Goal: Task Accomplishment & Management: Use online tool/utility

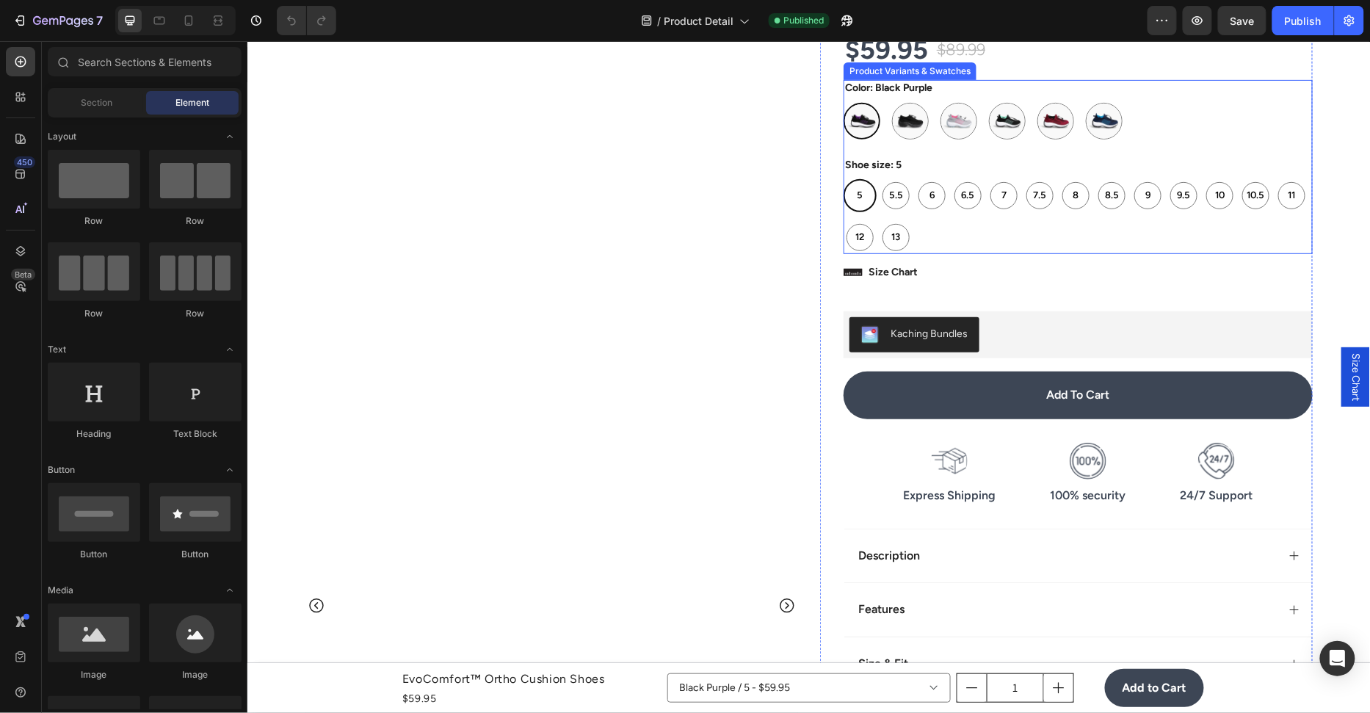
scroll to position [278, 0]
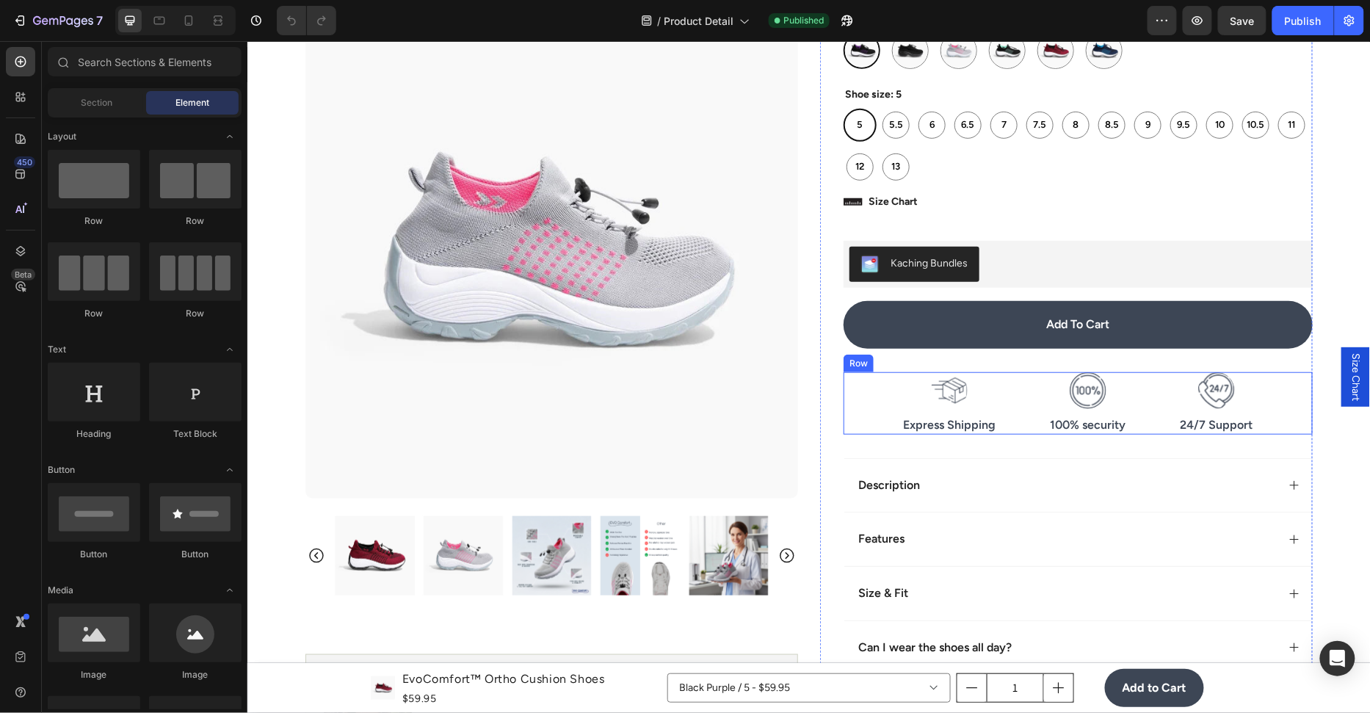
click at [857, 401] on div "Icon Express Shipping Text Block Icon 100% security Text Block Icon 24/7 Suppor…" at bounding box center [1077, 402] width 469 height 62
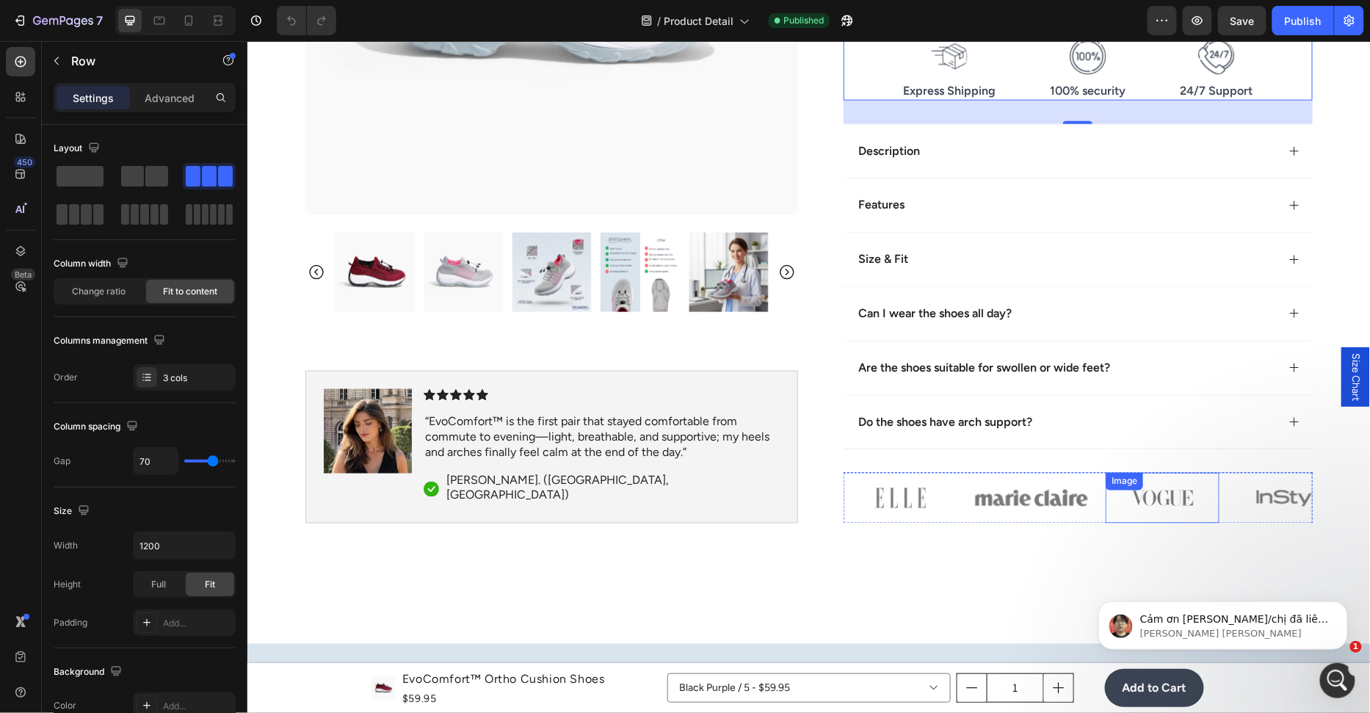
scroll to position [626, 0]
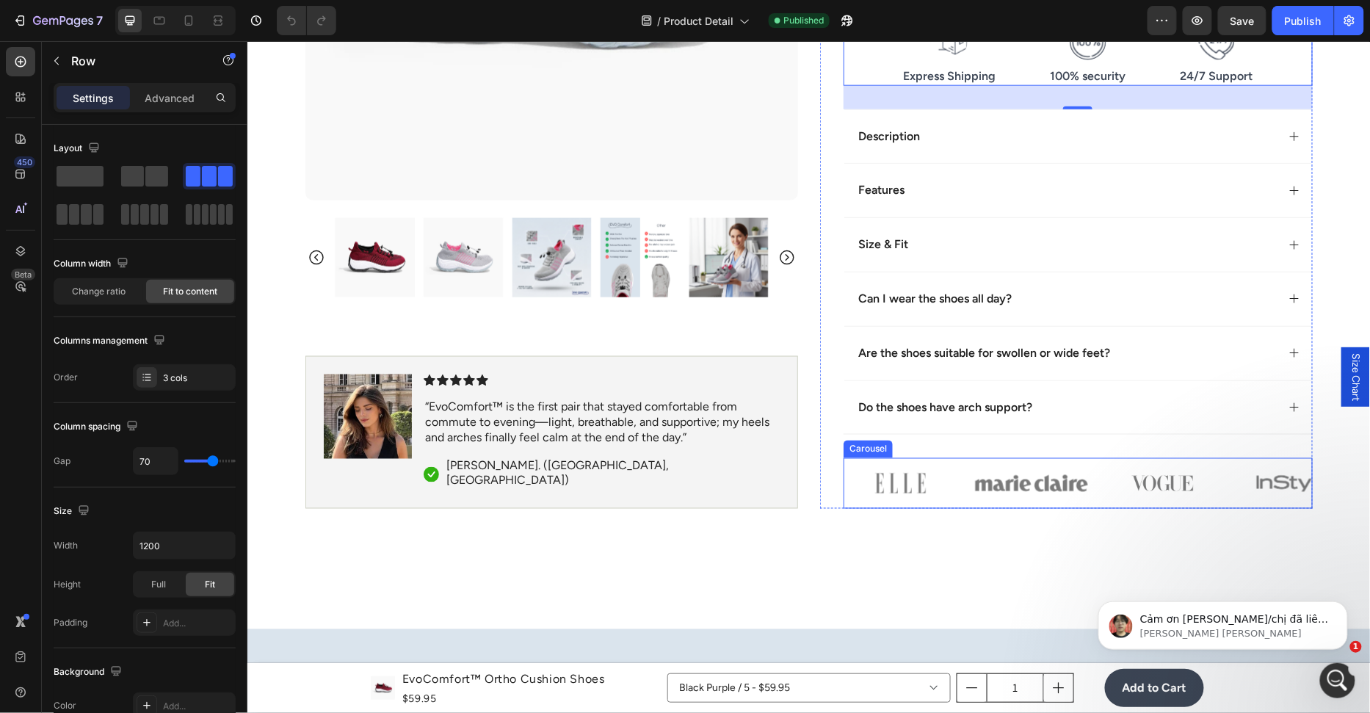
click at [959, 460] on div "Image Image Image Image Image" at bounding box center [1077, 482] width 469 height 50
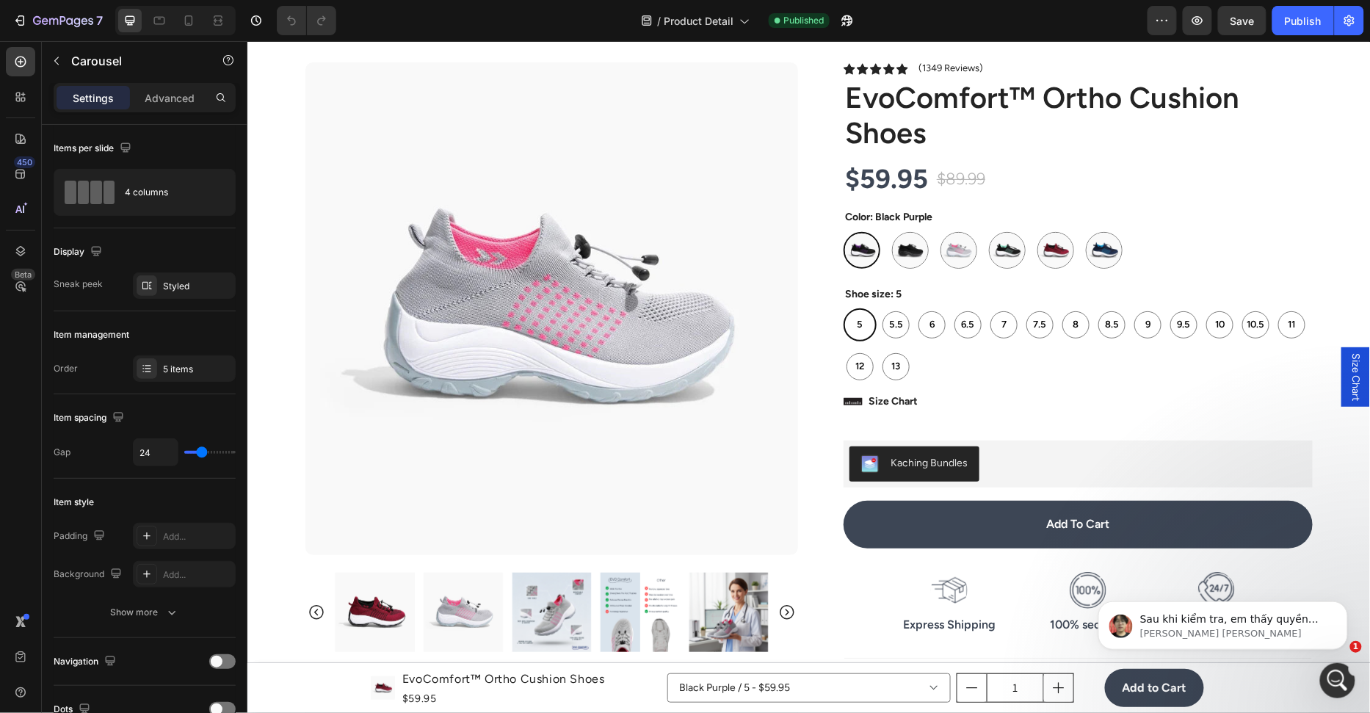
scroll to position [0, 0]
click at [33, 7] on button "7" at bounding box center [58, 20] width 104 height 29
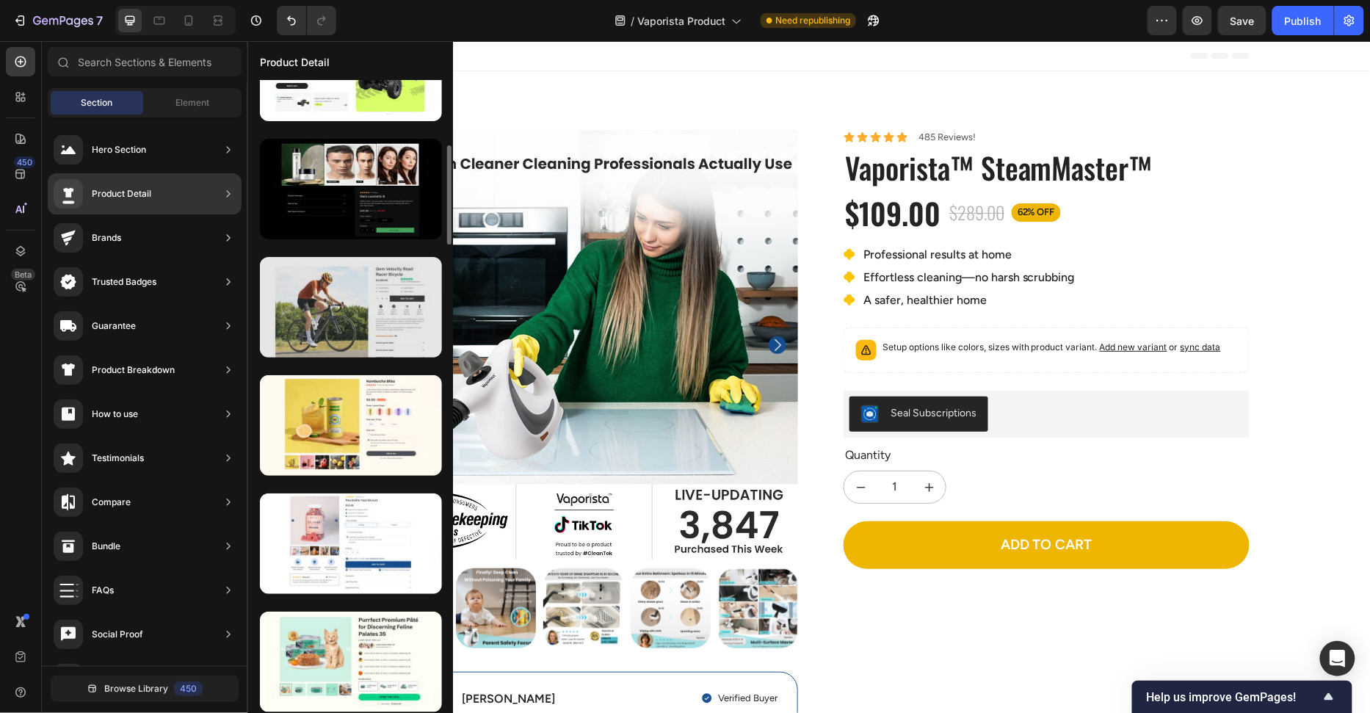
scroll to position [445, 0]
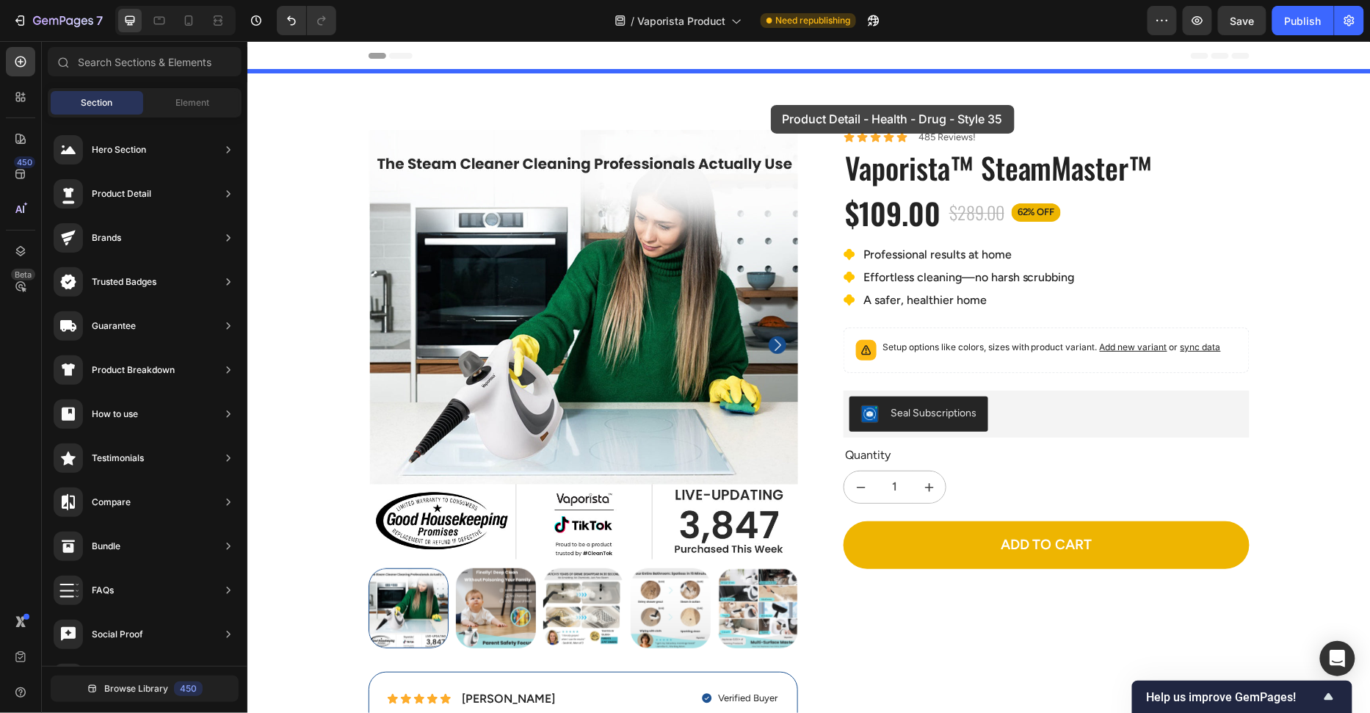
drag, startPoint x: 588, startPoint y: 575, endPoint x: 770, endPoint y: 101, distance: 507.3
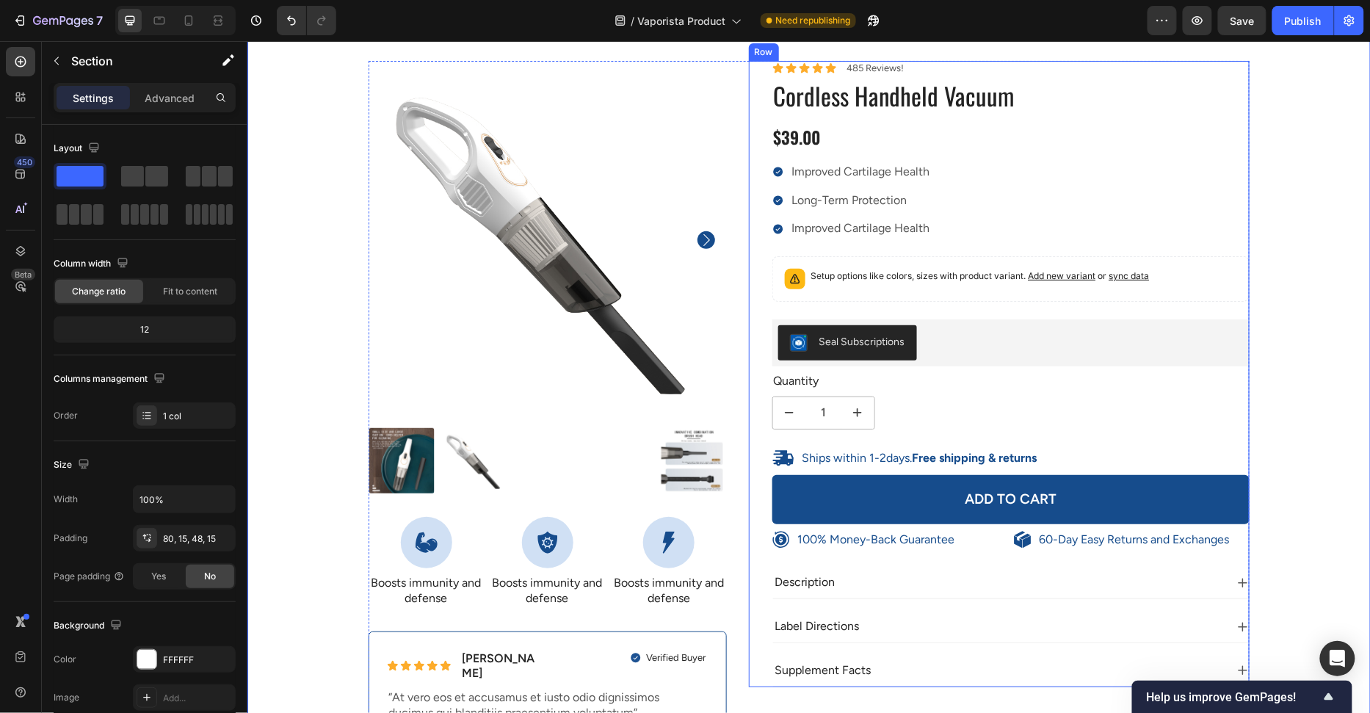
scroll to position [162, 0]
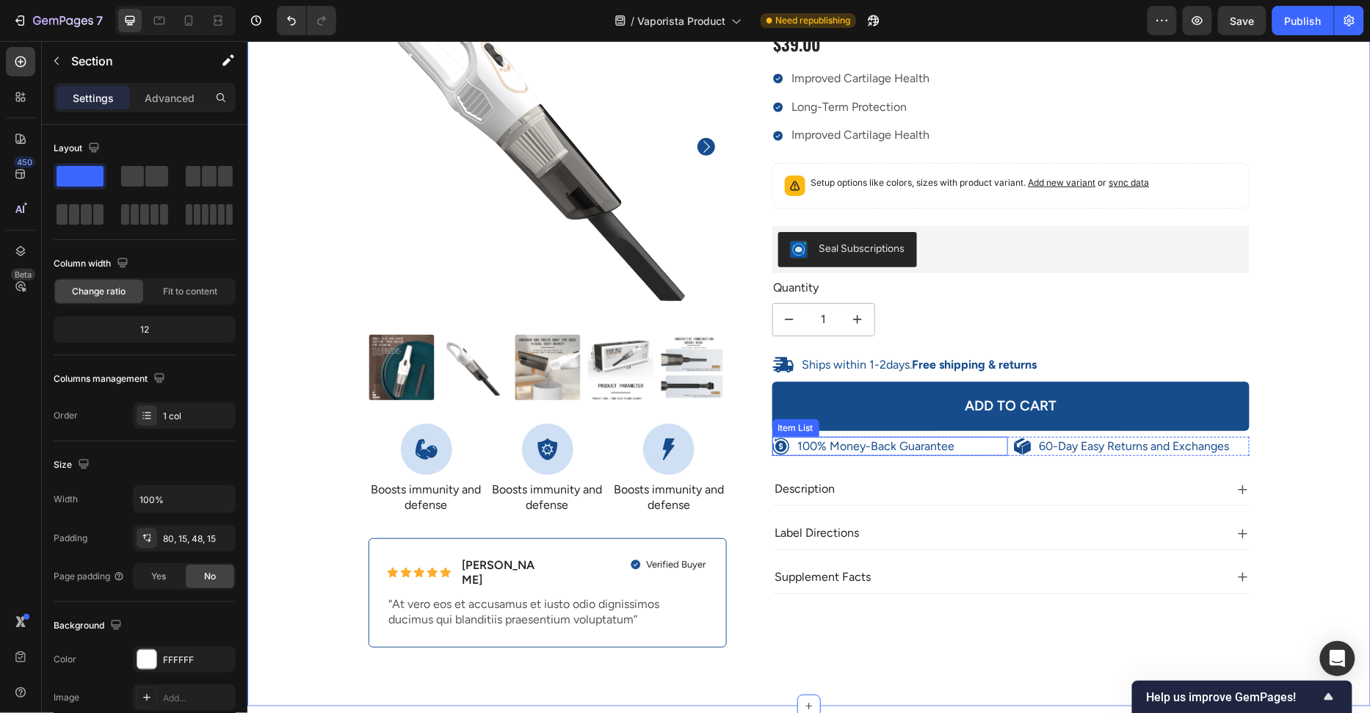
click at [998, 439] on div "100% Money-Back Guarantee" at bounding box center [890, 446] width 236 height 20
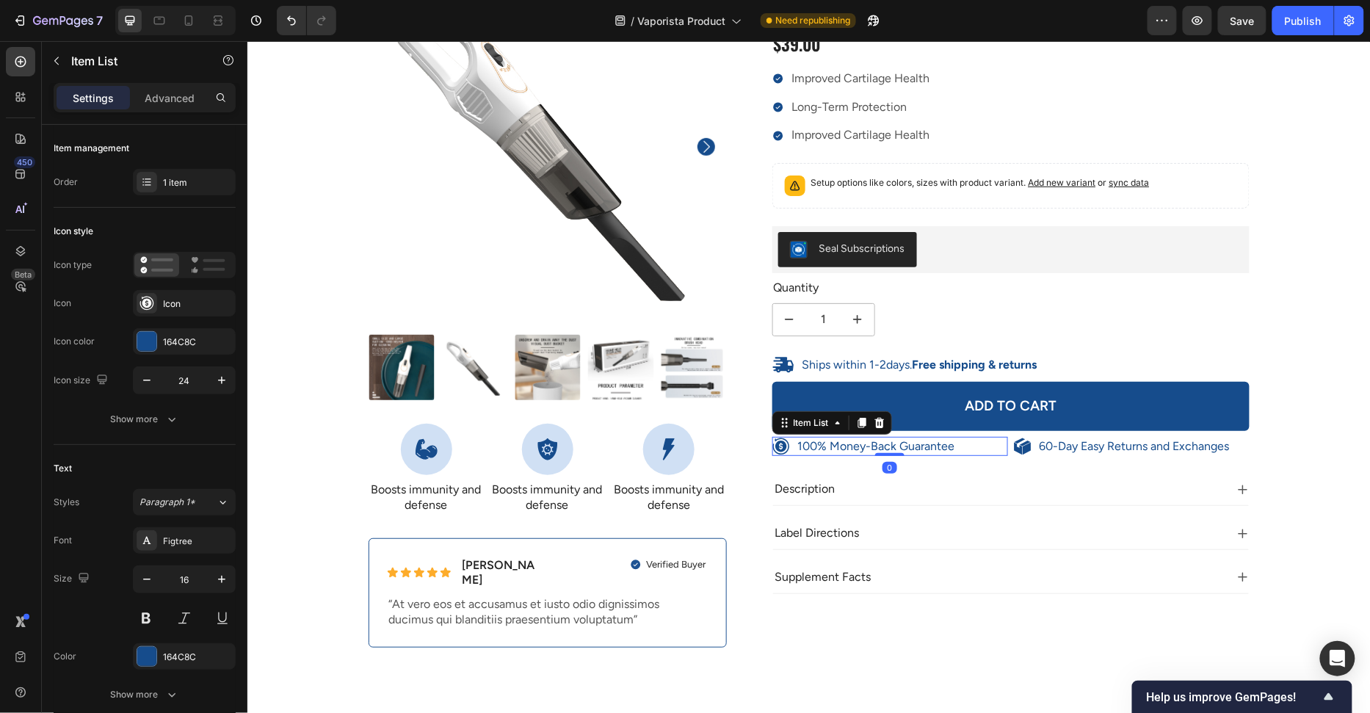
click at [1005, 438] on div "100% Money-Back Guarantee" at bounding box center [890, 446] width 236 height 20
click at [1007, 439] on div "100% Money-Back Guarantee Item List 0 60-Day Easy Returns and Exchanges Item Li…" at bounding box center [1011, 446] width 478 height 20
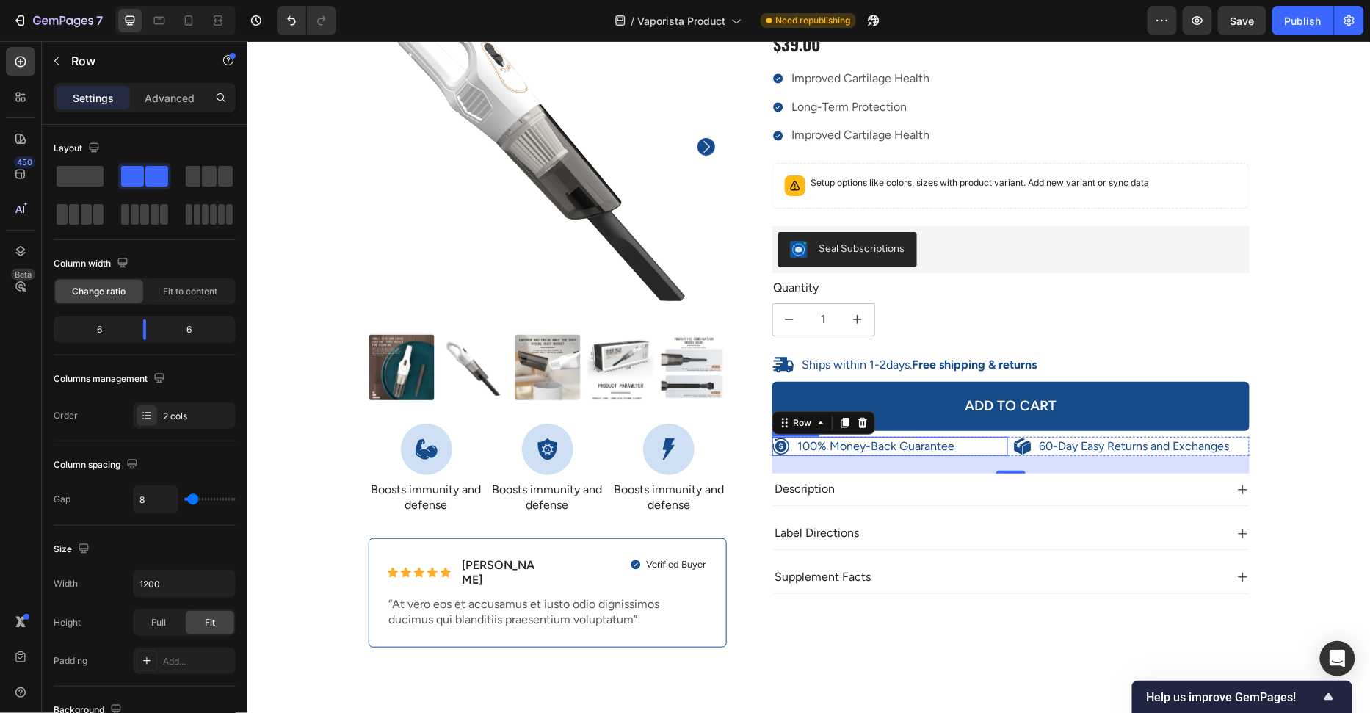
click at [993, 445] on div "100% Money-Back Guarantee" at bounding box center [890, 446] width 236 height 20
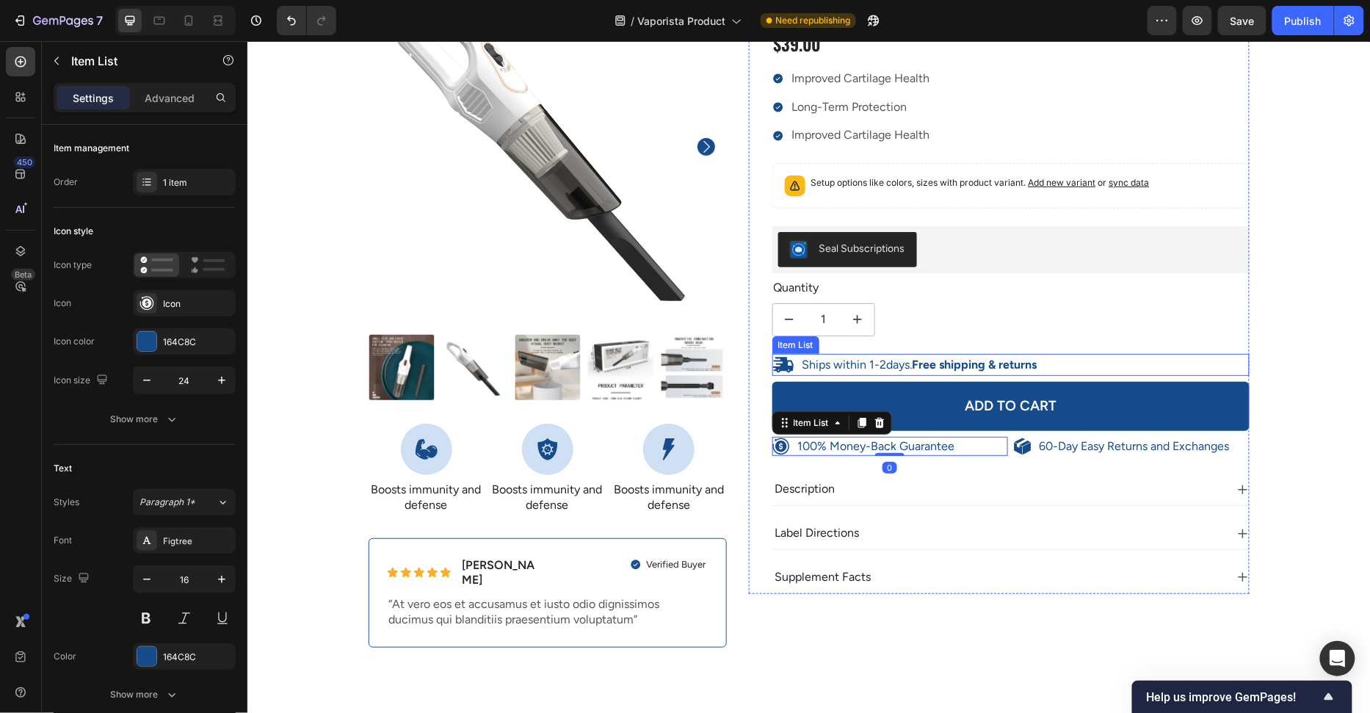
click at [1078, 354] on div "Ships within 1-2days. Free shipping & returns" at bounding box center [1011, 364] width 478 height 22
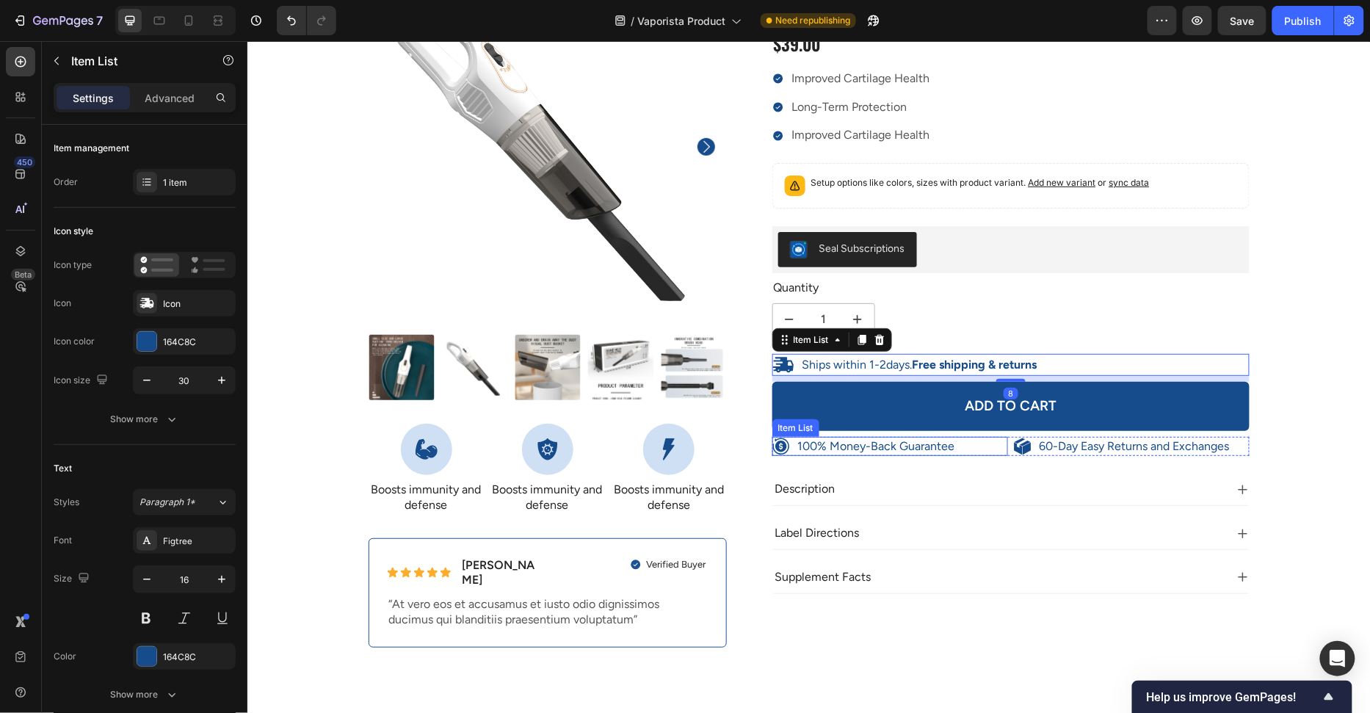
click at [1003, 436] on div "100% Money-Back Guarantee" at bounding box center [890, 446] width 236 height 20
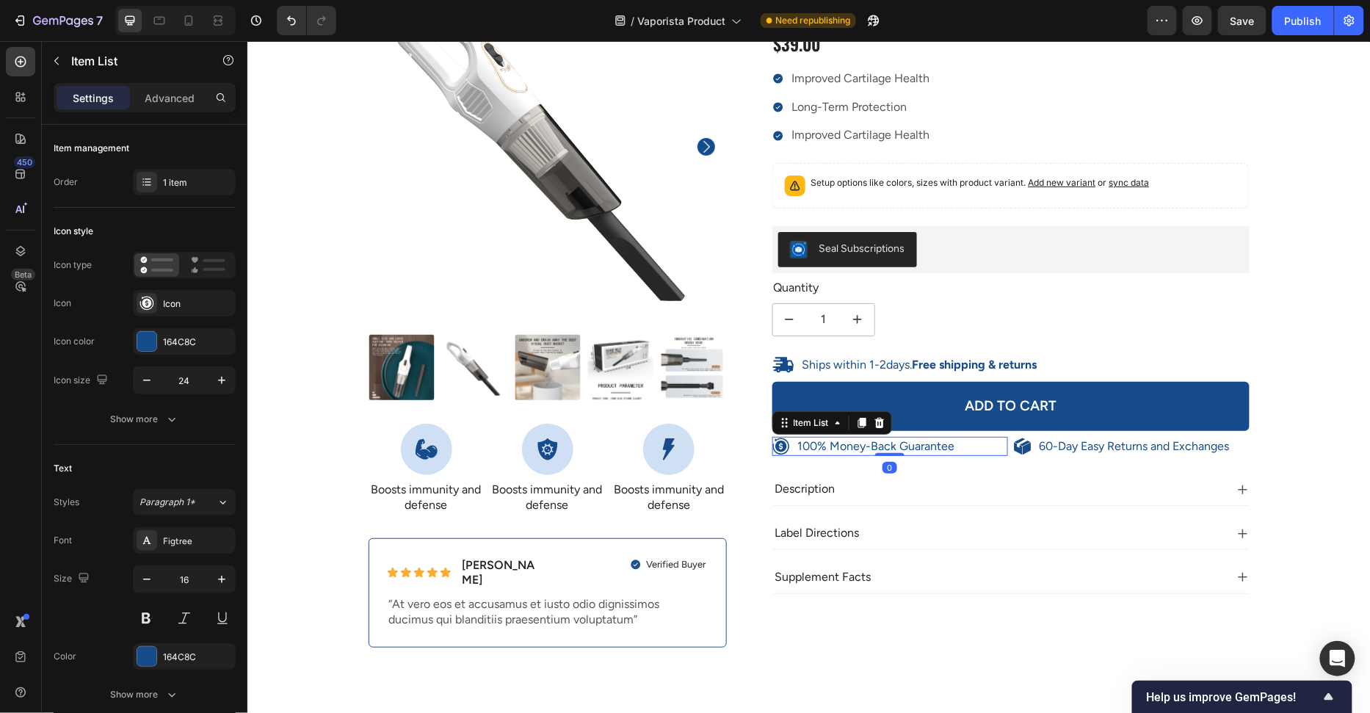
click at [1005, 446] on div "100% Money-Back Guarantee" at bounding box center [890, 446] width 236 height 20
click at [1008, 448] on div "100% Money-Back Guarantee Item List 0 60-Day Easy Returns and Exchanges Item Li…" at bounding box center [1011, 446] width 478 height 20
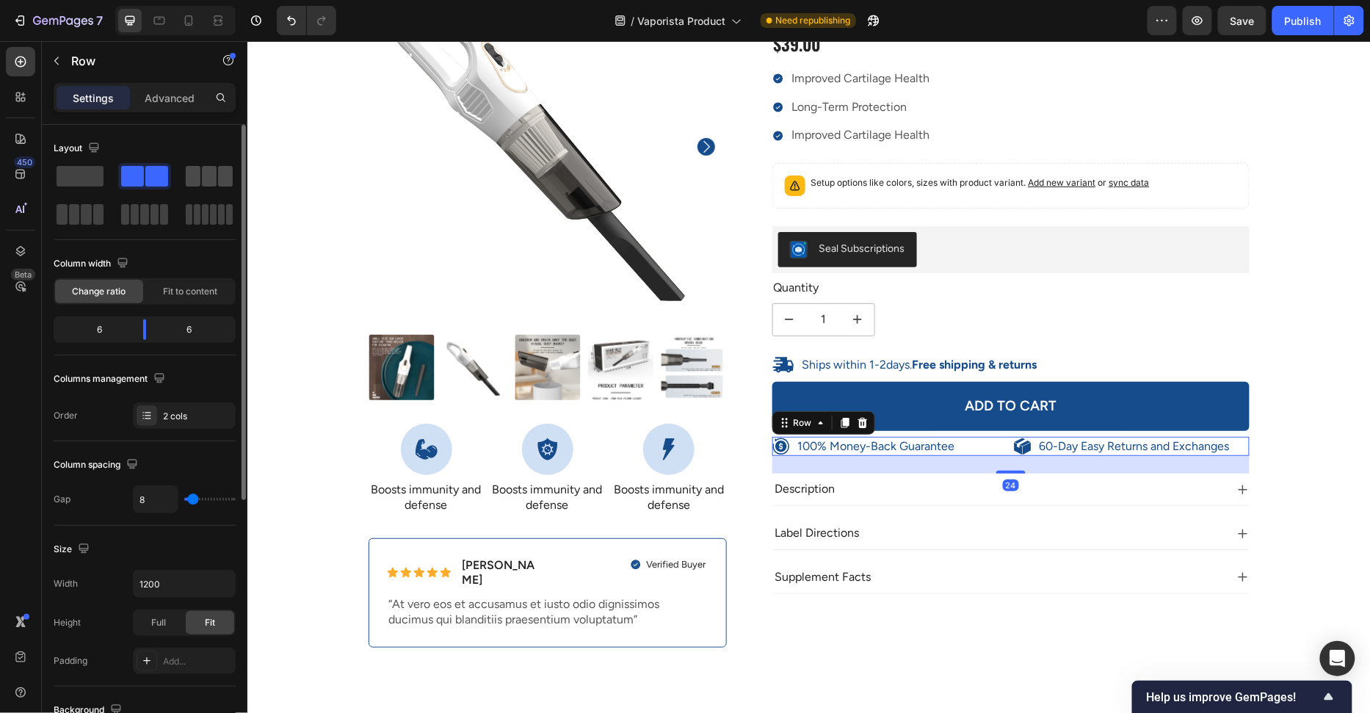
click at [193, 169] on span at bounding box center [193, 176] width 15 height 21
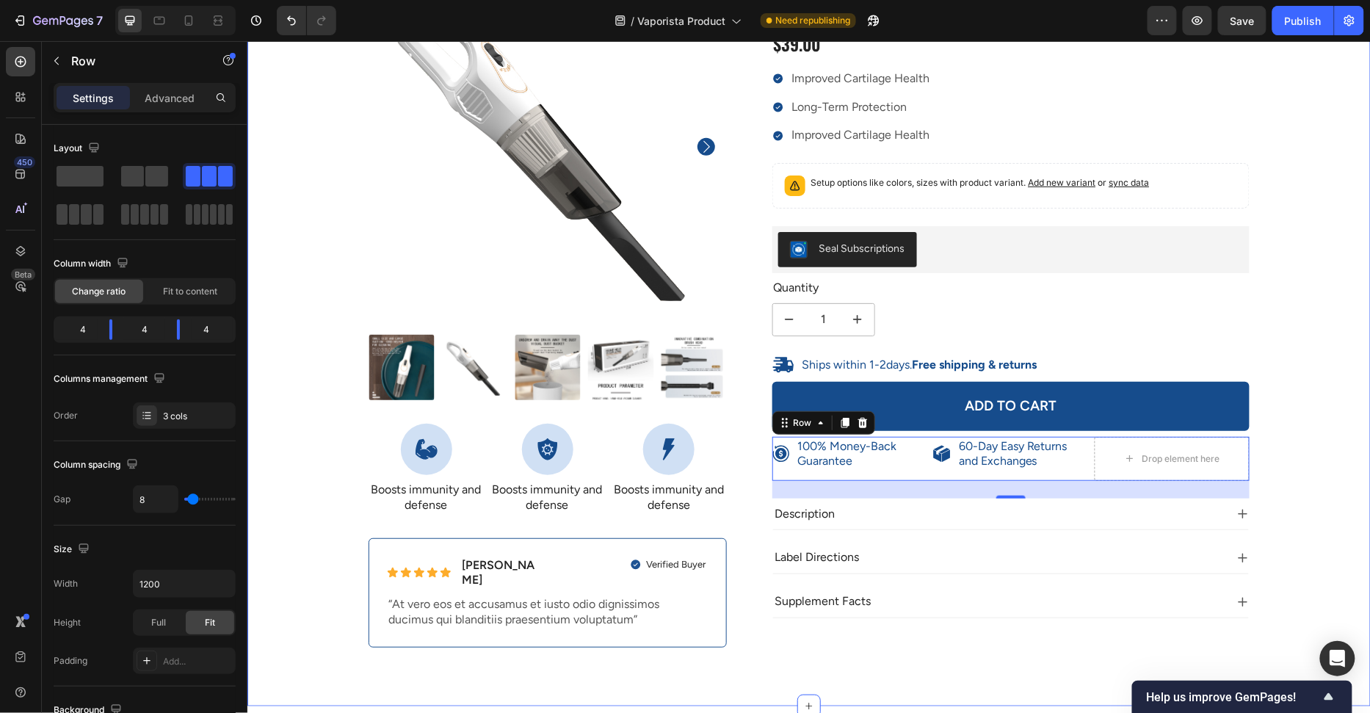
click at [1304, 429] on div "100% Money-Back Guarantee Item List 60-Day Easy Returns Item List Row Product I…" at bounding box center [808, 318] width 1101 height 703
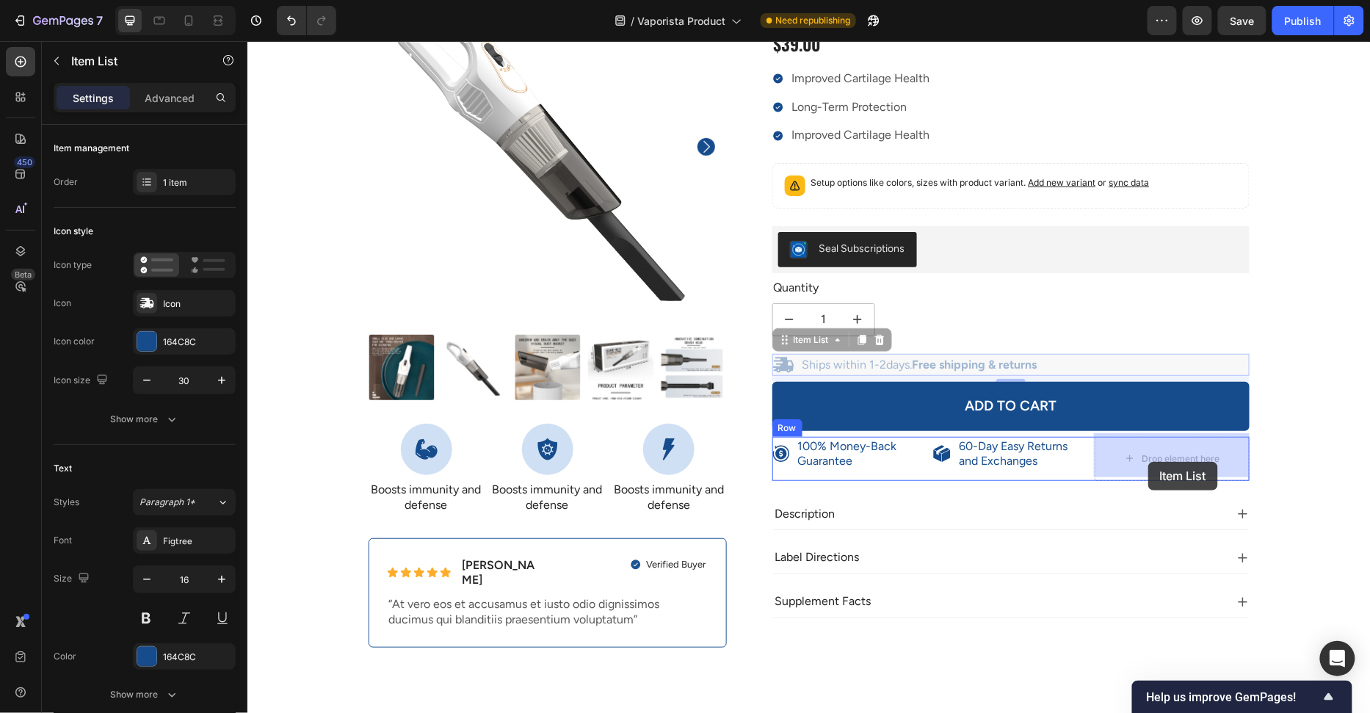
drag, startPoint x: 1107, startPoint y: 364, endPoint x: 1147, endPoint y: 461, distance: 105.0
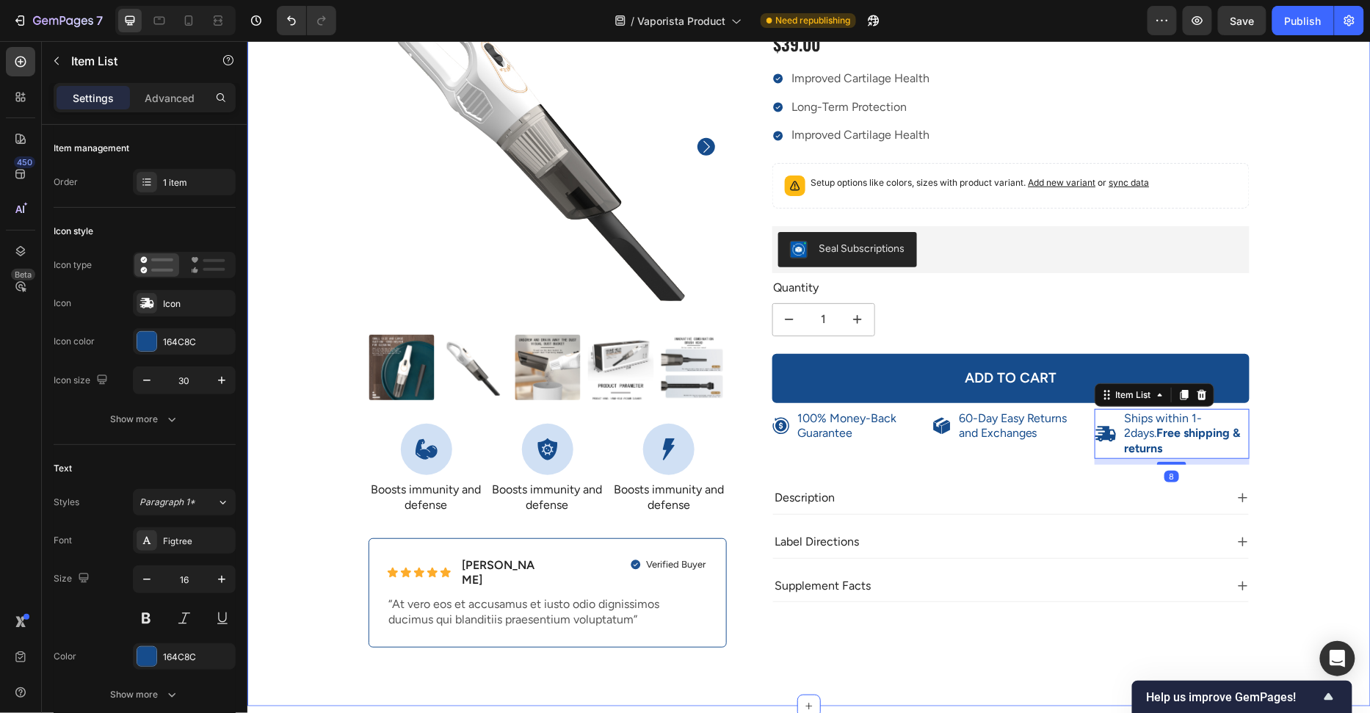
click at [1310, 415] on div "100% Money-Back Guarantee Item List 60-Day Easy Returns Item List Row Product I…" at bounding box center [808, 318] width 1101 height 703
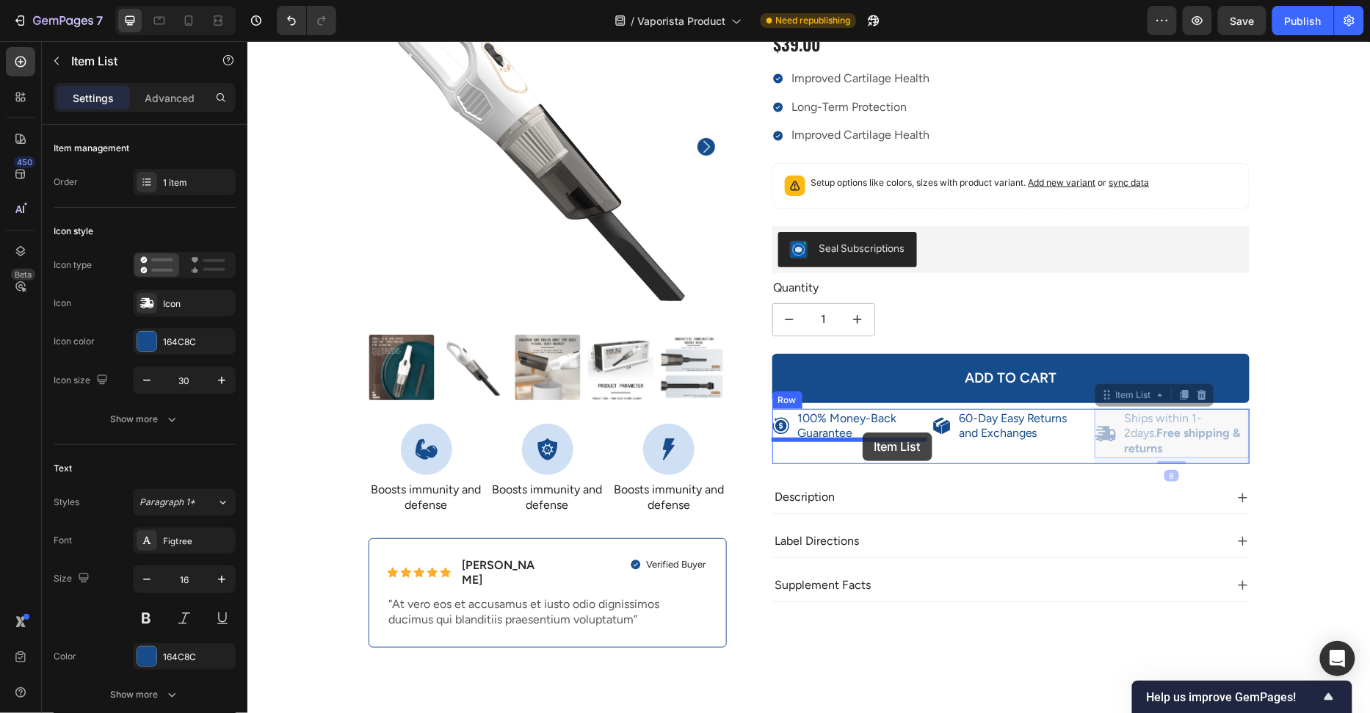
drag, startPoint x: 1230, startPoint y: 442, endPoint x: 862, endPoint y: 432, distance: 368.0
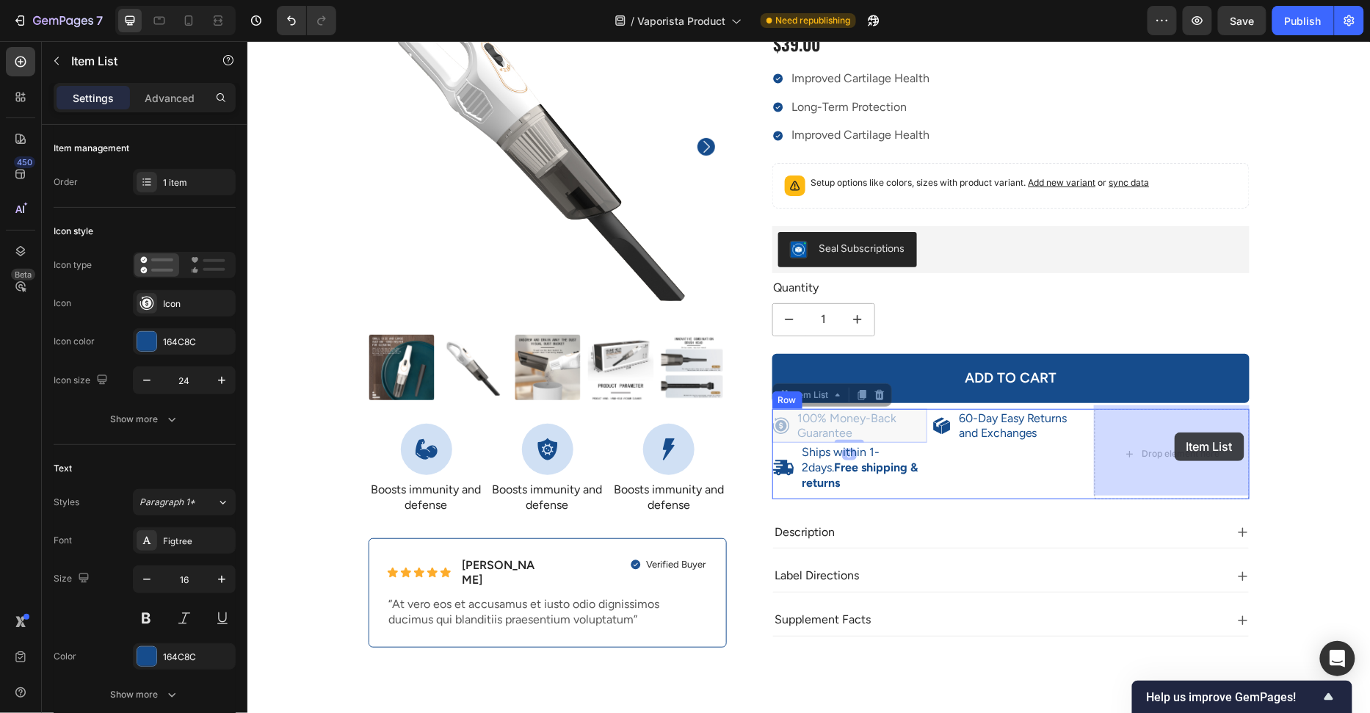
drag, startPoint x: 902, startPoint y: 423, endPoint x: 1170, endPoint y: 431, distance: 267.4
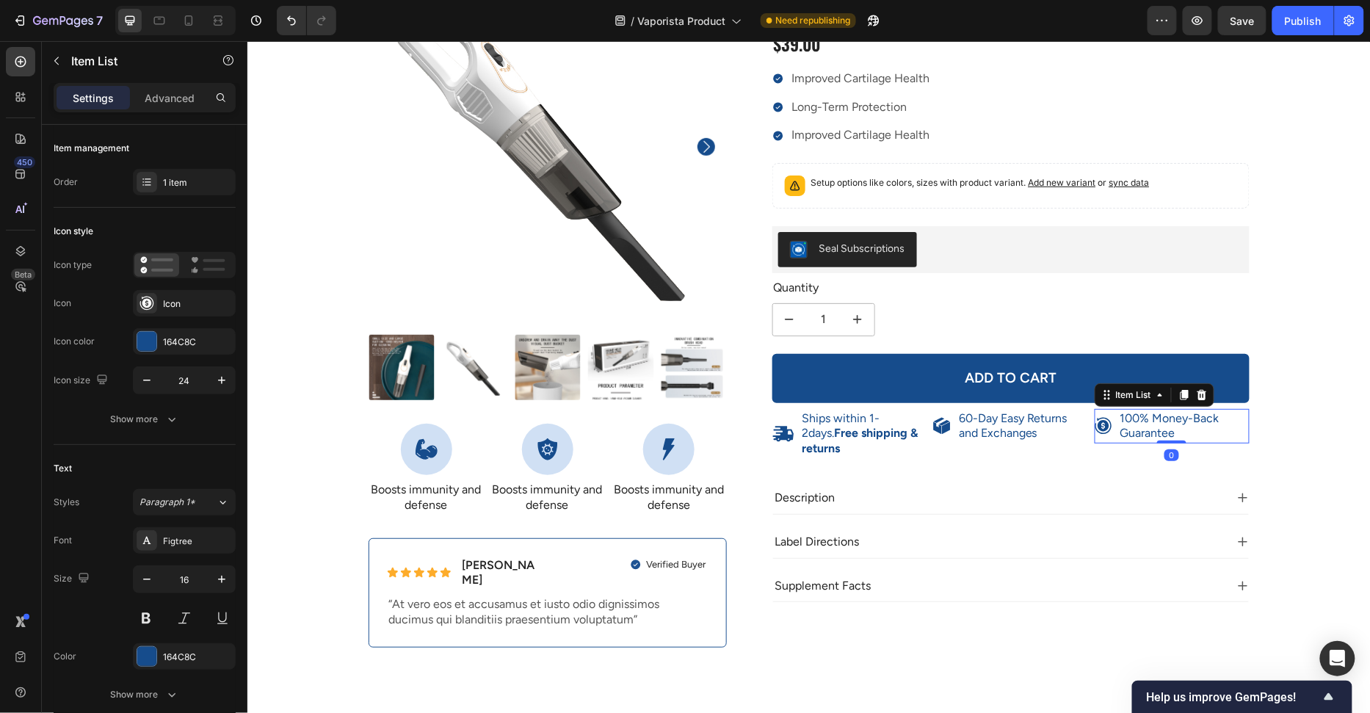
click at [1293, 405] on div "100% Money-Back Guarantee Item List 60-Day Easy Returns Item List Row Product I…" at bounding box center [808, 318] width 1101 height 703
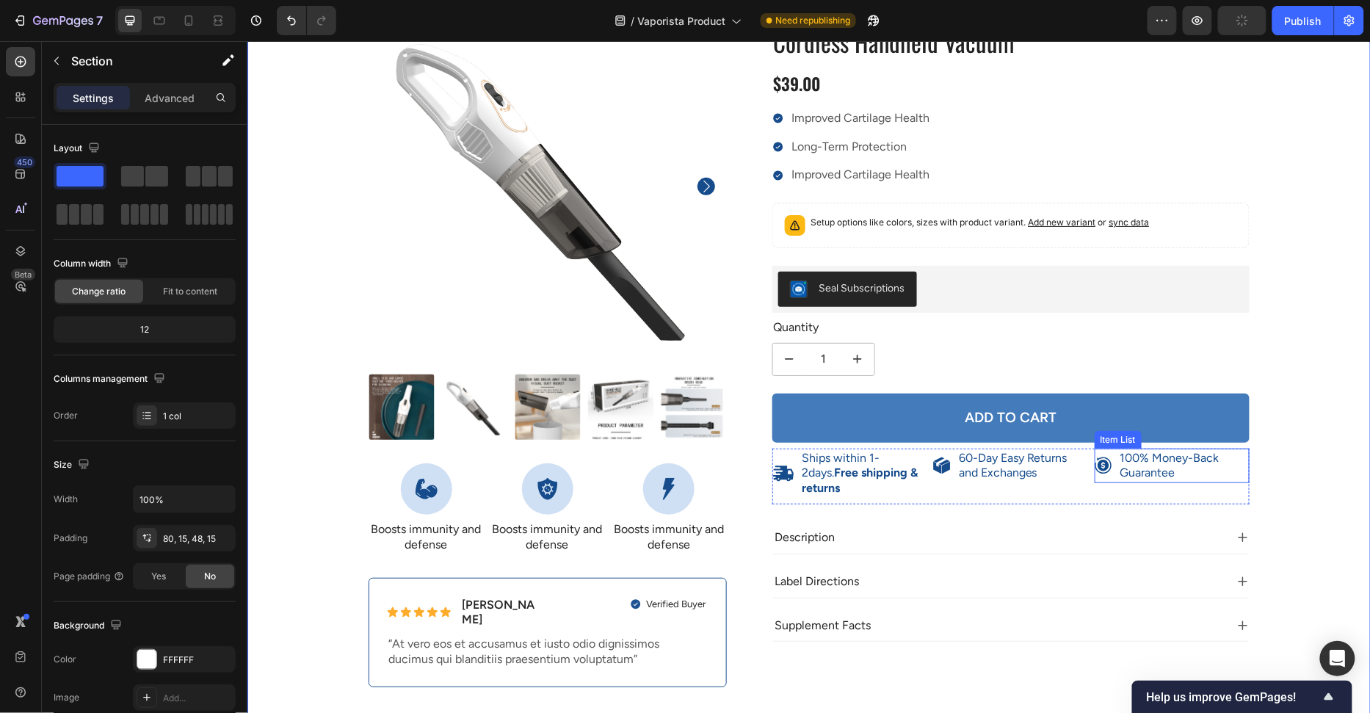
scroll to position [62, 0]
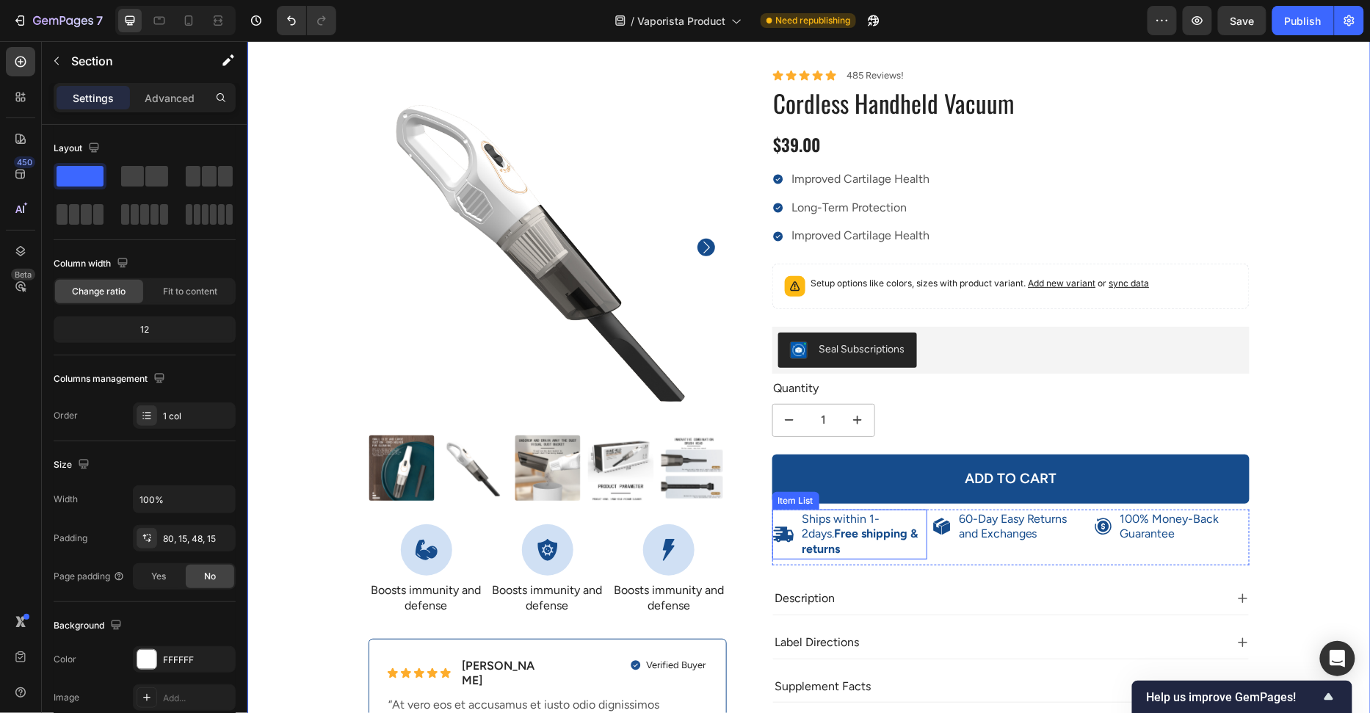
click at [824, 520] on p "Ships within 1-2days. Free shipping & returns" at bounding box center [863, 534] width 123 height 46
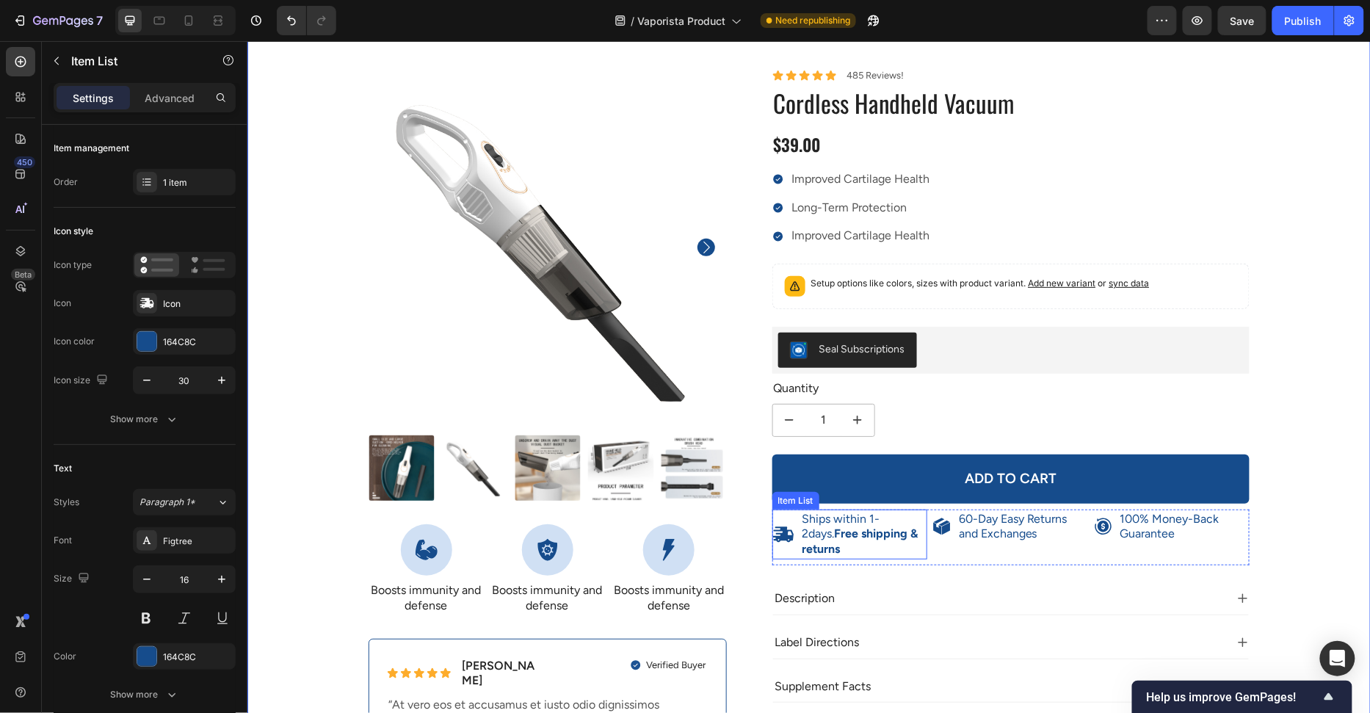
click at [824, 520] on p "Ships within 1-2days. Free shipping & returns" at bounding box center [863, 534] width 123 height 46
click at [851, 517] on p "Ships within 1-2days. Free shipping & returns" at bounding box center [863, 534] width 123 height 46
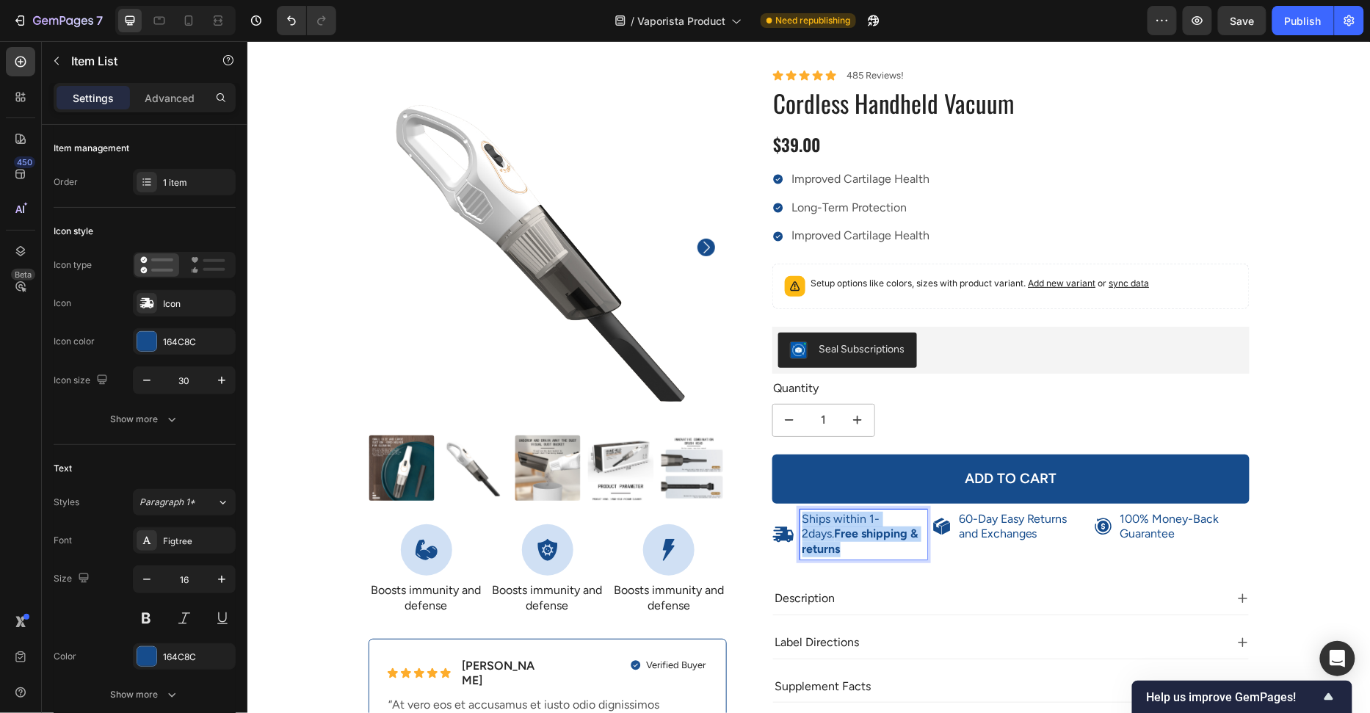
click at [851, 517] on p "Ships within 1-2days. Free shipping & returns" at bounding box center [863, 534] width 123 height 46
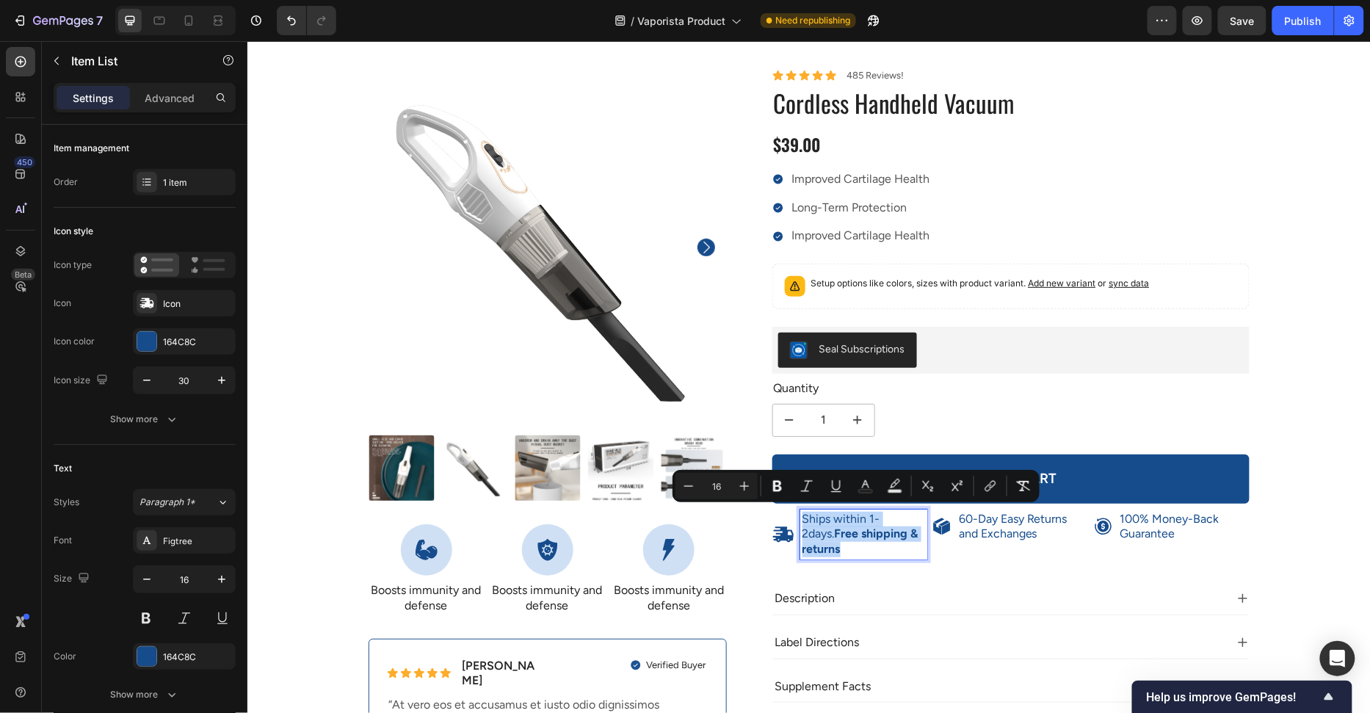
click at [858, 514] on p "Ships within 1-2days. Free shipping & returns" at bounding box center [863, 534] width 123 height 46
click at [880, 513] on p "Ships within 1-2days. Free shipping & returns" at bounding box center [863, 534] width 123 height 46
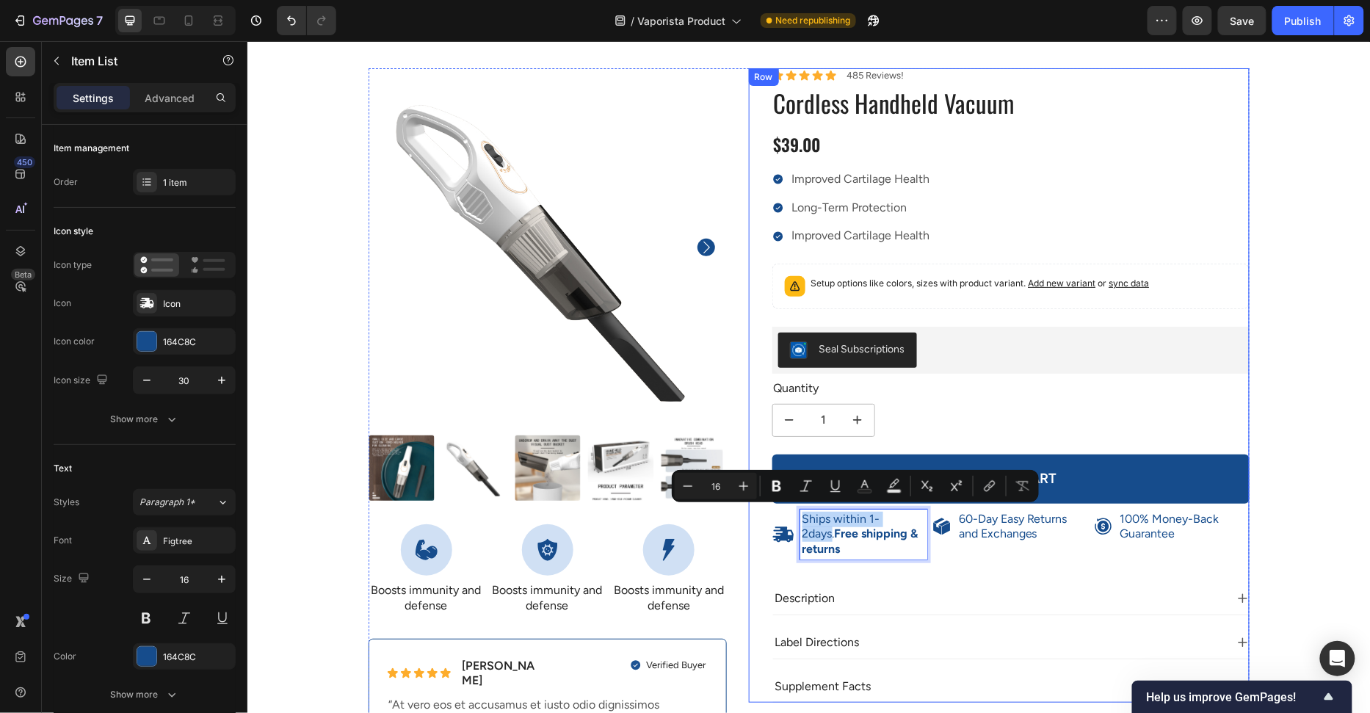
drag, startPoint x: 870, startPoint y: 508, endPoint x: 788, endPoint y: 502, distance: 81.7
click at [788, 502] on div "Icon Icon Icon Icon Icon Icon List 485 Reviews! Text Block Row Cordless Handhel…" at bounding box center [1011, 385] width 478 height 634
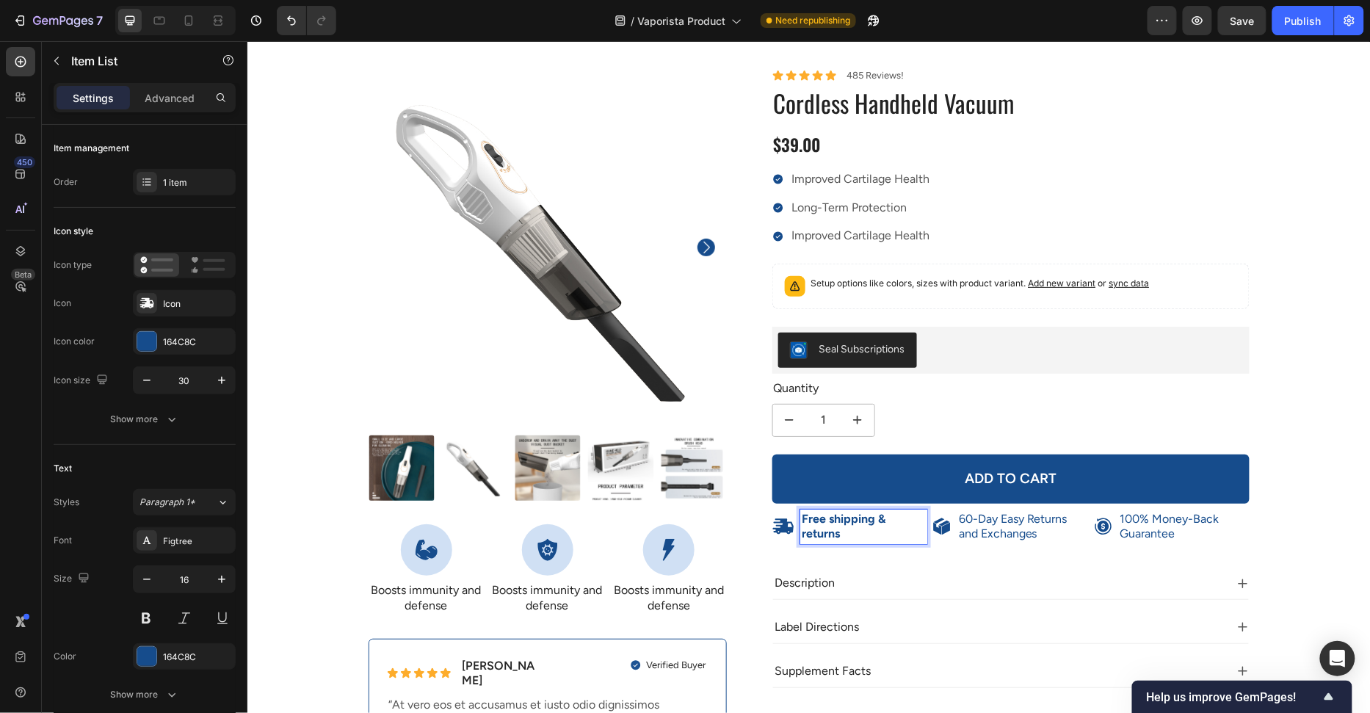
click at [863, 526] on p "Free shipping & returns" at bounding box center [863, 526] width 123 height 31
click at [863, 525] on p "Free shipping & returns" at bounding box center [863, 526] width 123 height 31
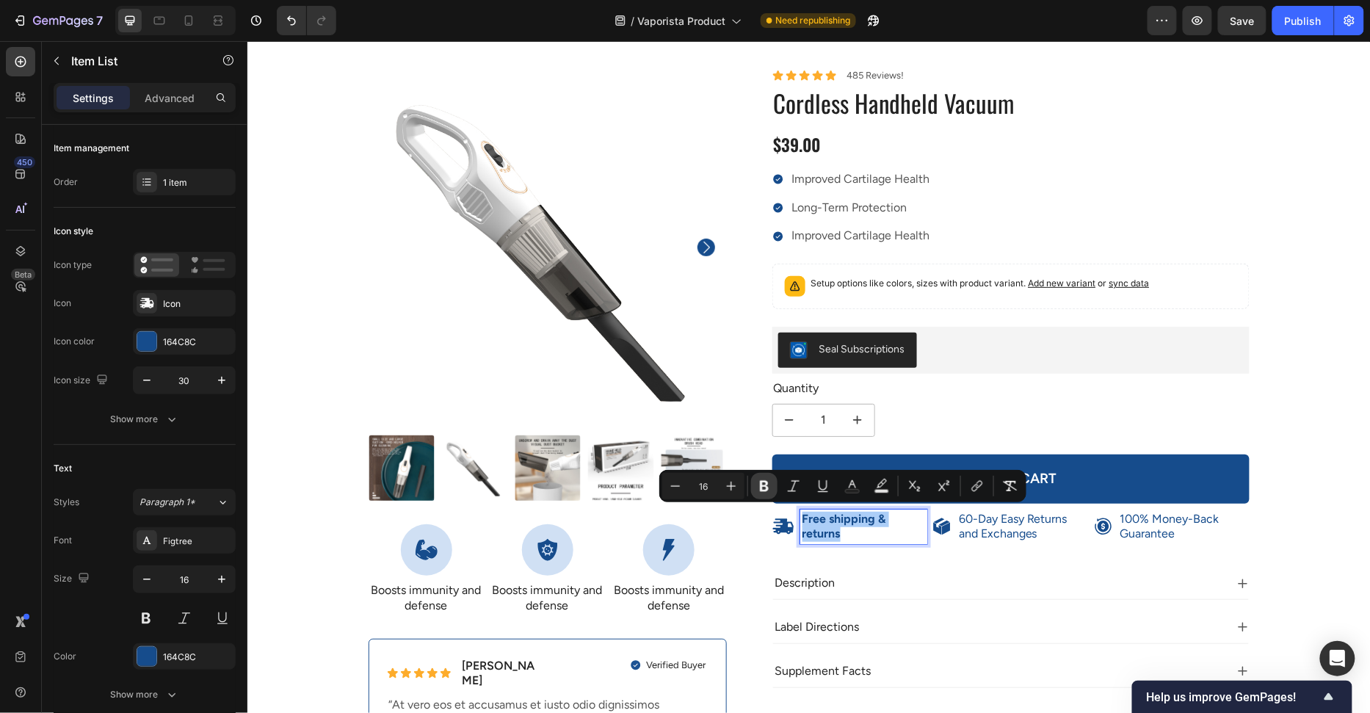
click at [771, 486] on icon "Editor contextual toolbar" at bounding box center [764, 486] width 15 height 15
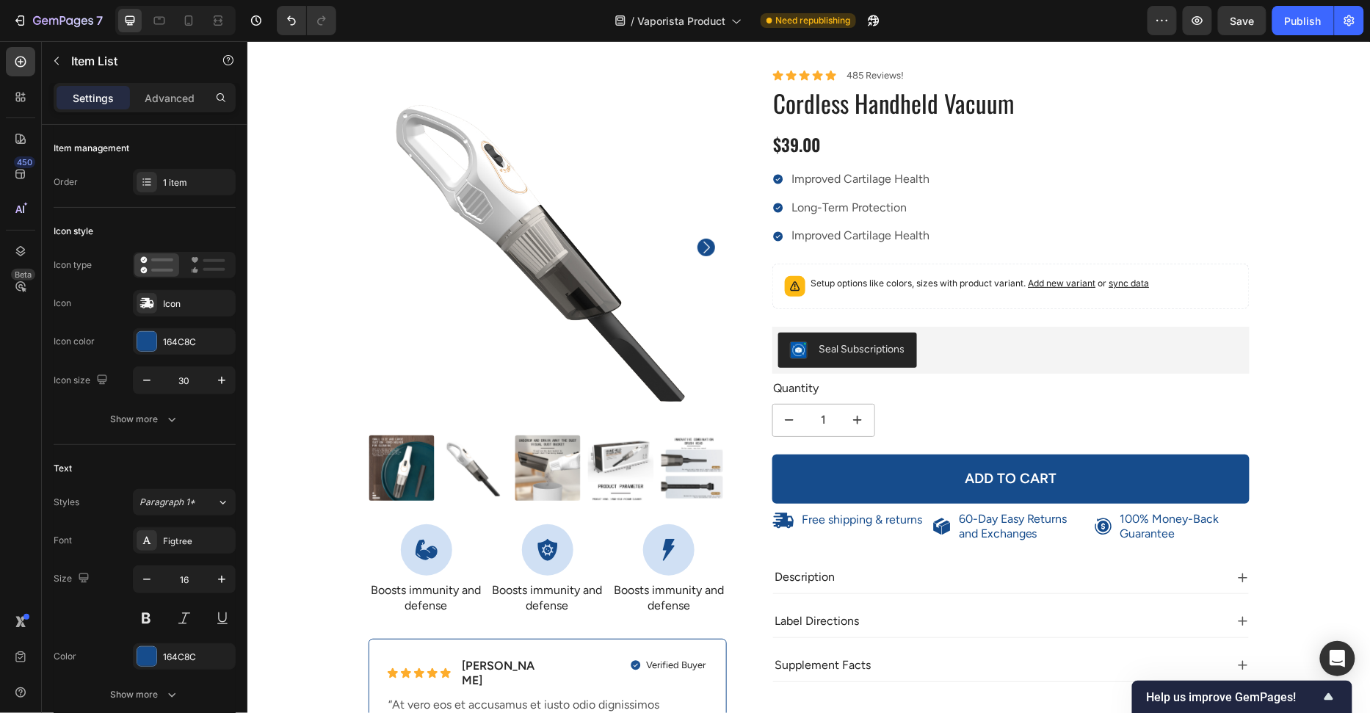
click at [890, 522] on p "Free shipping & returns" at bounding box center [862, 519] width 120 height 15
drag, startPoint x: 877, startPoint y: 518, endPoint x: 1005, endPoint y: 518, distance: 127.7
click at [998, 519] on div "Free shipping & returns Item List 8 60-Day Easy Returns and Exchanges Item List…" at bounding box center [1011, 526] width 478 height 35
click at [907, 517] on div "Free shipping" at bounding box center [850, 520] width 156 height 22
click at [882, 517] on div "Free shipping" at bounding box center [850, 520] width 156 height 22
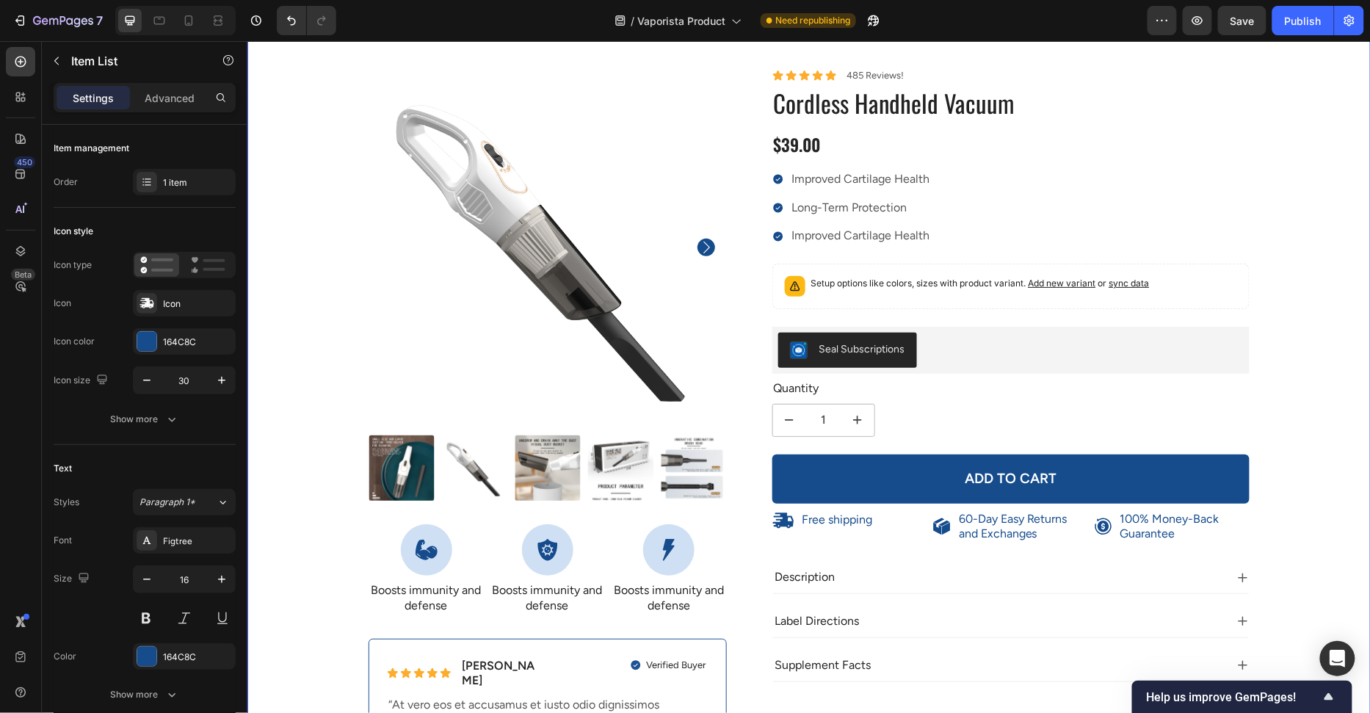
click at [1308, 449] on div "100% Money-Back Guarantee Item List 60-Day Easy Returns Item List Row Product I…" at bounding box center [808, 419] width 1101 height 703
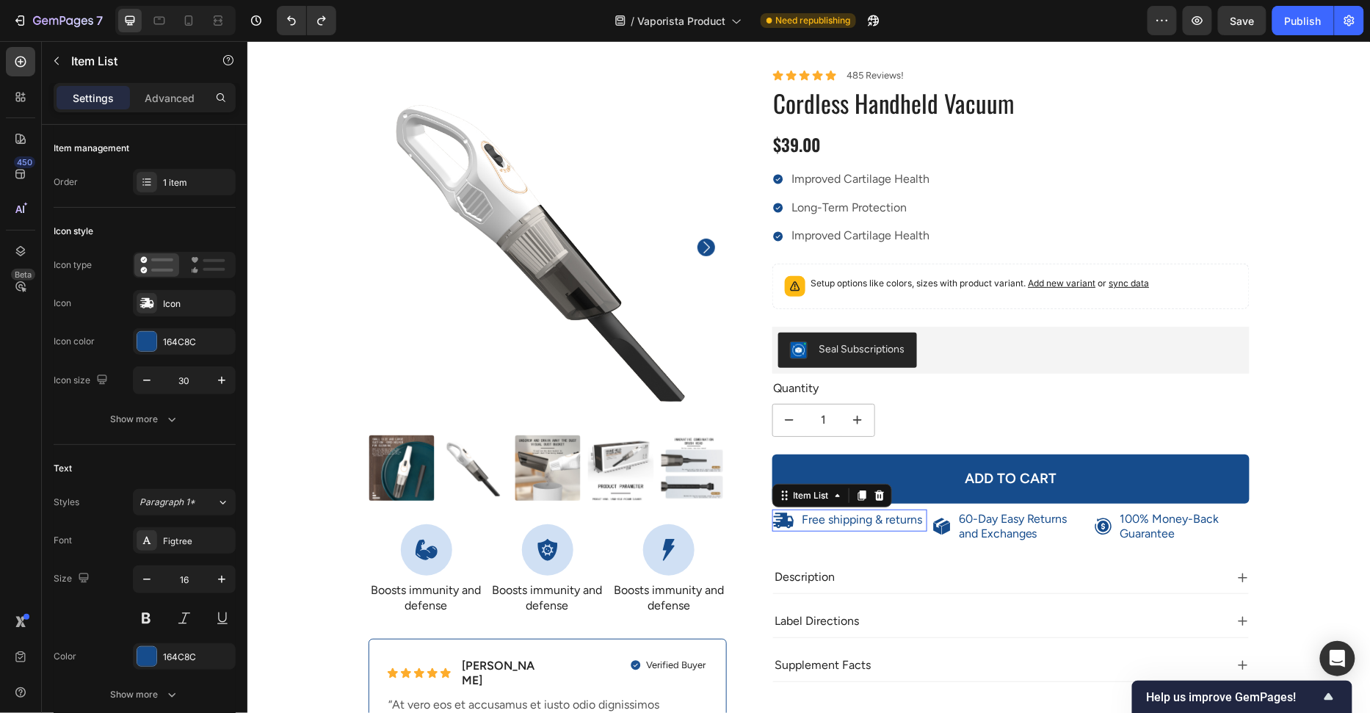
click at [899, 517] on p "Free shipping & returns" at bounding box center [862, 519] width 120 height 15
click at [886, 515] on p "Free shipping & returns" at bounding box center [862, 519] width 120 height 15
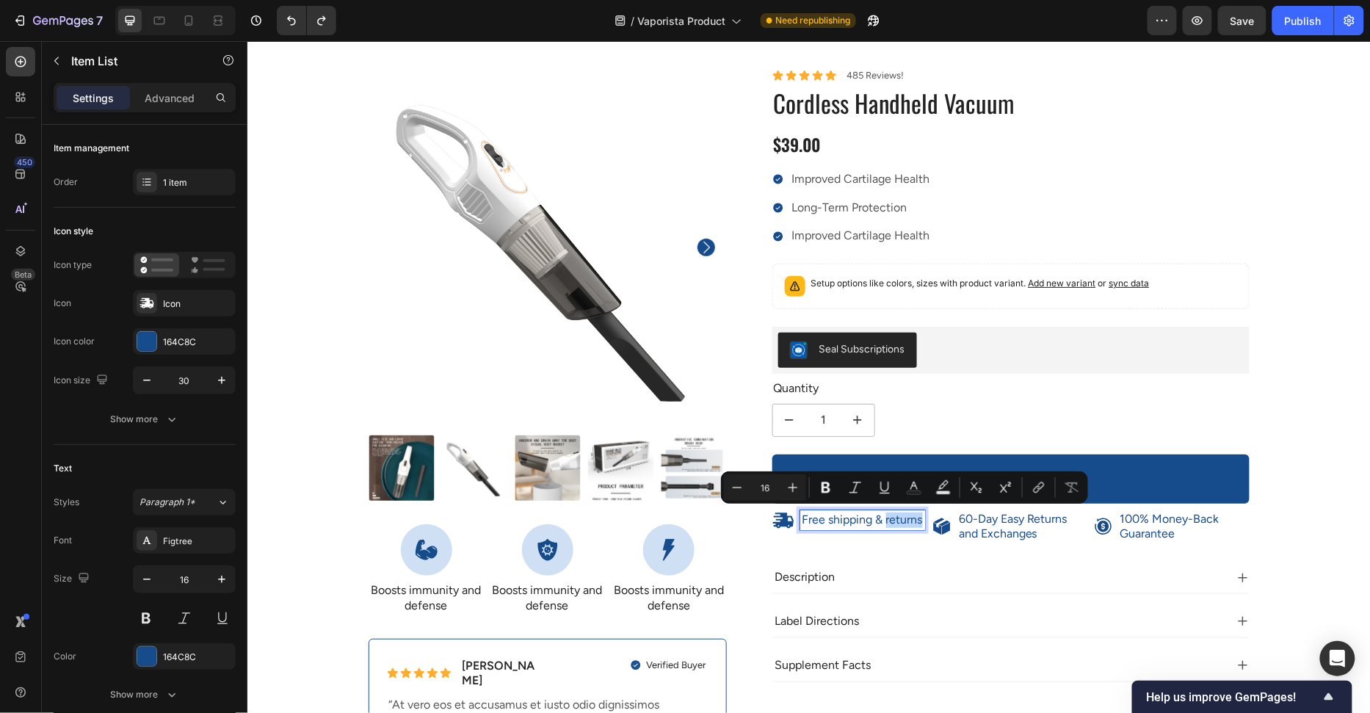
click at [892, 514] on p "Free shipping & returns" at bounding box center [862, 519] width 120 height 15
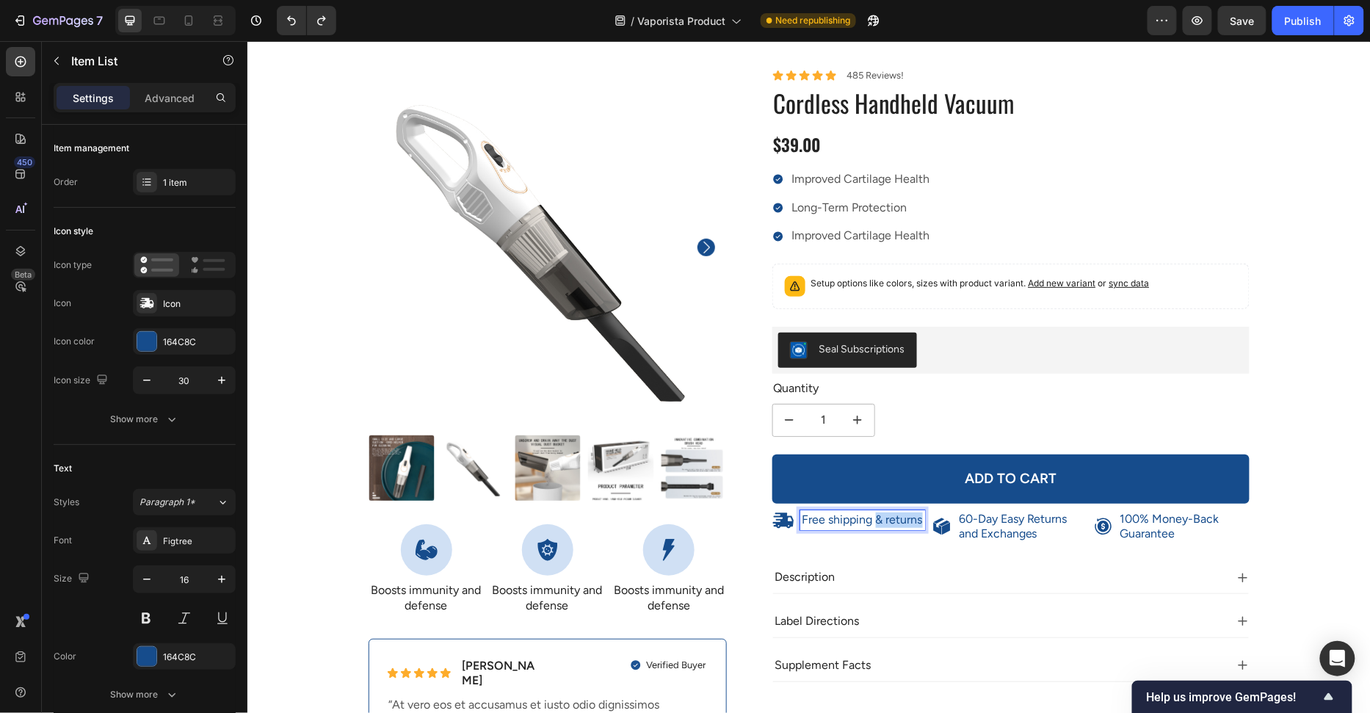
drag, startPoint x: 874, startPoint y: 516, endPoint x: 1012, endPoint y: 521, distance: 137.4
click at [1012, 521] on div "Free shipping & returns Item List 8 60-Day Easy Returns and Exchanges Item List…" at bounding box center [1011, 526] width 478 height 35
click at [1315, 412] on div "100% Money-Back Guarantee Item List 60-Day Easy Returns Item List Row Product I…" at bounding box center [808, 419] width 1101 height 703
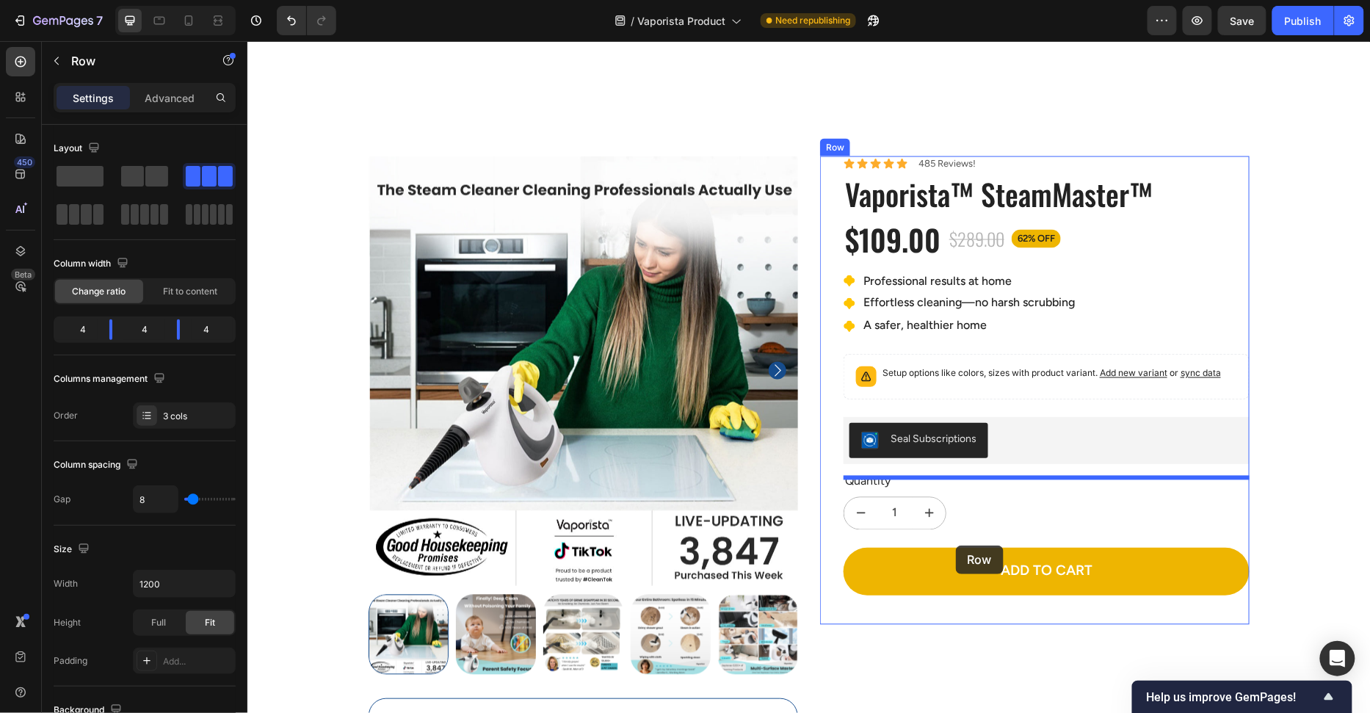
scroll to position [779, 0]
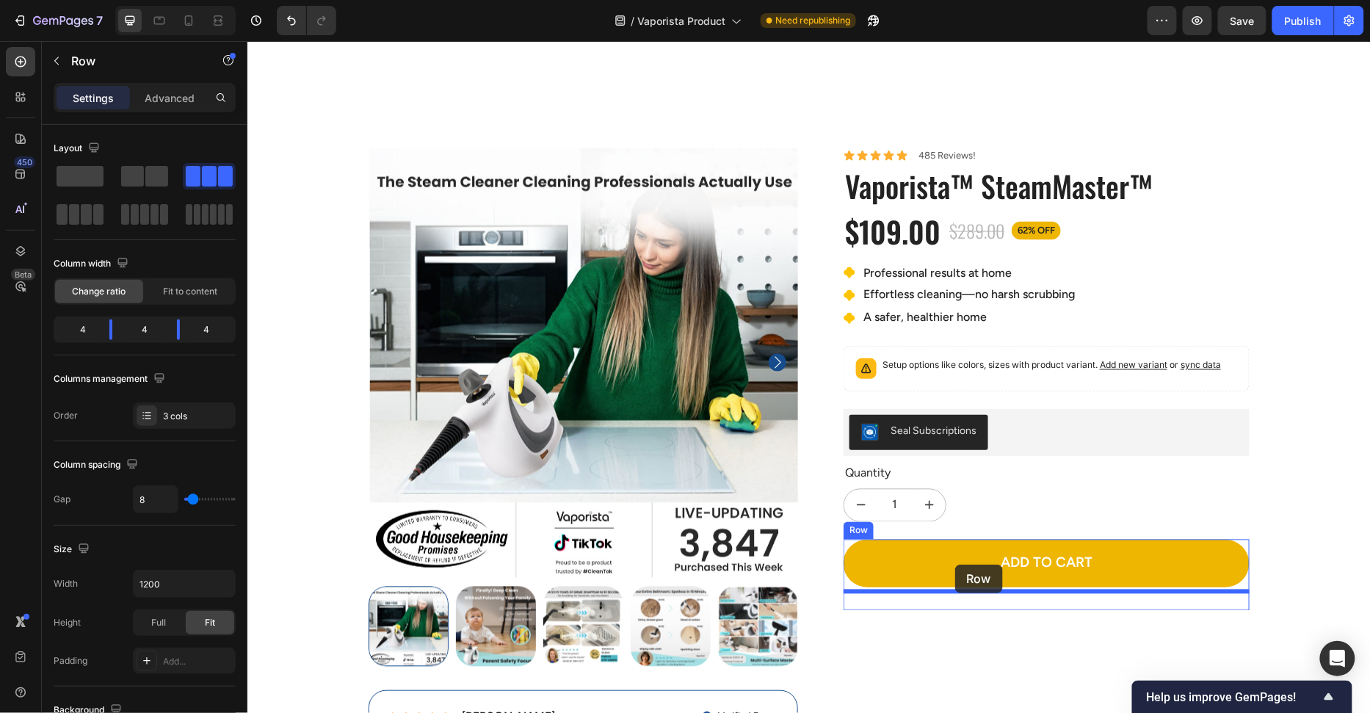
drag, startPoint x: 929, startPoint y: 543, endPoint x: 954, endPoint y: 564, distance: 32.8
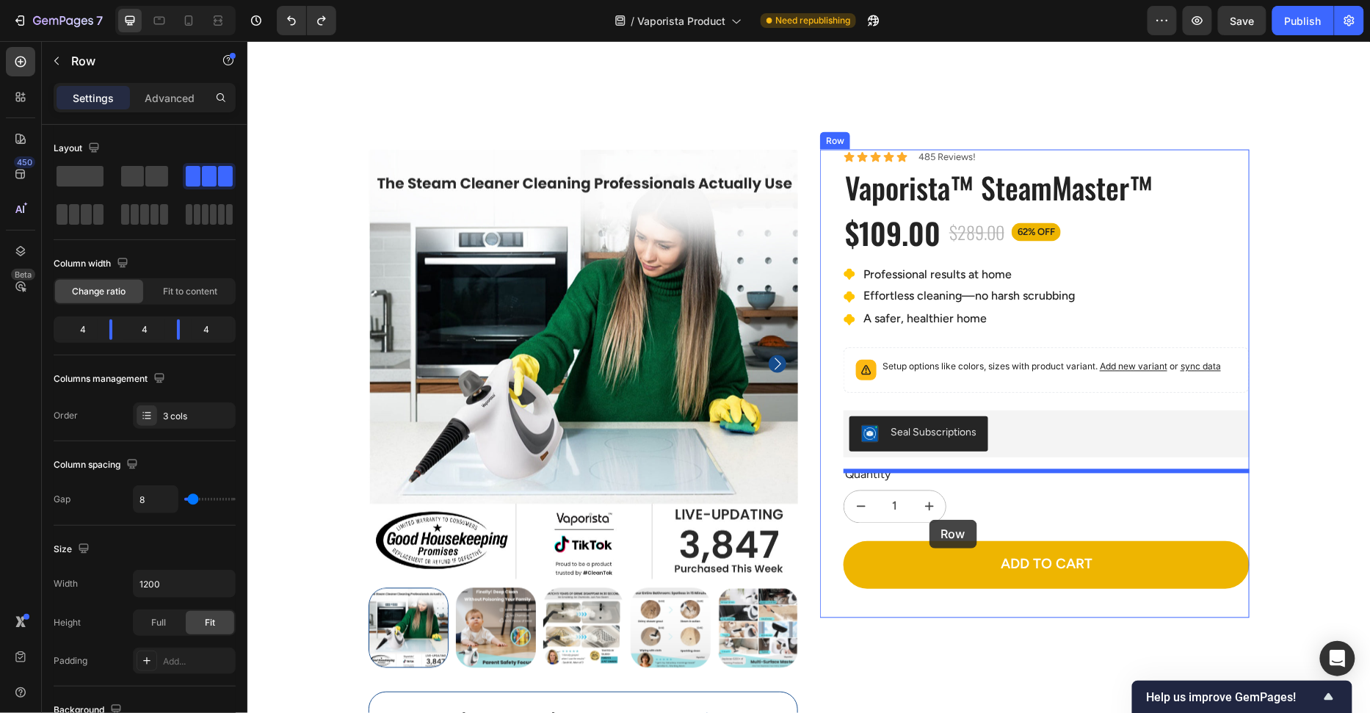
scroll to position [874, 0]
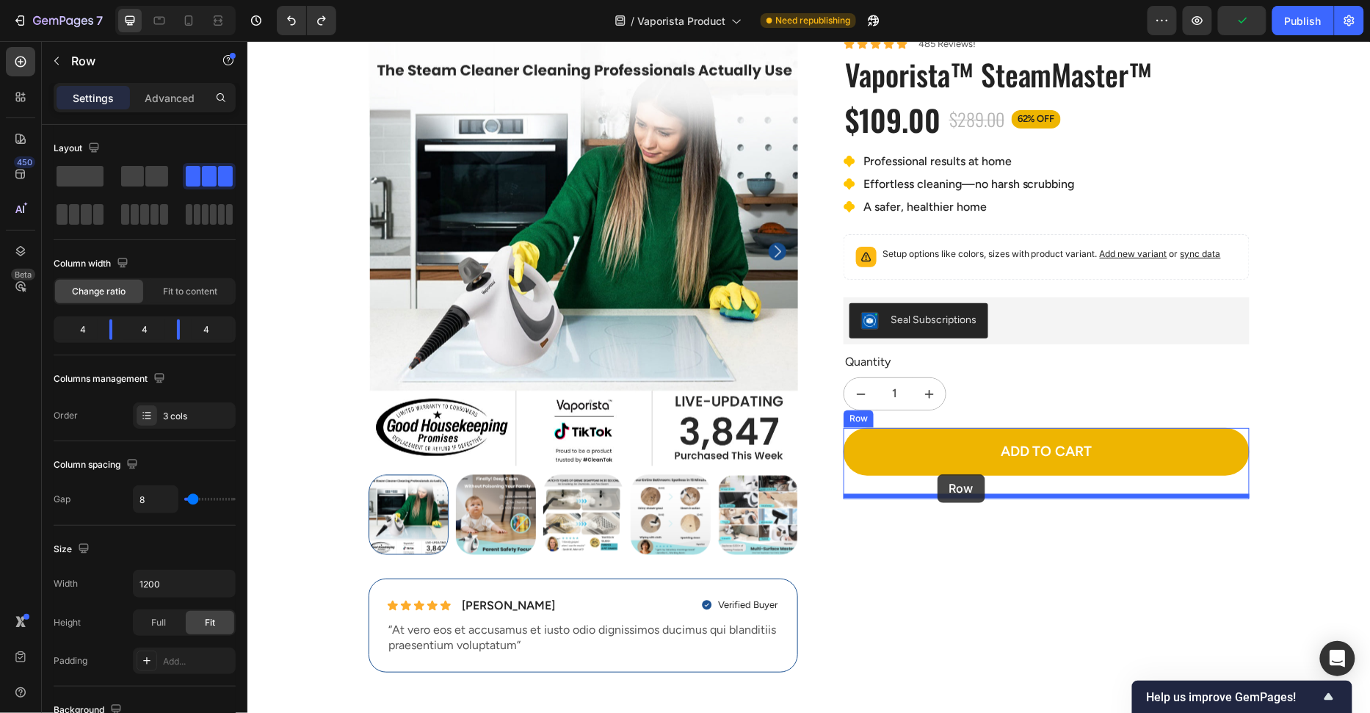
drag, startPoint x: 927, startPoint y: 426, endPoint x: 937, endPoint y: 474, distance: 48.7
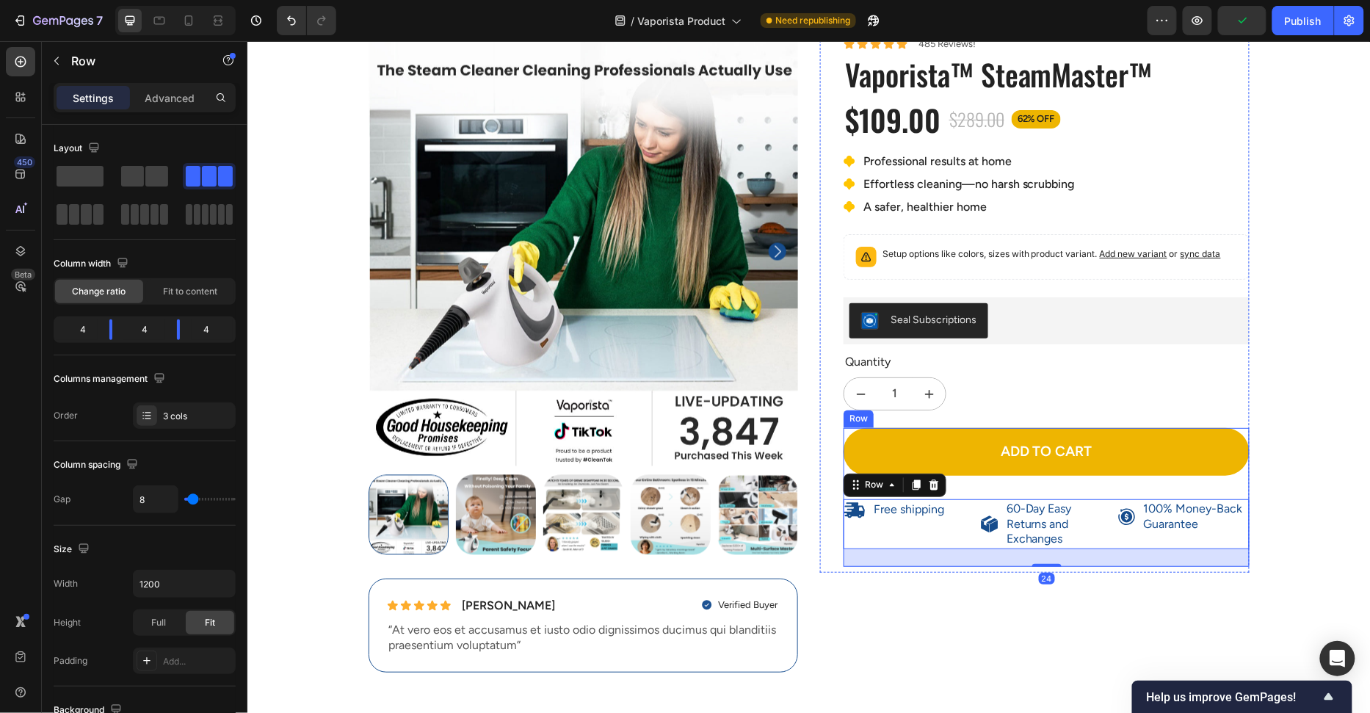
click at [996, 472] on div "Add to cart Add to Cart" at bounding box center [1046, 462] width 406 height 71
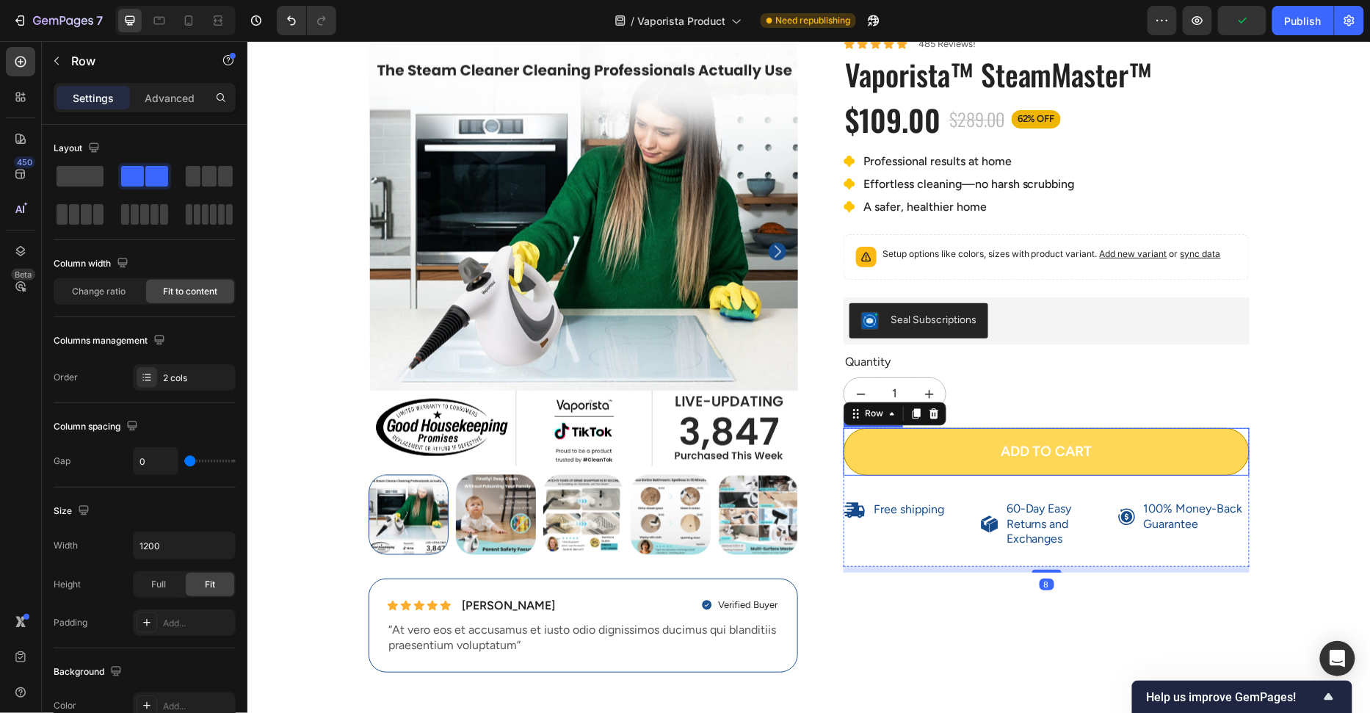
click at [990, 462] on button "Add to cart" at bounding box center [1046, 451] width 406 height 48
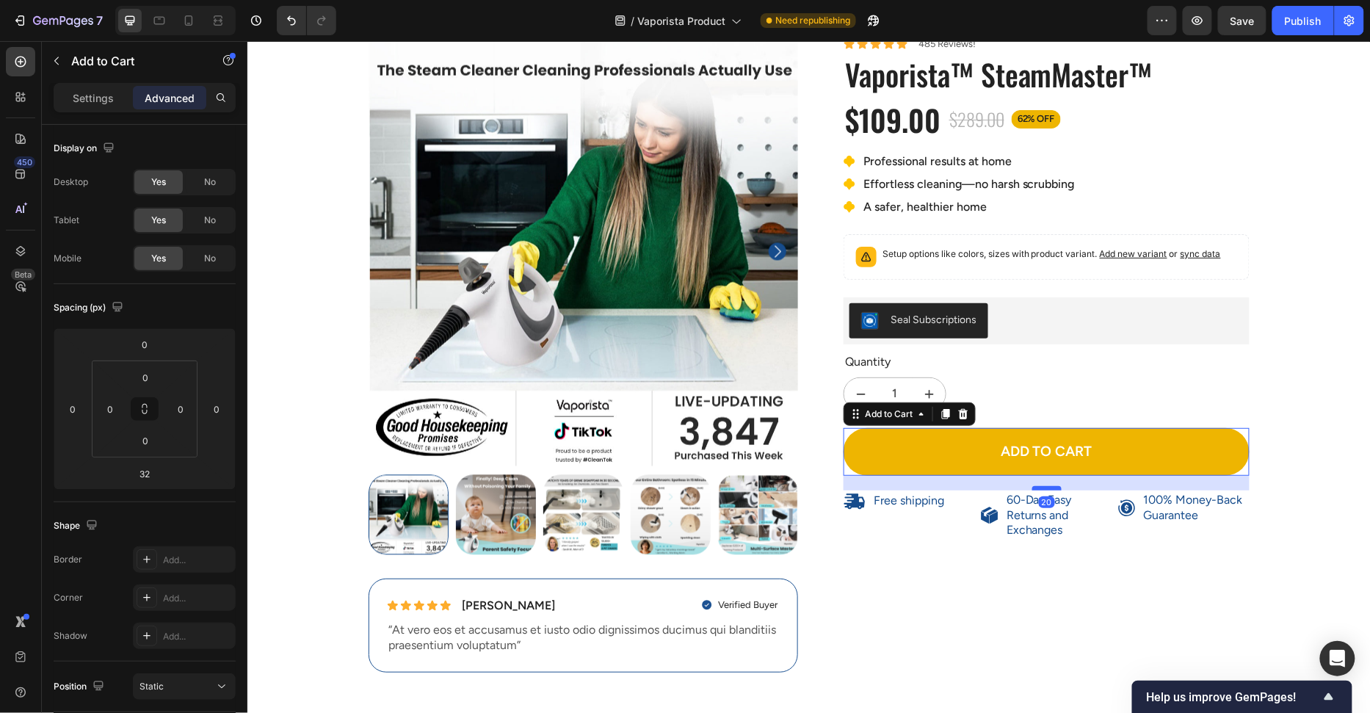
drag, startPoint x: 1042, startPoint y: 493, endPoint x: 1048, endPoint y: 484, distance: 10.6
click at [1048, 485] on div at bounding box center [1045, 487] width 29 height 4
type input "20"
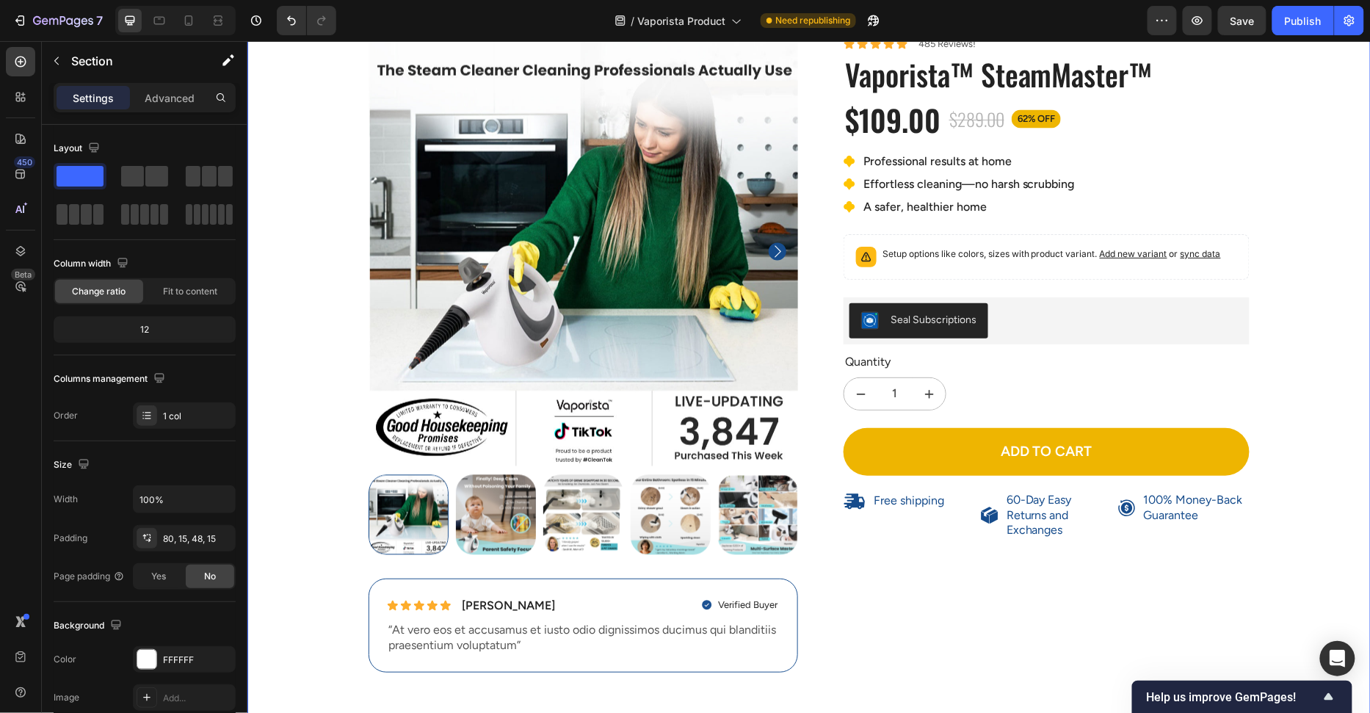
click at [1303, 438] on div "100% Money-Back Guarantee Item List 60-Day Easy Returns Item List Row Product I…" at bounding box center [808, 365] width 1101 height 659
click at [1093, 502] on p "60-Day Easy Returns and Exchanges" at bounding box center [1058, 515] width 104 height 46
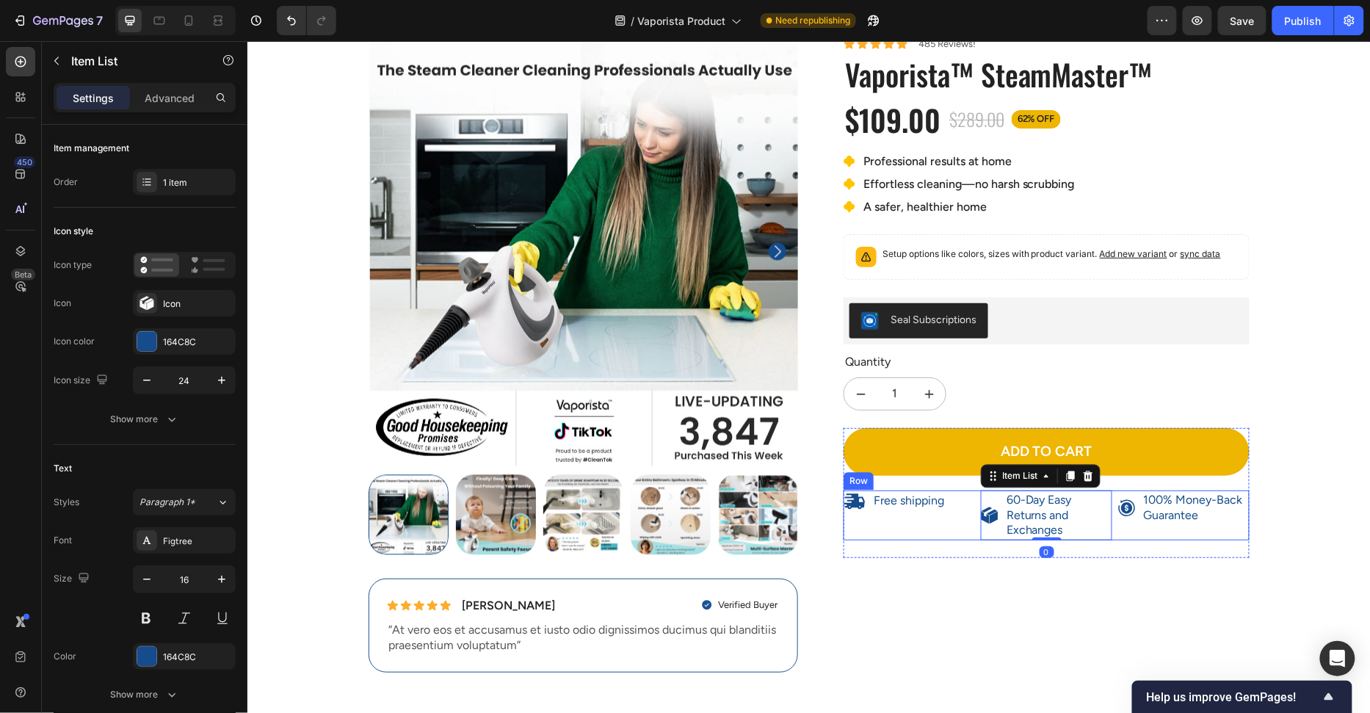
click at [967, 515] on div "Free shipping Item List" at bounding box center [908, 515] width 131 height 50
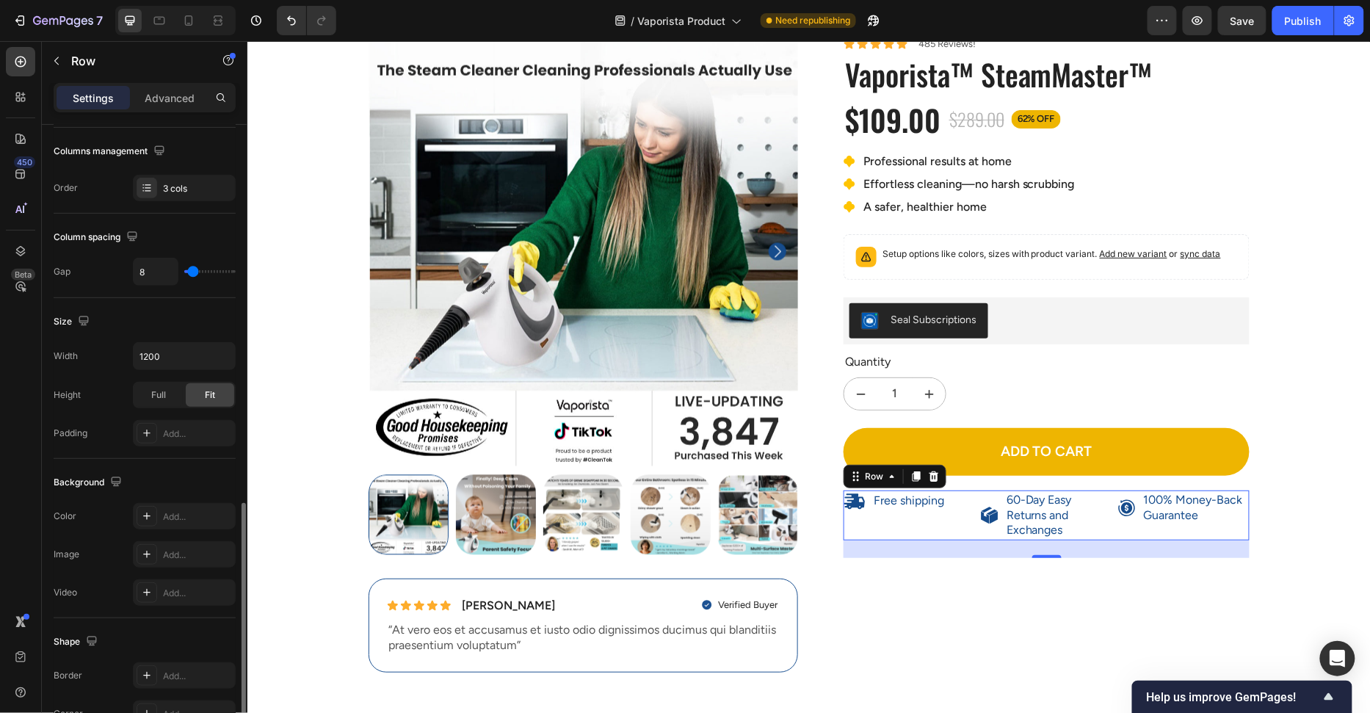
scroll to position [429, 0]
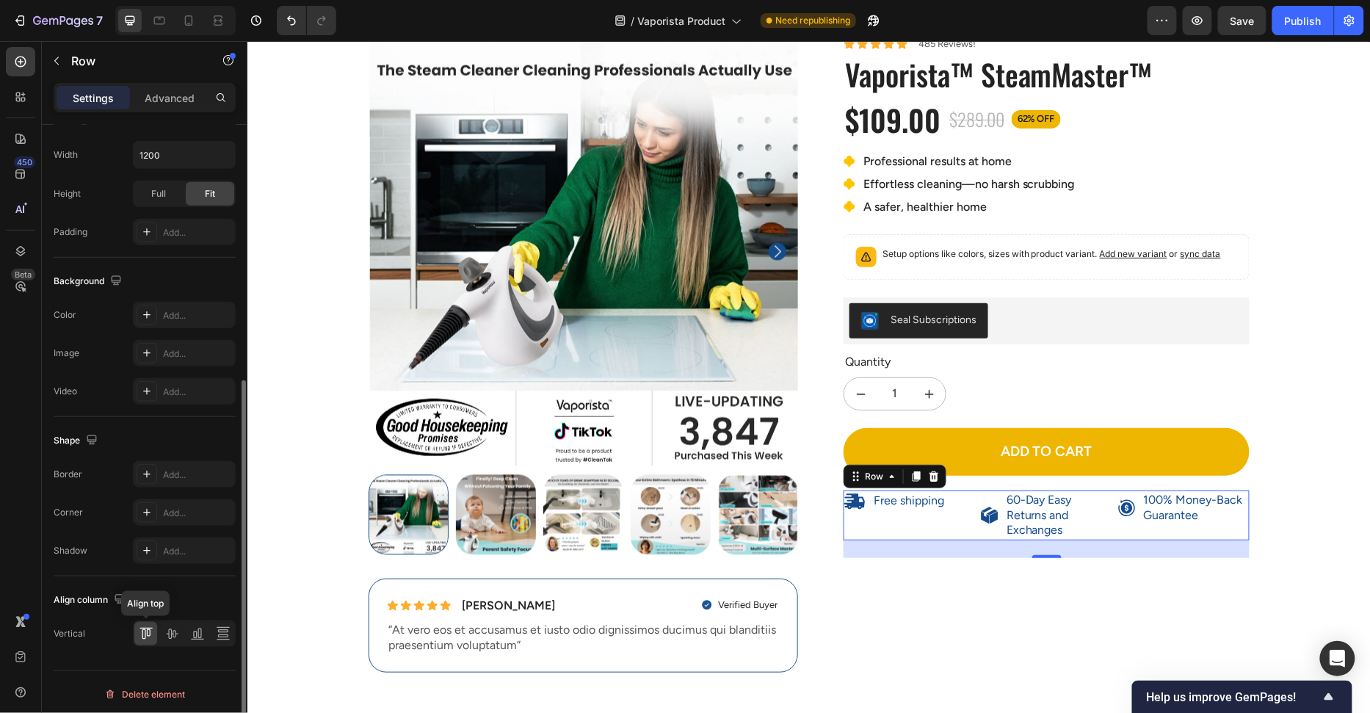
click at [147, 632] on icon at bounding box center [146, 633] width 15 height 15
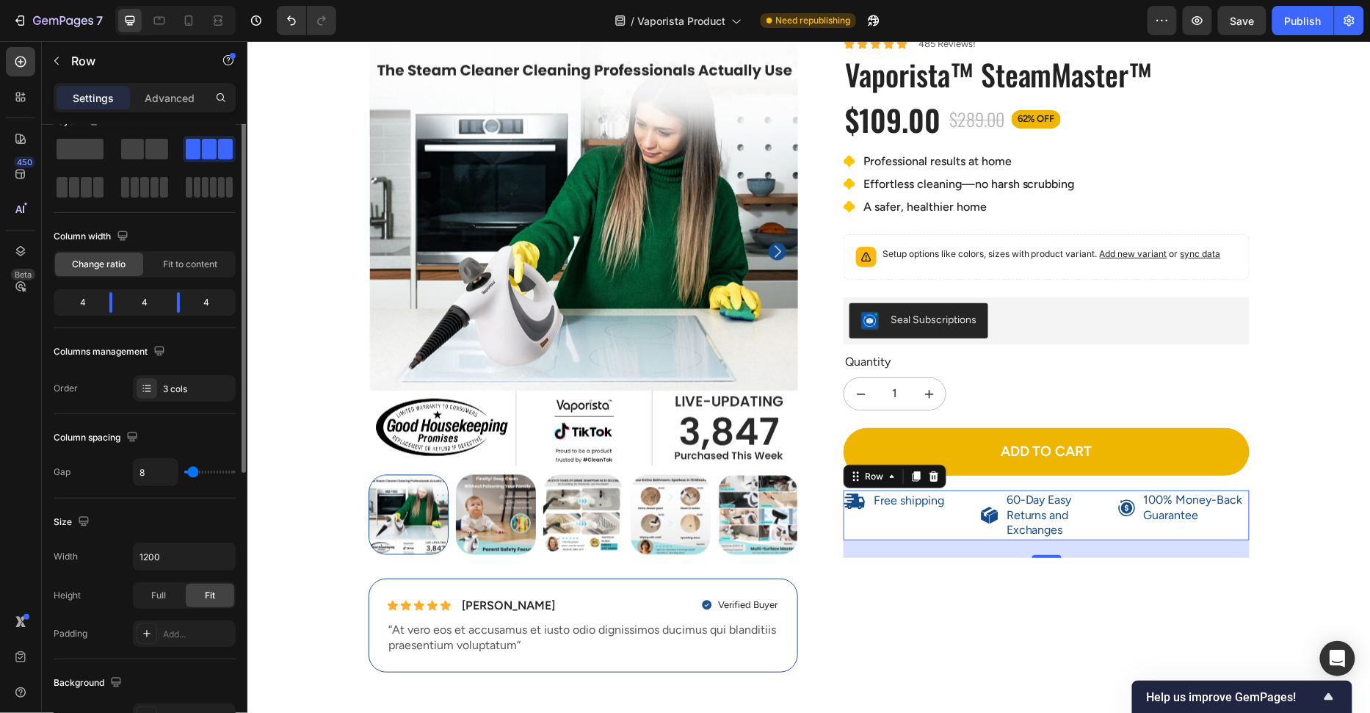
scroll to position [0, 0]
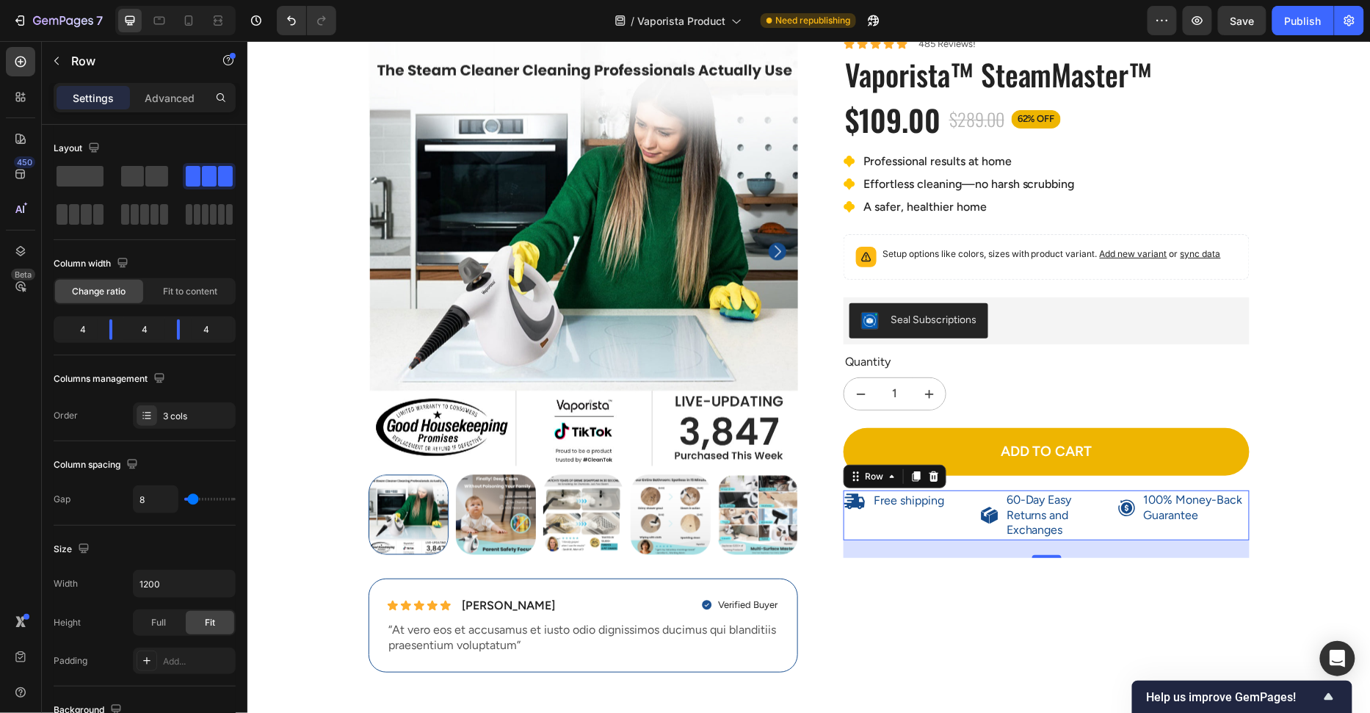
click at [855, 493] on icon at bounding box center [854, 500] width 21 height 15
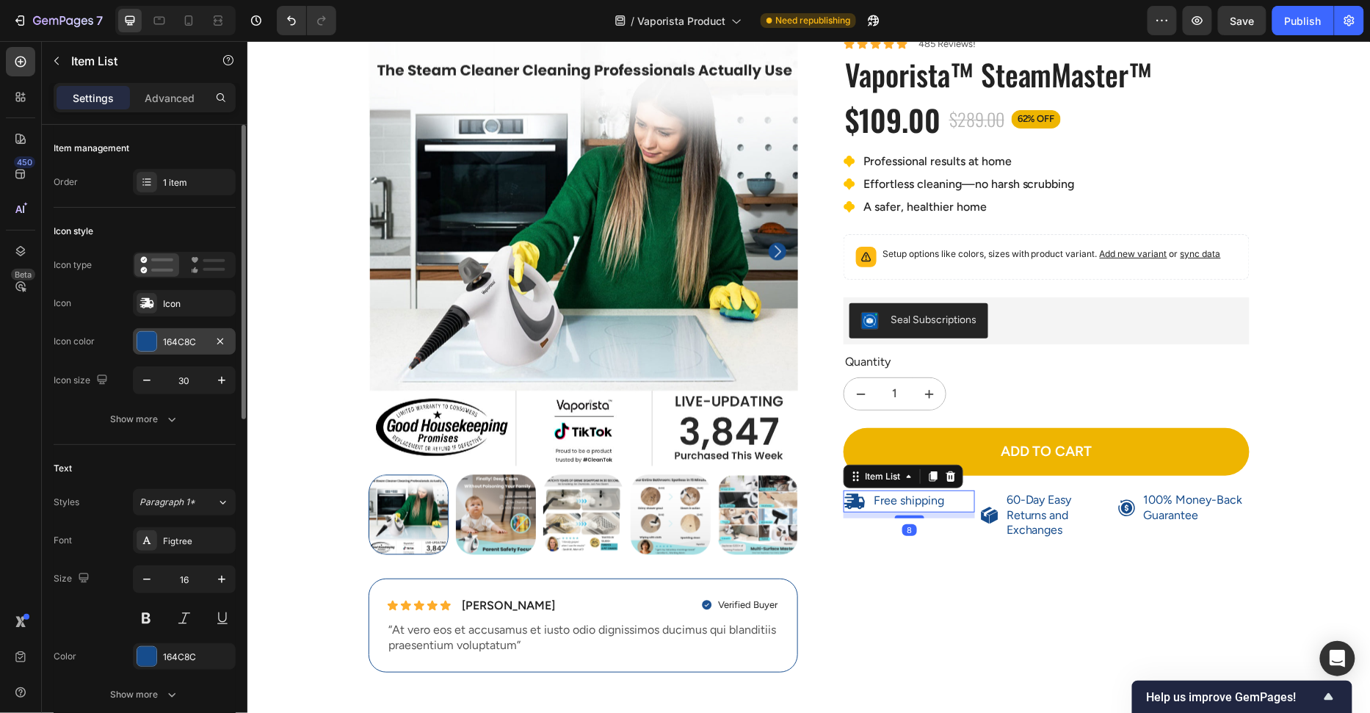
click at [151, 343] on div at bounding box center [146, 341] width 19 height 19
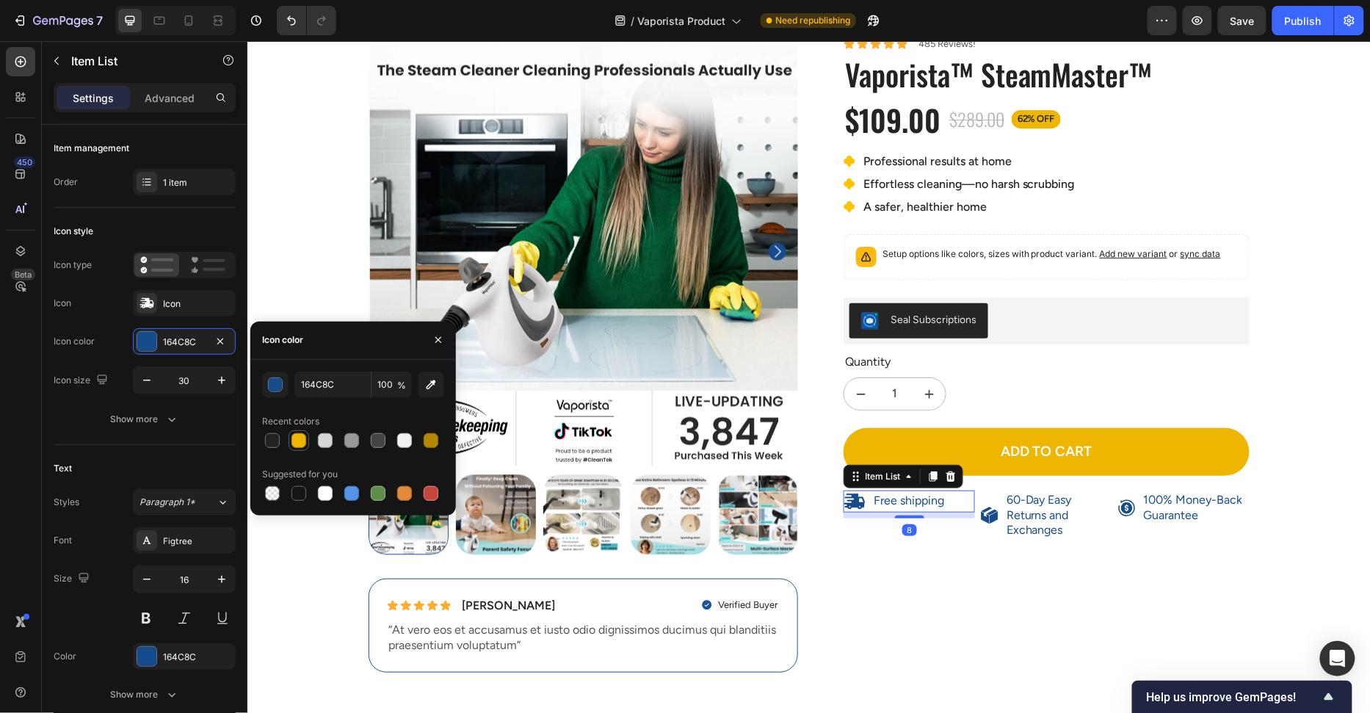
click at [298, 442] on div at bounding box center [298, 440] width 15 height 15
type input "EEB501"
click at [991, 512] on icon at bounding box center [993, 517] width 8 height 12
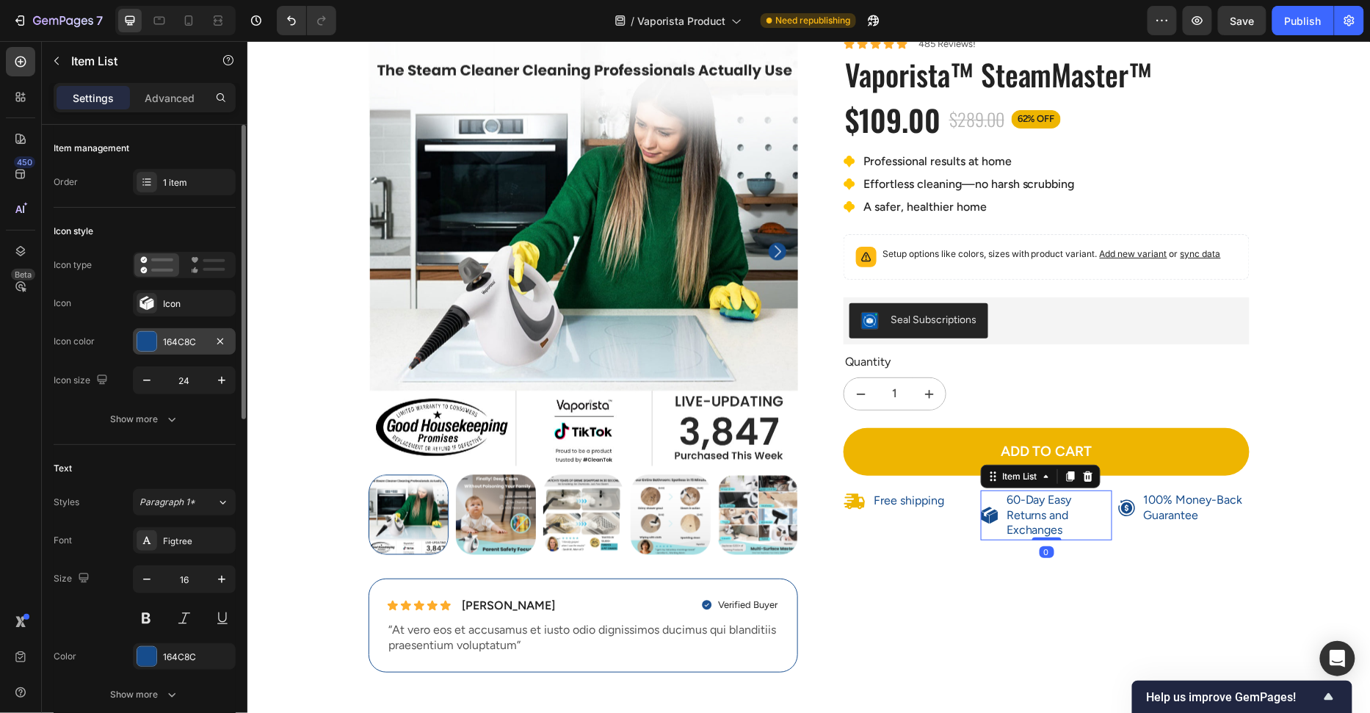
click at [149, 332] on div at bounding box center [146, 341] width 19 height 19
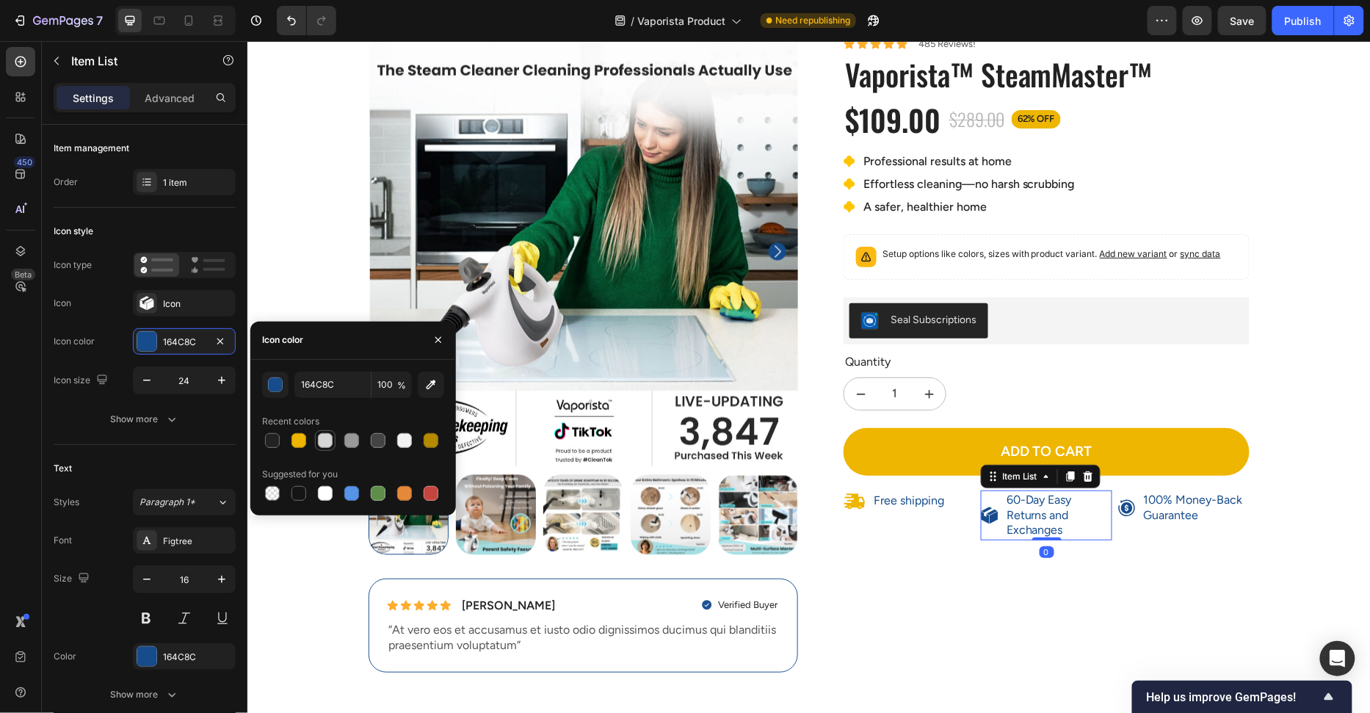
click at [300, 440] on div at bounding box center [298, 440] width 15 height 15
type input "EEB501"
click at [1122, 503] on icon at bounding box center [1126, 506] width 16 height 16
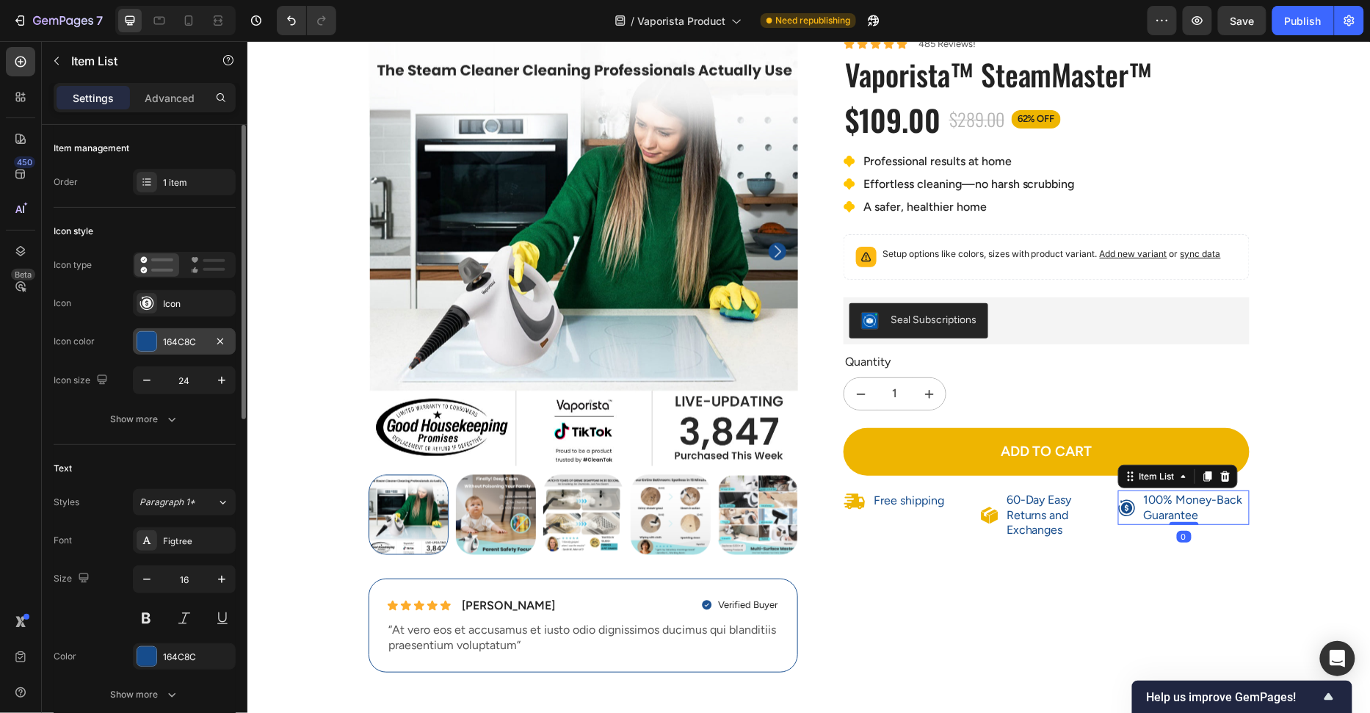
click at [151, 338] on div at bounding box center [146, 341] width 19 height 19
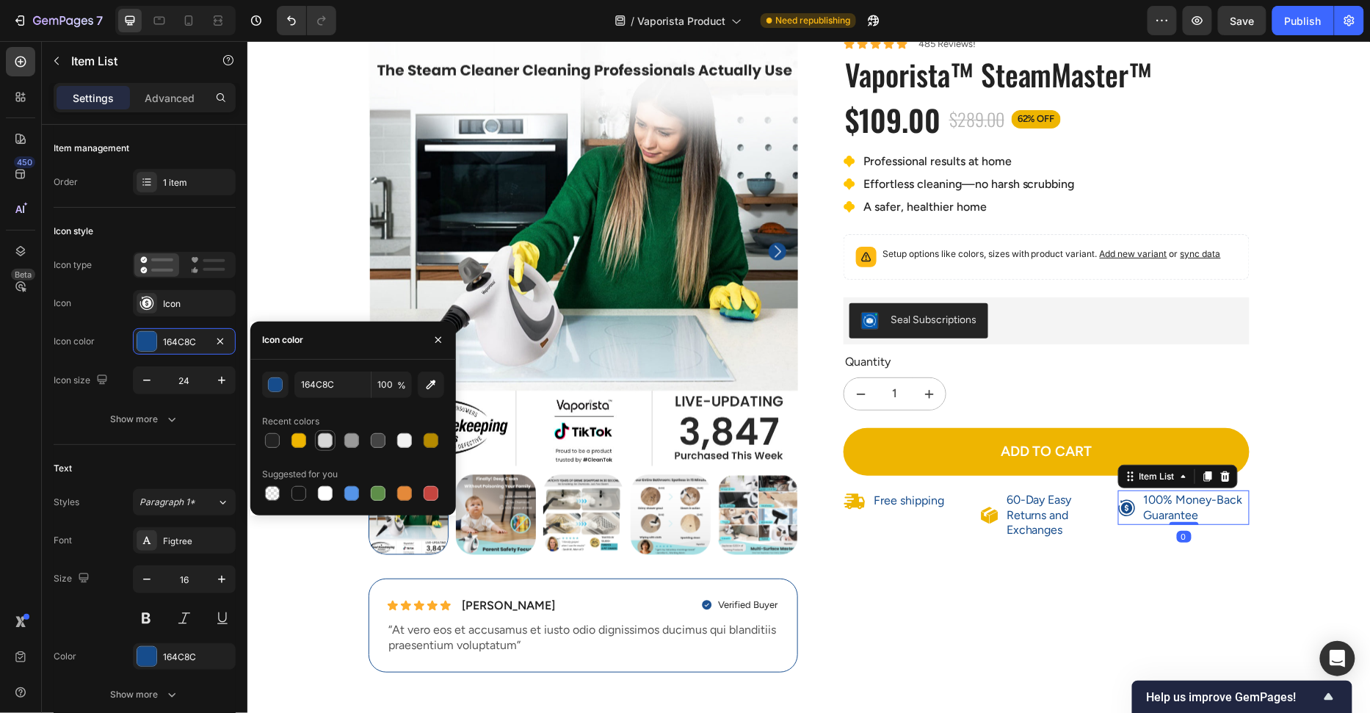
drag, startPoint x: 302, startPoint y: 443, endPoint x: 325, endPoint y: 447, distance: 23.9
click at [302, 443] on div at bounding box center [298, 440] width 15 height 15
type input "EEB501"
click at [1197, 509] on p "100% Money-Back Guarantee" at bounding box center [1195, 507] width 104 height 31
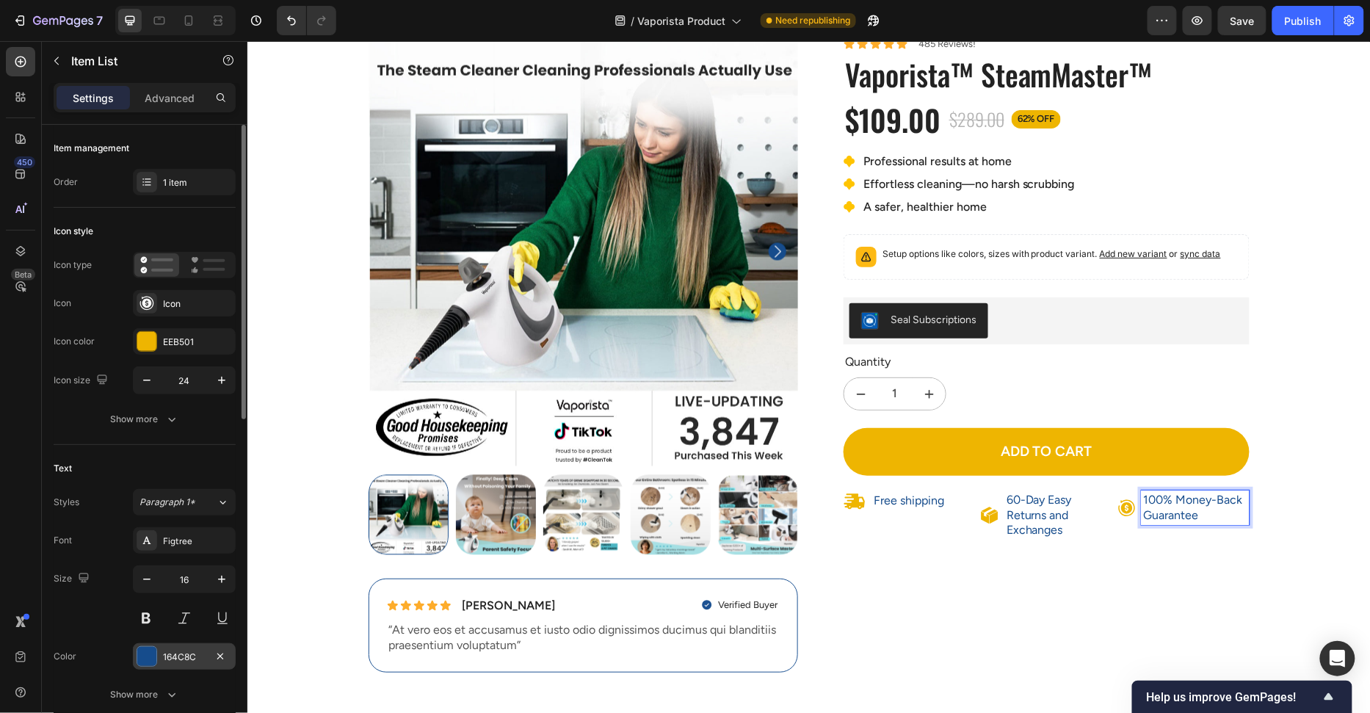
click at [150, 661] on div at bounding box center [146, 656] width 19 height 19
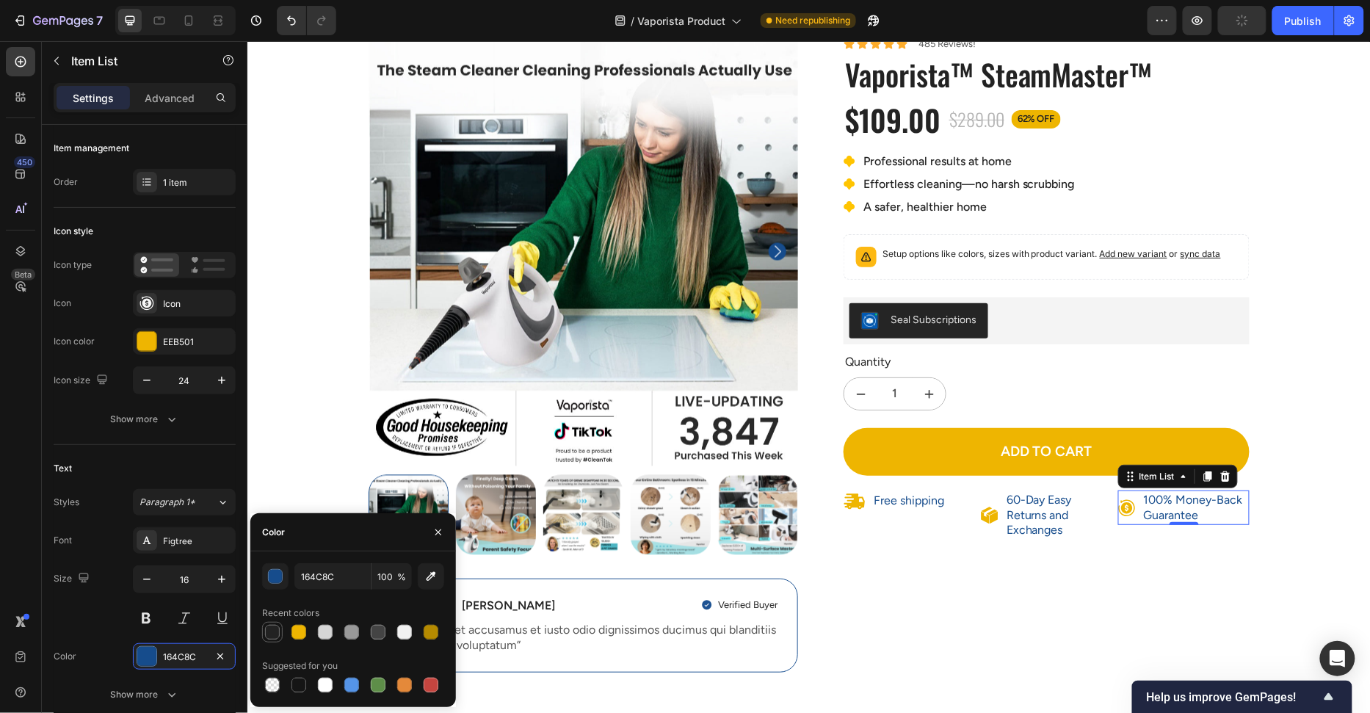
click at [269, 633] on div at bounding box center [272, 632] width 15 height 15
type input "222222"
click at [1059, 522] on p "60-Day Easy Returns and Exchanges" at bounding box center [1058, 515] width 104 height 46
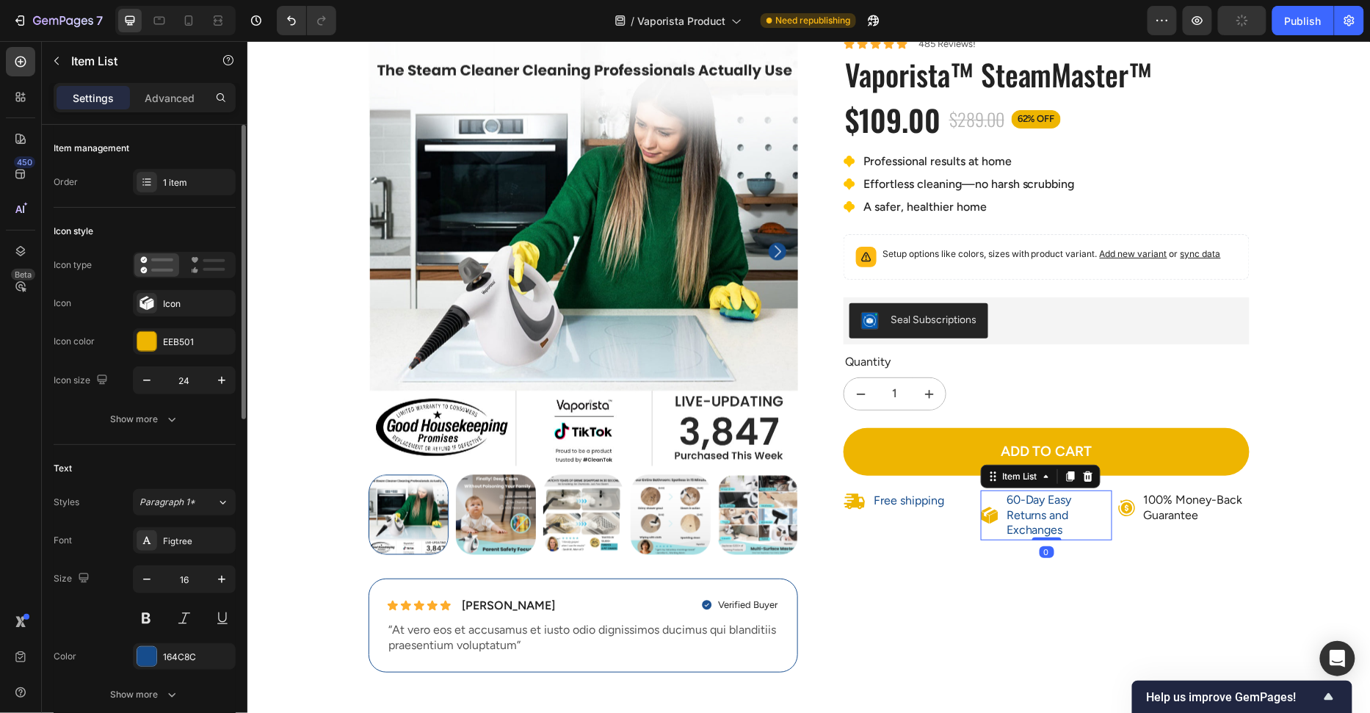
click at [145, 667] on div "Font Figtree Size 16 Color 164C8C Show more" at bounding box center [145, 617] width 182 height 181
click at [145, 656] on div at bounding box center [146, 656] width 19 height 19
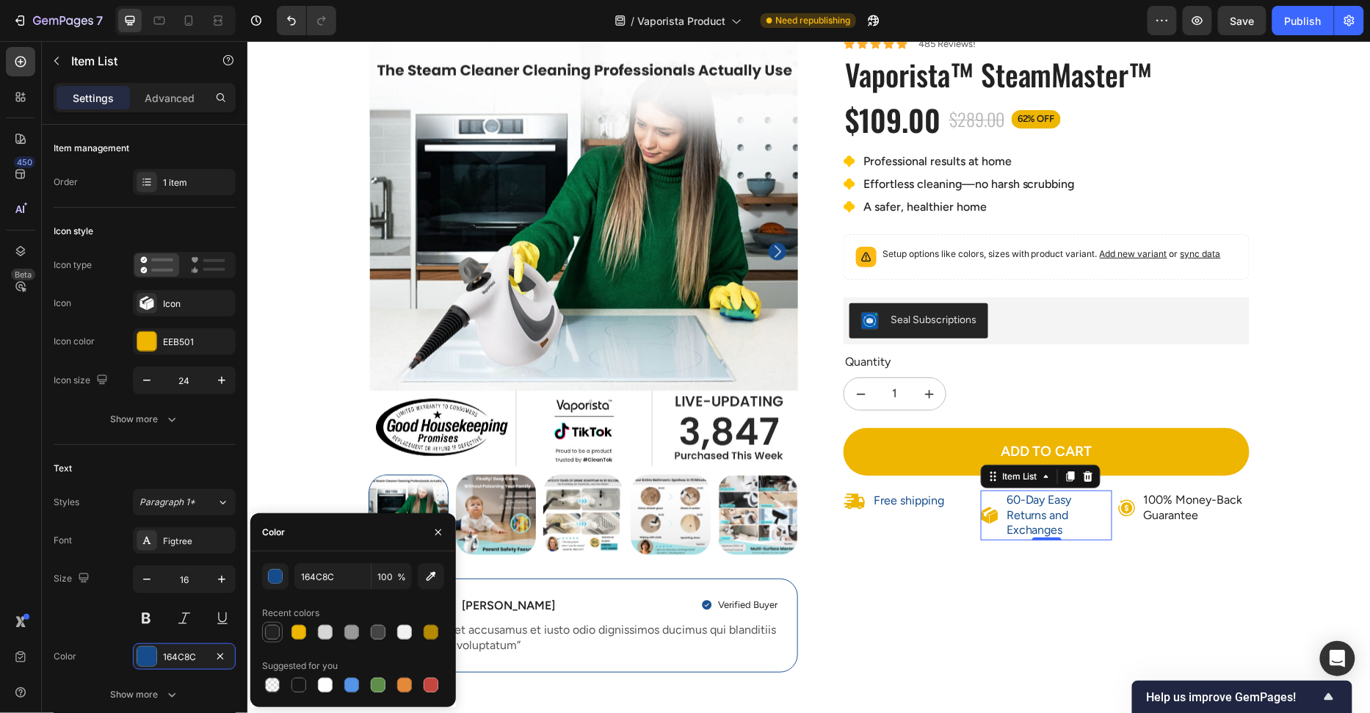
click at [268, 631] on div at bounding box center [272, 632] width 15 height 15
type input "222222"
click at [892, 495] on p "Free shipping" at bounding box center [908, 500] width 70 height 15
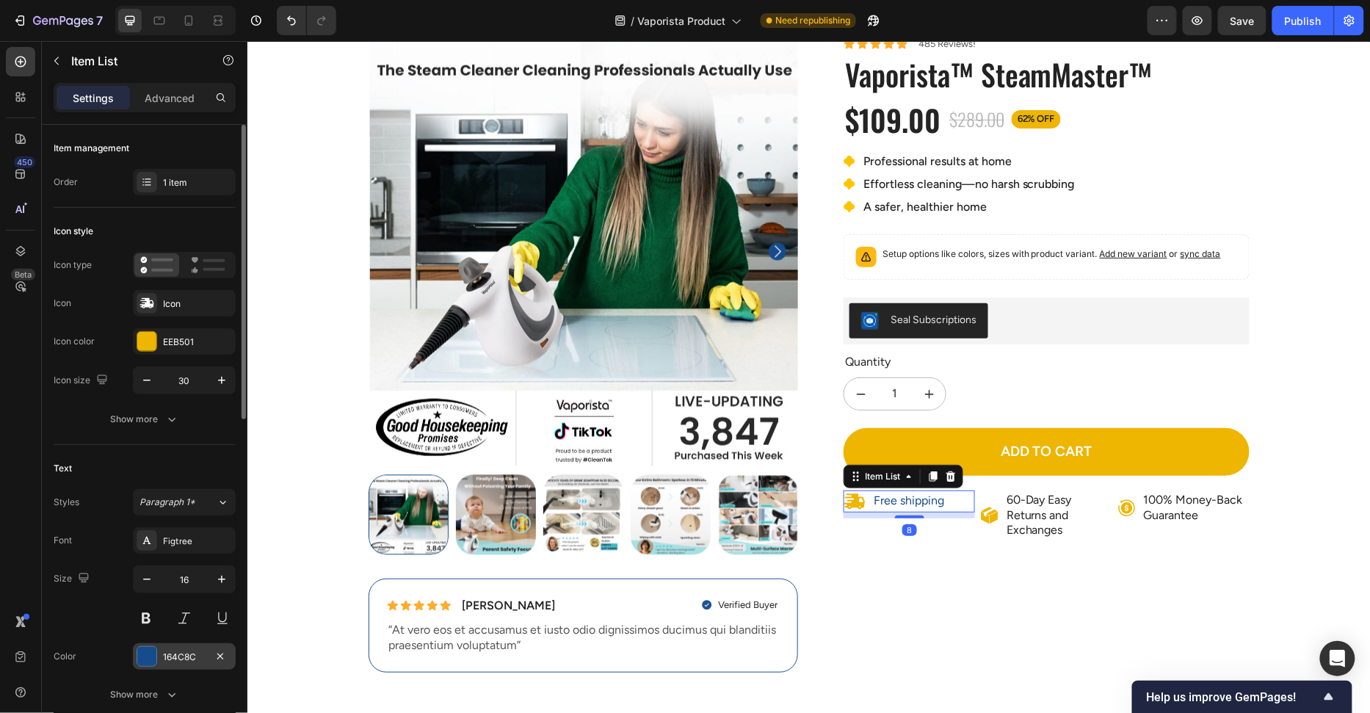
click at [148, 657] on div at bounding box center [146, 656] width 19 height 19
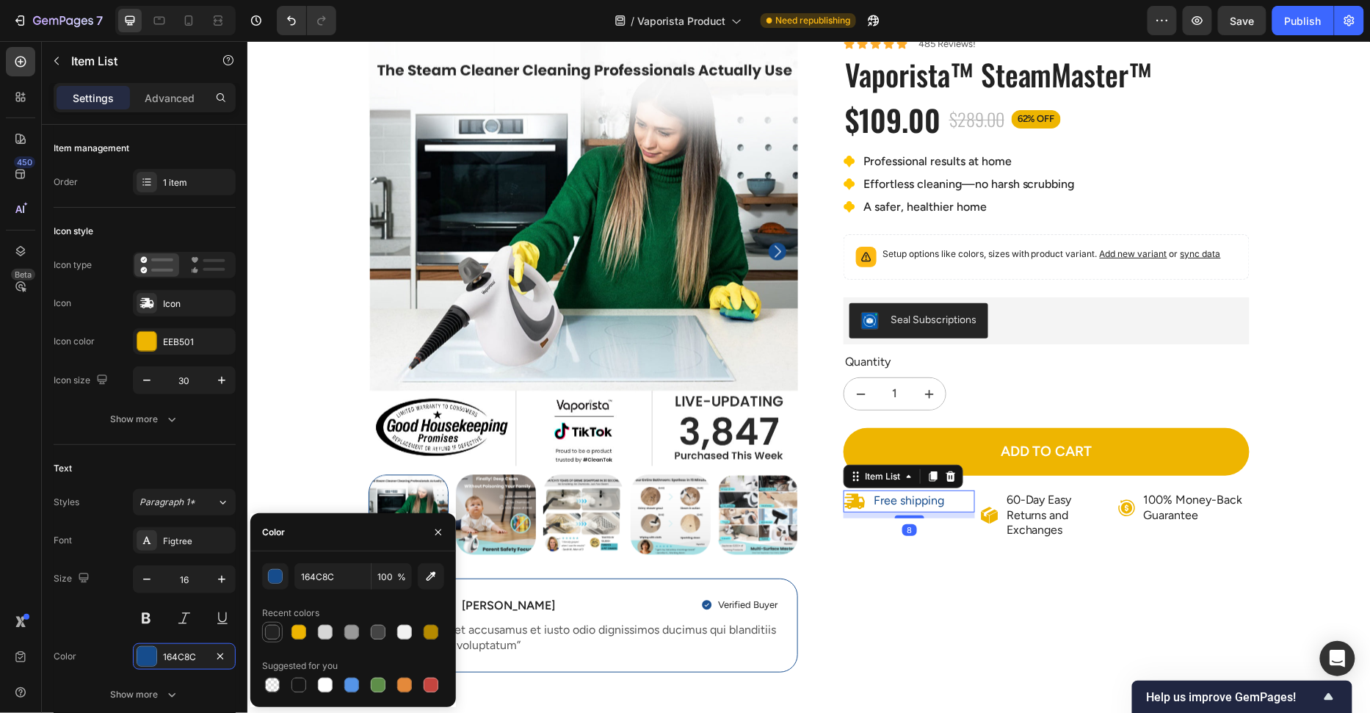
click at [283, 630] on div at bounding box center [353, 632] width 182 height 21
click at [275, 634] on div at bounding box center [272, 632] width 15 height 15
type input "222222"
click at [987, 501] on div "60-Day Easy Returns and Exchanges" at bounding box center [1045, 515] width 131 height 50
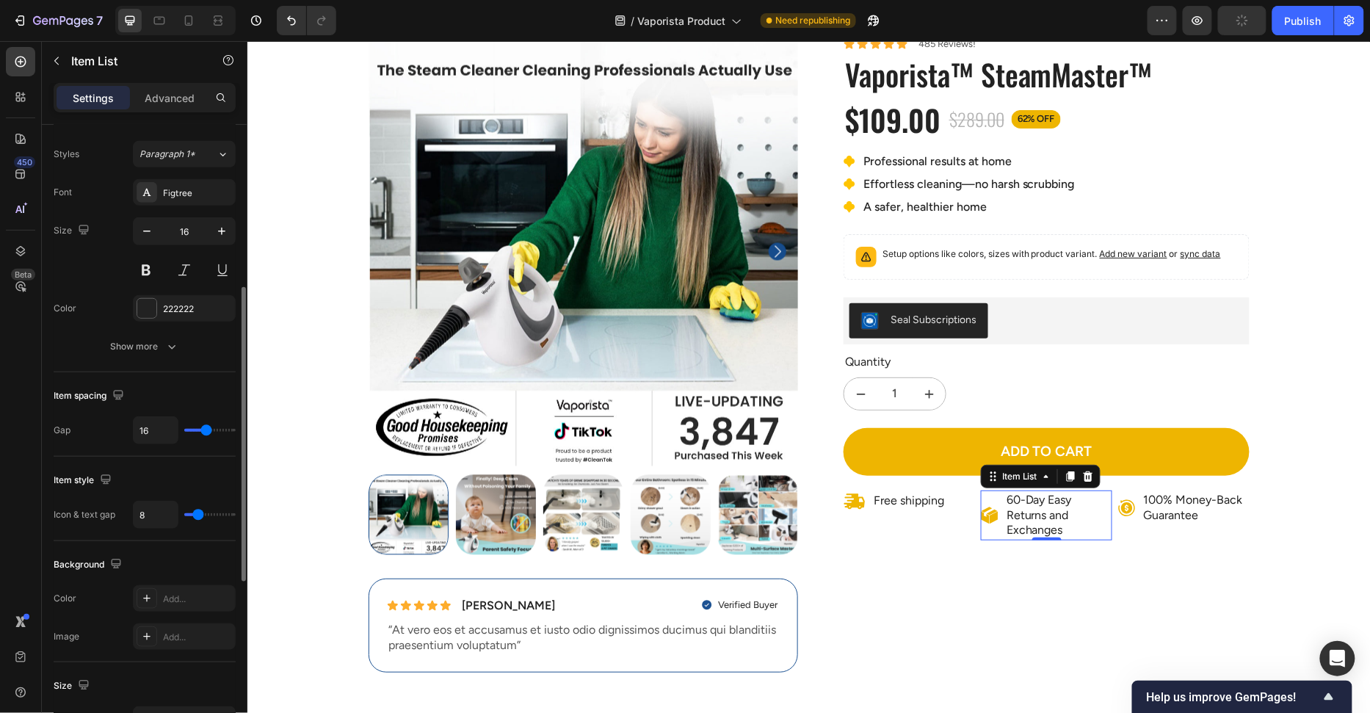
scroll to position [345, 0]
click at [173, 360] on div "Text Styles Paragraph 1* Font Figtree Size 16 Color 222222 Show more" at bounding box center [145, 237] width 182 height 275
click at [174, 357] on button "Show more" at bounding box center [145, 349] width 182 height 26
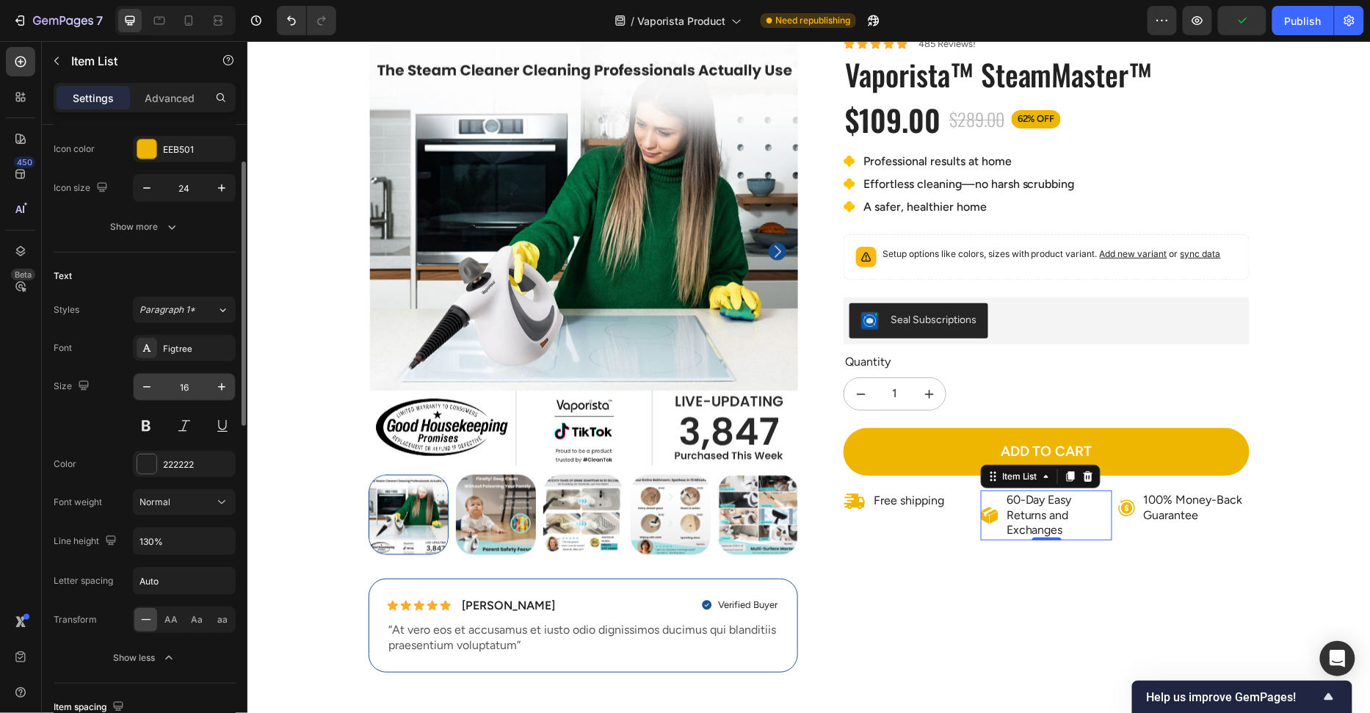
scroll to position [55, 0]
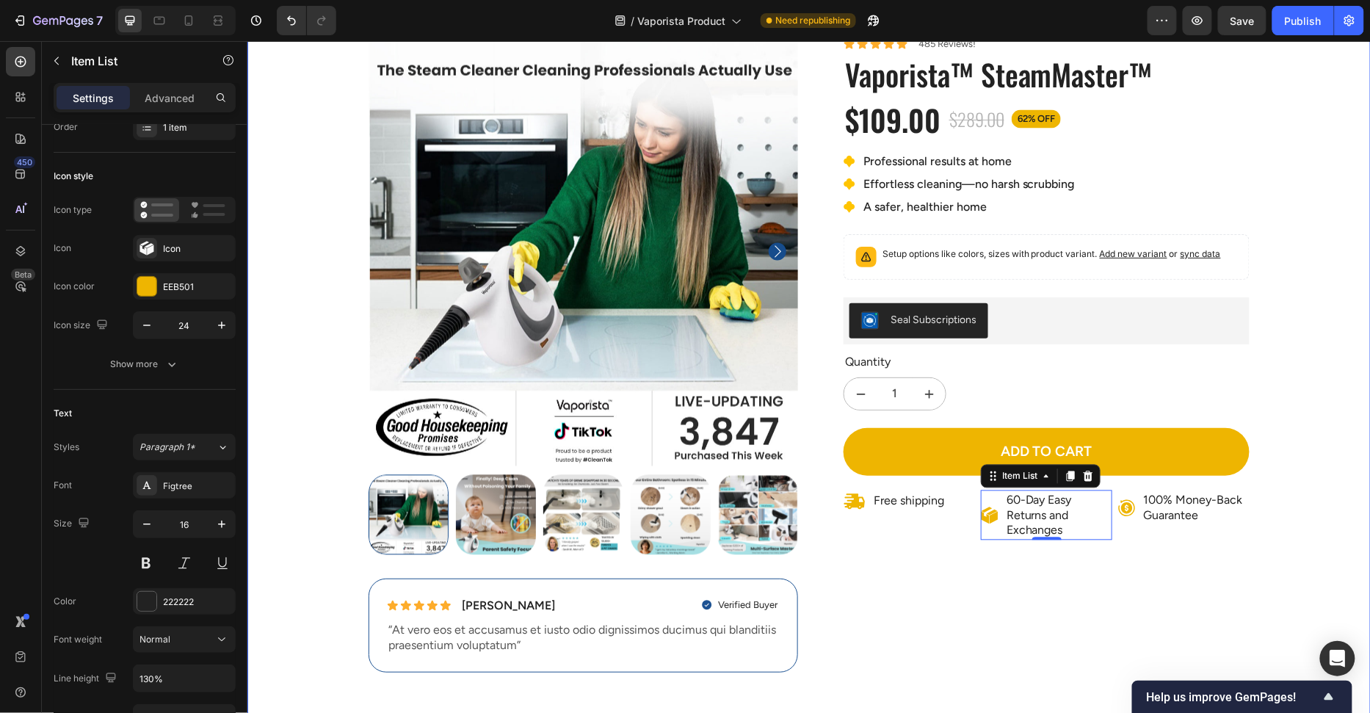
click at [1283, 418] on div "100% Money-Back Guarantee Item List 60-Day Easy Returns Item List Row Product I…" at bounding box center [808, 365] width 1101 height 659
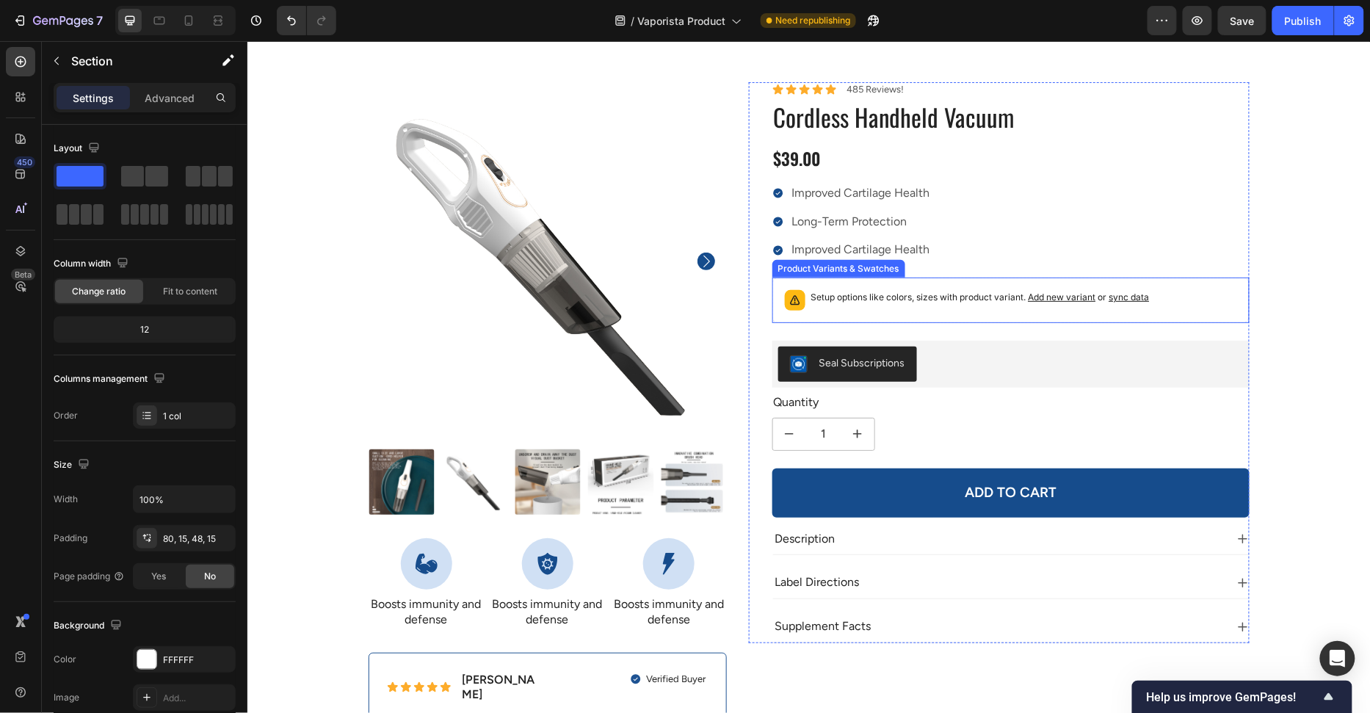
scroll to position [0, 0]
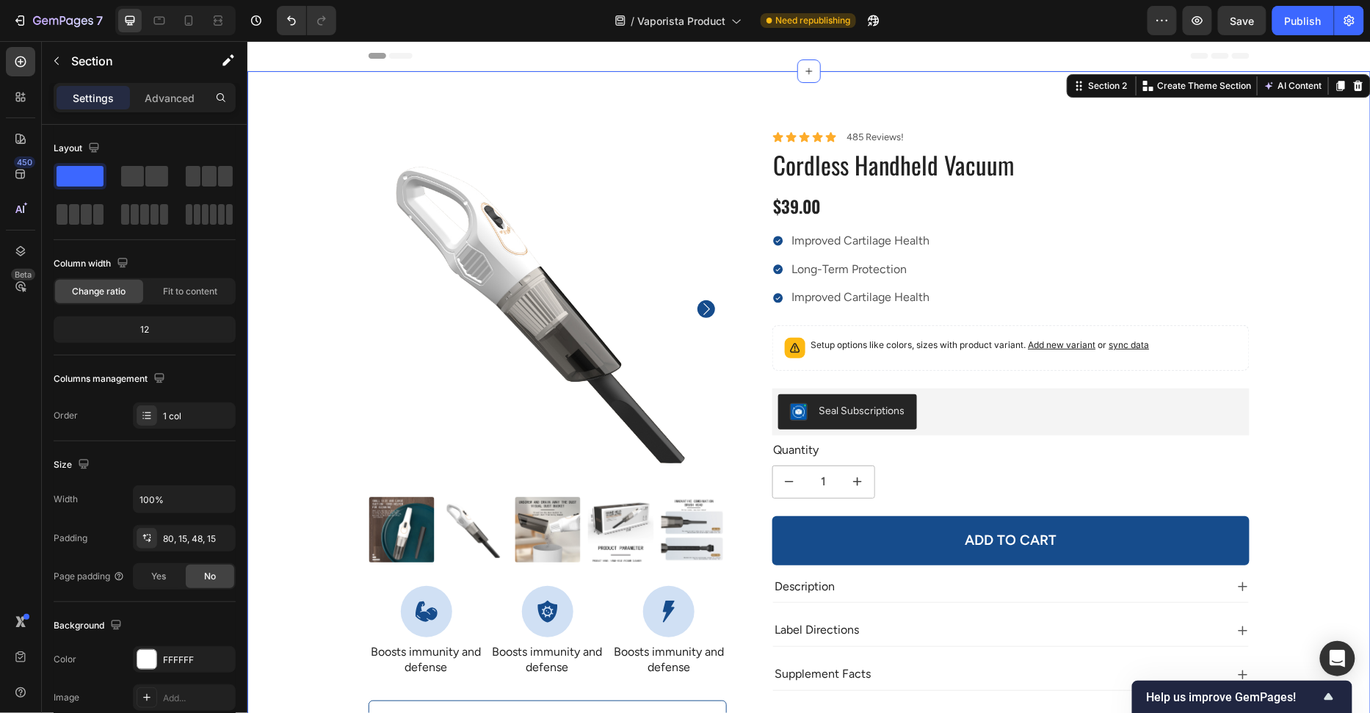
click at [788, 109] on div "100% Money-Back Guarantee Item List 60-Day Easy Returns Item List Row Product I…" at bounding box center [808, 468] width 1123 height 797
click at [1365, 80] on div at bounding box center [1358, 85] width 18 height 18
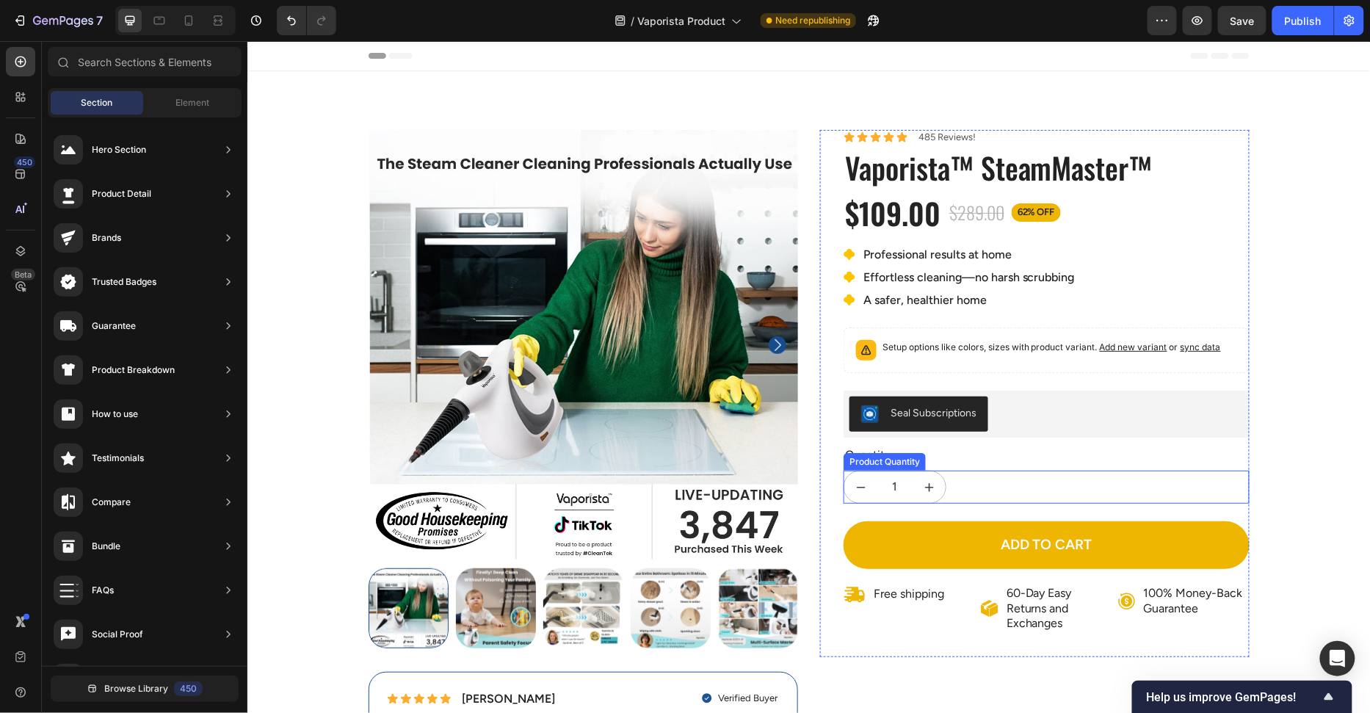
click at [1123, 470] on div "1" at bounding box center [1046, 486] width 406 height 33
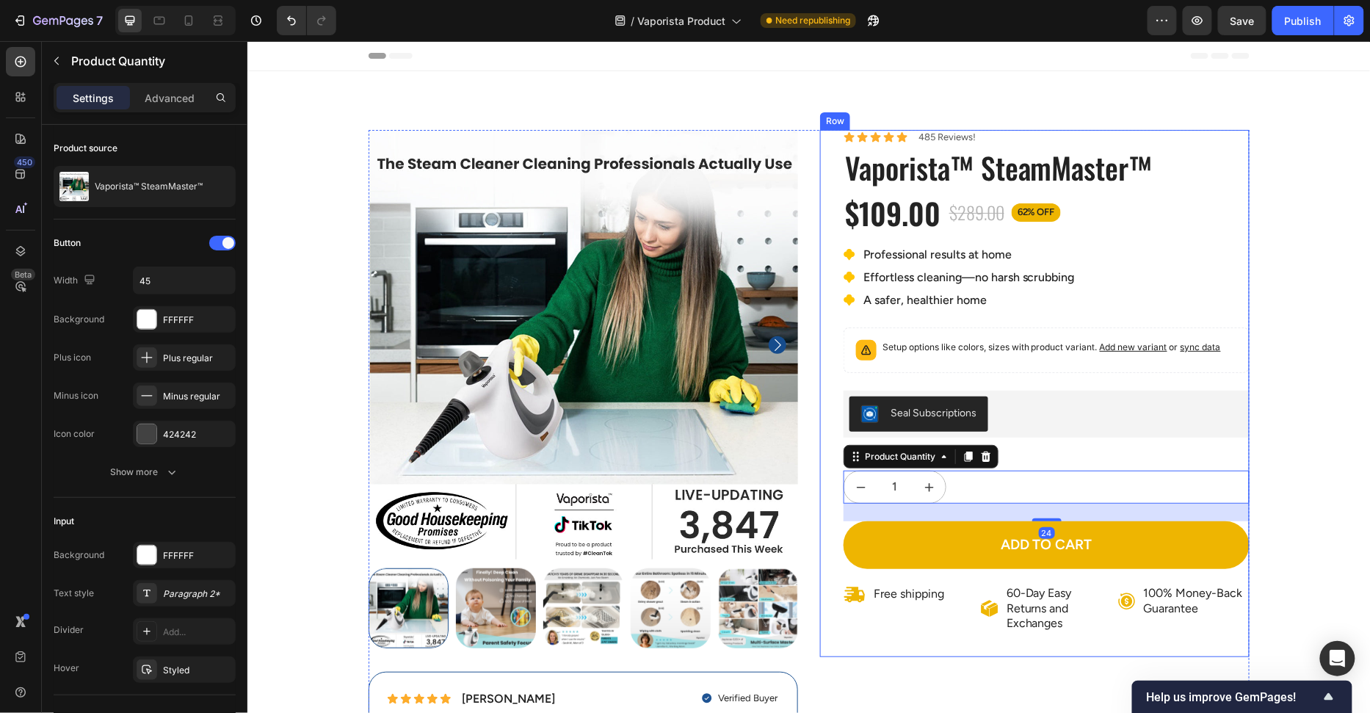
click at [1140, 458] on div "Quantity" at bounding box center [1046, 455] width 406 height 18
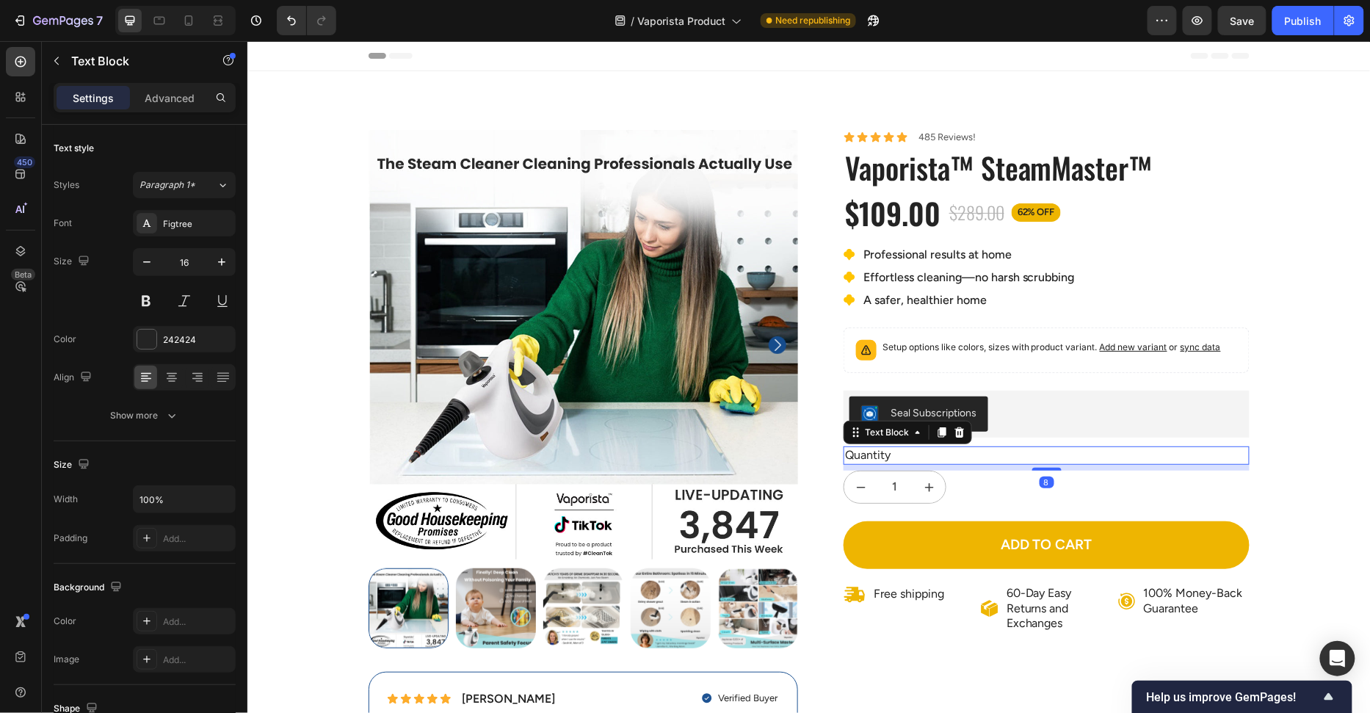
click at [1297, 443] on div "100% Money-Back Guarantee Item List 60-Day Easy Returns Item List Row Product I…" at bounding box center [808, 458] width 1101 height 659
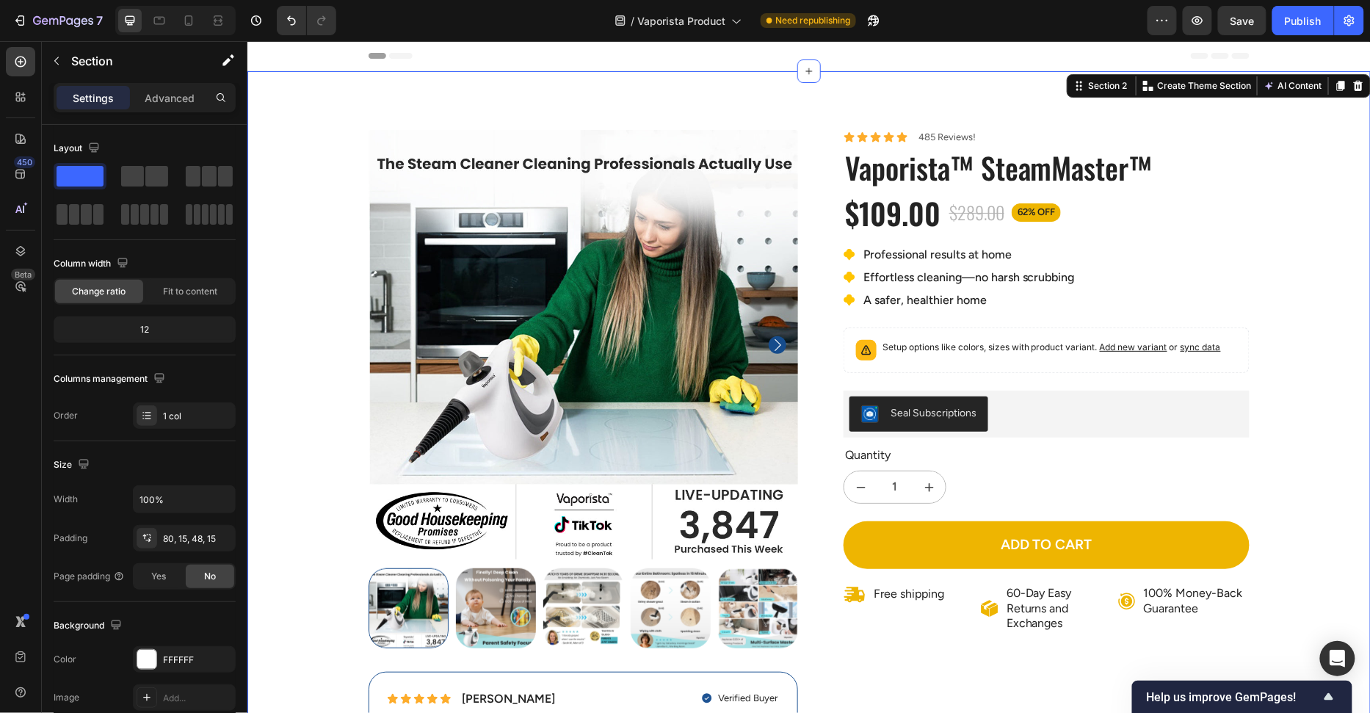
drag, startPoint x: 1313, startPoint y: 264, endPoint x: 1069, endPoint y: 168, distance: 262.4
click at [1313, 264] on div "100% Money-Back Guarantee Item List 60-Day Easy Returns Item List Row Product I…" at bounding box center [808, 458] width 1101 height 659
click at [1021, 173] on h1 "Vaporista™ SteamMaster™" at bounding box center [1046, 167] width 406 height 38
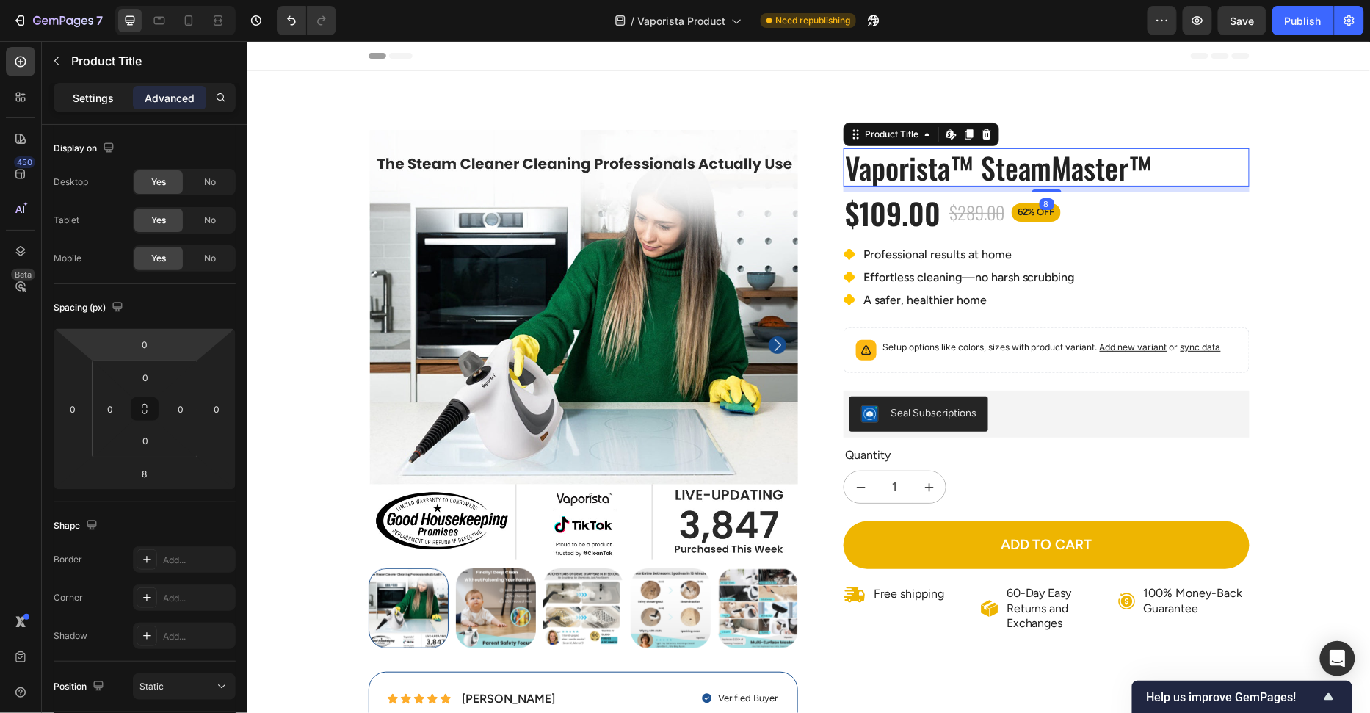
click at [101, 93] on p "Settings" at bounding box center [93, 97] width 41 height 15
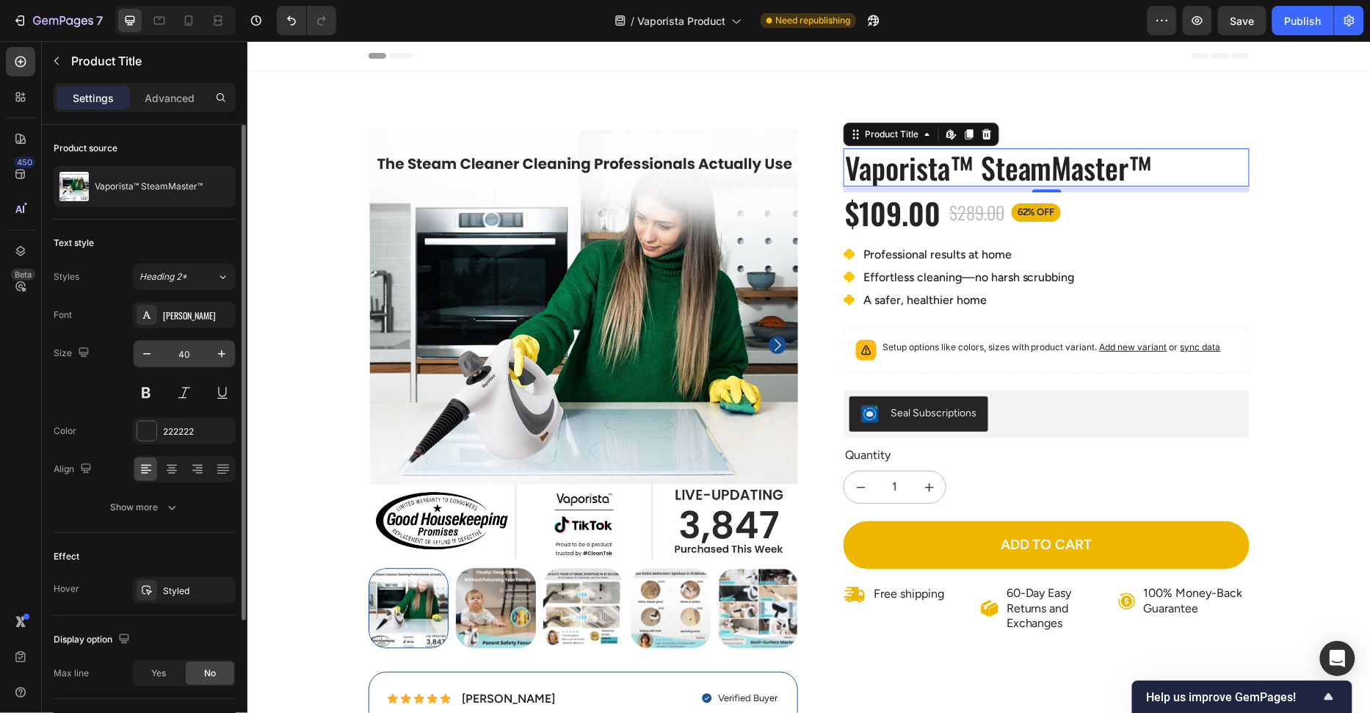
click at [198, 356] on input "40" at bounding box center [184, 354] width 48 height 26
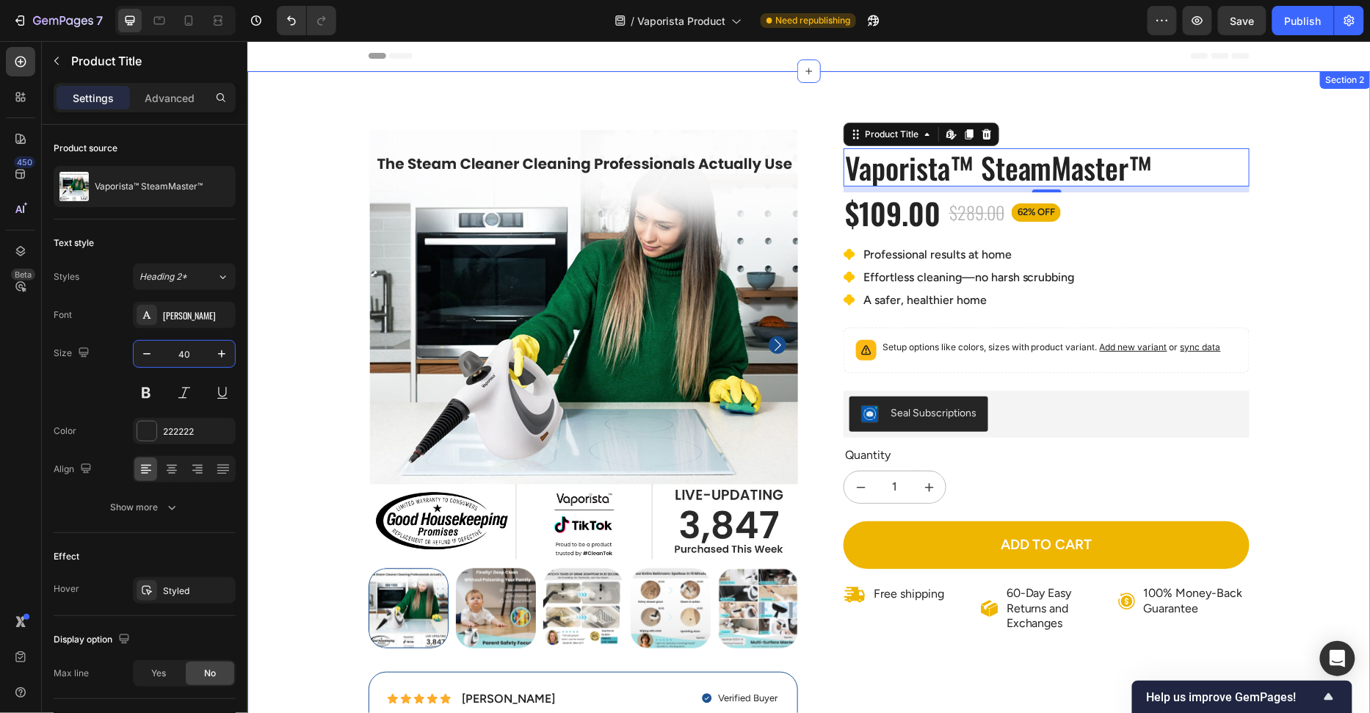
click at [1342, 346] on div "100% Money-Back Guarantee Item List 60-Day Easy Returns Item List Row Product I…" at bounding box center [808, 458] width 1101 height 659
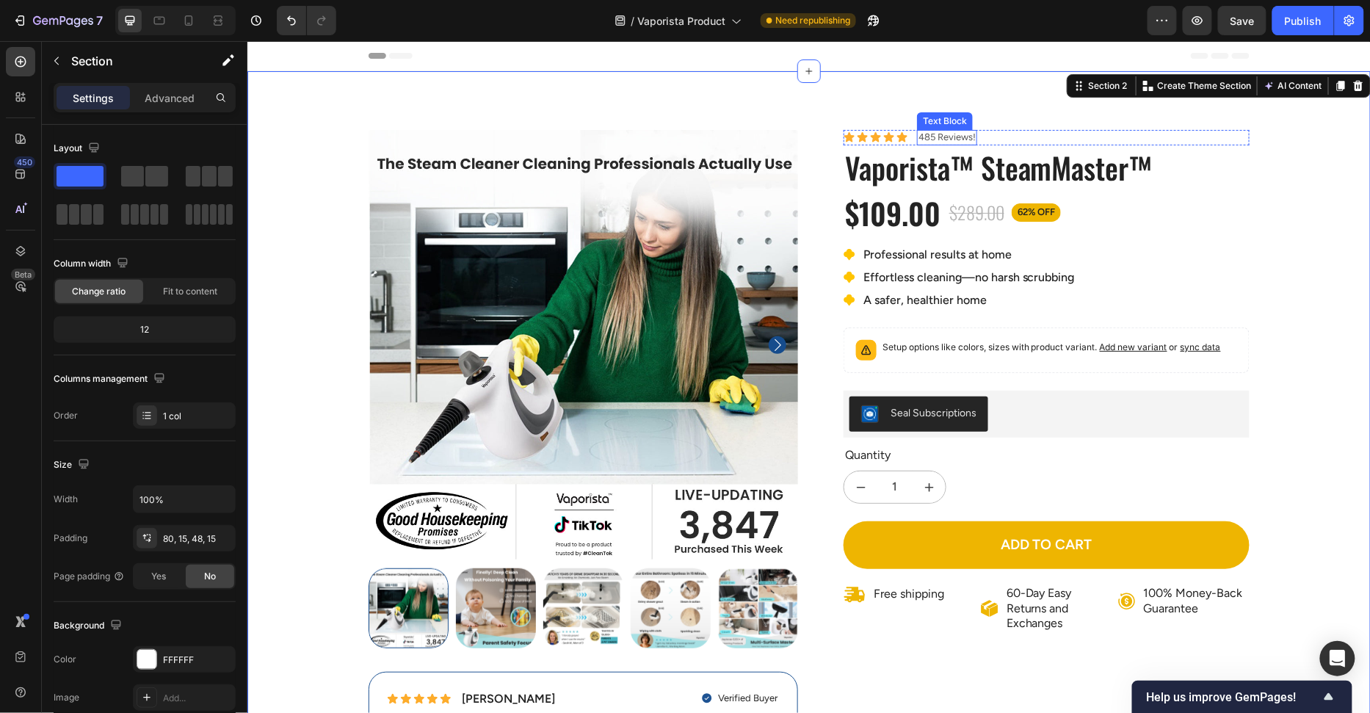
click at [963, 132] on p "485 Reviews!" at bounding box center [946, 137] width 57 height 12
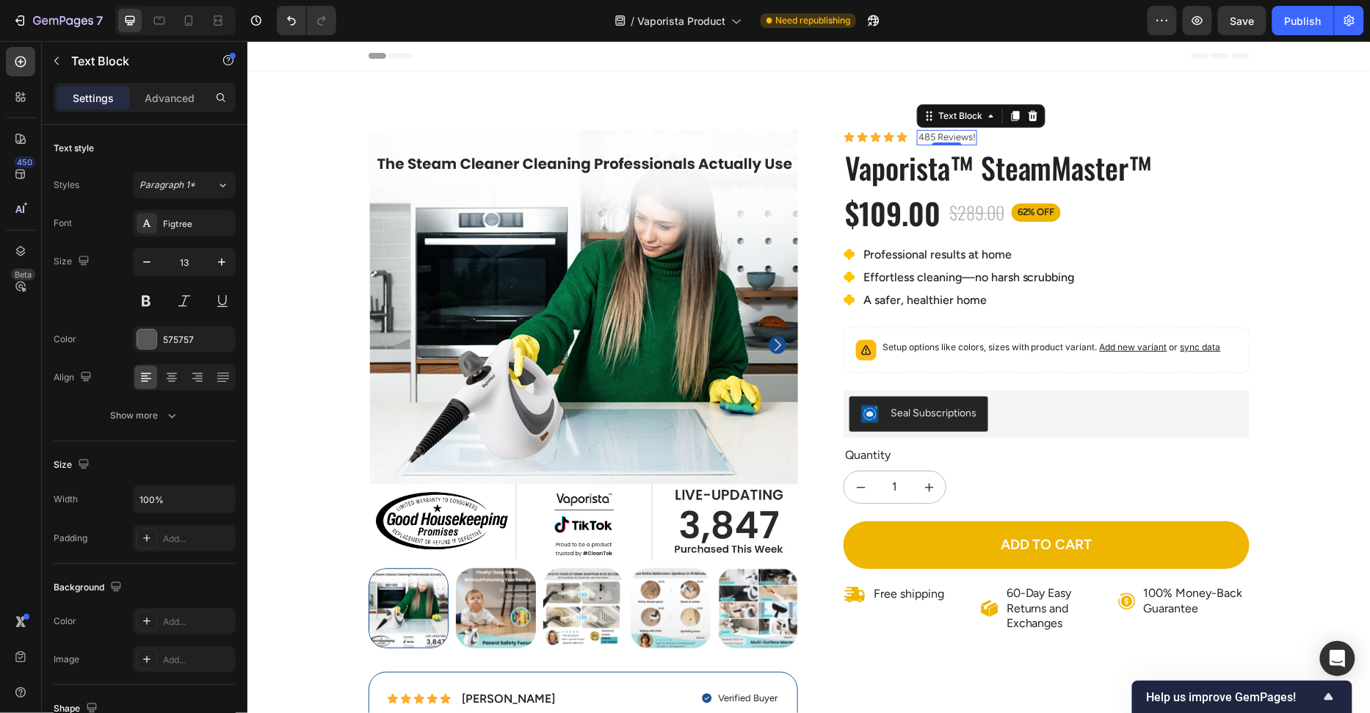
click at [956, 129] on div "485 Reviews!" at bounding box center [946, 136] width 60 height 15
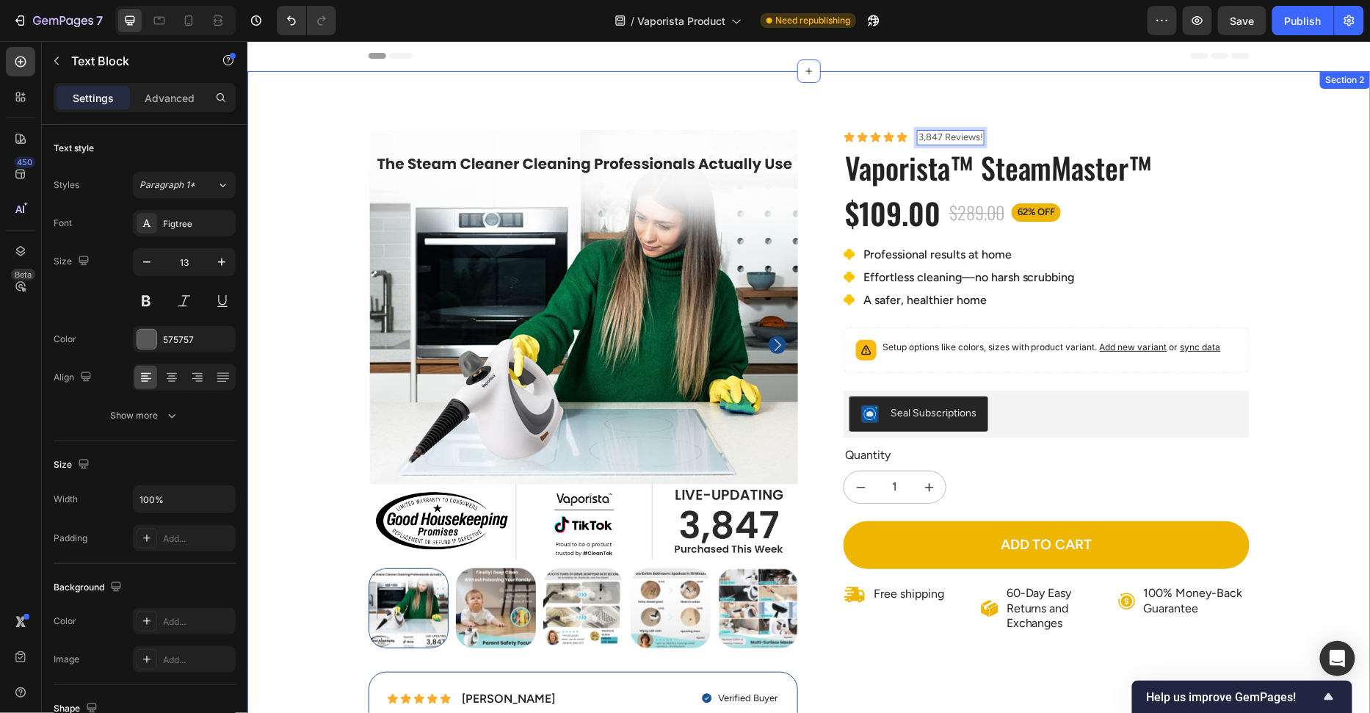
click at [1314, 199] on div "100% Money-Back Guarantee Item List 60-Day Easy Returns Item List Row Product I…" at bounding box center [808, 458] width 1101 height 659
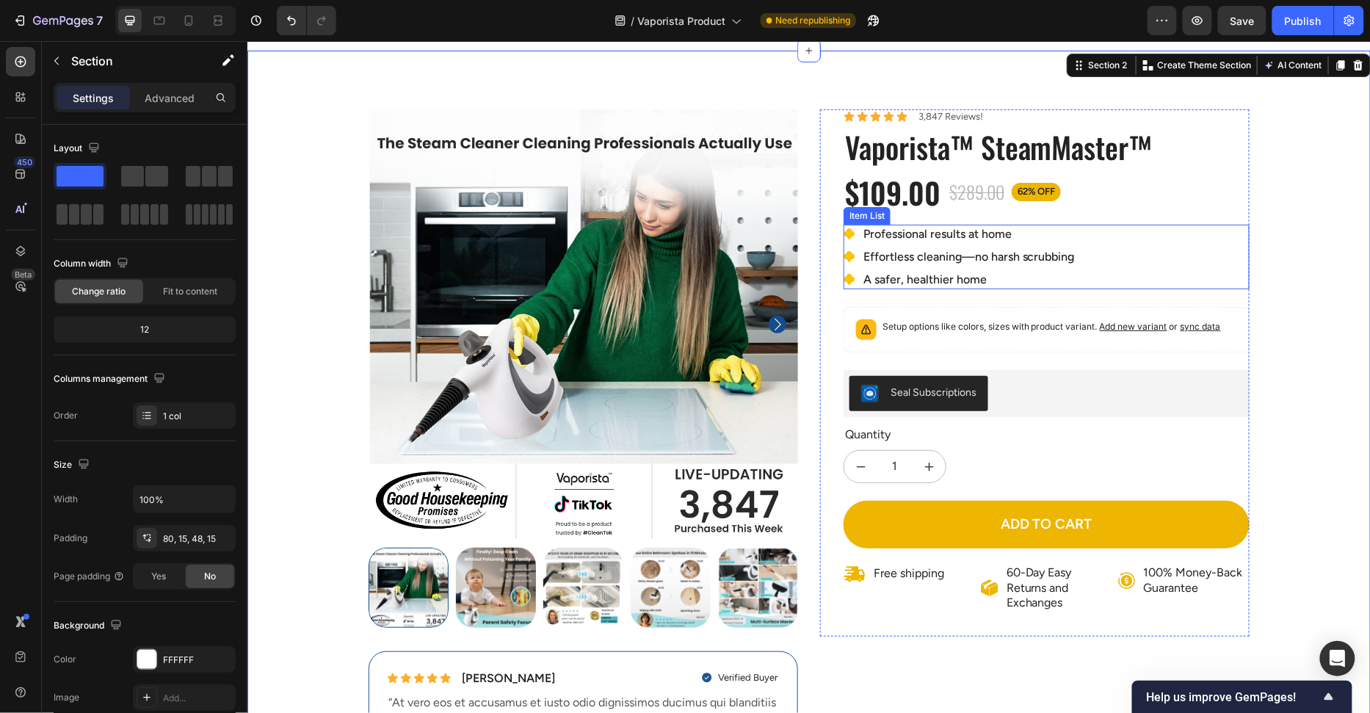
scroll to position [30, 0]
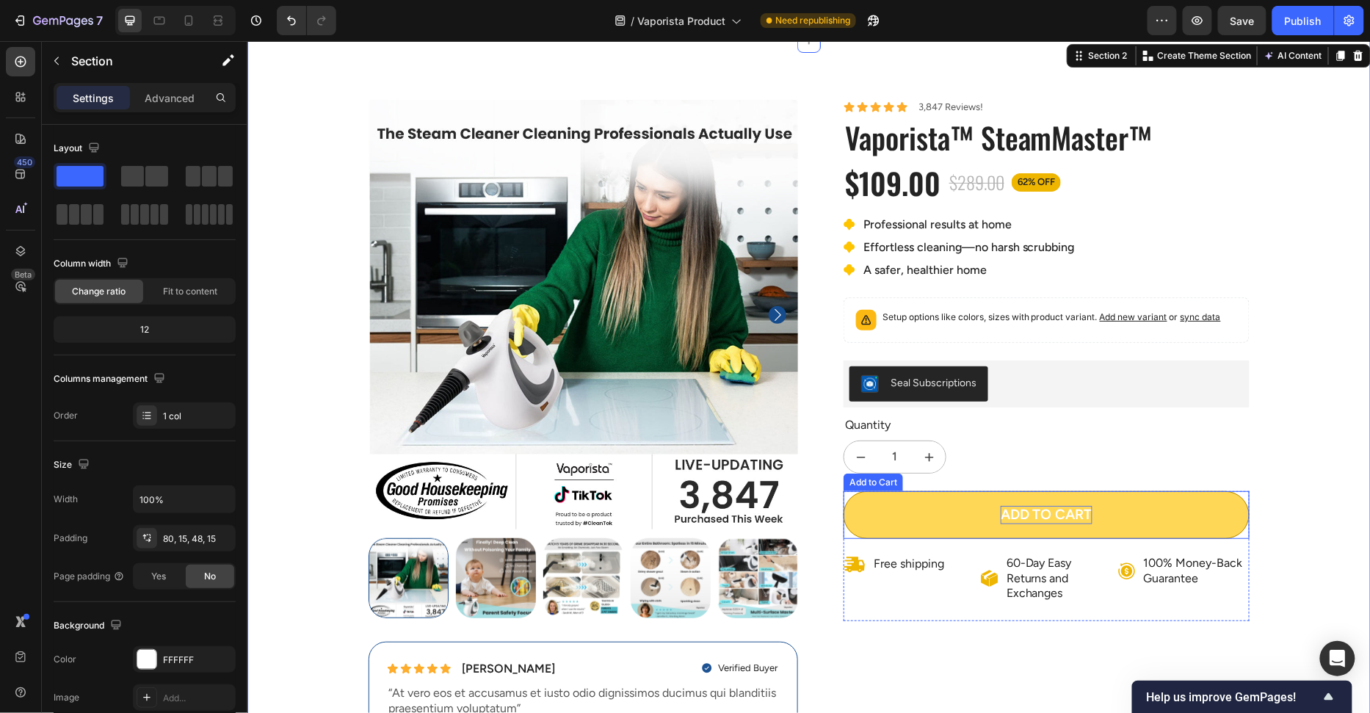
click at [1080, 515] on div "Add to cart" at bounding box center [1046, 514] width 92 height 18
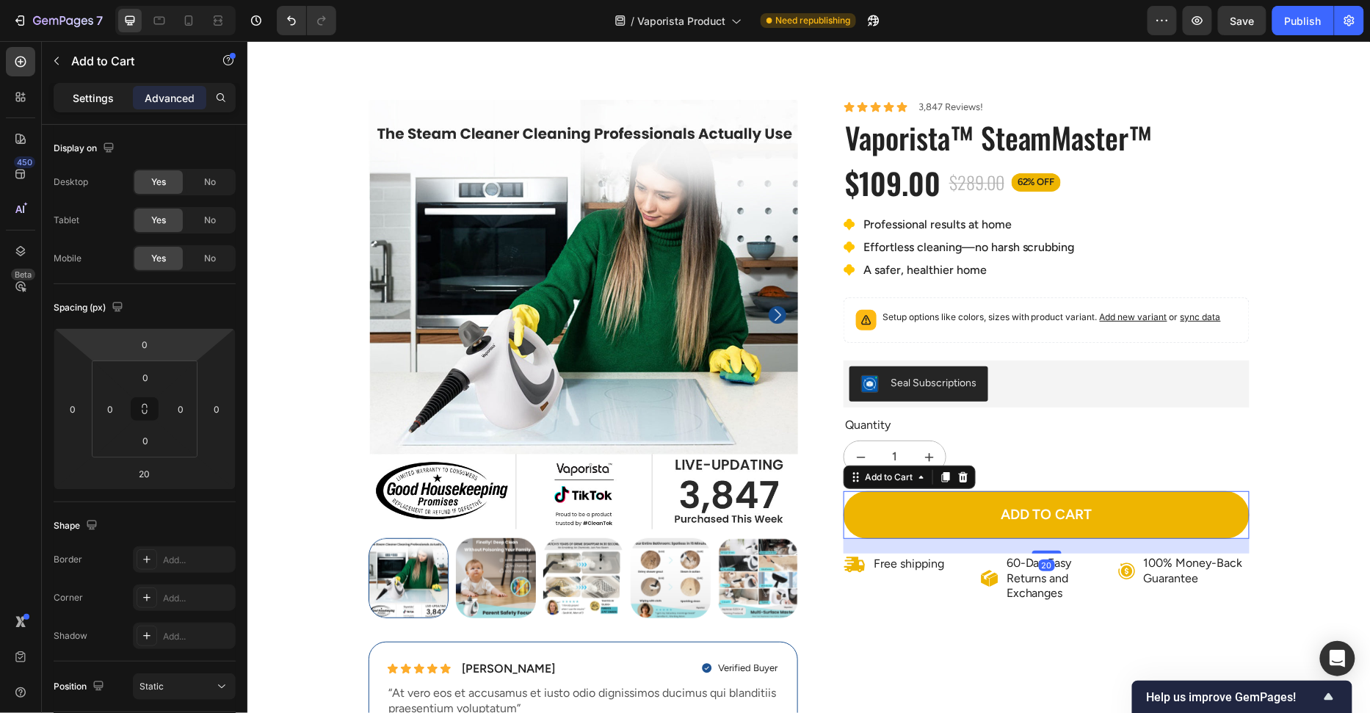
click at [112, 100] on p "Settings" at bounding box center [93, 97] width 41 height 15
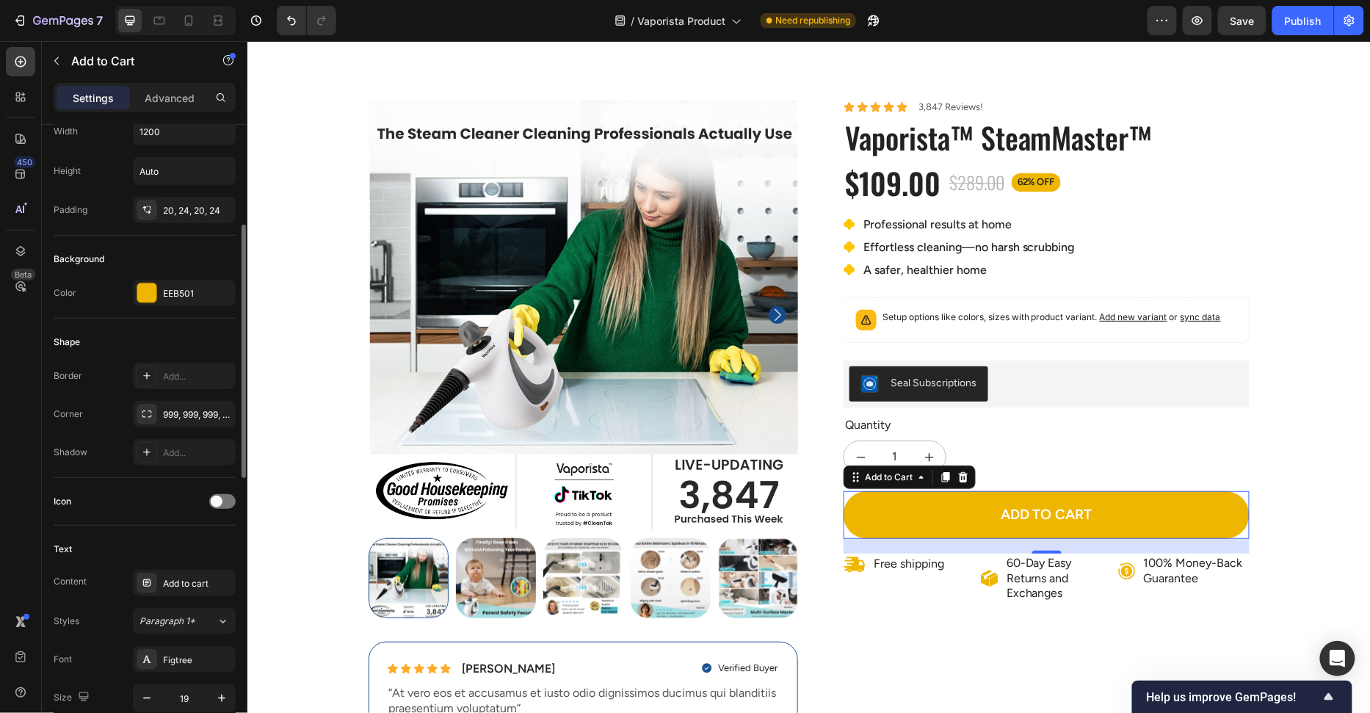
scroll to position [388, 0]
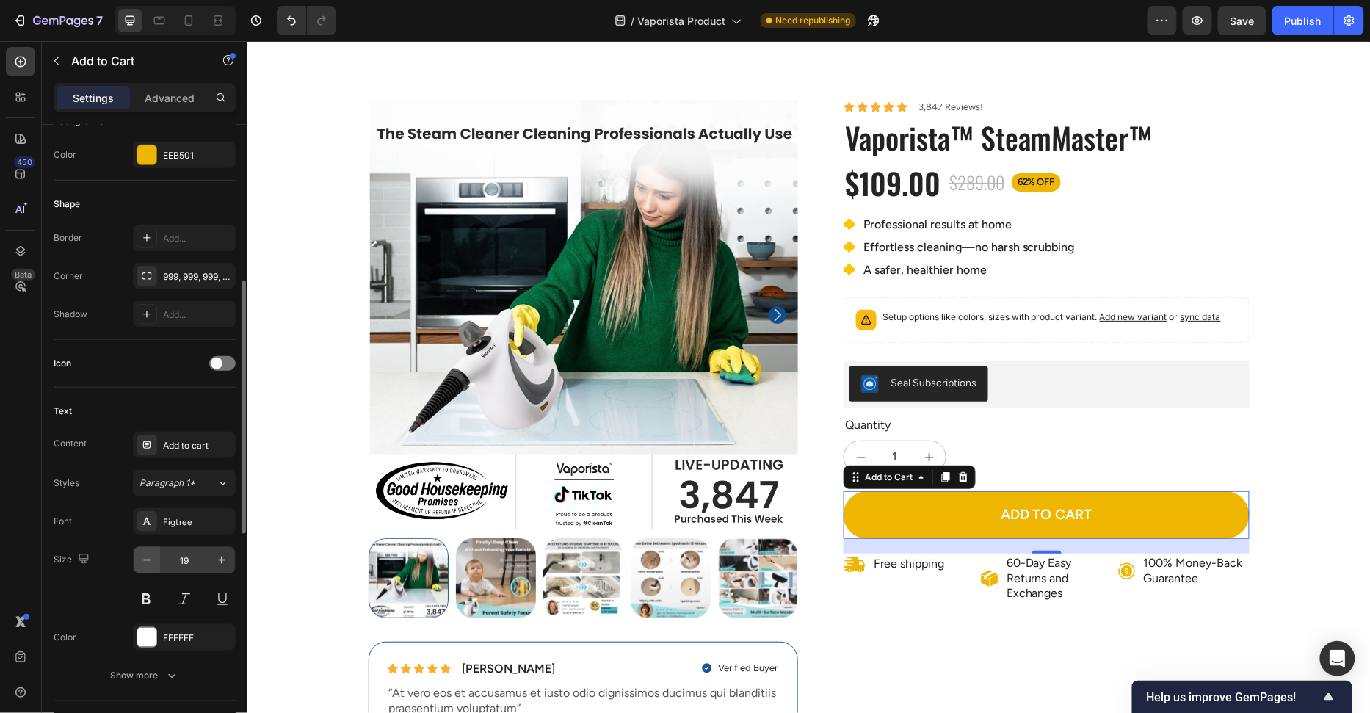
click at [148, 553] on icon "button" at bounding box center [146, 560] width 15 height 15
type input "16"
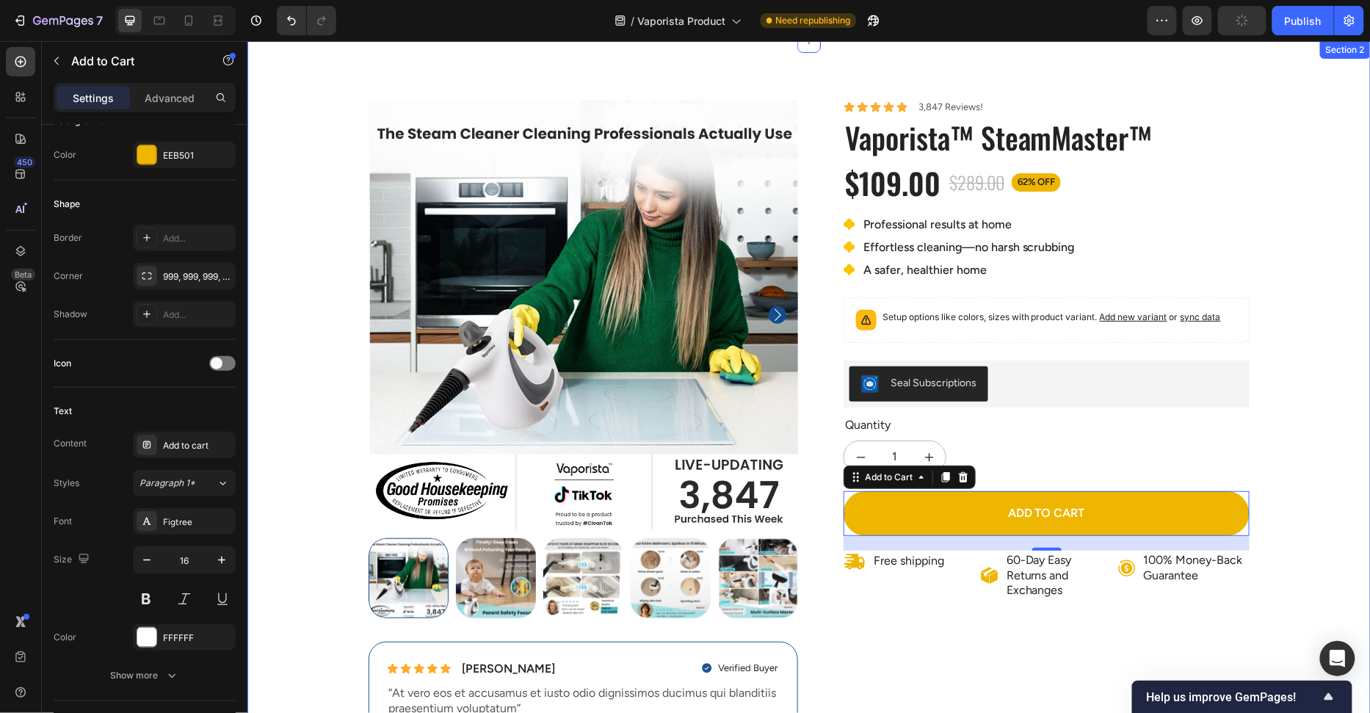
click at [1330, 498] on div "100% Money-Back Guarantee Item List 60-Day Easy Returns Item List Row Product I…" at bounding box center [808, 428] width 1101 height 659
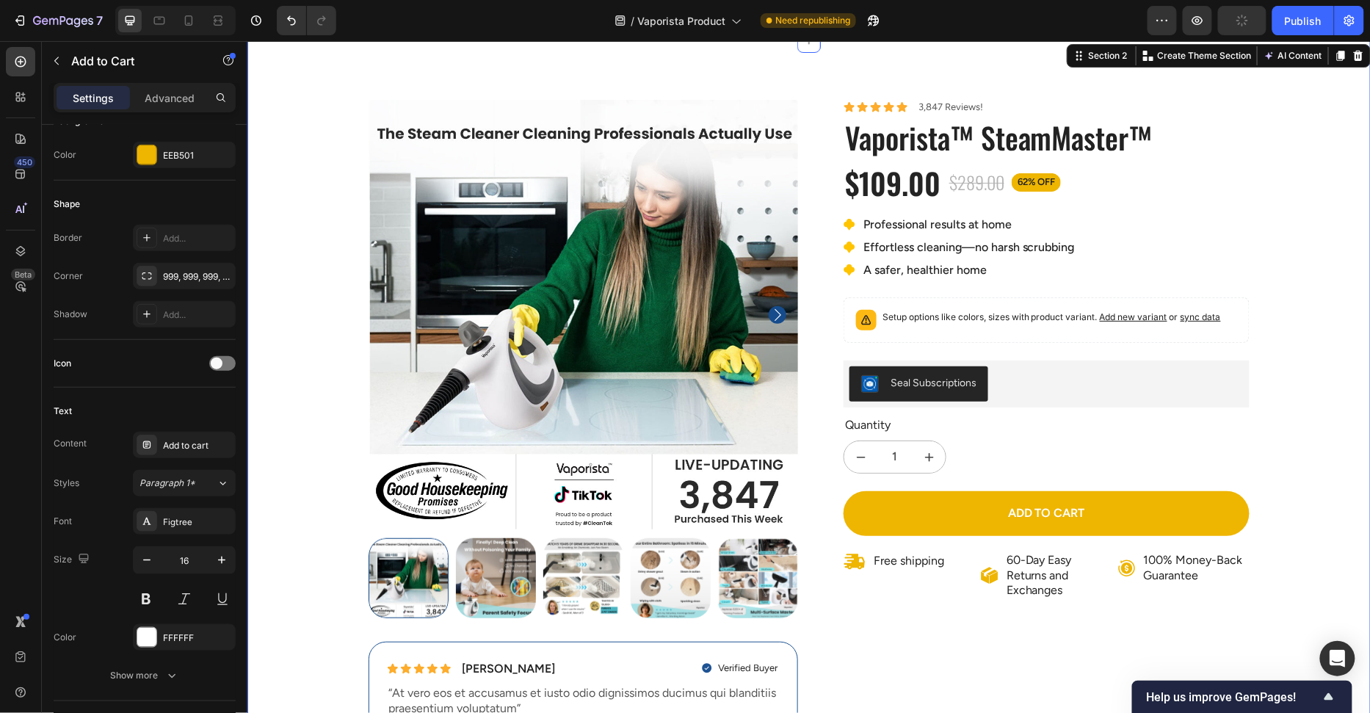
scroll to position [0, 0]
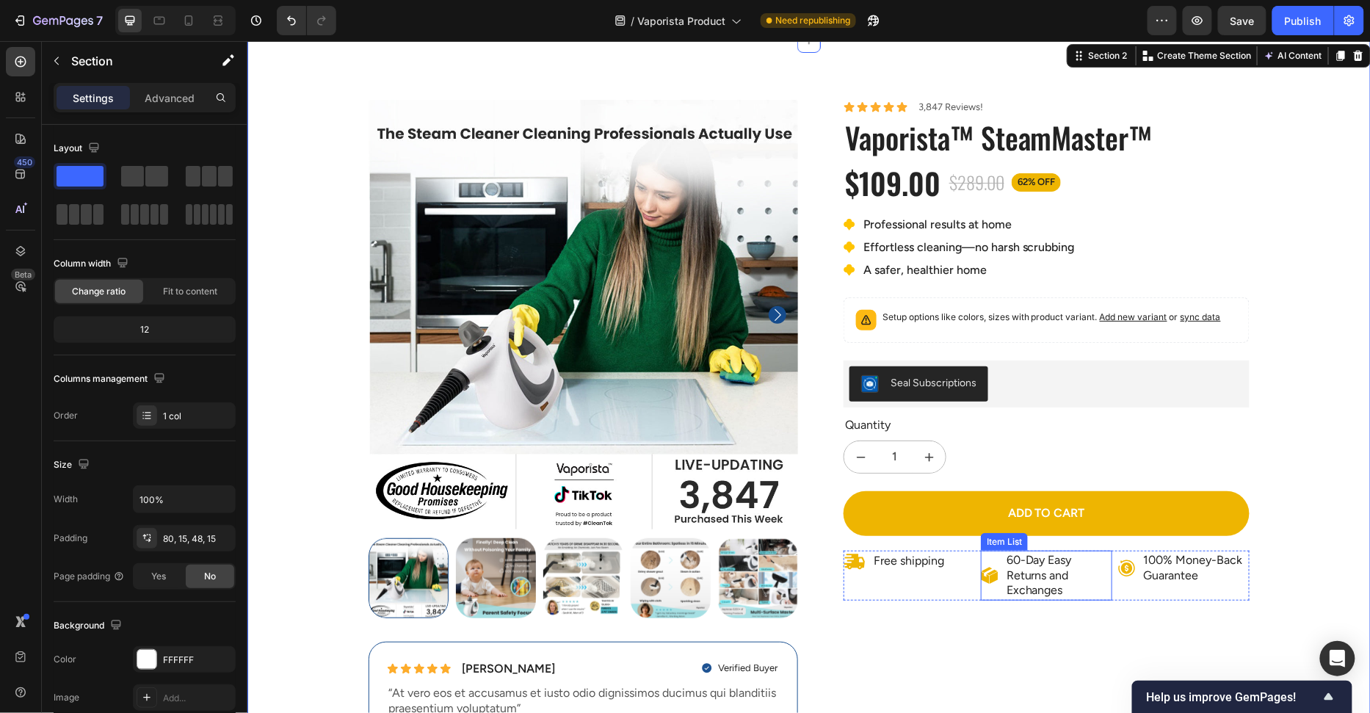
click at [987, 566] on icon at bounding box center [989, 575] width 18 height 18
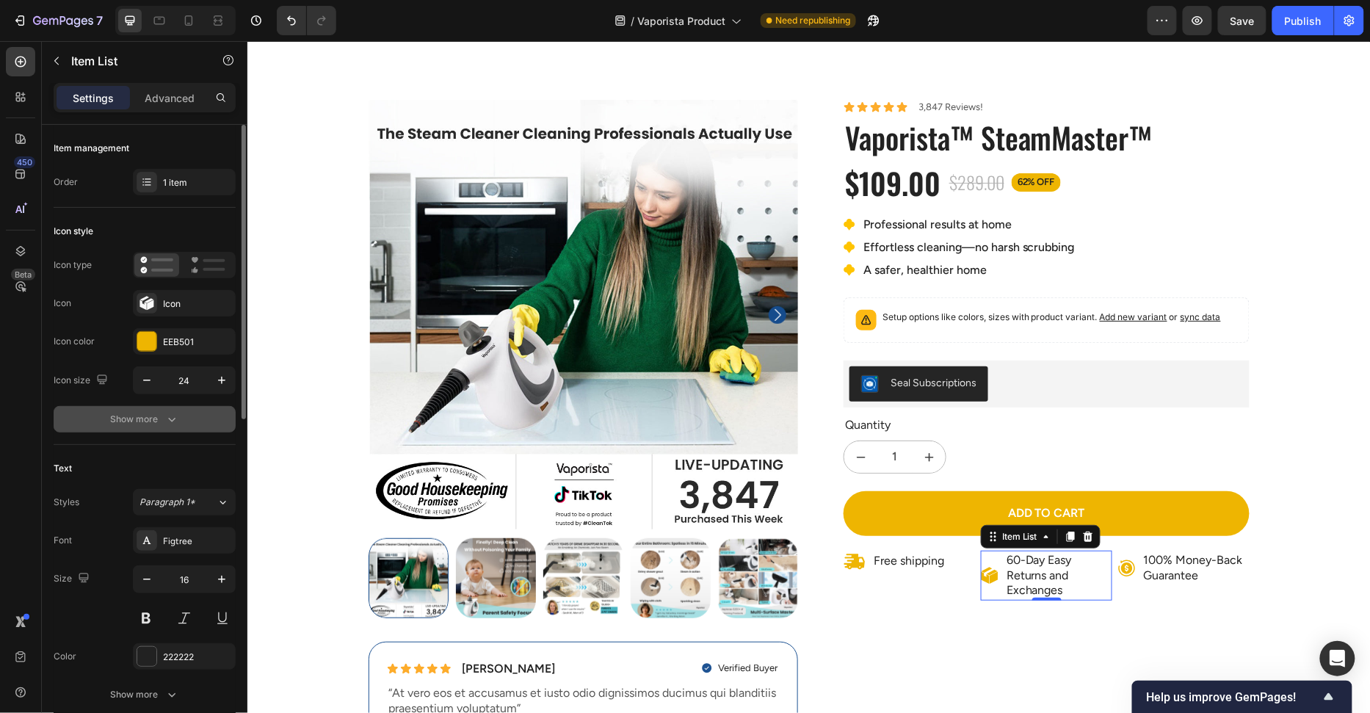
click at [148, 424] on div "Show more" at bounding box center [145, 419] width 68 height 15
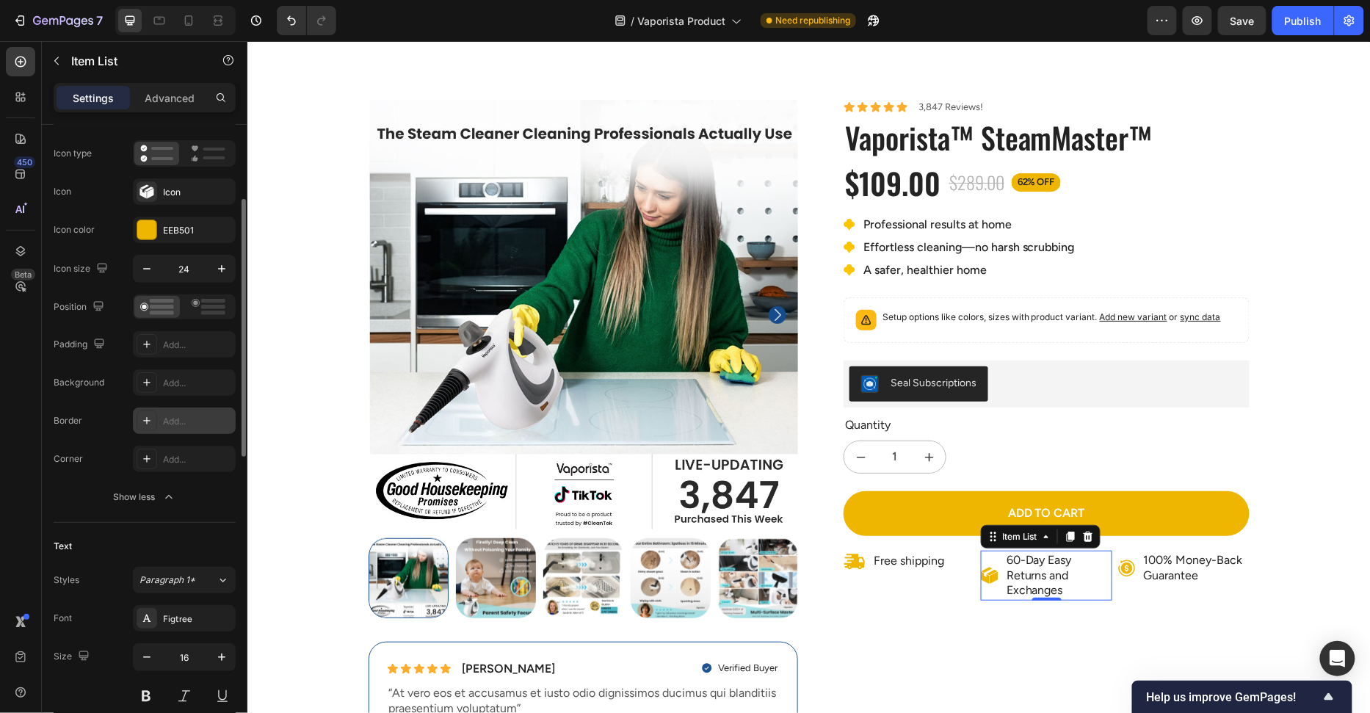
scroll to position [132, 0]
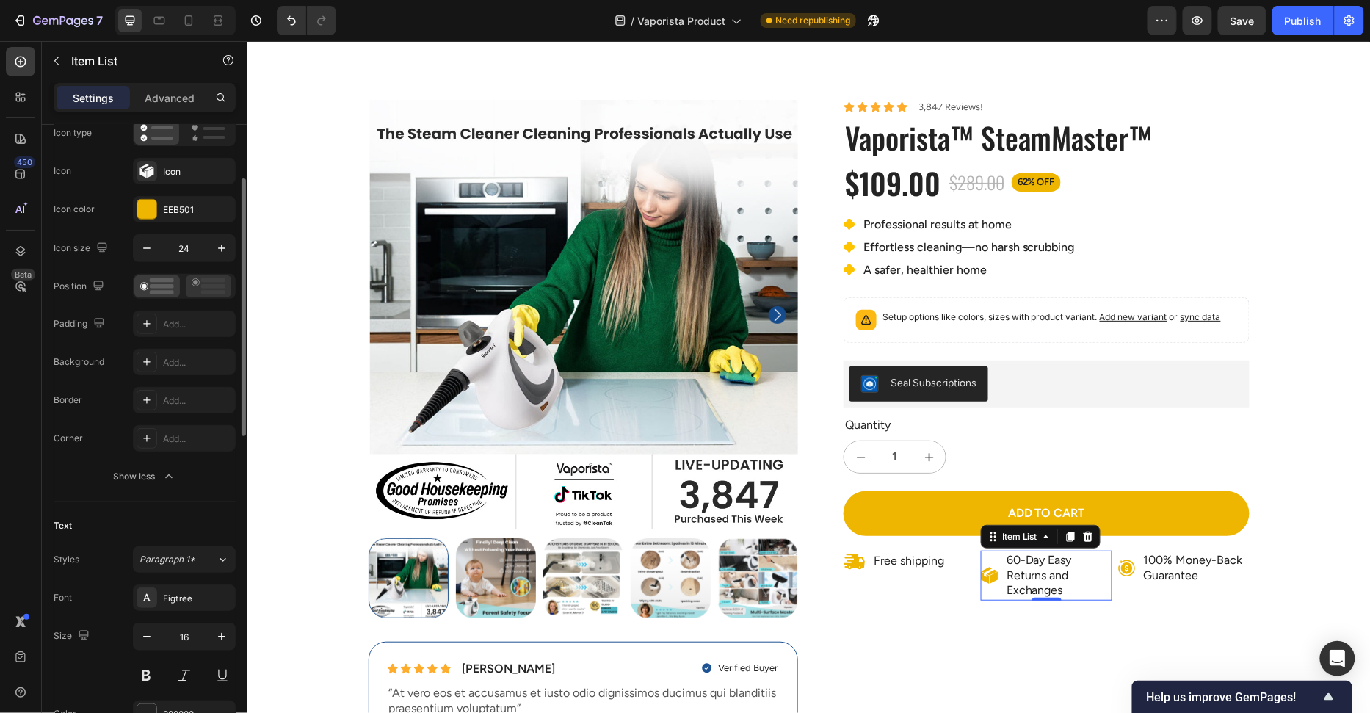
click at [200, 288] on icon at bounding box center [209, 286] width 34 height 16
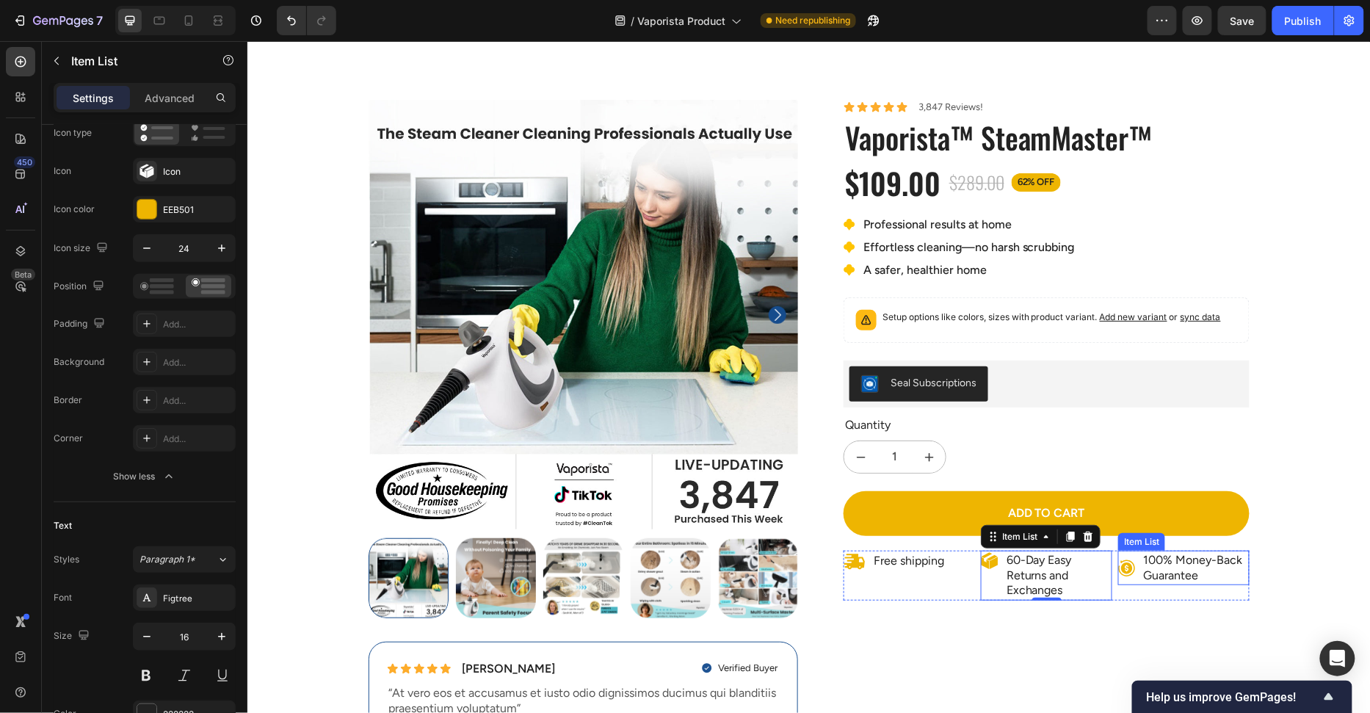
click at [1130, 553] on div "100% Money-Back Guarantee" at bounding box center [1182, 567] width 131 height 35
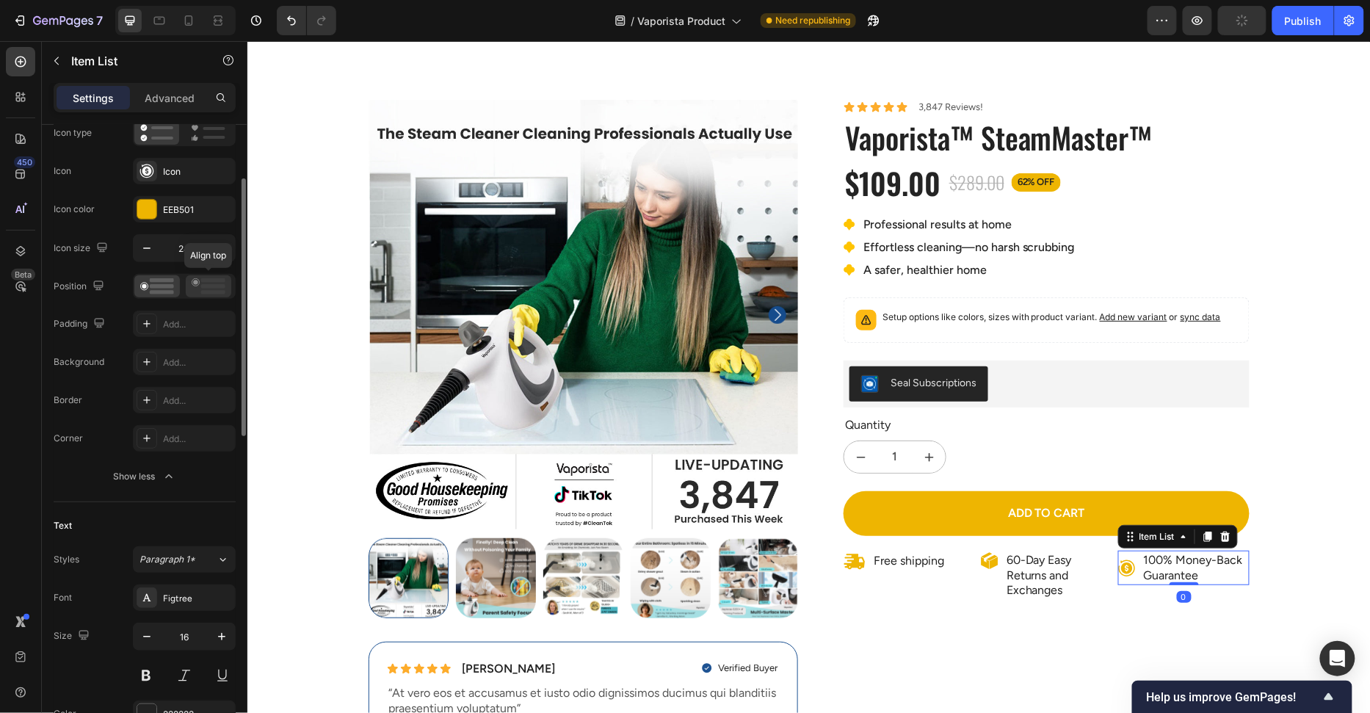
click at [195, 278] on icon at bounding box center [209, 286] width 34 height 16
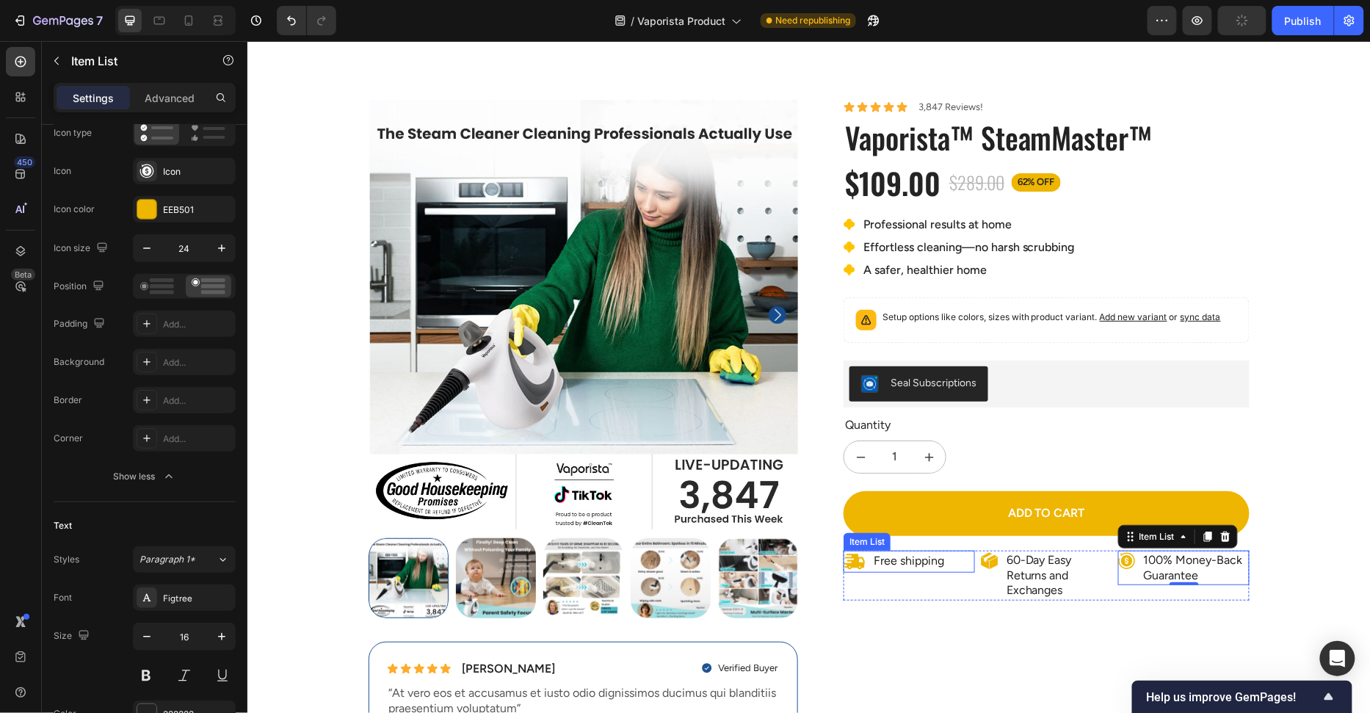
click at [956, 559] on div "Free shipping" at bounding box center [908, 561] width 131 height 22
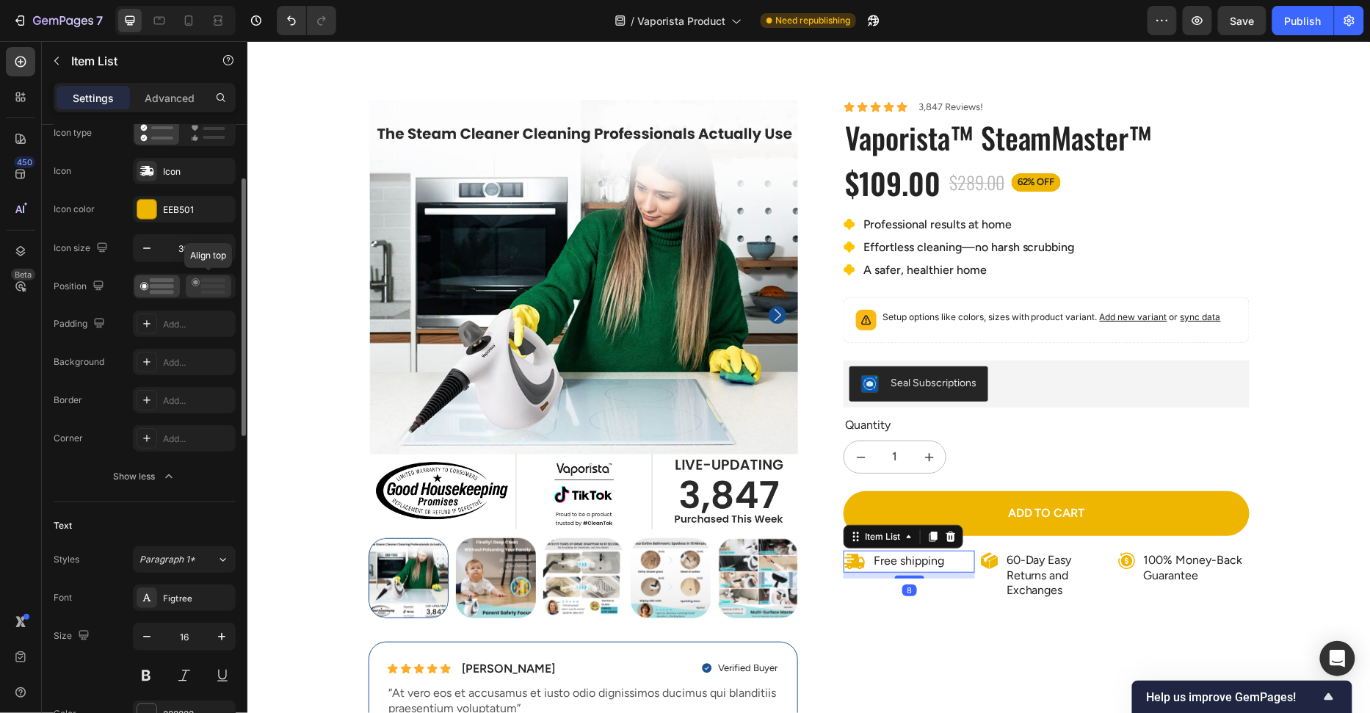
click at [206, 288] on icon at bounding box center [209, 286] width 34 height 16
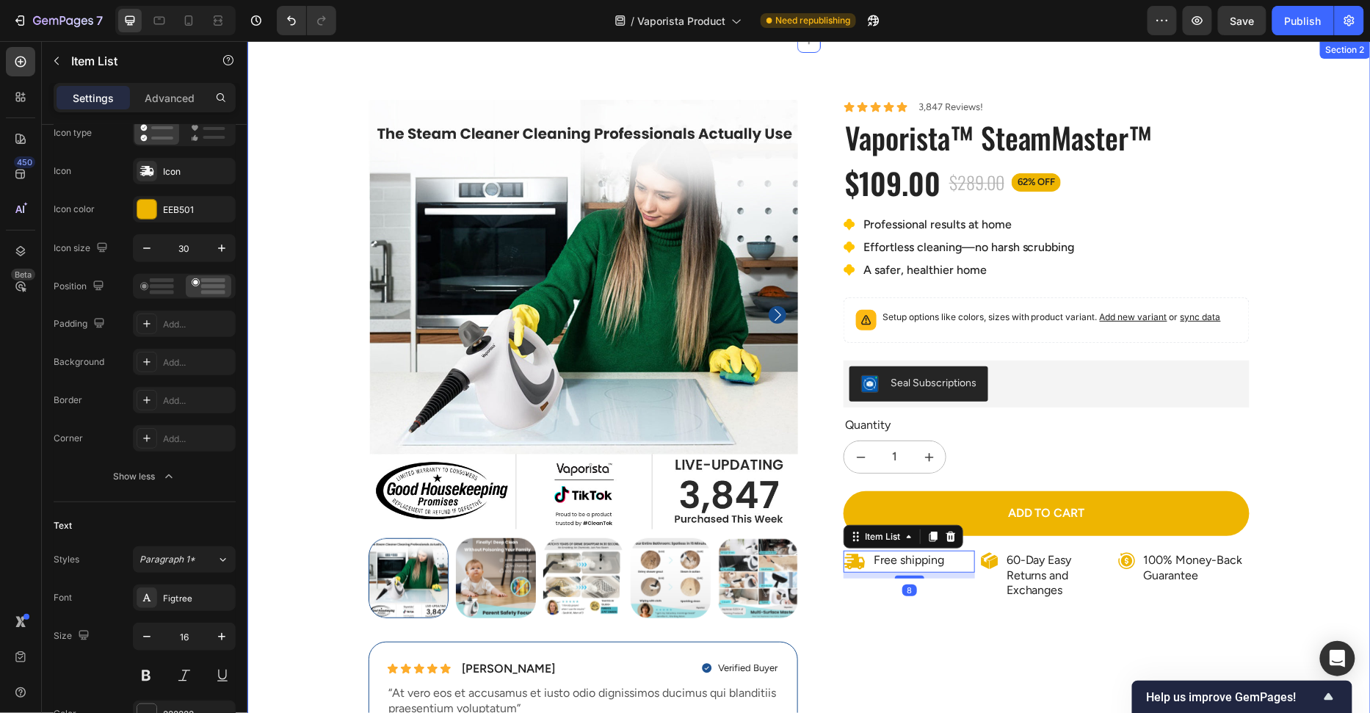
click at [1327, 550] on div "100% Money-Back Guarantee Item List 60-Day Easy Returns Item List Row Product I…" at bounding box center [808, 428] width 1101 height 659
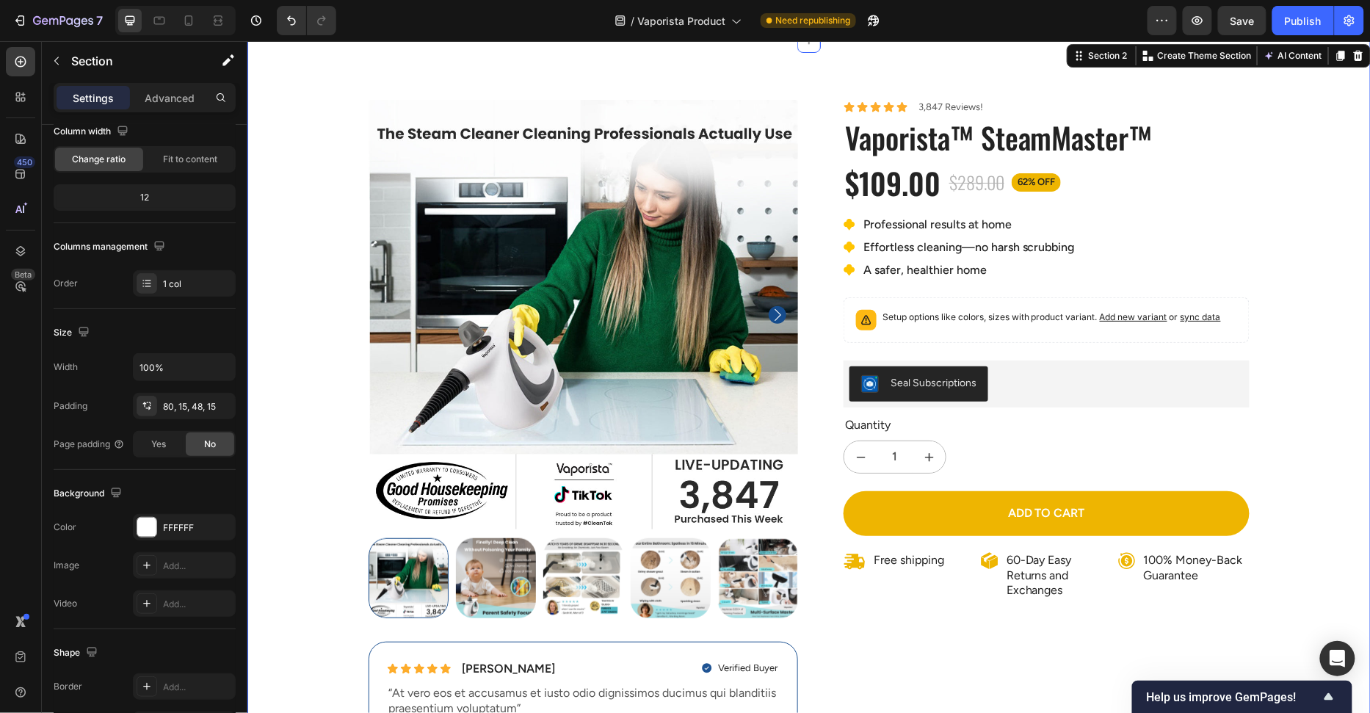
scroll to position [0, 0]
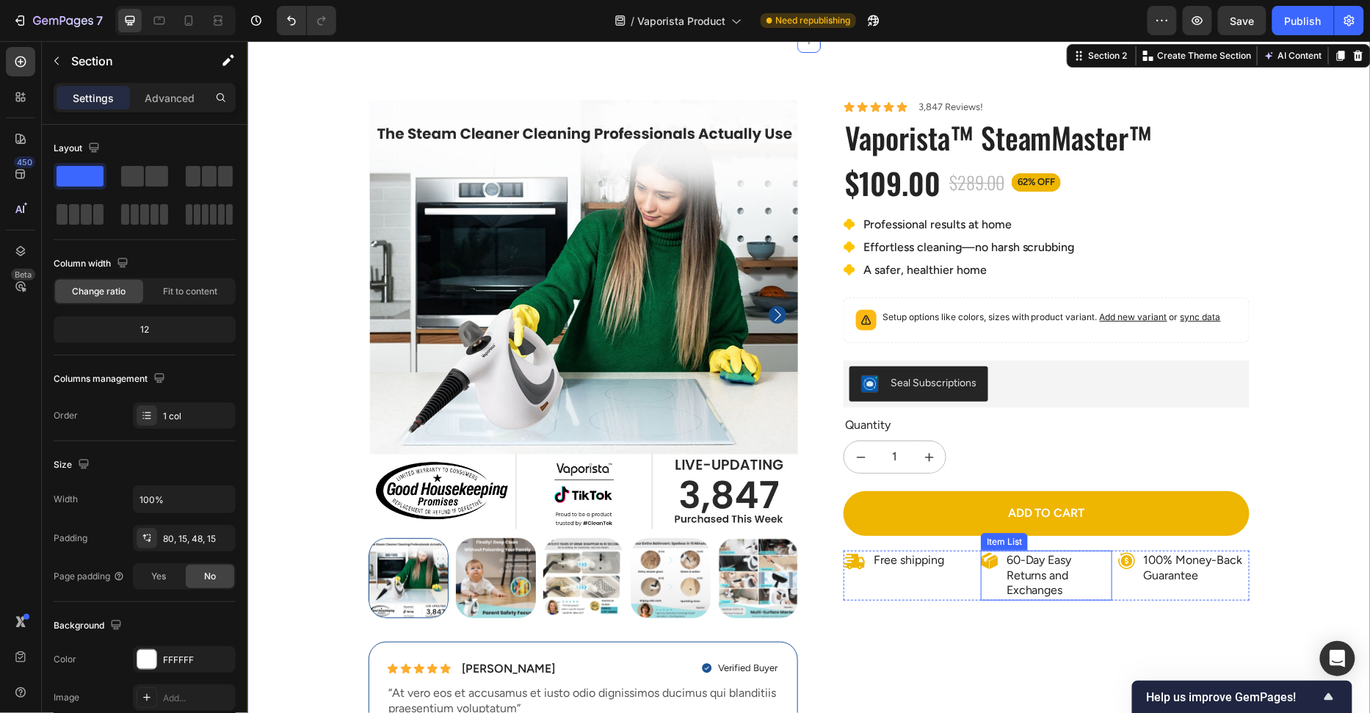
click at [1049, 567] on p "60-Day Easy Returns and Exchanges" at bounding box center [1058, 575] width 104 height 46
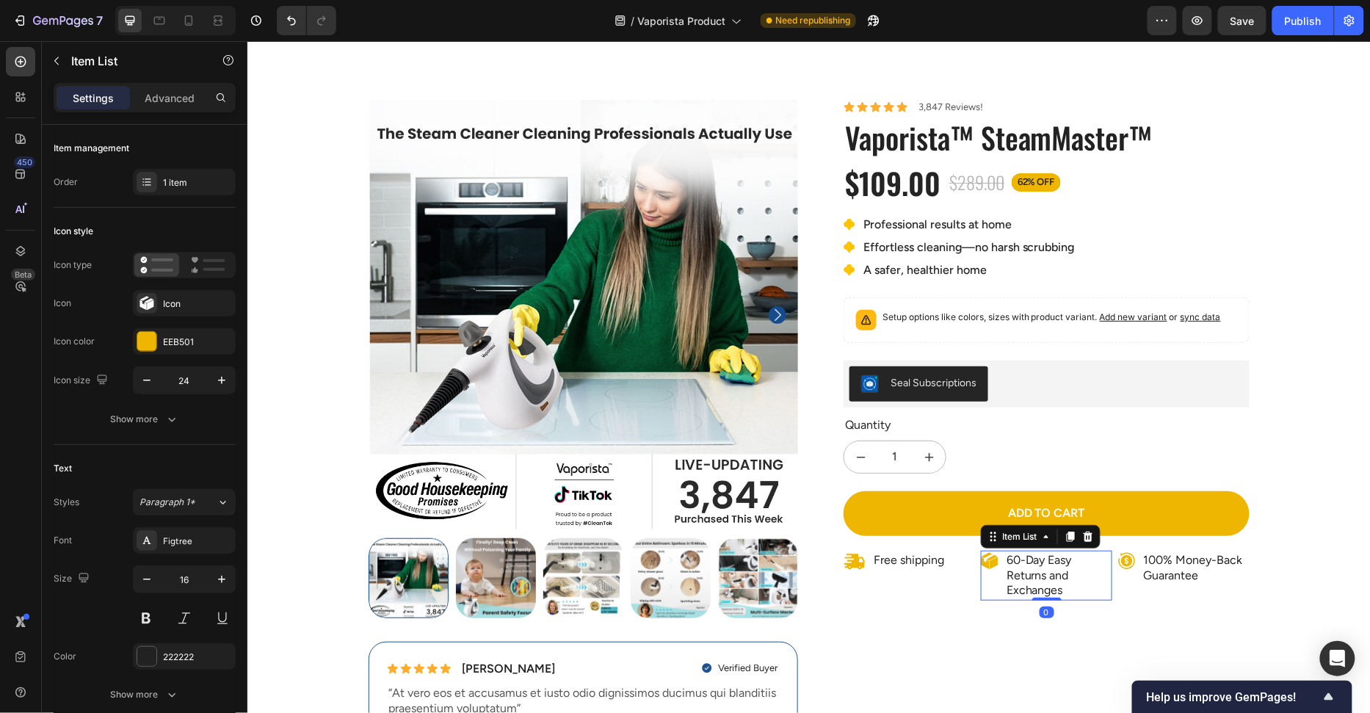
click at [1049, 567] on p "60-Day Easy Returns and Exchanges" at bounding box center [1058, 575] width 104 height 46
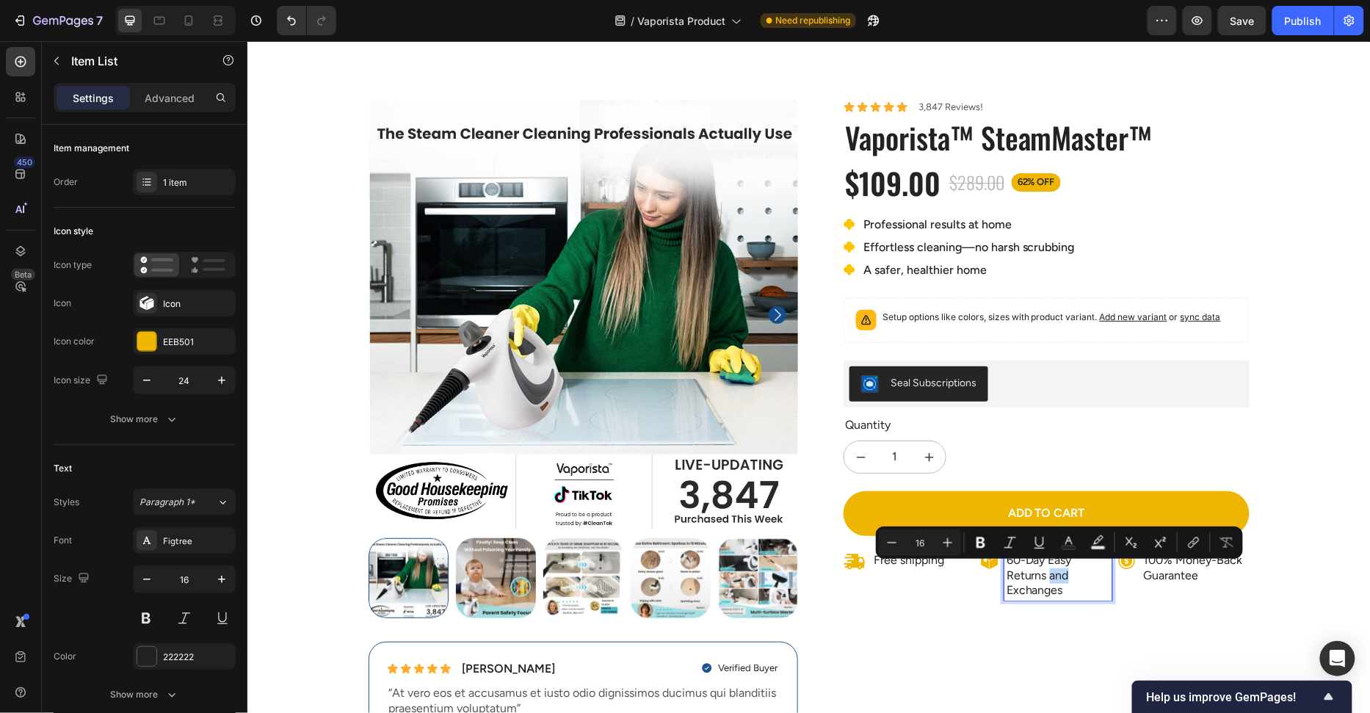
click at [1053, 577] on p "60-Day Easy Returns and Exchanges" at bounding box center [1058, 575] width 104 height 46
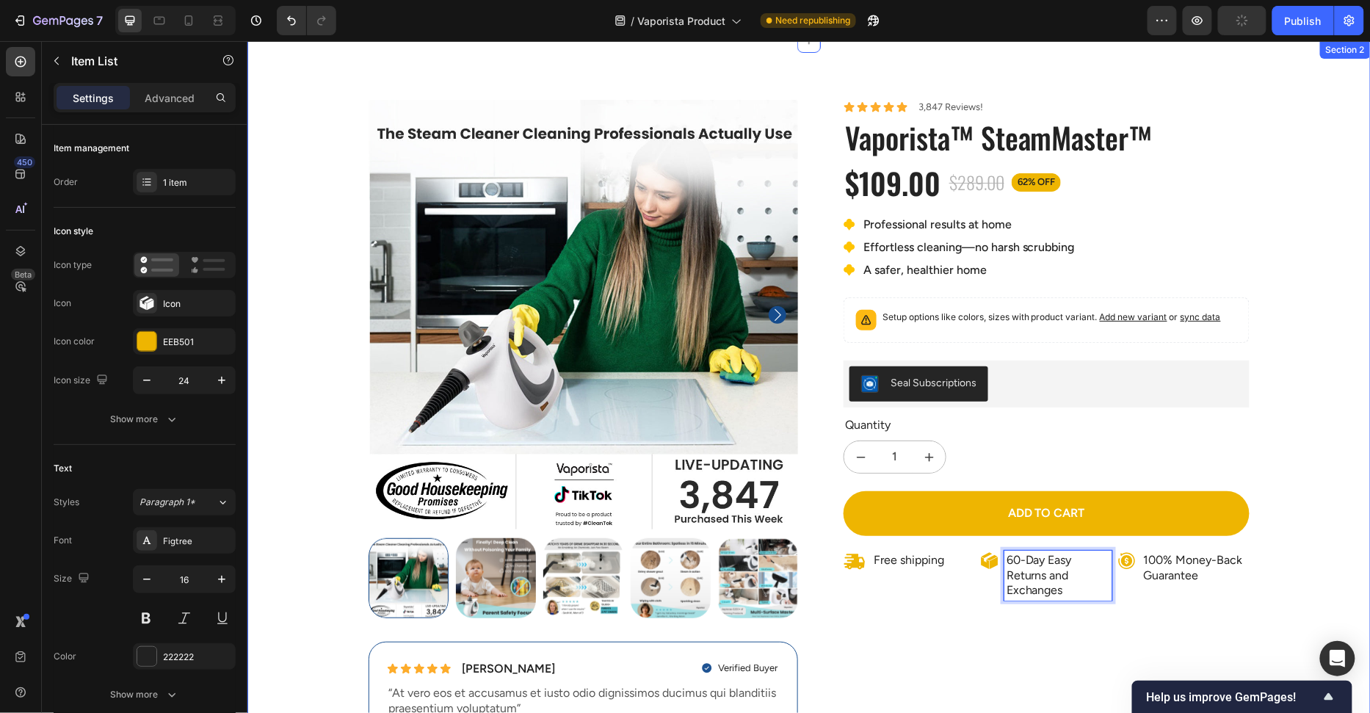
click at [1312, 500] on div "100% Money-Back Guarantee Item List 60-Day Easy Returns Item List Row Product I…" at bounding box center [808, 428] width 1101 height 659
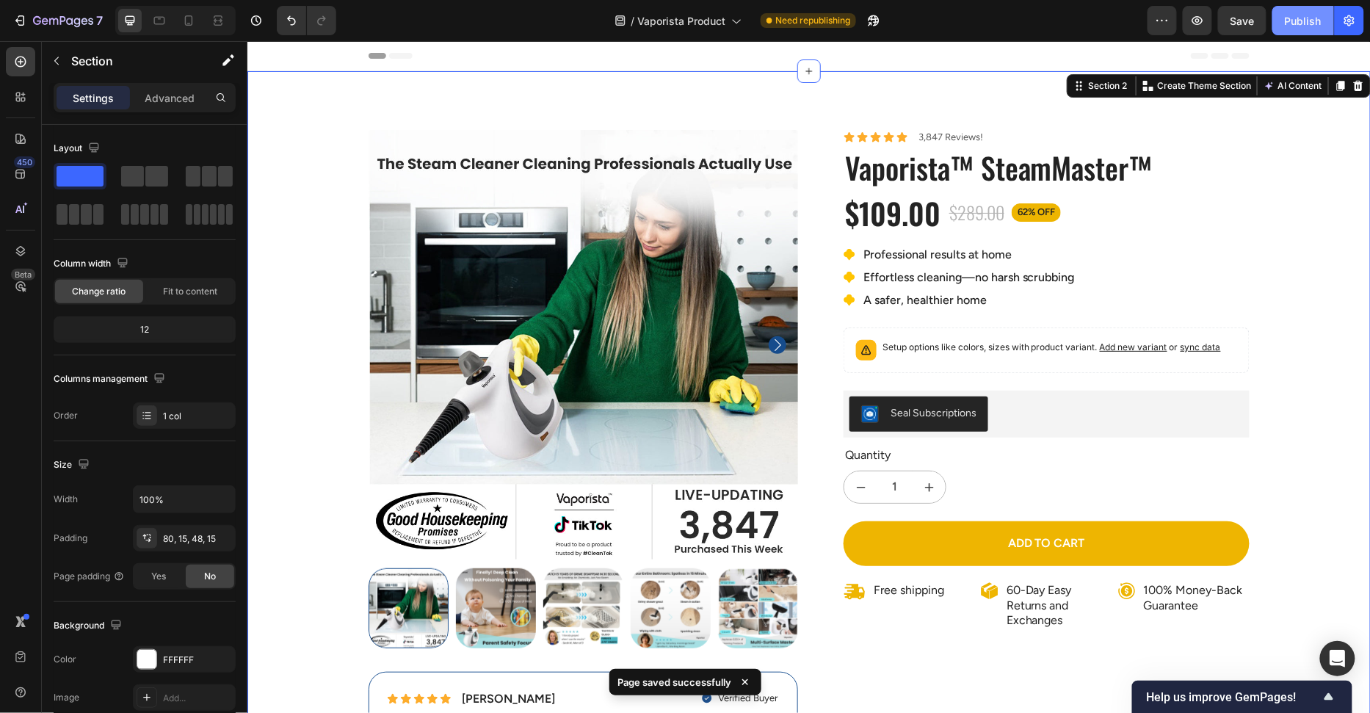
click at [1291, 30] on button "Publish" at bounding box center [1303, 20] width 62 height 29
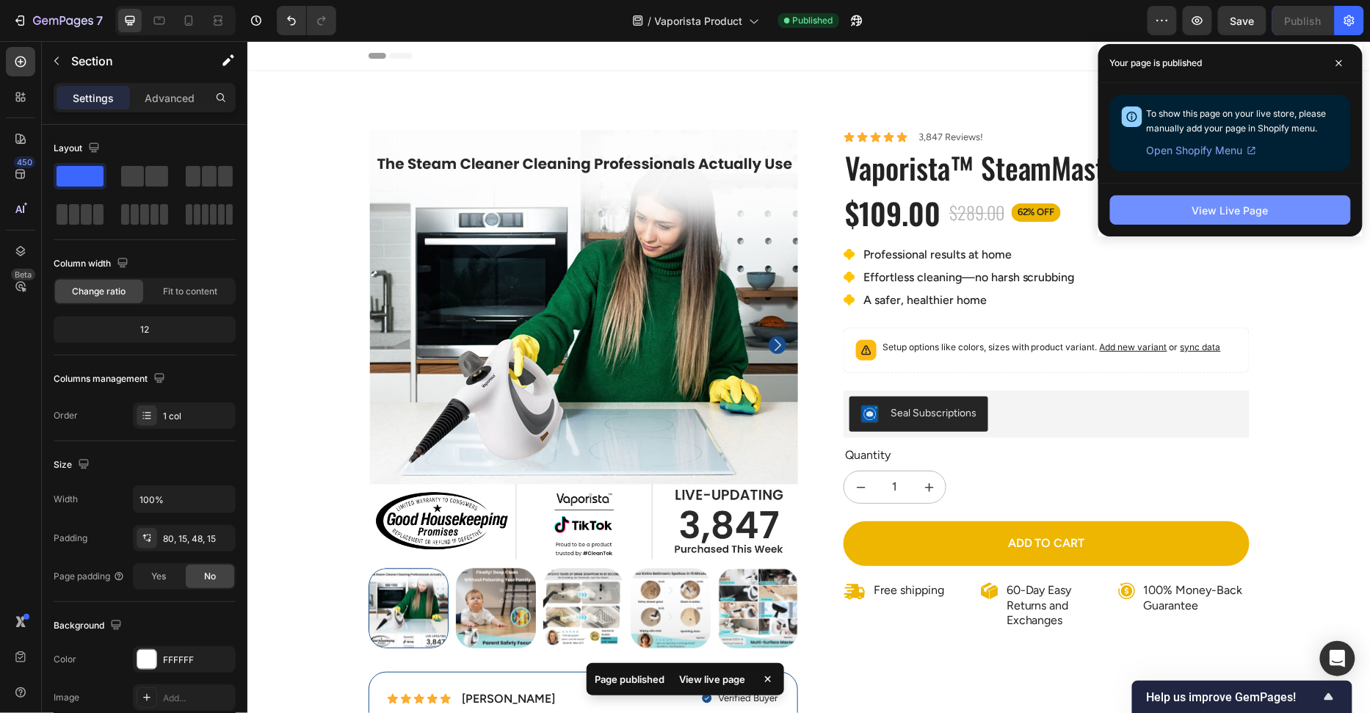
click at [1284, 200] on button "View Live Page" at bounding box center [1230, 209] width 241 height 29
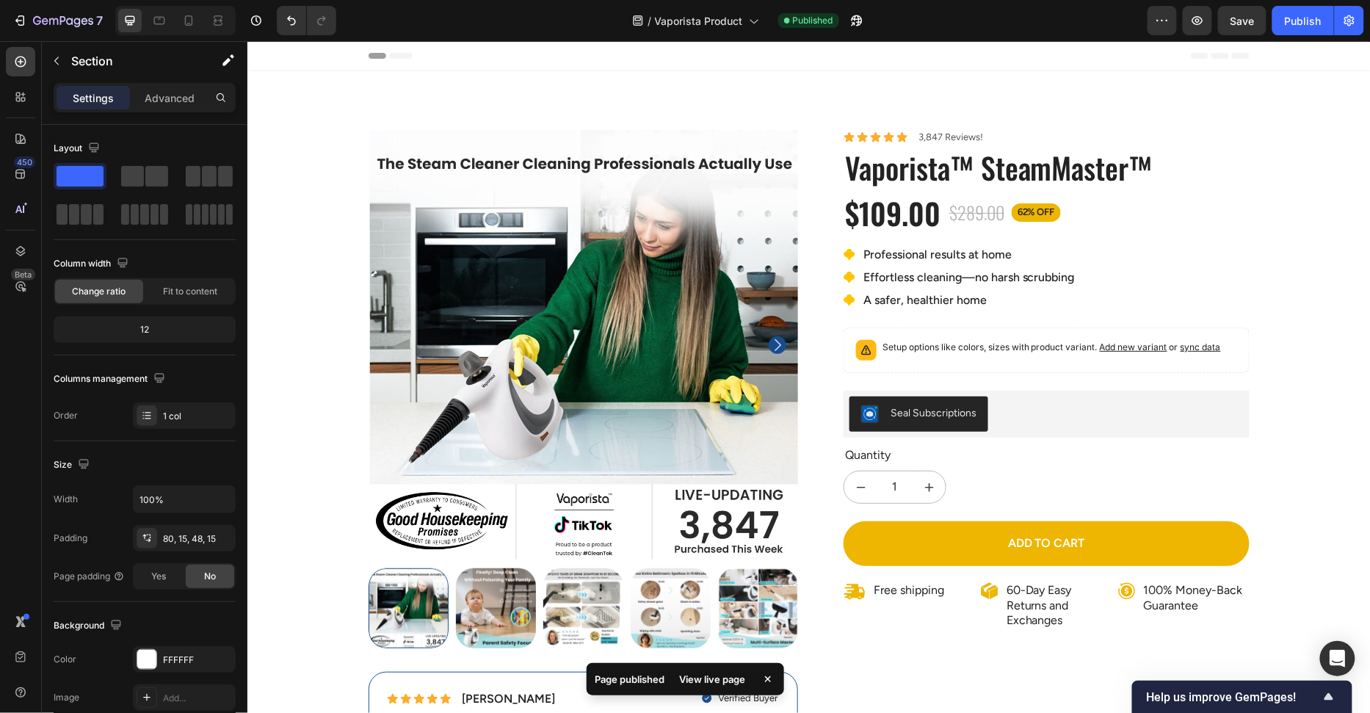
click at [1284, 339] on div "100% Money-Back Guarantee Item List 60-Day Easy Returns Item List Row Product I…" at bounding box center [808, 458] width 1101 height 659
click at [1093, 305] on div "Professional results at home Effortless cleaning—no harsh scrubbing A safer, he…" at bounding box center [1046, 276] width 406 height 65
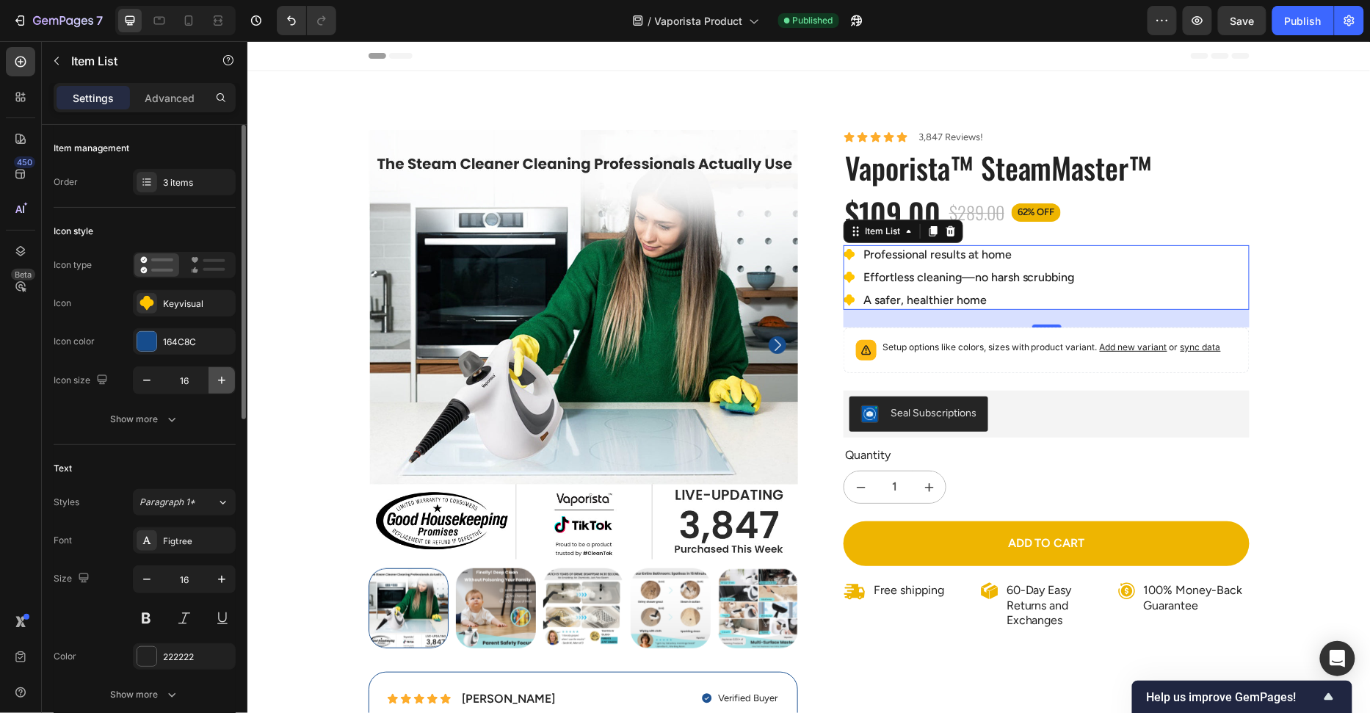
click at [213, 369] on button "button" at bounding box center [221, 380] width 26 height 26
click at [128, 377] on div "Icon size 17" at bounding box center [145, 380] width 182 height 28
click at [136, 377] on button "button" at bounding box center [147, 380] width 26 height 26
type input "16"
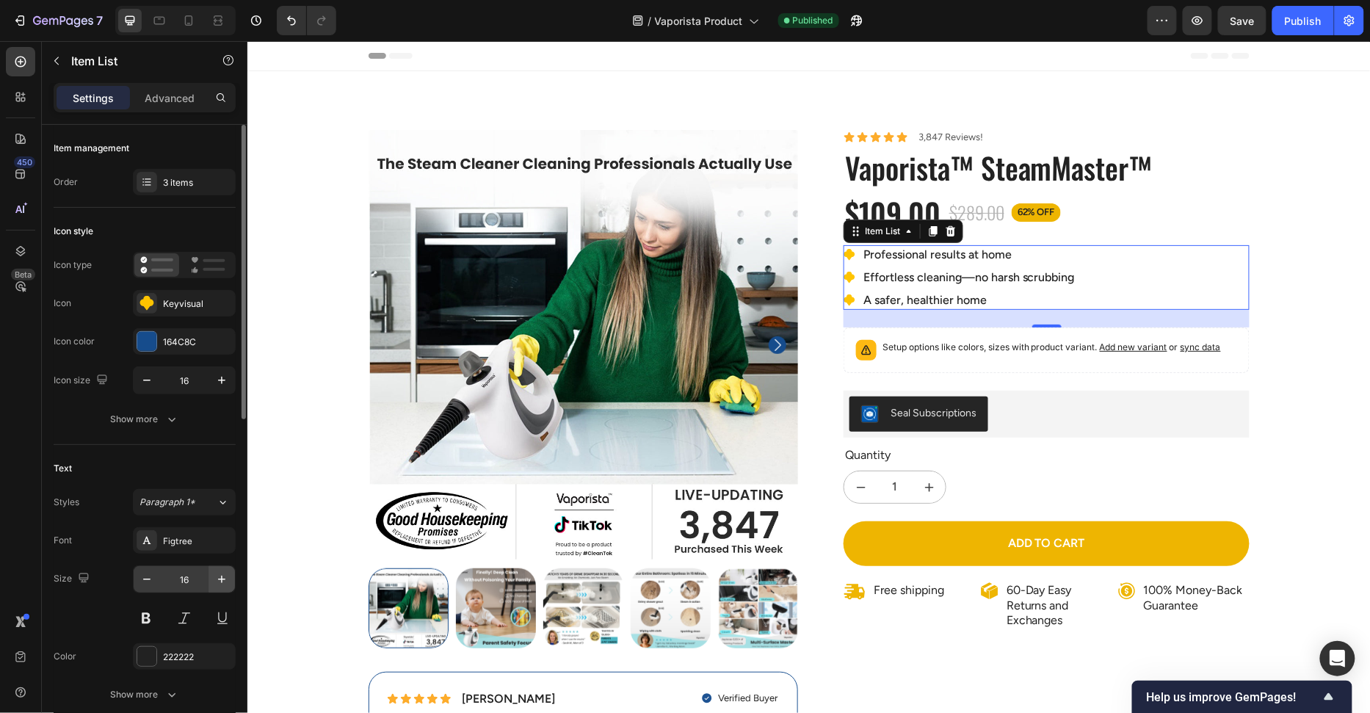
click at [211, 575] on button "button" at bounding box center [221, 579] width 26 height 26
click at [216, 576] on icon "button" at bounding box center [221, 579] width 15 height 15
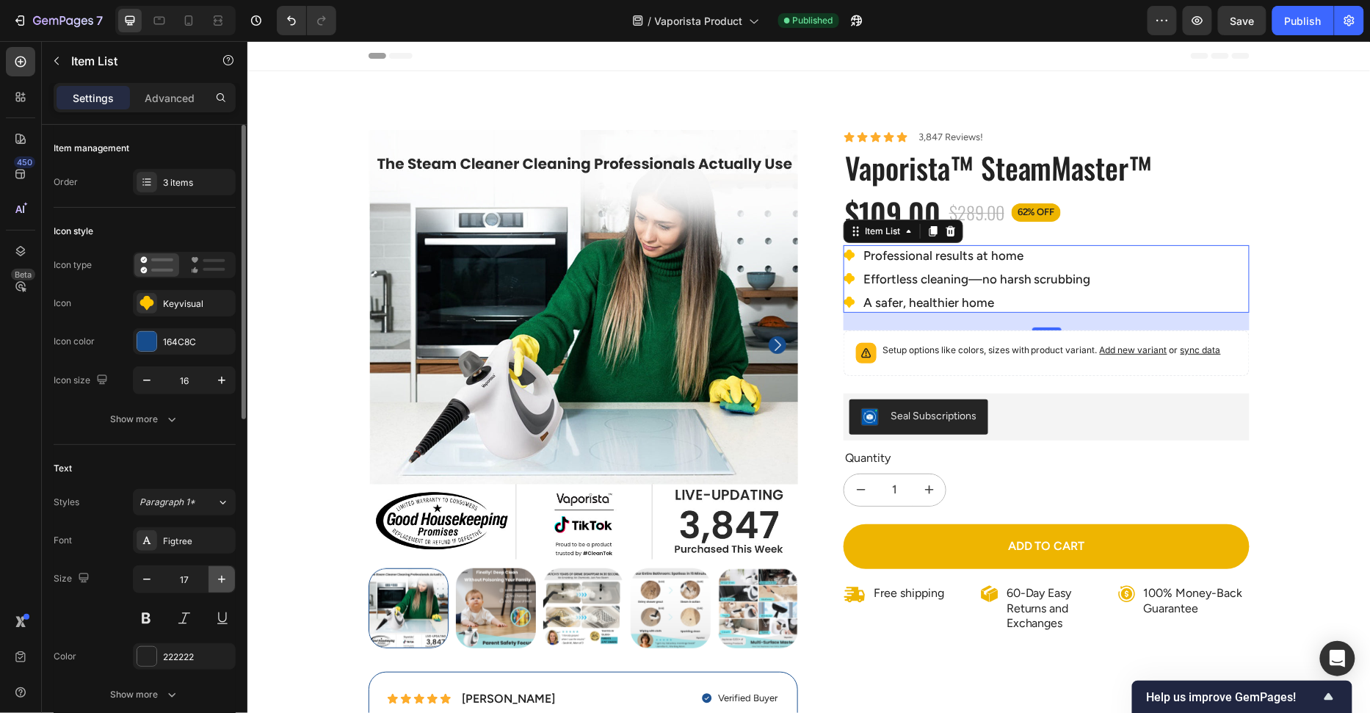
type input "18"
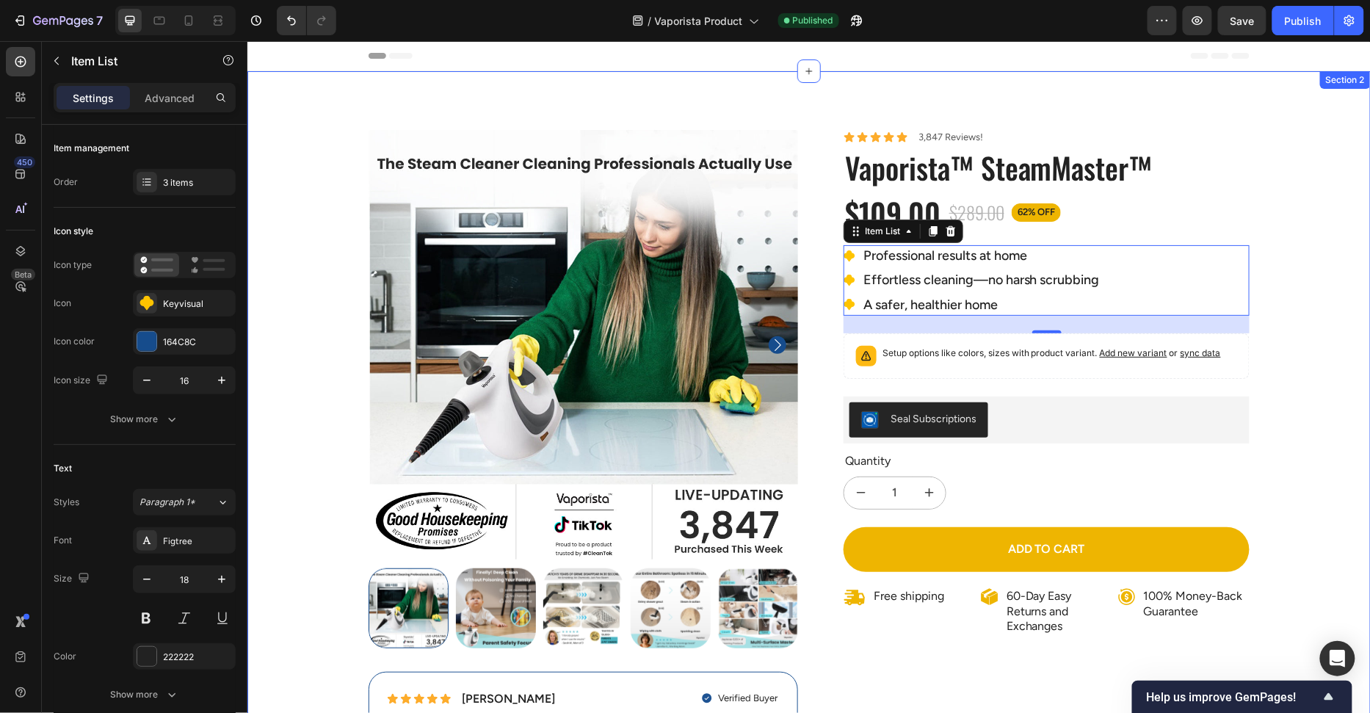
click at [1327, 412] on div "100% Money-Back Guarantee Item List 60-Day Easy Returns Item List Row Product I…" at bounding box center [808, 458] width 1101 height 659
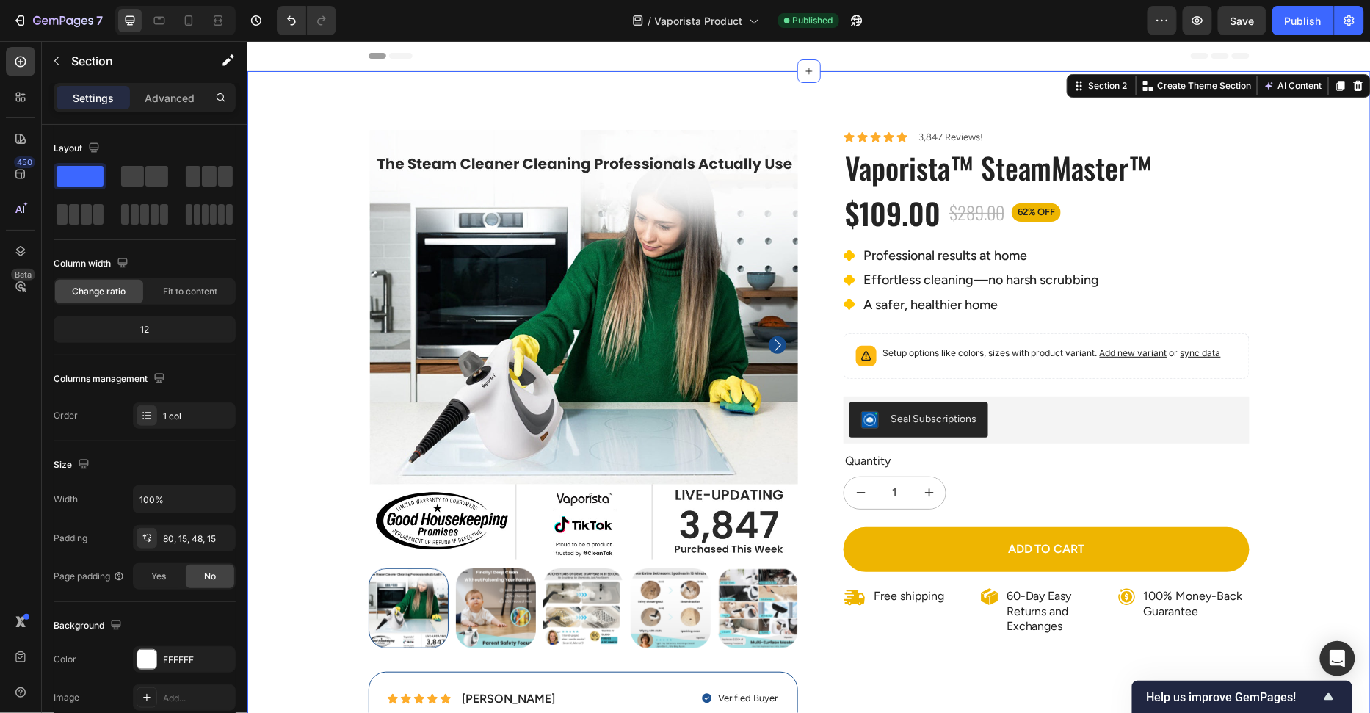
drag, startPoint x: 1357, startPoint y: 390, endPoint x: 1145, endPoint y: 204, distance: 282.5
click at [1357, 390] on div "100% Money-Back Guarantee Item List 60-Day Easy Returns Item List Row Product I…" at bounding box center [808, 458] width 1101 height 659
click at [1134, 477] on div "1" at bounding box center [1046, 492] width 406 height 33
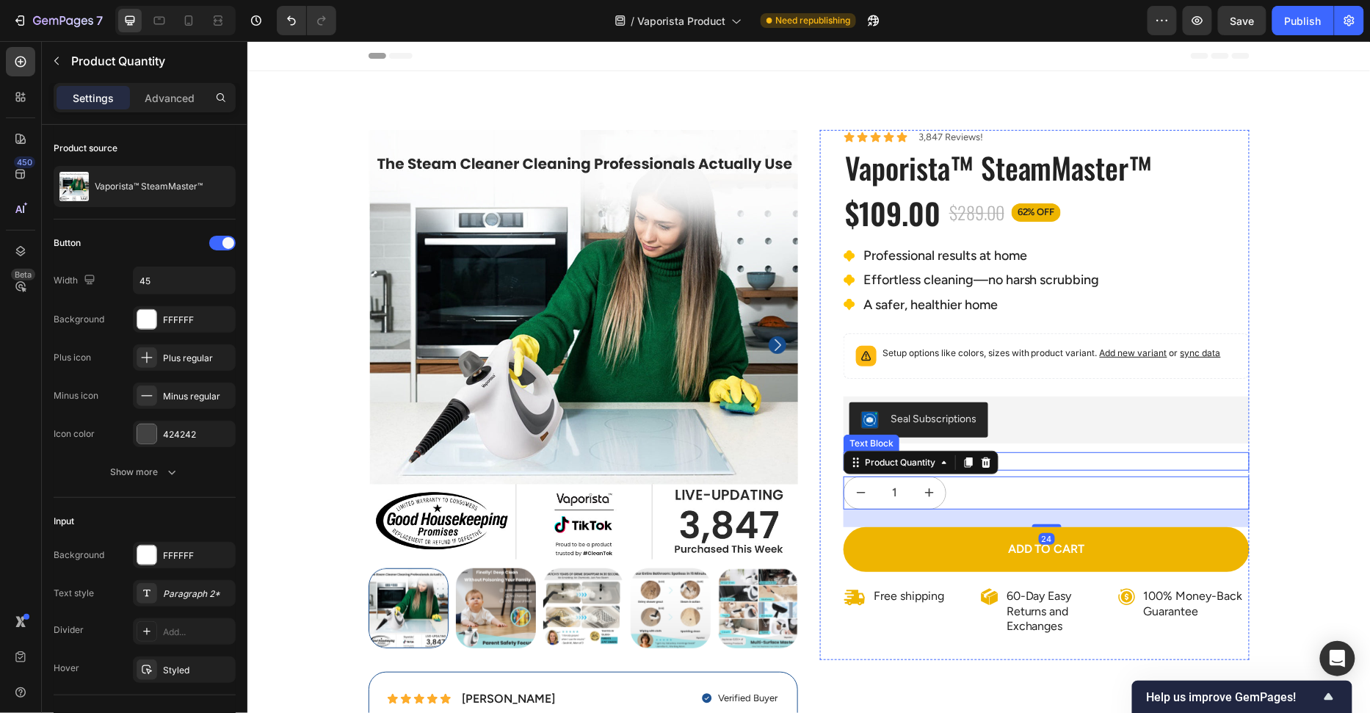
click at [1134, 465] on div "Quantity" at bounding box center [1046, 461] width 406 height 18
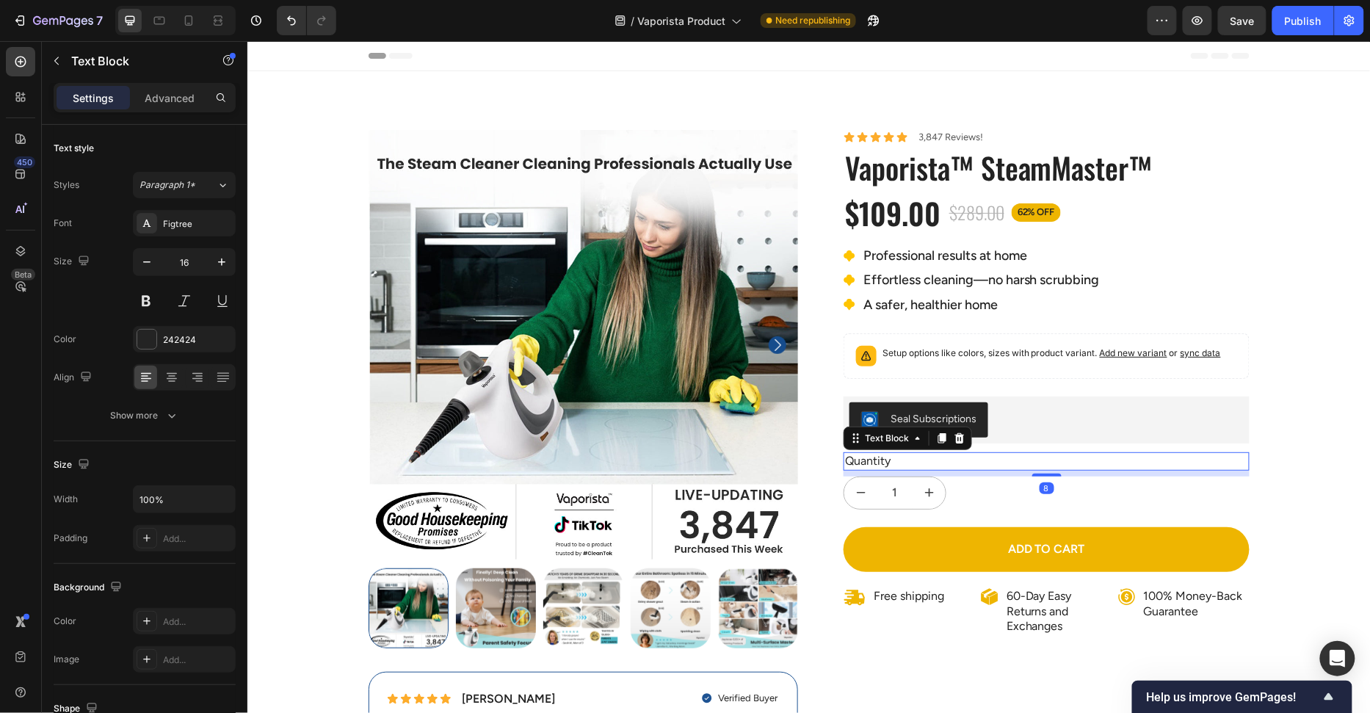
click at [1132, 455] on div "Quantity" at bounding box center [1046, 461] width 406 height 18
click at [1277, 429] on div "100% Money-Back Guarantee Item List 60-Day Easy Returns Item List Row Product I…" at bounding box center [808, 458] width 1101 height 659
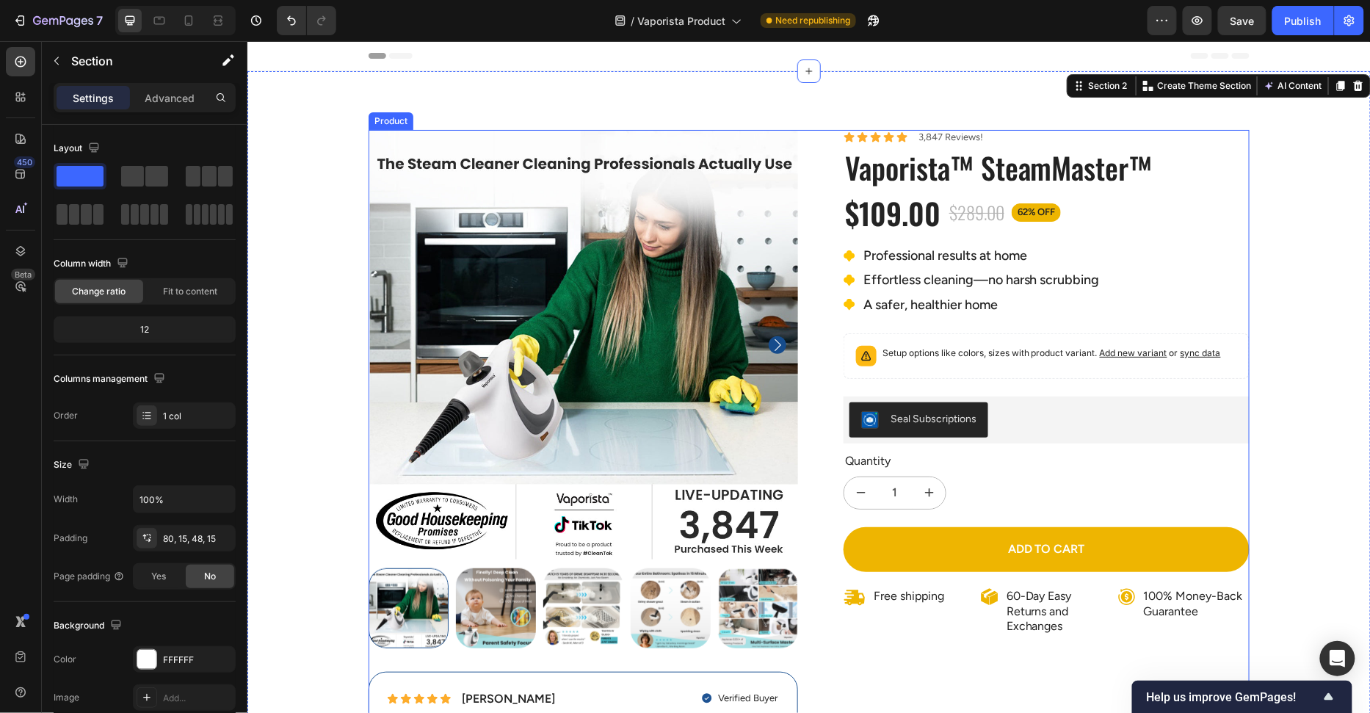
click at [813, 178] on div "100% Money-Back Guarantee Item List 60-Day Easy Returns Item List Row Product I…" at bounding box center [808, 453] width 881 height 648
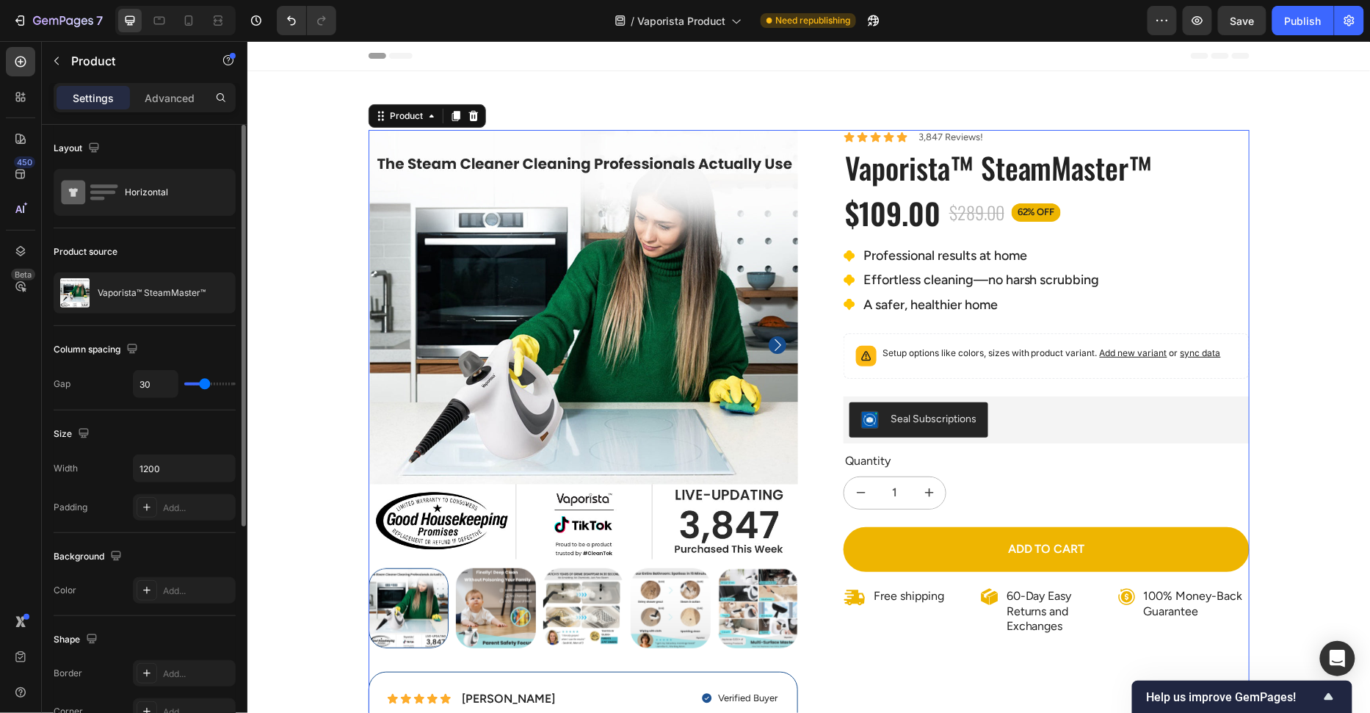
drag, startPoint x: 145, startPoint y: 208, endPoint x: 146, endPoint y: 222, distance: 14.8
click at [145, 207] on div "Horizontal" at bounding box center [170, 192] width 90 height 34
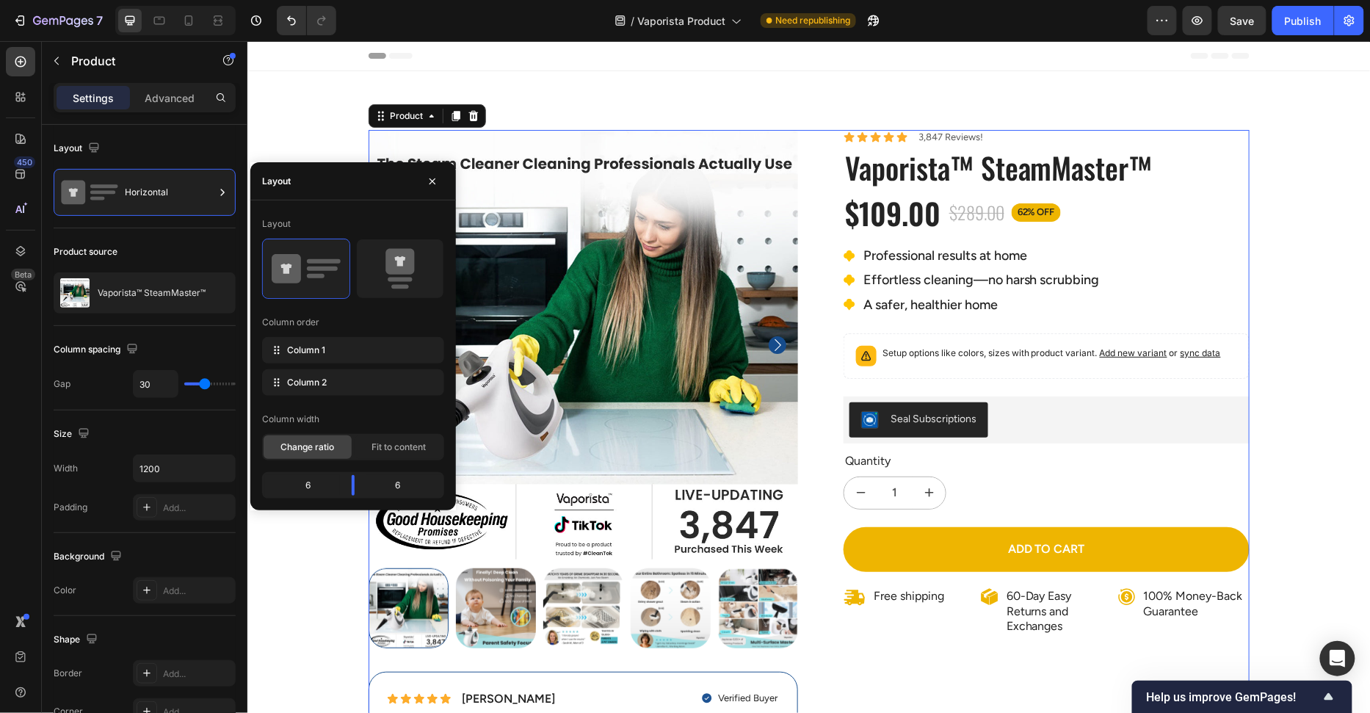
click at [355, 498] on div "Layout Column order Column 1 Column 2 Column width Change ratio Fit to content …" at bounding box center [353, 355] width 206 height 310
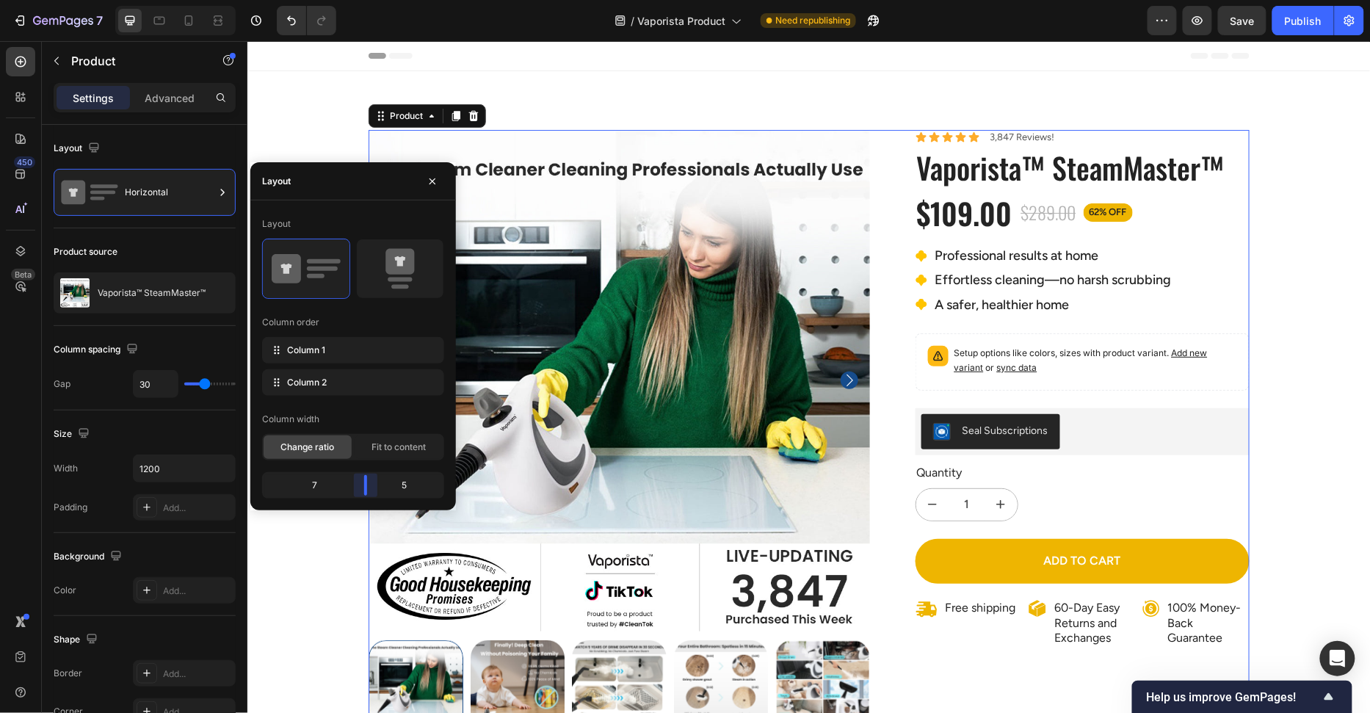
drag, startPoint x: 354, startPoint y: 490, endPoint x: 957, endPoint y: 443, distance: 604.5
click at [367, 0] on body "7 Version history / Vaporista Product Need republishing Preview Save Publish 45…" at bounding box center [685, 0] width 1370 height 0
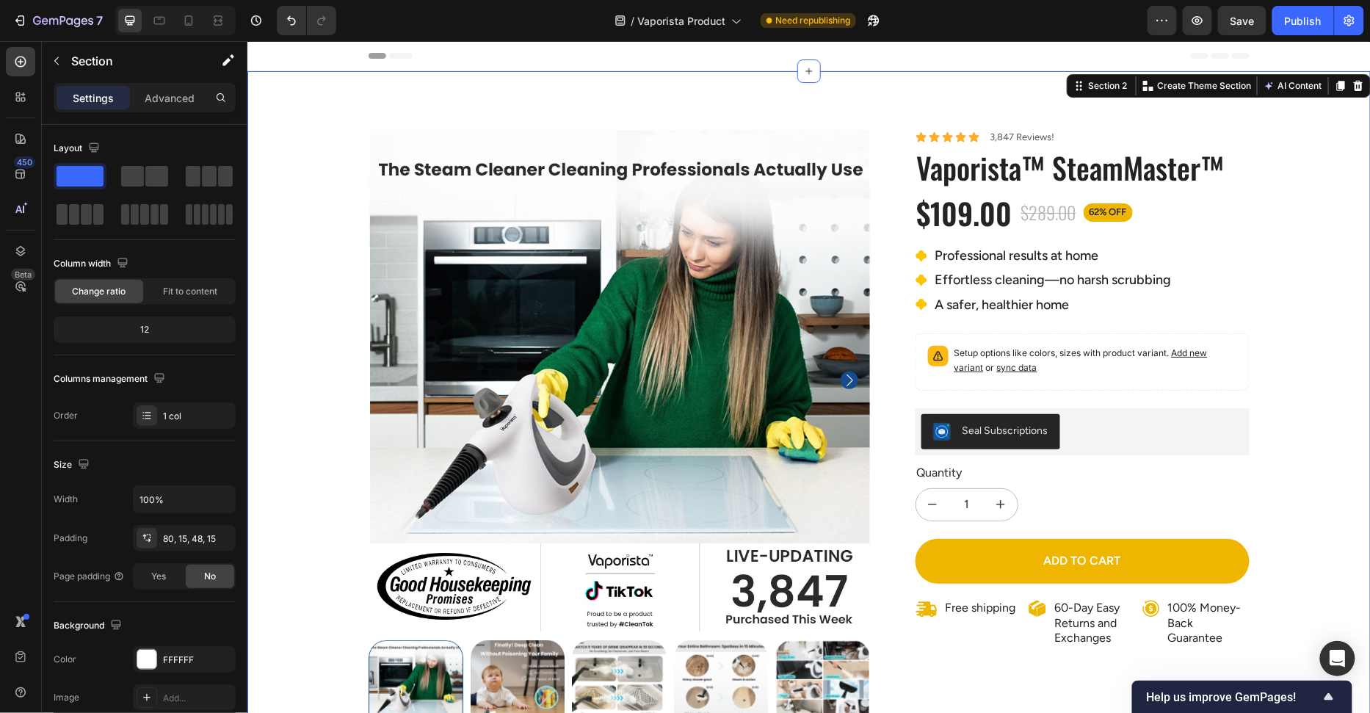
click at [1299, 385] on div "100% Money-Back Guarantee Item List 60-Day Easy Returns Item List Row Product I…" at bounding box center [808, 501] width 1101 height 745
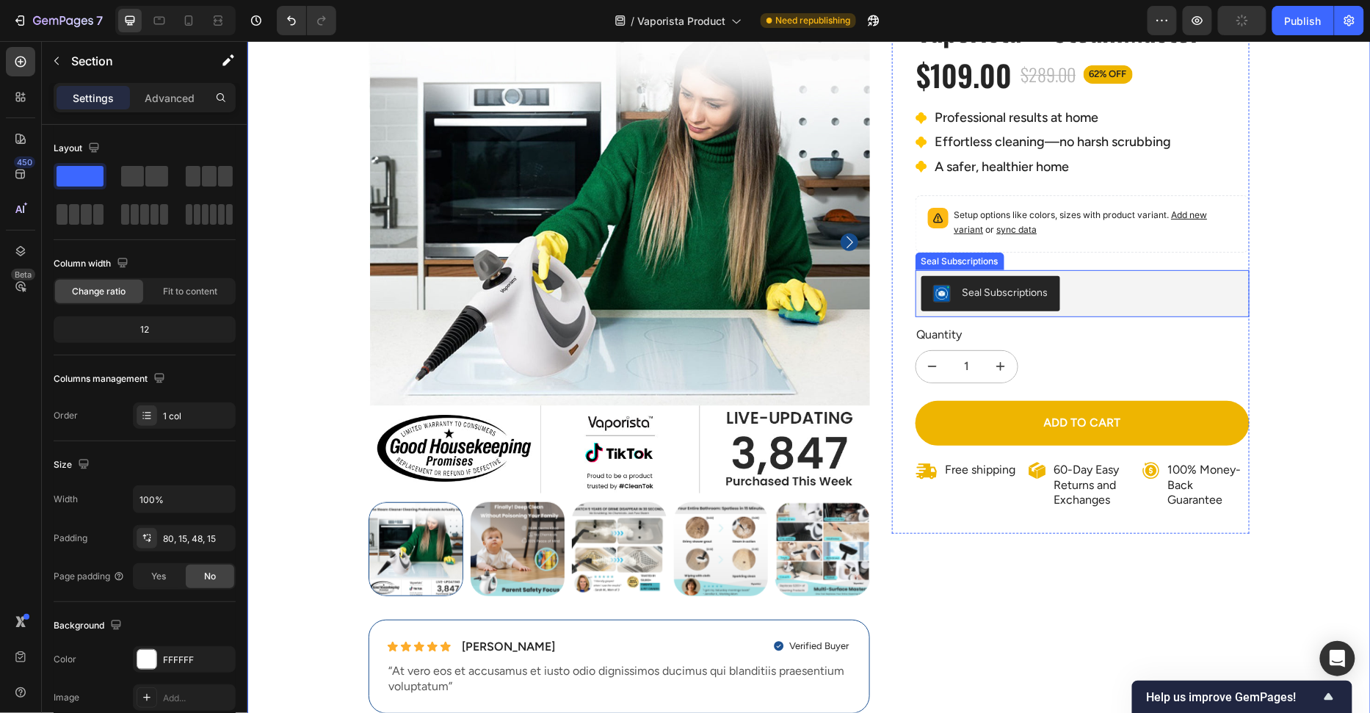
scroll to position [12, 0]
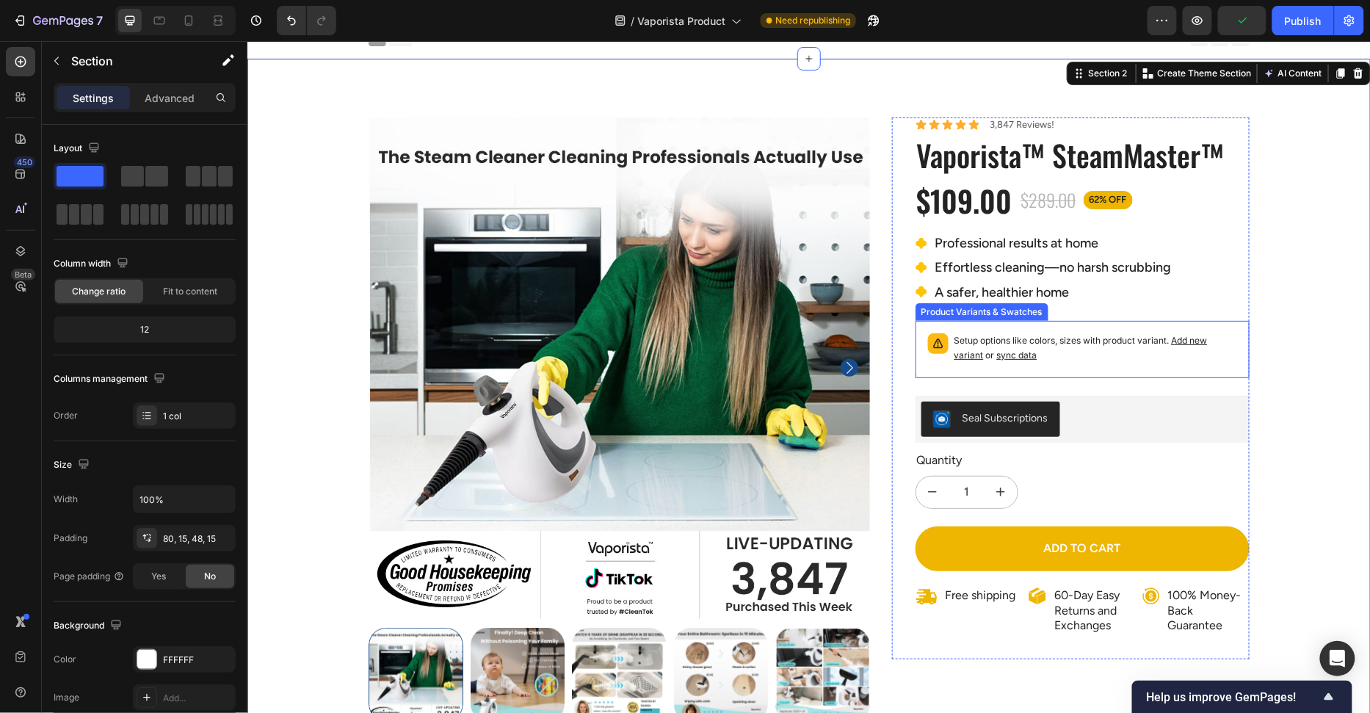
click at [1112, 333] on p "Setup options like colors, sizes with product variant. Add new variant or sync …" at bounding box center [1095, 347] width 283 height 29
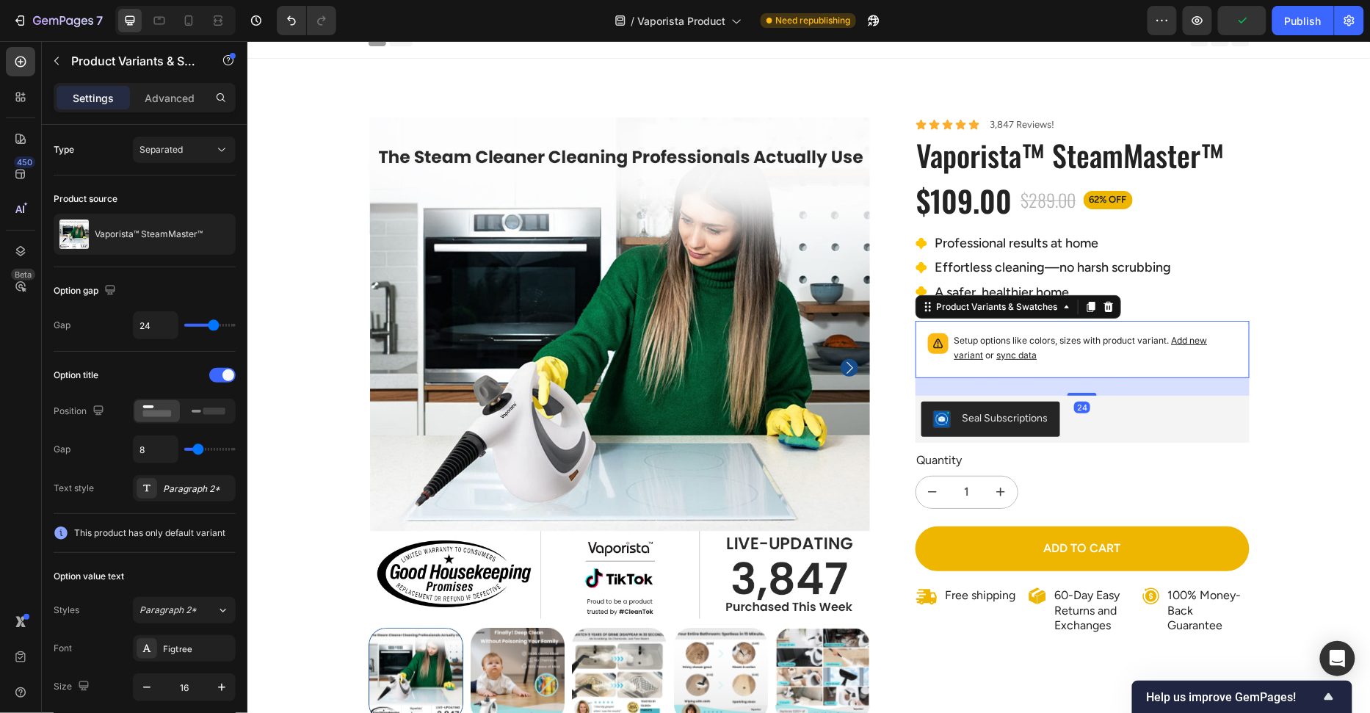
click at [1190, 334] on span "Add new variant" at bounding box center [1080, 347] width 253 height 26
click at [1289, 360] on div "100% Money-Back Guarantee Item List 60-Day Easy Returns Item List Row Product I…" at bounding box center [808, 489] width 1101 height 745
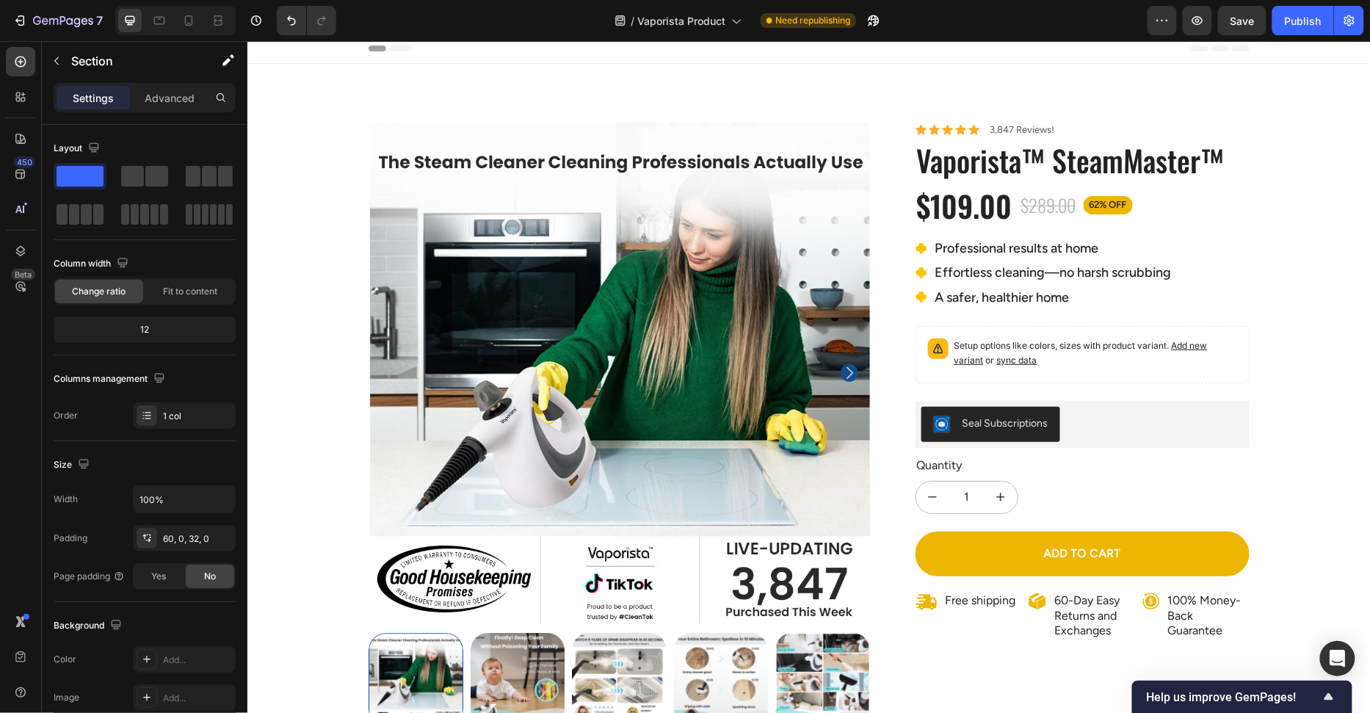
scroll to position [0, 0]
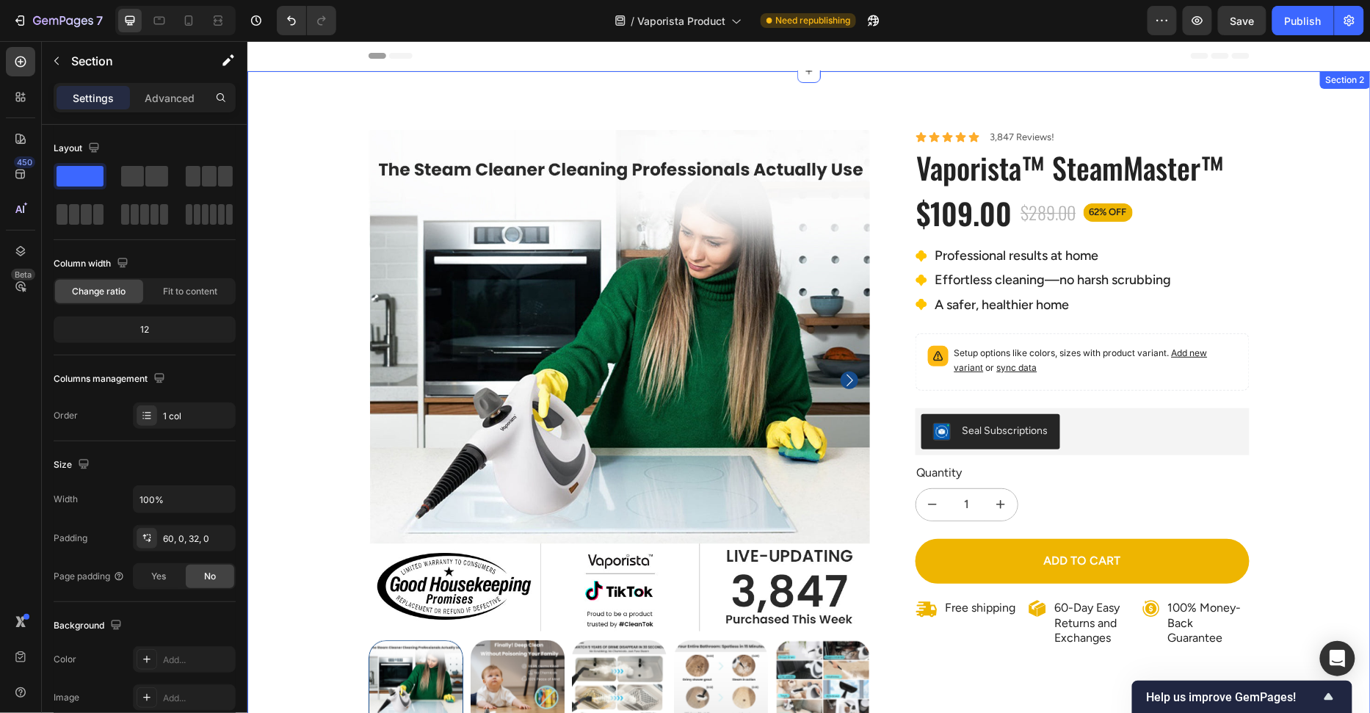
click at [1351, 441] on div "100% Money-Back Guarantee Item List 60-Day Easy Returns Item List Row Product I…" at bounding box center [808, 501] width 1101 height 745
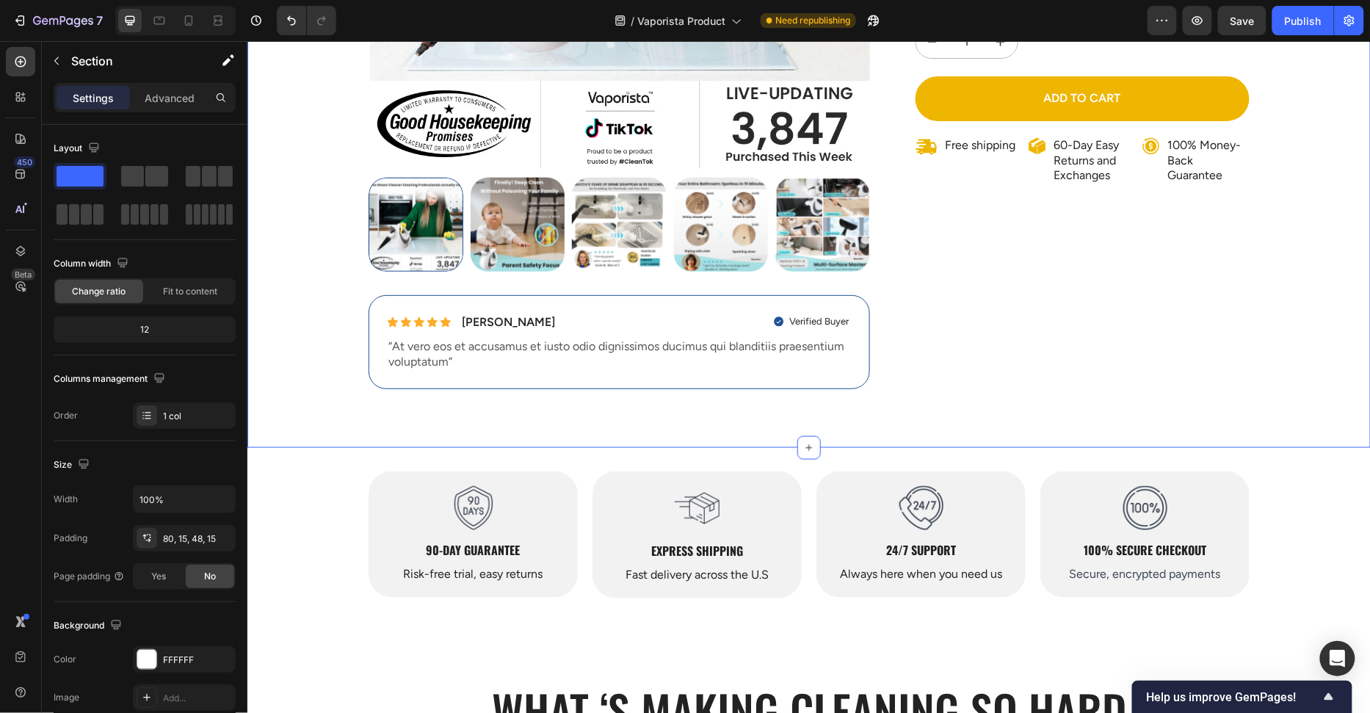
scroll to position [112, 0]
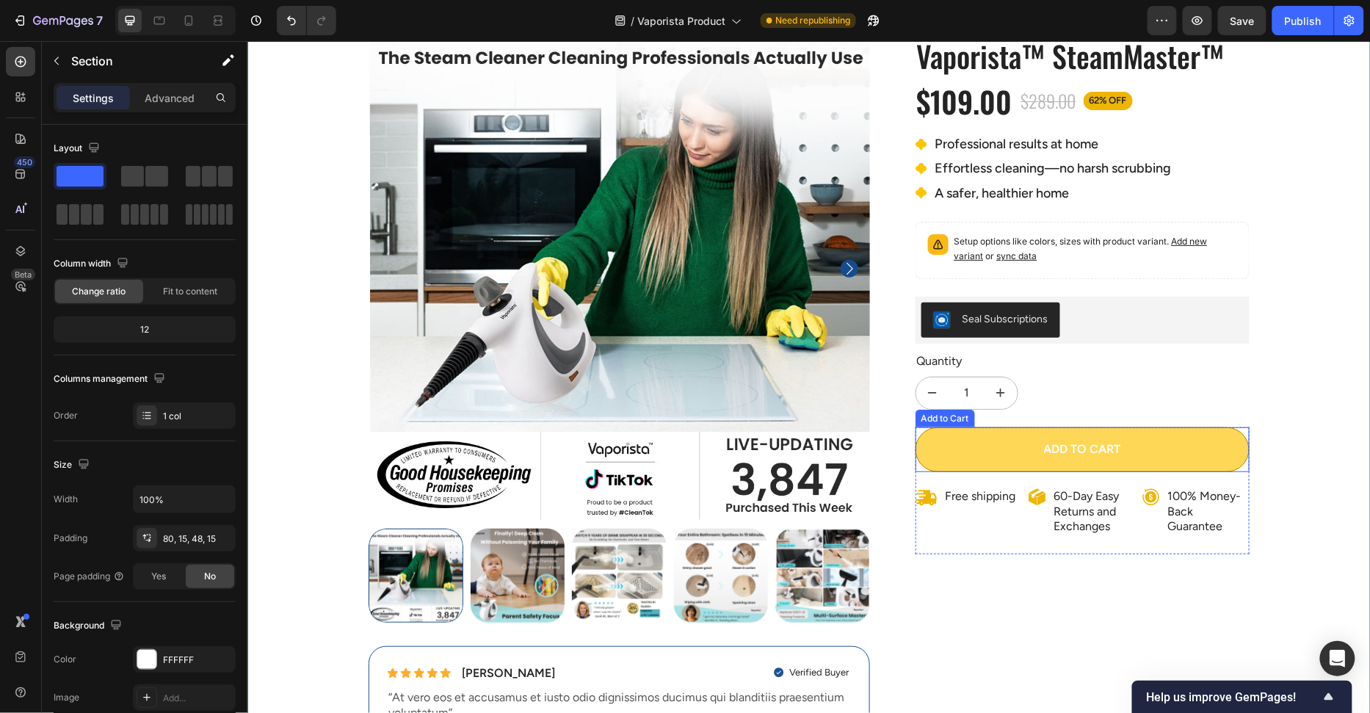
click at [1197, 453] on button "Add to cart" at bounding box center [1082, 449] width 335 height 45
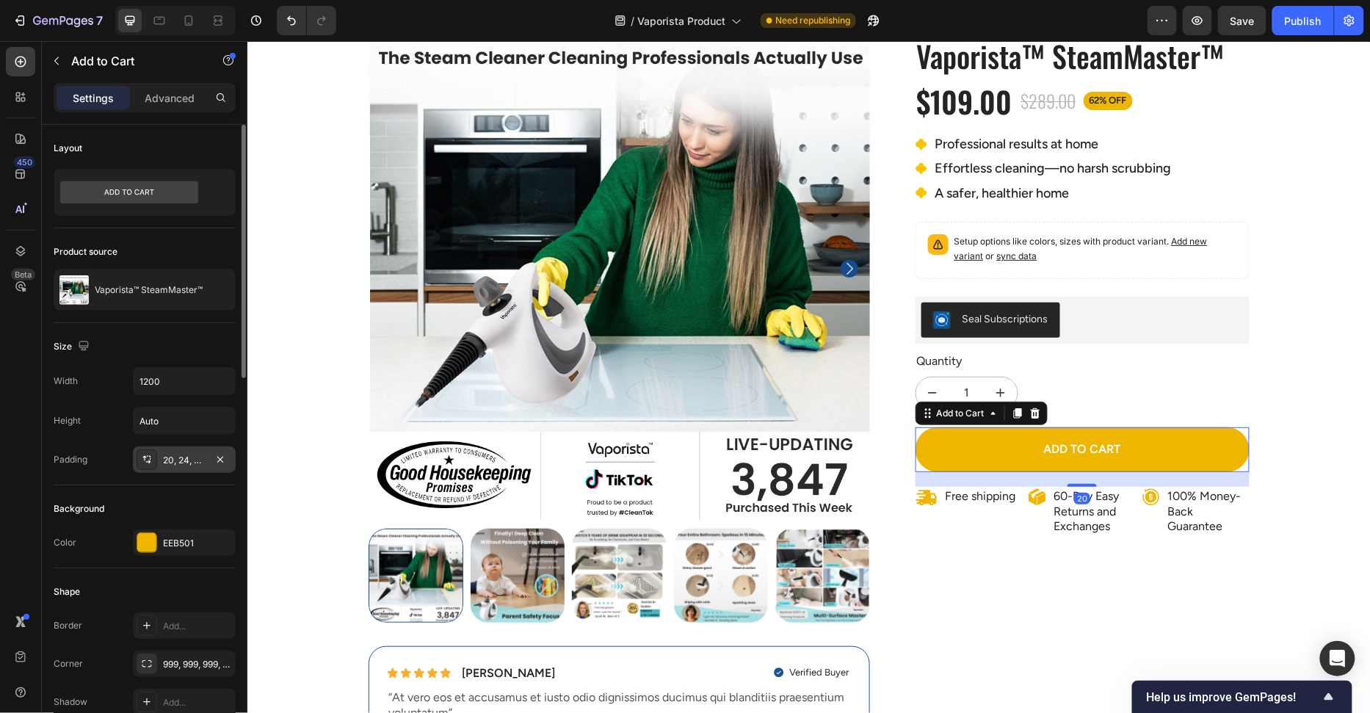
click at [171, 457] on div "20, 24, 20, 24" at bounding box center [184, 460] width 43 height 13
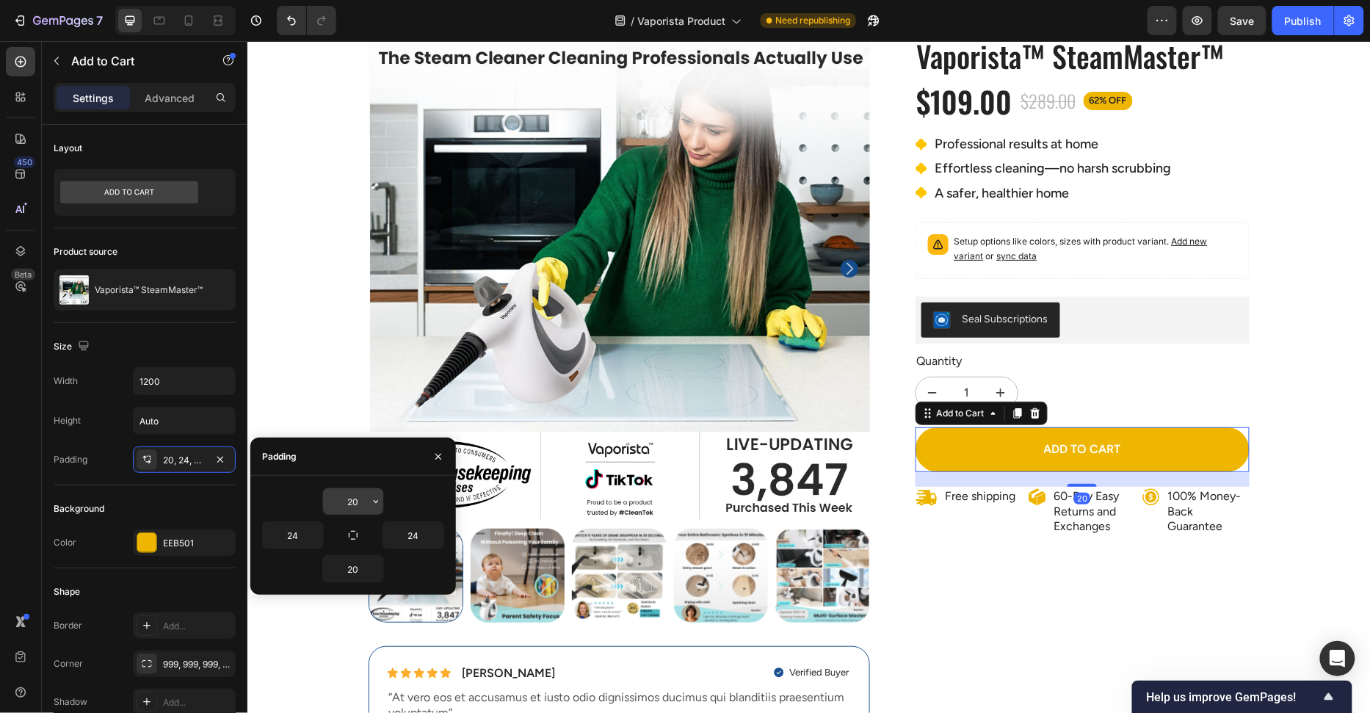
click at [362, 501] on input "20" at bounding box center [353, 501] width 60 height 26
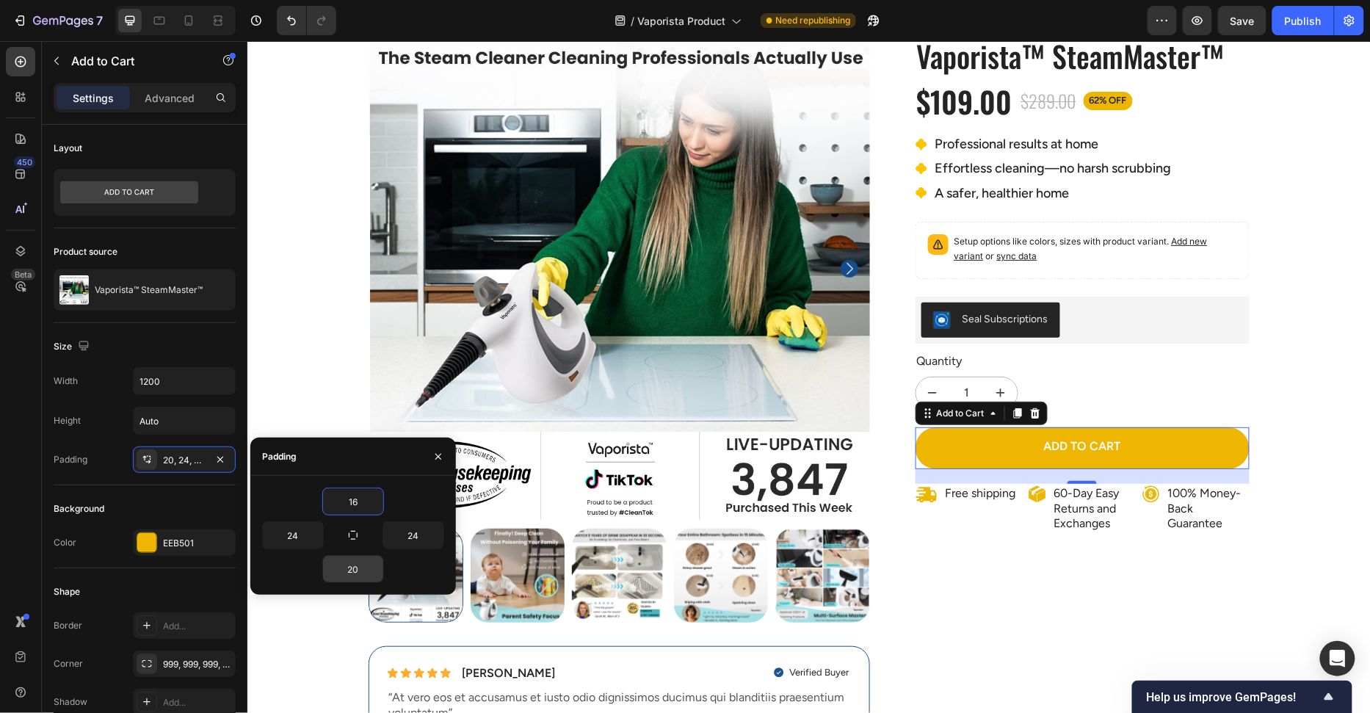
type input "16"
click at [365, 559] on input "20" at bounding box center [353, 569] width 60 height 26
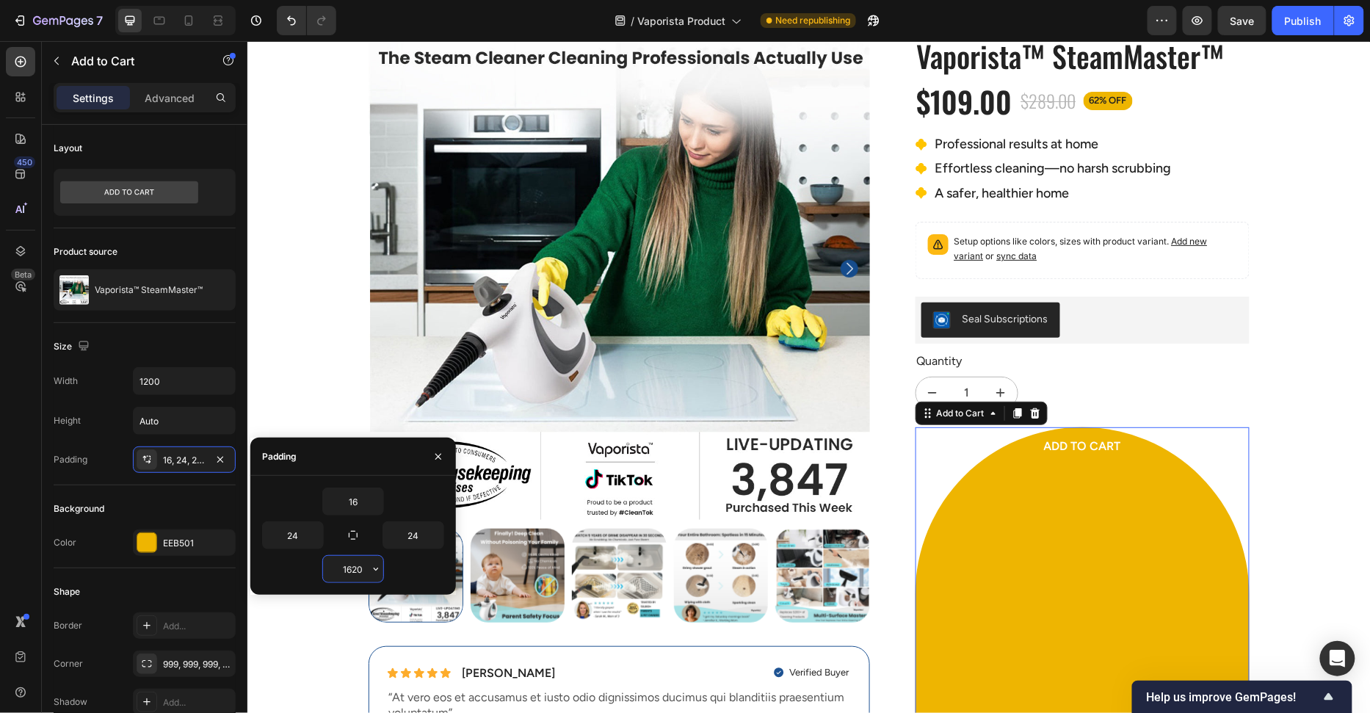
click at [364, 564] on input "1620" at bounding box center [353, 569] width 60 height 26
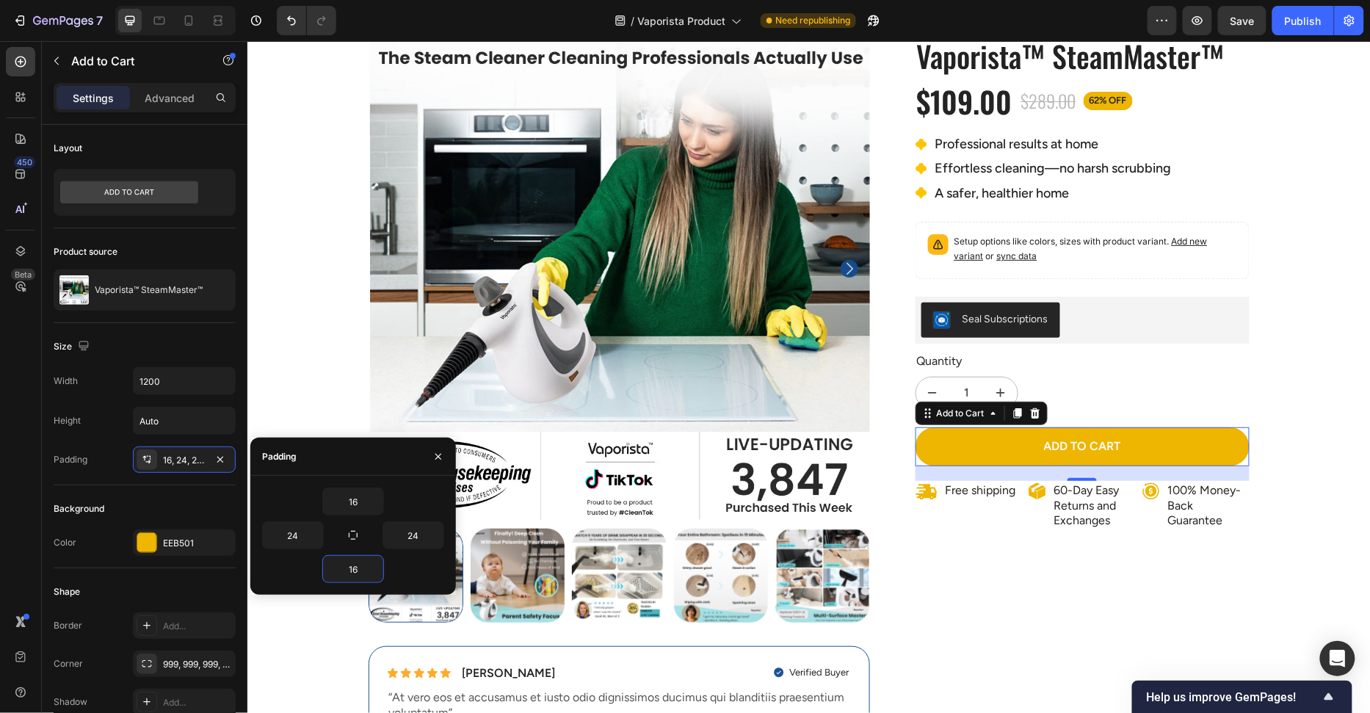
type input "16"
click at [399, 488] on div "16" at bounding box center [353, 501] width 182 height 28
click at [1314, 391] on div "100% Money-Back Guarantee Item List 60-Day Easy Returns Item List Row Product I…" at bounding box center [808, 390] width 1101 height 745
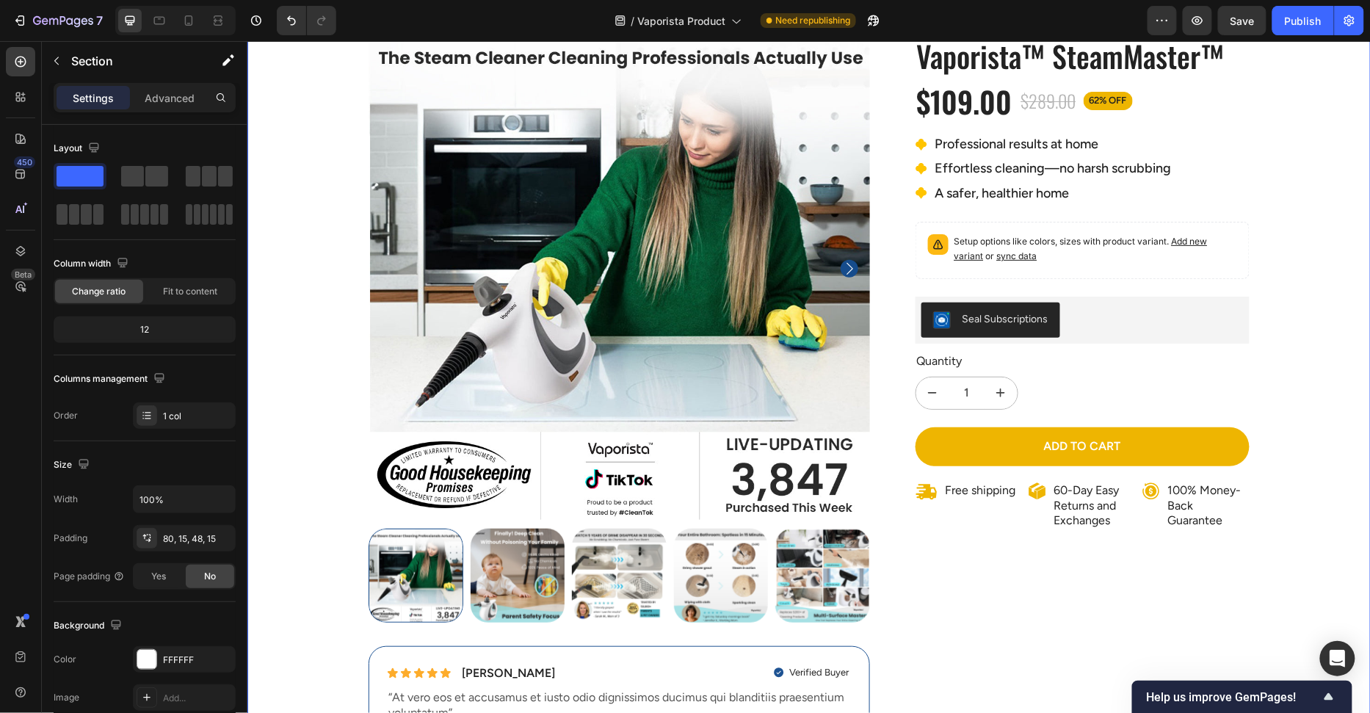
click at [1313, 468] on div "100% Money-Back Guarantee Item List 60-Day Easy Returns Item List Row Product I…" at bounding box center [808, 390] width 1101 height 745
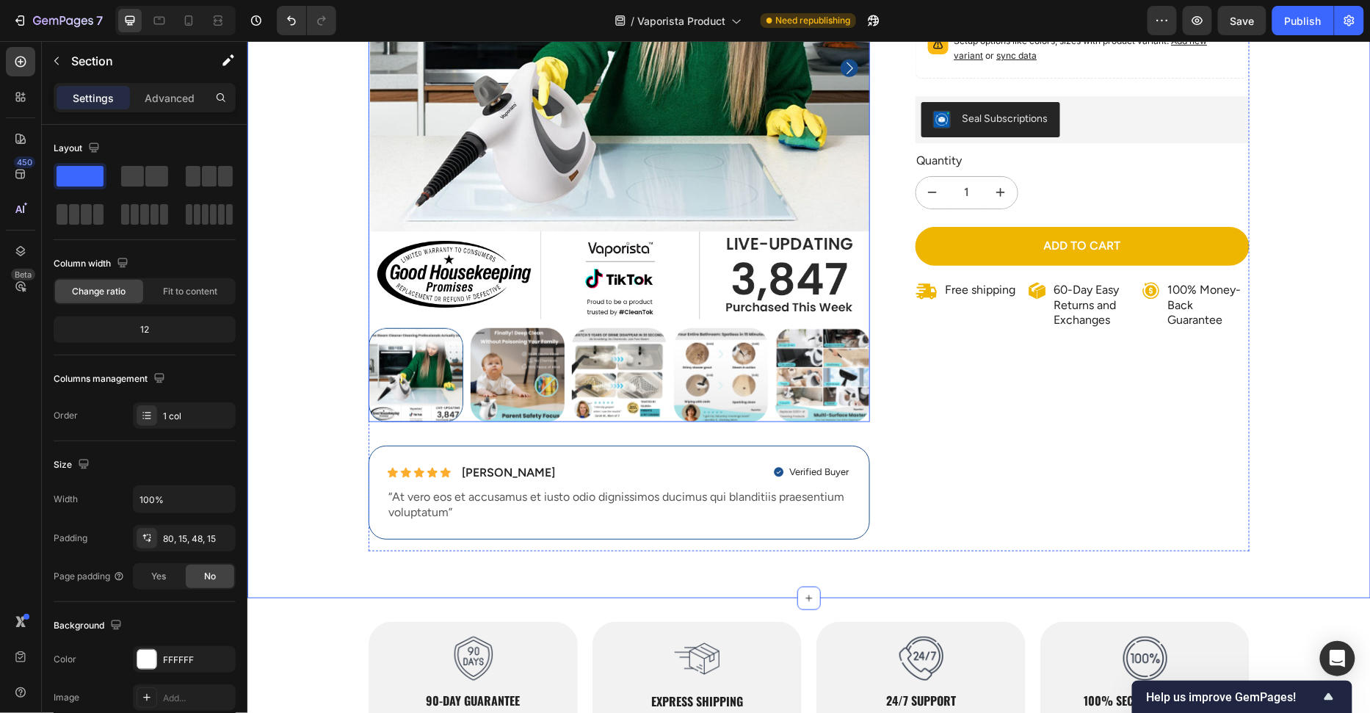
scroll to position [308, 0]
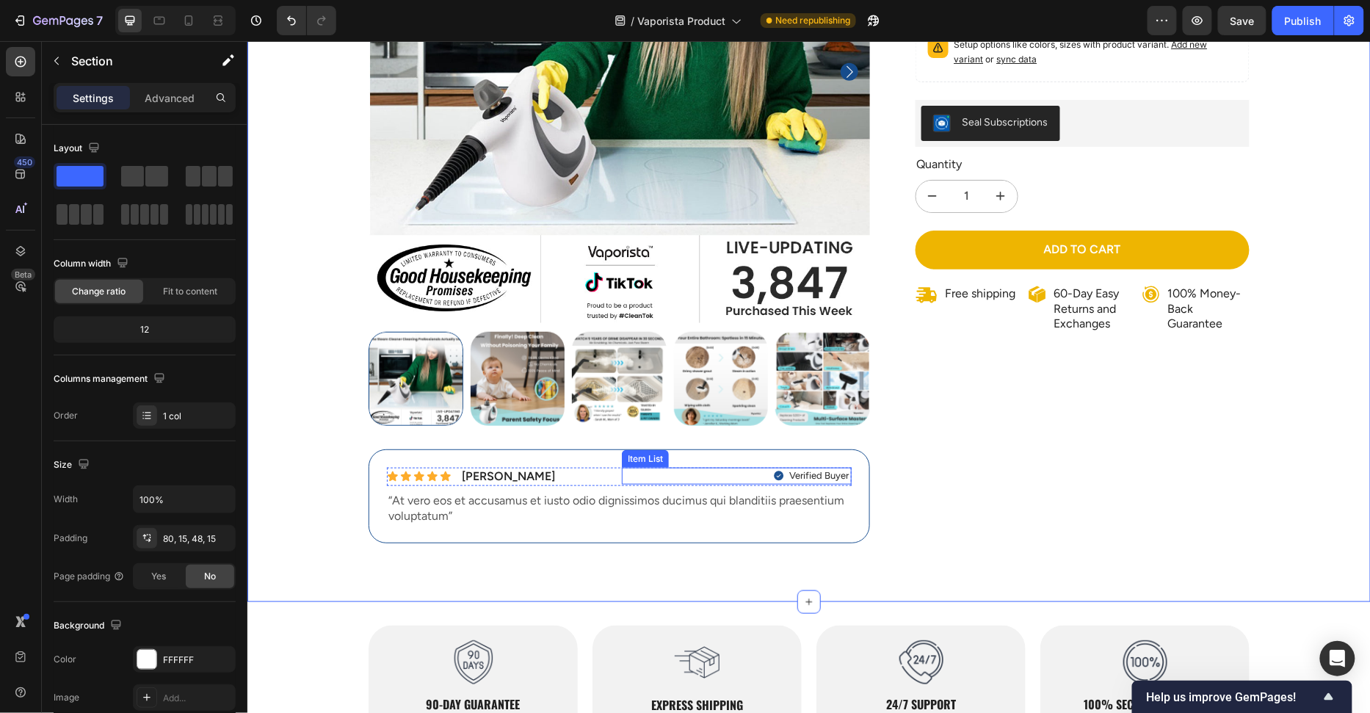
click at [776, 476] on icon at bounding box center [778, 476] width 10 height 10
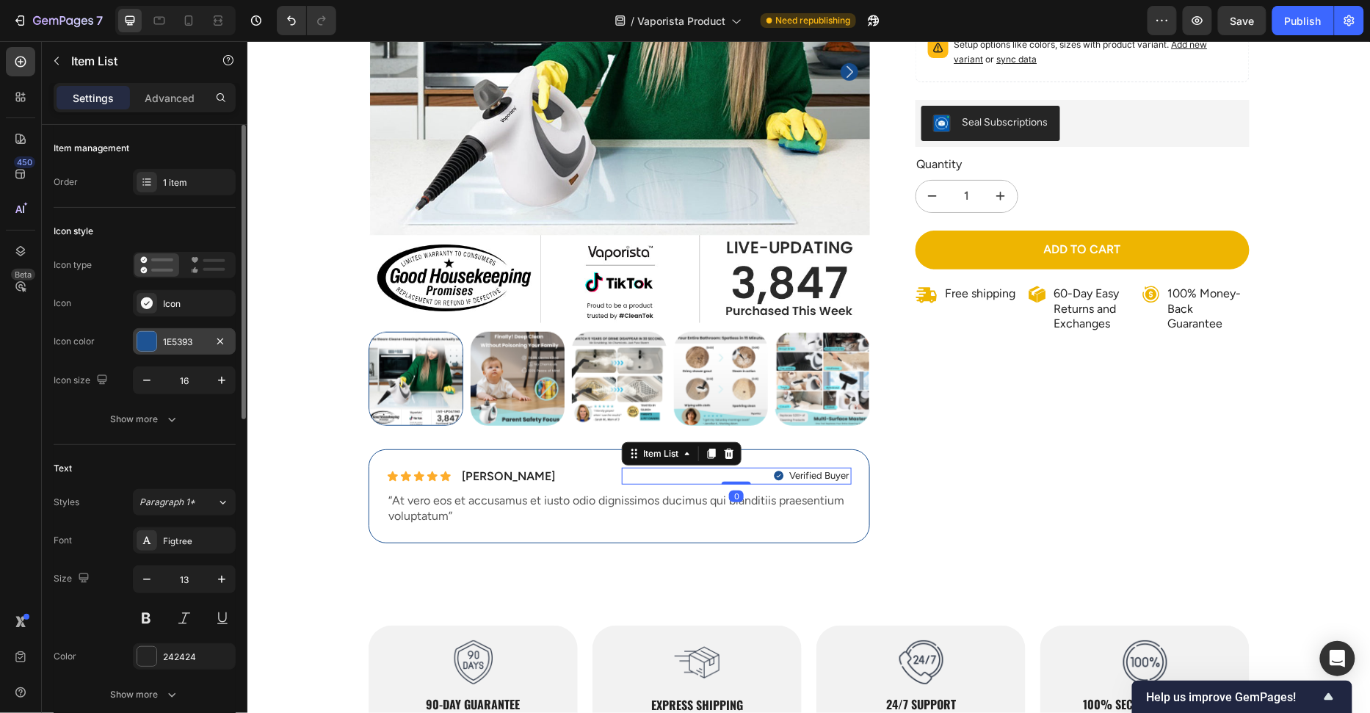
click at [156, 338] on div at bounding box center [147, 341] width 21 height 21
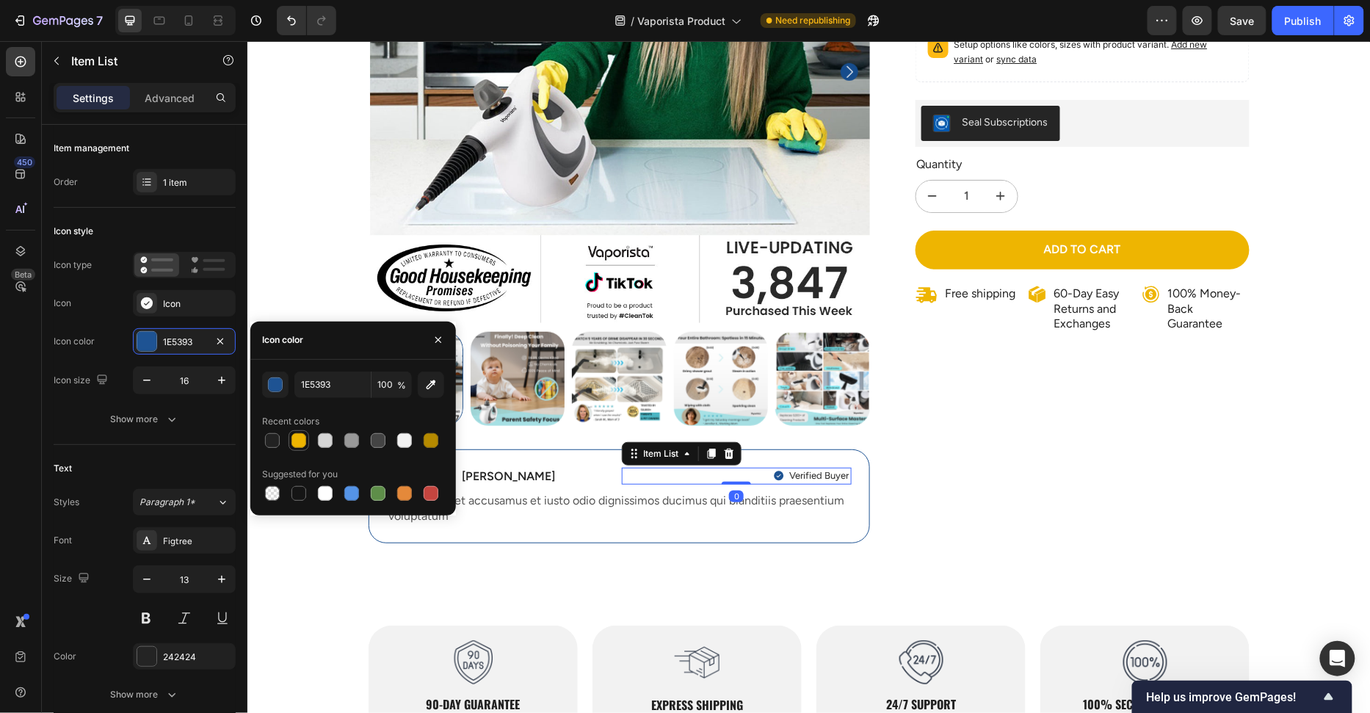
click at [300, 447] on div at bounding box center [299, 441] width 18 height 18
type input "EEB501"
click at [941, 526] on div "Icon Icon Icon Icon Icon Icon List 3,847 Reviews! Text Block Row Vaporista™ Ste…" at bounding box center [1070, 187] width 358 height 733
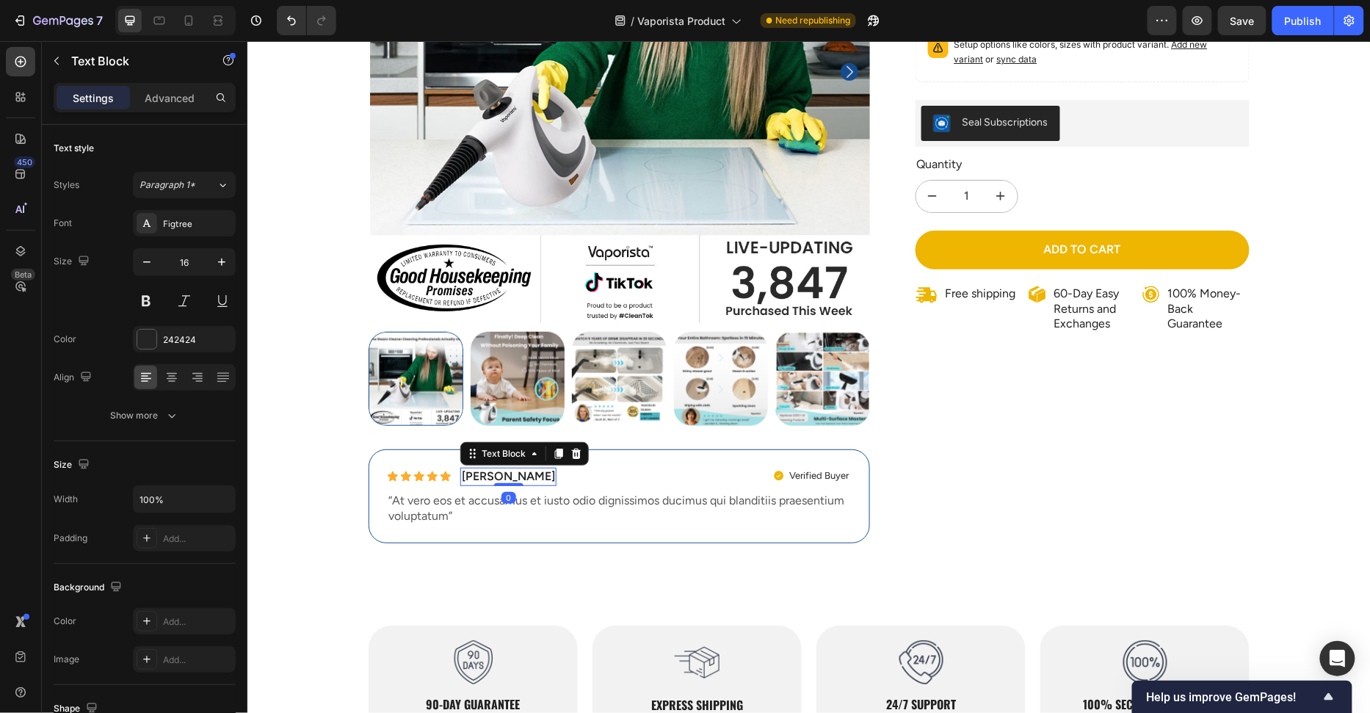
click at [468, 467] on div "Briana M." at bounding box center [508, 476] width 96 height 18
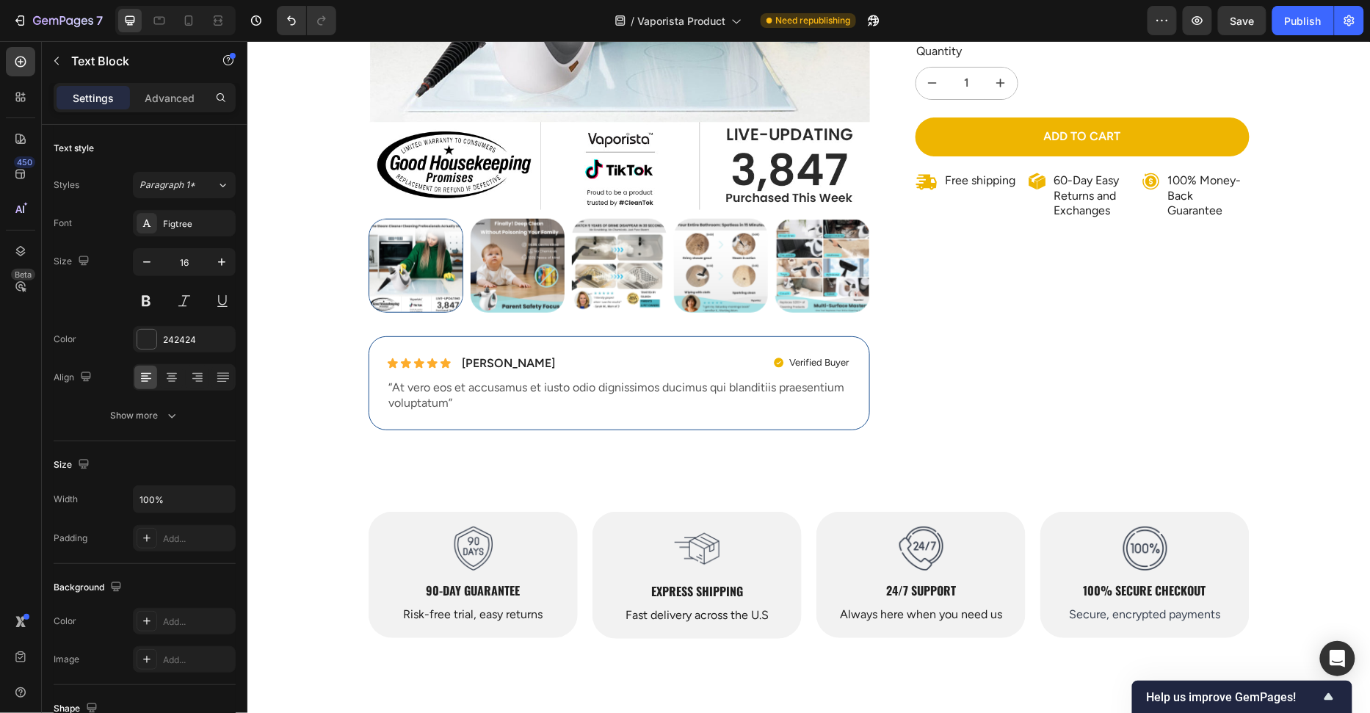
scroll to position [485, 0]
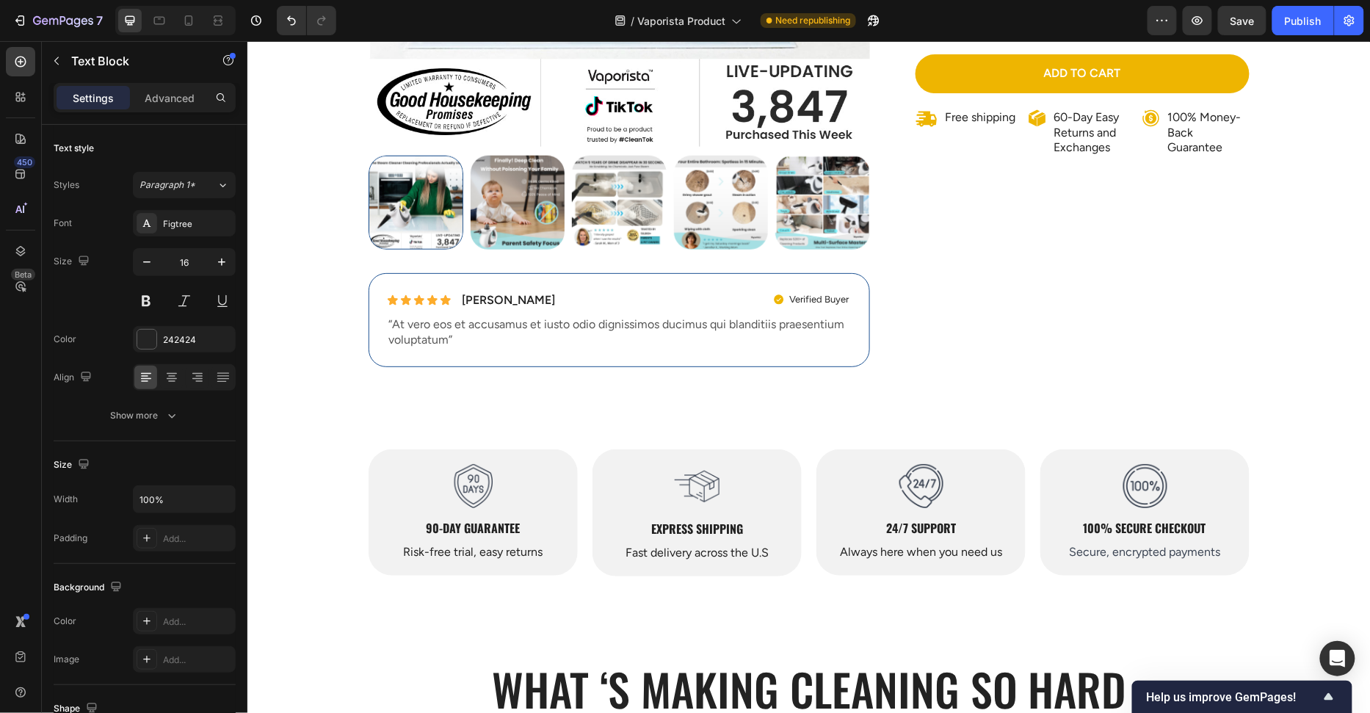
click at [491, 297] on p "Briana M." at bounding box center [507, 299] width 93 height 15
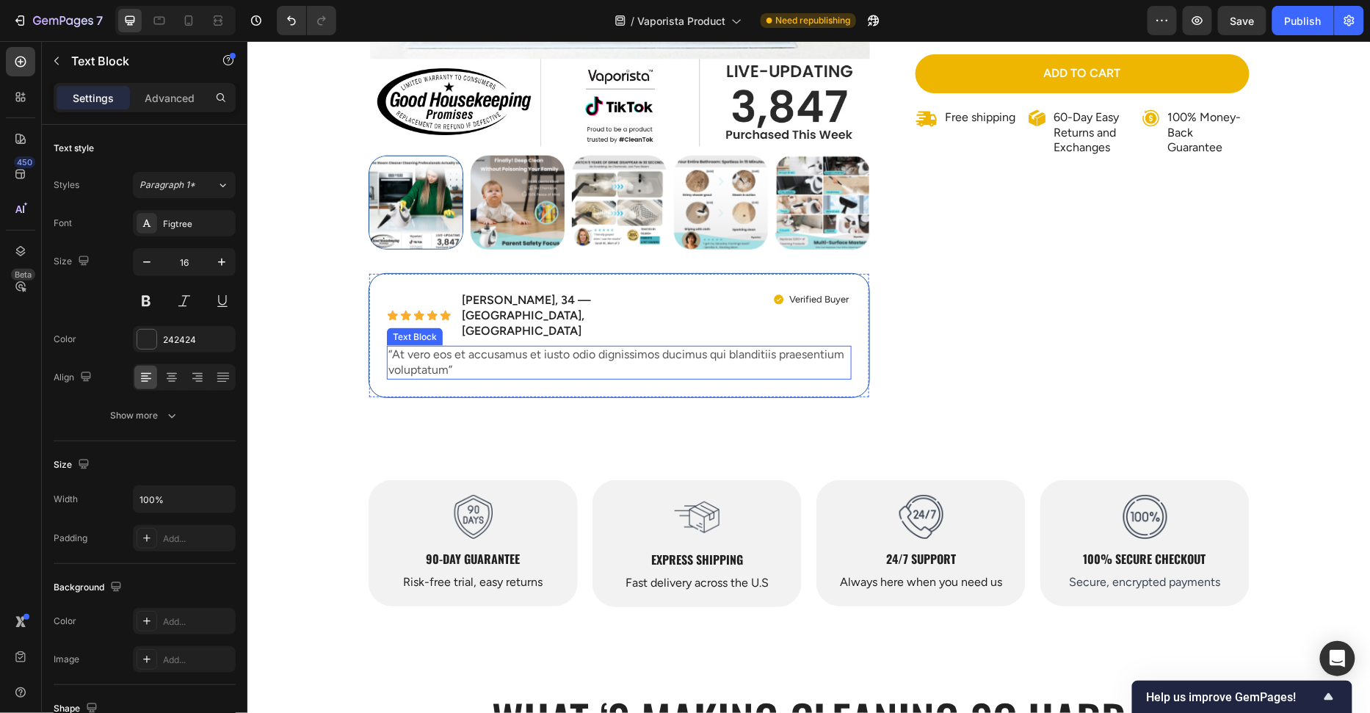
click at [489, 388] on div "100% Money-Back Guarantee Item List 60-Day Easy Returns Item List Row Product I…" at bounding box center [808, 33] width 1101 height 776
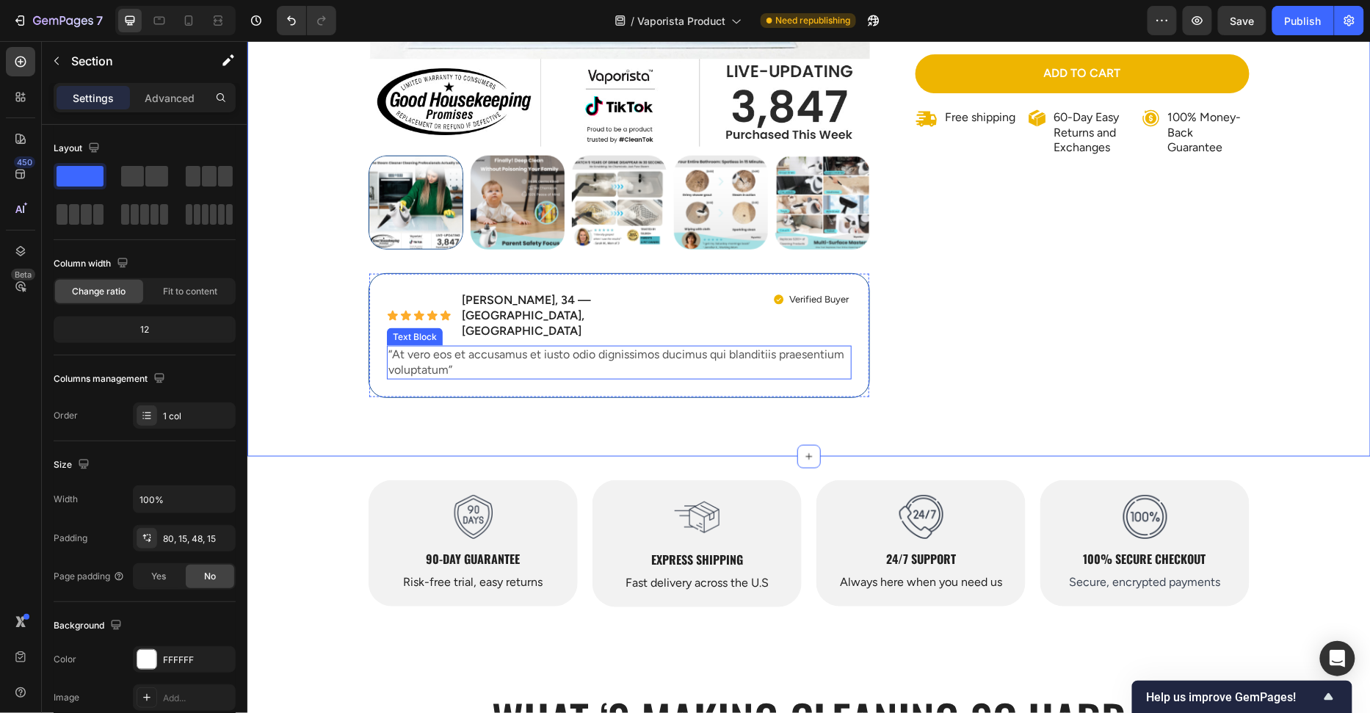
click at [580, 347] on p "“At vero eos et accusamus et iusto odio dignissimos ducimus qui blanditiis prae…" at bounding box center [619, 362] width 462 height 31
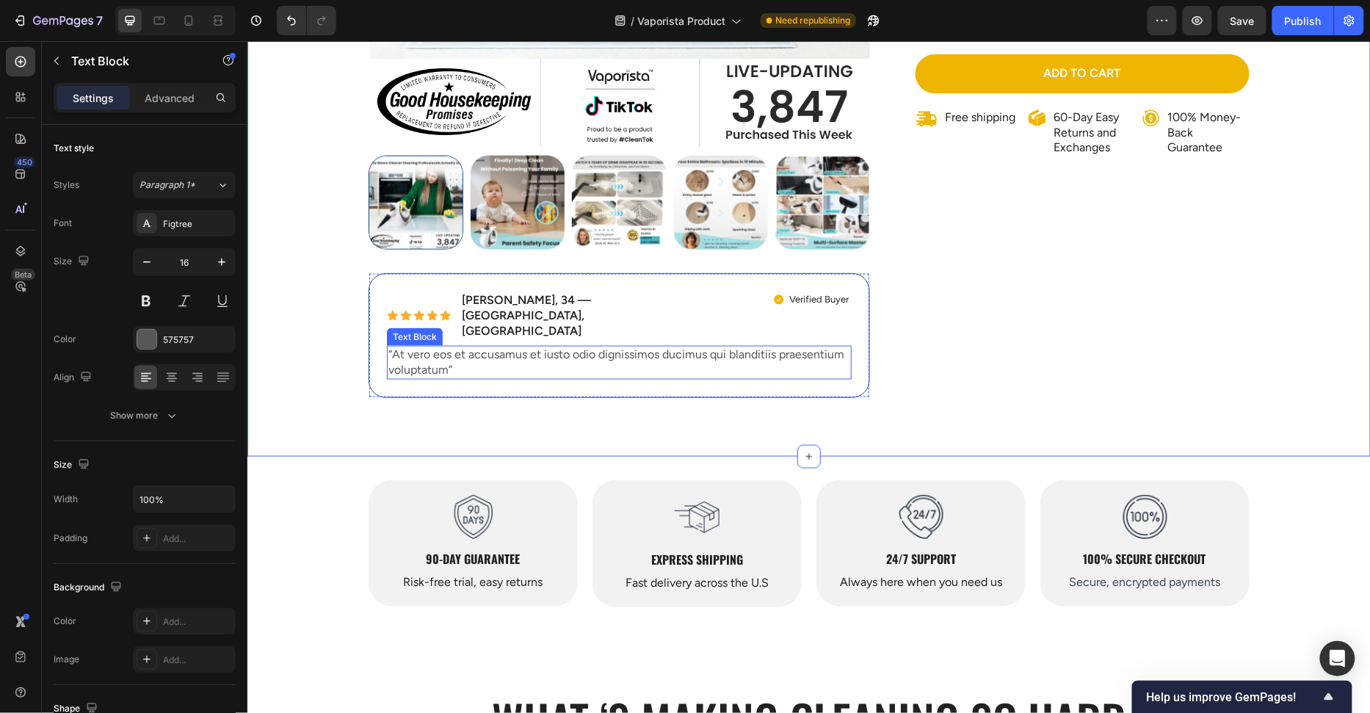
click at [579, 347] on p "“At vero eos et accusamus et iusto odio dignissimos ducimus qui blanditiis prae…" at bounding box center [619, 362] width 462 height 31
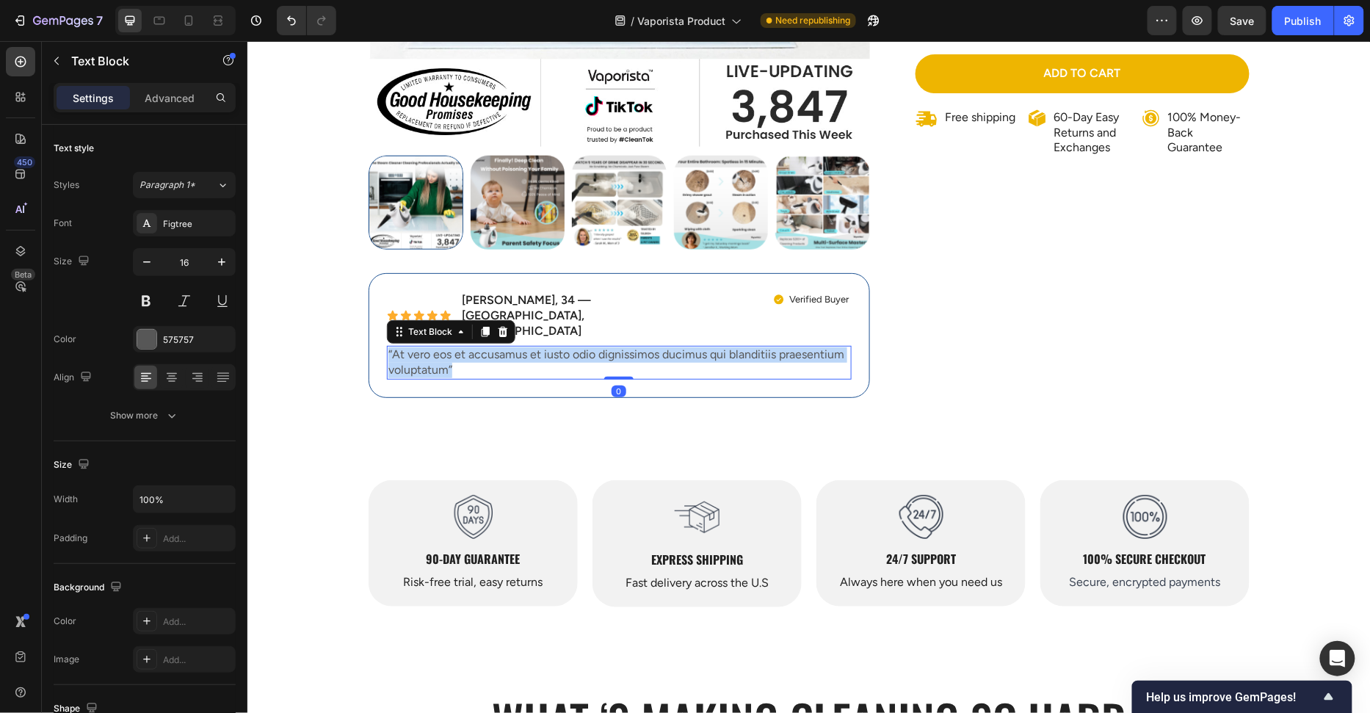
click at [579, 347] on p "“At vero eos et accusamus et iusto odio dignissimos ducimus qui blanditiis prae…" at bounding box center [619, 362] width 462 height 31
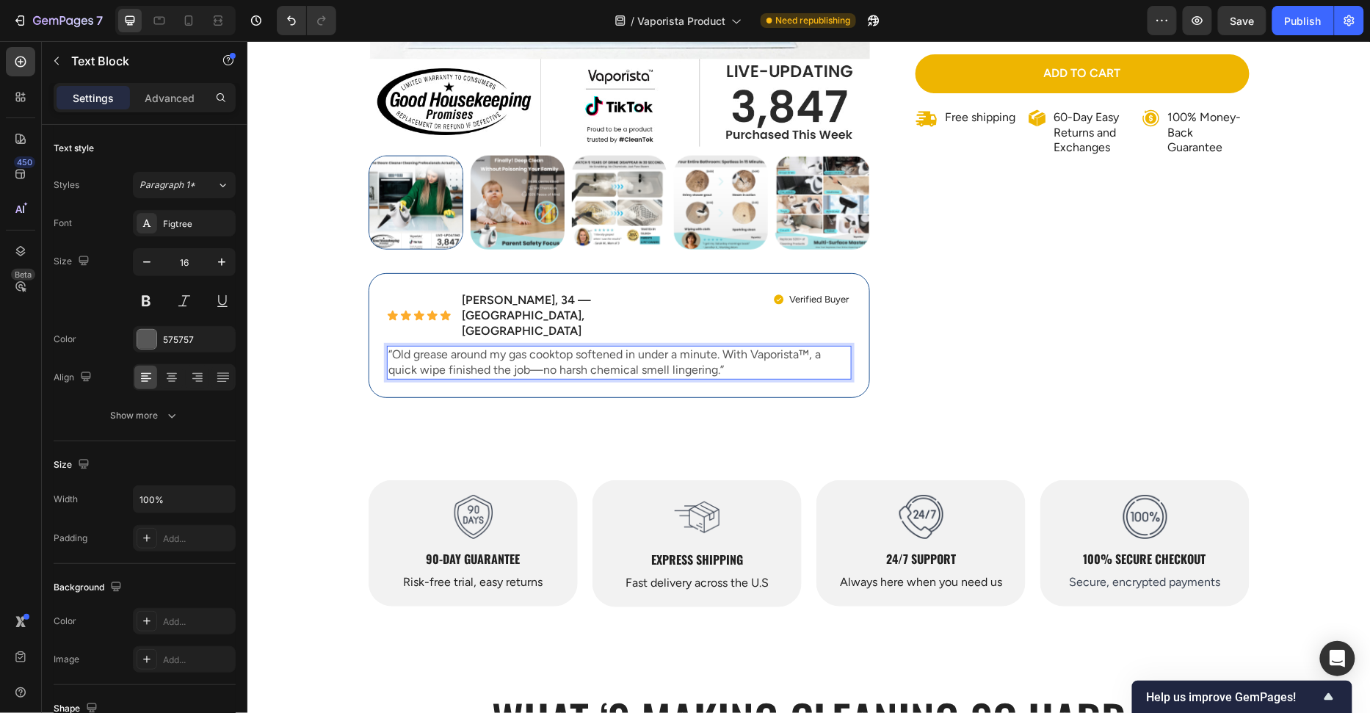
drag, startPoint x: 714, startPoint y: 337, endPoint x: 816, endPoint y: 360, distance: 104.7
click at [714, 347] on p "“Old grease around my gas cooktop softened in under a minute. With Vaporista™, …" at bounding box center [619, 362] width 462 height 31
click at [1083, 369] on div "Icon Icon Icon Icon Icon Icon List 3,847 Reviews! Text Block Row Vaporista™ Ste…" at bounding box center [1070, 27] width 358 height 764
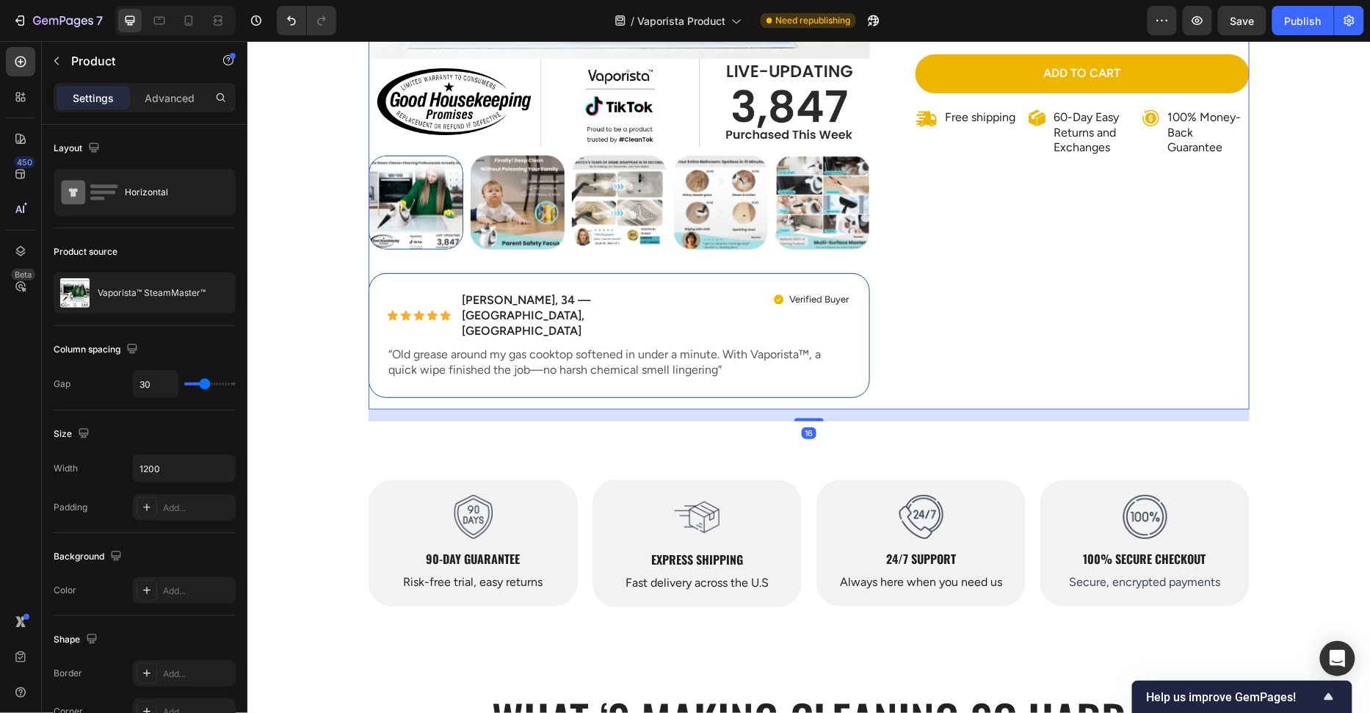
click at [1029, 327] on div "Icon Icon Icon Icon Icon Icon List 3,847 Reviews! Text Block Row Vaporista™ Ste…" at bounding box center [1070, 27] width 358 height 764
click at [1109, 291] on div "Icon Icon Icon Icon Icon Icon List 3,847 Reviews! Text Block Row Vaporista™ Ste…" at bounding box center [1070, 27] width 358 height 764
click at [1326, 281] on div "100% Money-Back Guarantee Item List 60-Day Easy Returns Item List Row Product I…" at bounding box center [808, 33] width 1101 height 776
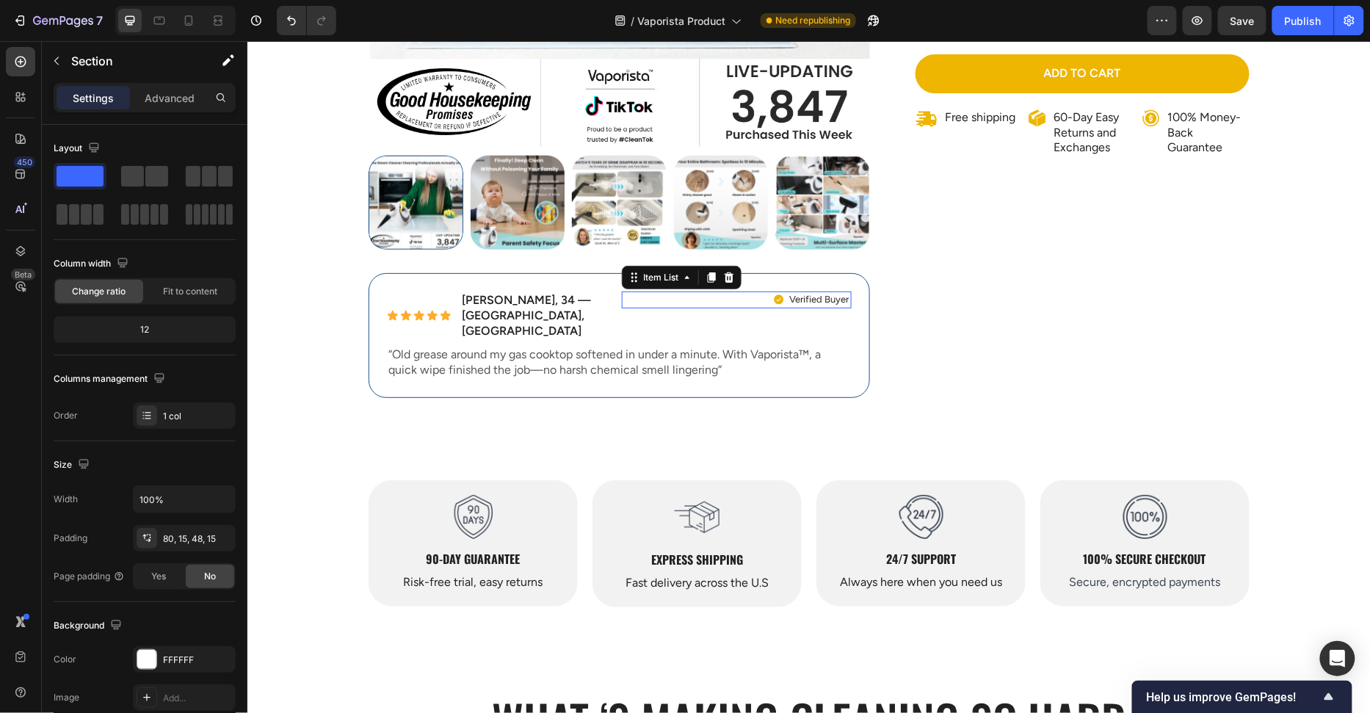
click at [824, 300] on p "Verified Buyer" at bounding box center [818, 299] width 59 height 12
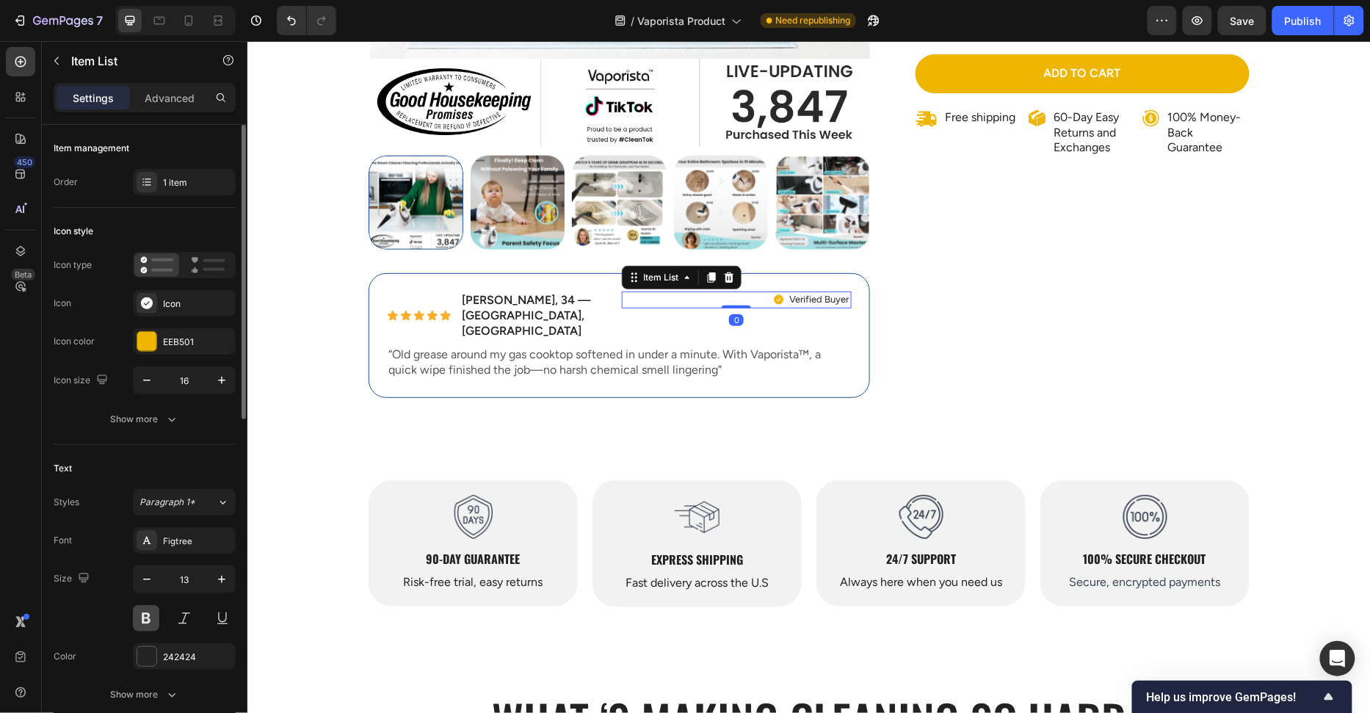
click at [151, 625] on button at bounding box center [146, 618] width 26 height 26
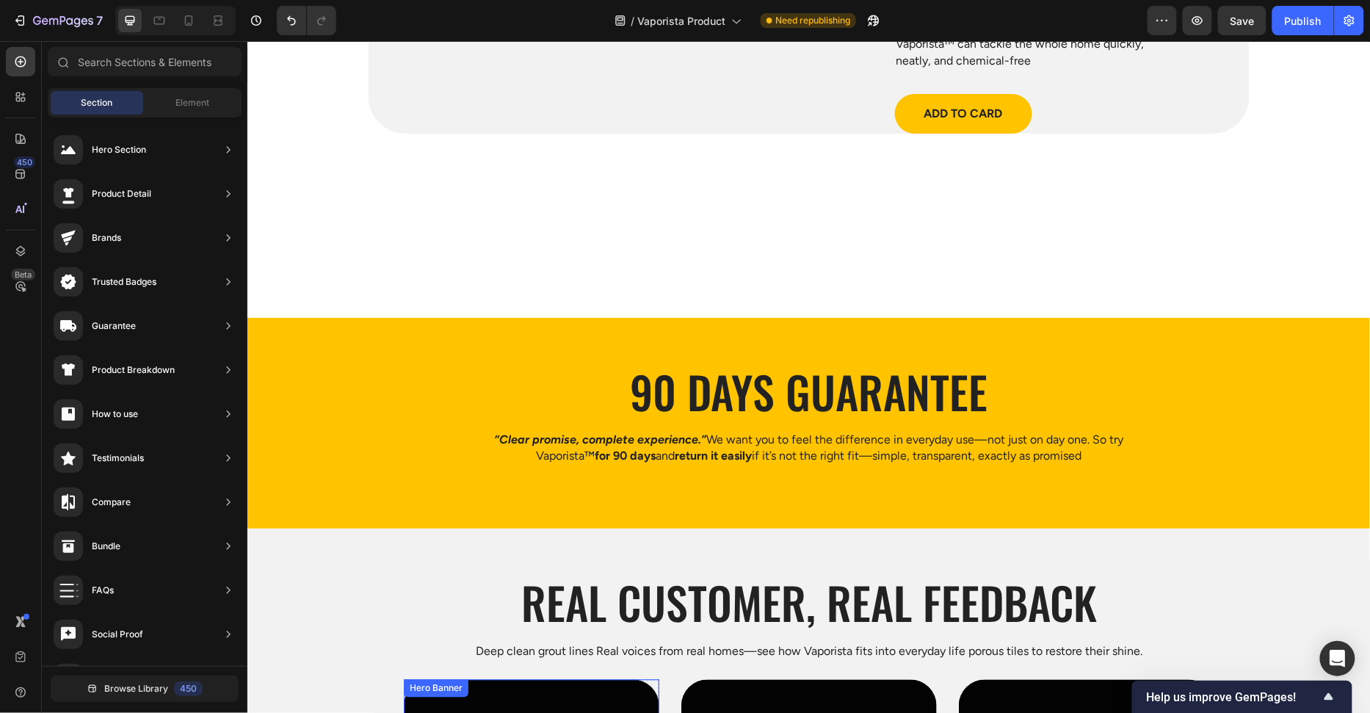
scroll to position [4873, 0]
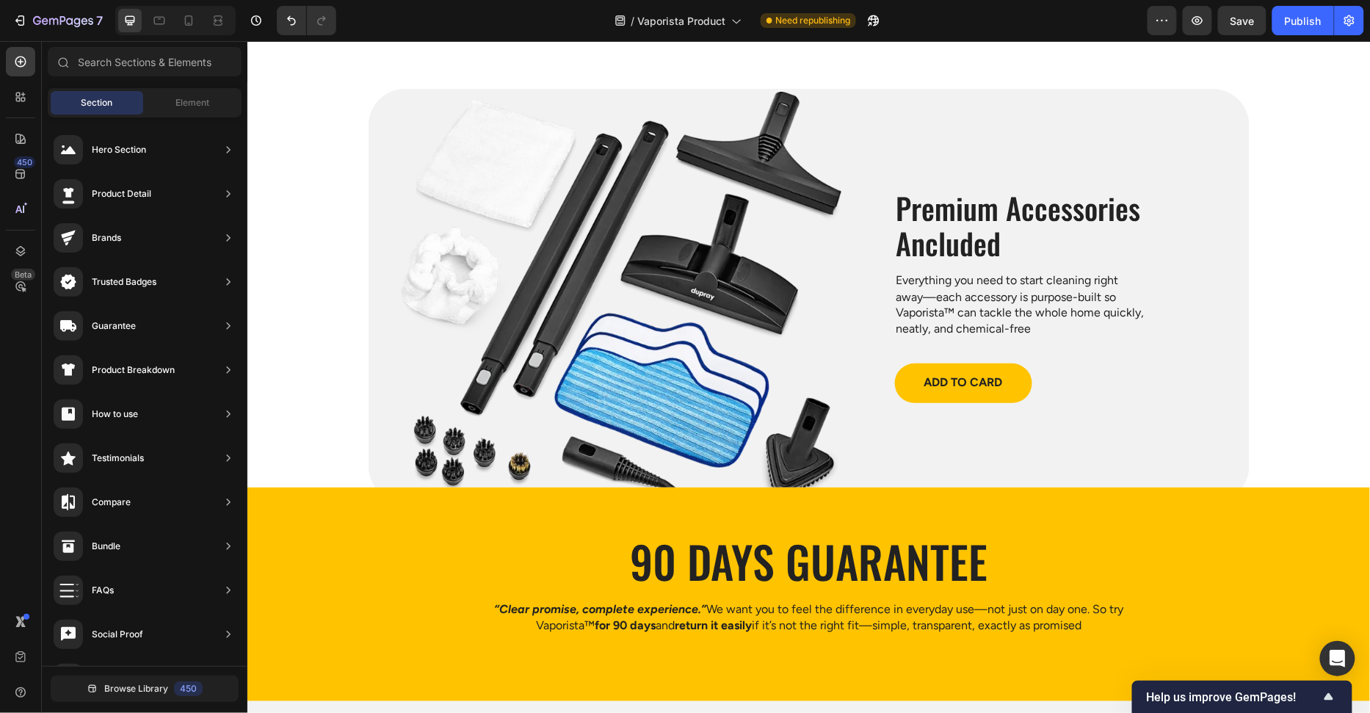
click at [304, 492] on div "90 Days Guarantee Heading “Clear promise, complete experience.” We want you to …" at bounding box center [808, 594] width 1123 height 214
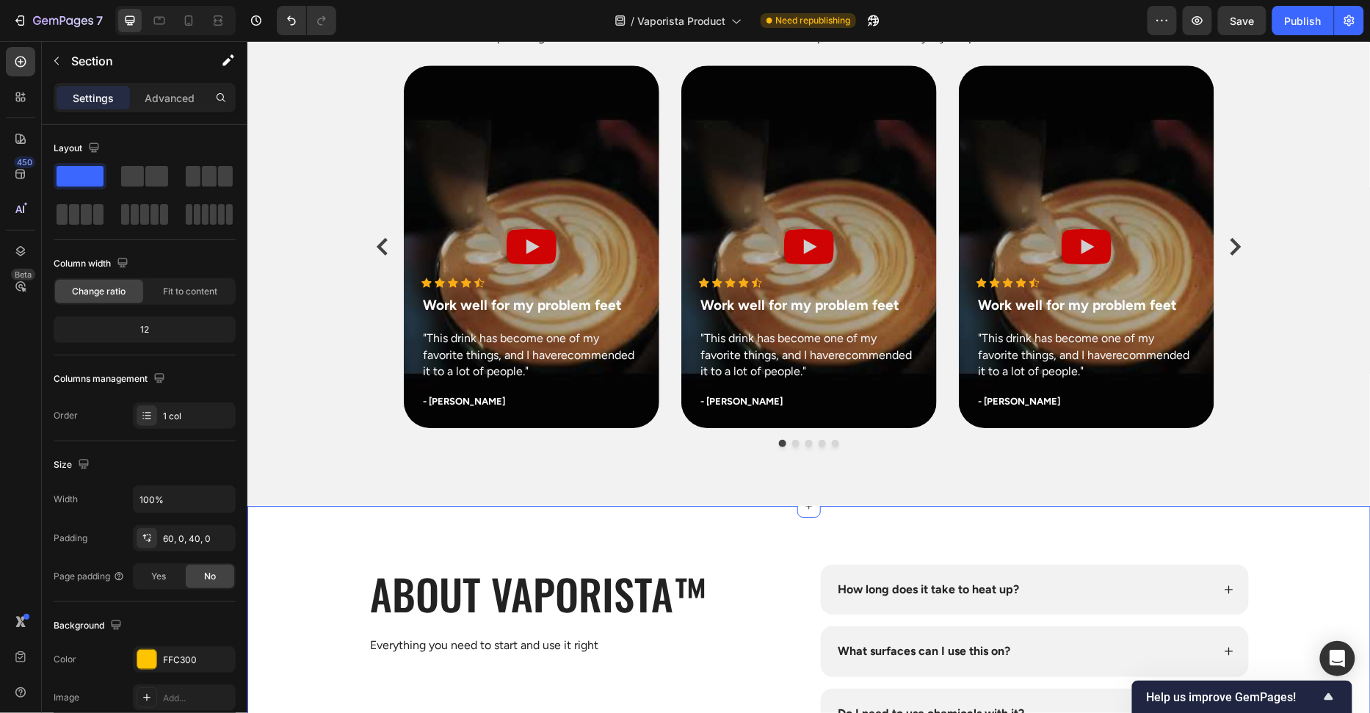
scroll to position [5731, 0]
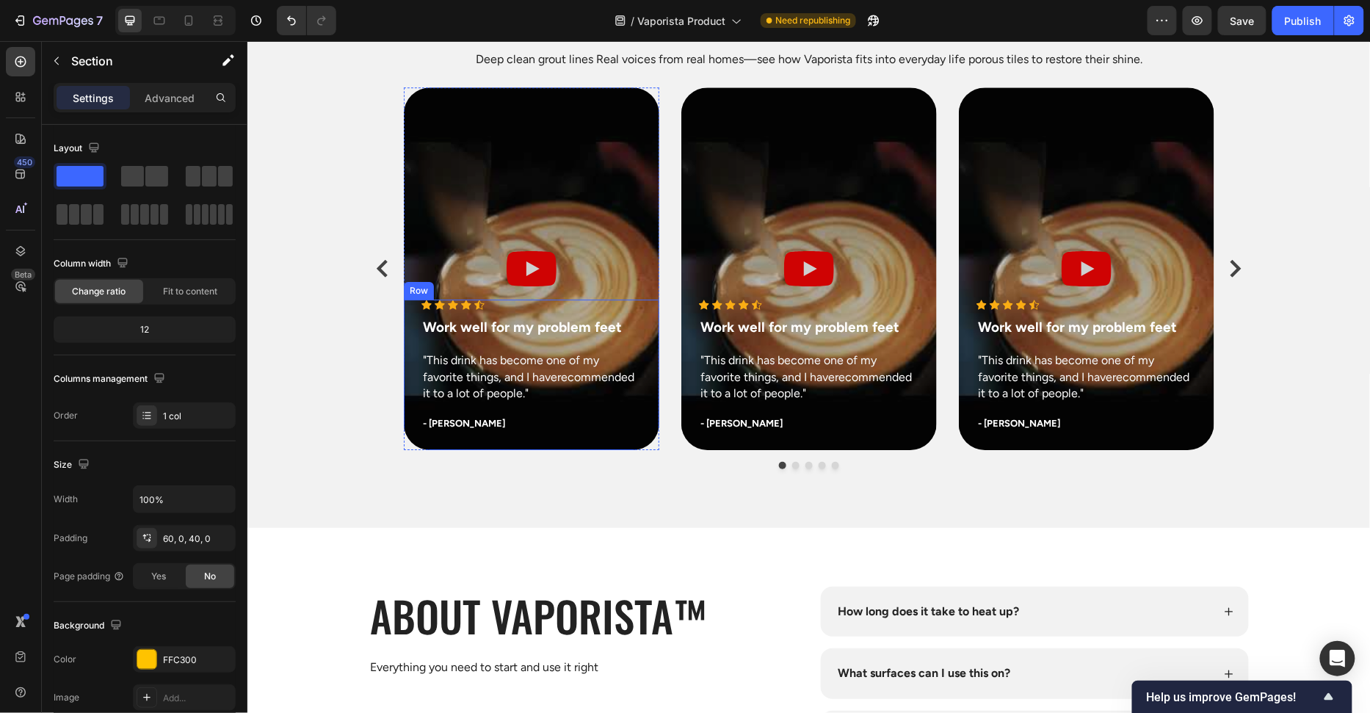
click at [443, 421] on p "- Olivia P." at bounding box center [530, 423] width 217 height 15
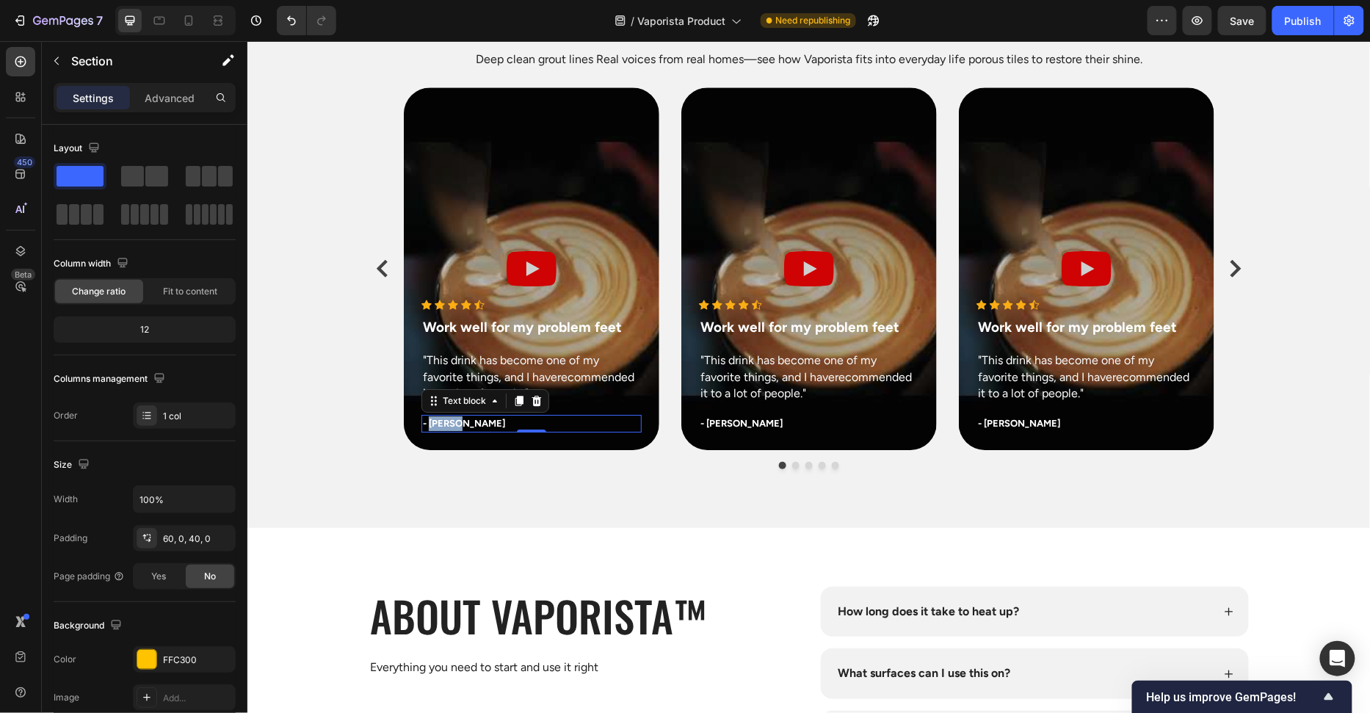
click at [443, 421] on p "- Olivia P." at bounding box center [530, 423] width 217 height 15
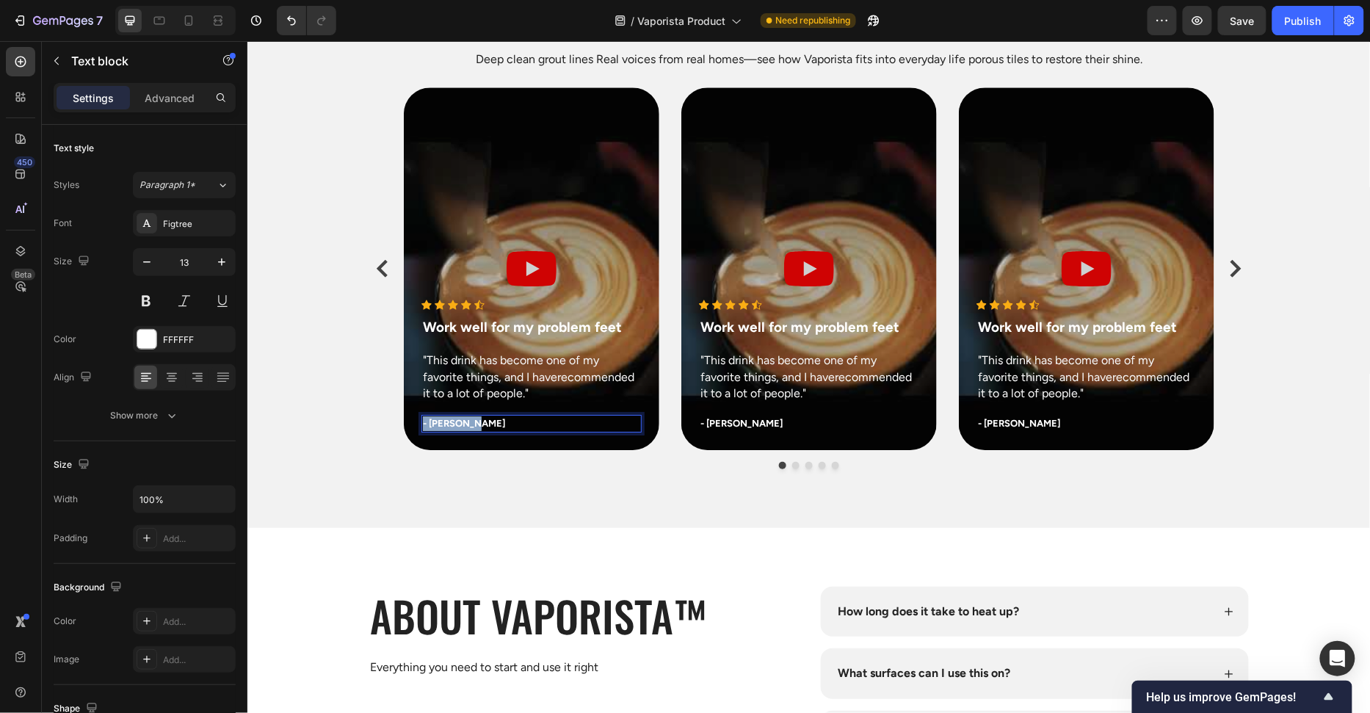
click at [443, 421] on p "- Olivia P." at bounding box center [530, 423] width 217 height 15
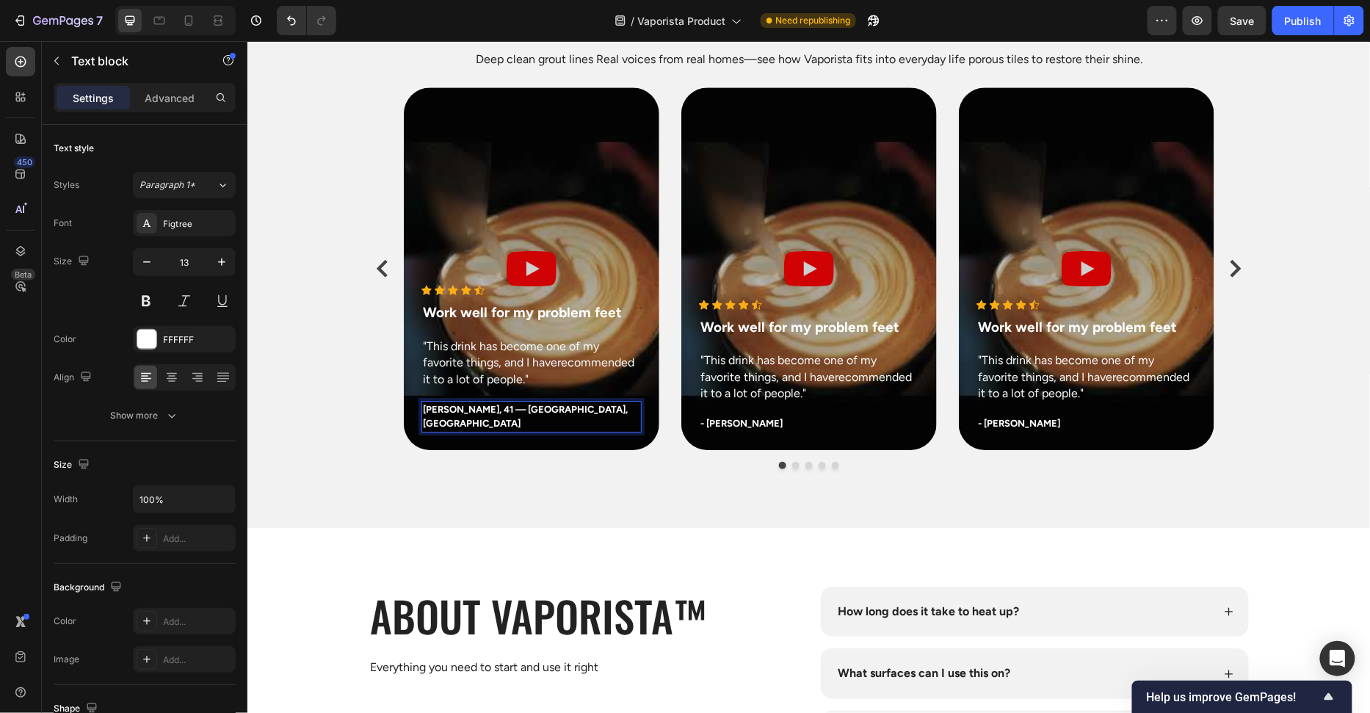
click at [457, 424] on p "Marcus P., 41 — Seattle, WA" at bounding box center [530, 416] width 217 height 29
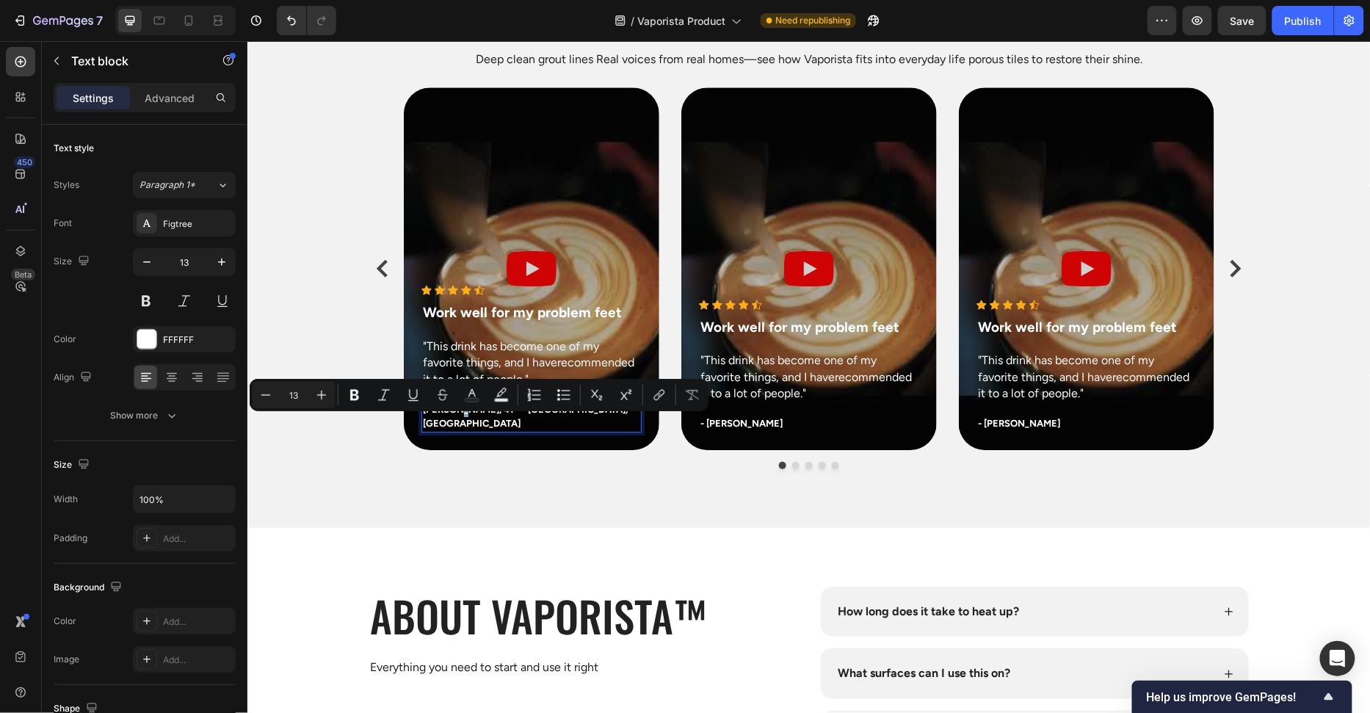
click at [356, 423] on div "Icon Icon Icon Icon Icon Icon List Hoz Work well for my problem feet Text block…" at bounding box center [808, 278] width 1123 height 382
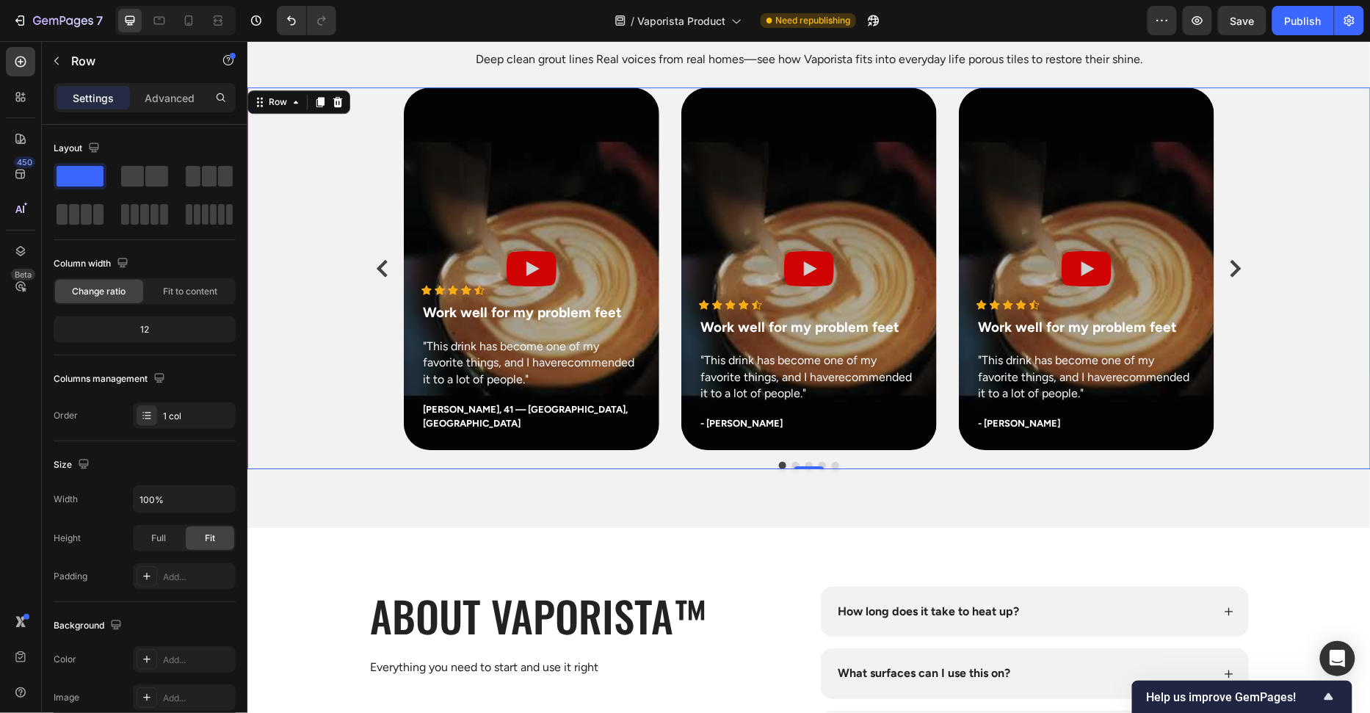
scroll to position [5731, 0]
click at [521, 386] on p ""This drink has become one of my favorite things, and I haverecommended it to a…" at bounding box center [530, 362] width 217 height 49
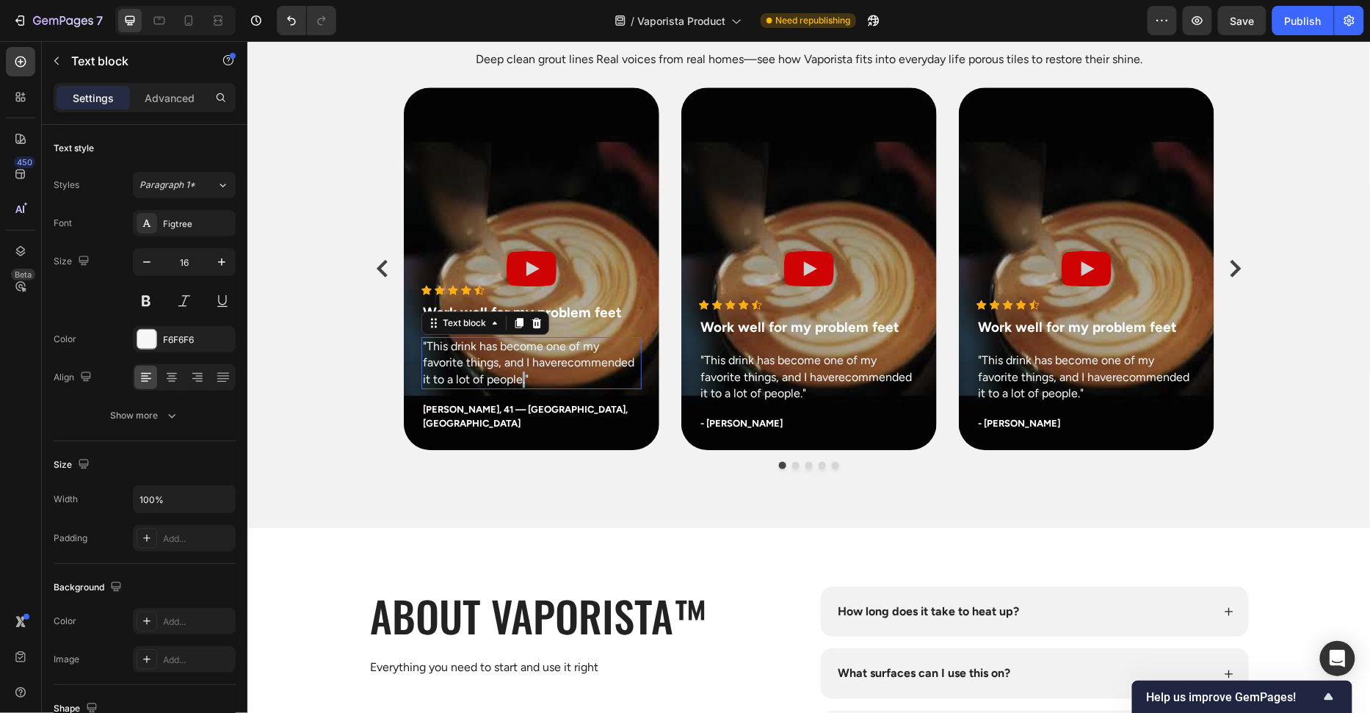
click at [521, 386] on p ""This drink has become one of my favorite things, and I haverecommended it to a…" at bounding box center [530, 362] width 217 height 49
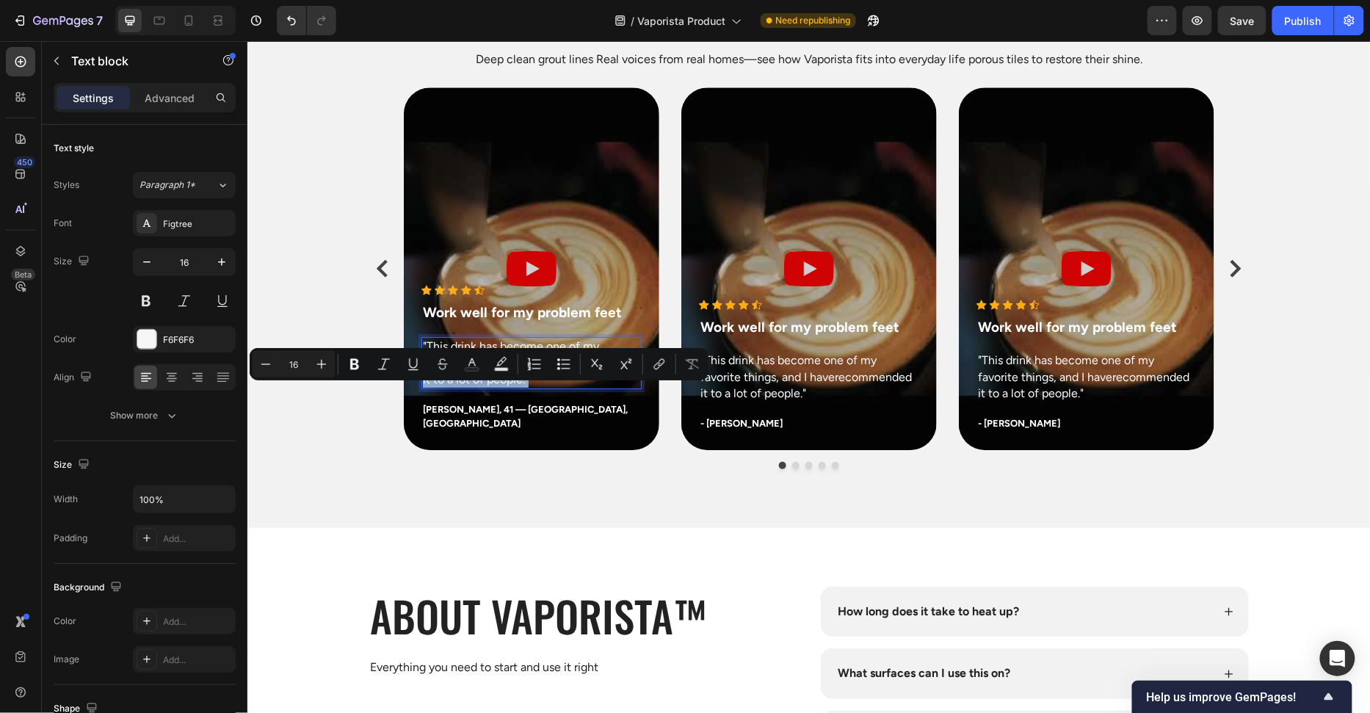
click at [514, 387] on p ""This drink has become one of my favorite things, and I haverecommended it to a…" at bounding box center [530, 362] width 217 height 49
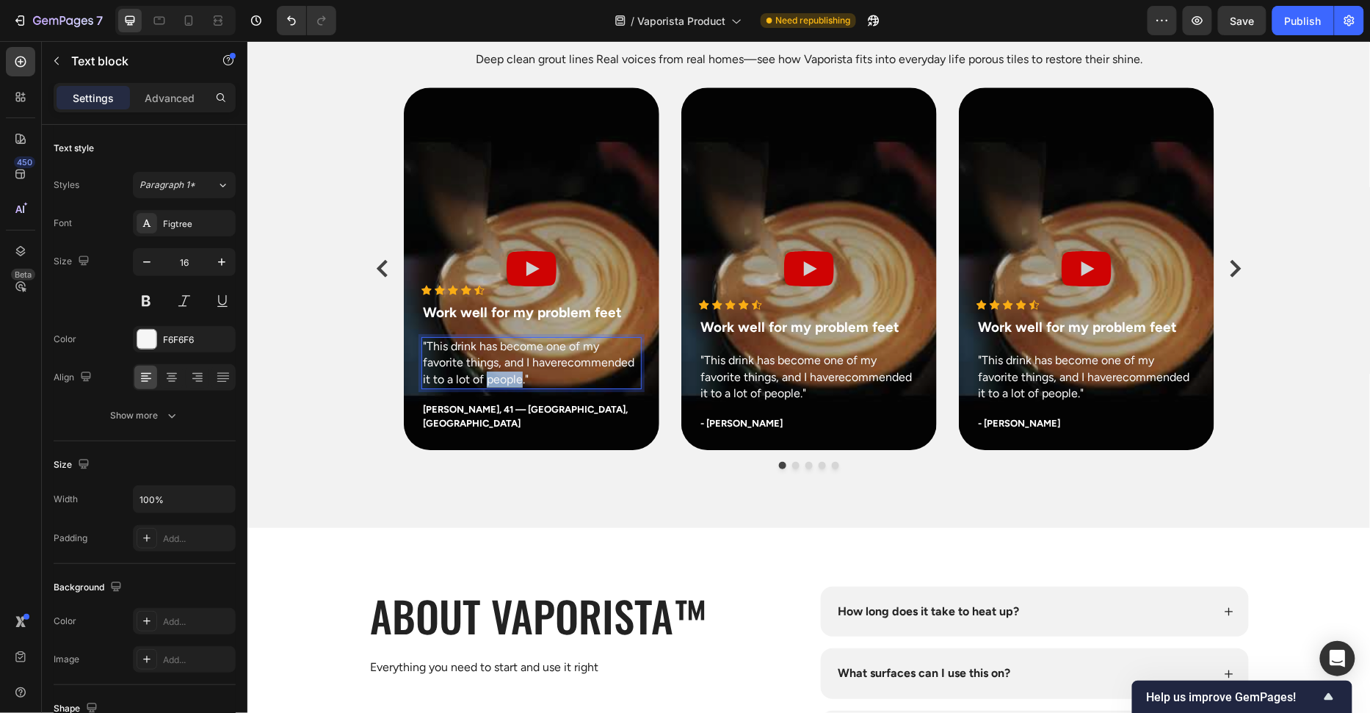
click at [514, 387] on p ""This drink has become one of my favorite things, and I haverecommended it to a…" at bounding box center [530, 362] width 217 height 49
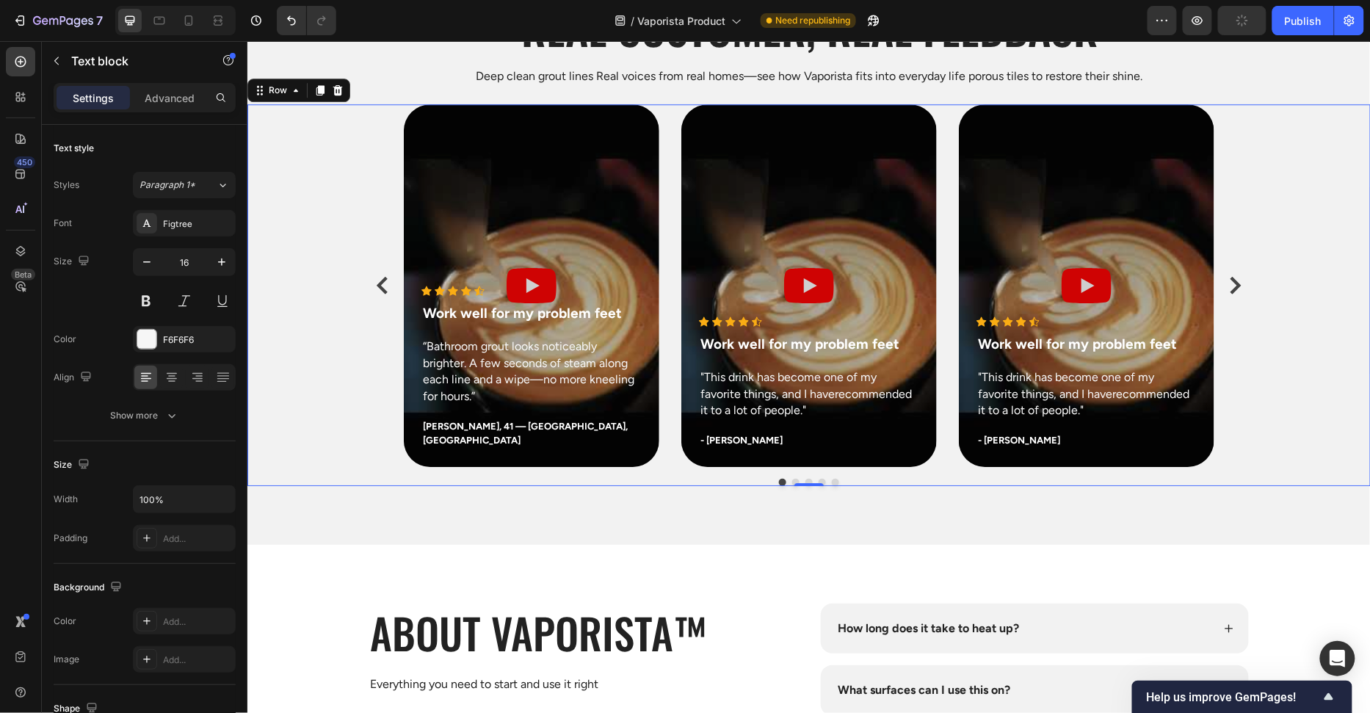
drag, startPoint x: 311, startPoint y: 427, endPoint x: 327, endPoint y: 427, distance: 15.4
click at [311, 427] on div "Icon Icon Icon Icon Icon Icon List Hoz Work well for my problem feet Text block…" at bounding box center [808, 295] width 1123 height 382
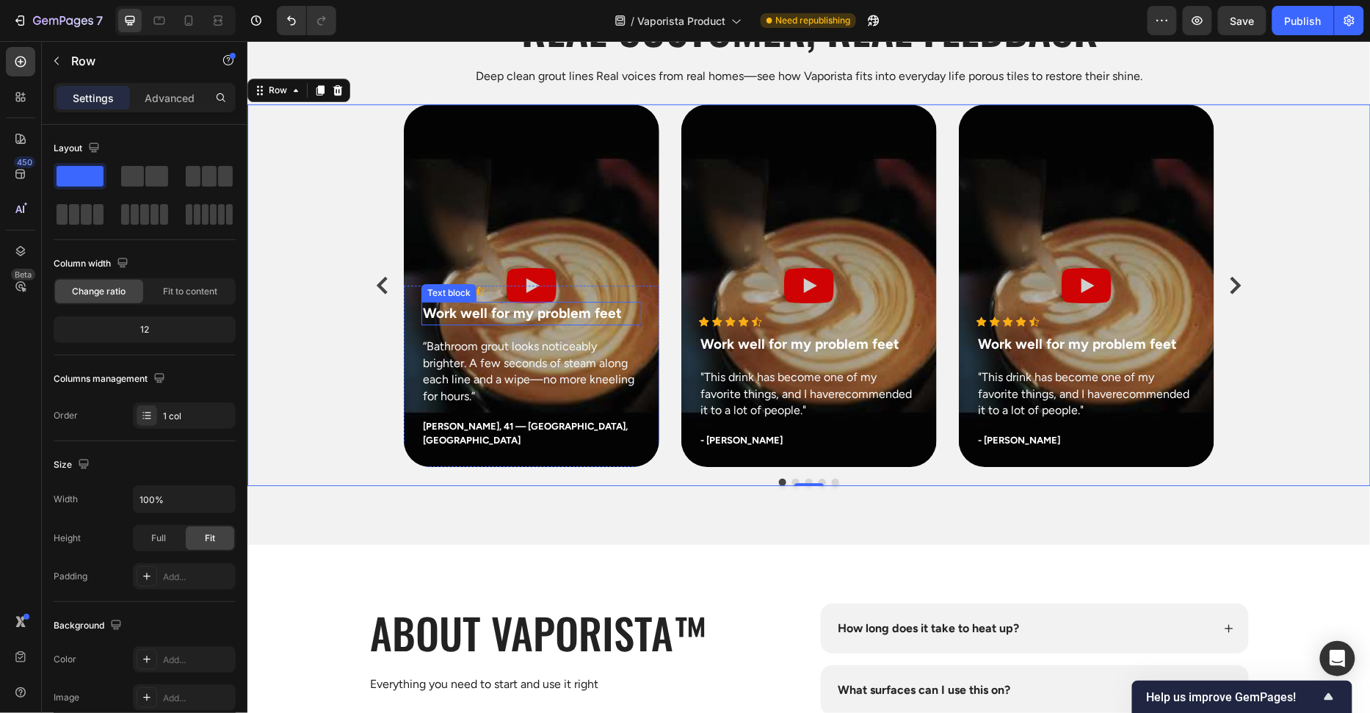
click at [497, 324] on p "Work well for my problem feet" at bounding box center [530, 312] width 217 height 21
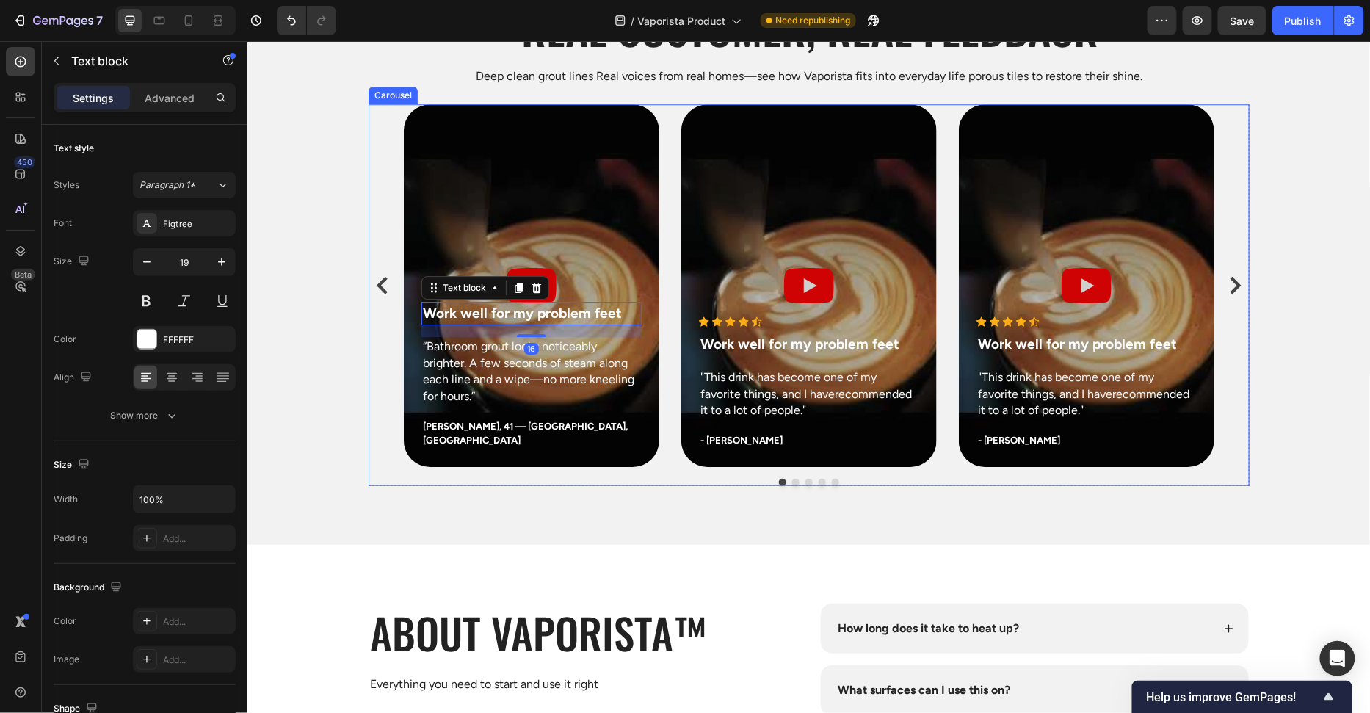
click at [374, 391] on div "Icon Icon Icon Icon Icon Icon List Hoz Work well for my problem feet Text block…" at bounding box center [808, 285] width 881 height 363
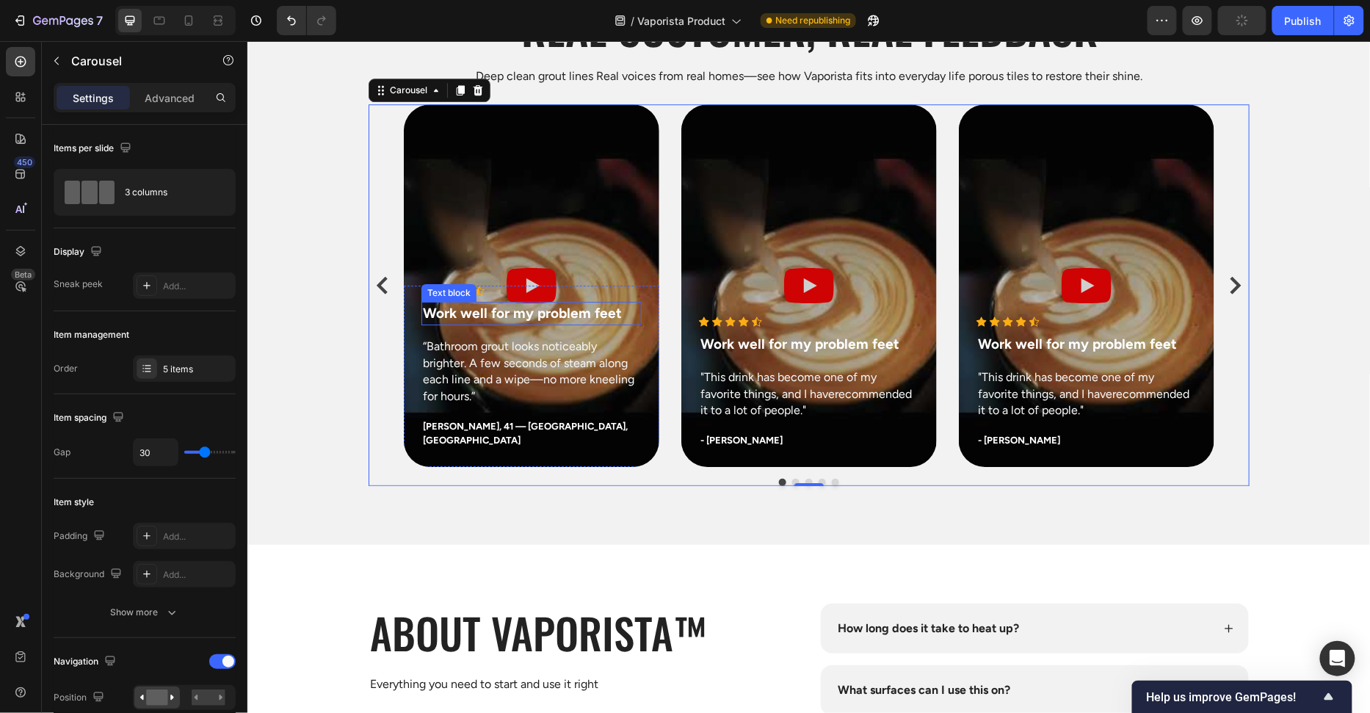
click at [559, 324] on p "Work well for my problem feet" at bounding box center [530, 312] width 217 height 21
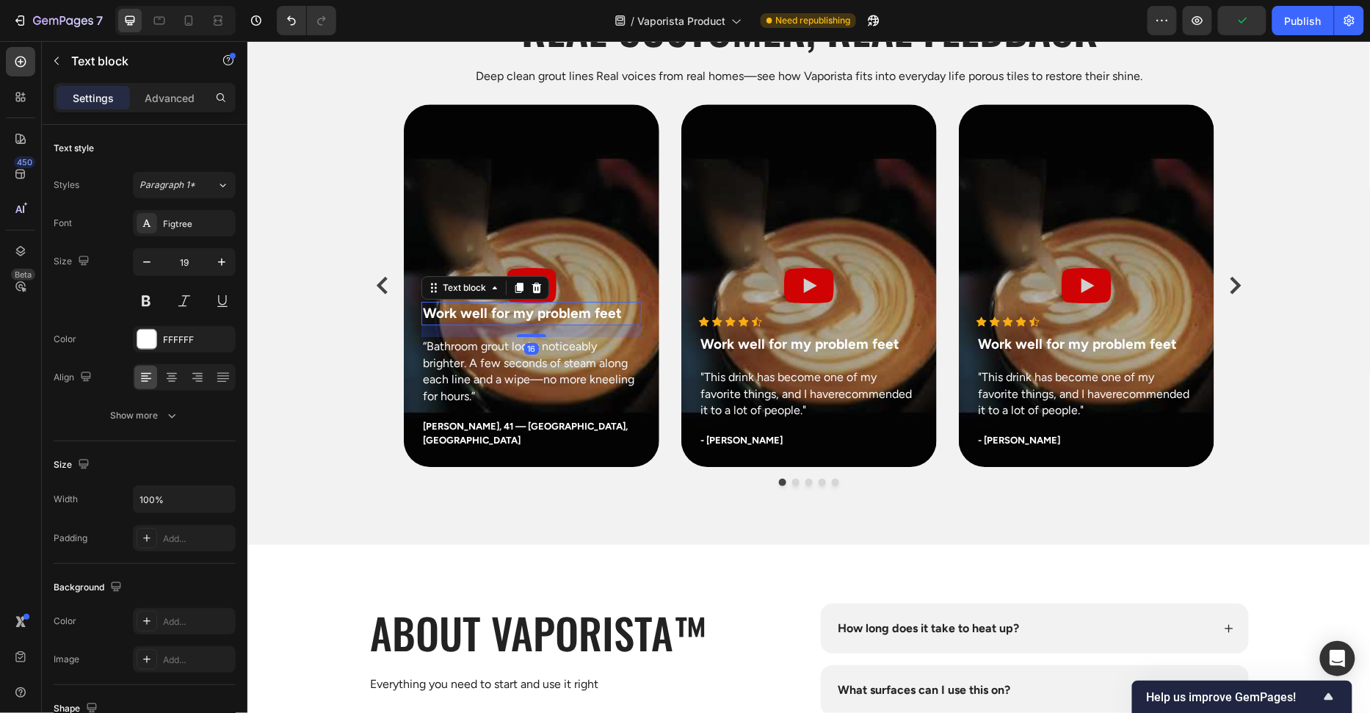
click at [534, 293] on icon at bounding box center [536, 287] width 12 height 12
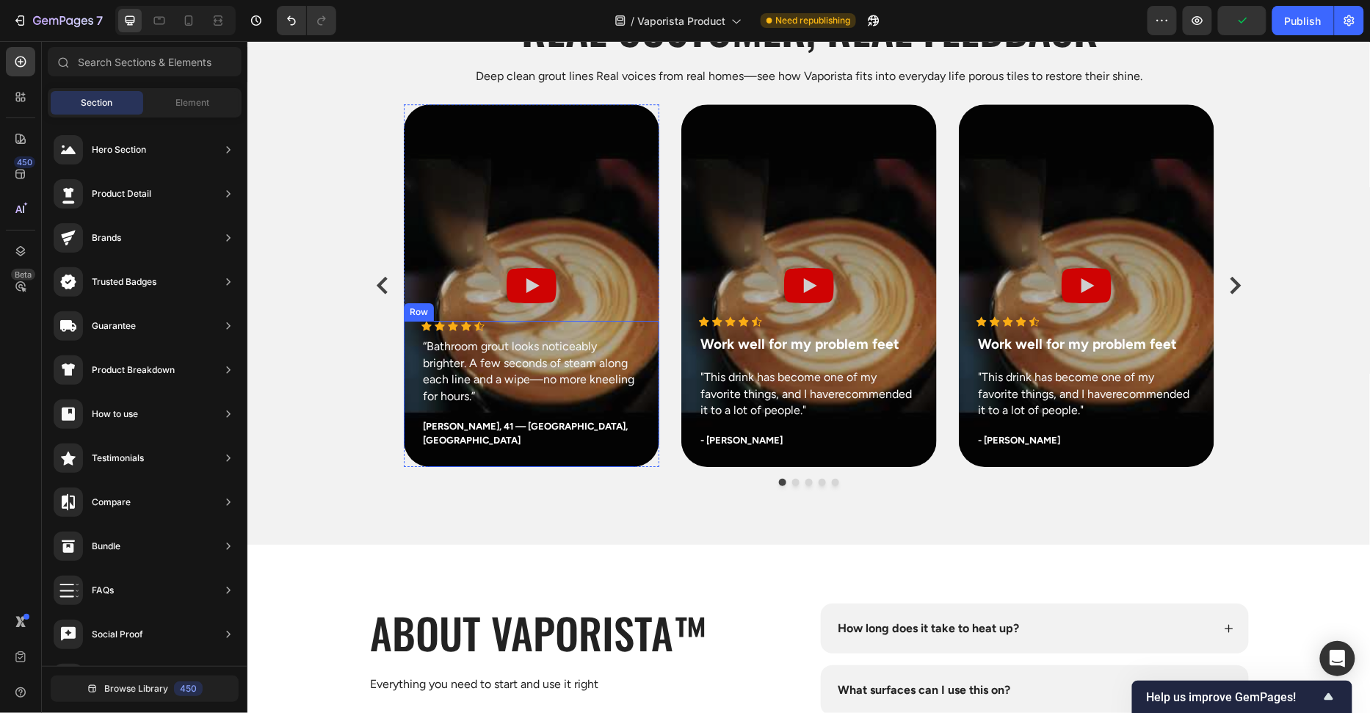
click at [338, 316] on div "Icon Icon Icon Icon Icon Icon List Hoz “Bathroom grout looks noticeably brighte…" at bounding box center [808, 295] width 1123 height 382
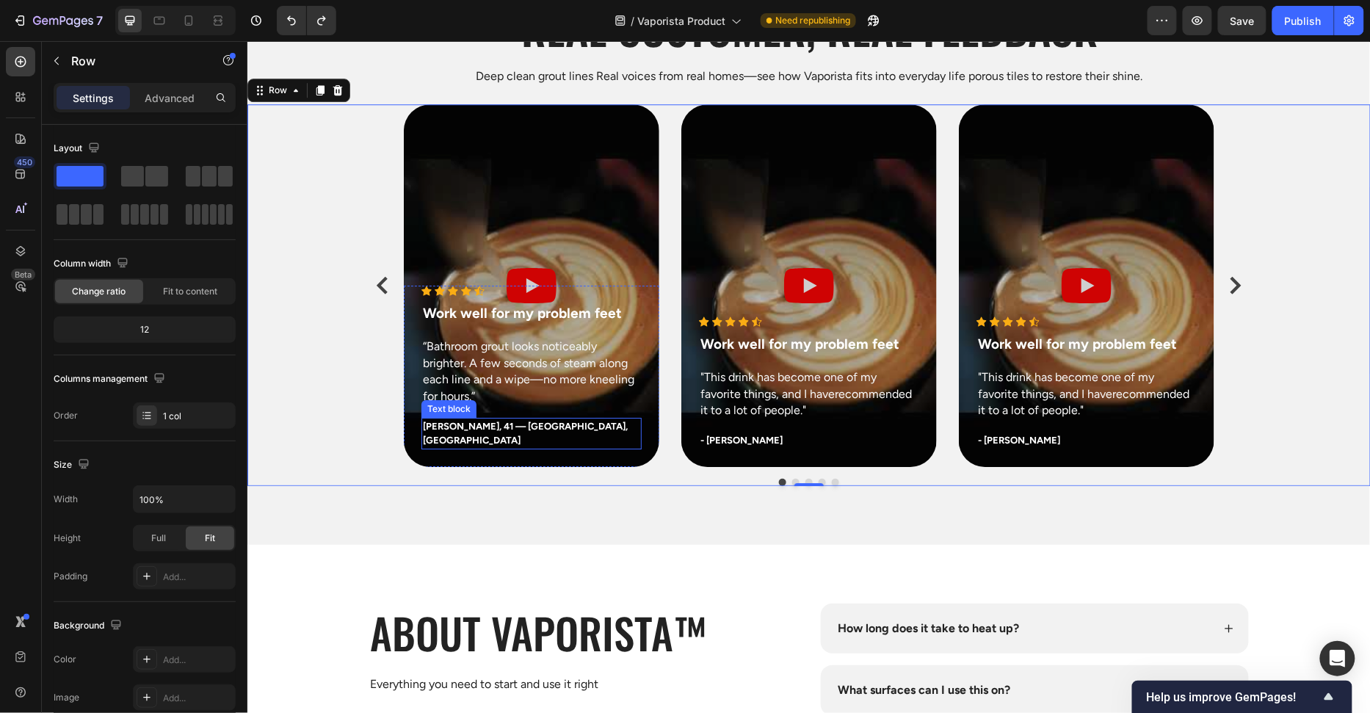
click at [514, 443] on p "[PERSON_NAME], 41 — [GEOGRAPHIC_DATA], [GEOGRAPHIC_DATA]" at bounding box center [530, 432] width 217 height 29
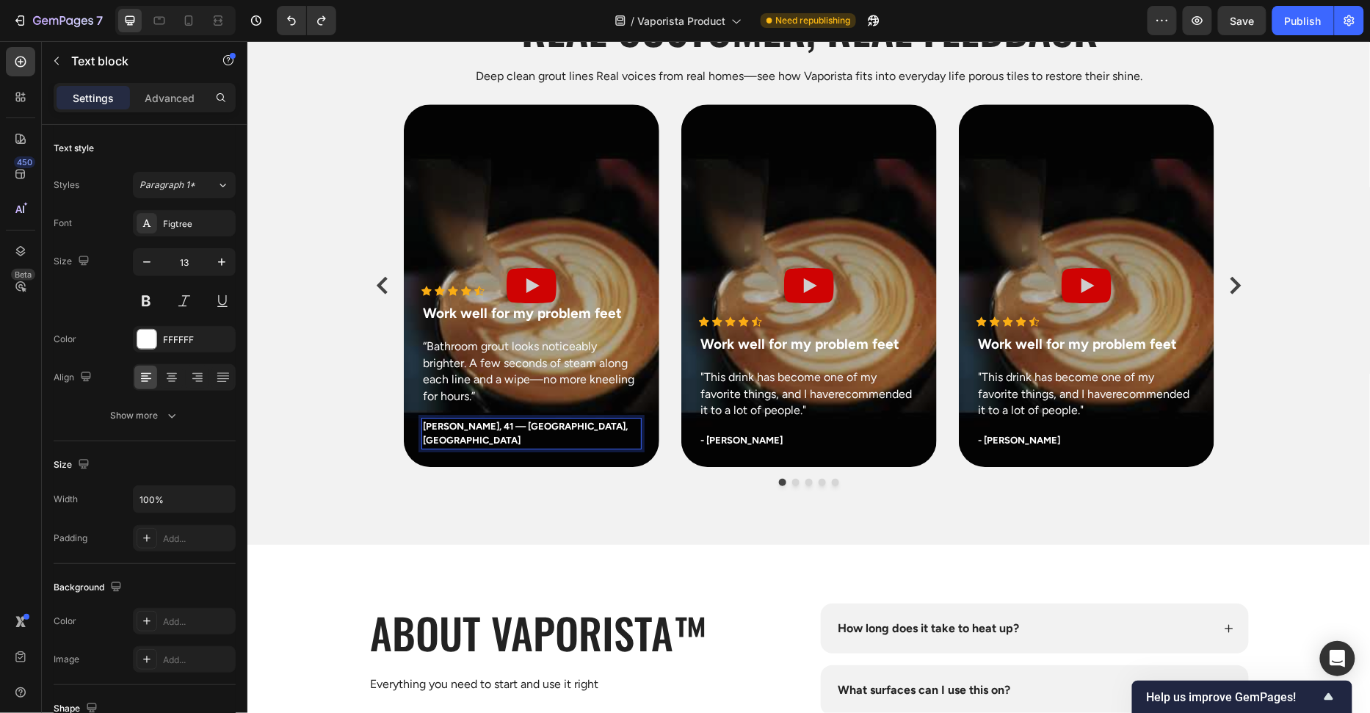
click at [514, 443] on p "[PERSON_NAME], 41 — [GEOGRAPHIC_DATA], [GEOGRAPHIC_DATA]" at bounding box center [530, 432] width 217 height 29
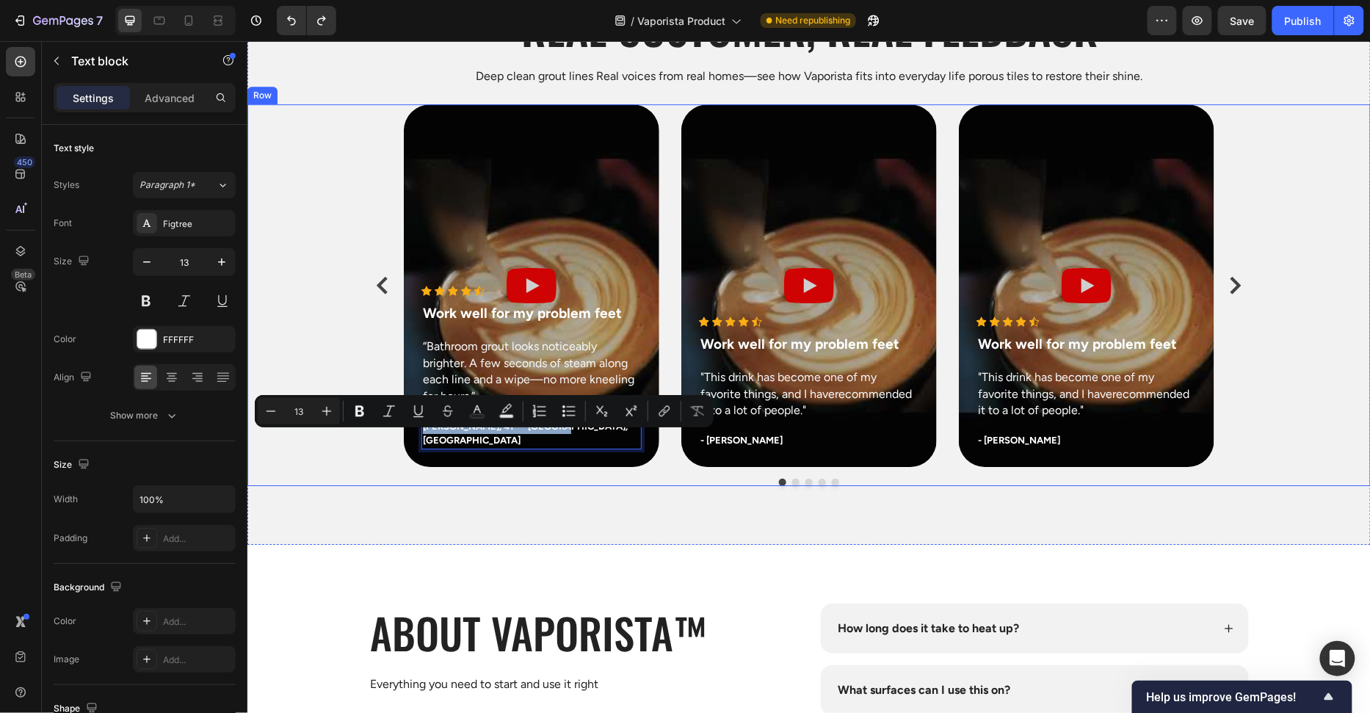
click at [300, 376] on div "Icon Icon Icon Icon Icon Icon List Hoz Work well for my problem feet Text block…" at bounding box center [808, 295] width 1123 height 382
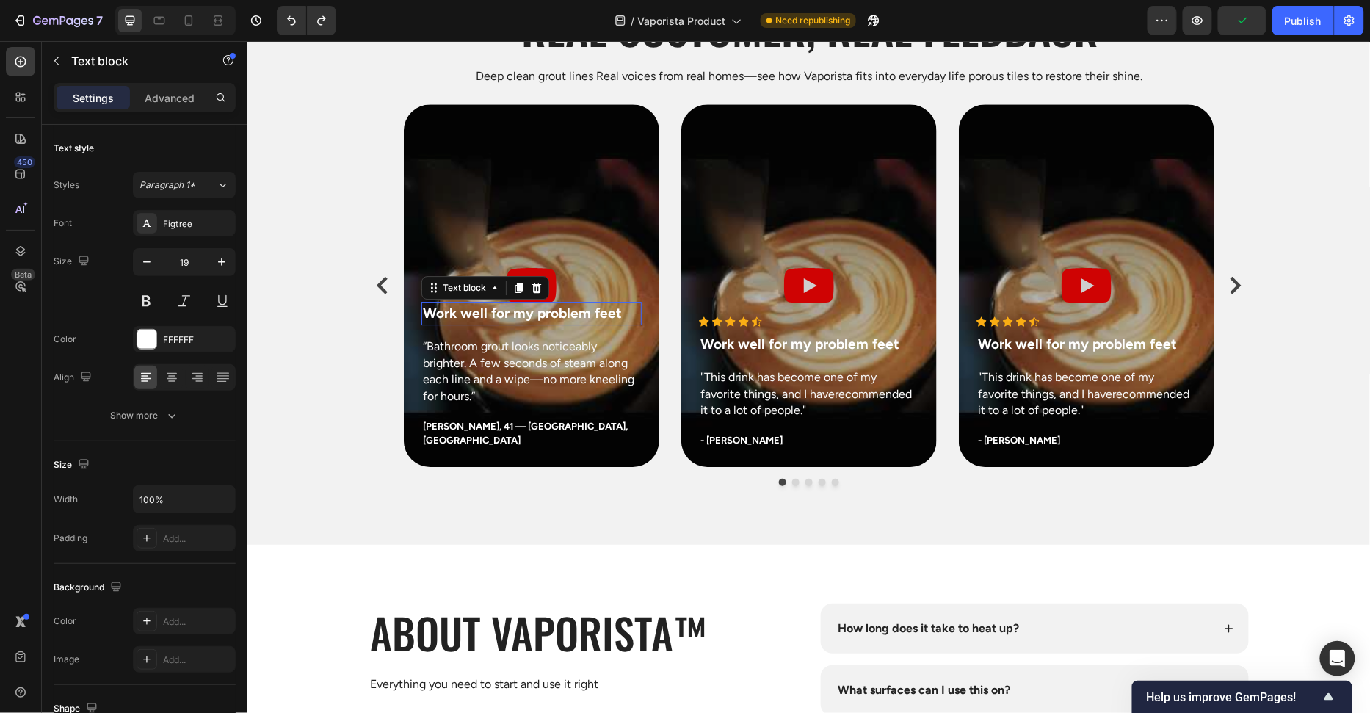
click at [548, 324] on p "Work well for my problem feet" at bounding box center [530, 312] width 217 height 21
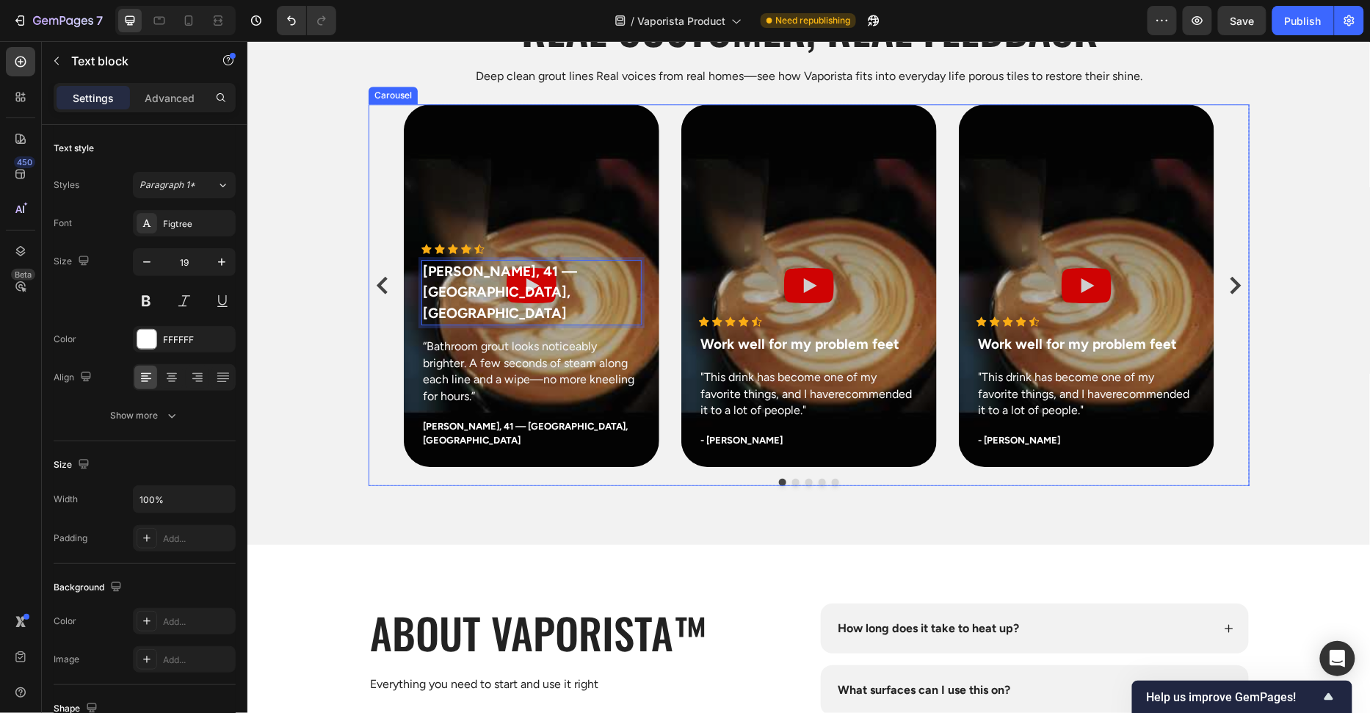
click at [368, 396] on div "Icon Icon Icon Icon Icon Icon List Hoz Marcus P., 41 — Seattle, WA Text block 1…" at bounding box center [808, 285] width 881 height 363
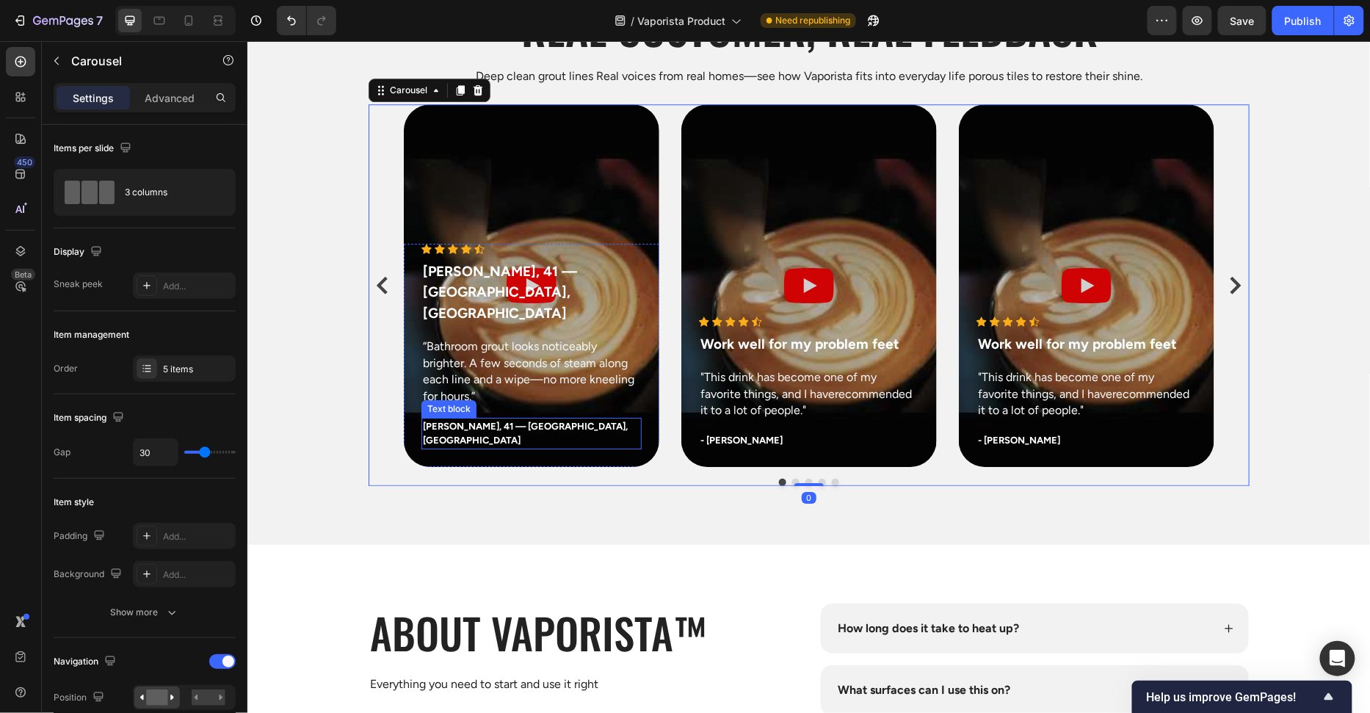
click at [525, 440] on p "[PERSON_NAME], 41 — [GEOGRAPHIC_DATA], [GEOGRAPHIC_DATA]" at bounding box center [530, 432] width 217 height 29
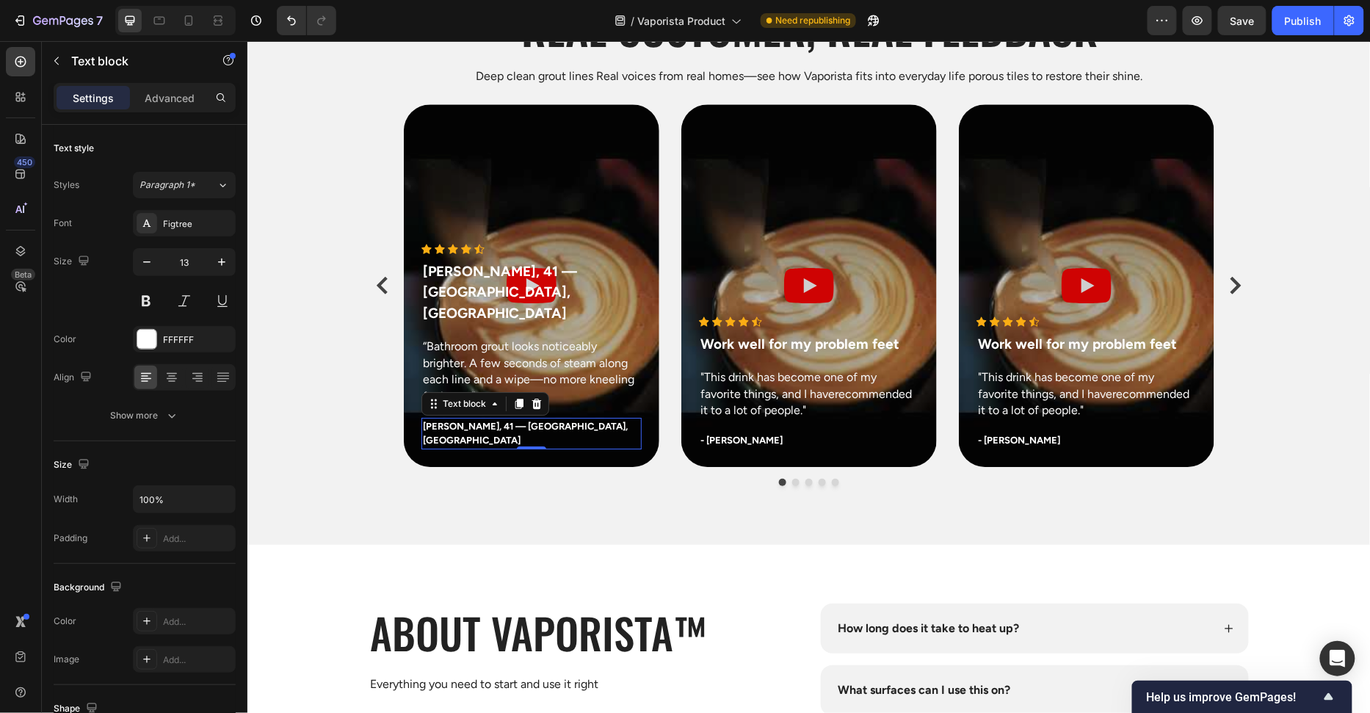
click at [541, 412] on div at bounding box center [536, 403] width 18 height 18
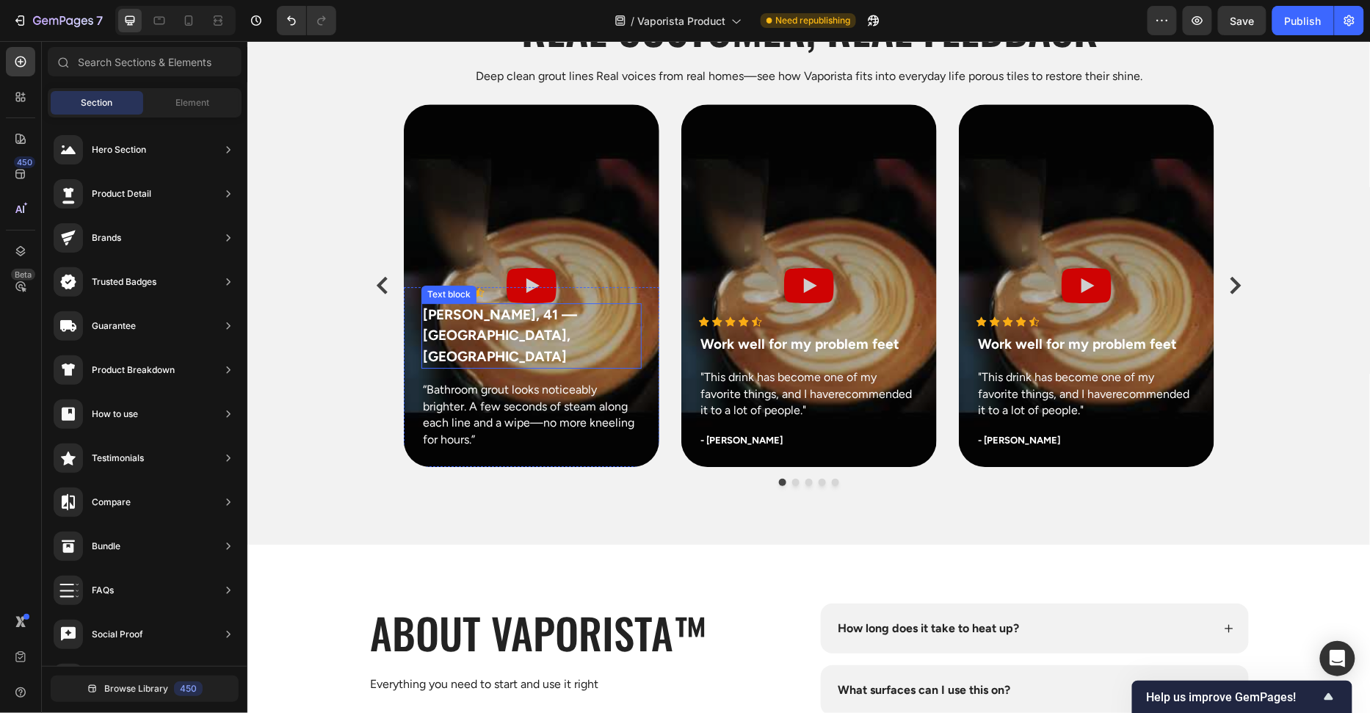
click at [556, 359] on p "[PERSON_NAME], 41 — [GEOGRAPHIC_DATA], [GEOGRAPHIC_DATA]" at bounding box center [530, 335] width 217 height 63
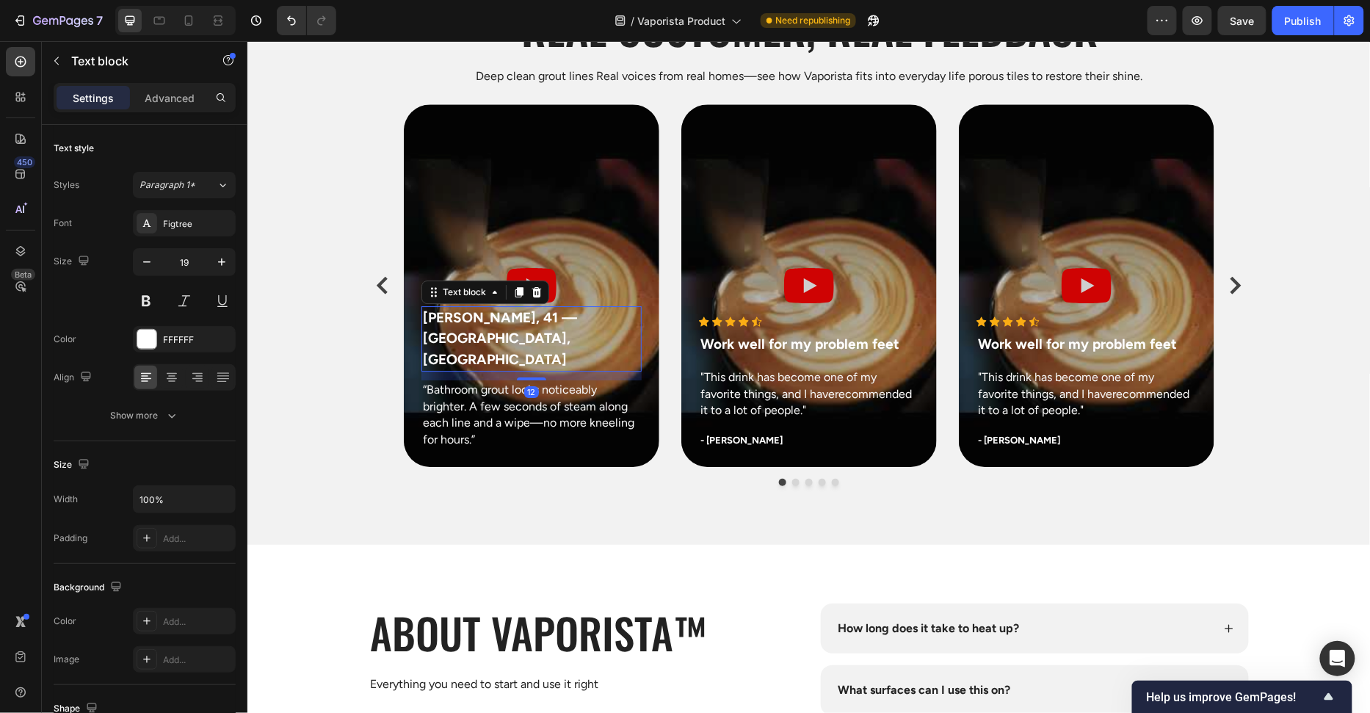
click at [541, 371] on div "12" at bounding box center [531, 371] width 220 height 0
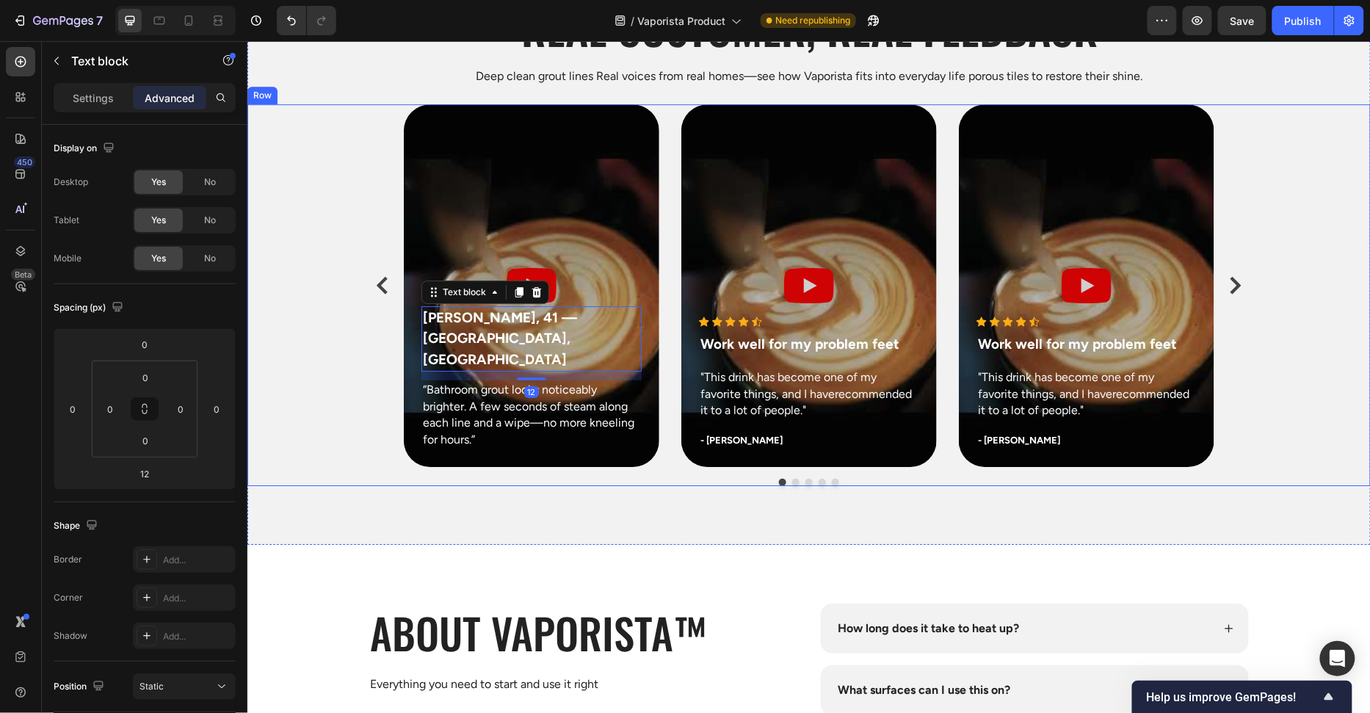
click at [327, 365] on div "Icon Icon Icon Icon Icon Icon List Hoz Marcus P., 41 — Seattle, WA Text block 1…" at bounding box center [808, 295] width 1123 height 382
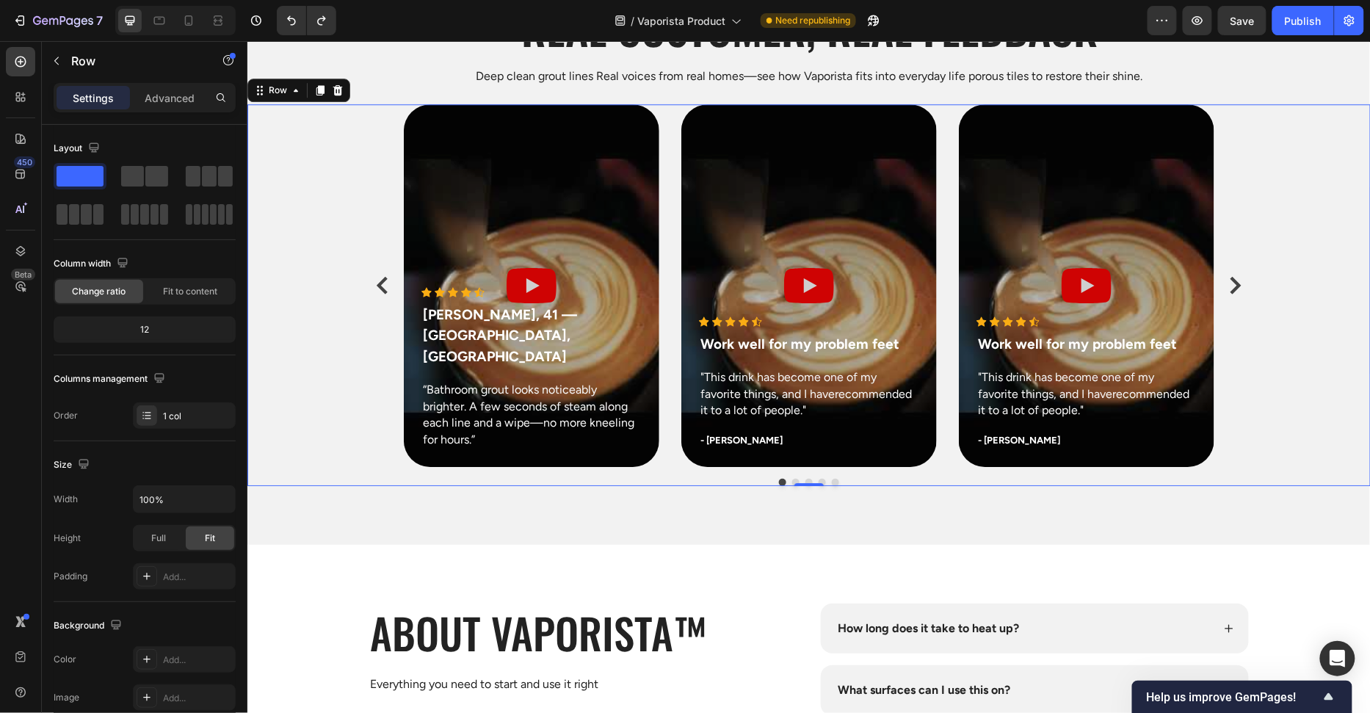
click at [316, 431] on div "Icon Icon Icon Icon Icon Icon List Hoz Marcus P., 41 — Seattle, WA Text block “…" at bounding box center [808, 295] width 1123 height 382
click at [745, 338] on p "Work well for my problem feet" at bounding box center [808, 343] width 217 height 21
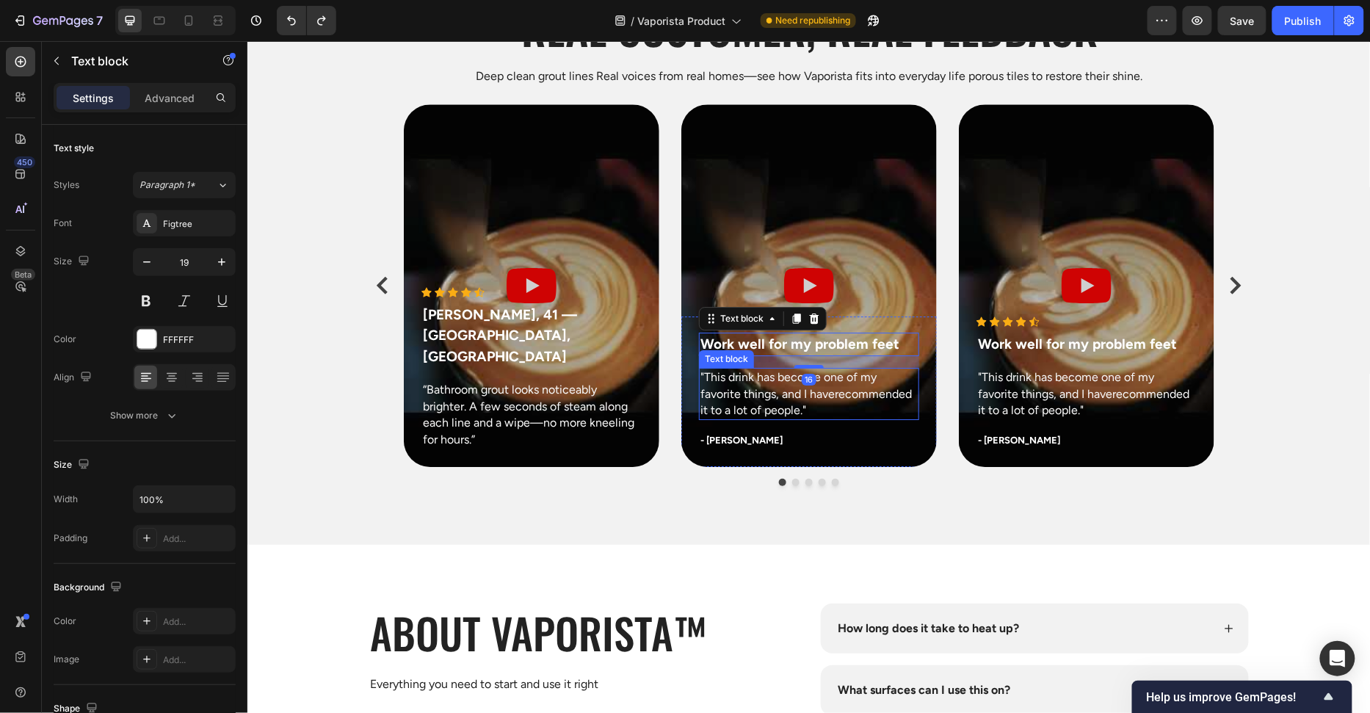
click at [852, 404] on p ""This drink has become one of my favorite things, and I haverecommended it to a…" at bounding box center [808, 393] width 217 height 49
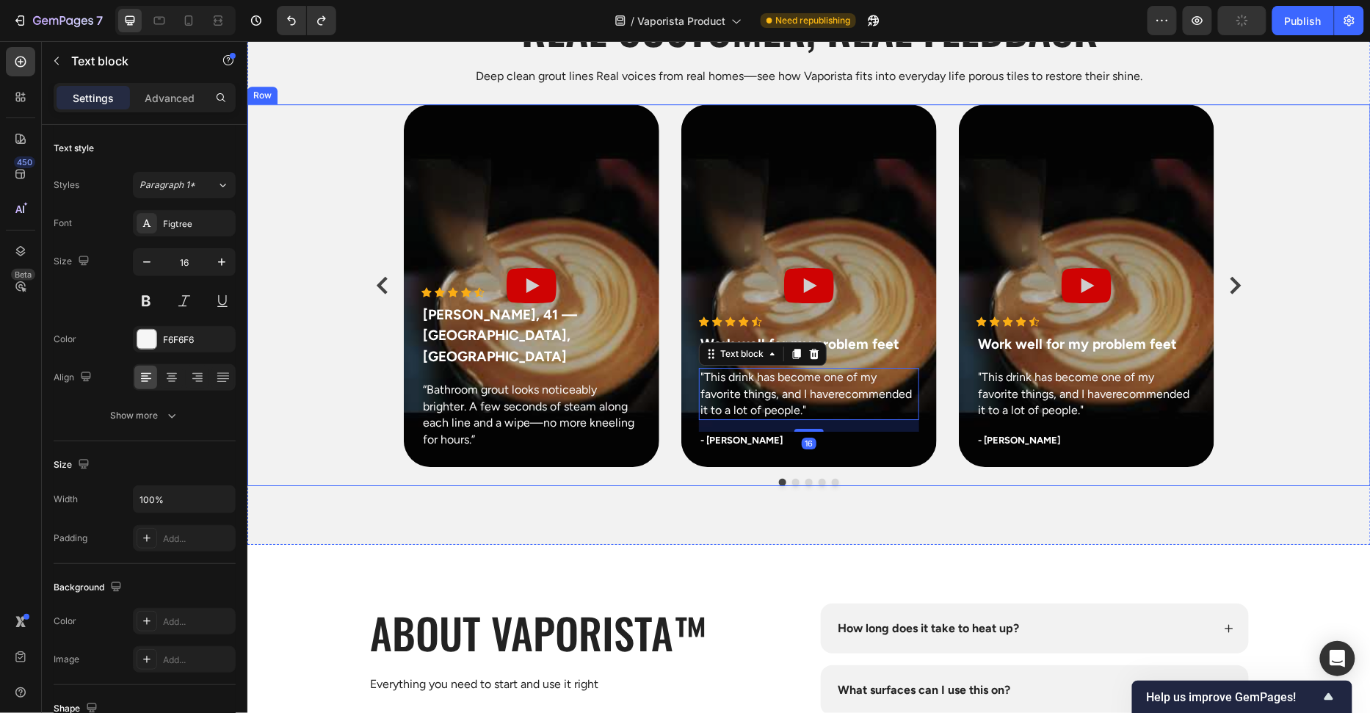
click at [349, 388] on div "Icon Icon Icon Icon Icon Icon List Hoz Marcus P., 41 — Seattle, WA Text block “…" at bounding box center [808, 295] width 1123 height 382
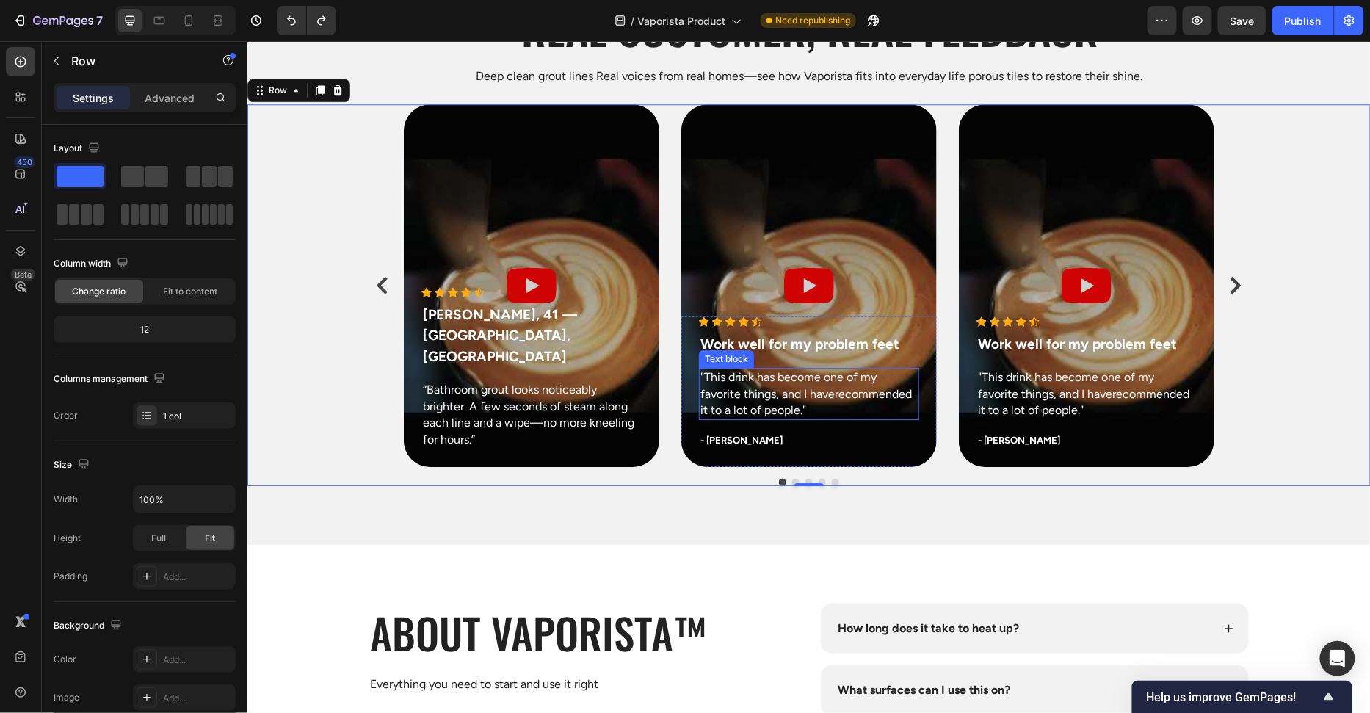
click at [759, 388] on p ""This drink has become one of my favorite things, and I haverecommended it to a…" at bounding box center [808, 393] width 217 height 49
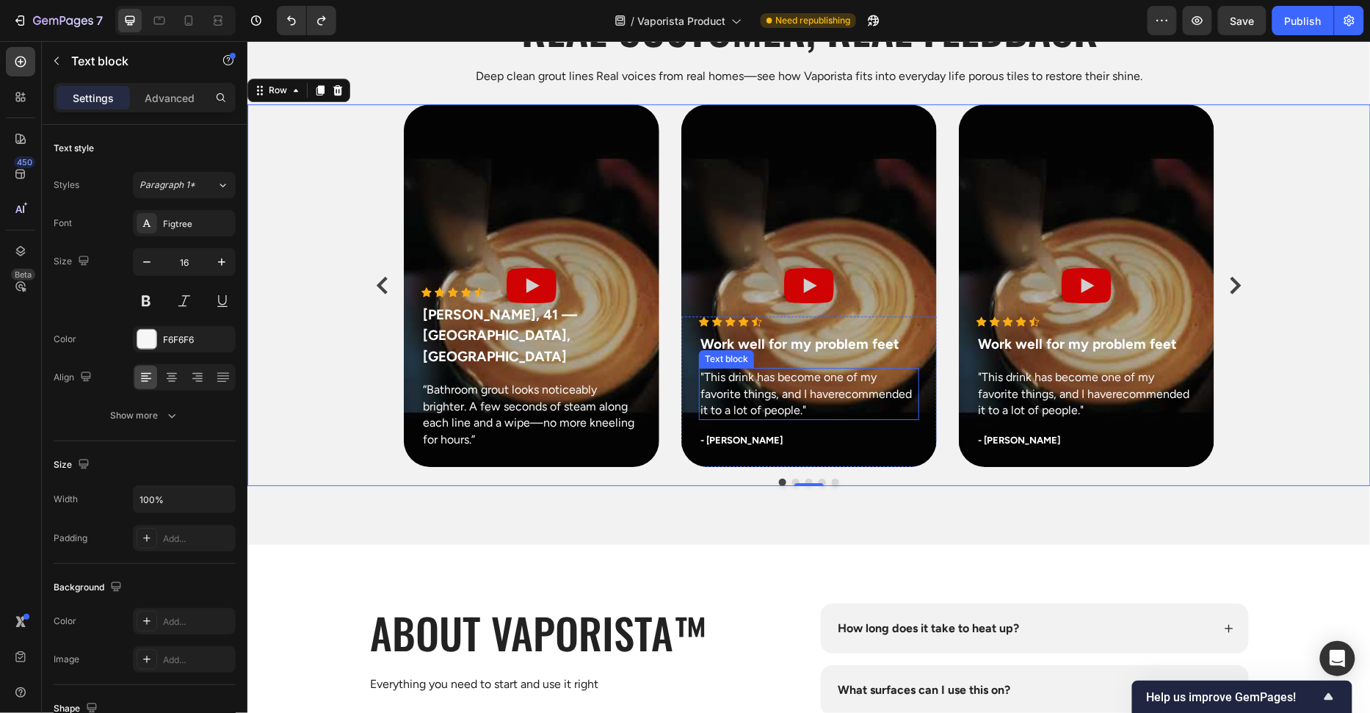
click at [759, 388] on p ""This drink has become one of my favorite things, and I haverecommended it to a…" at bounding box center [808, 393] width 217 height 49
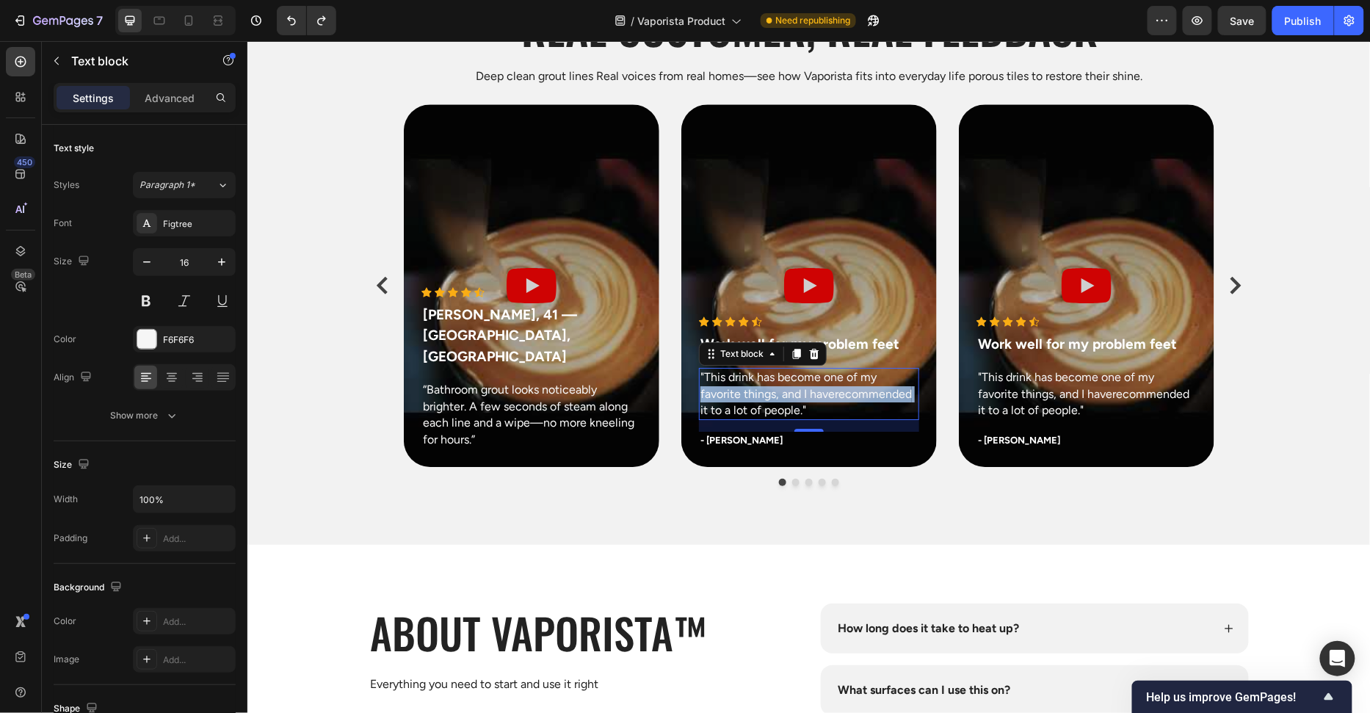
click at [759, 388] on p ""This drink has become one of my favorite things, and I haverecommended it to a…" at bounding box center [808, 393] width 217 height 49
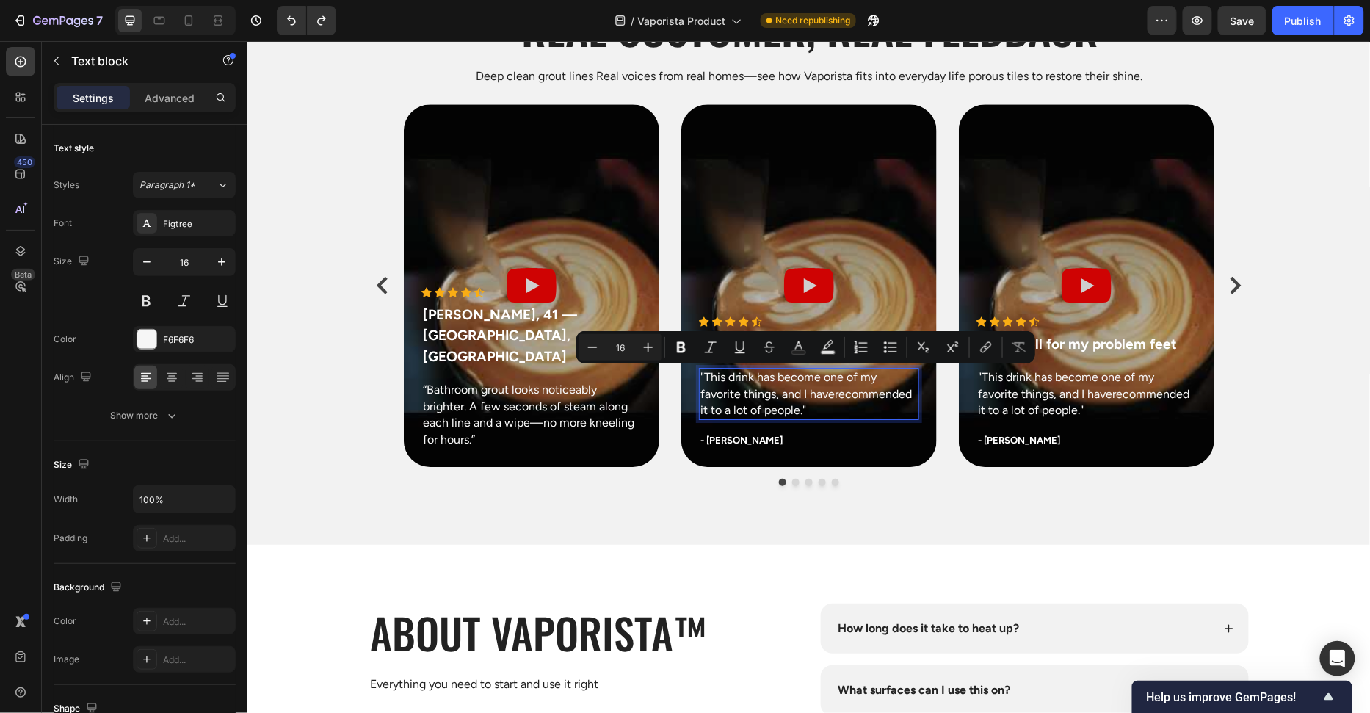
scroll to position [5698, 0]
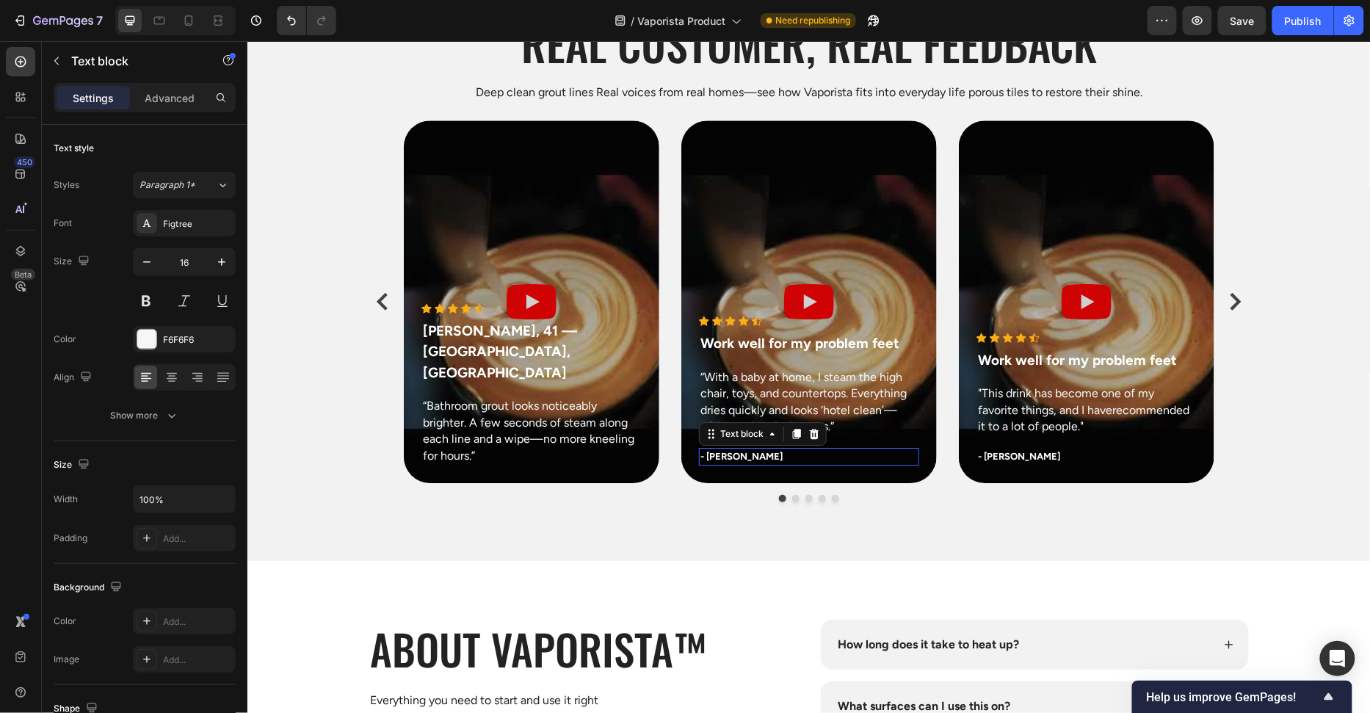
click at [740, 455] on p "- Olivia P." at bounding box center [808, 456] width 217 height 15
click at [814, 438] on div at bounding box center [814, 433] width 18 height 18
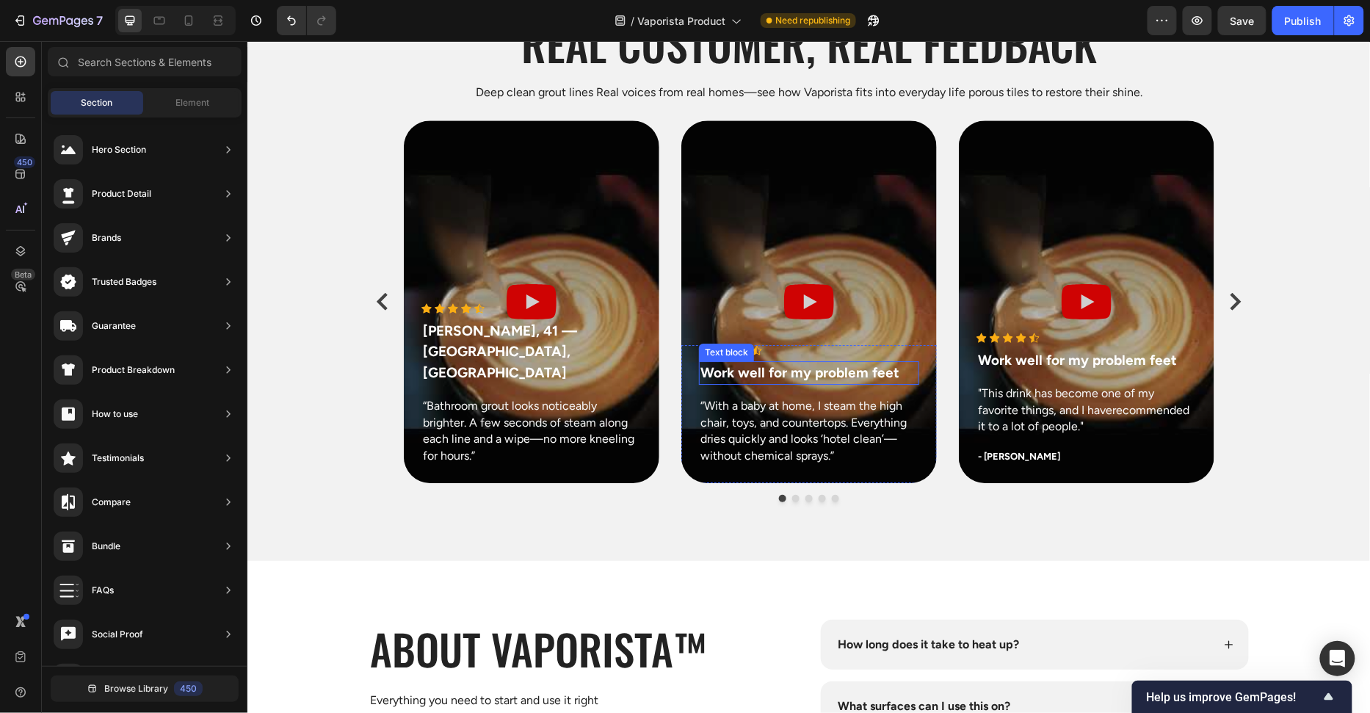
click at [777, 373] on p "Work well for my problem feet" at bounding box center [808, 372] width 217 height 21
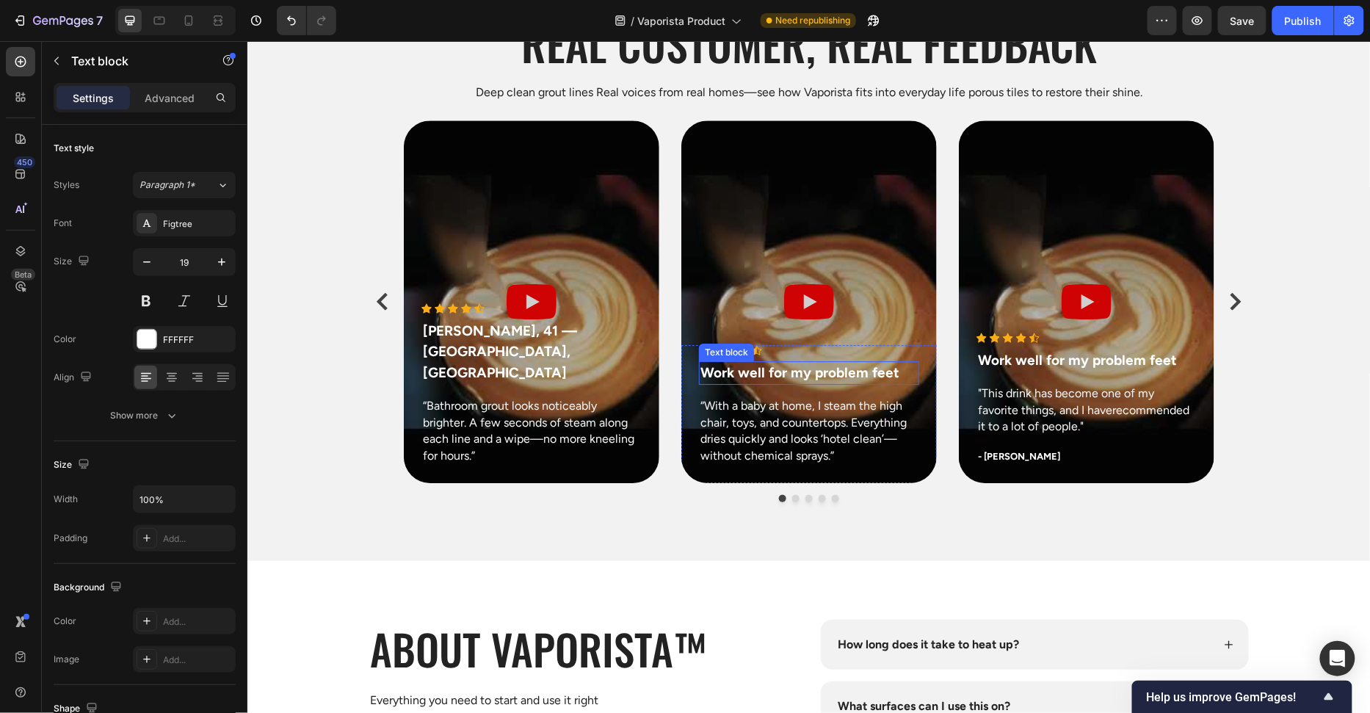
click at [777, 373] on p "Work well for my problem feet" at bounding box center [808, 372] width 217 height 21
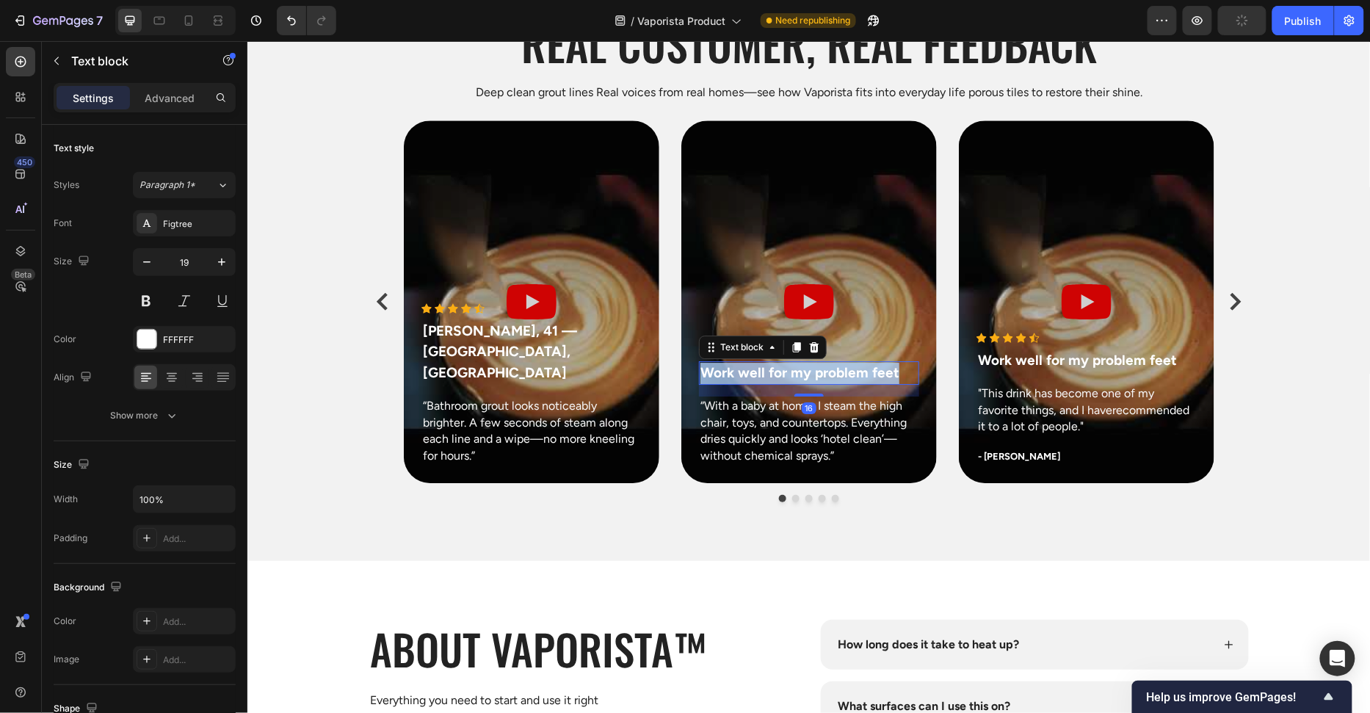
click at [777, 373] on p "Work well for my problem feet" at bounding box center [808, 372] width 217 height 21
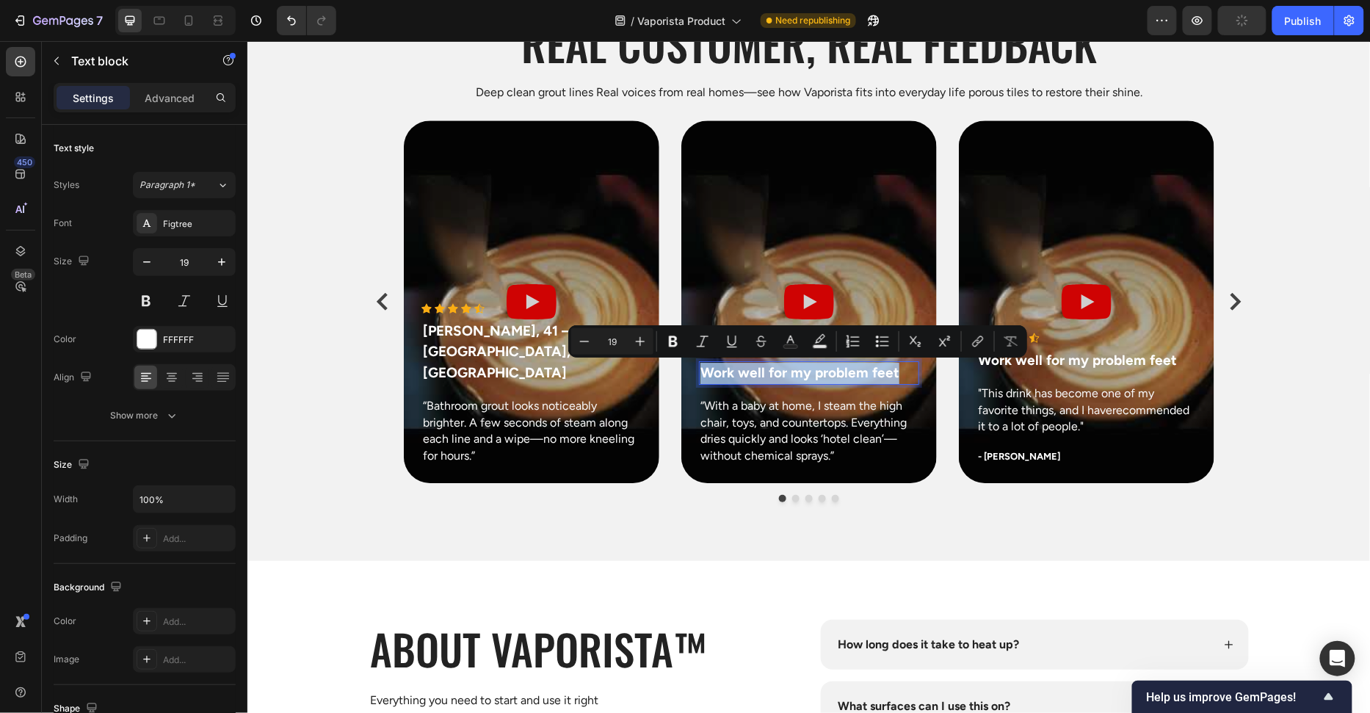
click at [777, 373] on p "Work well for my problem feet" at bounding box center [808, 372] width 217 height 21
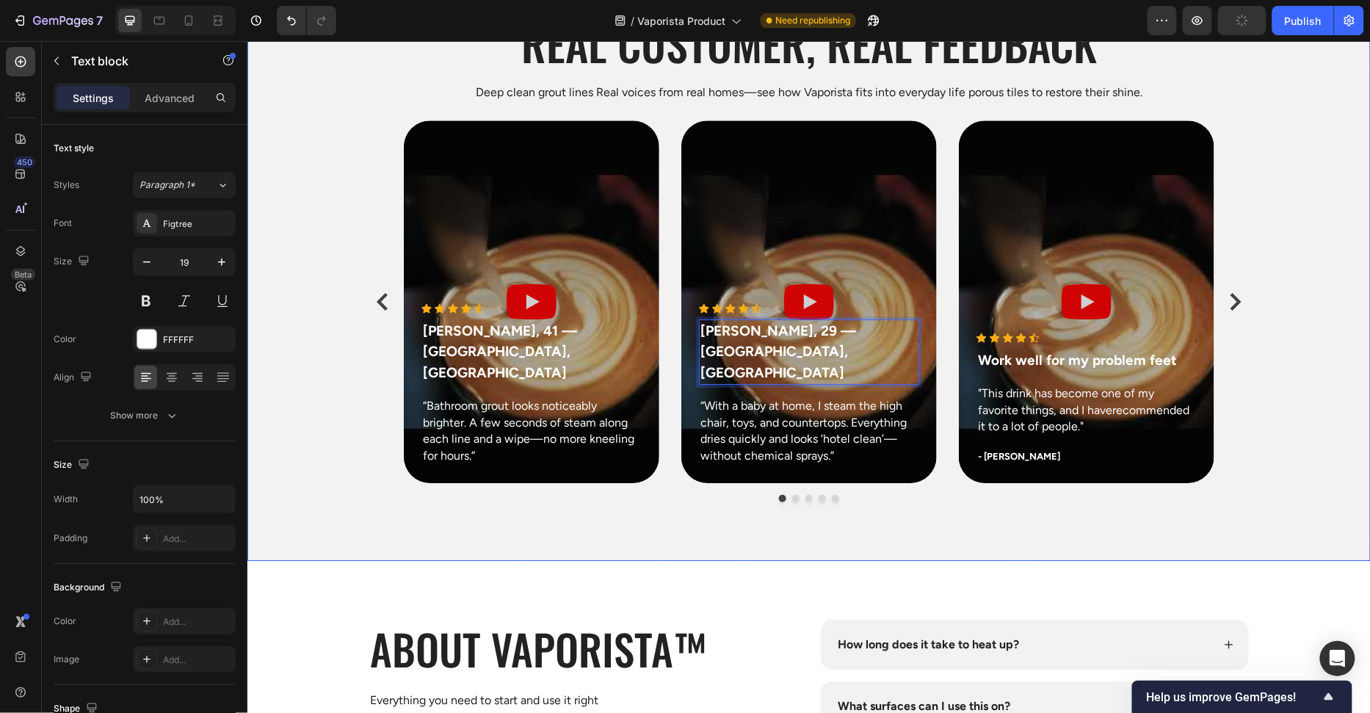
click at [682, 541] on div "Real customer, Real feedback Heading Deep clean grout lines Real voices from re…" at bounding box center [808, 264] width 1123 height 592
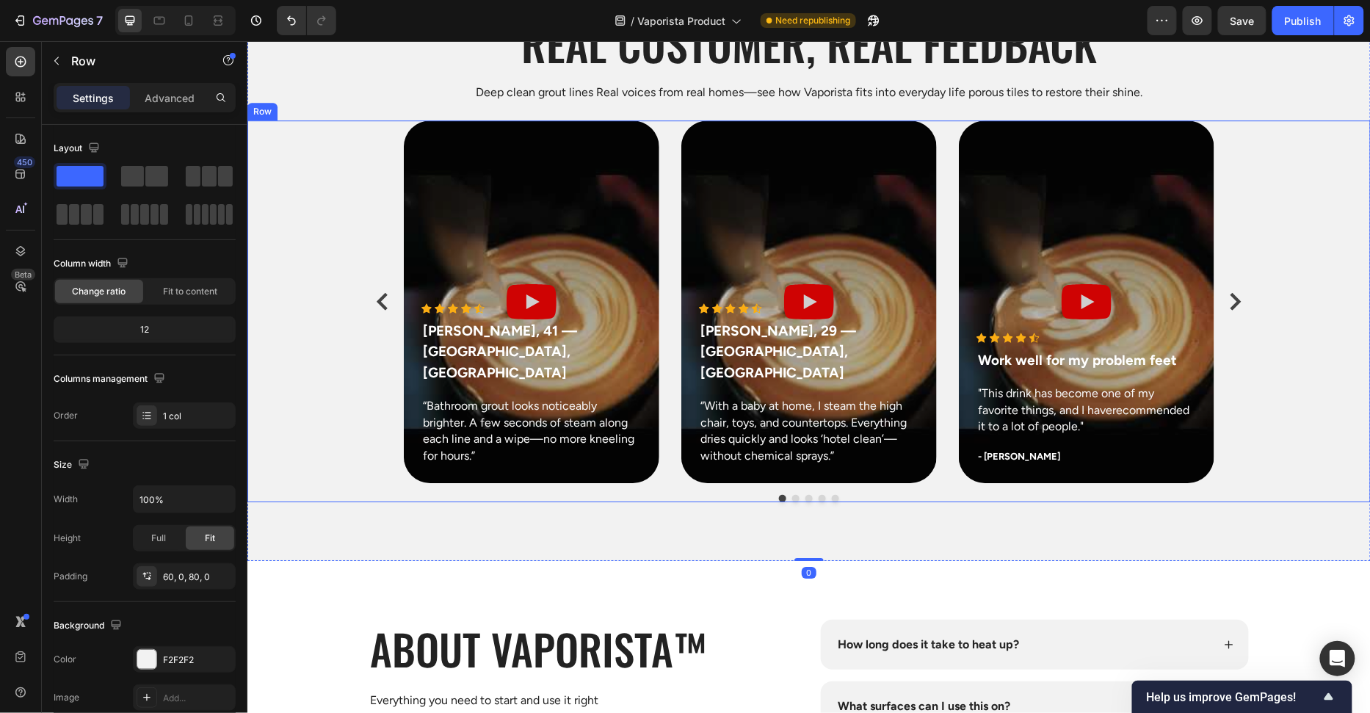
click at [1322, 347] on div "Icon Icon Icon Icon Icon Icon List Hoz Marcus P., 41 — Seattle, WA Text block “…" at bounding box center [808, 311] width 1123 height 382
click at [1027, 401] on p ""This drink has become one of my favorite things, and I haverecommended it to a…" at bounding box center [1085, 409] width 217 height 49
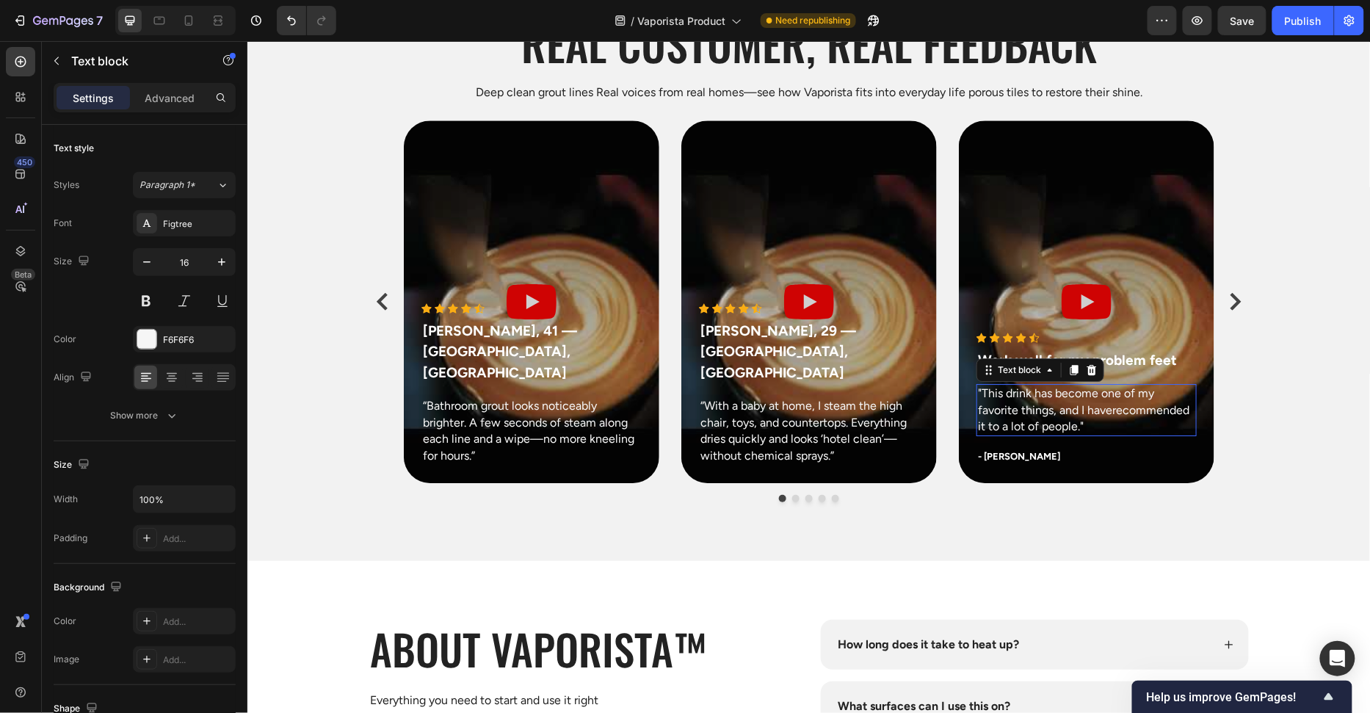
click at [1027, 401] on p ""This drink has become one of my favorite things, and I haverecommended it to a…" at bounding box center [1085, 409] width 217 height 49
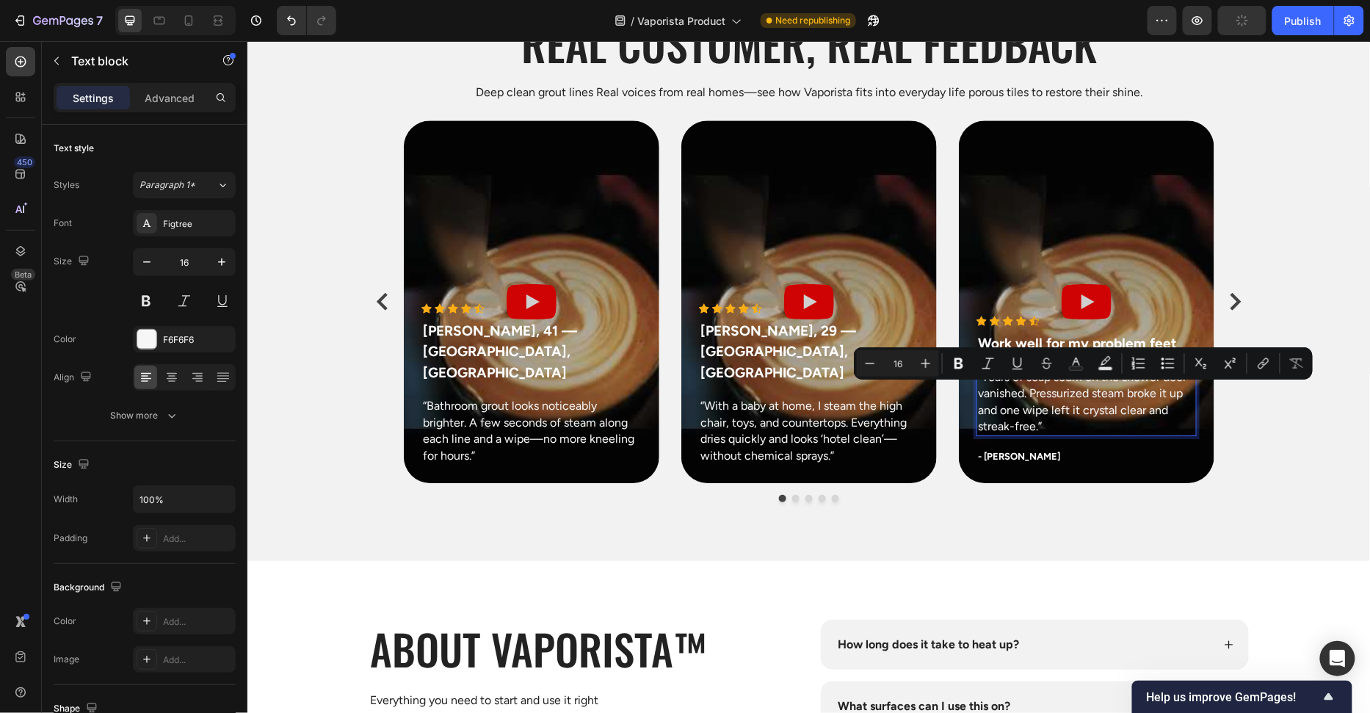
scroll to position [5682, 0]
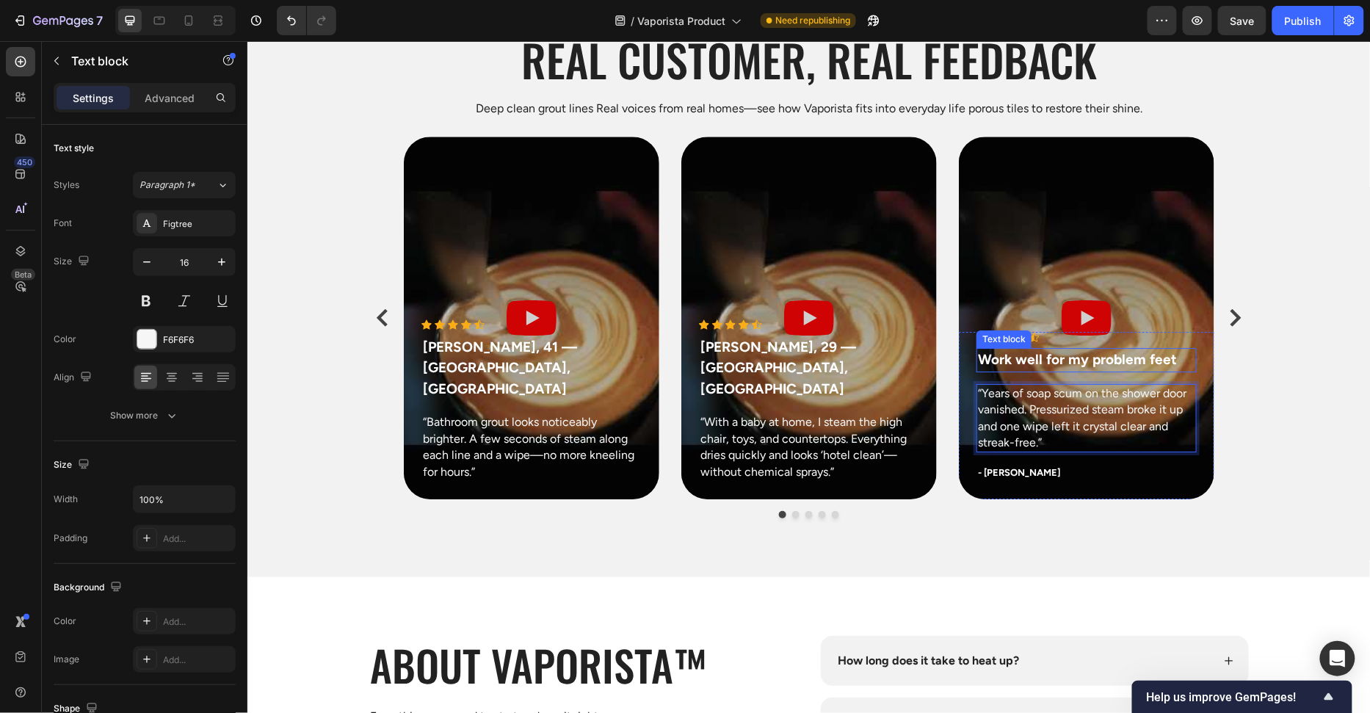
click at [997, 355] on p "Work well for my problem feet" at bounding box center [1085, 359] width 217 height 21
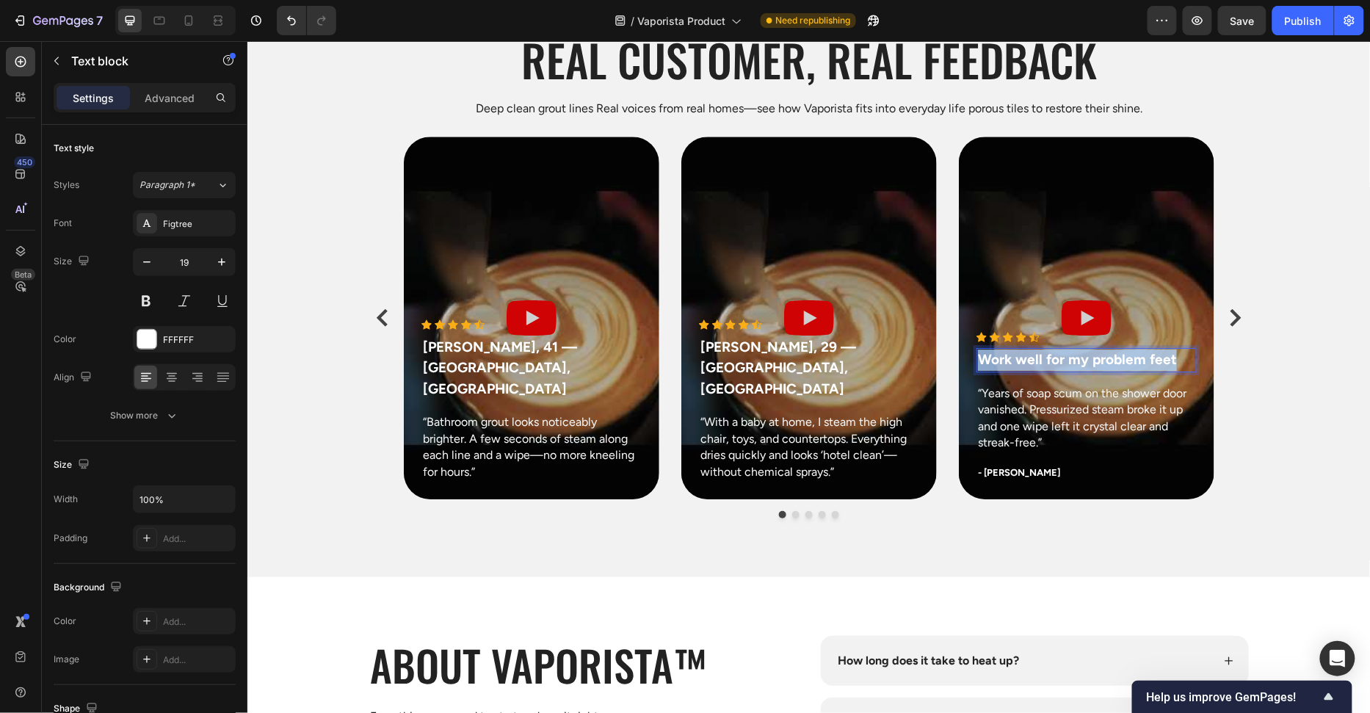
click at [997, 355] on p "Work well for my problem feet" at bounding box center [1085, 359] width 217 height 21
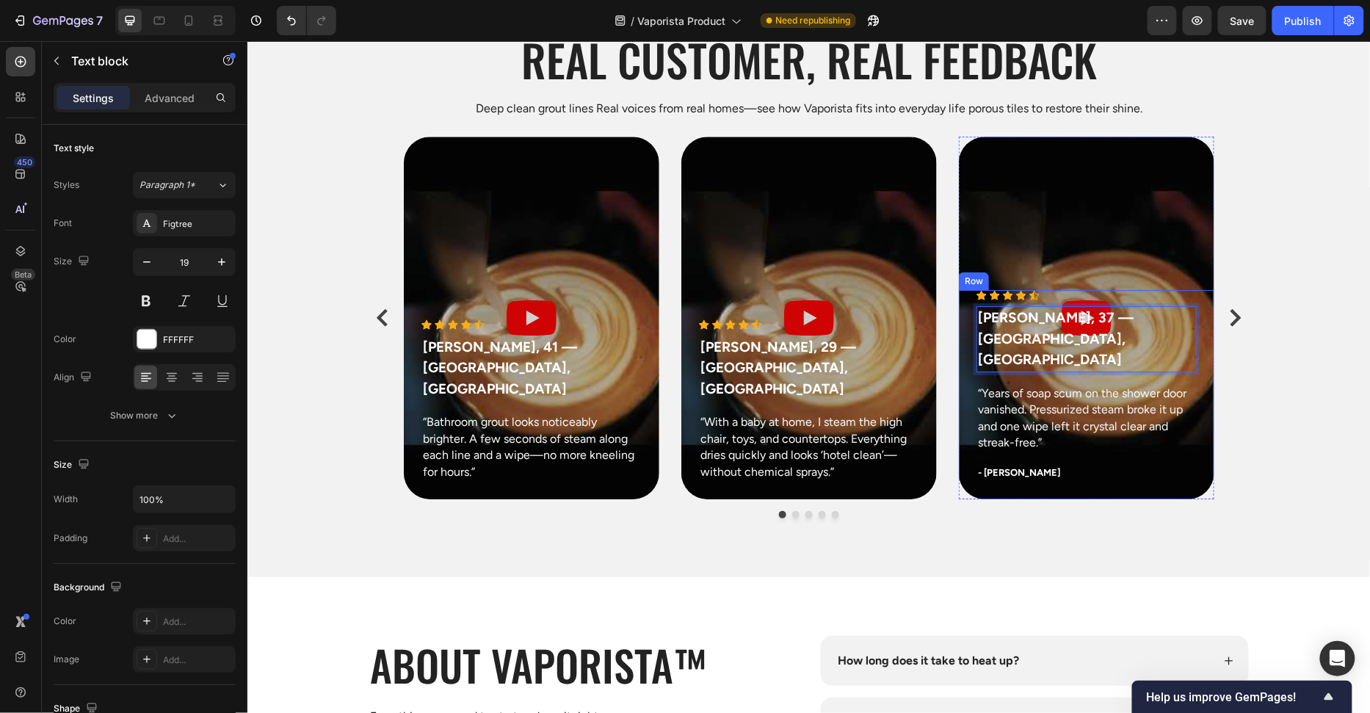
click at [1027, 473] on p "- Olivia P." at bounding box center [1085, 472] width 217 height 15
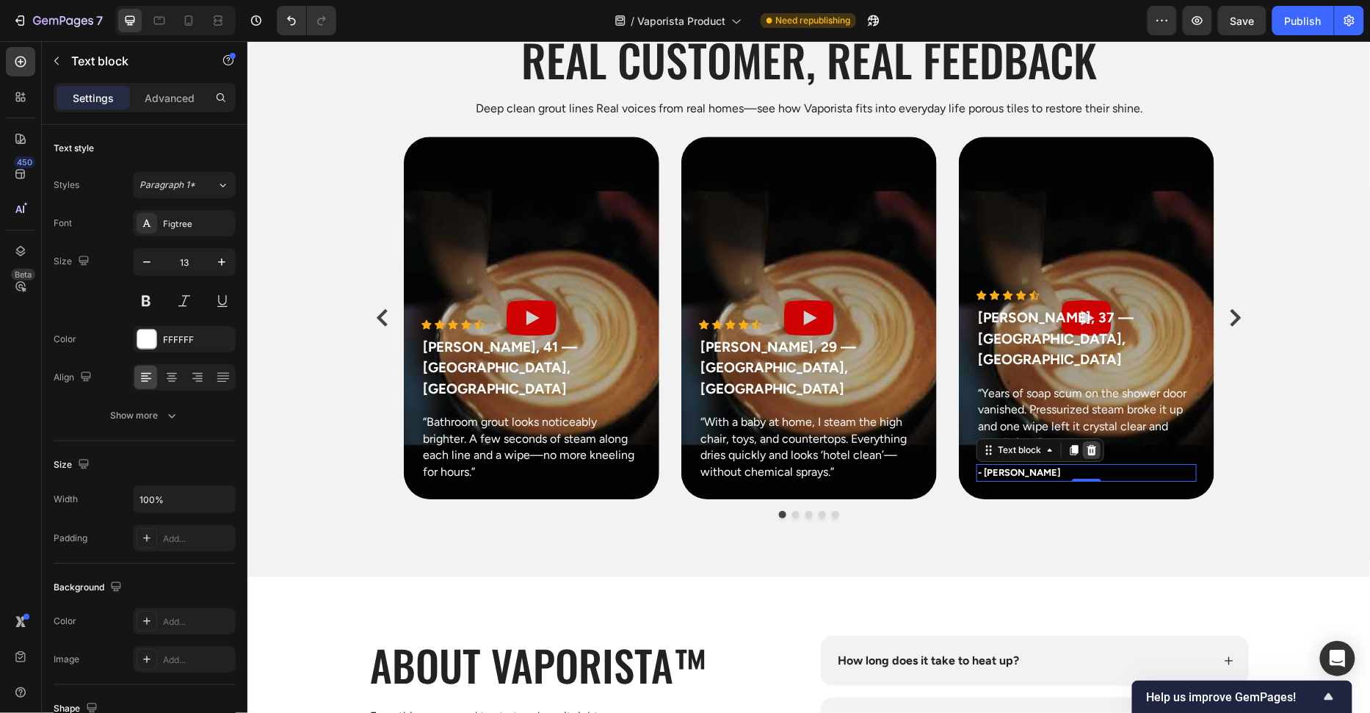
drag, startPoint x: 1088, startPoint y: 450, endPoint x: 1209, endPoint y: 452, distance: 121.2
click at [1087, 450] on icon at bounding box center [1092, 449] width 10 height 10
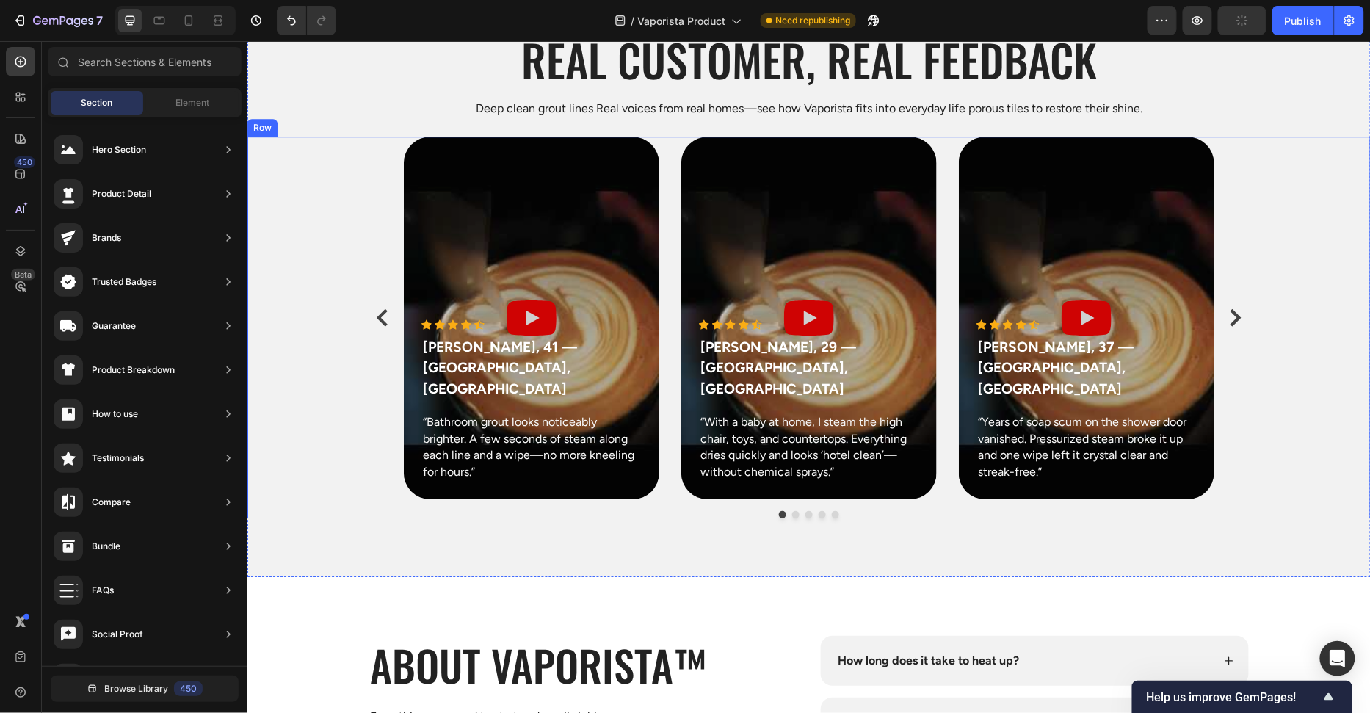
click at [1317, 424] on div "Icon Icon Icon Icon Icon Icon List Hoz Marcus P., 41 — Seattle, WA Text block “…" at bounding box center [808, 327] width 1123 height 382
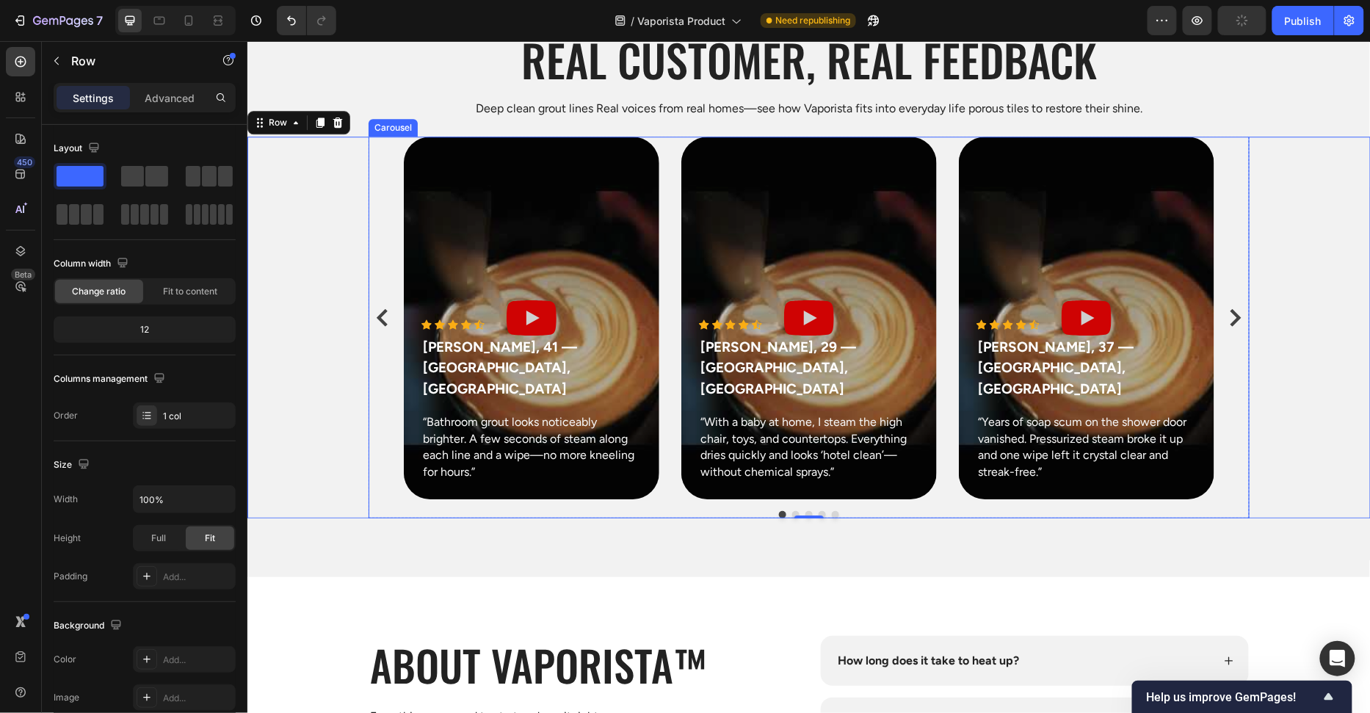
click at [1230, 313] on icon "Carousel Next Arrow" at bounding box center [1235, 317] width 18 height 18
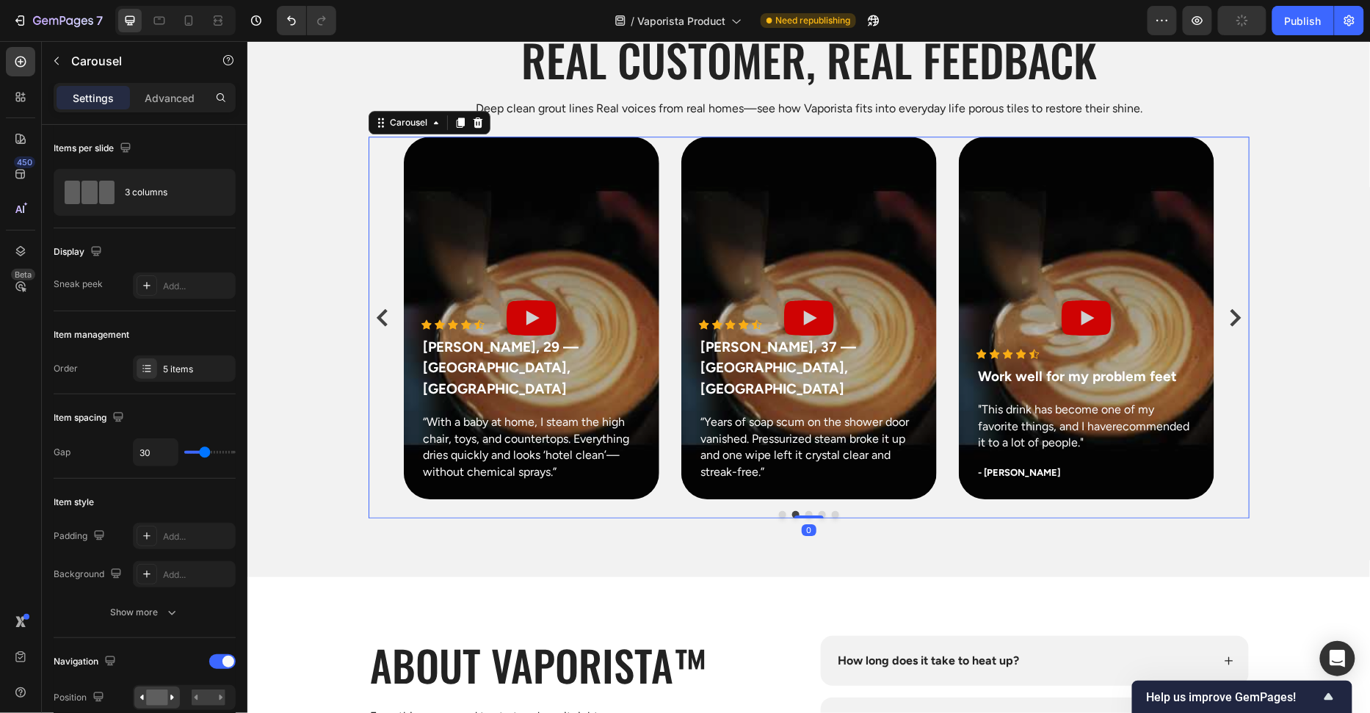
click at [1230, 314] on icon "Carousel Next Arrow" at bounding box center [1235, 317] width 18 height 18
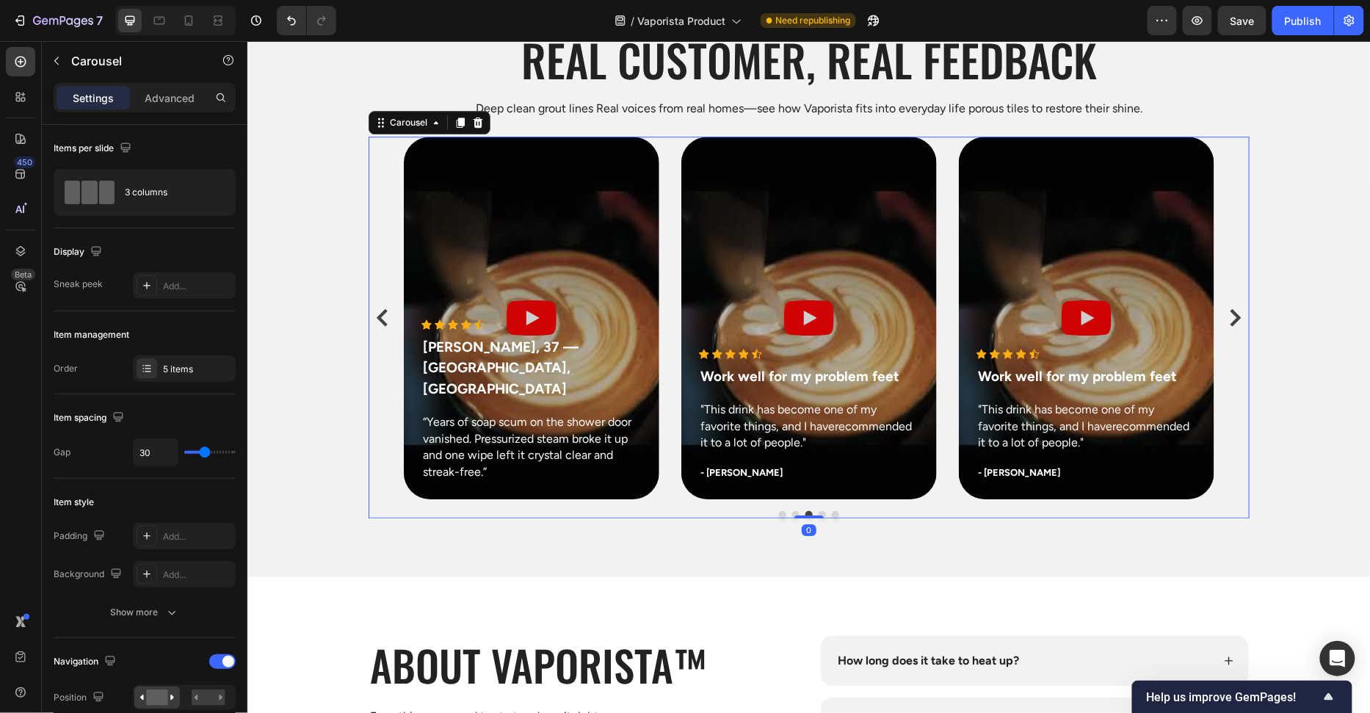
click at [1230, 314] on icon "Carousel Next Arrow" at bounding box center [1235, 317] width 18 height 18
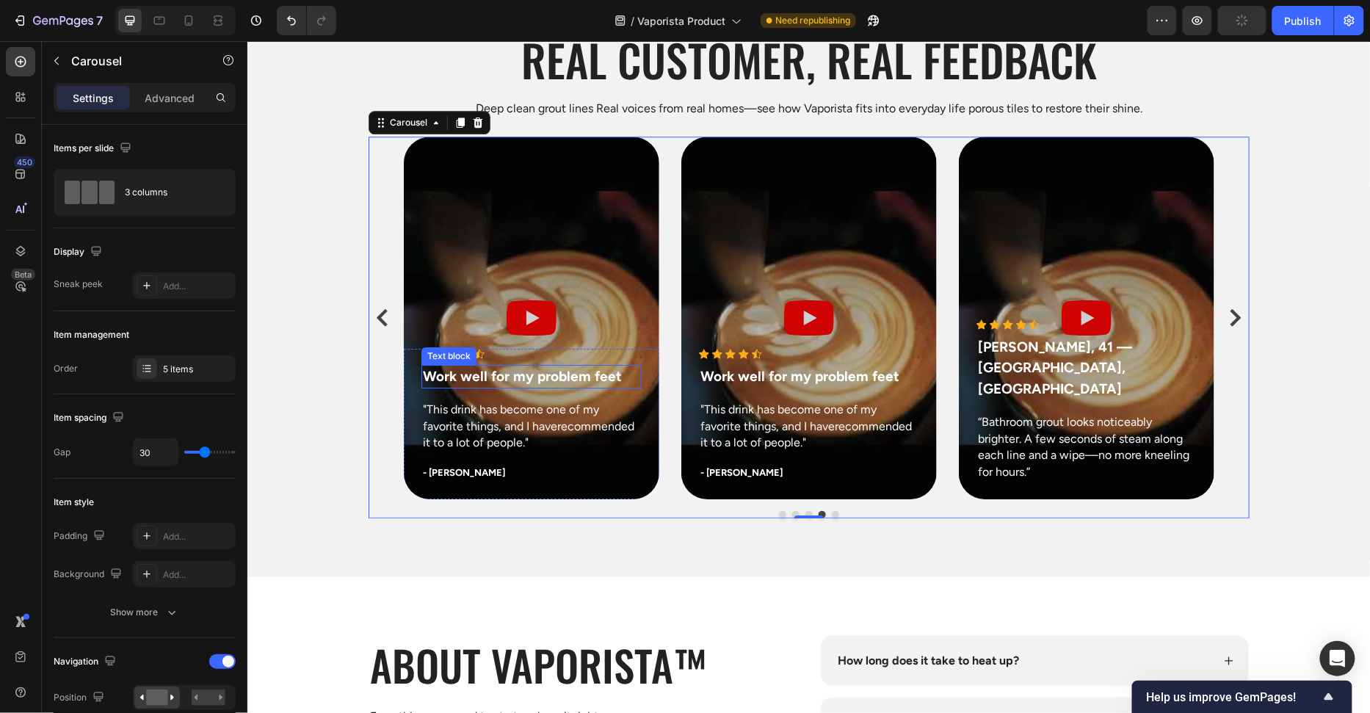
click at [504, 377] on p "Work well for my problem feet" at bounding box center [530, 376] width 217 height 21
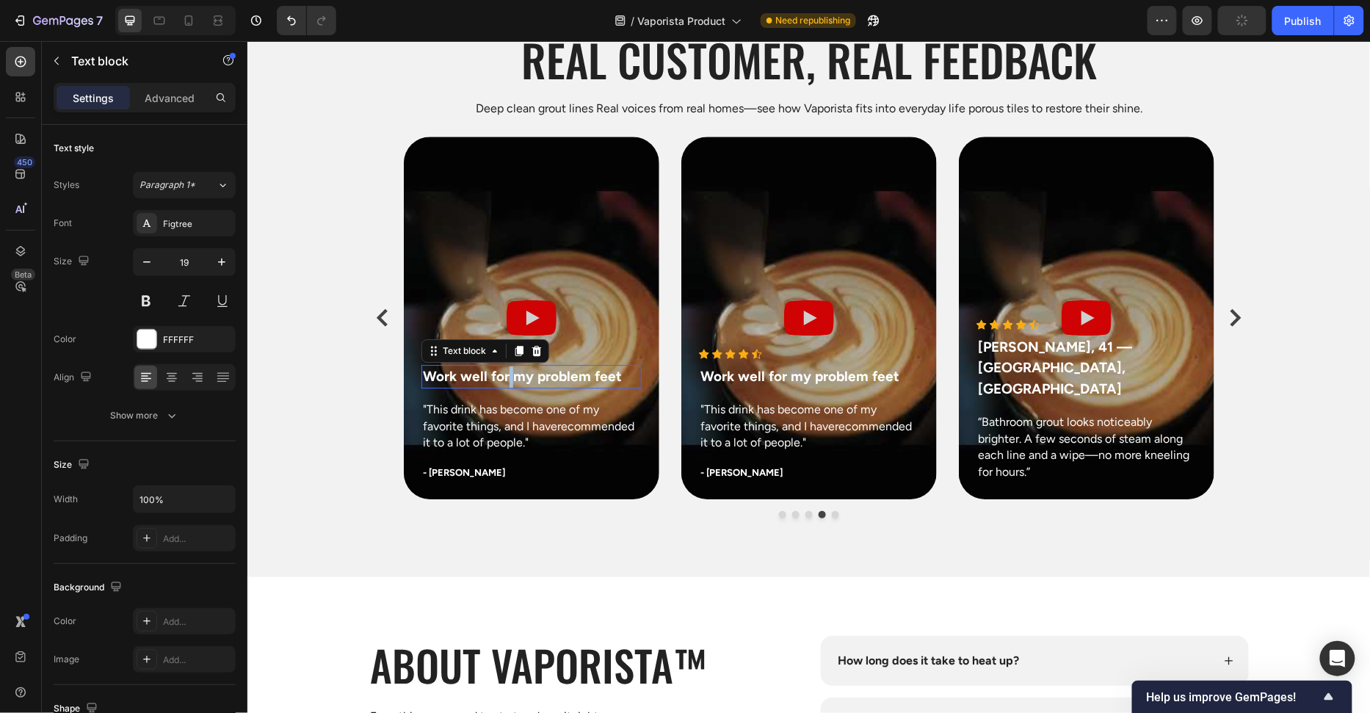
click at [504, 377] on p "Work well for my problem feet" at bounding box center [530, 376] width 217 height 21
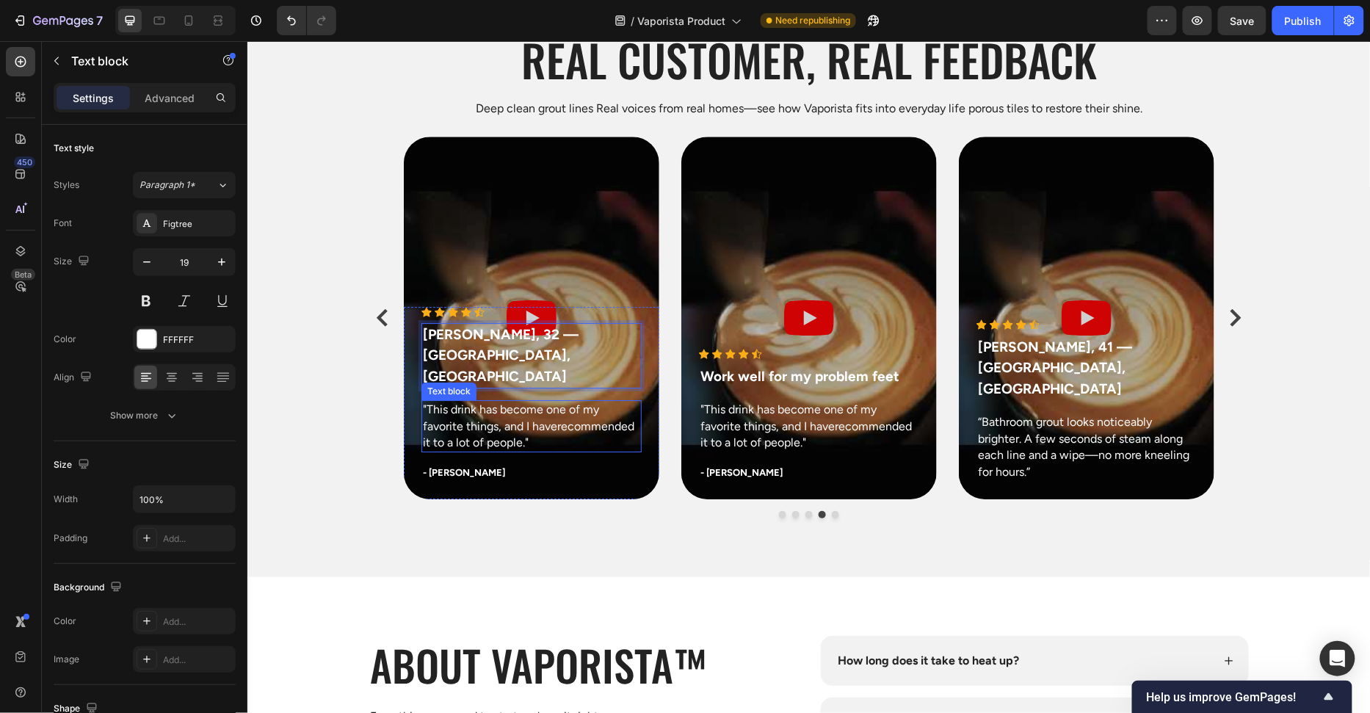
click at [545, 415] on p ""This drink has become one of my favorite things, and I haverecommended it to a…" at bounding box center [530, 425] width 217 height 49
click at [545, 414] on p ""This drink has become one of my favorite things, and I haverecommended it to a…" at bounding box center [530, 425] width 217 height 49
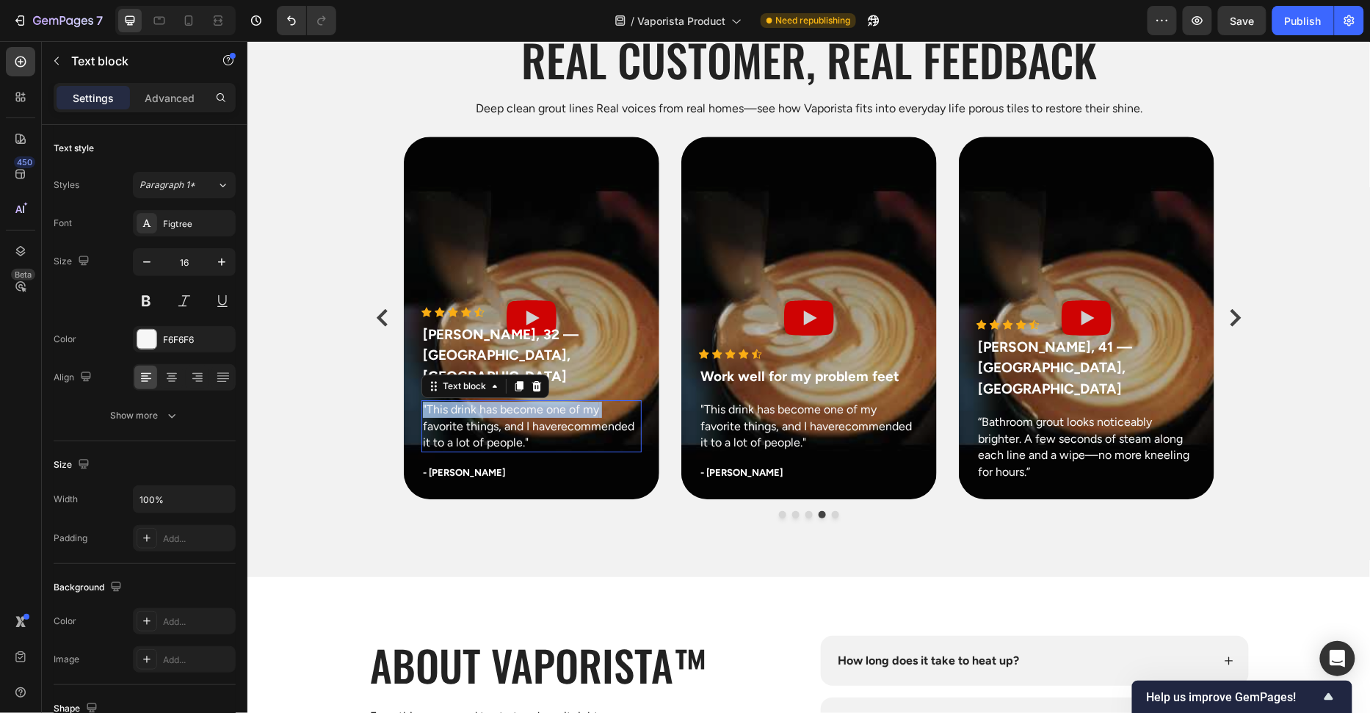
click at [545, 414] on p ""This drink has become one of my favorite things, and I haverecommended it to a…" at bounding box center [530, 425] width 217 height 49
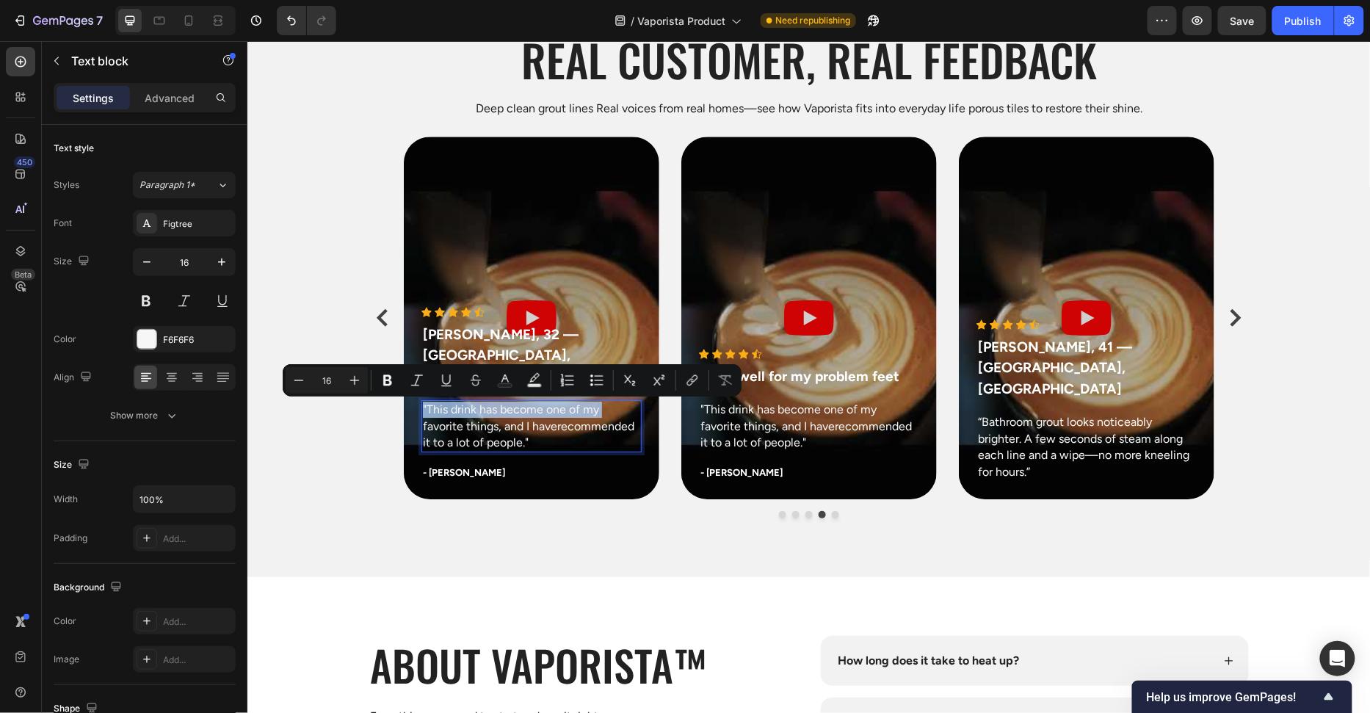
click at [545, 416] on p ""This drink has become one of my favorite things, and I haverecommended it to a…" at bounding box center [530, 425] width 217 height 49
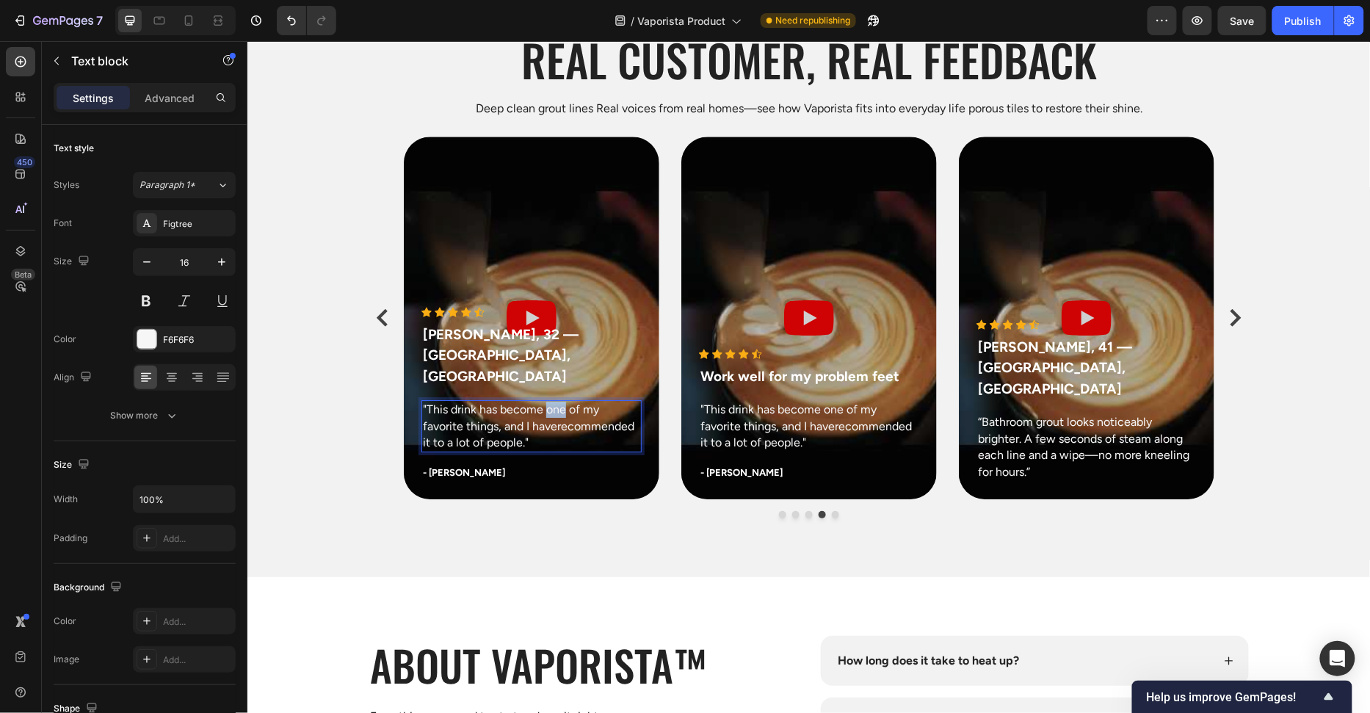
click at [545, 416] on p ""This drink has become one of my favorite things, and I haverecommended it to a…" at bounding box center [530, 425] width 217 height 49
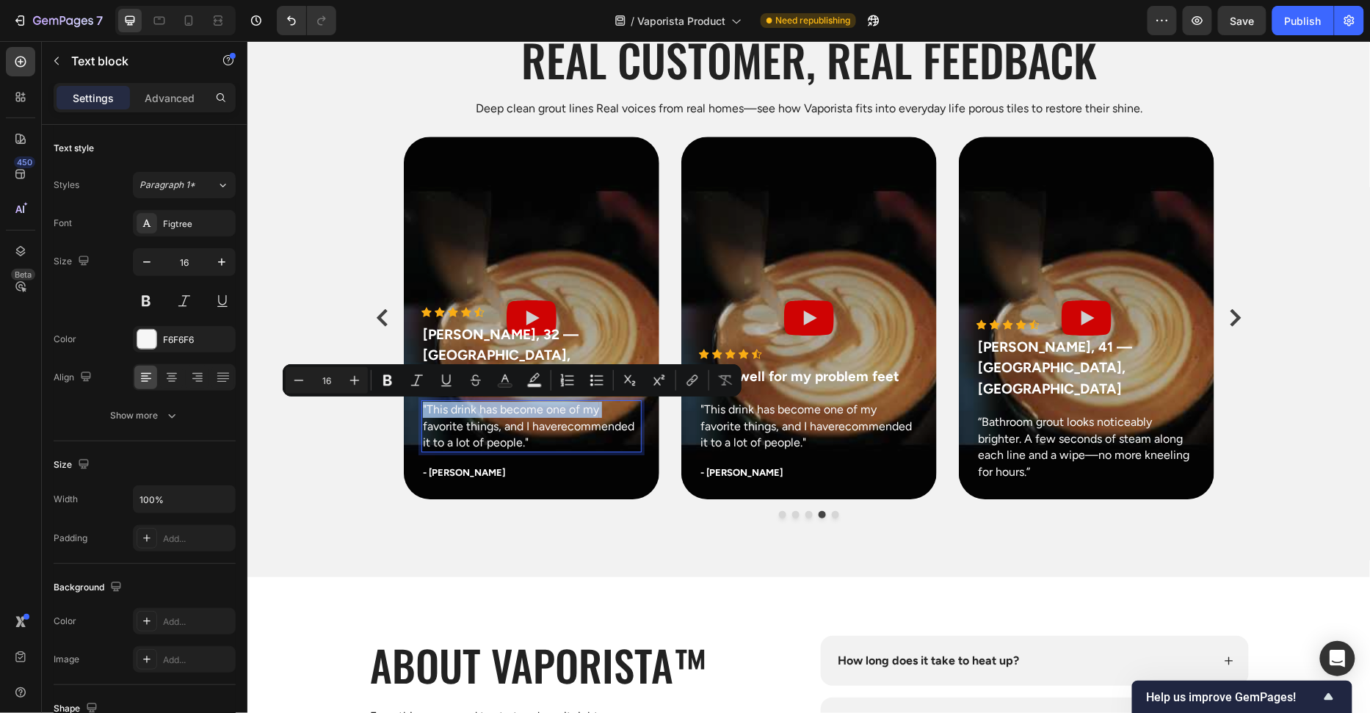
click at [545, 416] on p ""This drink has become one of my favorite things, and I haverecommended it to a…" at bounding box center [530, 425] width 217 height 49
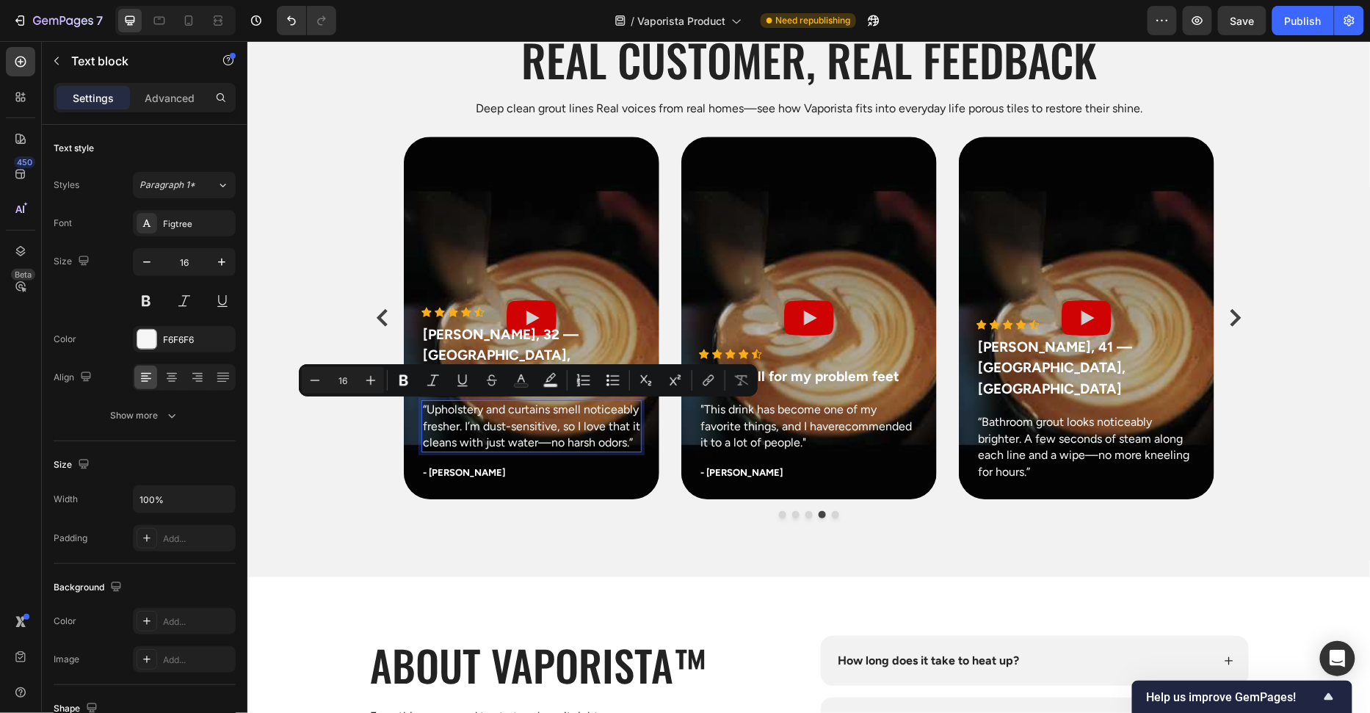
scroll to position [5665, 0]
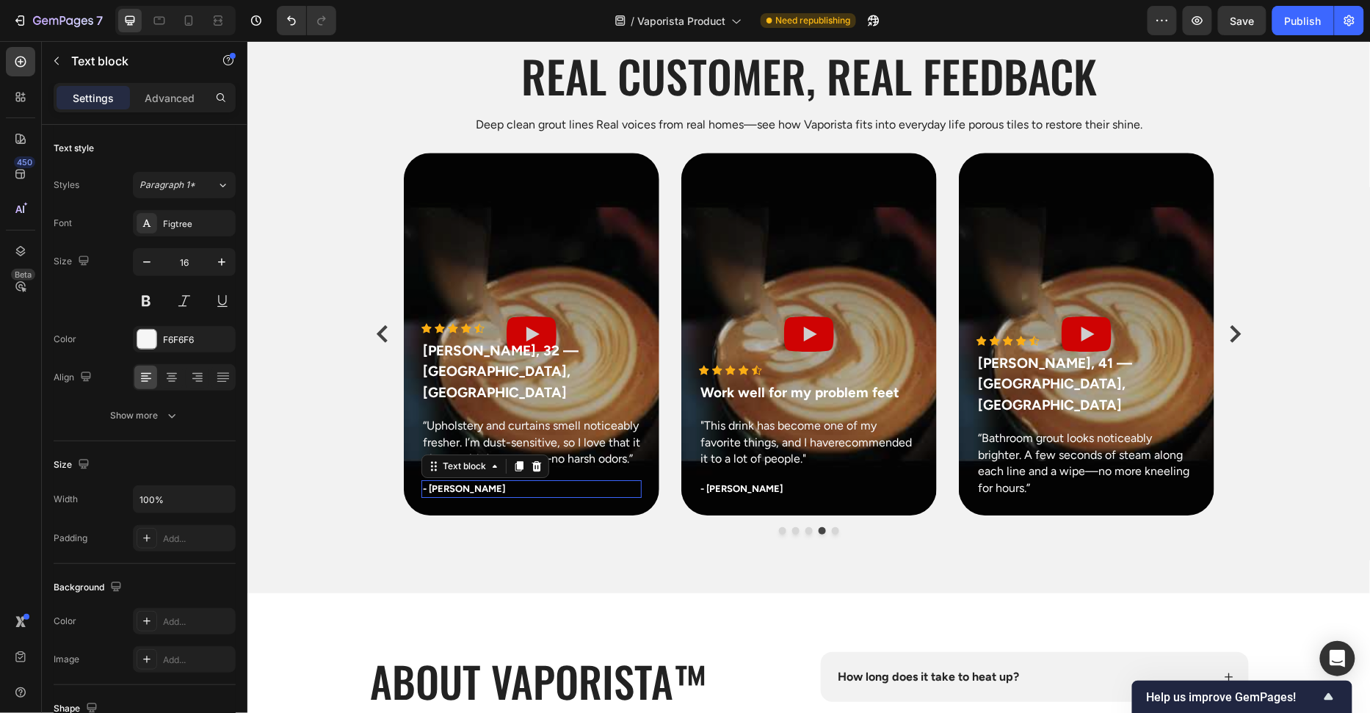
click at [474, 479] on div "- Olivia P." at bounding box center [531, 488] width 220 height 18
drag, startPoint x: 540, startPoint y: 468, endPoint x: 487, endPoint y: 458, distance: 53.1
click at [540, 468] on icon at bounding box center [536, 466] width 12 height 12
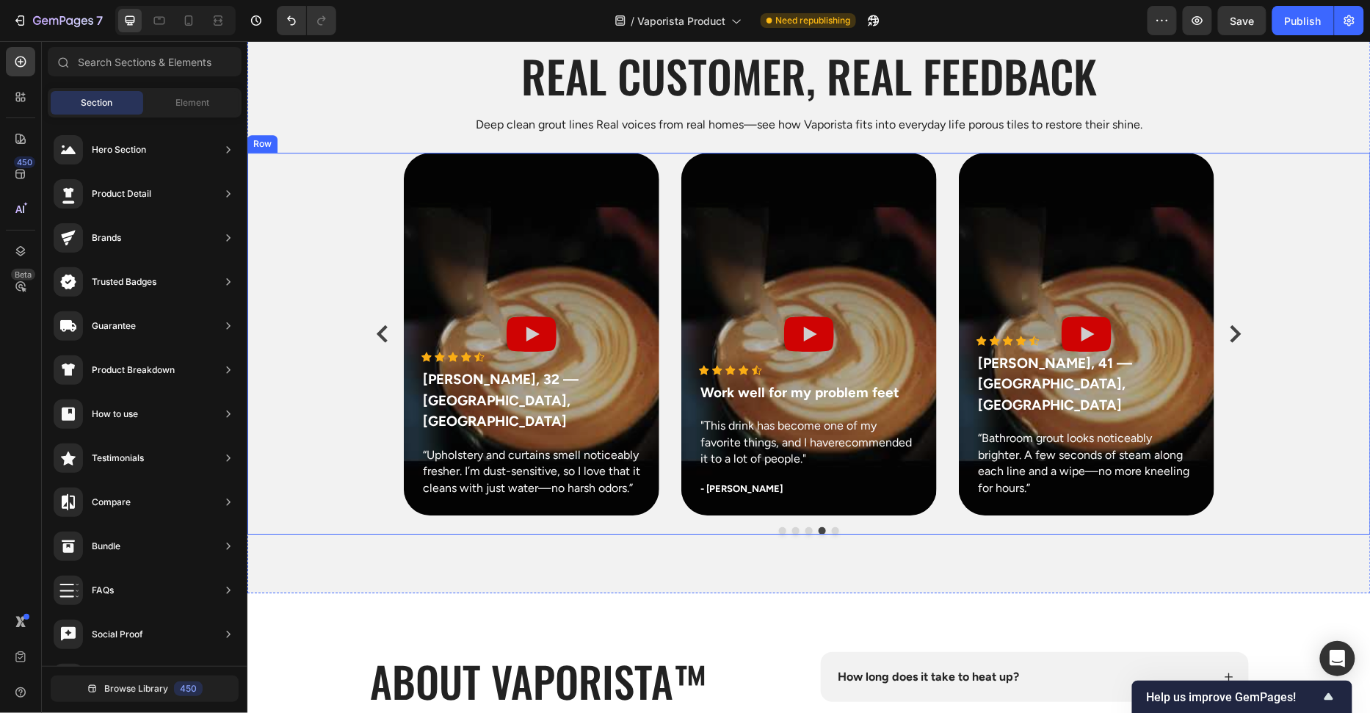
drag, startPoint x: 282, startPoint y: 399, endPoint x: 310, endPoint y: 393, distance: 28.5
click at [281, 399] on div "Icon Icon Icon Icon Icon Icon List Hoz Marcus P., 41 — Seattle, WA Text block “…" at bounding box center [808, 343] width 1123 height 382
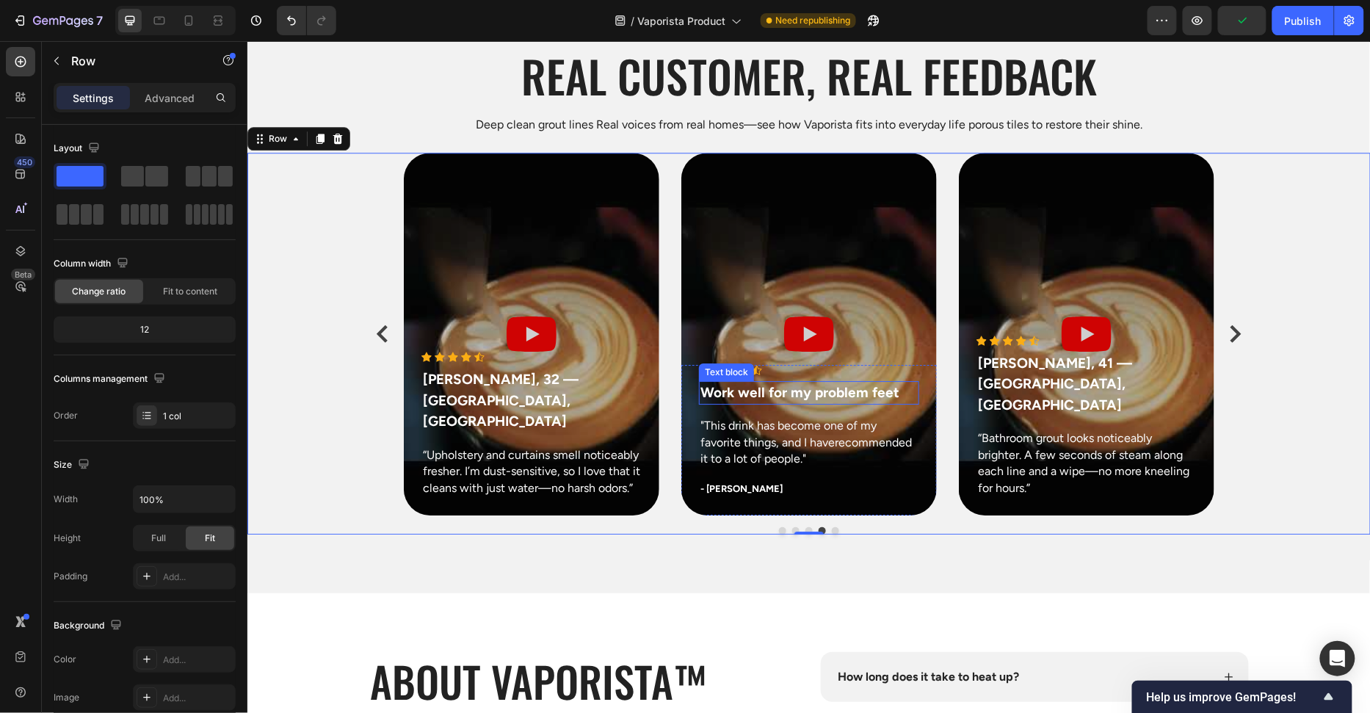
click at [788, 389] on p "Work well for my problem feet" at bounding box center [808, 392] width 217 height 21
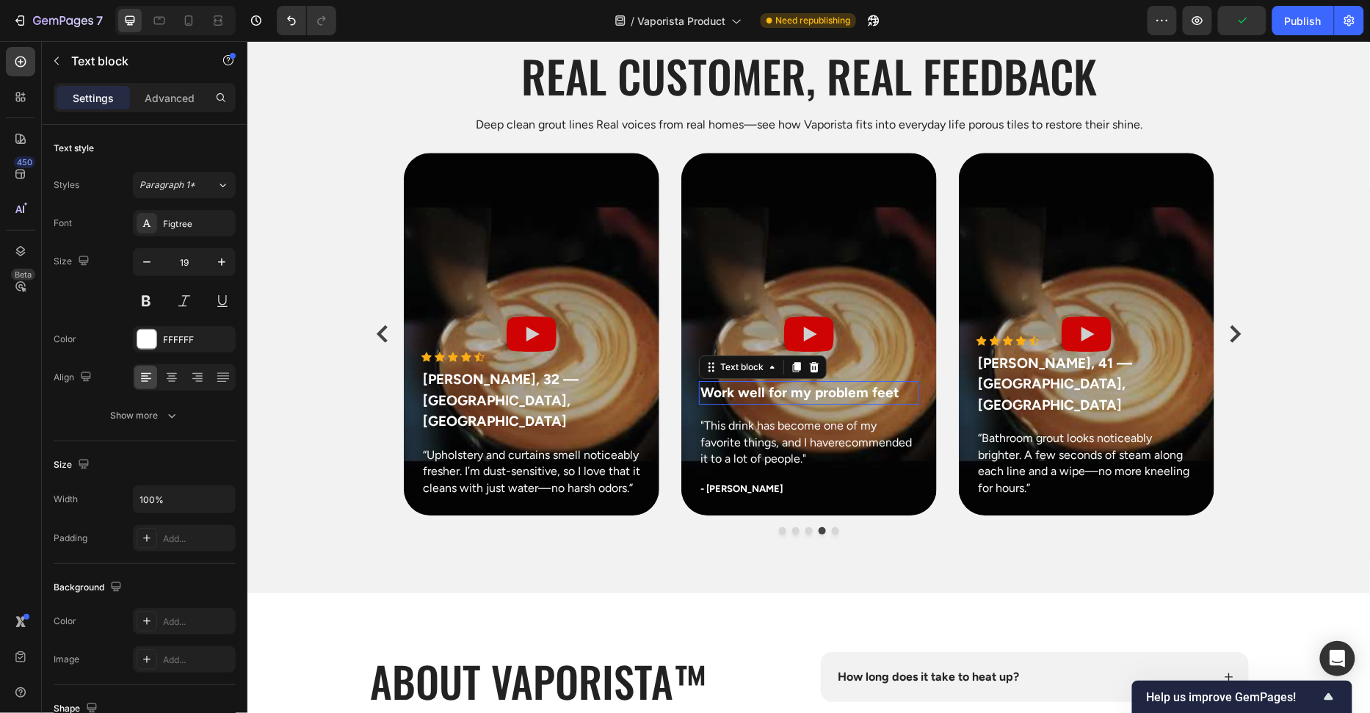
click at [788, 389] on p "Work well for my problem feet" at bounding box center [808, 392] width 217 height 21
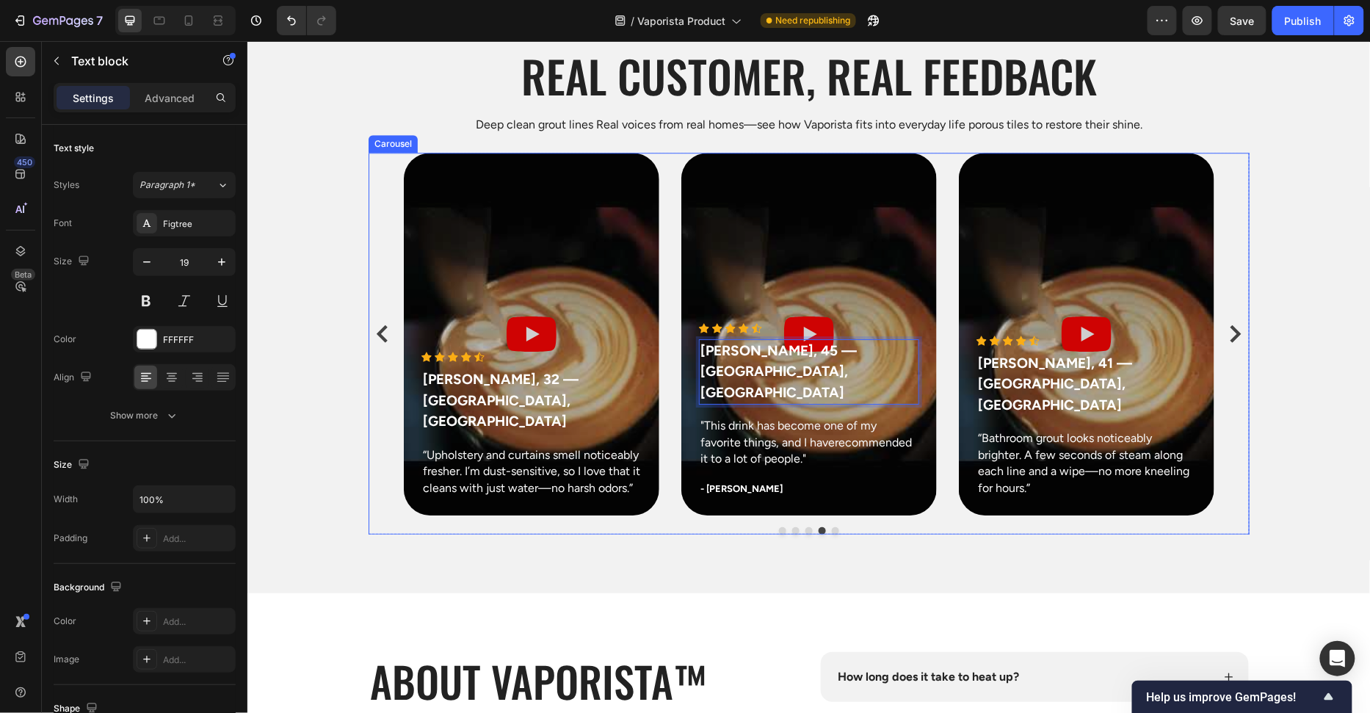
click at [764, 444] on p ""This drink has become one of my favorite things, and I haverecommended it to a…" at bounding box center [808, 441] width 217 height 49
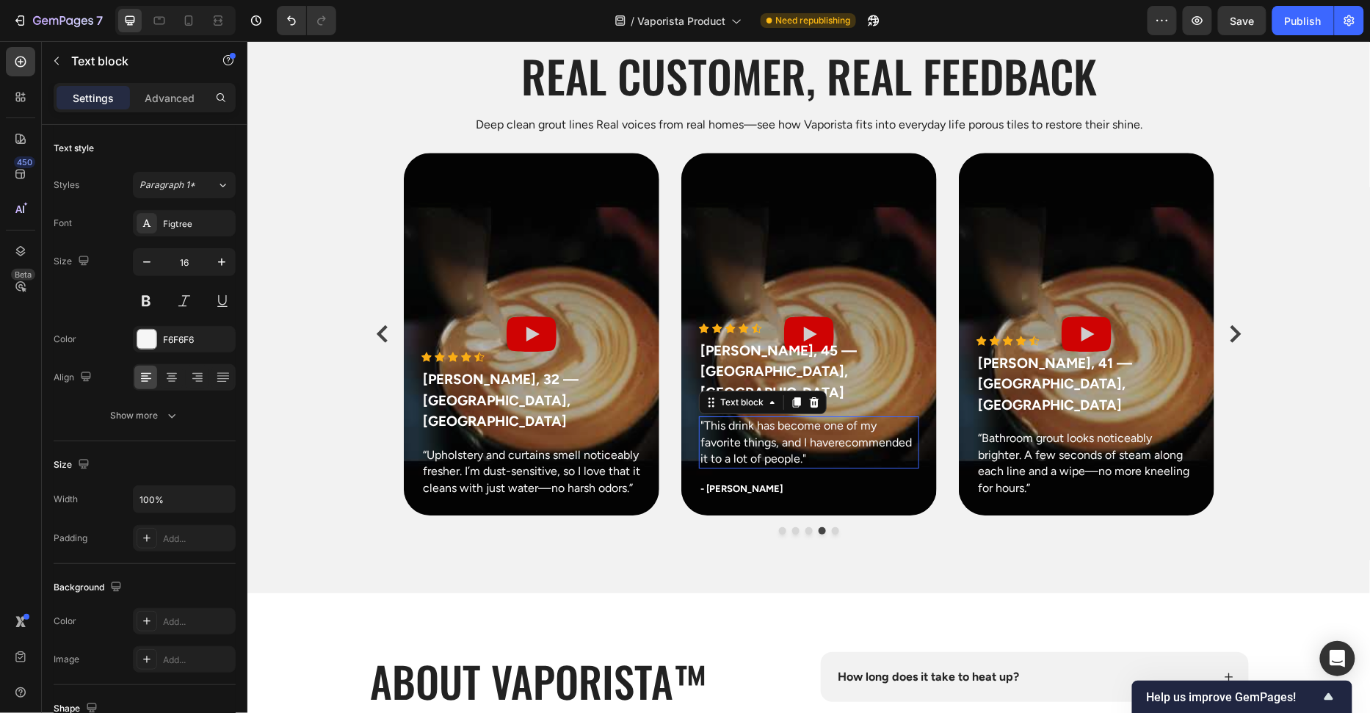
click at [764, 444] on p ""This drink has become one of my favorite things, and I haverecommended it to a…" at bounding box center [808, 441] width 217 height 49
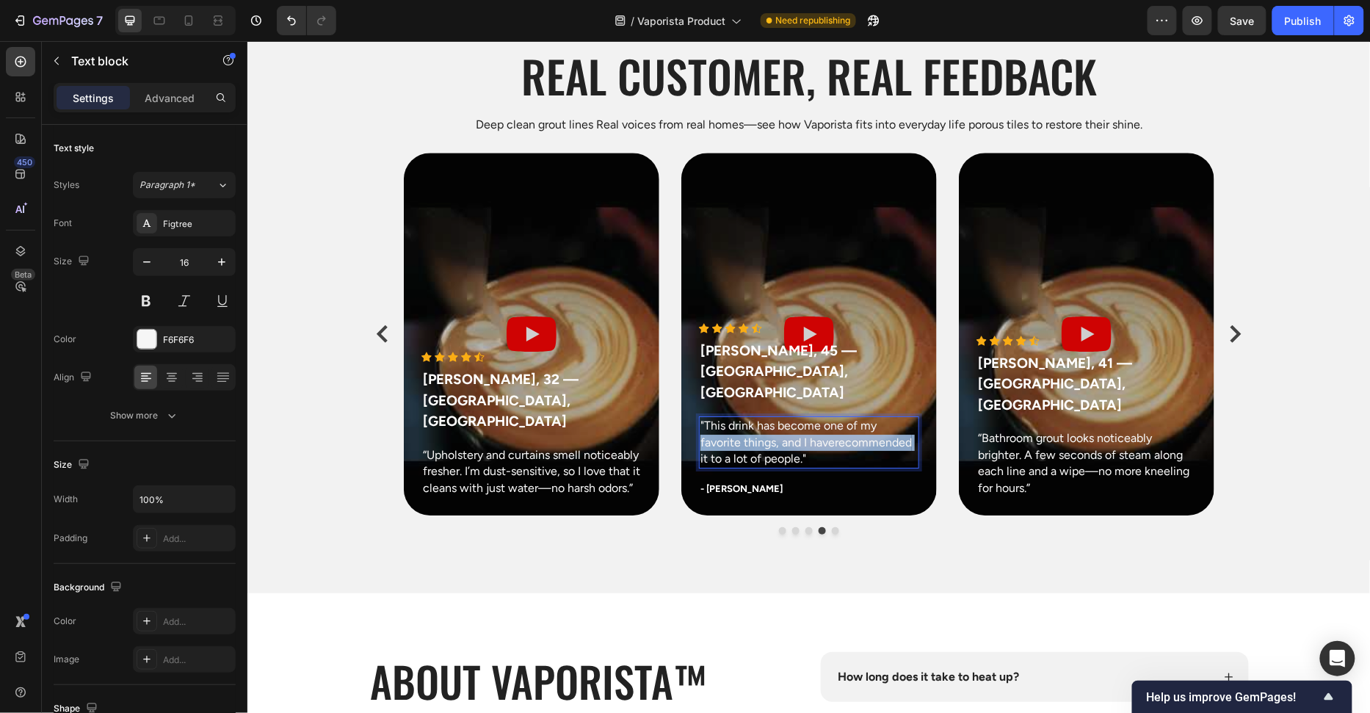
click at [764, 444] on p ""This drink has become one of my favorite things, and I haverecommended it to a…" at bounding box center [808, 441] width 217 height 49
click at [758, 487] on p "- Olivia P." at bounding box center [808, 488] width 217 height 15
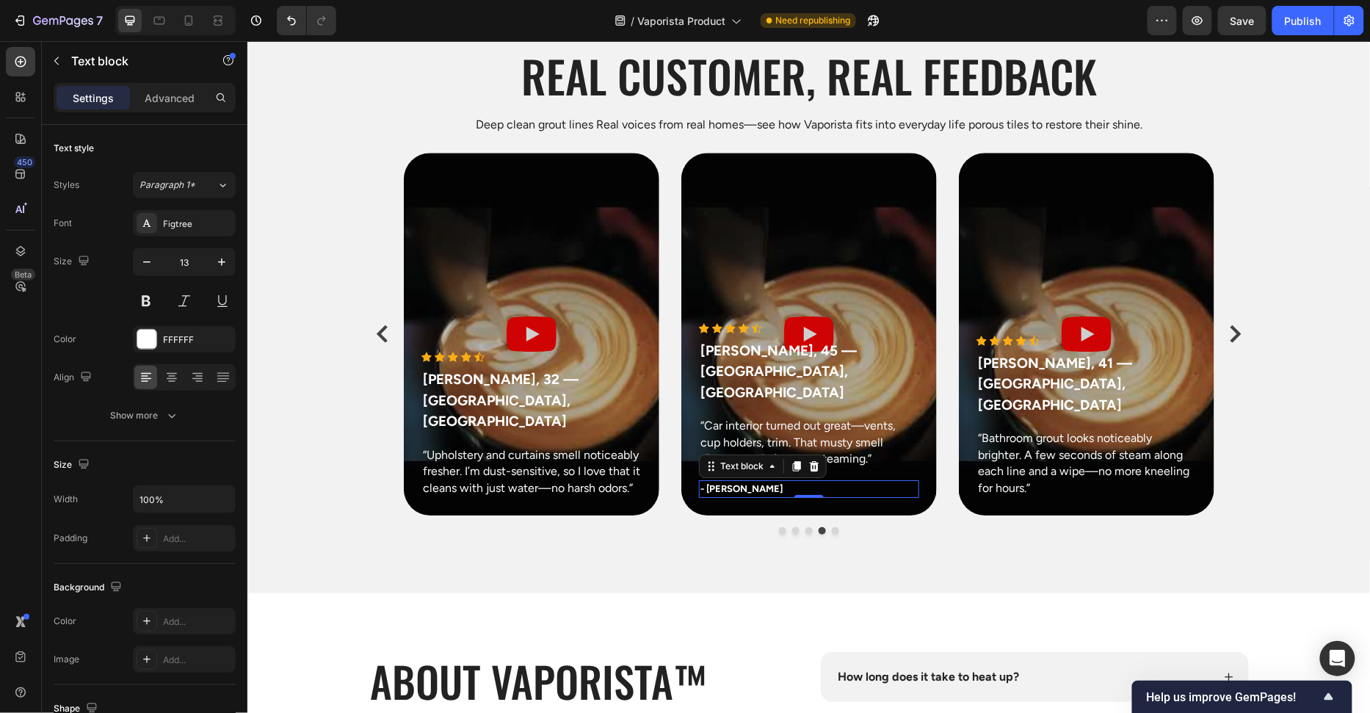
click at [811, 470] on icon at bounding box center [813, 465] width 10 height 10
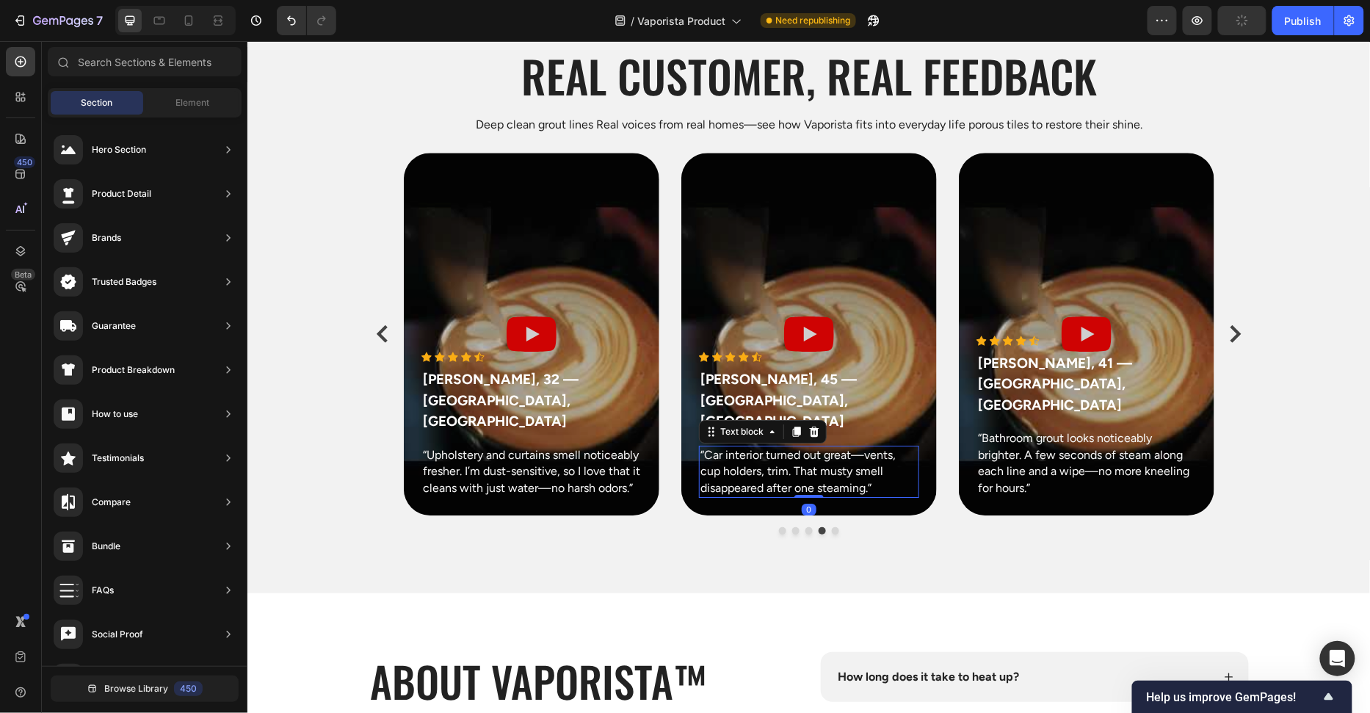
click at [882, 481] on p "“Car interior turned out great—vents, cup holders, trim. That musty smell disap…" at bounding box center [808, 470] width 217 height 49
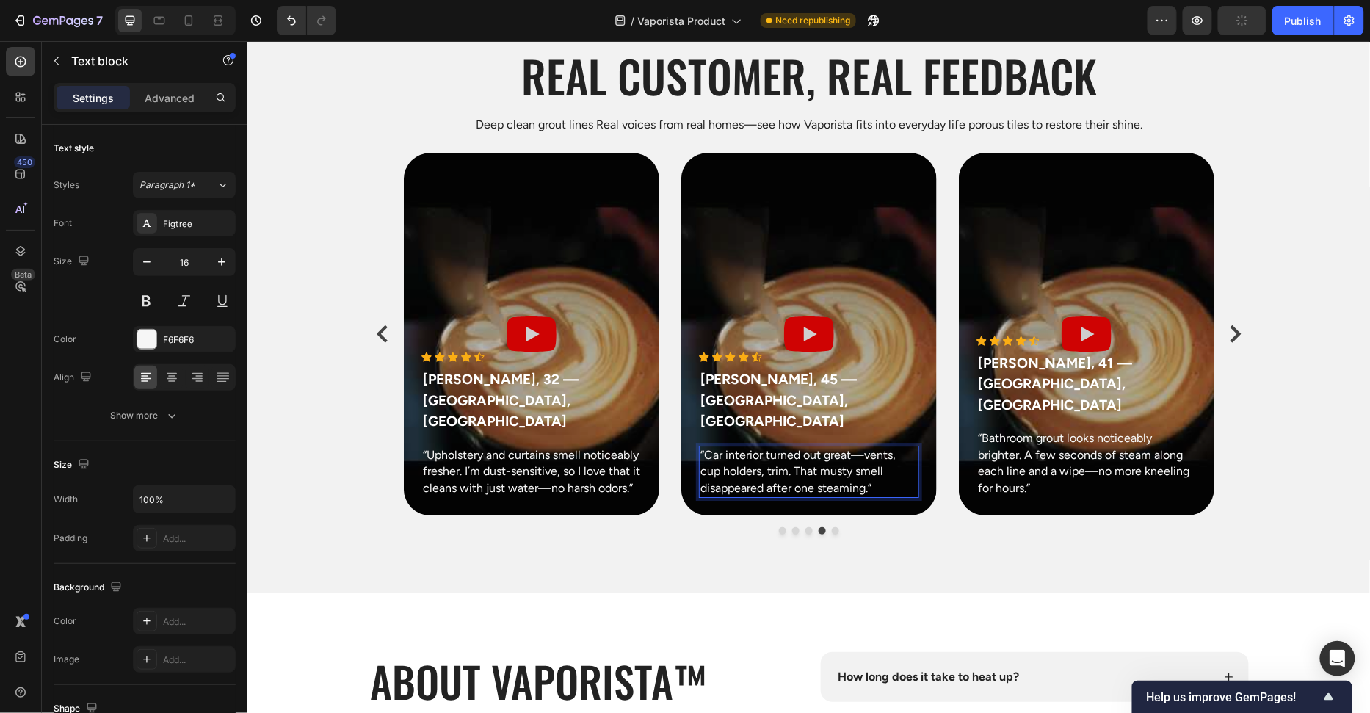
click at [881, 485] on p "“Car interior turned out great—vents, cup holders, trim. That musty smell disap…" at bounding box center [808, 470] width 217 height 49
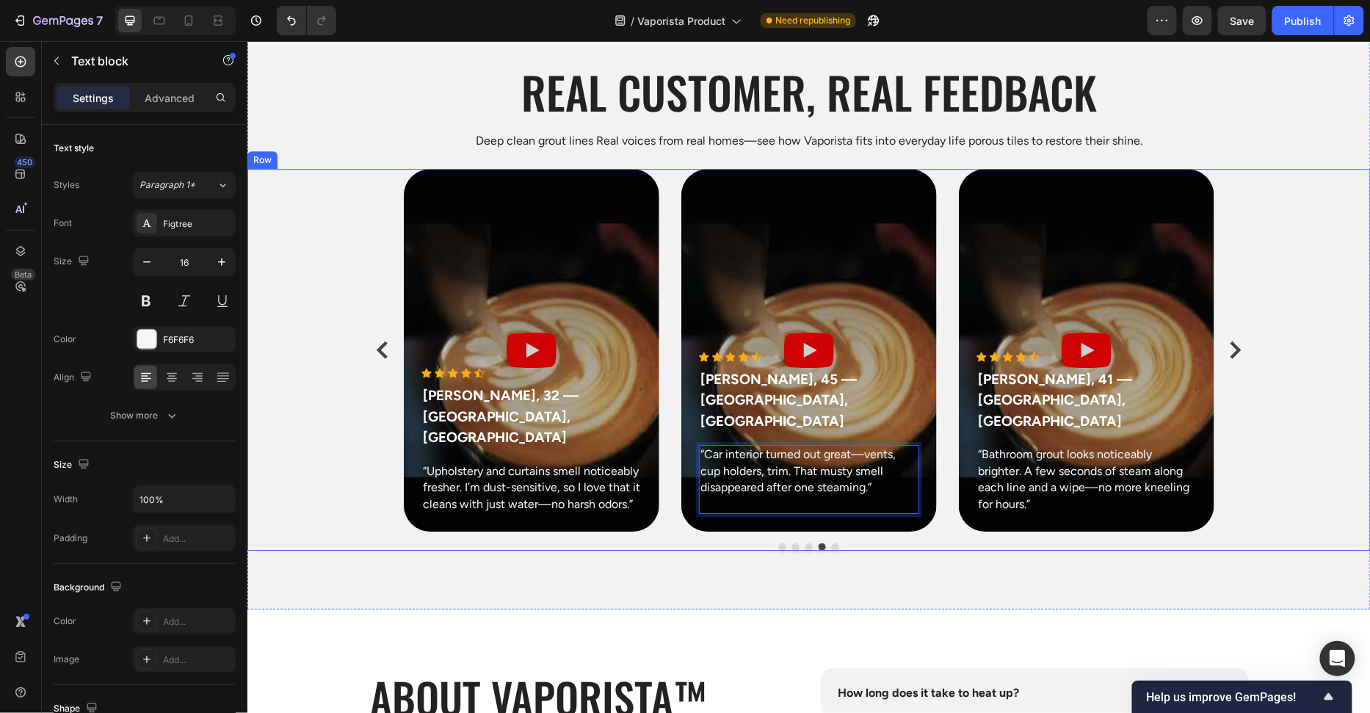
click at [1363, 386] on div "Icon Icon Icon Icon Icon Icon List Hoz Marcus P., 41 — Seattle, WA Text block “…" at bounding box center [808, 359] width 1123 height 382
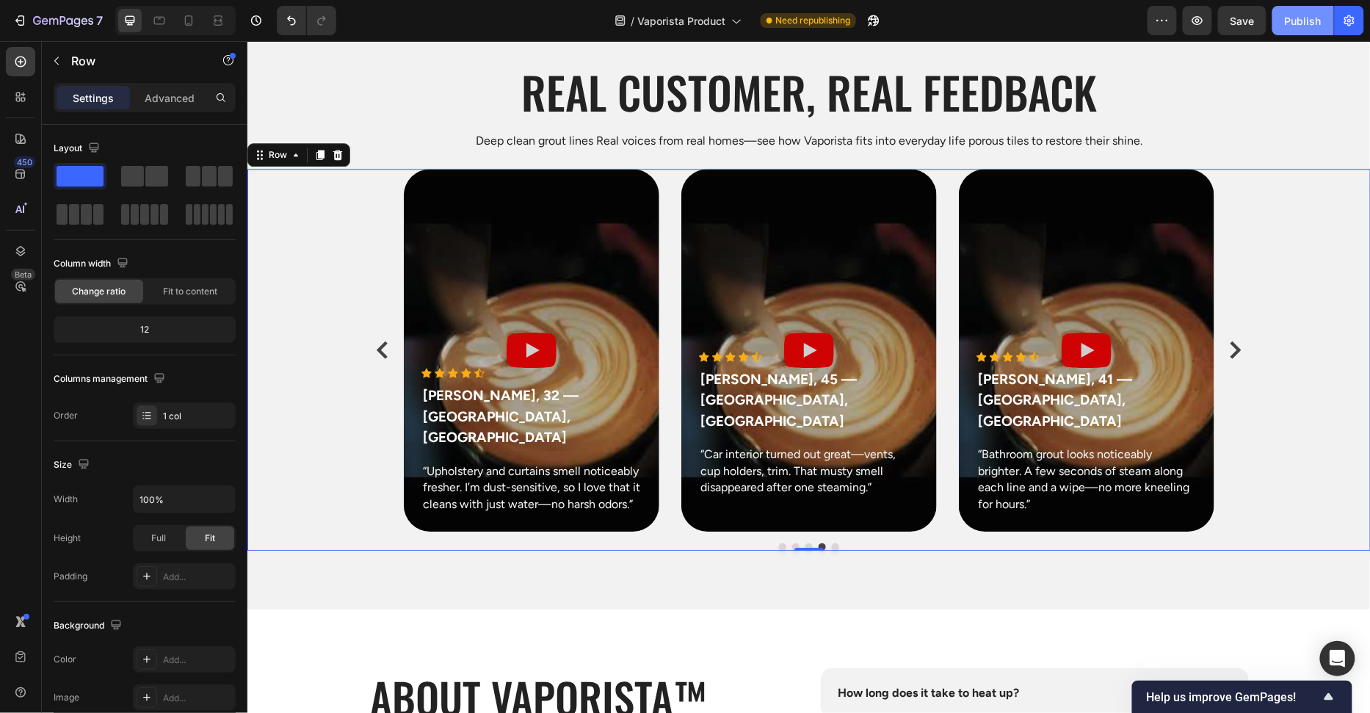
click at [1285, 21] on button "Publish" at bounding box center [1303, 20] width 62 height 29
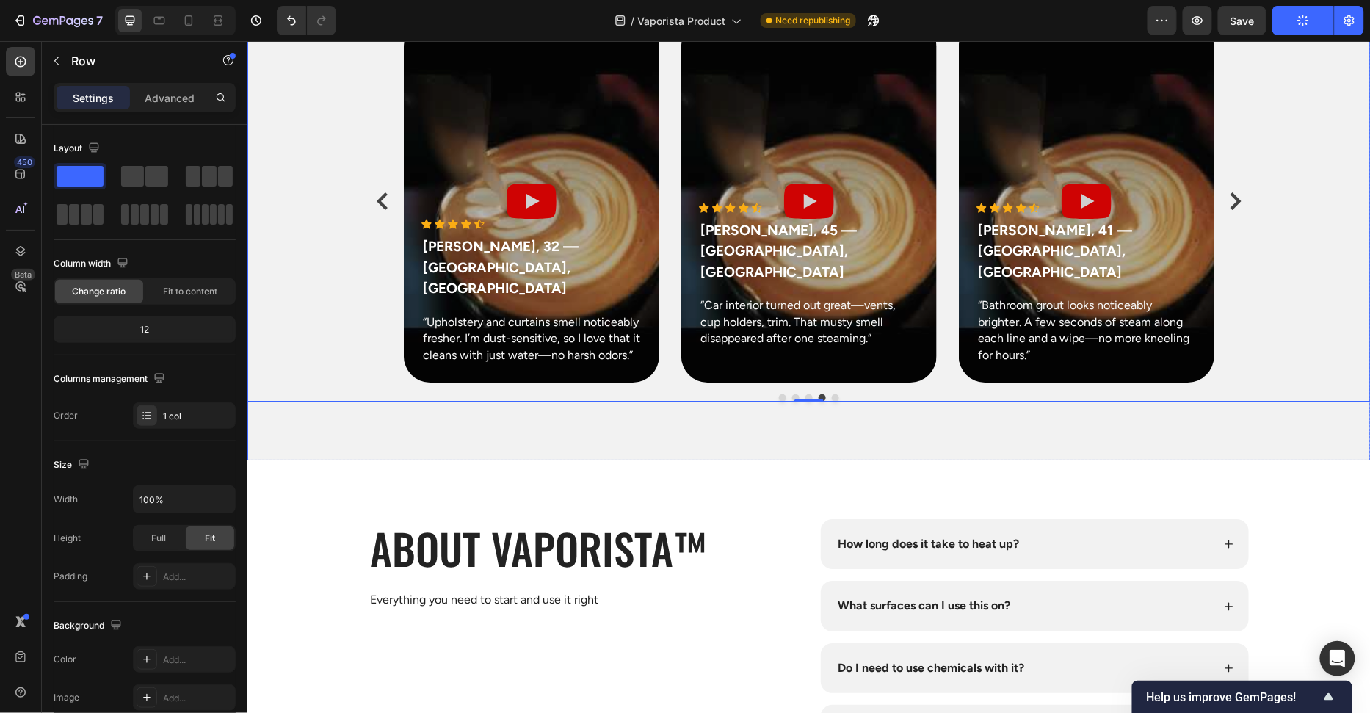
scroll to position [5940, 0]
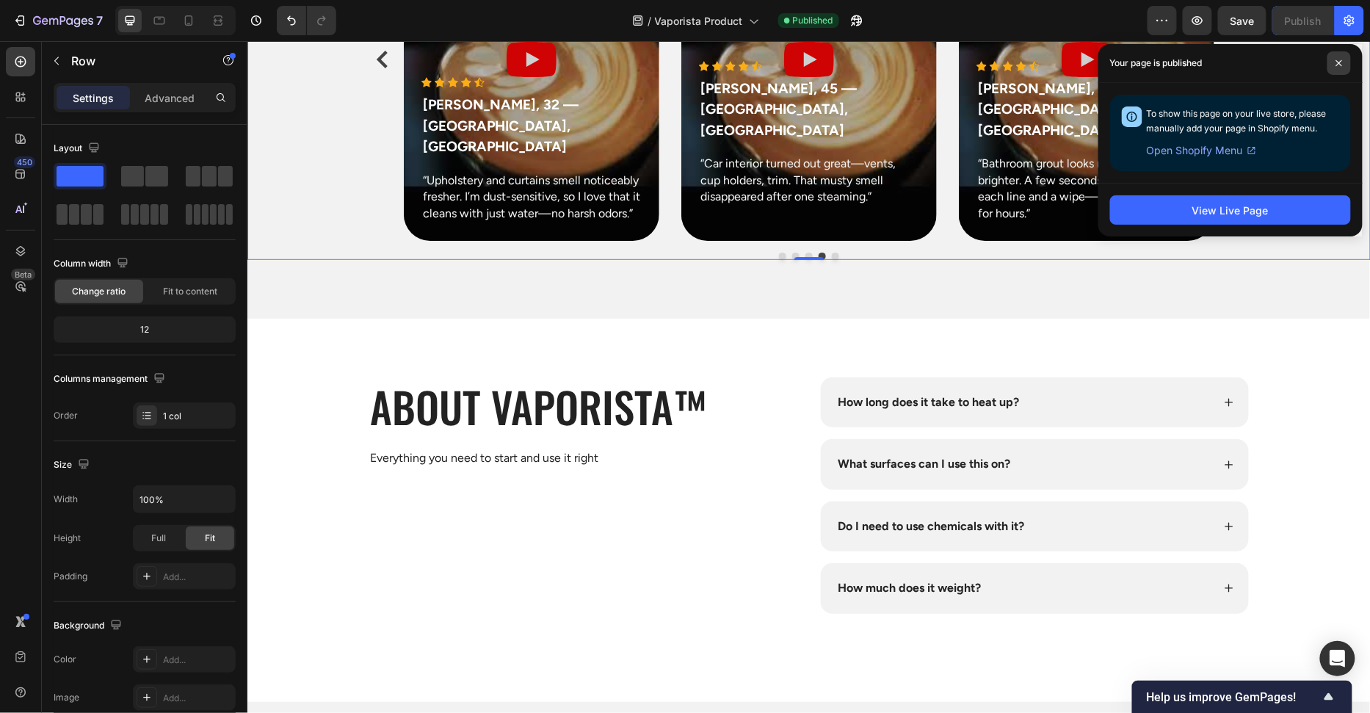
click at [1342, 58] on span at bounding box center [1338, 62] width 23 height 23
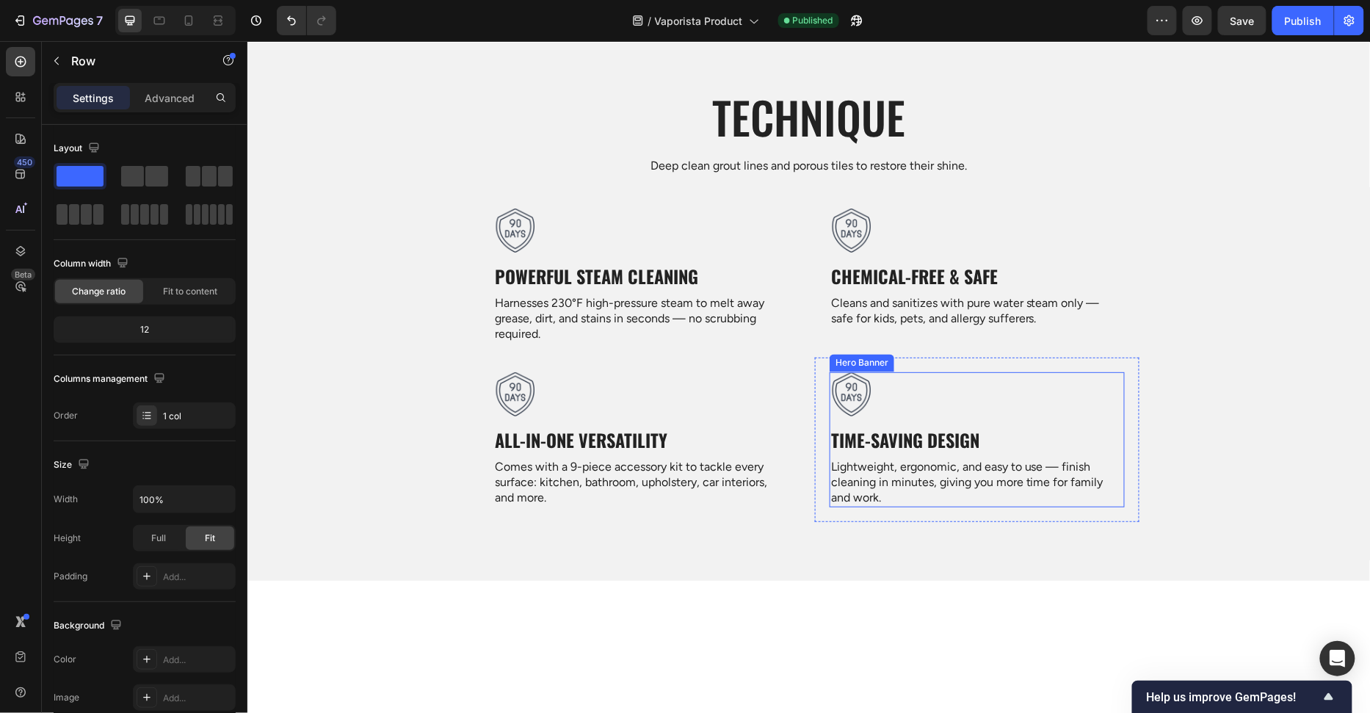
scroll to position [3106, 0]
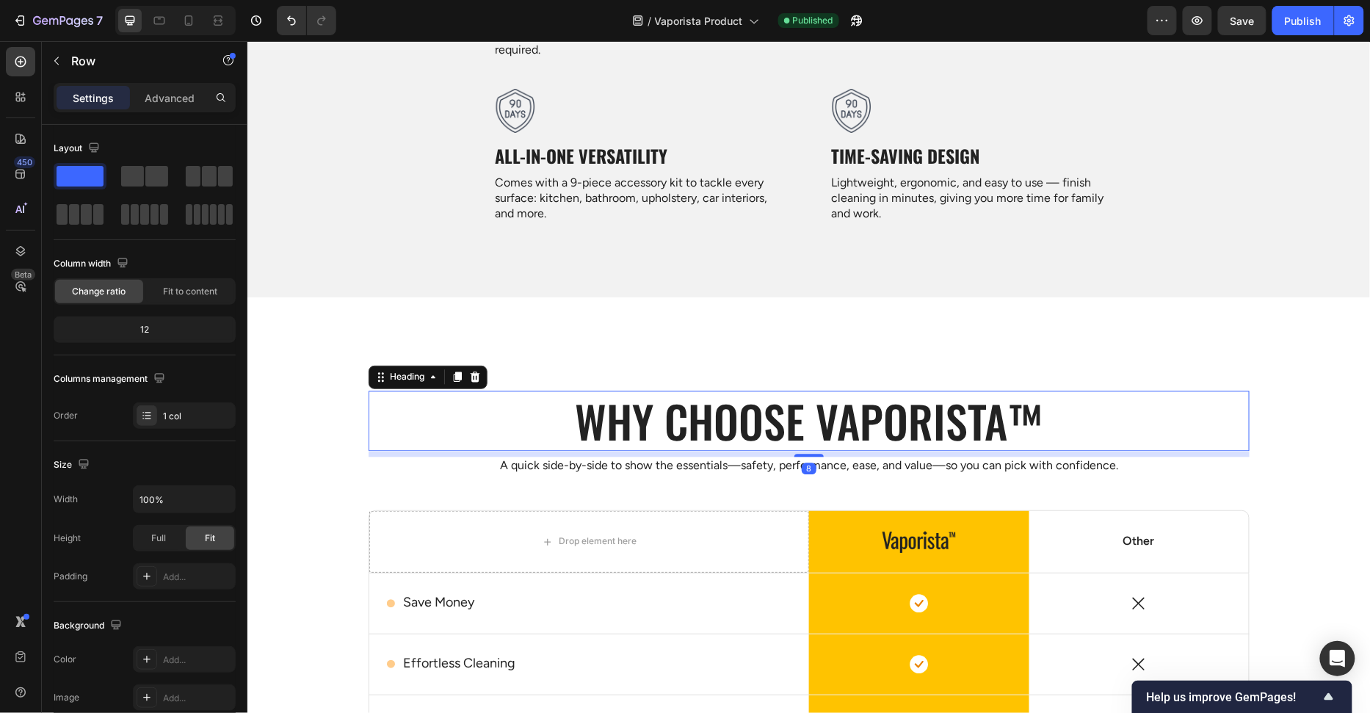
click at [921, 440] on h2 "Why choose Vaporista™" at bounding box center [808, 421] width 881 height 60
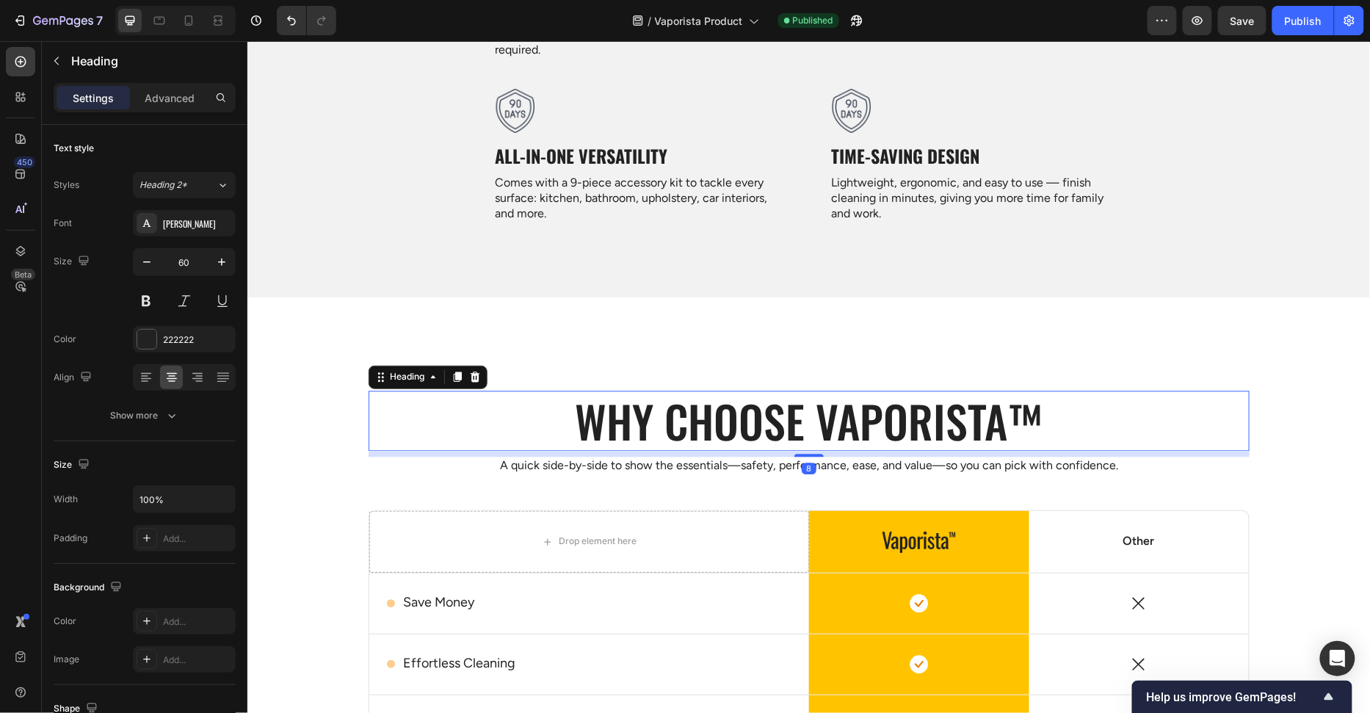
click at [938, 358] on div "Why choose Vaporista™ Heading 8 A quick side-by-side to show the essentials—saf…" at bounding box center [808, 685] width 1123 height 706
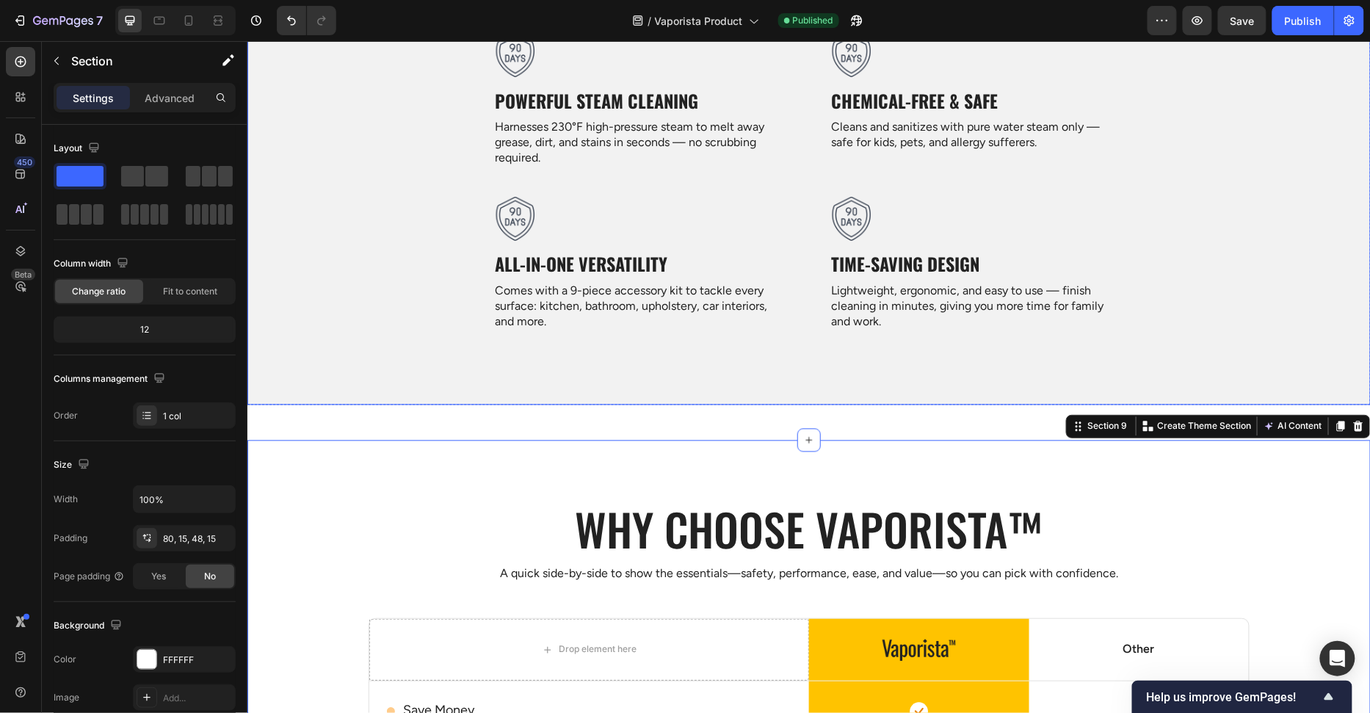
click at [907, 425] on div "Technique Heading Deep clean grout lines and porous tiles to restore their shin…" at bounding box center [808, 141] width 1123 height 596
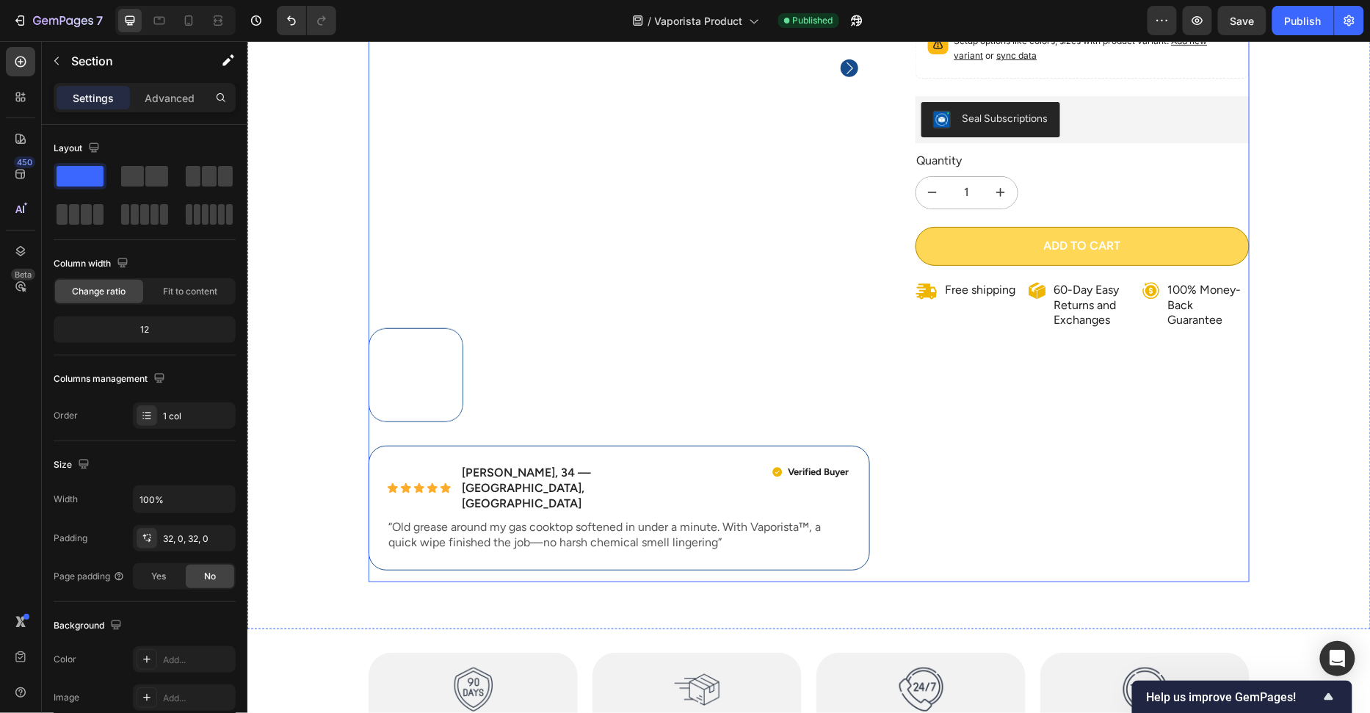
scroll to position [311, 0]
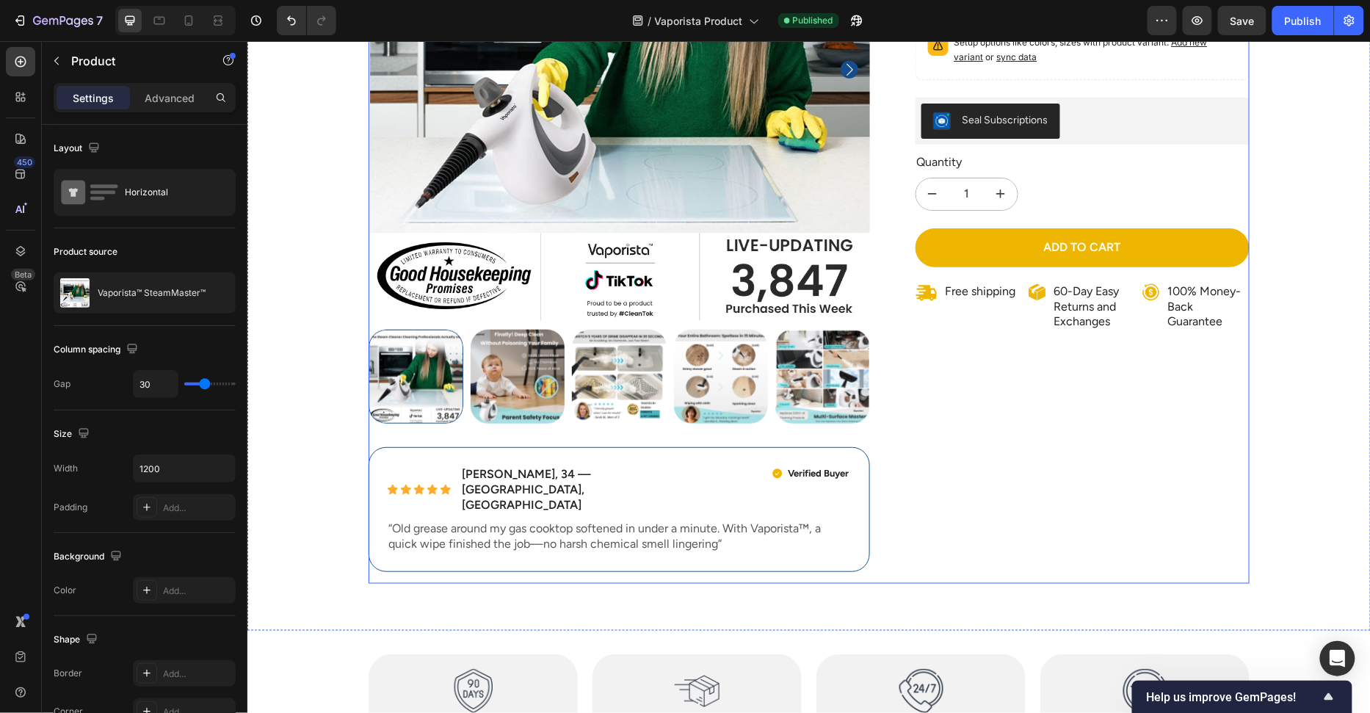
click at [886, 245] on div "100% Money-Back Guarantee Item List 60-Day Easy Returns Item List Row Product I…" at bounding box center [808, 201] width 881 height 764
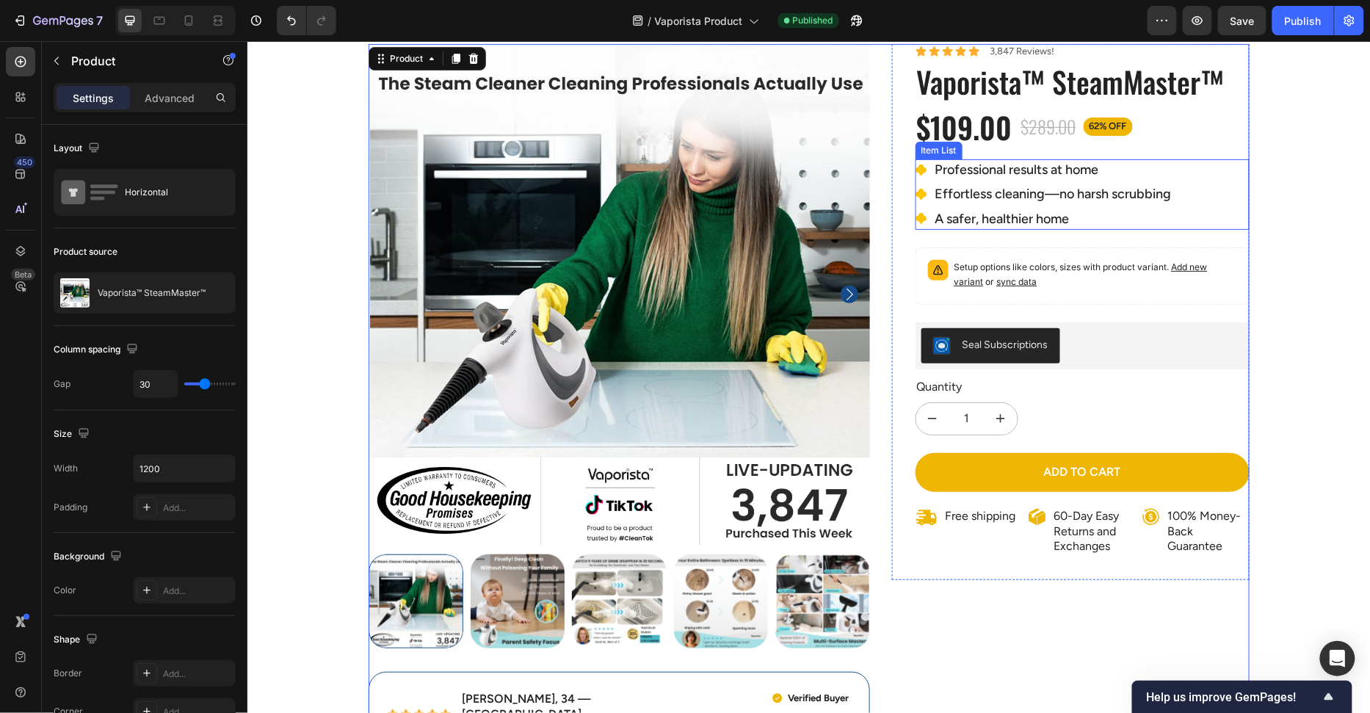
scroll to position [1, 0]
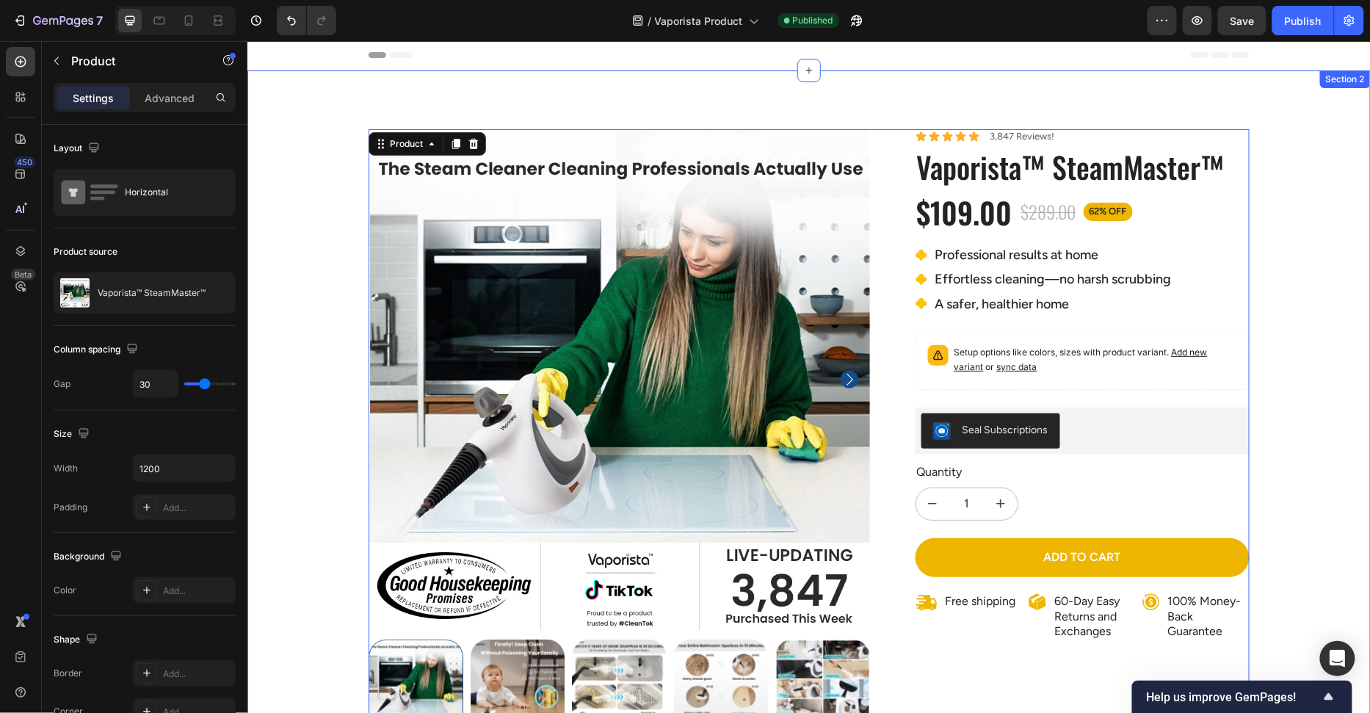
click at [1311, 336] on div "100% Money-Back Guarantee Item List 60-Day Easy Returns Item List Row Product I…" at bounding box center [808, 516] width 1101 height 776
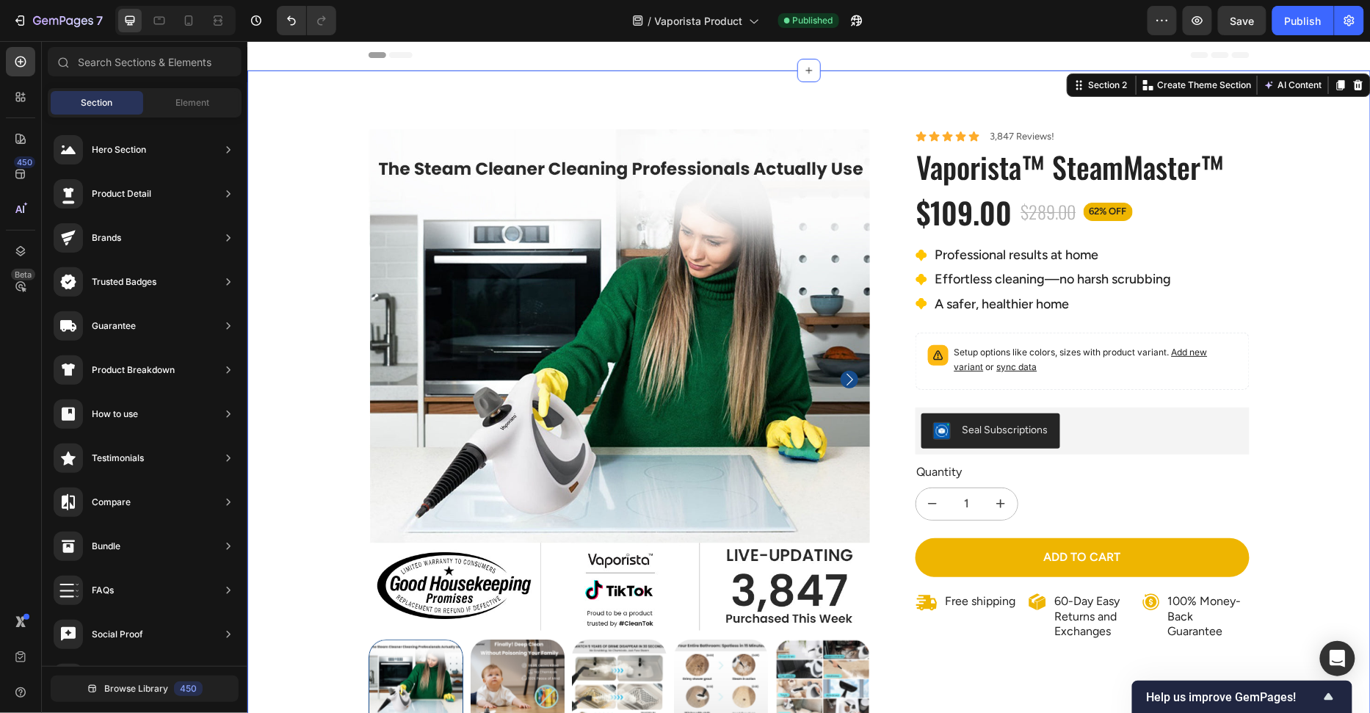
click at [850, 53] on div "Header" at bounding box center [808, 54] width 881 height 29
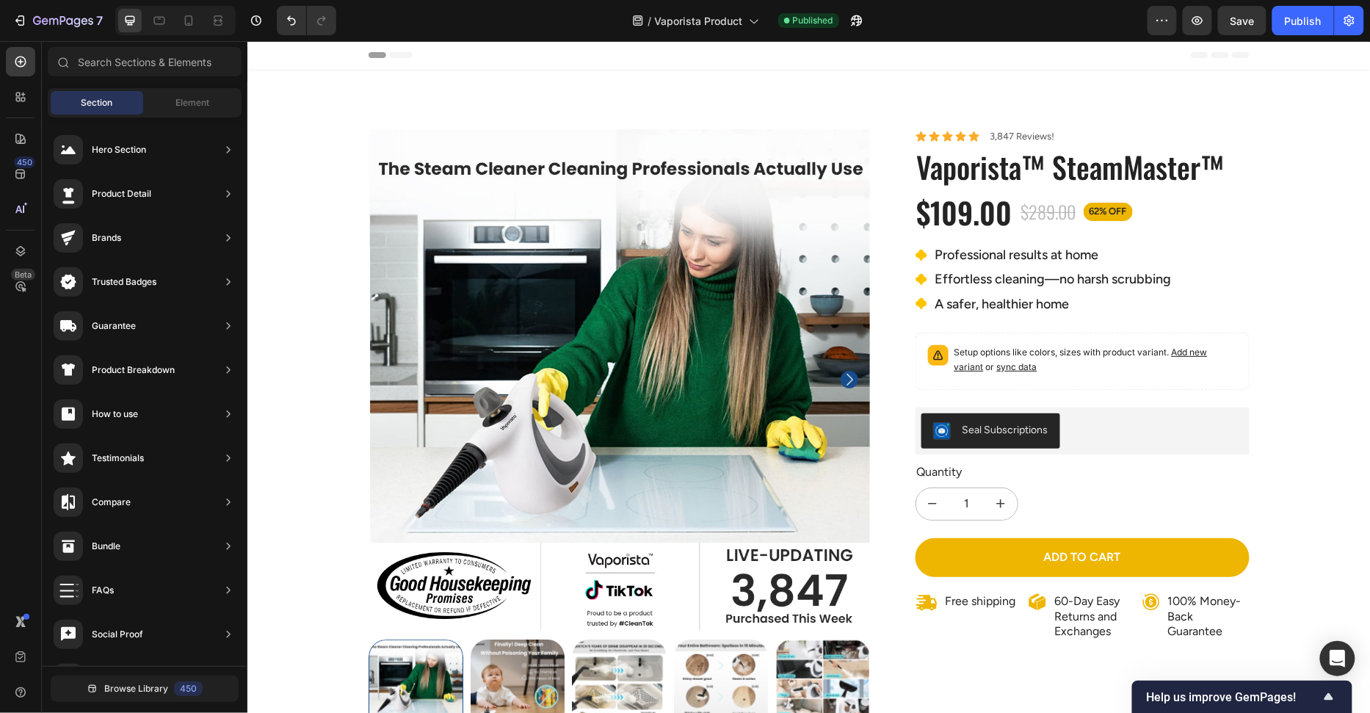
click at [290, 51] on span "Header" at bounding box center [291, 54] width 32 height 15
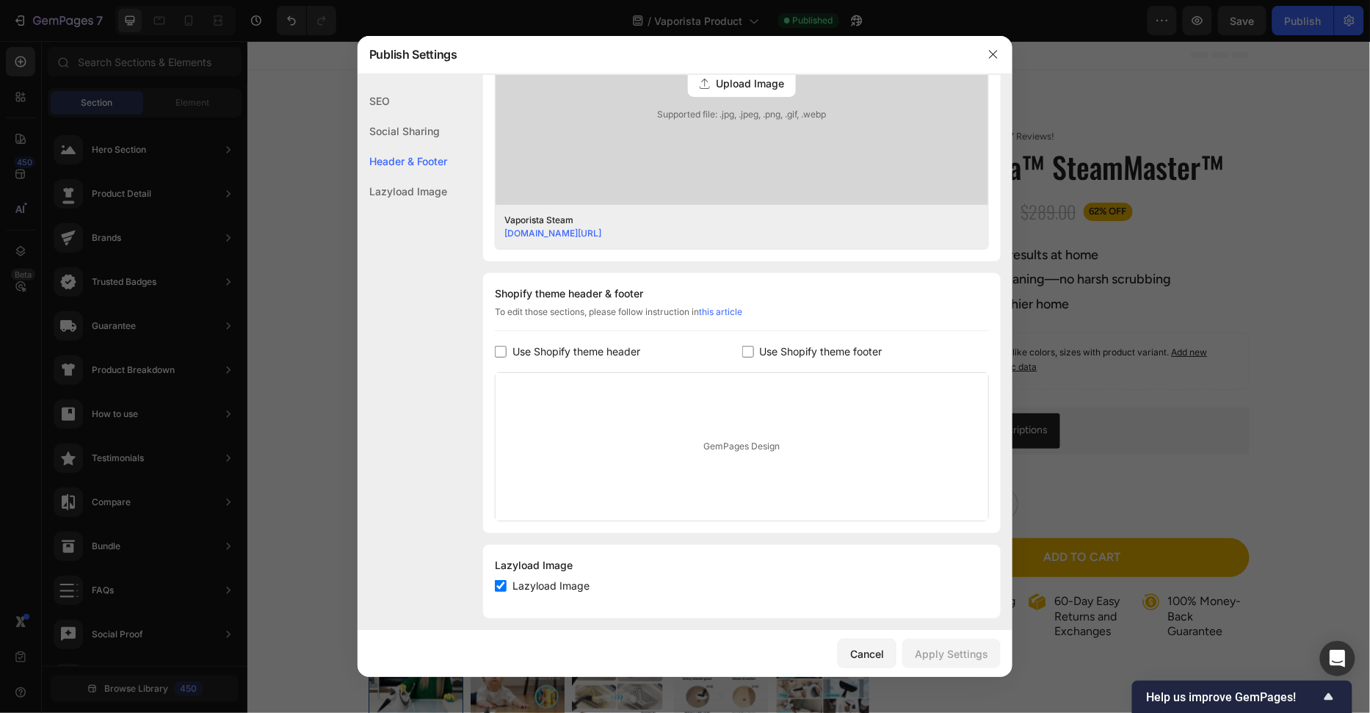
scroll to position [512, 0]
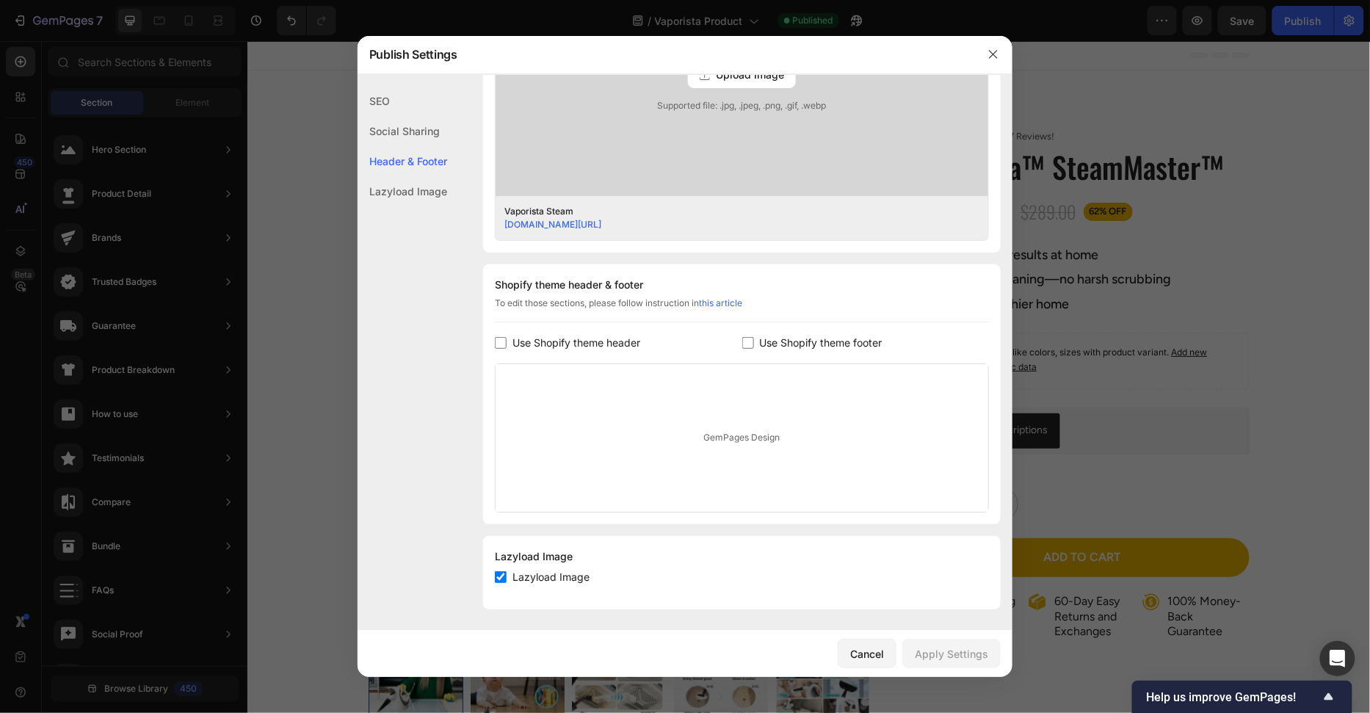
click at [537, 336] on span "Use Shopify theme header" at bounding box center [576, 343] width 128 height 18
checkbox input "true"
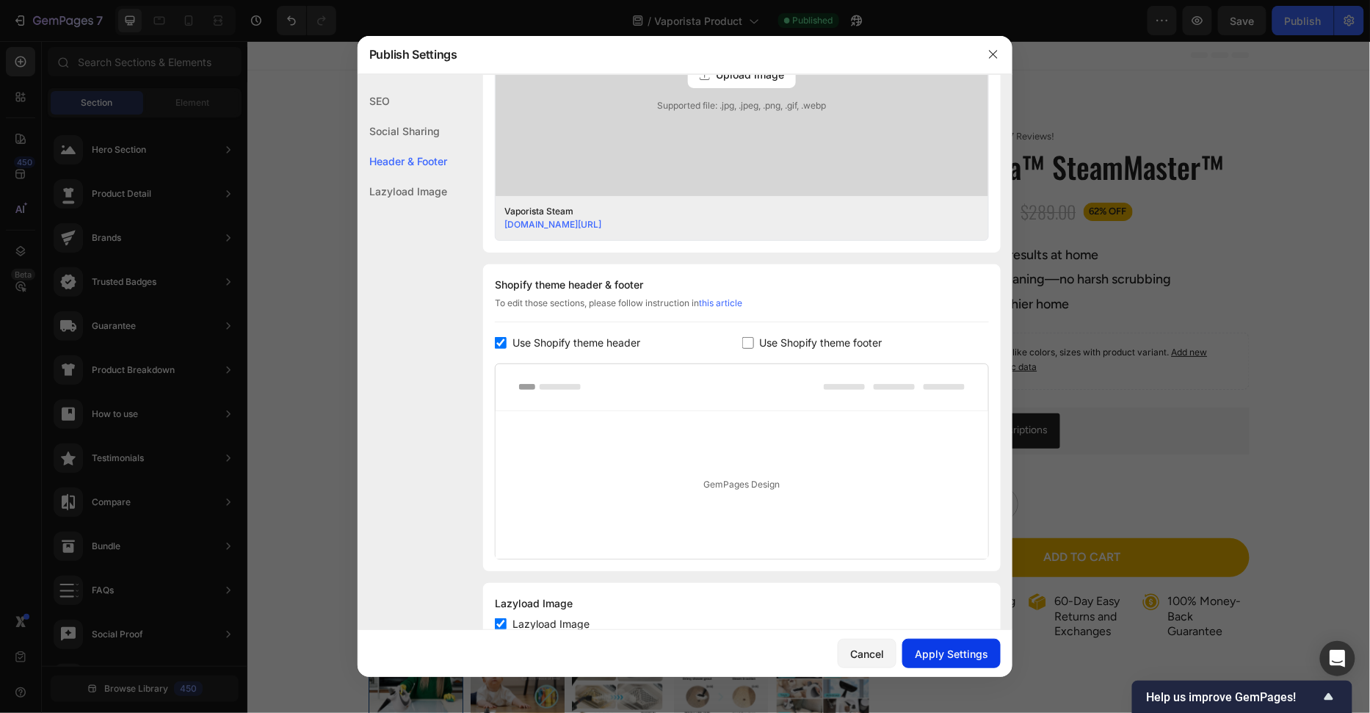
click at [966, 661] on button "Apply Settings" at bounding box center [951, 653] width 98 height 29
click at [982, 54] on button "button" at bounding box center [993, 54] width 23 height 23
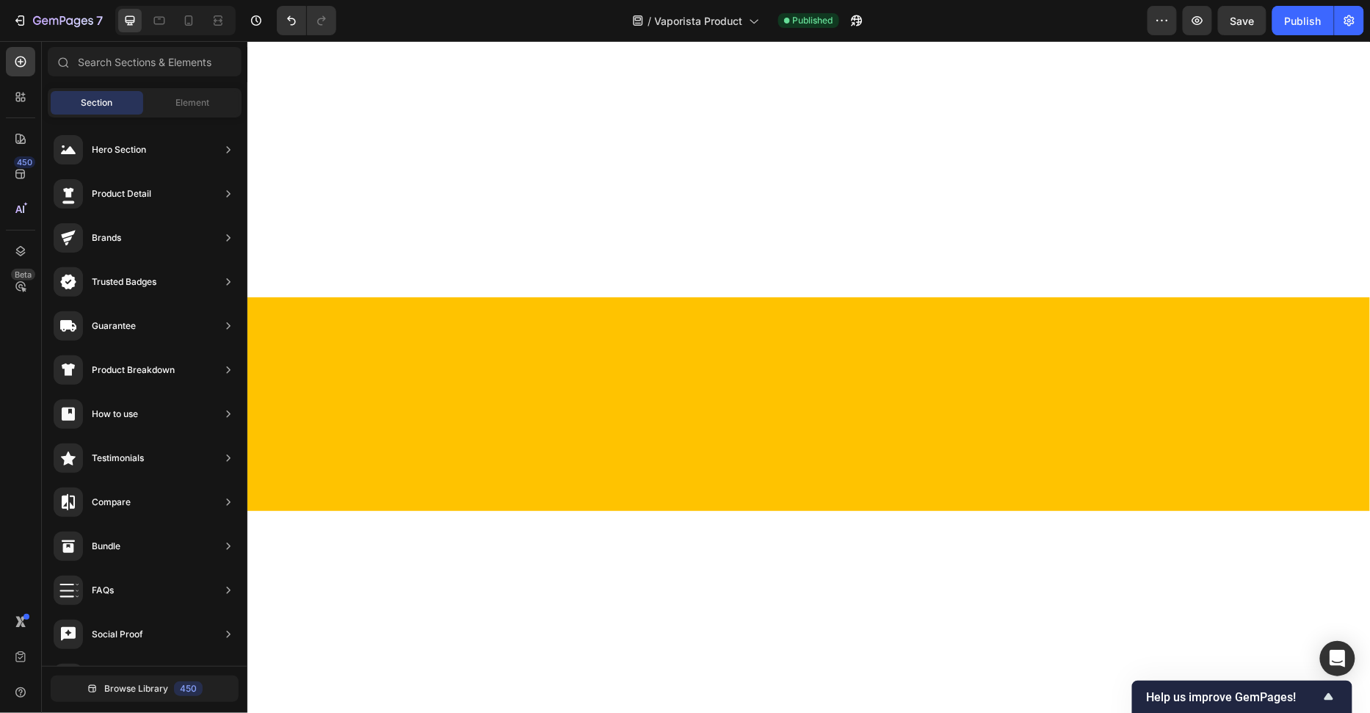
scroll to position [1555, 0]
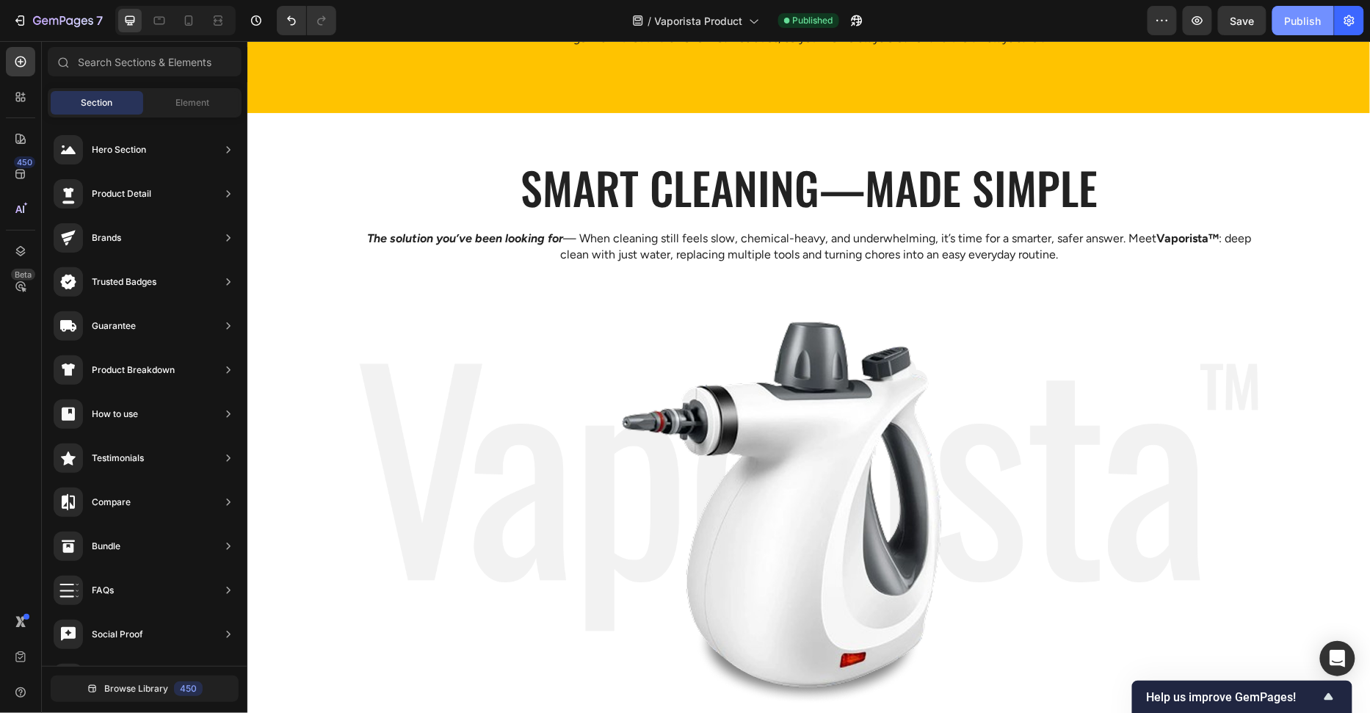
drag, startPoint x: 1294, startPoint y: 18, endPoint x: 1292, endPoint y: 34, distance: 15.6
click at [1294, 18] on div "Publish" at bounding box center [1303, 20] width 37 height 15
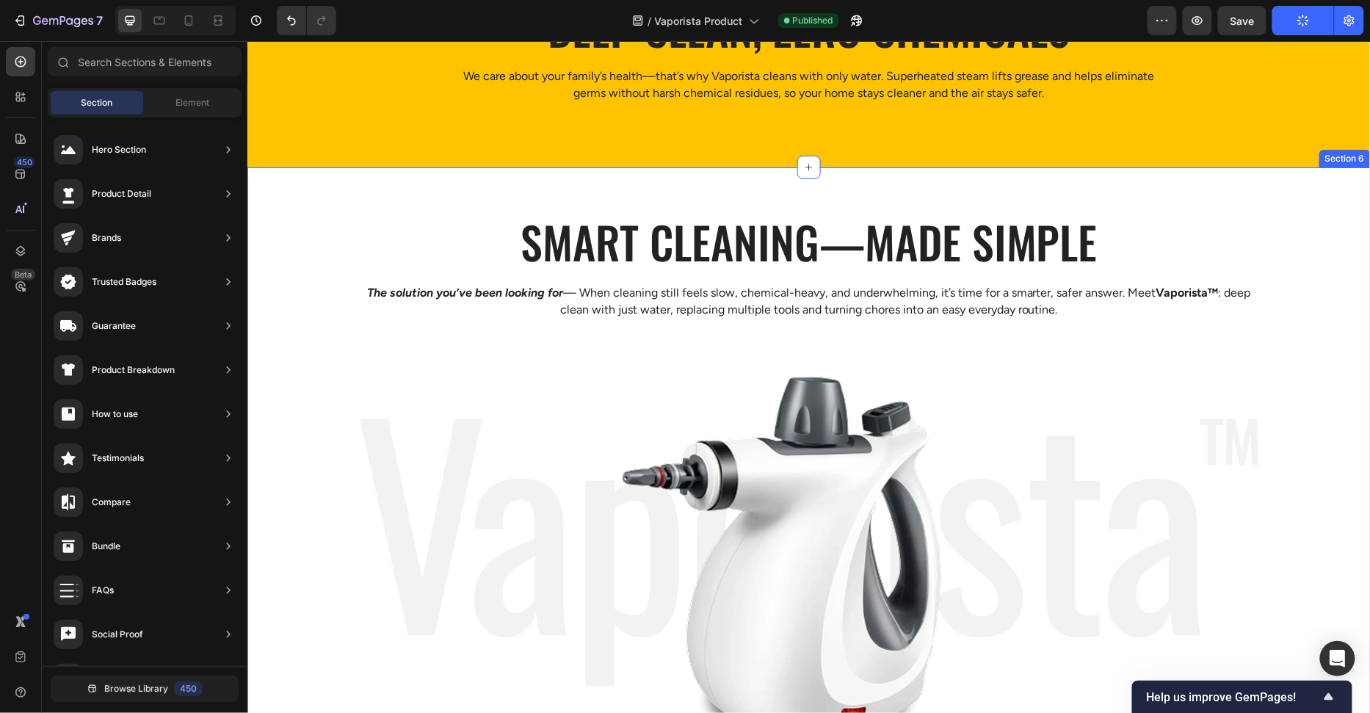
scroll to position [1736, 0]
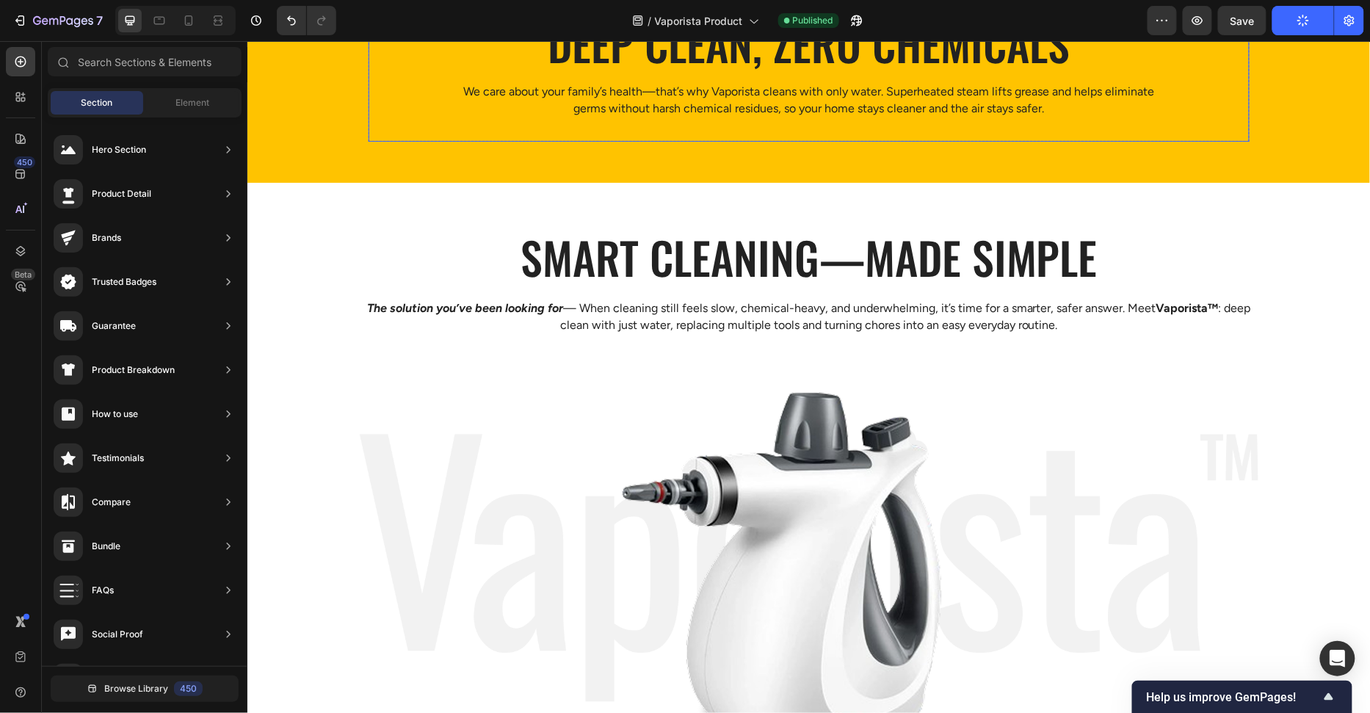
click at [1072, 92] on p "We care about your family’s health—that’s why Vaporista cleans with only water.…" at bounding box center [808, 99] width 702 height 33
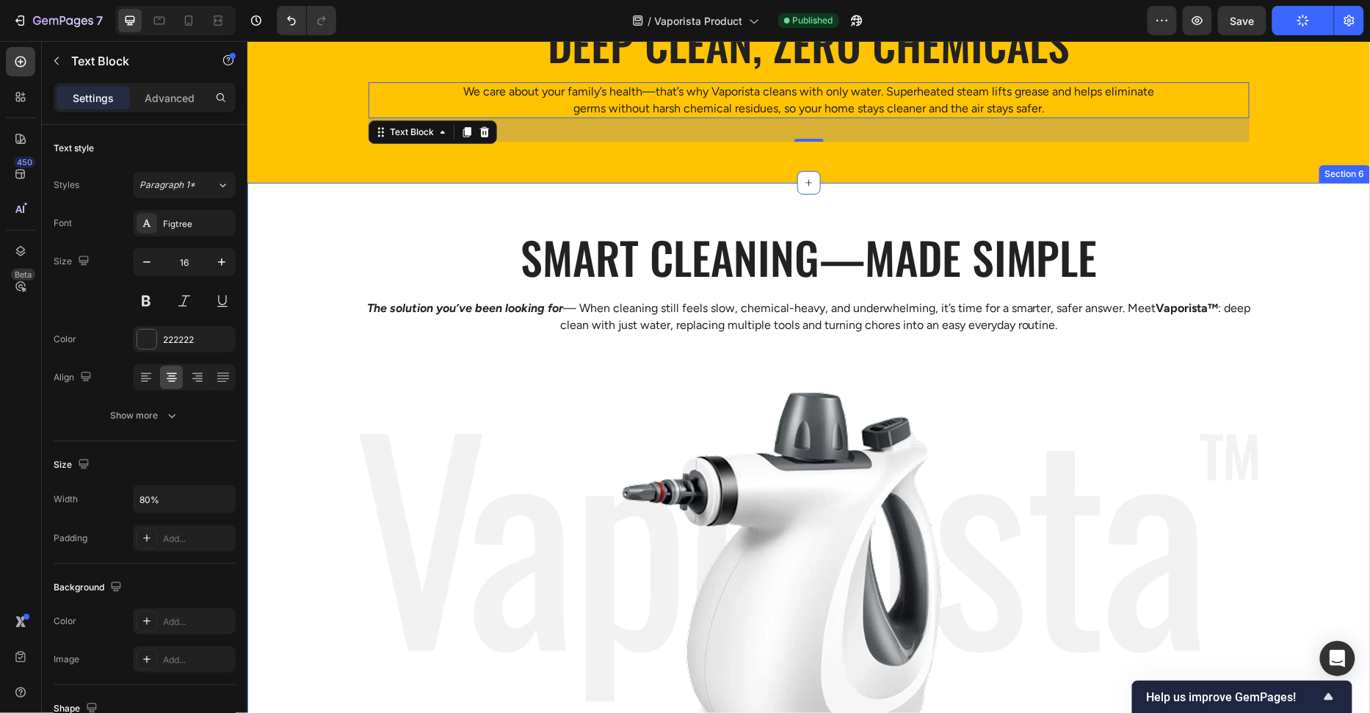
click at [601, 323] on p "The solution you’ve been looking for — When cleaning still feels slow, chemical…" at bounding box center [808, 316] width 896 height 33
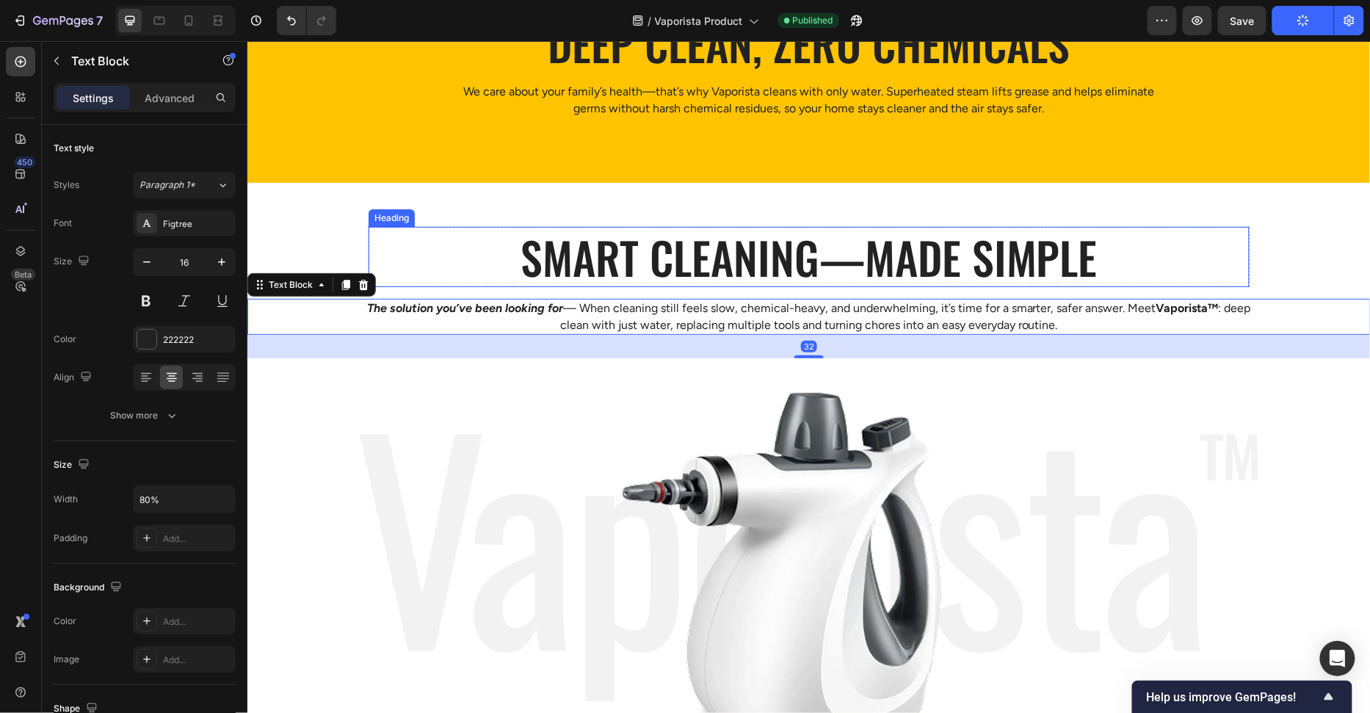
click at [448, 258] on h2 "Smart cleaning—made simple" at bounding box center [808, 256] width 881 height 60
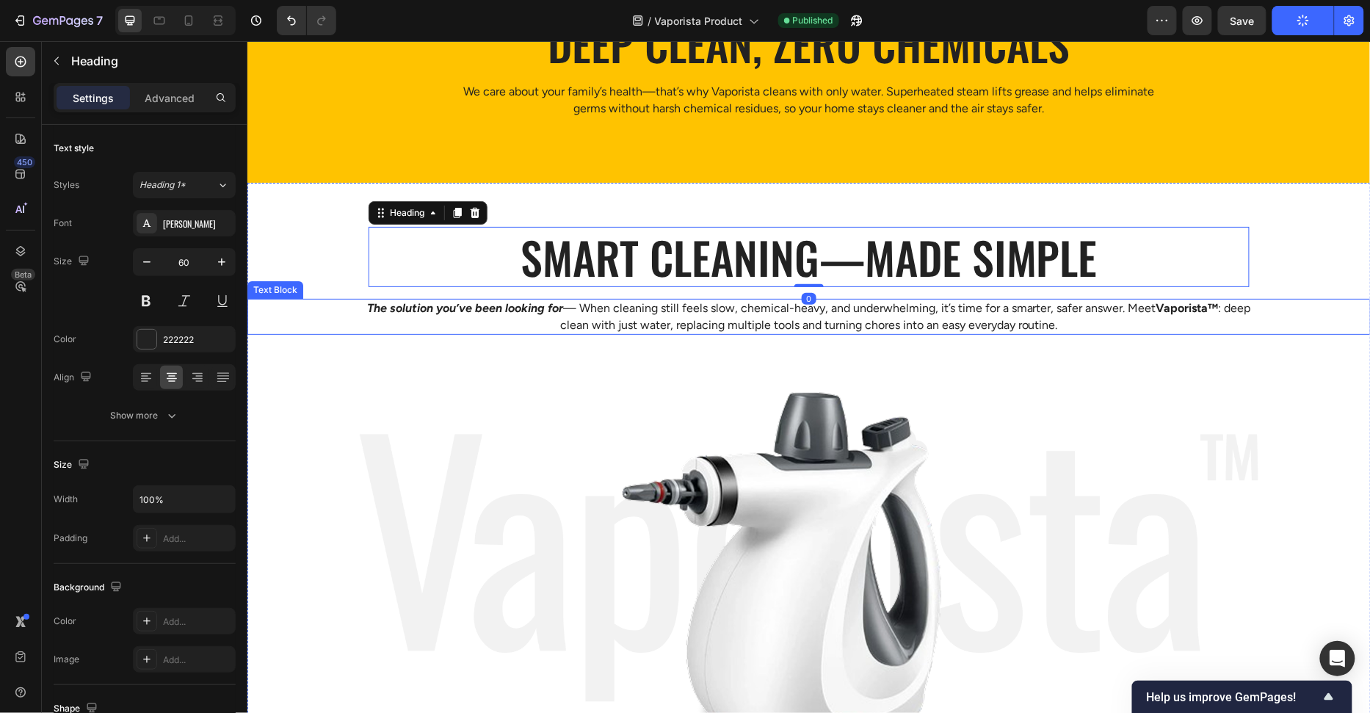
click at [465, 302] on strong "The solution you’ve been looking for" at bounding box center [464, 307] width 196 height 14
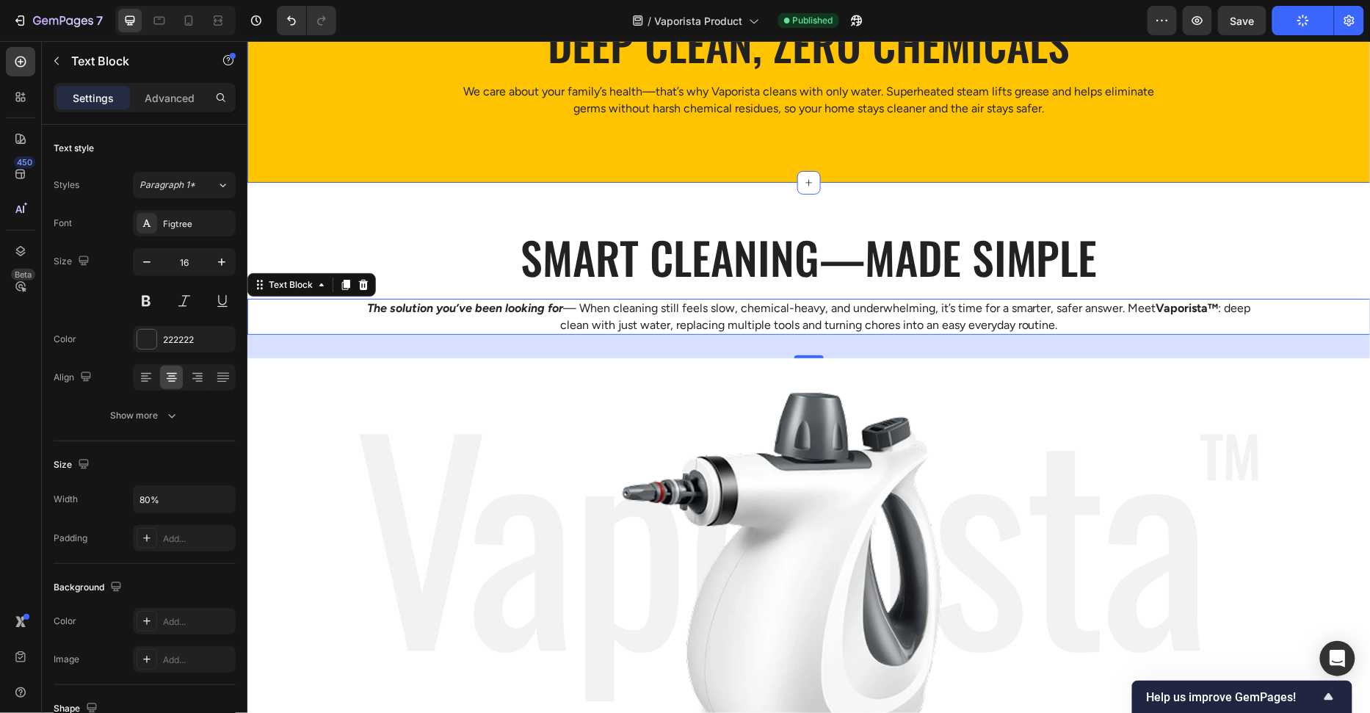
click at [1183, 192] on div "Smart cleaning—made simple Heading Row The solution you’ve been looking for — W…" at bounding box center [808, 498] width 1123 height 633
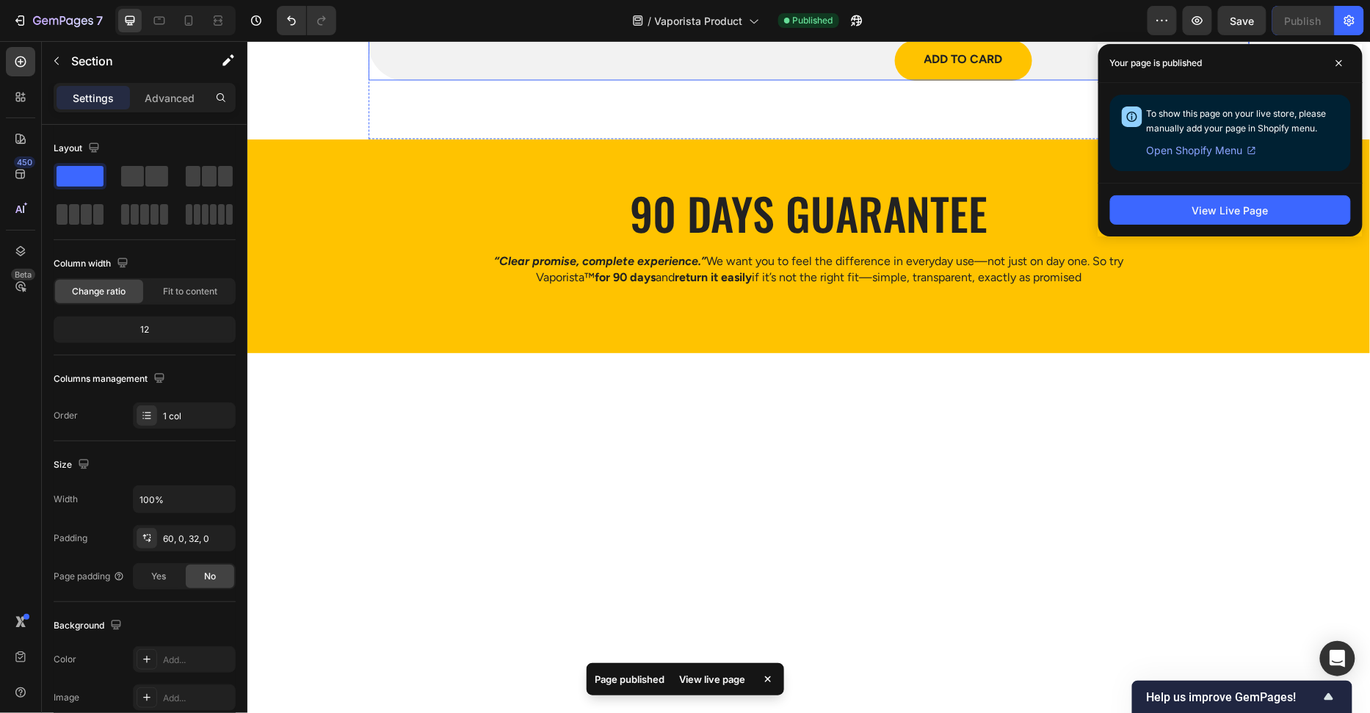
scroll to position [4859, 0]
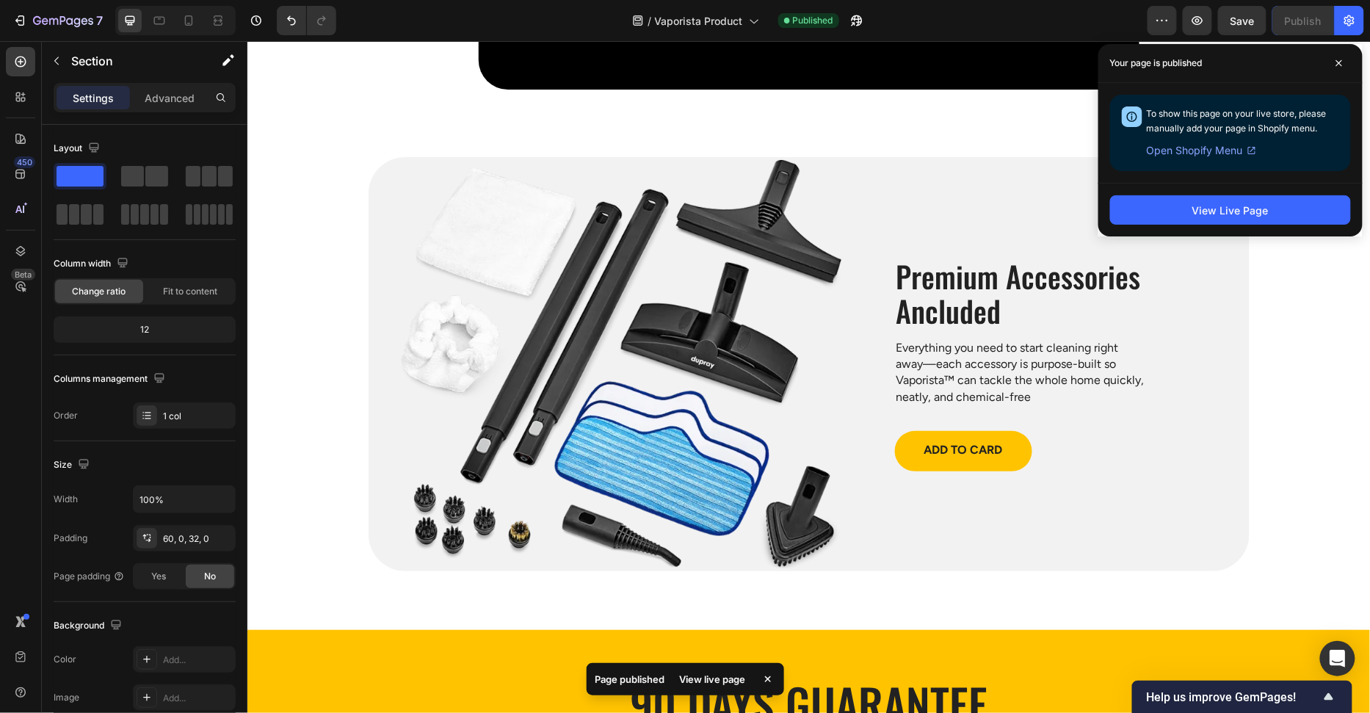
drag, startPoint x: 1334, startPoint y: 63, endPoint x: 1223, endPoint y: 158, distance: 145.8
click at [1335, 63] on span at bounding box center [1338, 62] width 23 height 23
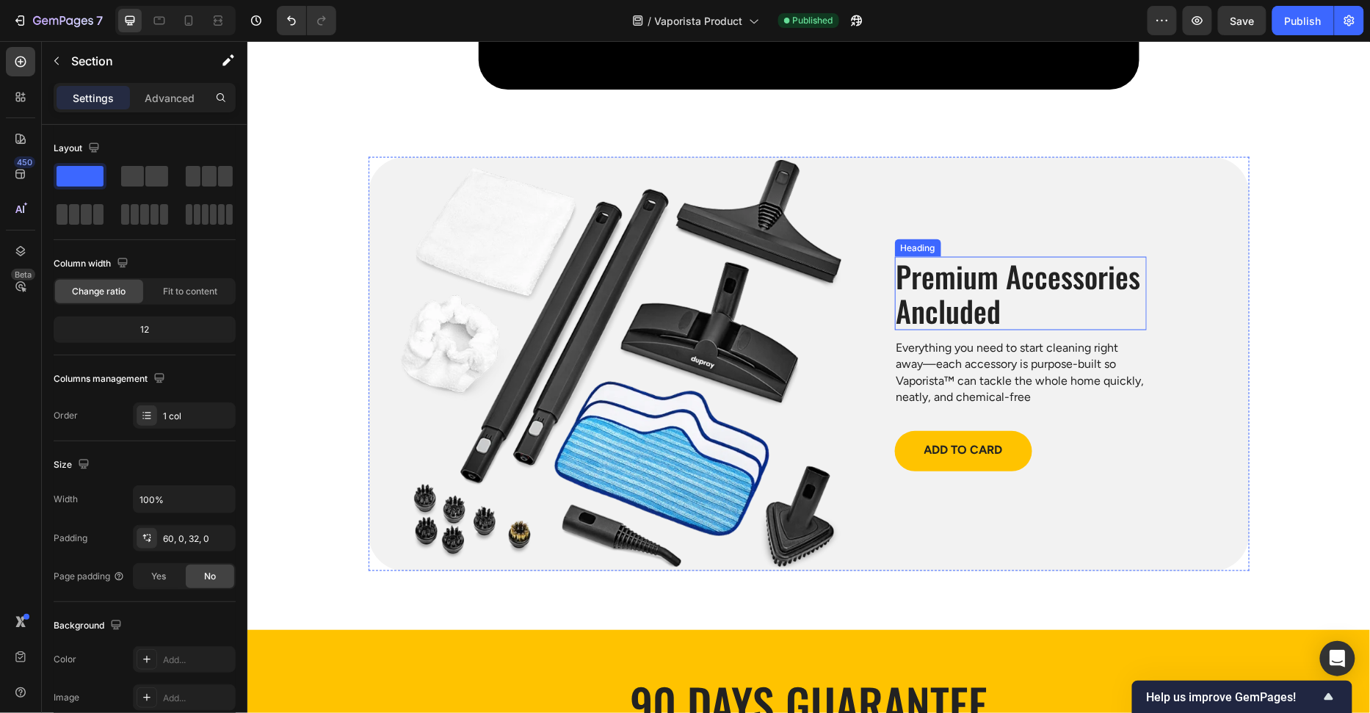
click at [903, 291] on h2 "Premium Accessories Ancluded" at bounding box center [1020, 292] width 252 height 73
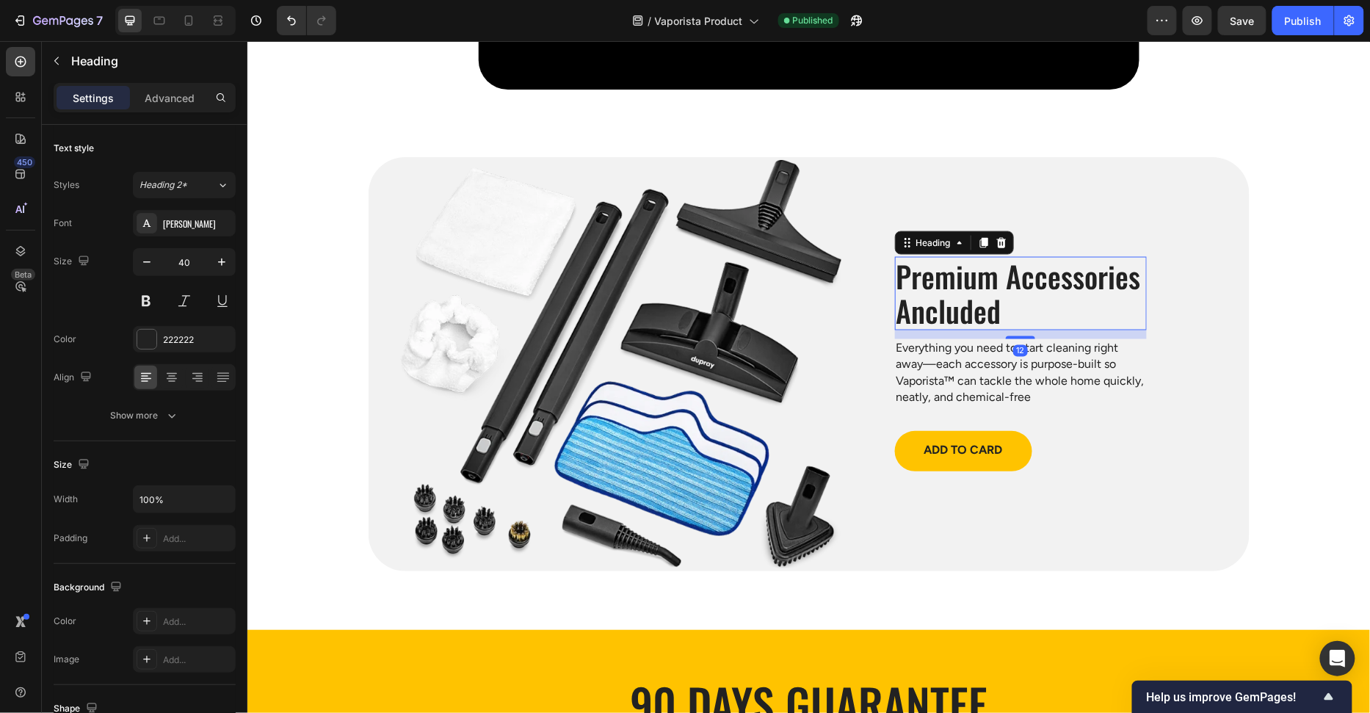
click at [901, 275] on h2 "Premium Accessories Ancluded" at bounding box center [1020, 292] width 252 height 73
click at [901, 275] on p "Premium Accessories Ancluded" at bounding box center [1020, 293] width 249 height 70
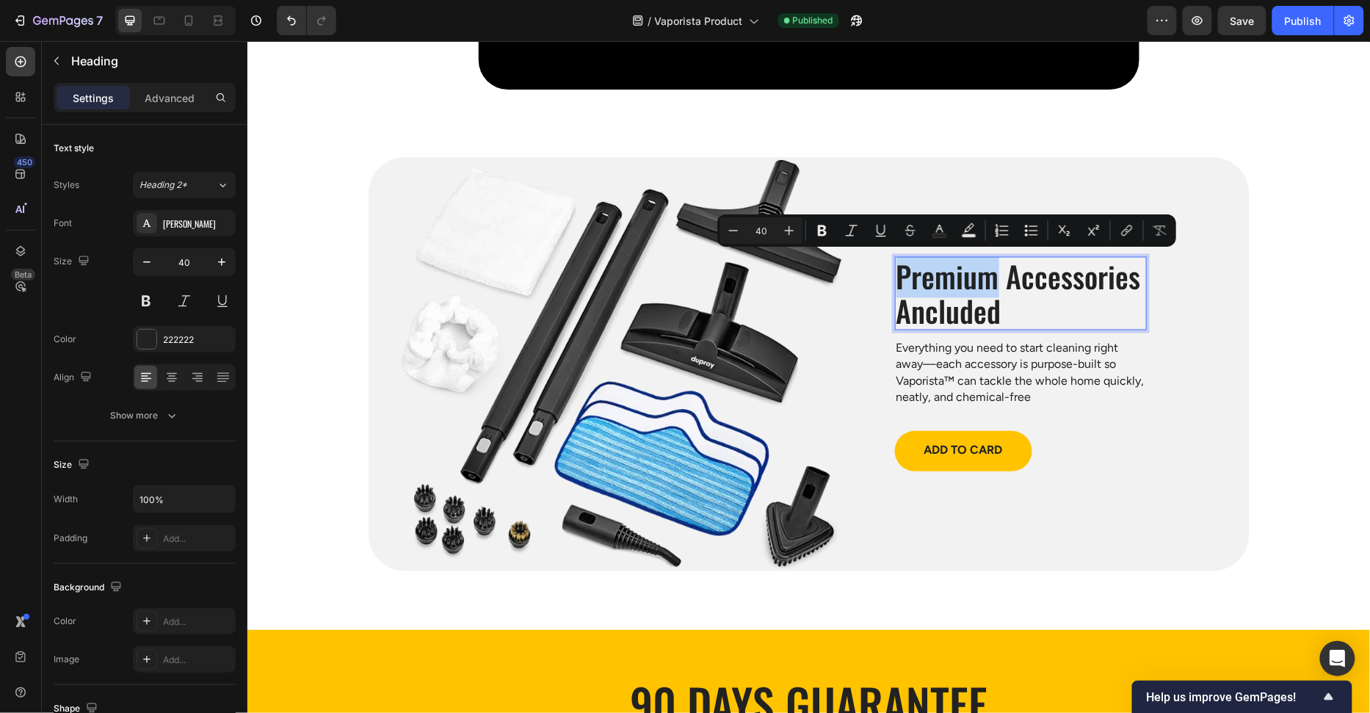
click at [891, 275] on div "Image Premium Accessories Ancluded Heading 12 Everything you need to start clea…" at bounding box center [808, 363] width 881 height 414
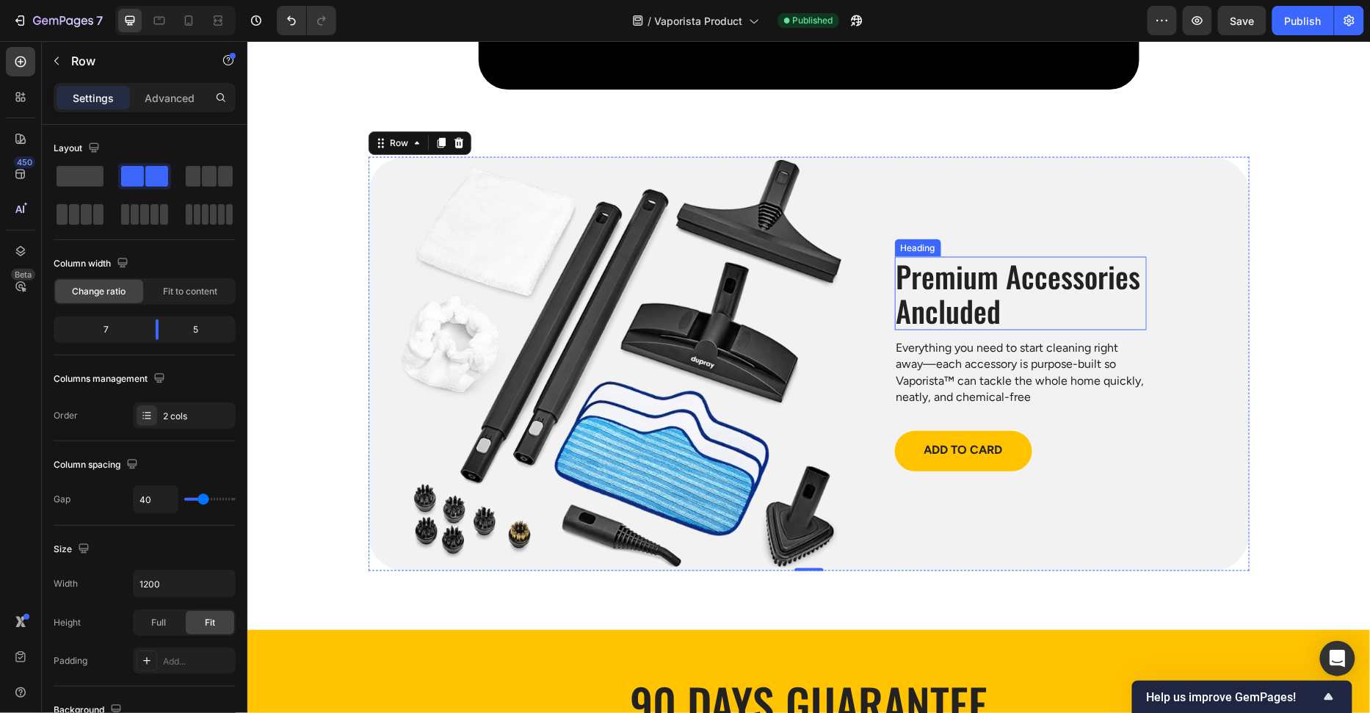
click at [896, 274] on p "Premium Accessories Ancluded" at bounding box center [1020, 293] width 249 height 70
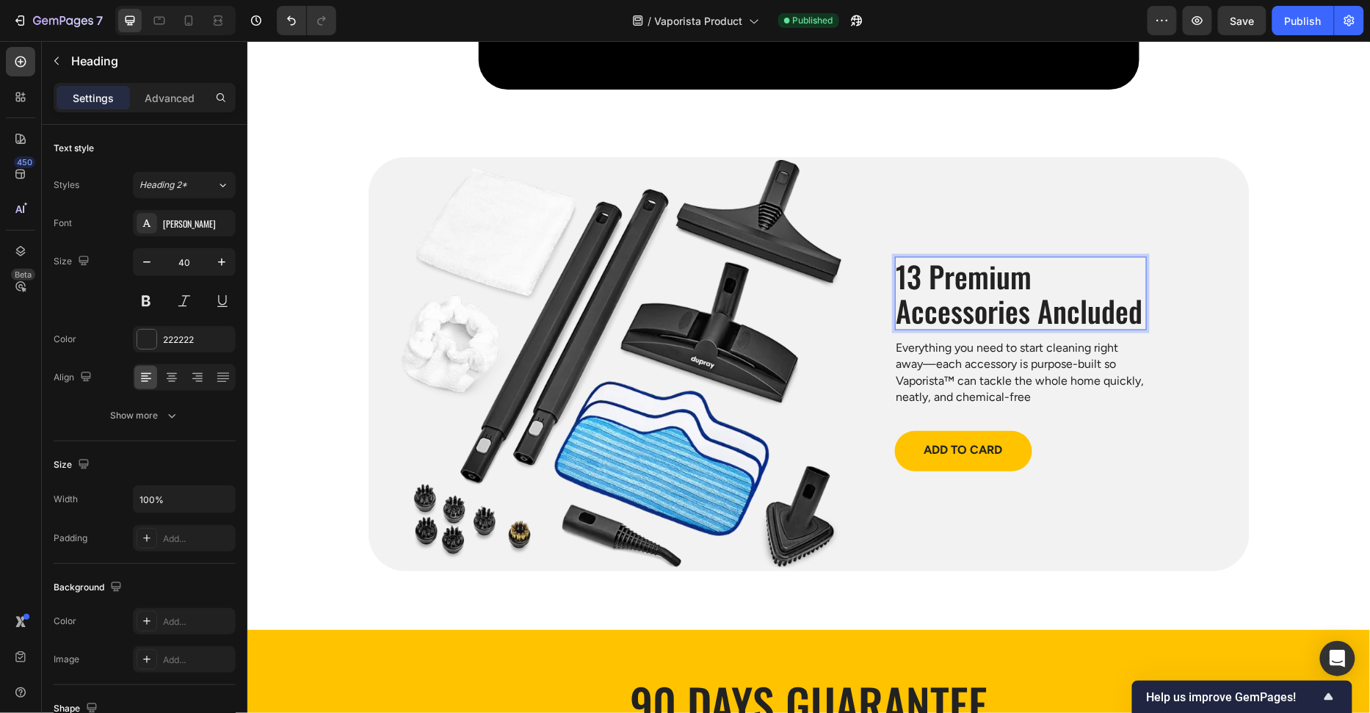
click at [162, 32] on div at bounding box center [175, 20] width 120 height 29
click at [163, 23] on icon at bounding box center [159, 20] width 15 height 15
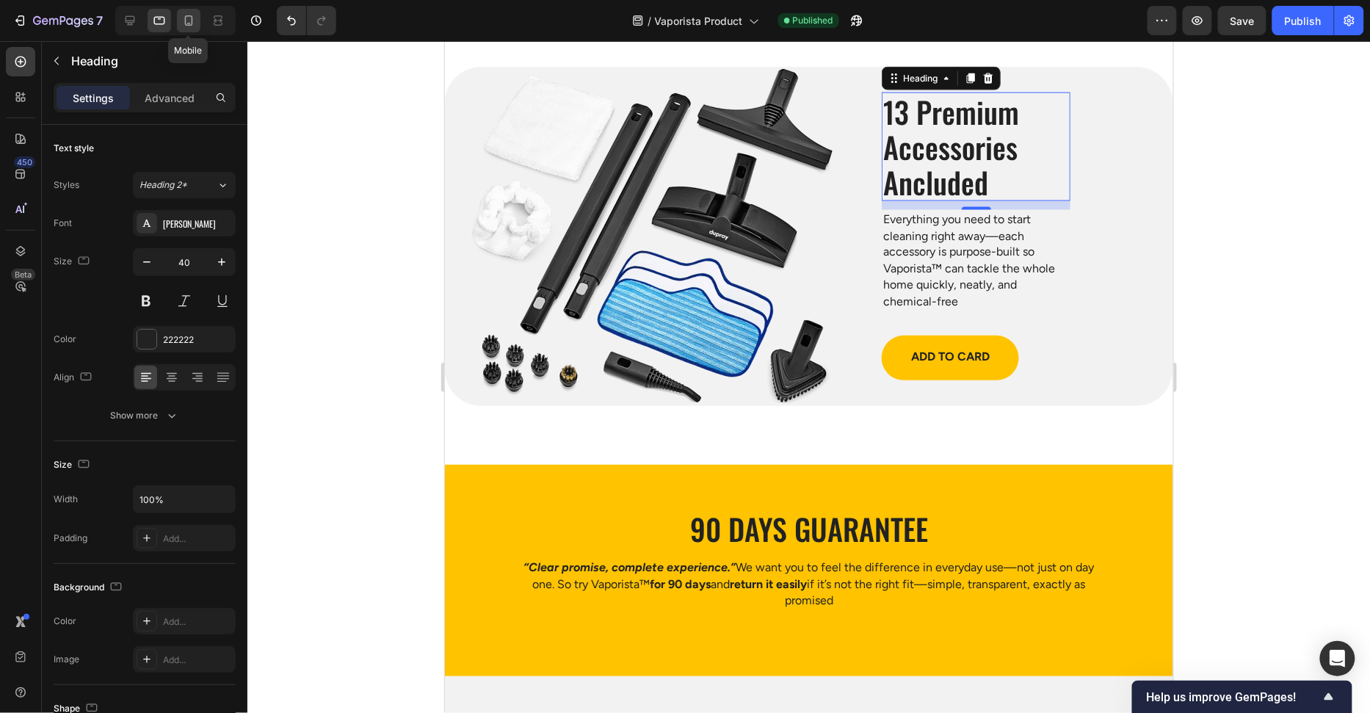
click at [185, 21] on icon at bounding box center [188, 20] width 15 height 15
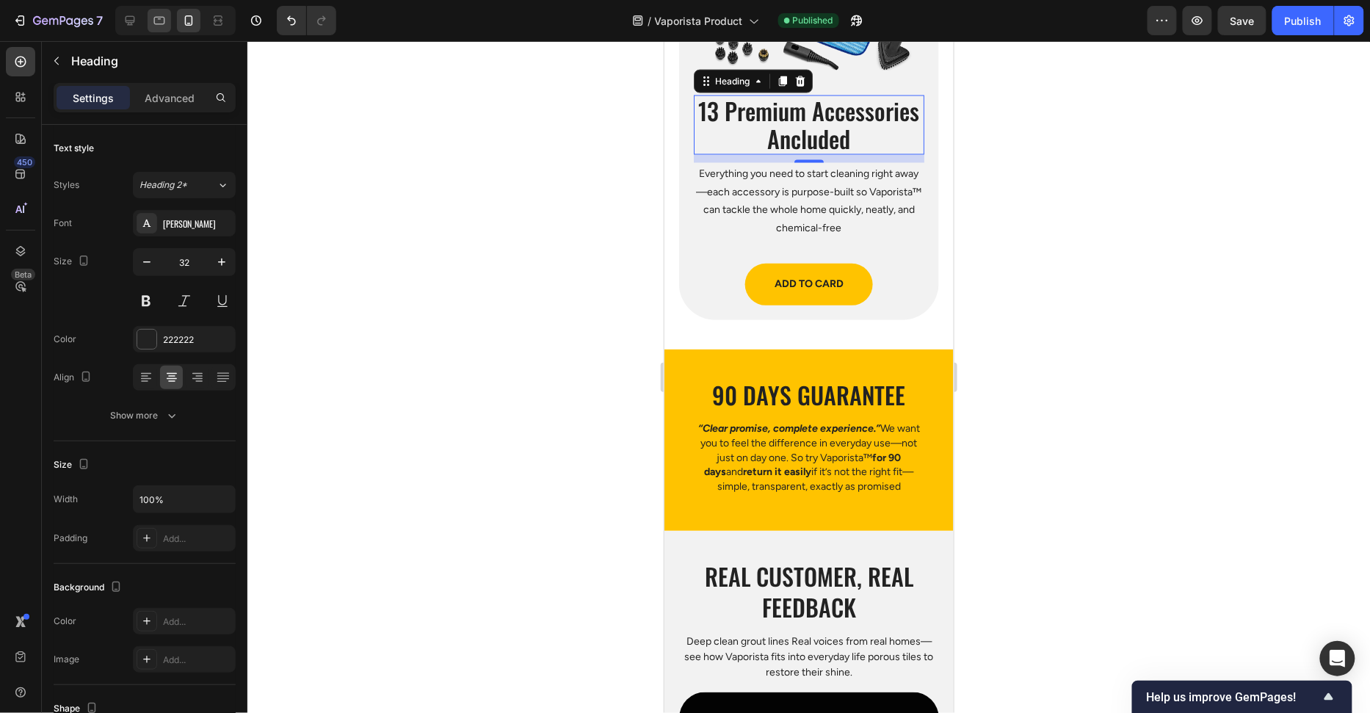
click at [165, 21] on icon at bounding box center [159, 20] width 15 height 15
type input "40"
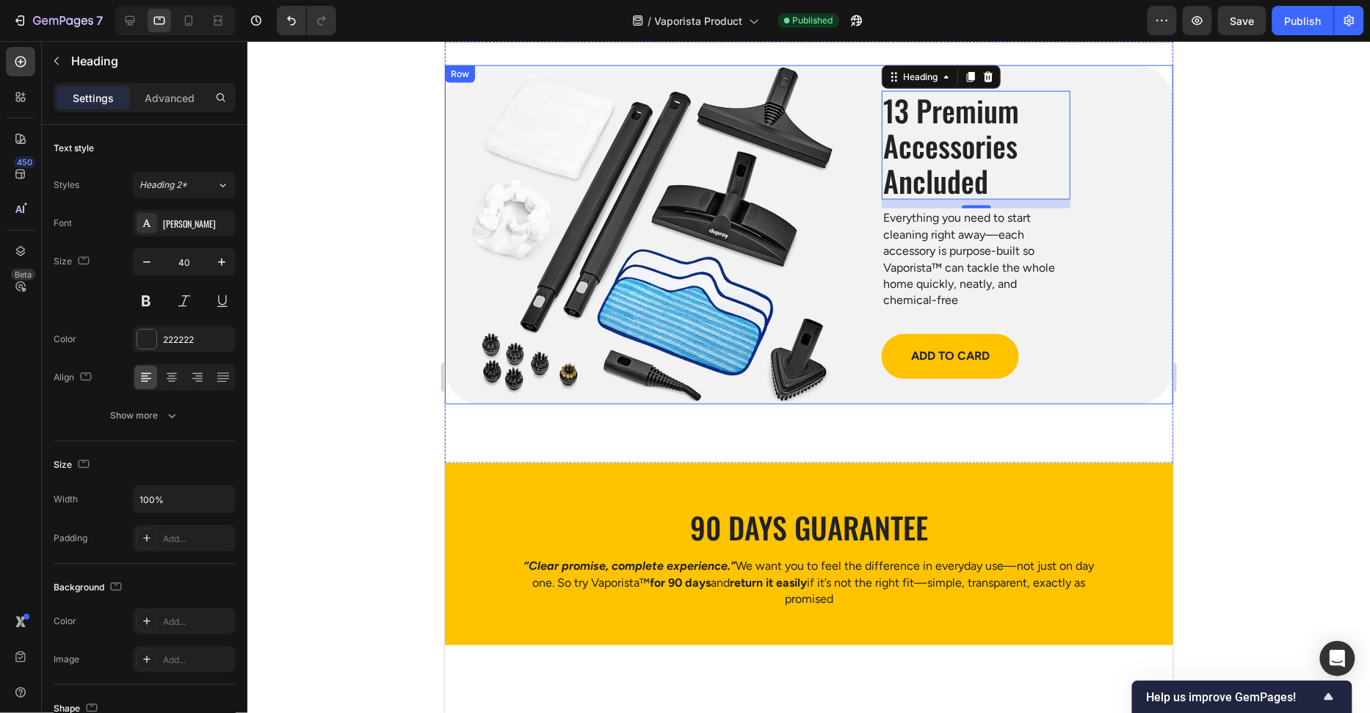
scroll to position [4610, 0]
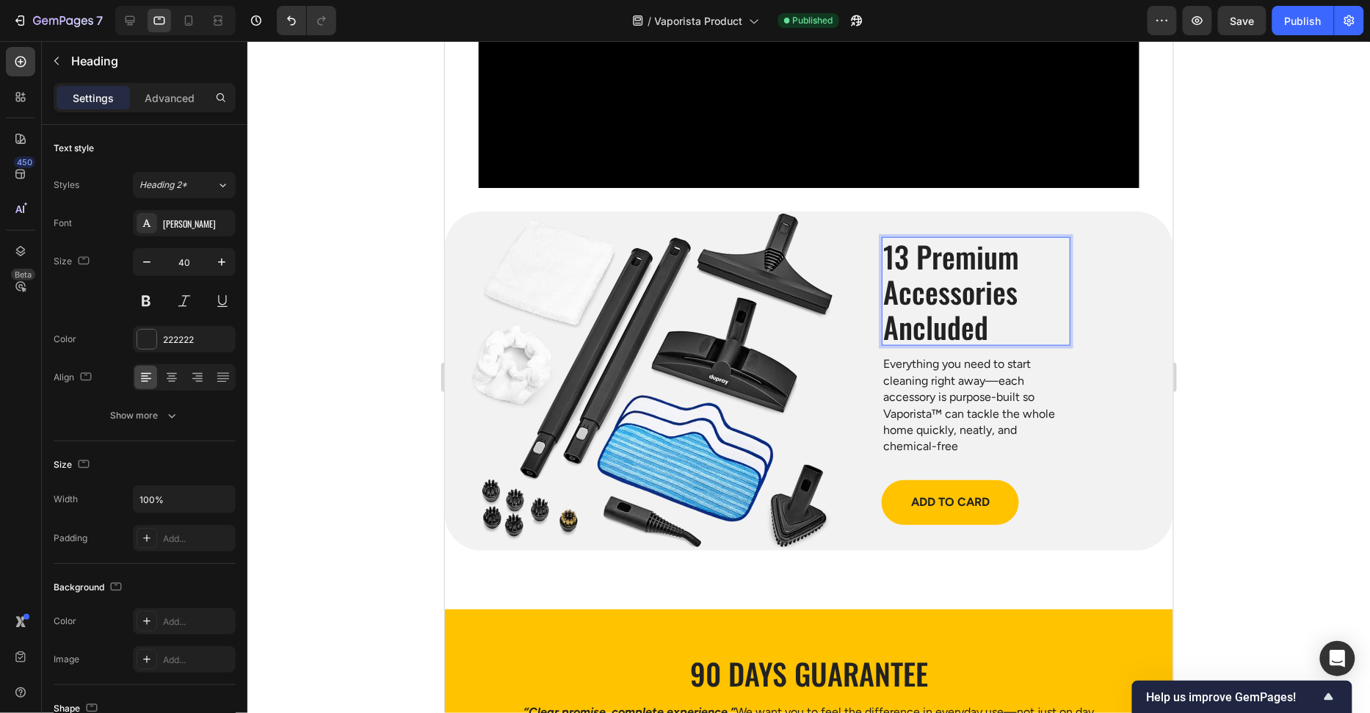
click at [1098, 275] on div "13 Premium Accessories Ancluded Heading 12 Everything you need to start cleanin…" at bounding box center [1026, 381] width 291 height 340
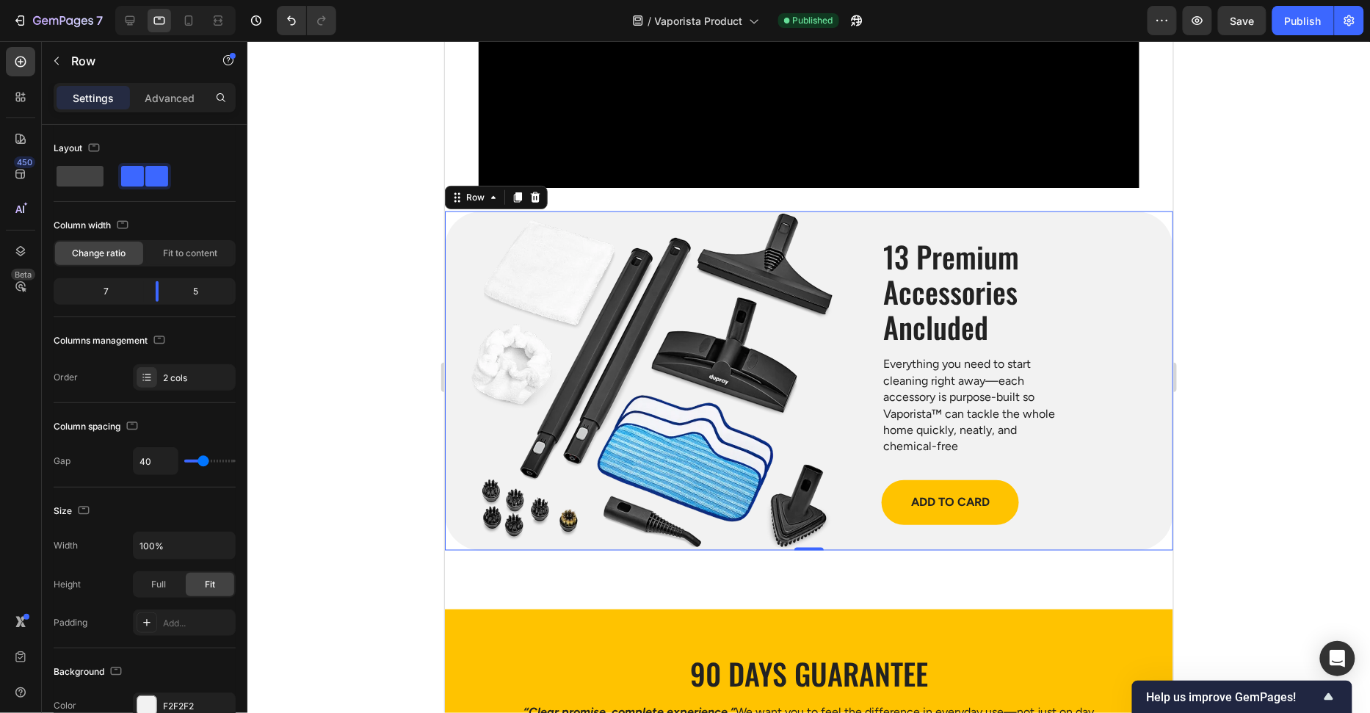
click at [1050, 285] on p "13 Premium Accessories Ancluded" at bounding box center [975, 291] width 186 height 106
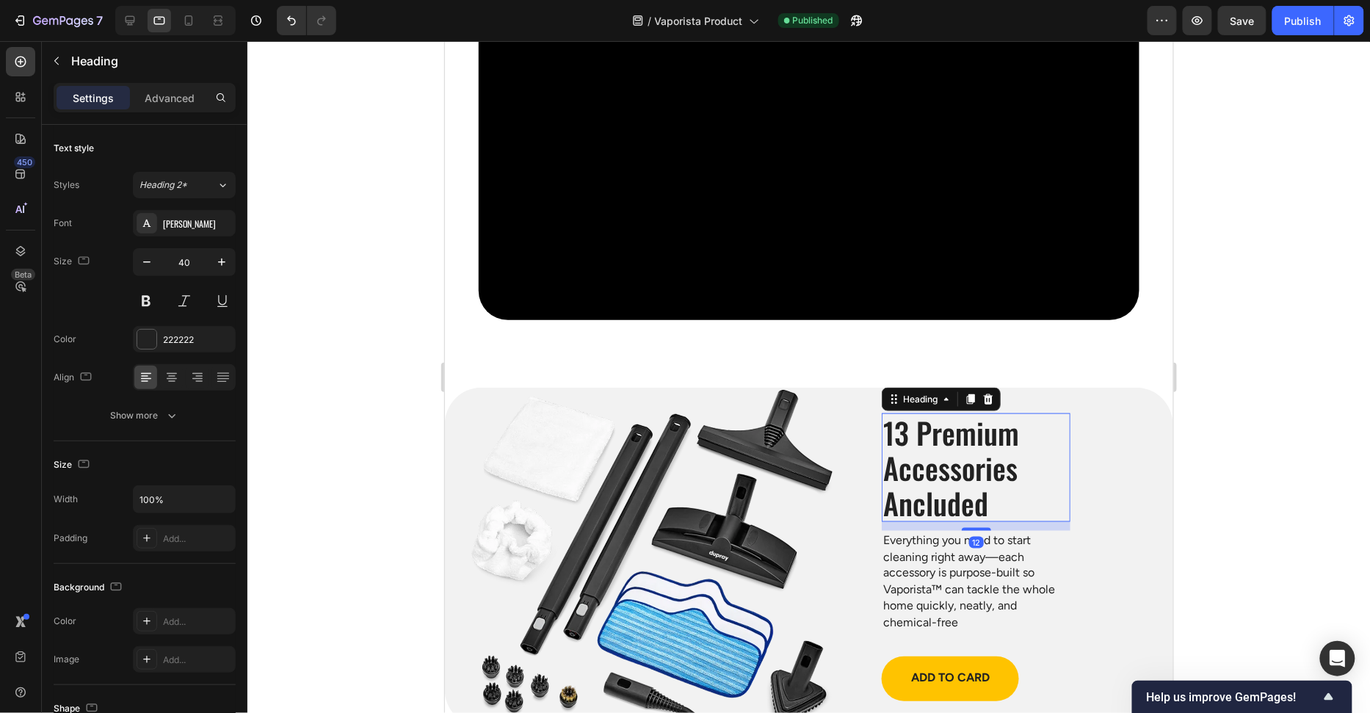
click at [159, 93] on p "Advanced" at bounding box center [170, 97] width 50 height 15
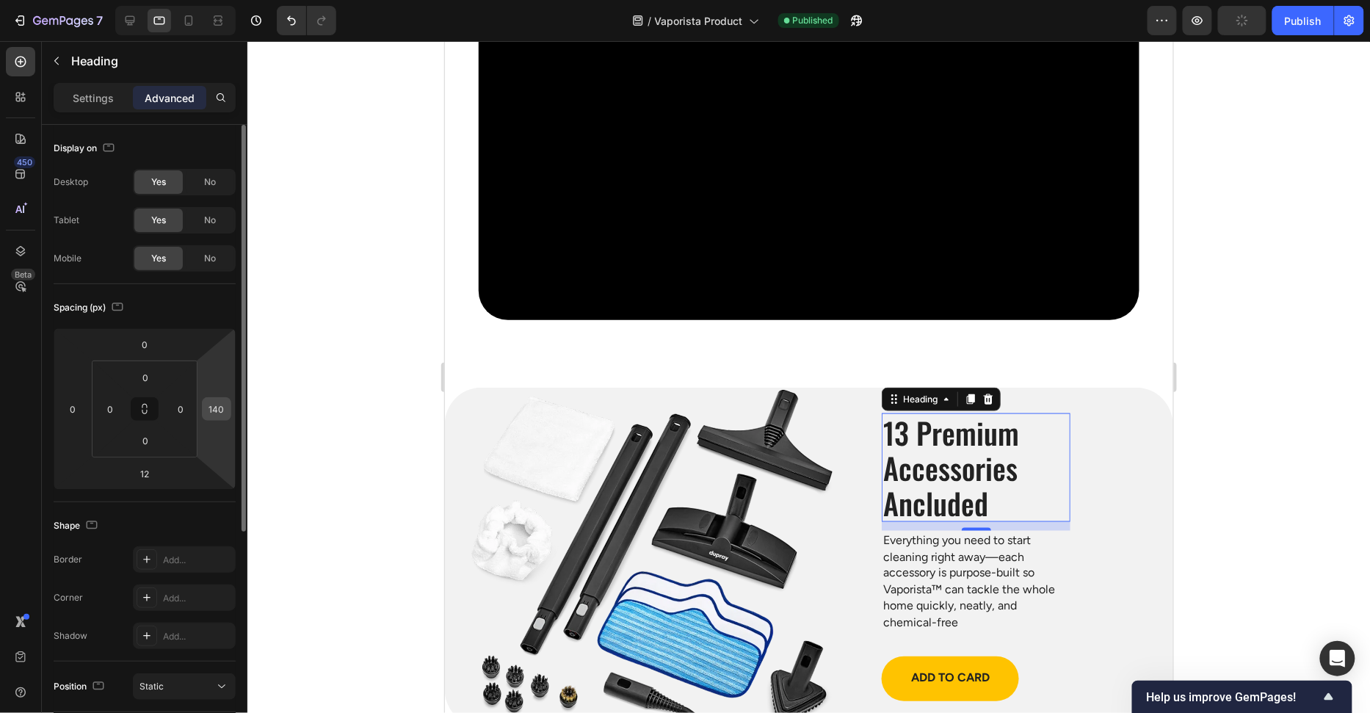
click at [227, 405] on input "140" at bounding box center [217, 409] width 22 height 22
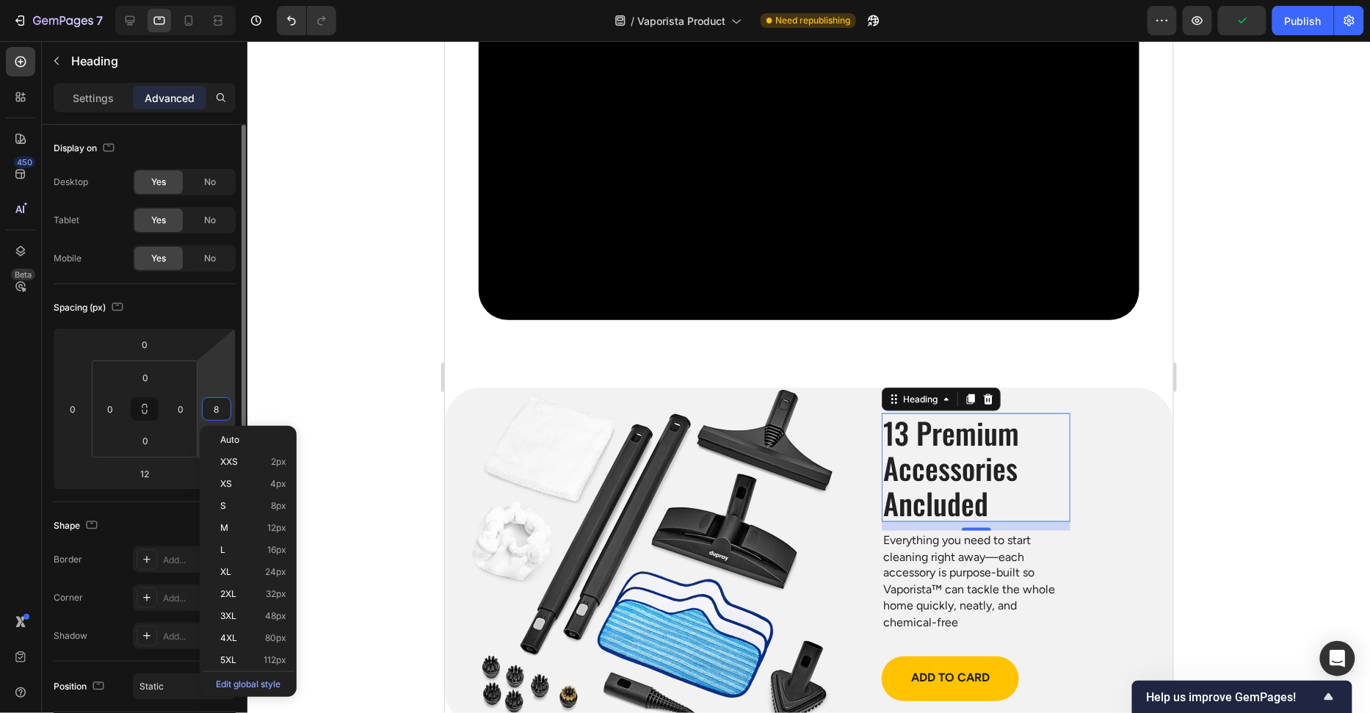
type input "80"
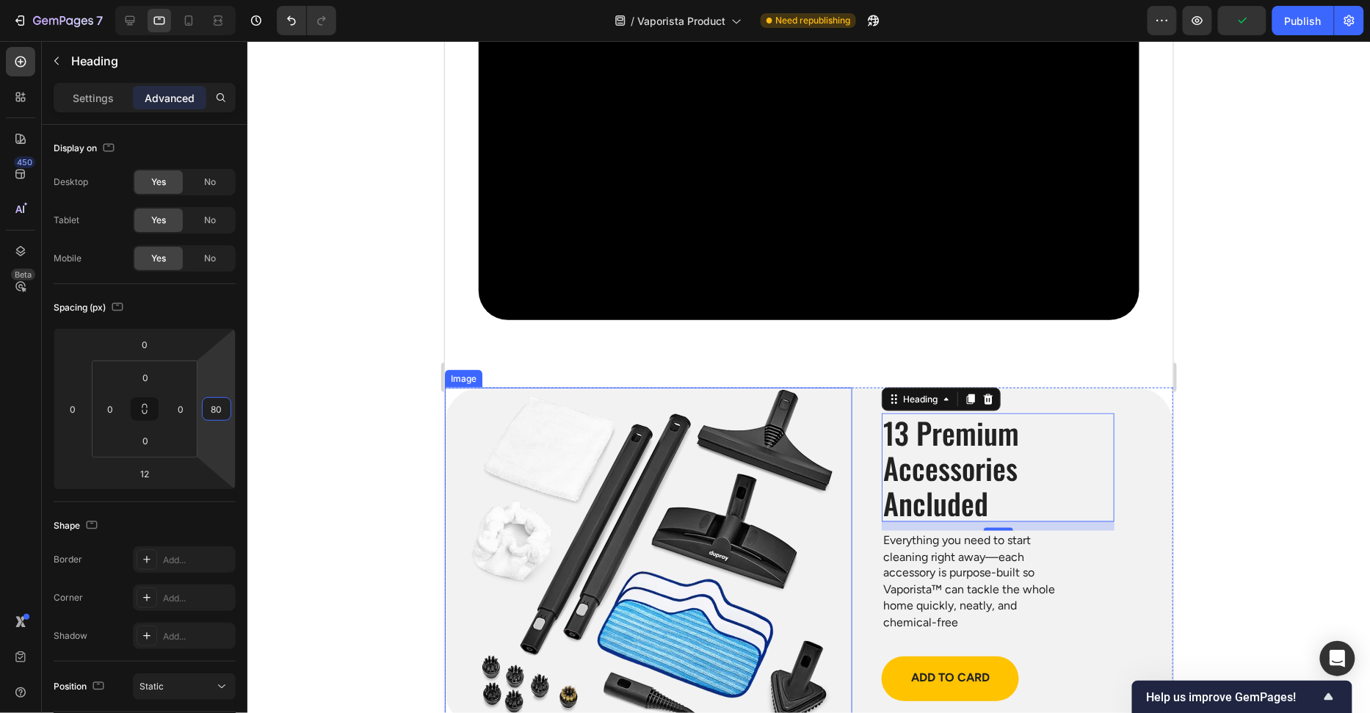
click at [974, 589] on p "Everything you need to start cleaning right away—each accessory is purpose-buil…" at bounding box center [975, 581] width 186 height 98
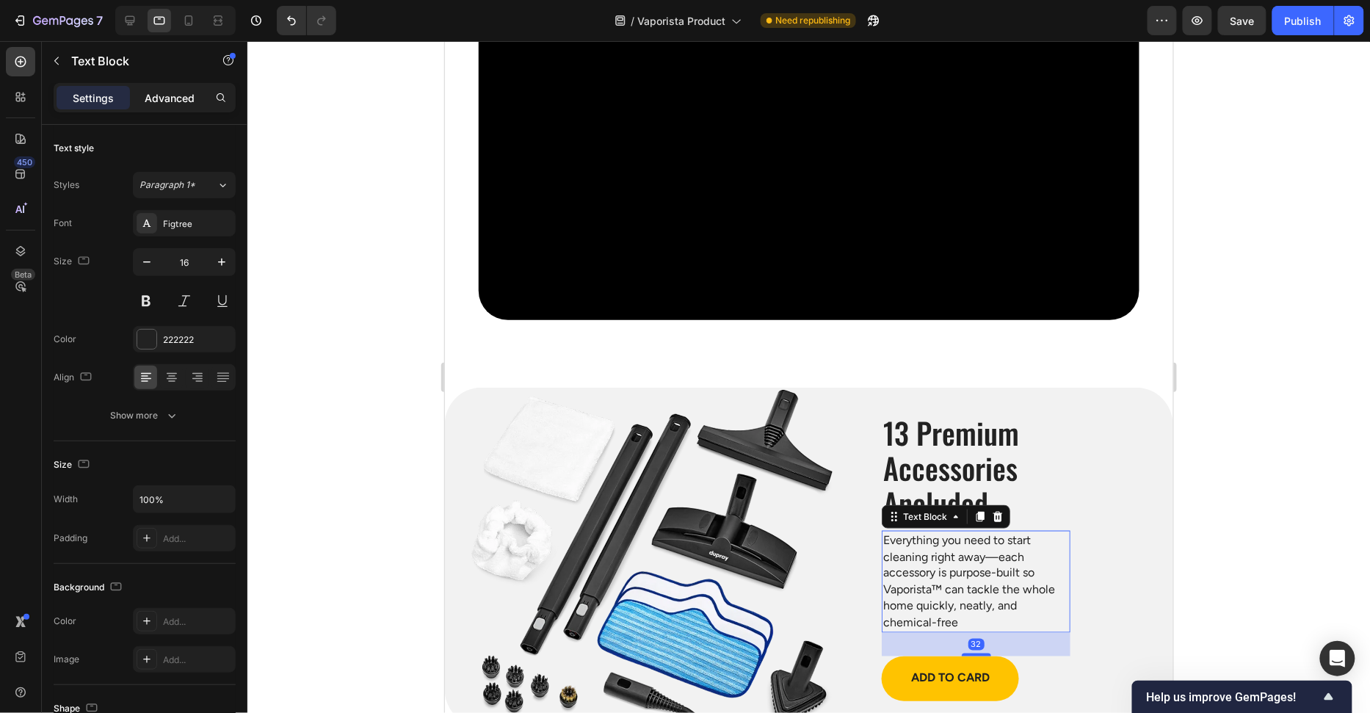
drag, startPoint x: 173, startPoint y: 100, endPoint x: 235, endPoint y: 427, distance: 333.2
click at [173, 99] on p "Advanced" at bounding box center [170, 97] width 50 height 15
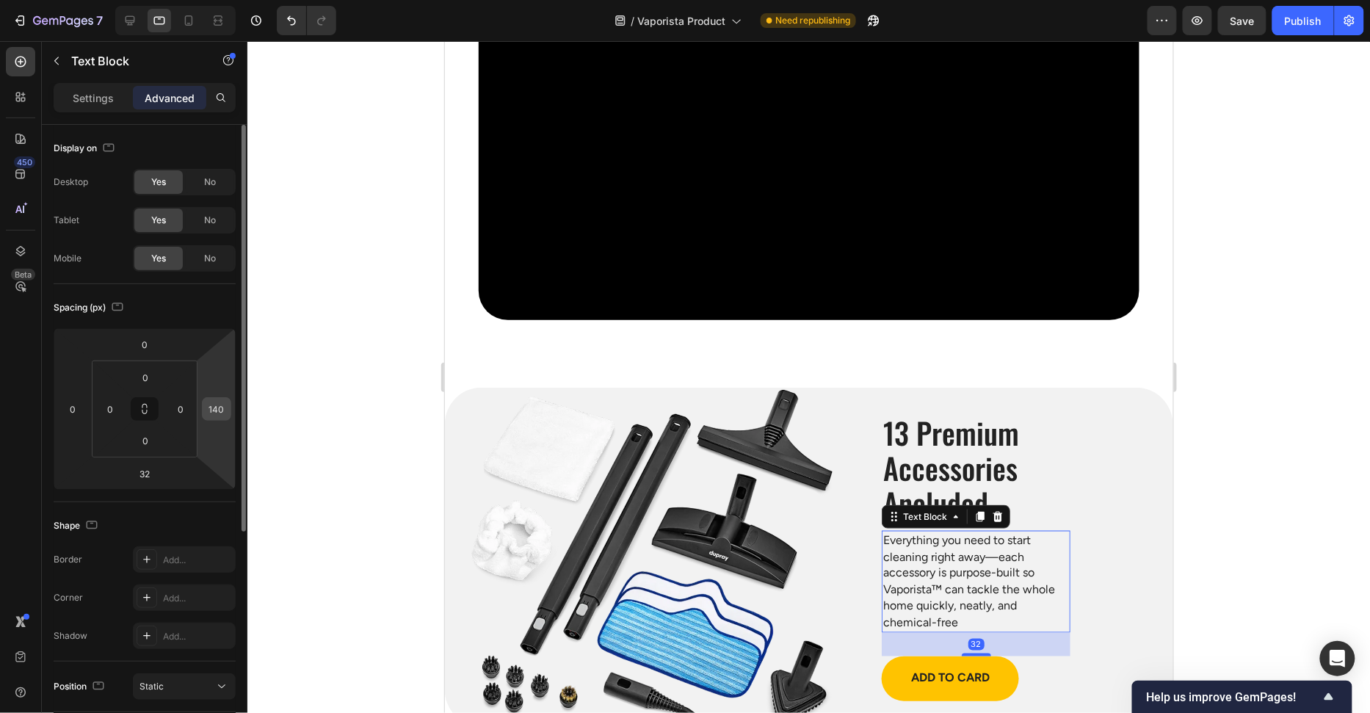
click at [214, 414] on input "140" at bounding box center [217, 409] width 22 height 22
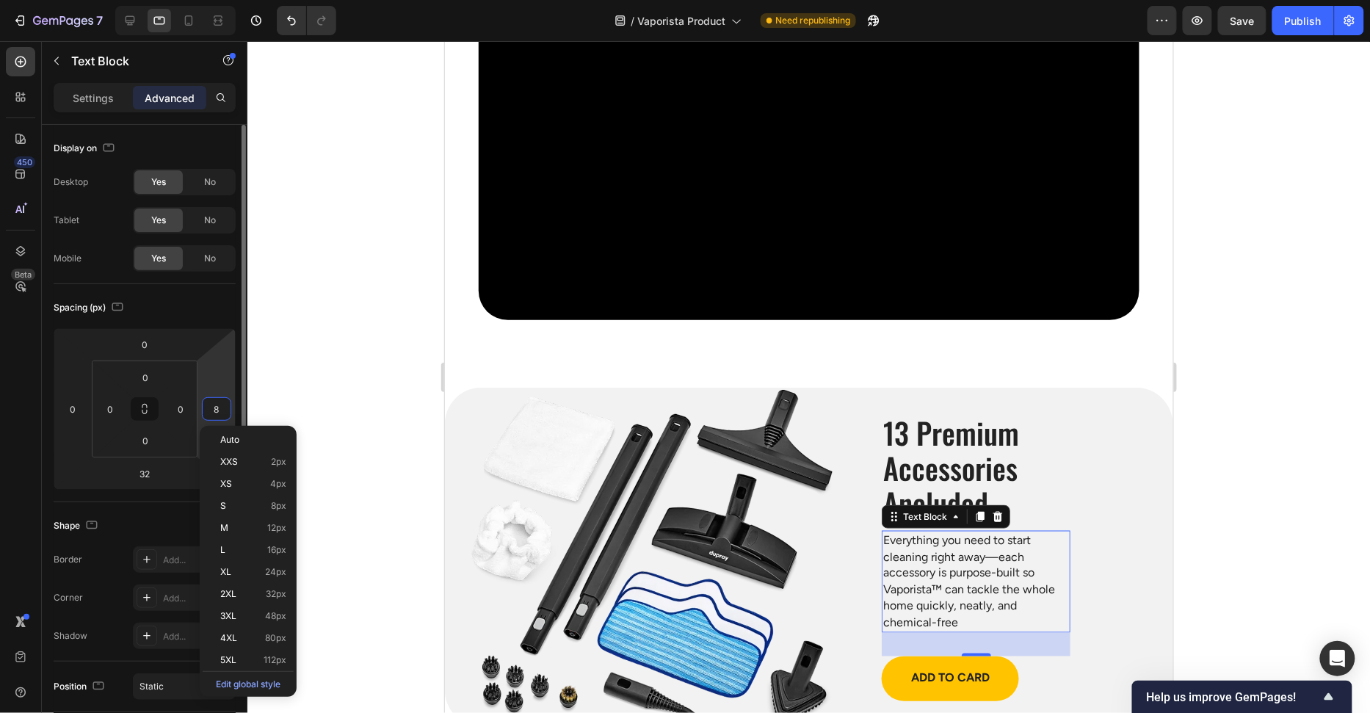
type input "80"
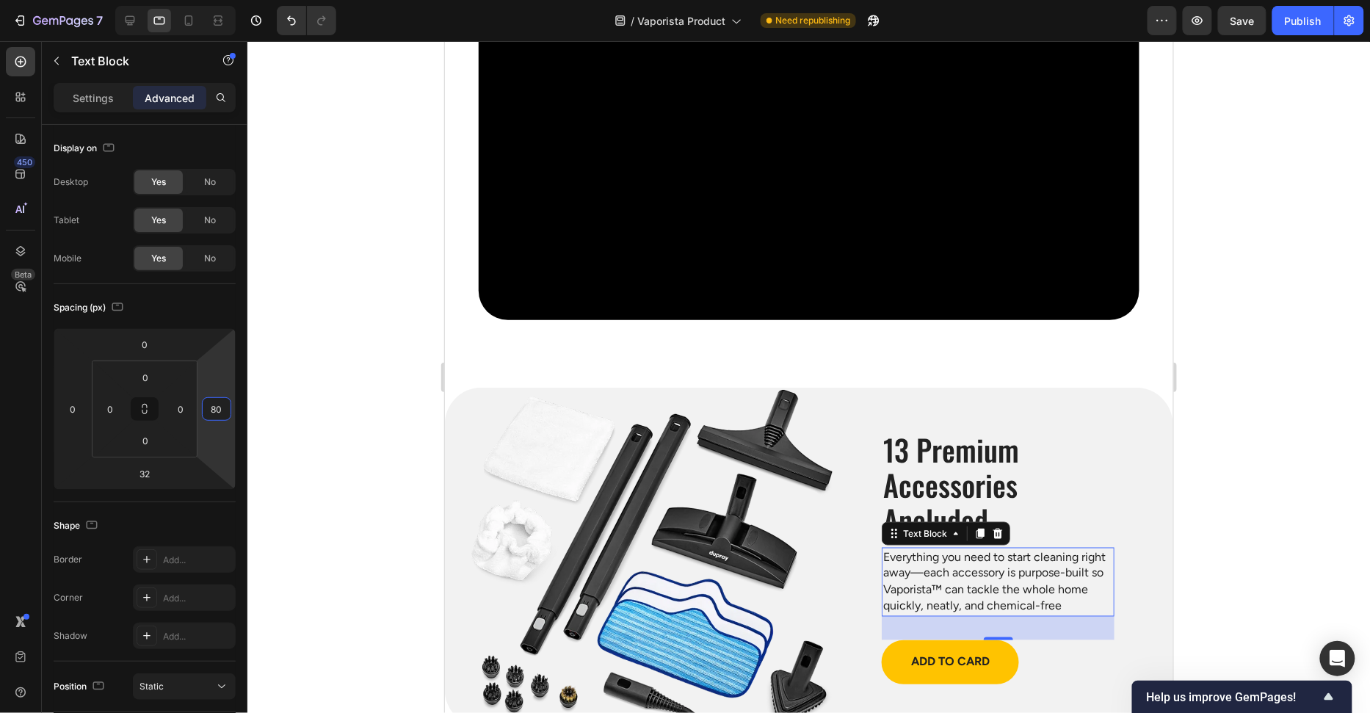
click at [1266, 415] on div at bounding box center [808, 377] width 1123 height 672
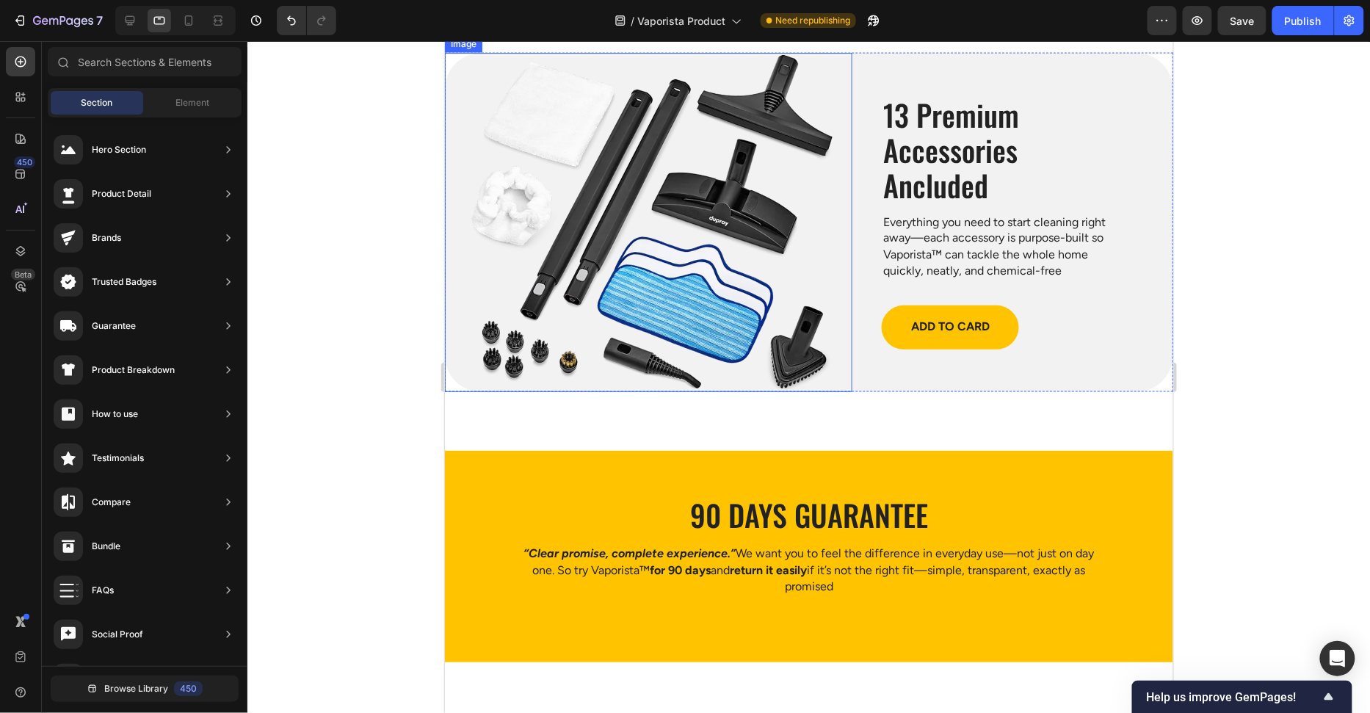
scroll to position [5042, 0]
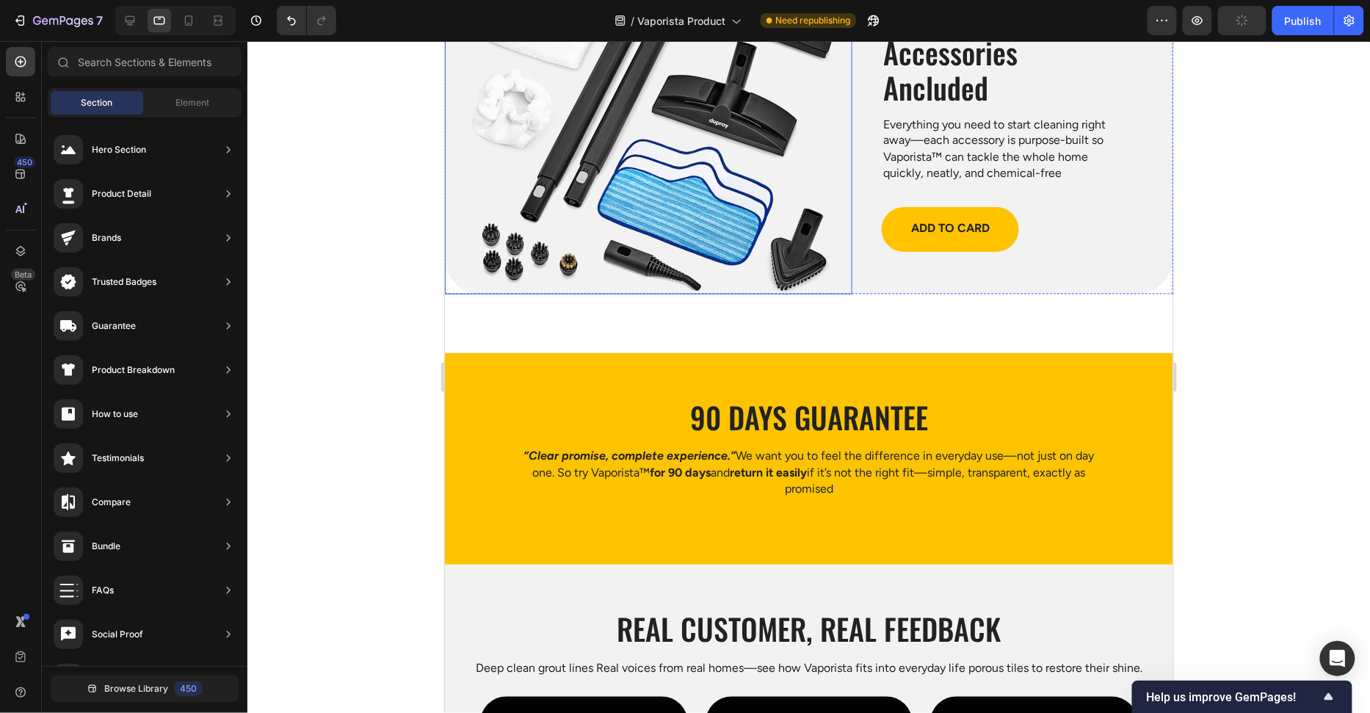
click at [686, 188] on img at bounding box center [647, 124] width 407 height 340
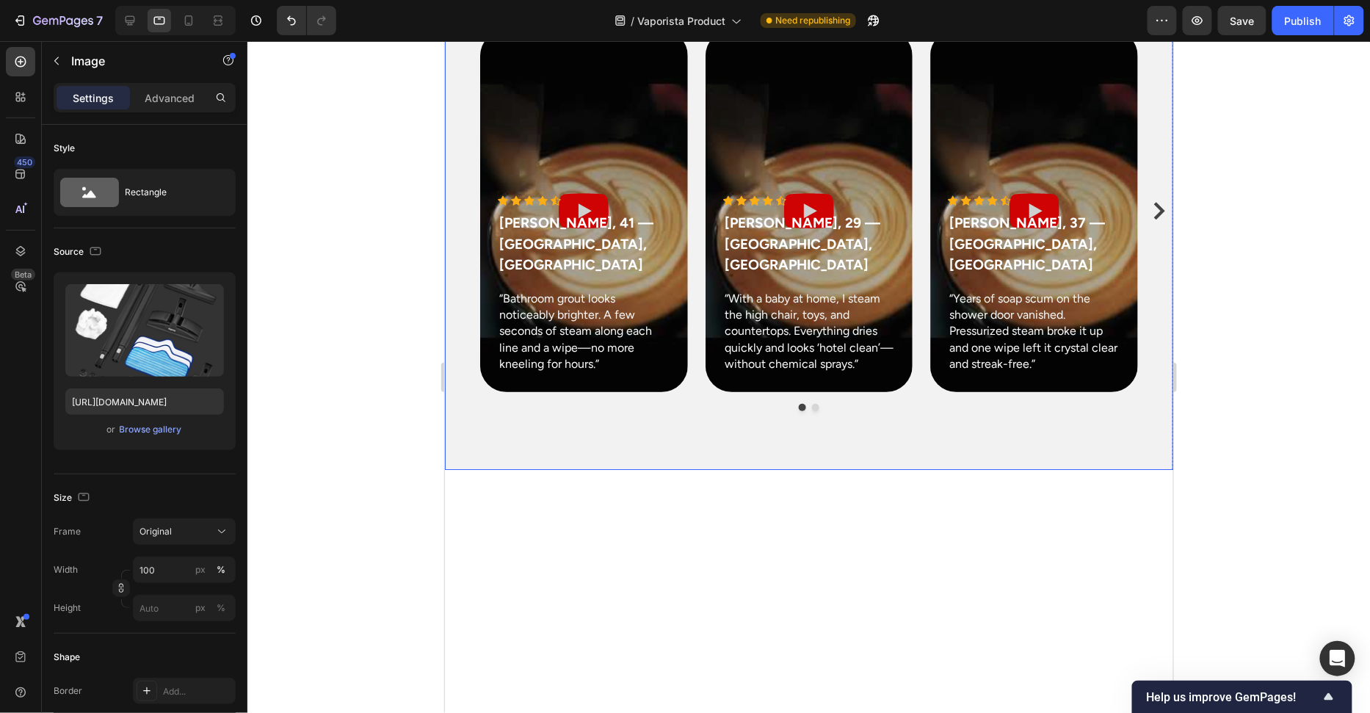
scroll to position [5400, 0]
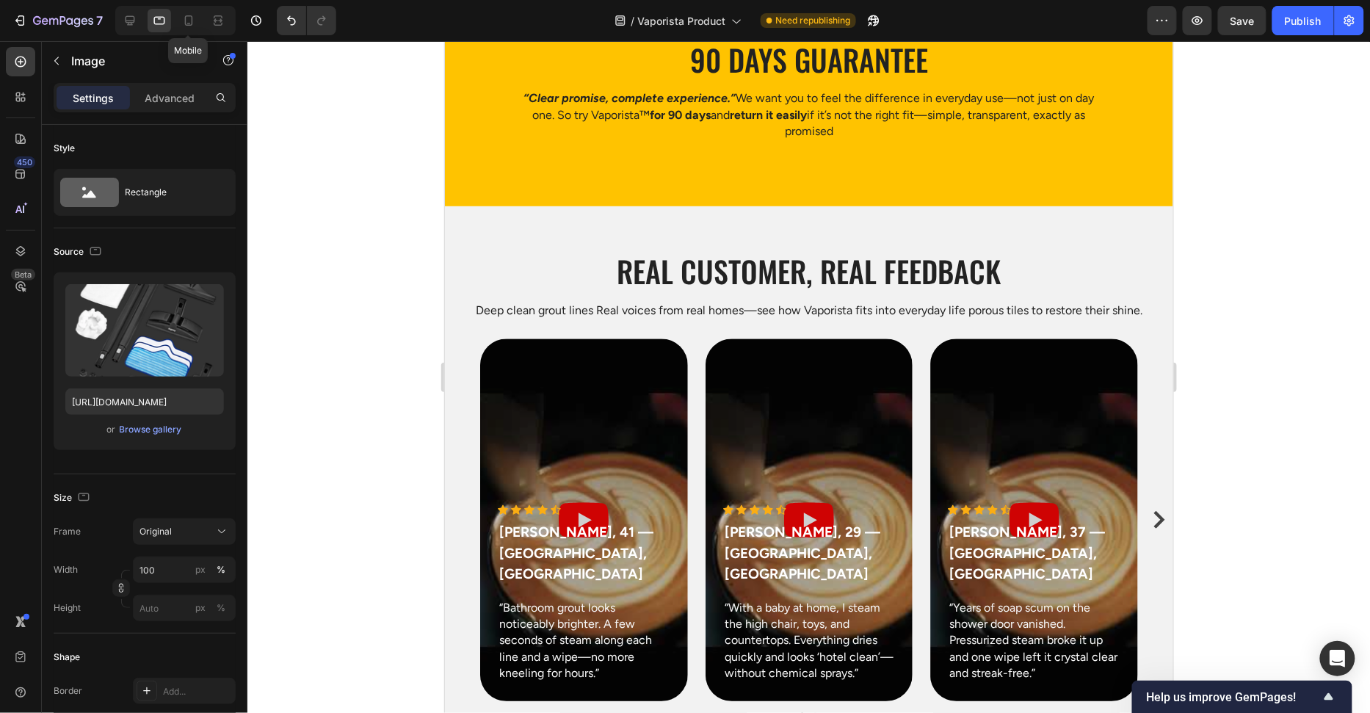
drag, startPoint x: 192, startPoint y: 21, endPoint x: 297, endPoint y: 121, distance: 145.4
click at [192, 21] on icon at bounding box center [188, 20] width 15 height 15
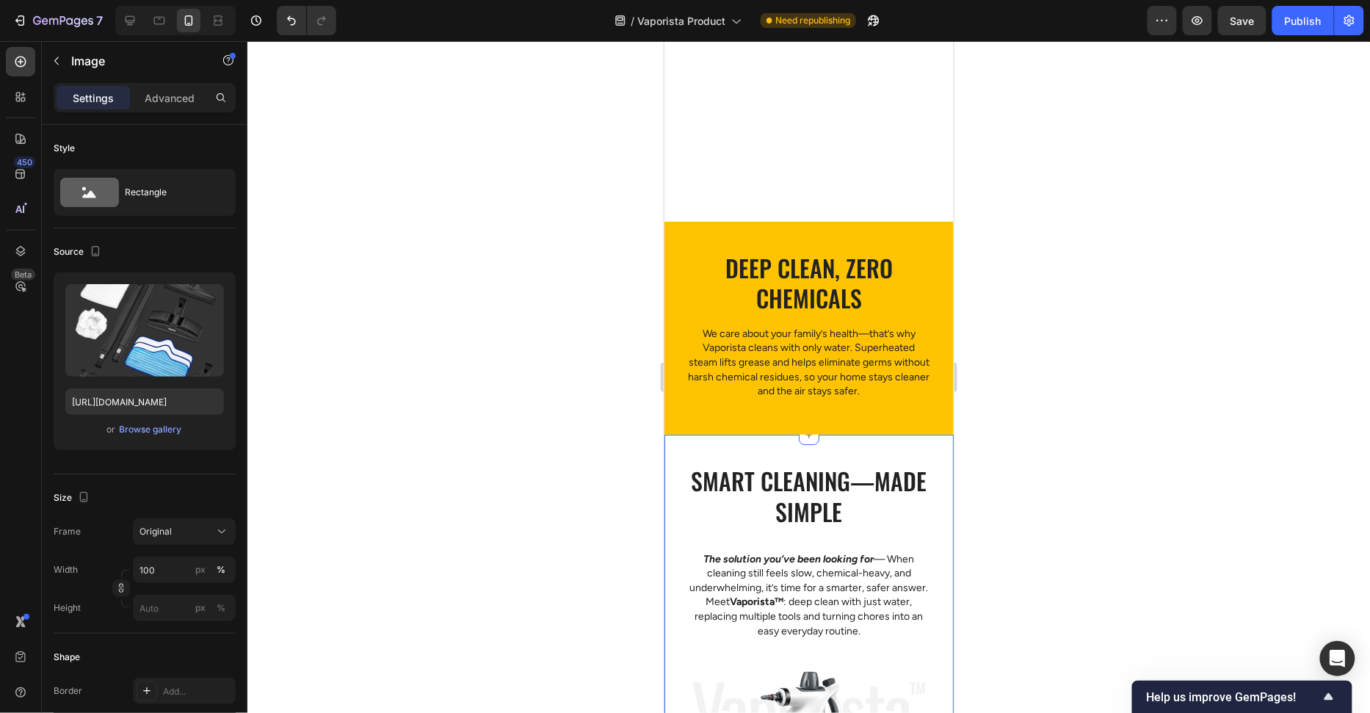
scroll to position [2067, 0]
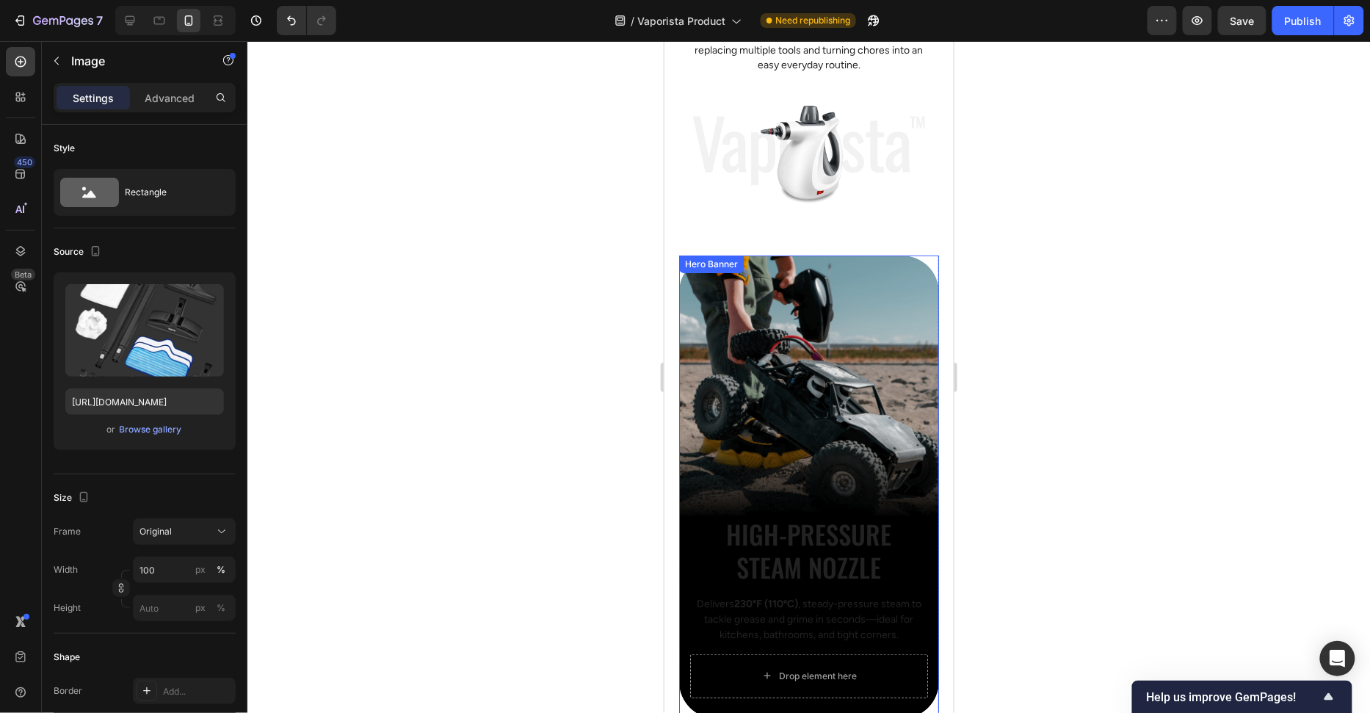
click at [838, 269] on div "Background Image" at bounding box center [808, 486] width 260 height 463
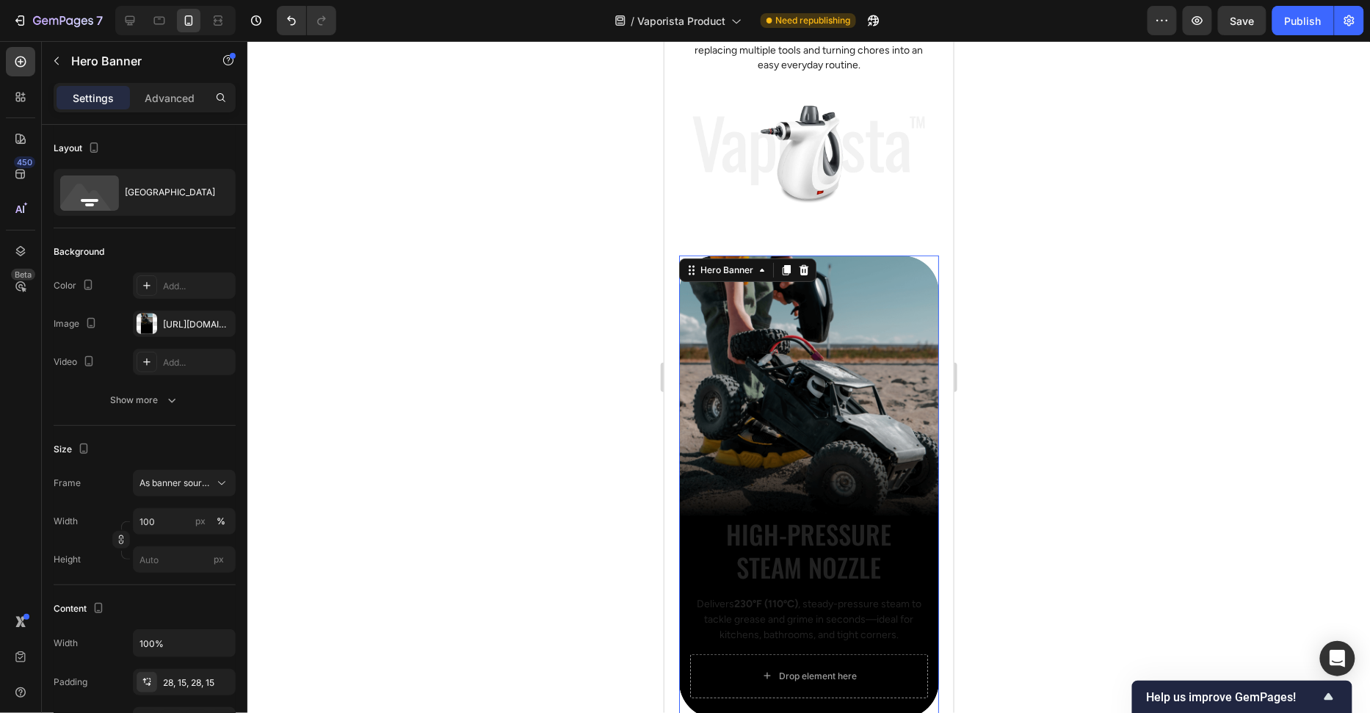
click at [843, 214] on div "Smart cleaning—made simple Heading Row The solution you’ve been looking for — W…" at bounding box center [808, 49] width 289 height 363
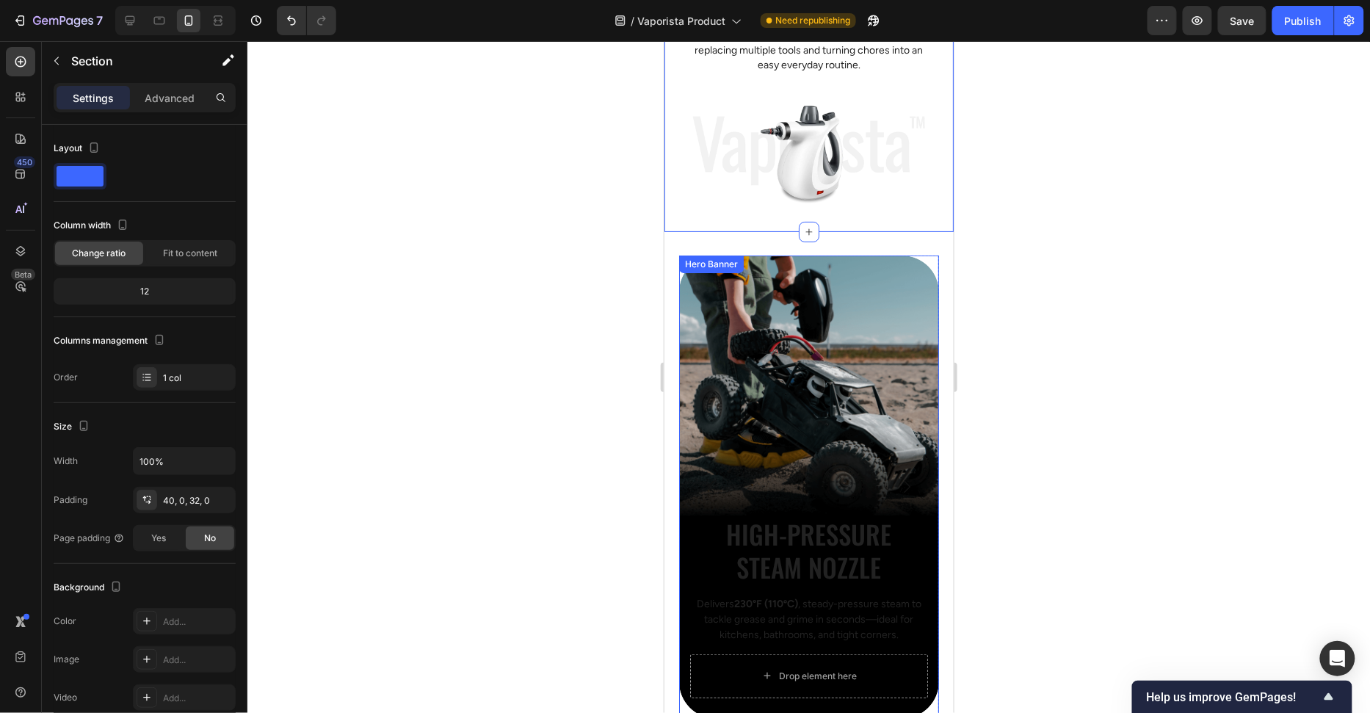
click at [854, 305] on div "Background Image" at bounding box center [808, 486] width 260 height 463
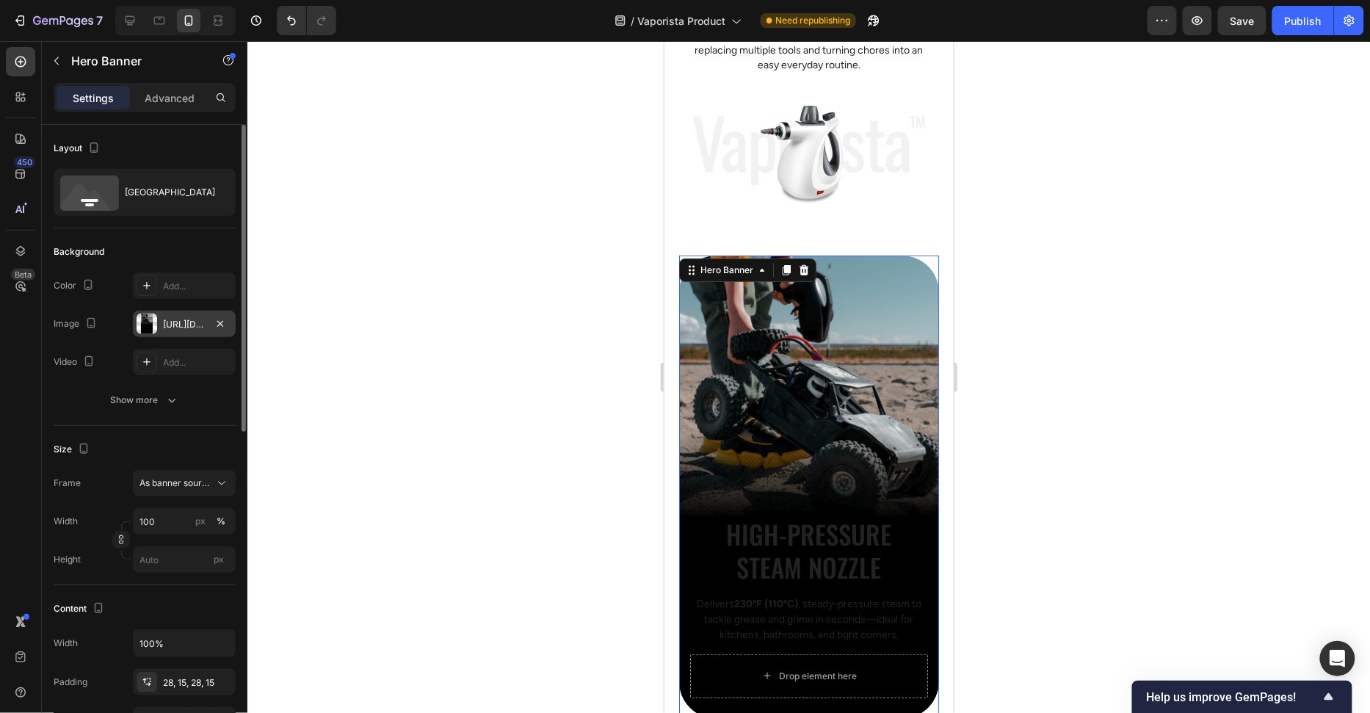
click at [152, 324] on div at bounding box center [147, 323] width 21 height 21
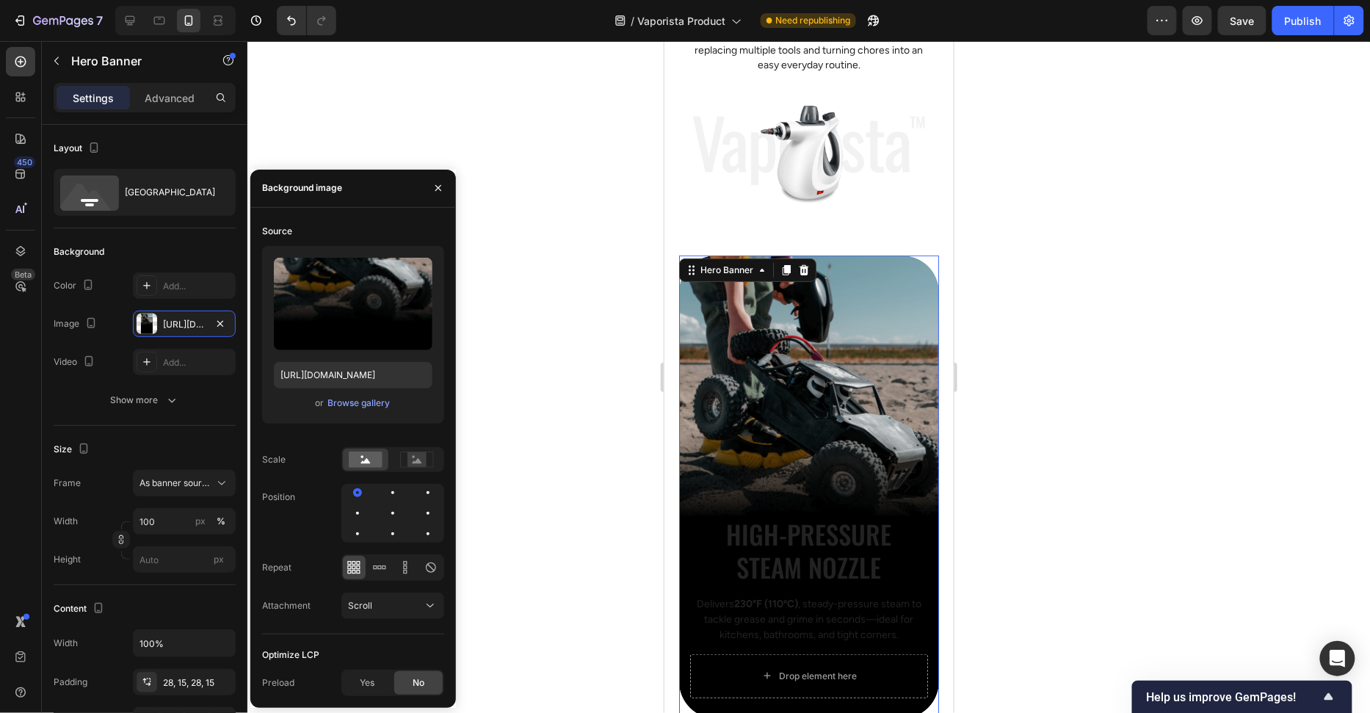
click at [364, 410] on div "or Browse gallery" at bounding box center [353, 403] width 159 height 18
click at [365, 406] on div "Browse gallery" at bounding box center [358, 402] width 62 height 13
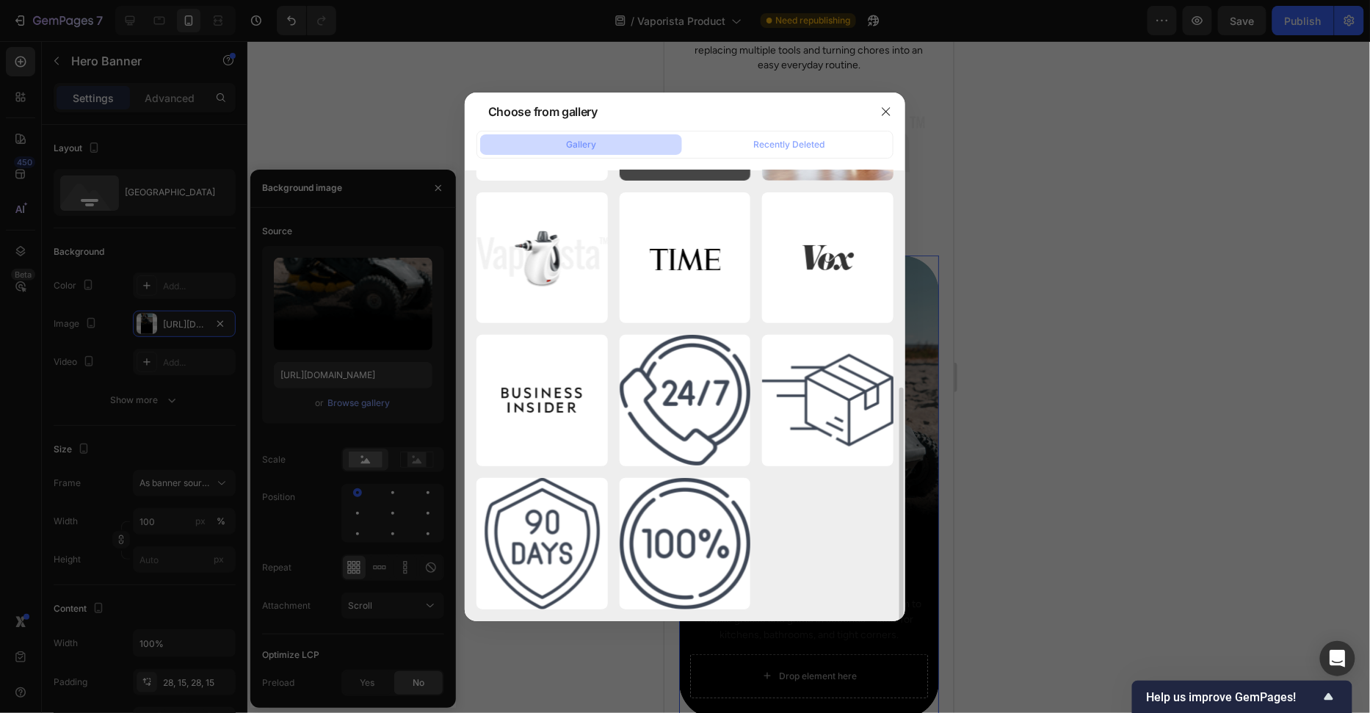
scroll to position [0, 0]
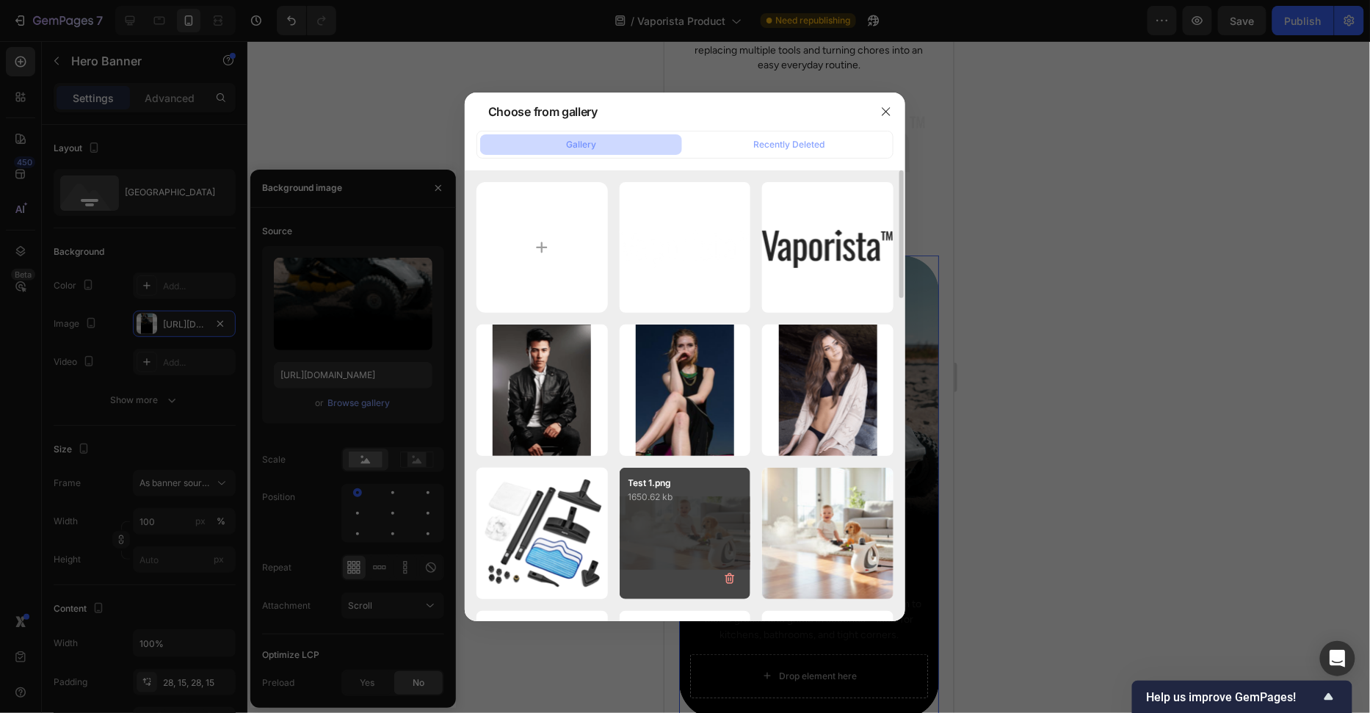
click at [711, 540] on div "Test 1.png 1650.62 kb" at bounding box center [685, 533] width 131 height 131
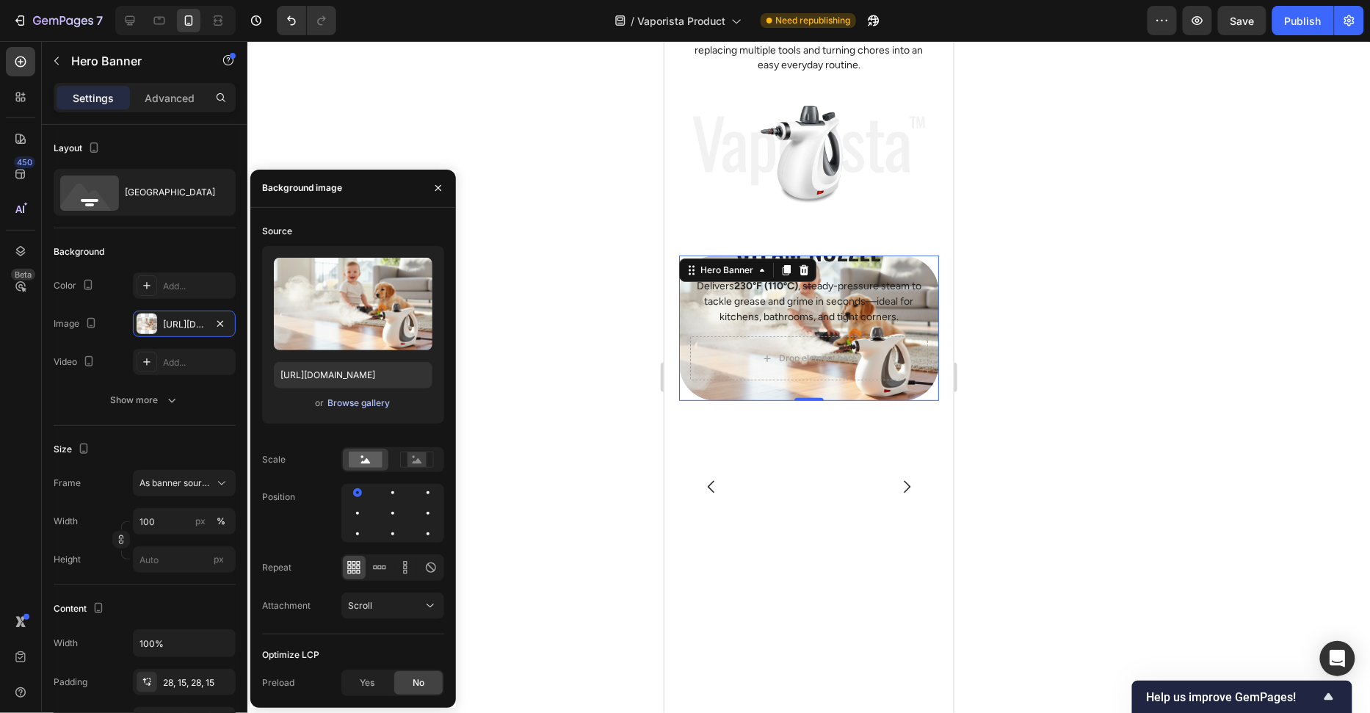
click at [358, 405] on div "Browse gallery" at bounding box center [358, 402] width 62 height 13
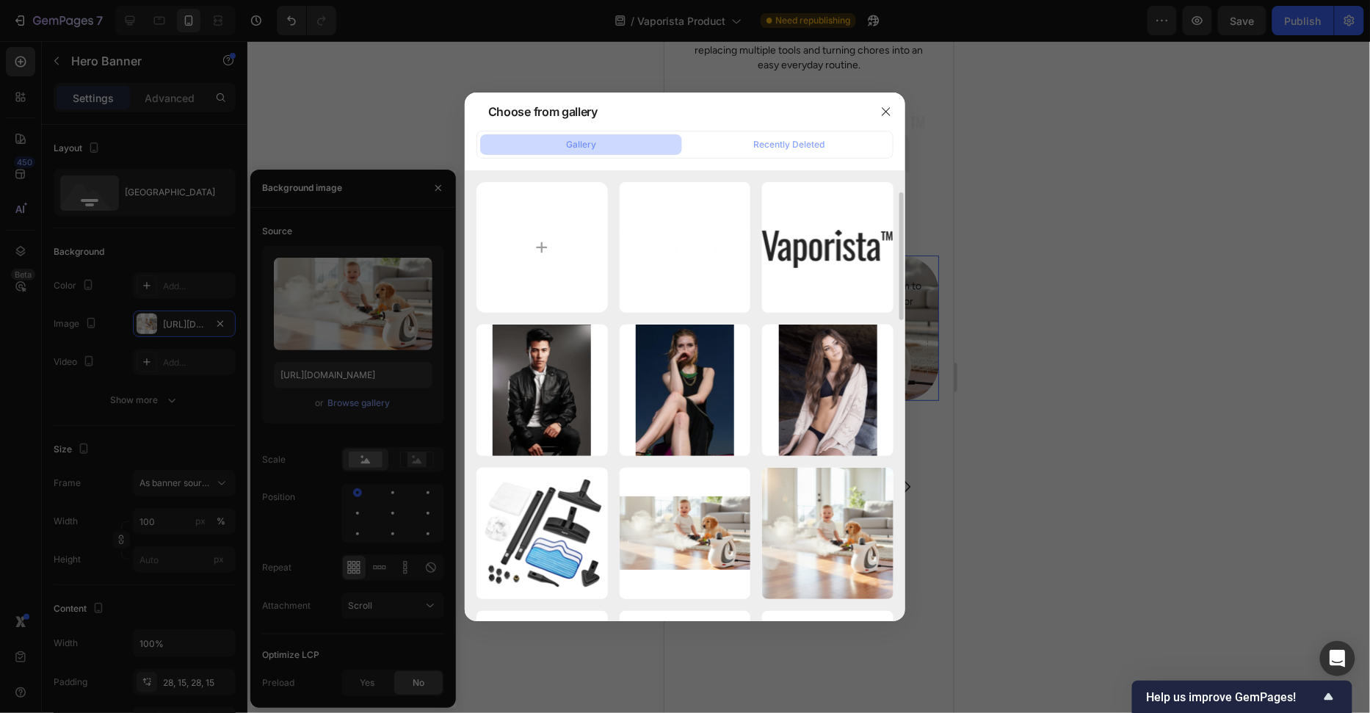
scroll to position [18, 0]
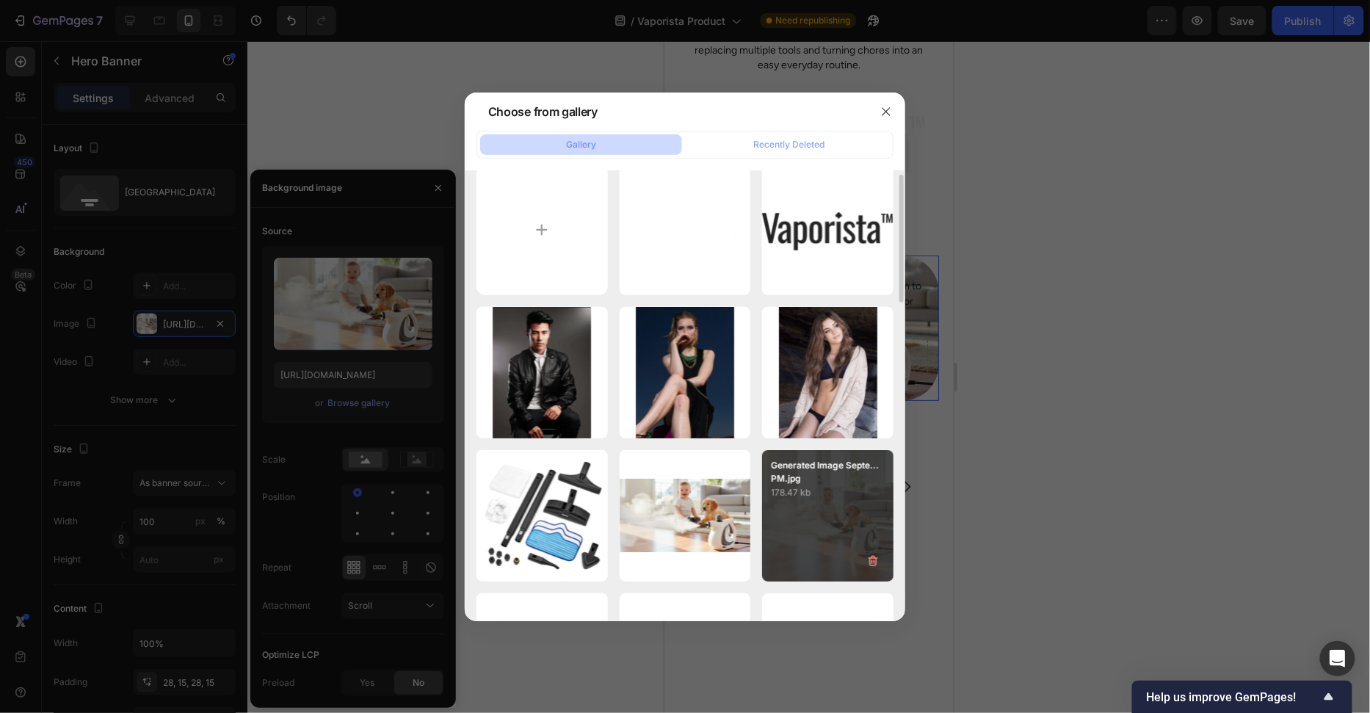
click at [805, 491] on p "178.47 kb" at bounding box center [828, 492] width 114 height 15
type input "https://cdn.shopify.com/s/files/1/0658/8314/4303/files/gempages_582876836208313…"
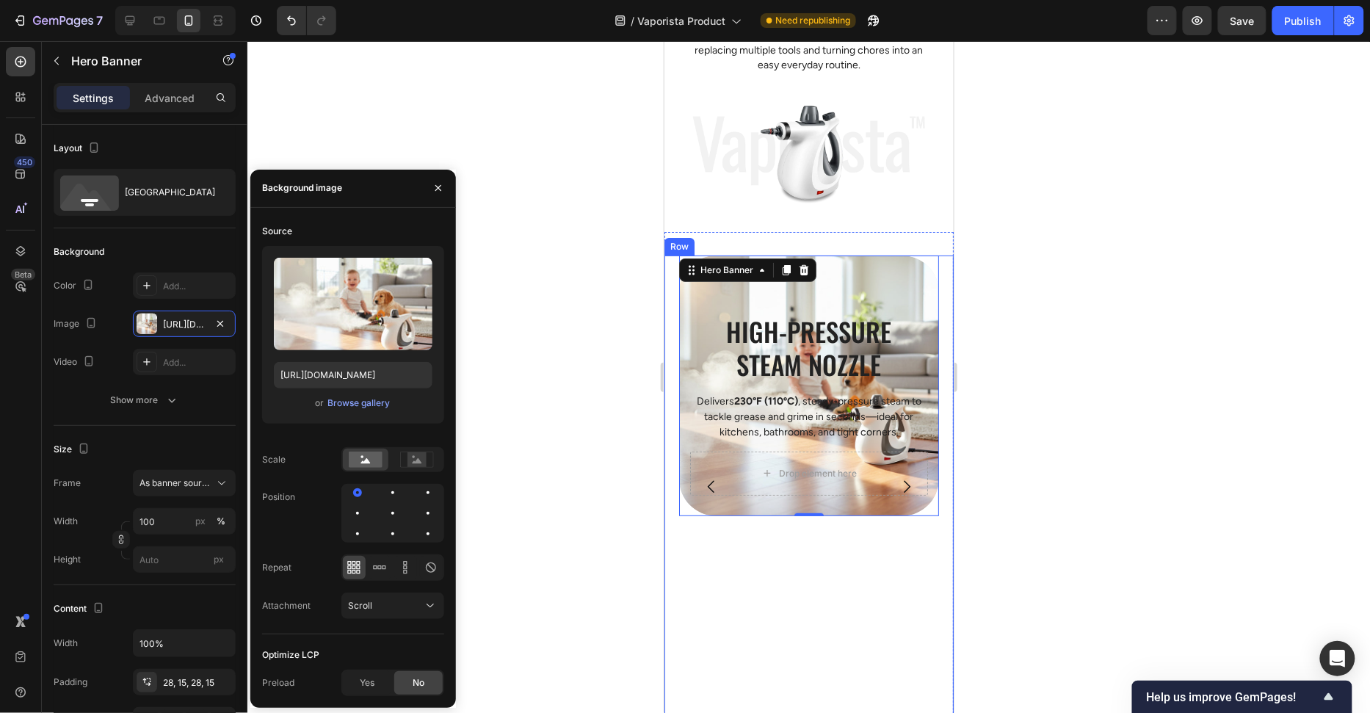
click at [1039, 465] on div at bounding box center [808, 377] width 1123 height 672
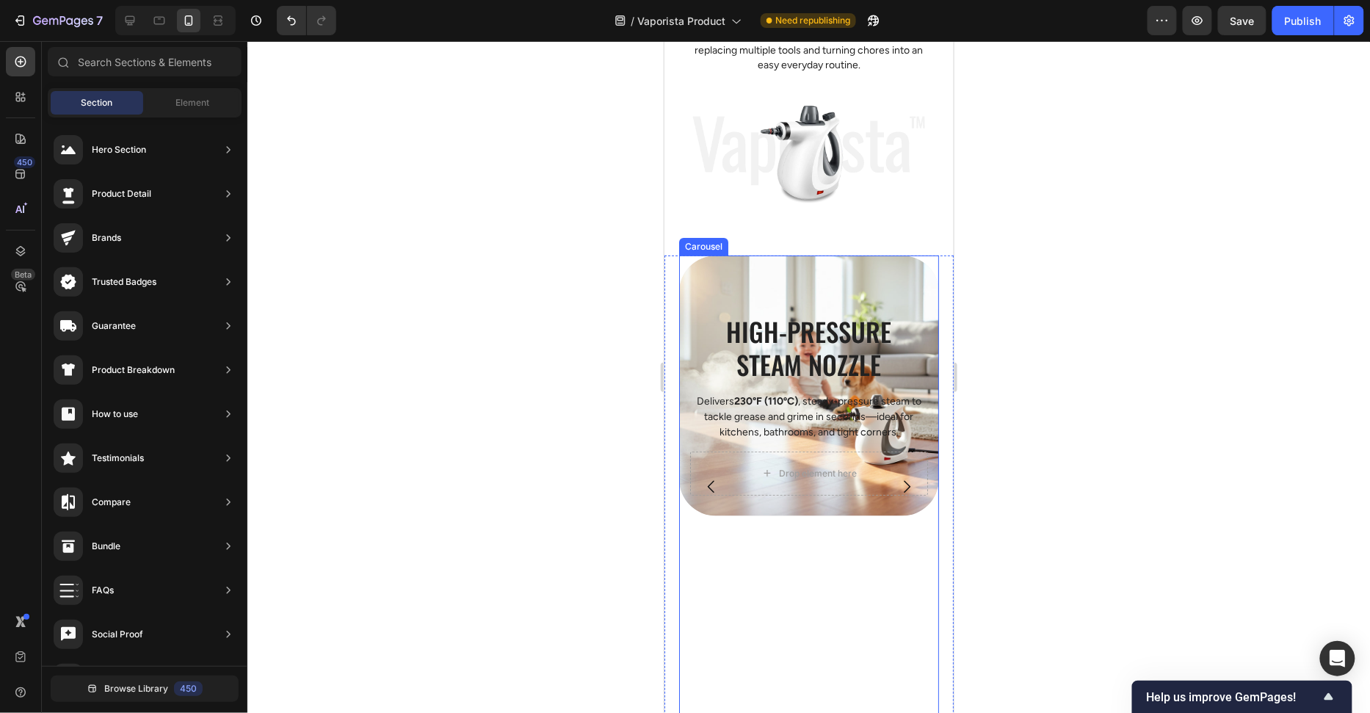
click at [893, 498] on button "Carousel Next Arrow" at bounding box center [905, 485] width 41 height 41
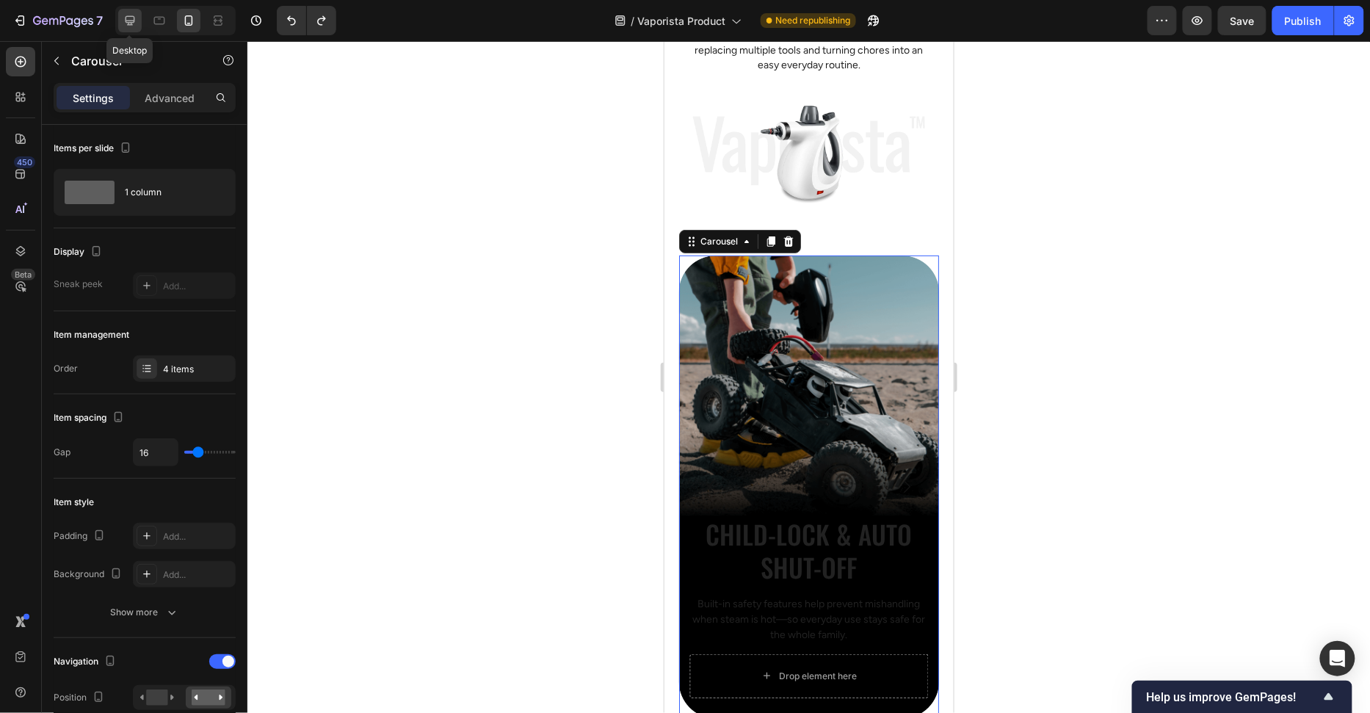
click at [129, 21] on icon at bounding box center [130, 20] width 15 height 15
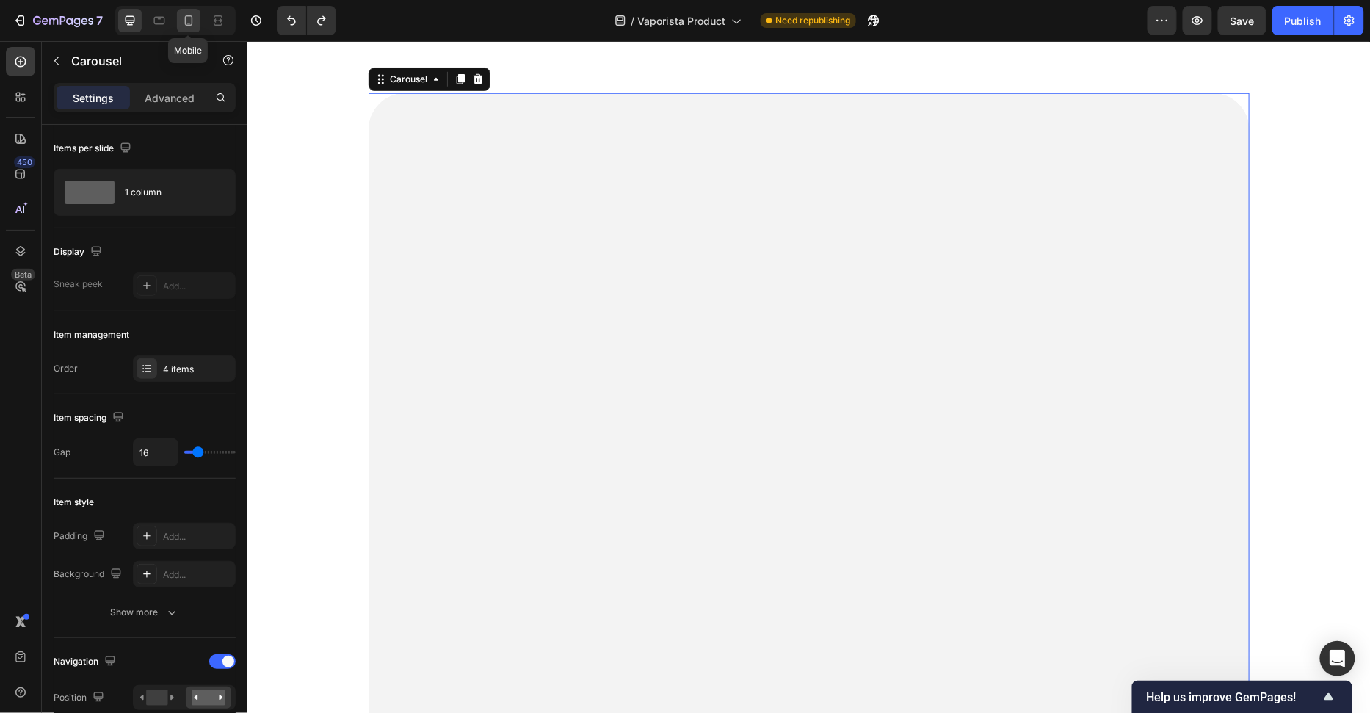
click at [194, 25] on icon at bounding box center [188, 20] width 15 height 15
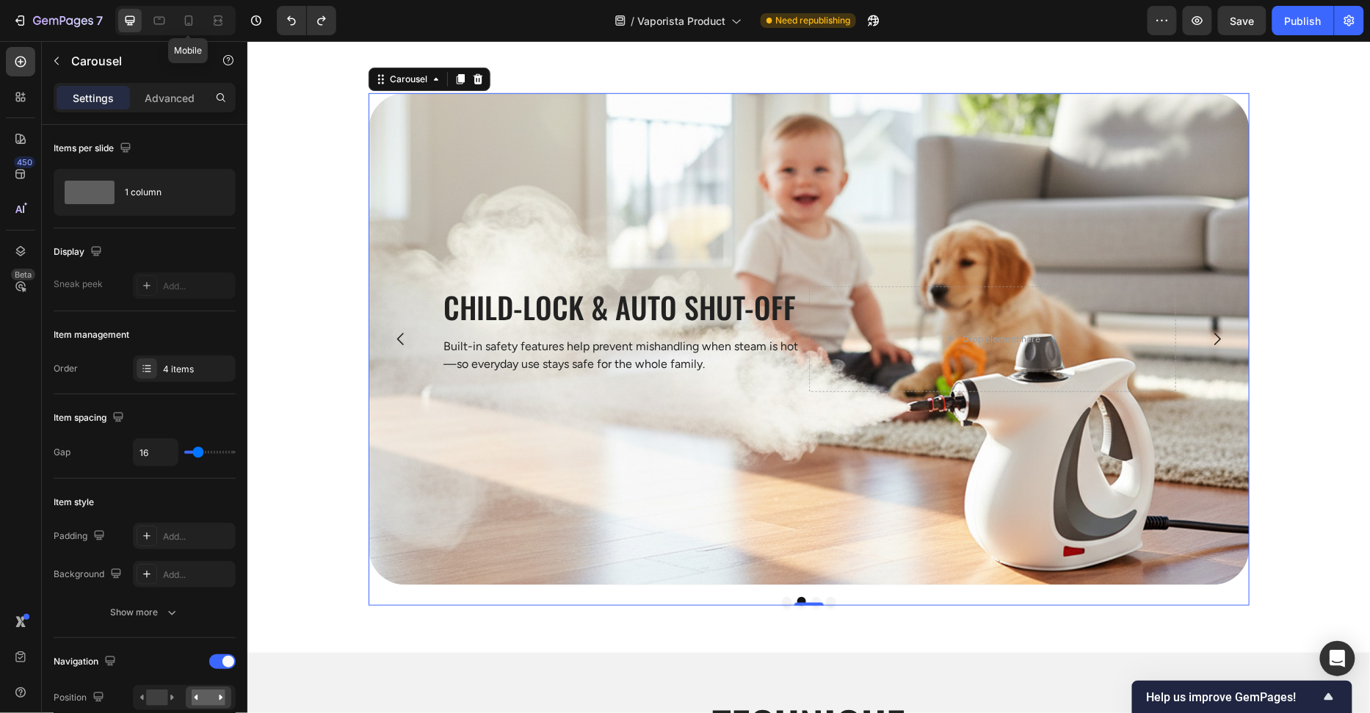
type input "90%"
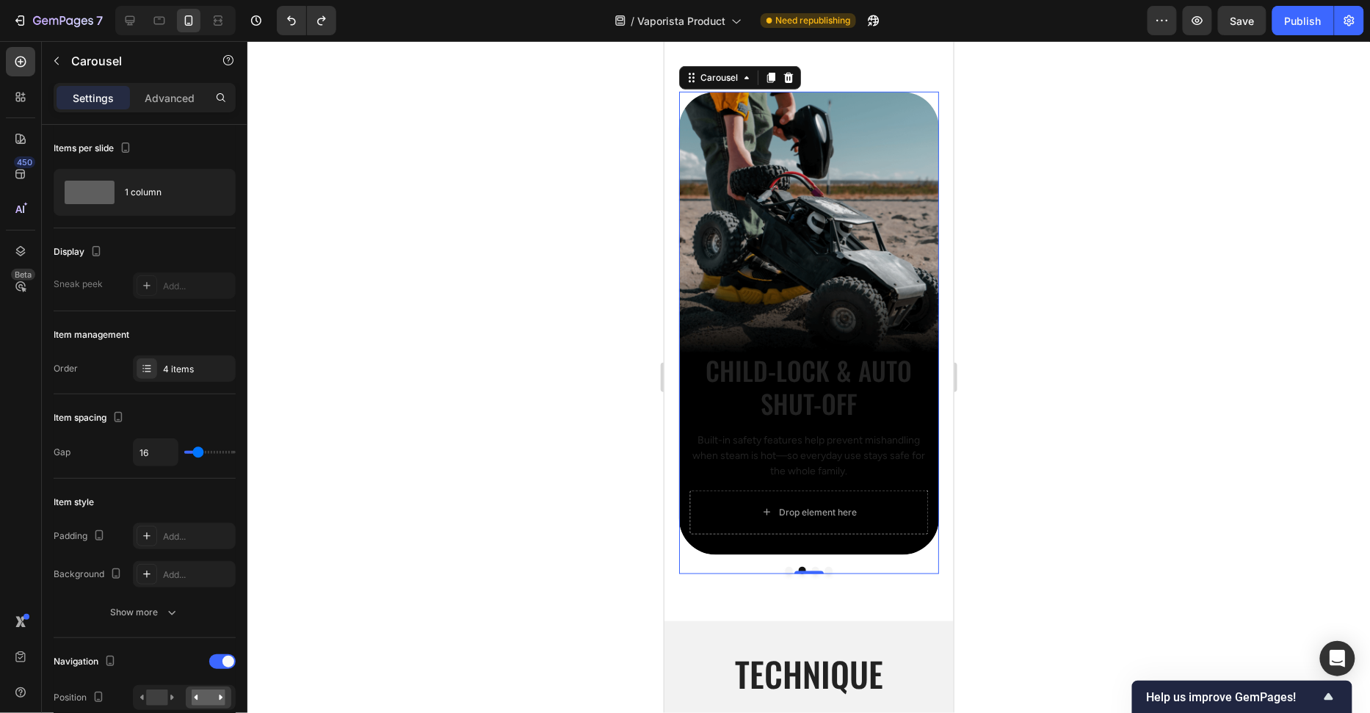
scroll to position [2384, 0]
click at [1051, 255] on div at bounding box center [808, 377] width 1123 height 672
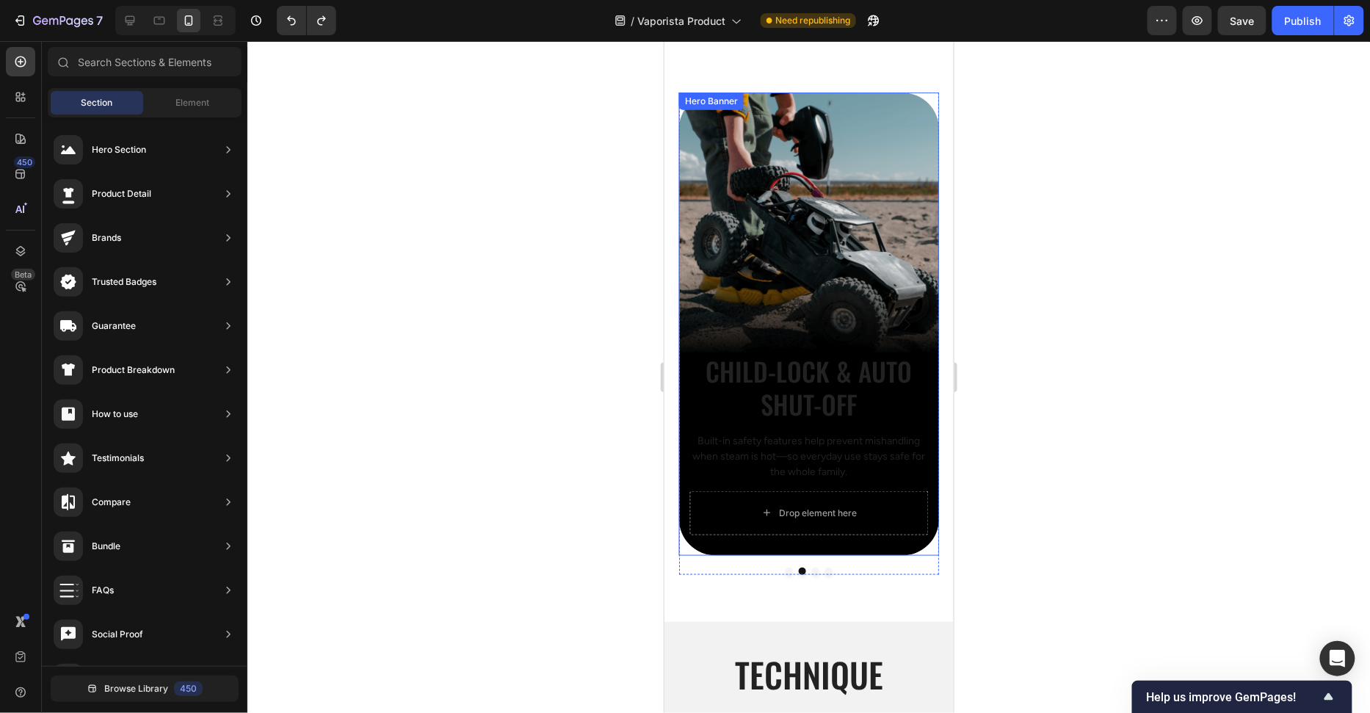
click at [876, 163] on div "Background Image" at bounding box center [808, 323] width 260 height 463
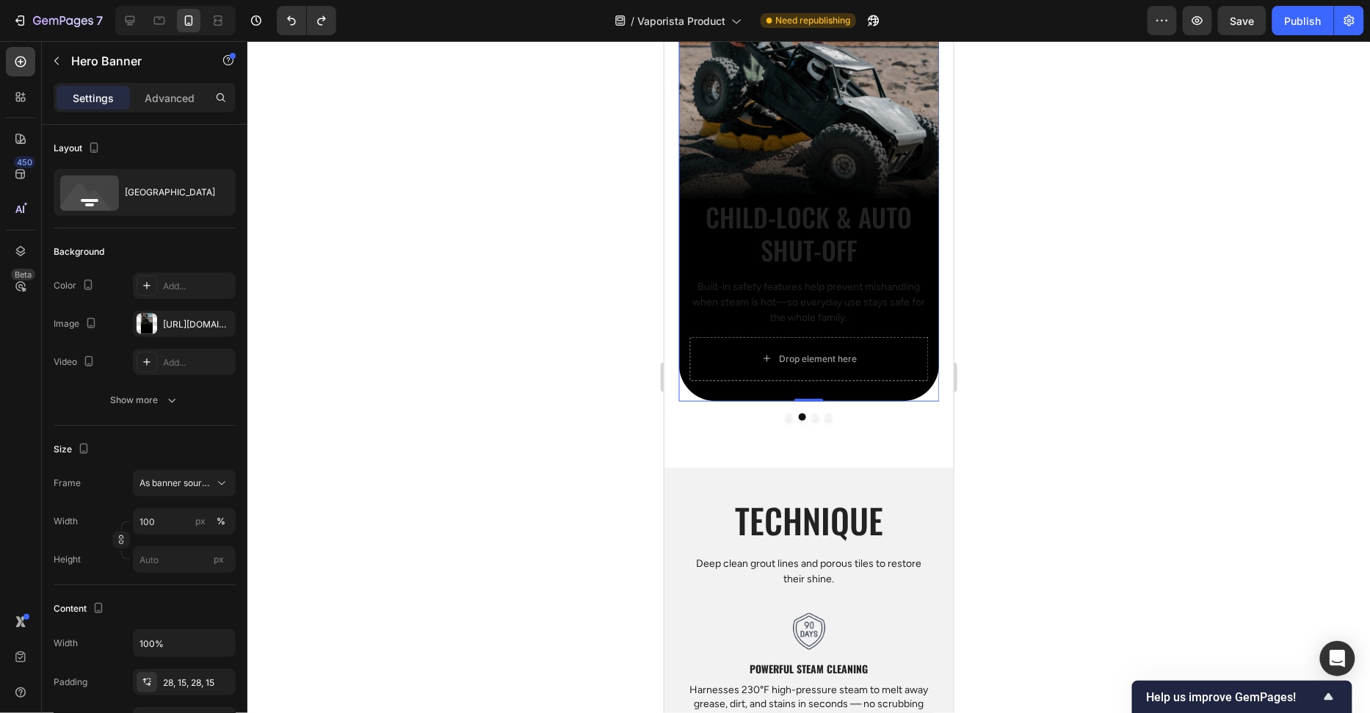
click at [1033, 244] on div at bounding box center [808, 377] width 1123 height 672
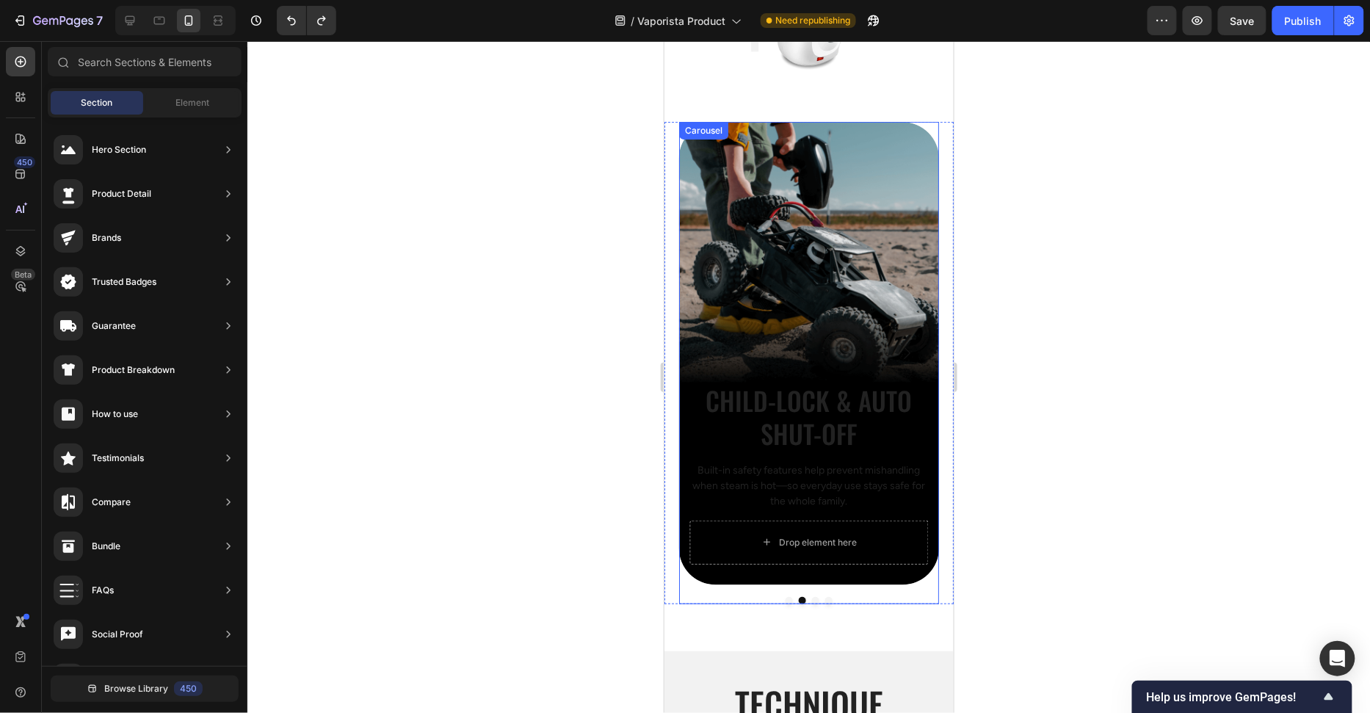
scroll to position [2183, 0]
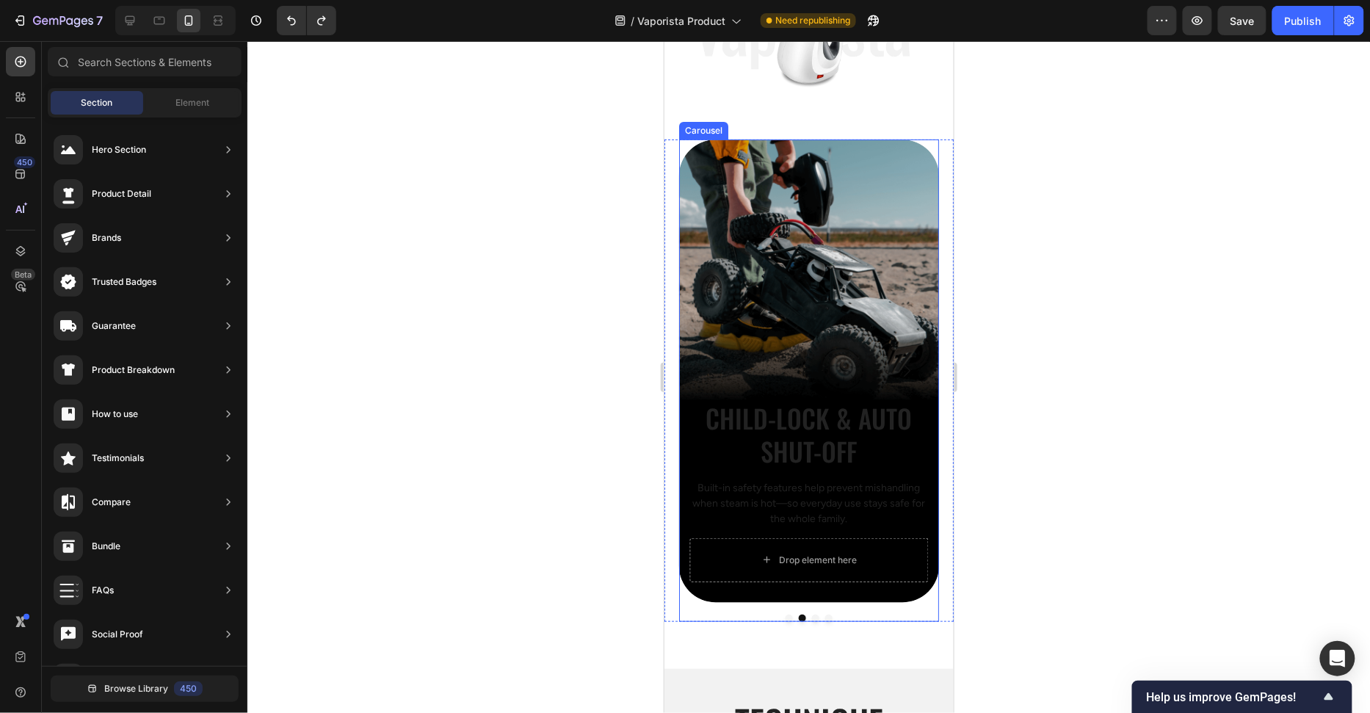
click at [786, 617] on button "Dot" at bounding box center [788, 617] width 7 height 7
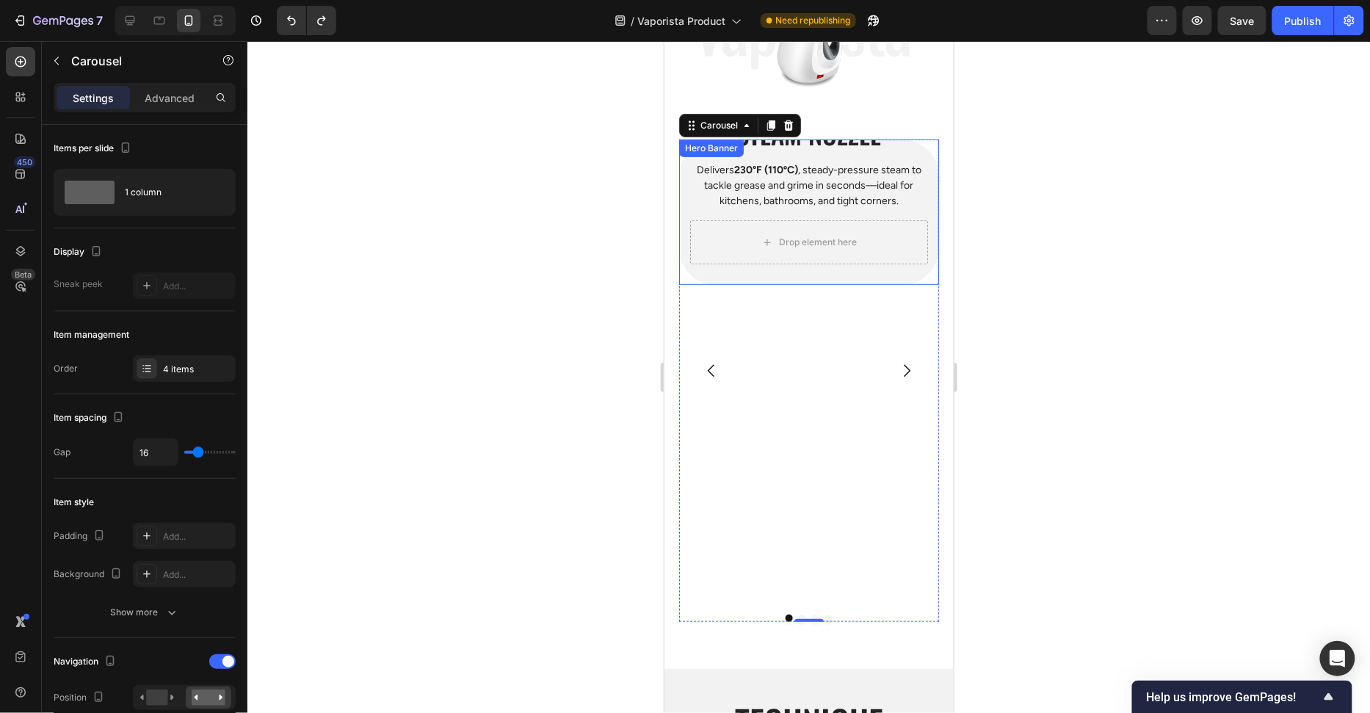
click at [933, 208] on div "High-Pressure Steam Nozzle Heading Delivers 230°F (110ºC) , steady-pressure ste…" at bounding box center [808, 172] width 260 height 223
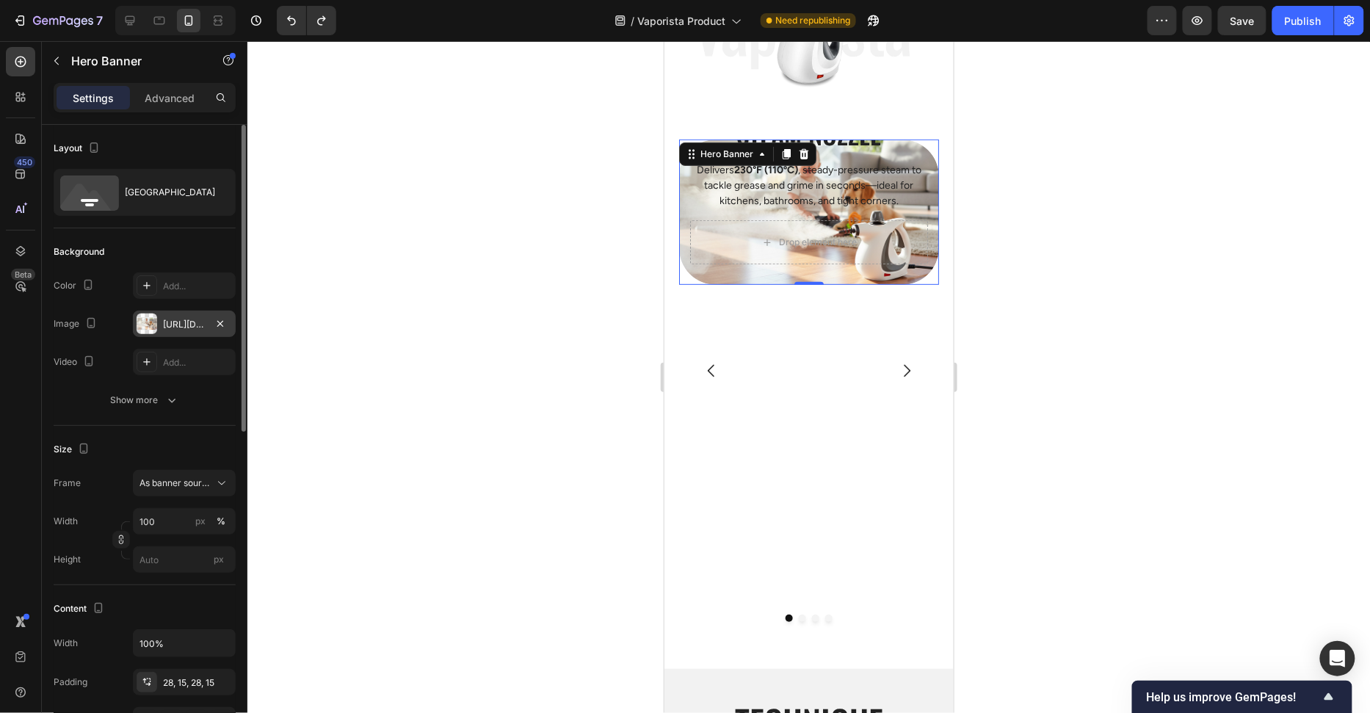
click at [168, 318] on div "https://cdn.shopify.com/s/files/1/0658/8314/4303/files/gempages_582876836208313…" at bounding box center [184, 324] width 43 height 13
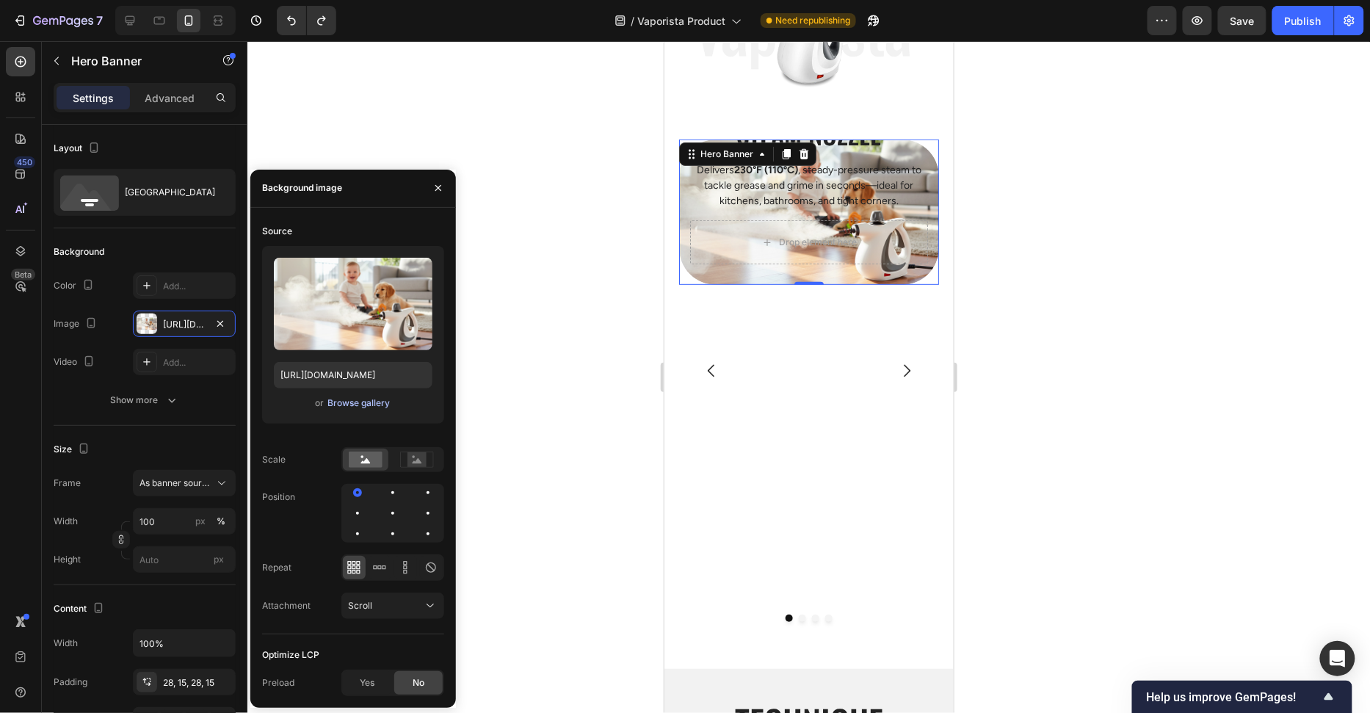
click at [341, 405] on div "Browse gallery" at bounding box center [358, 402] width 62 height 13
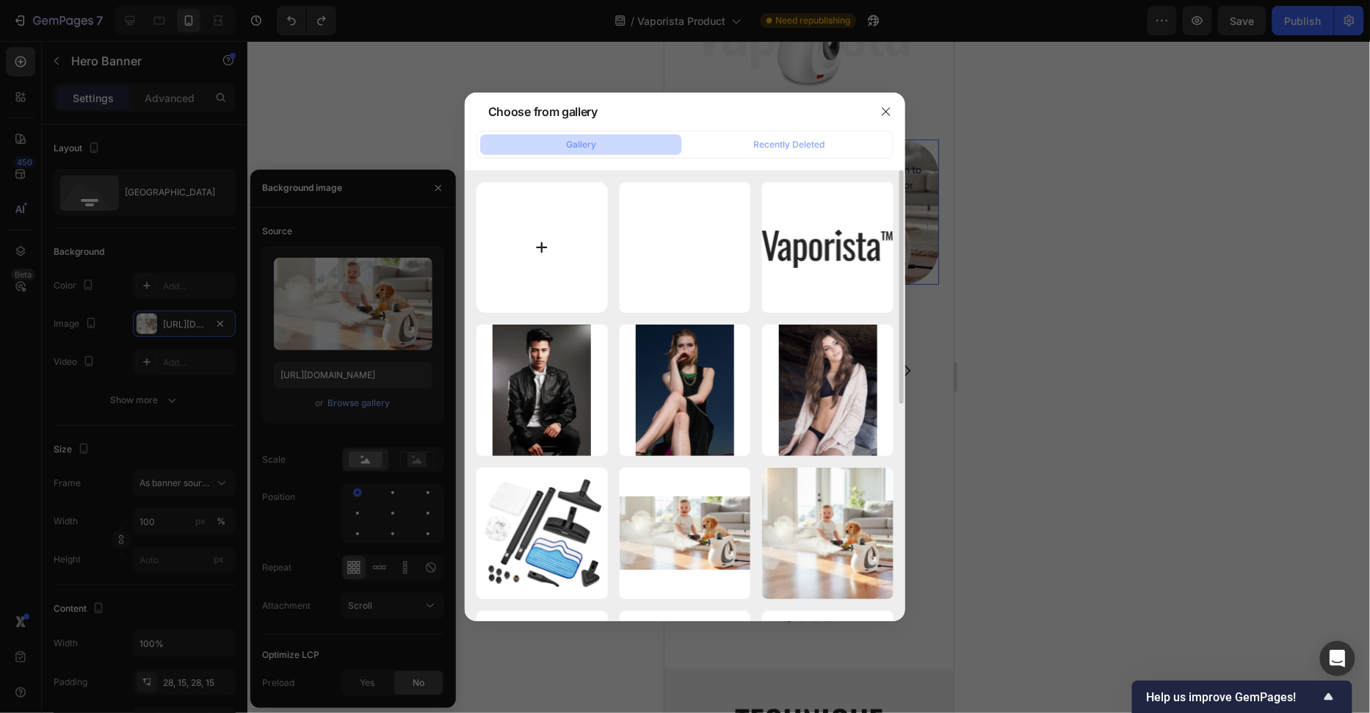
click at [543, 220] on input "file" at bounding box center [541, 247] width 131 height 131
type input "C:\fakepath\1.png"
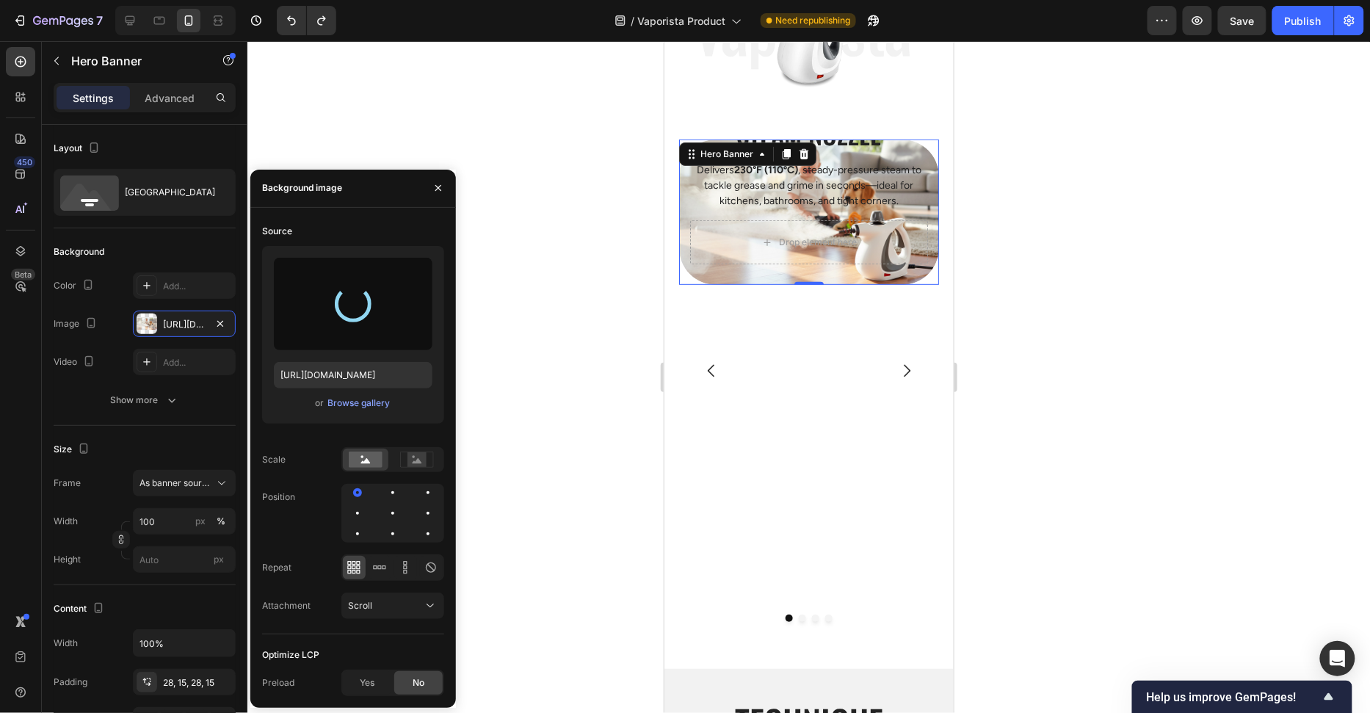
type input "https://cdn.shopify.com/s/files/1/0658/8314/4303/files/gempages_582876836208313…"
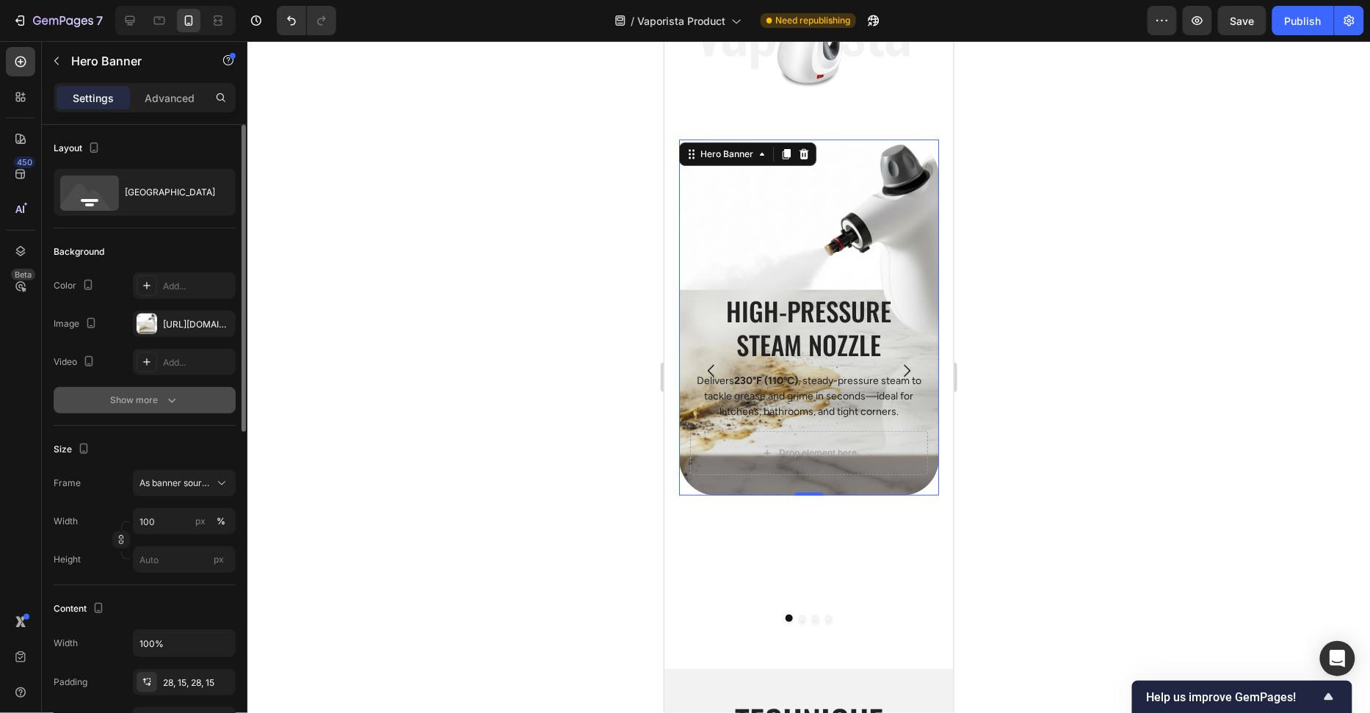
click at [173, 406] on button "Show more" at bounding box center [145, 400] width 182 height 26
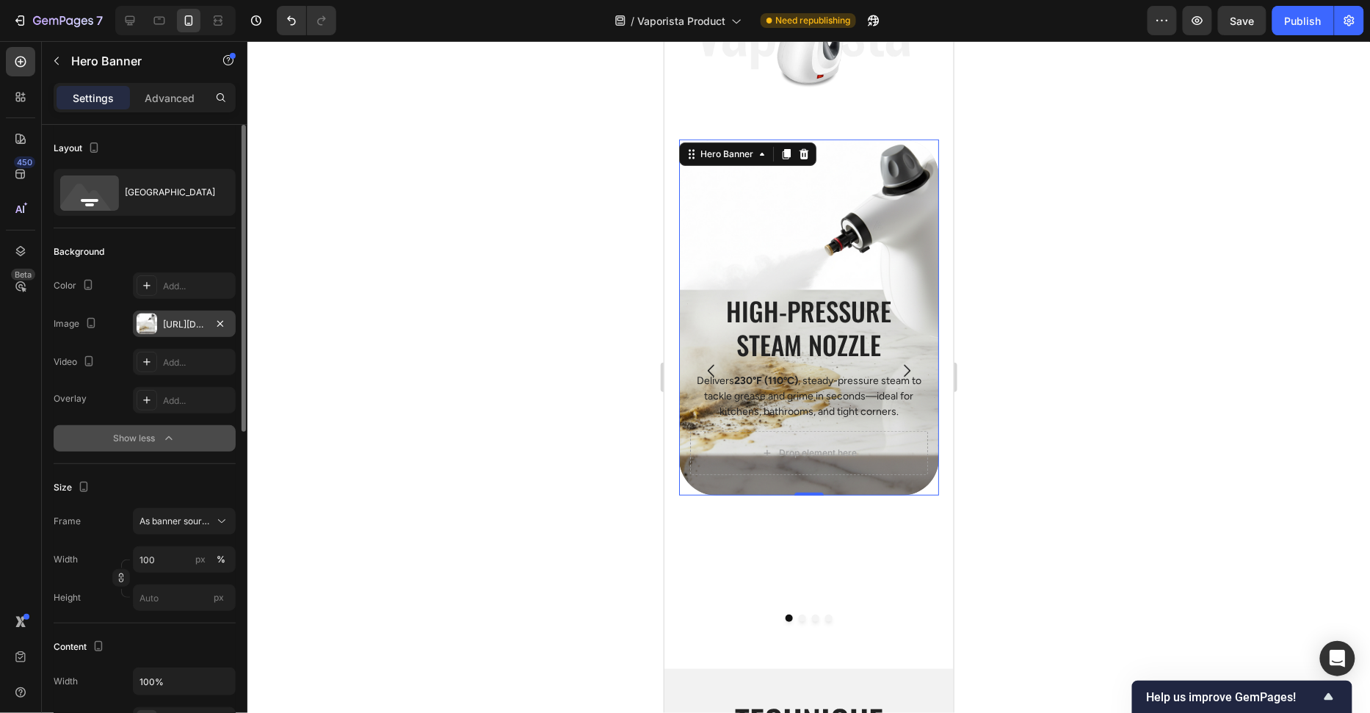
click at [175, 318] on div "https://cdn.shopify.com/s/files/1/0658/8314/4303/files/gempages_582876836208313…" at bounding box center [184, 324] width 43 height 13
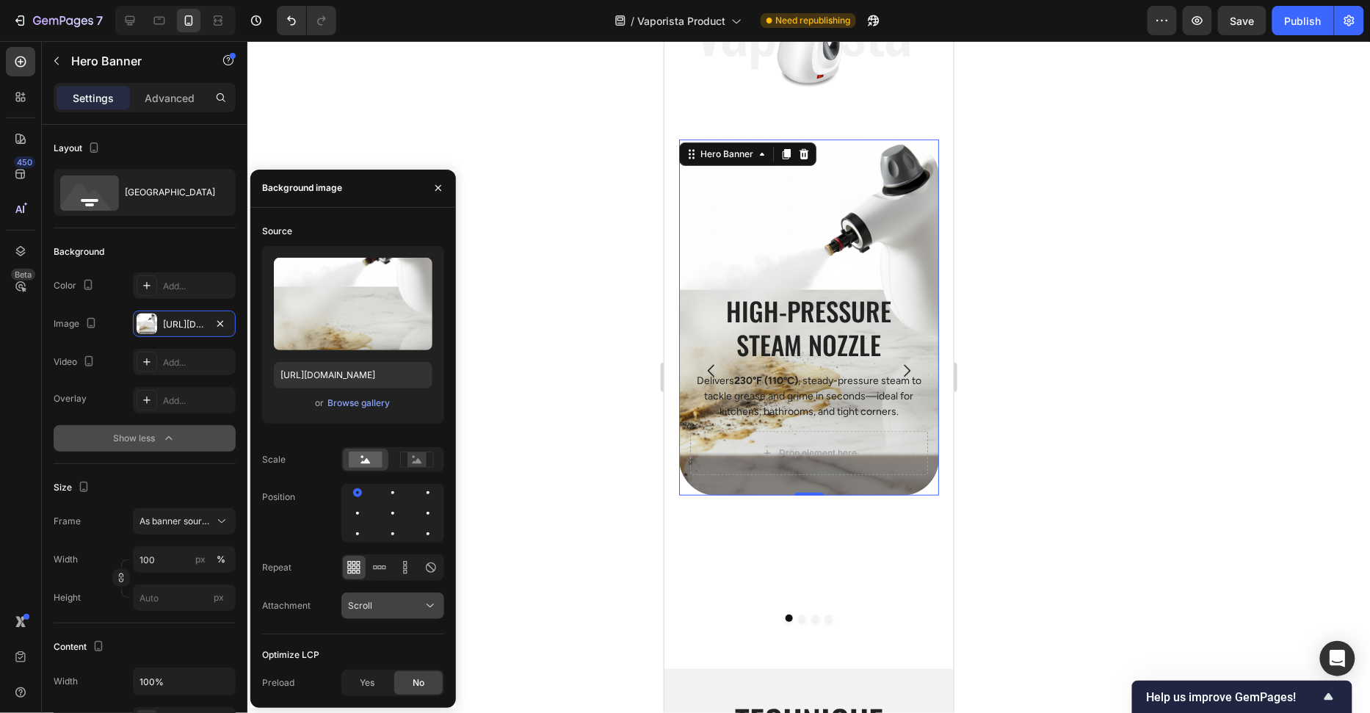
click at [383, 614] on button "Scroll" at bounding box center [392, 605] width 103 height 26
click at [387, 611] on div "Scroll" at bounding box center [385, 605] width 75 height 13
click at [387, 609] on div "Scroll" at bounding box center [385, 605] width 75 height 13
click at [380, 658] on div "Fixed" at bounding box center [378, 670] width 120 height 28
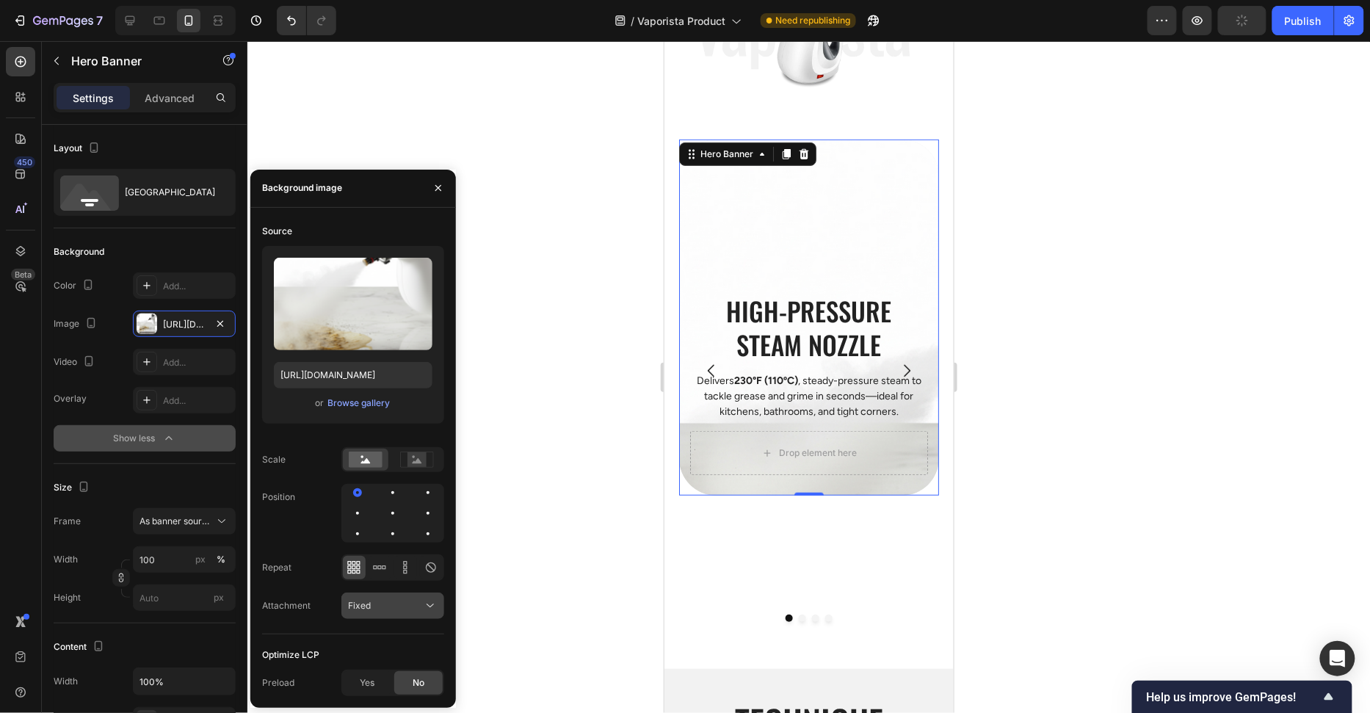
click at [391, 604] on div "Fixed" at bounding box center [385, 605] width 75 height 13
click at [381, 635] on p "Scroll" at bounding box center [390, 641] width 84 height 13
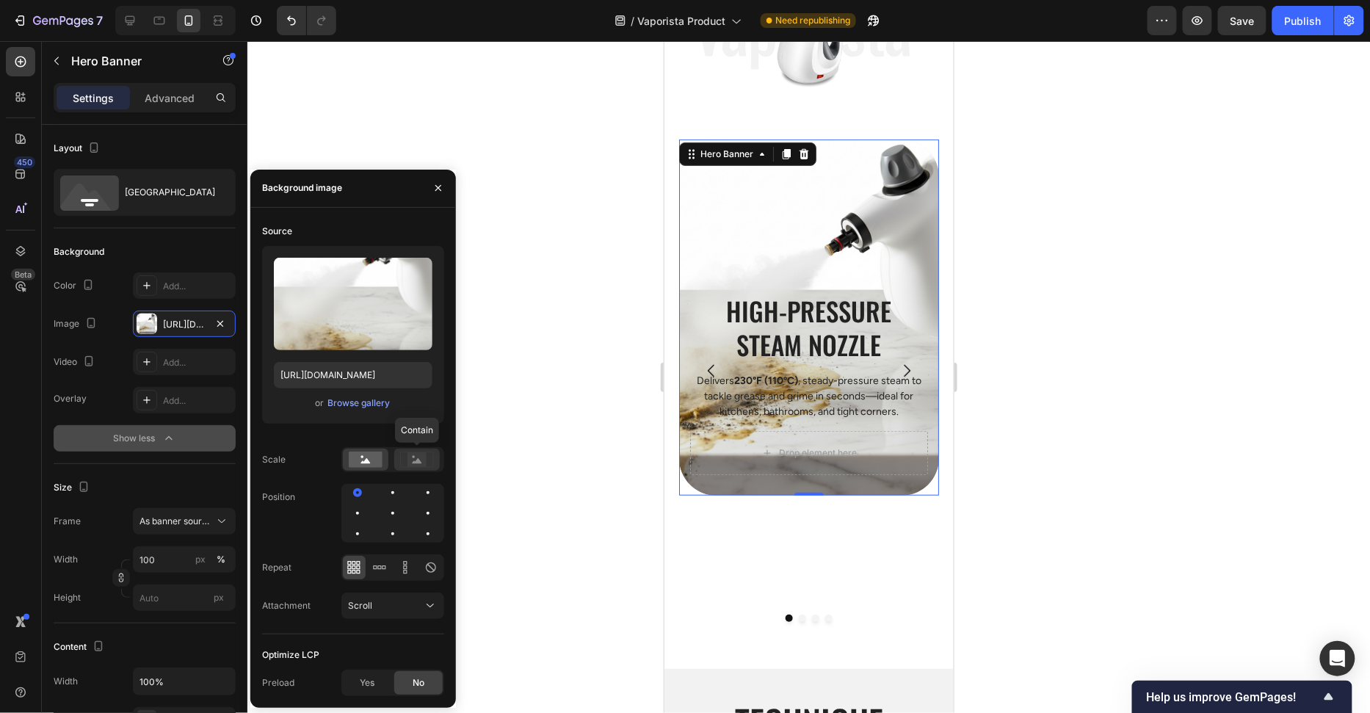
click at [418, 458] on icon at bounding box center [418, 460] width 10 height 5
click at [369, 454] on rect at bounding box center [366, 460] width 34 height 16
click at [400, 519] on div at bounding box center [392, 513] width 103 height 59
click at [398, 516] on div at bounding box center [393, 513] width 18 height 18
click at [319, 528] on div "Position" at bounding box center [353, 513] width 182 height 59
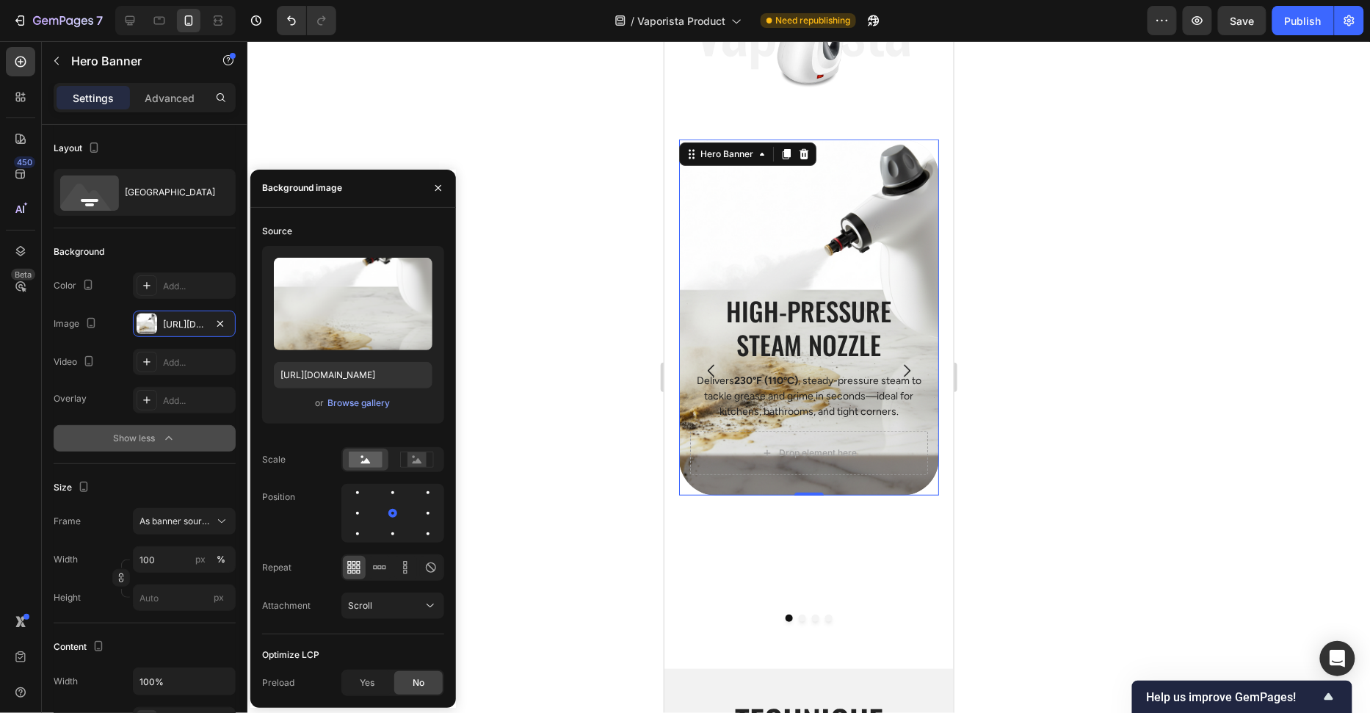
click at [512, 474] on div at bounding box center [808, 377] width 1123 height 672
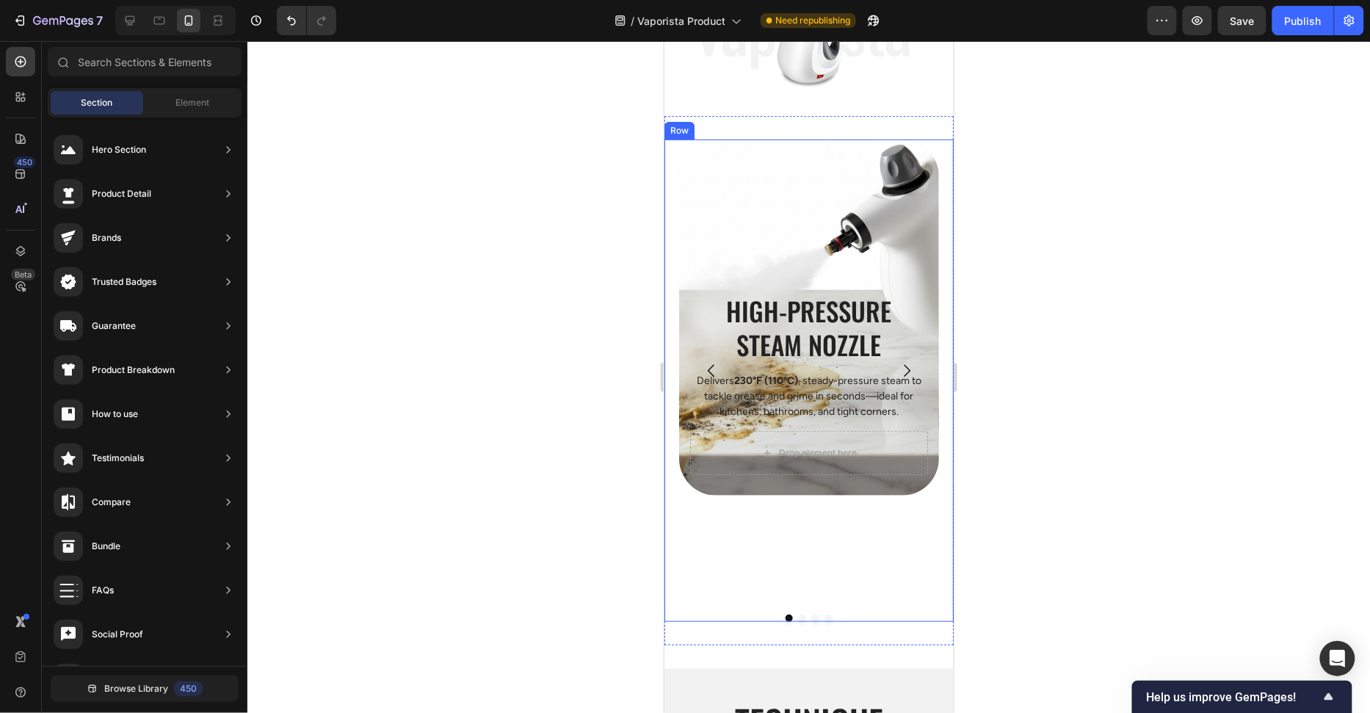
click at [1050, 338] on div at bounding box center [808, 377] width 1123 height 672
click at [907, 367] on icon "Carousel Next Arrow" at bounding box center [907, 370] width 7 height 12
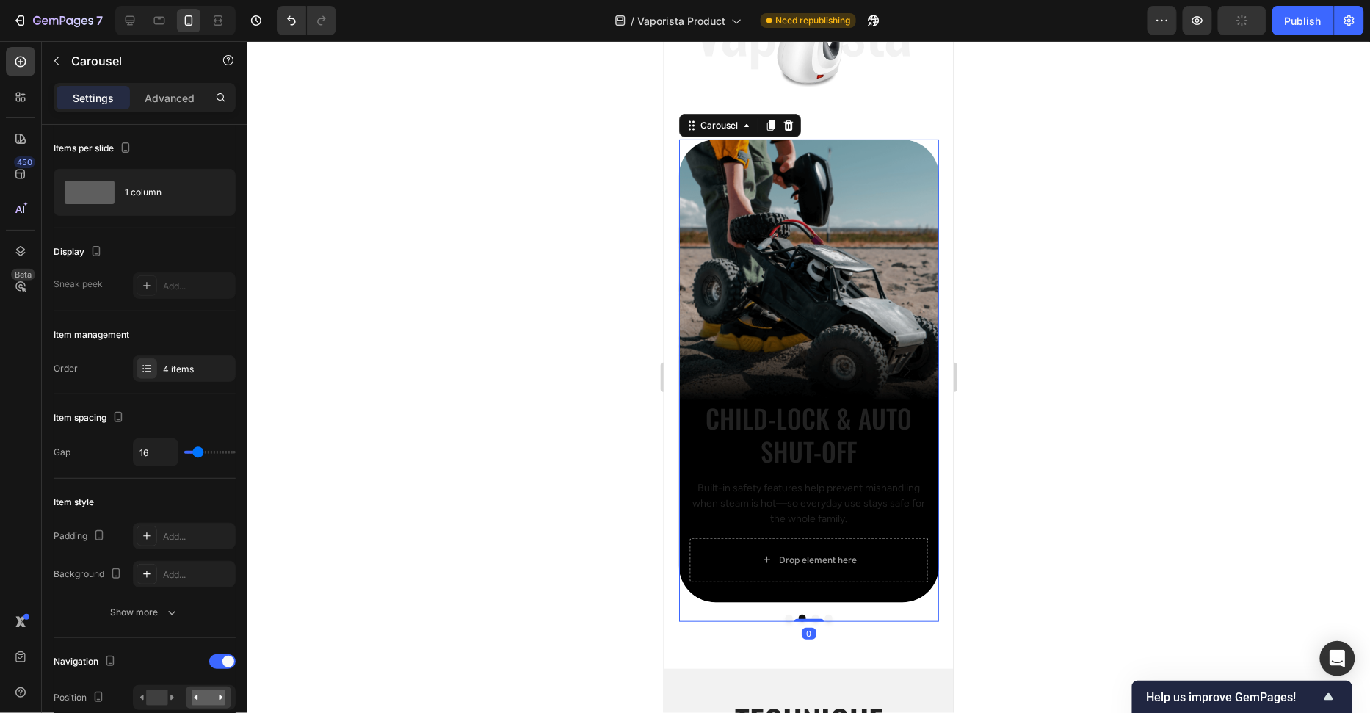
click at [841, 305] on div "Background Image" at bounding box center [808, 370] width 260 height 463
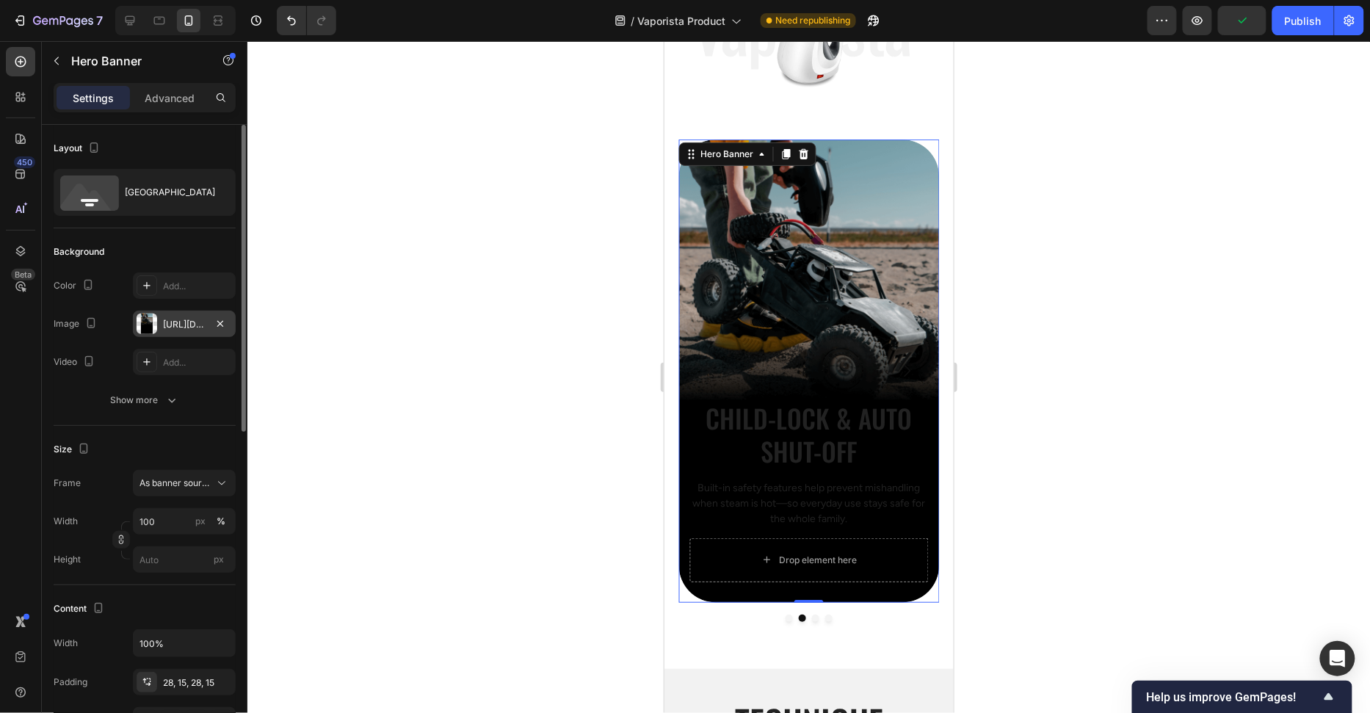
click at [161, 319] on div "https://cdn.shopify.com/s/files/1/2005/9307/files/gempages_432750572815254551-8…" at bounding box center [184, 324] width 103 height 26
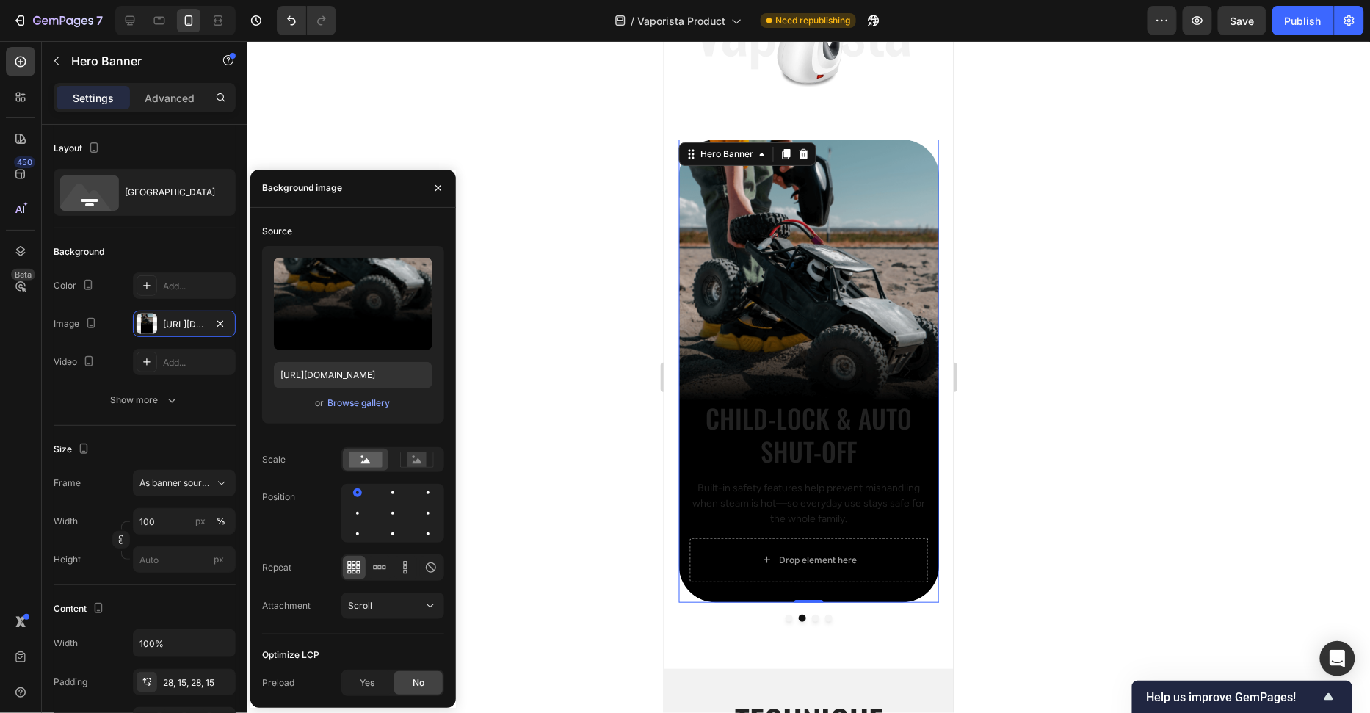
click at [534, 374] on div at bounding box center [808, 377] width 1123 height 672
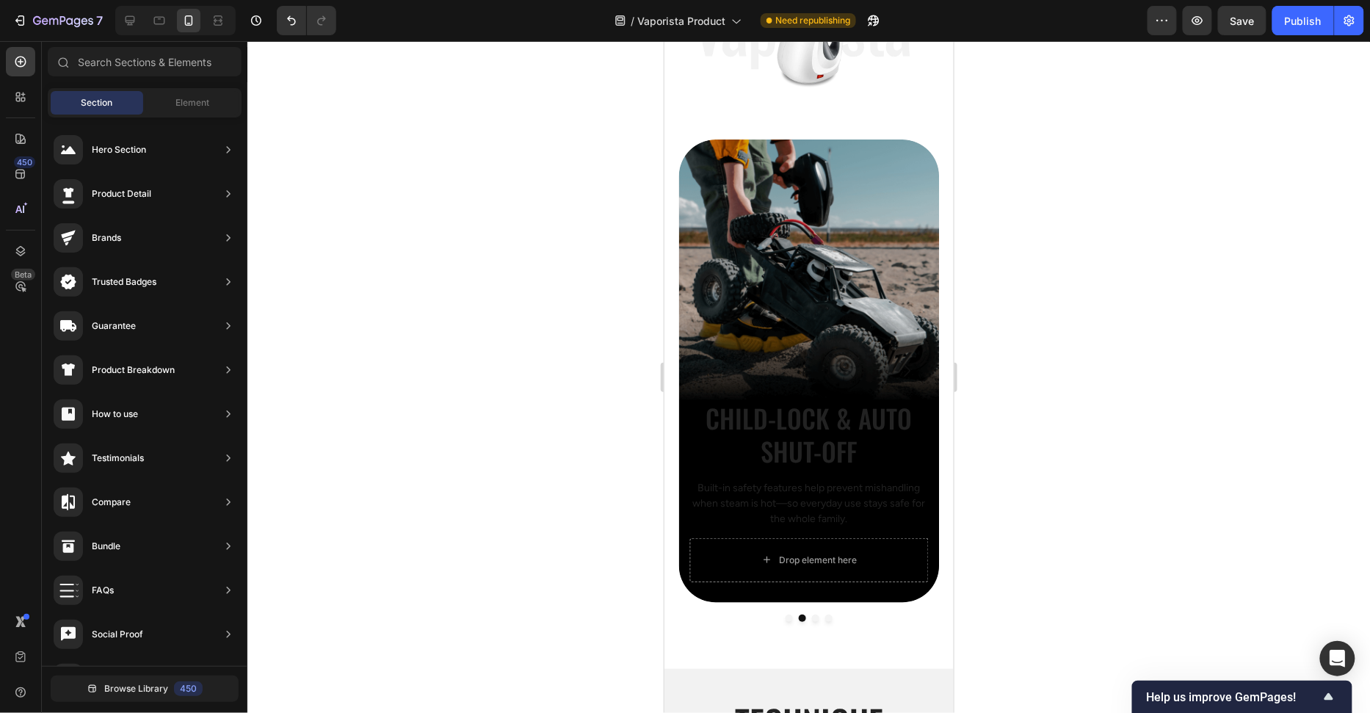
click at [1160, 266] on div at bounding box center [808, 377] width 1123 height 672
click at [792, 388] on div "Child-Lock & Auto Shut-Off Heading Built-in safety features help prevent mishan…" at bounding box center [808, 490] width 260 height 223
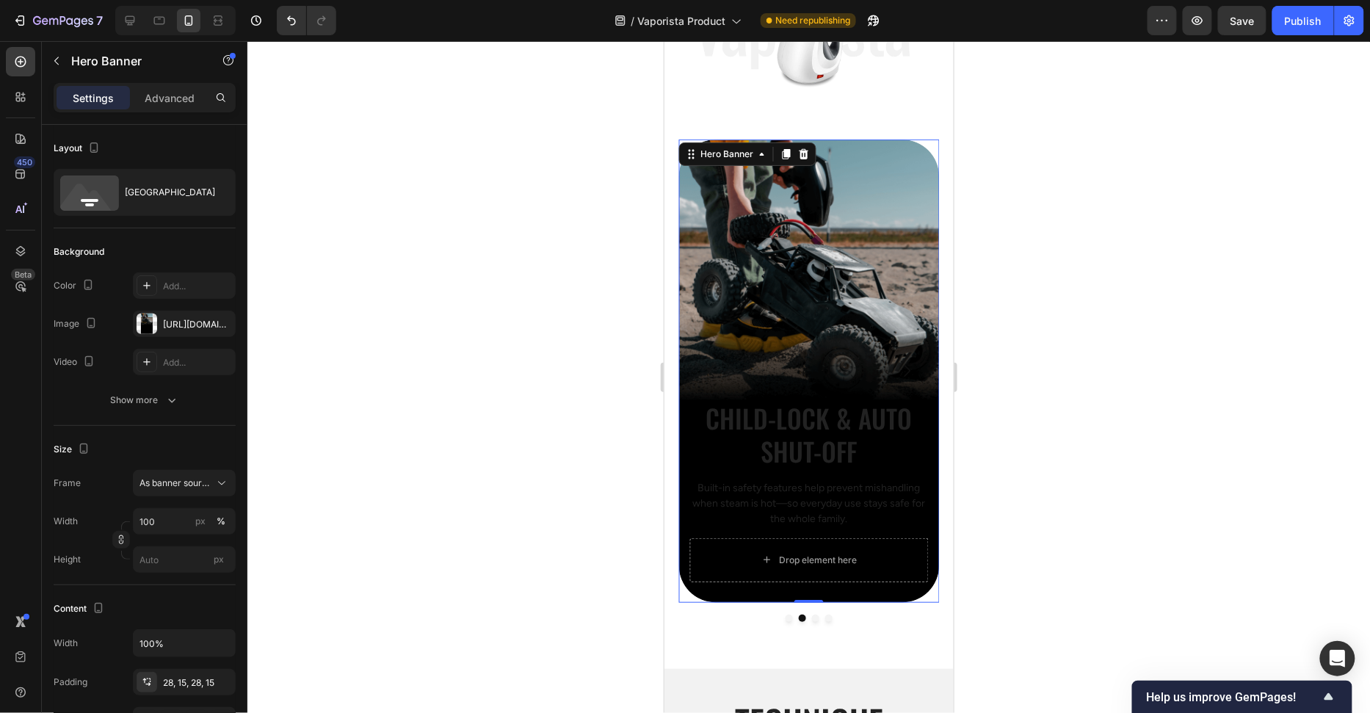
click at [796, 409] on h2 "Child-Lock & Auto Shut-Off" at bounding box center [808, 434] width 238 height 70
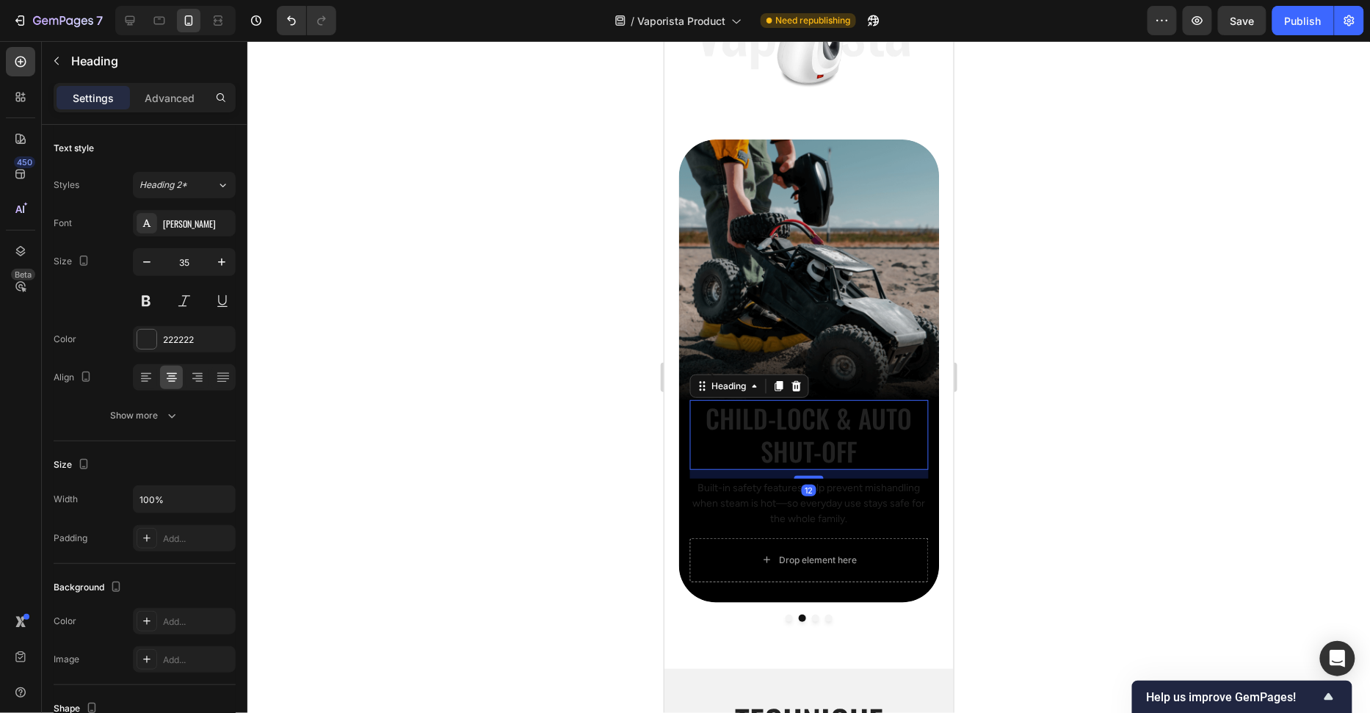
click at [827, 289] on div "Background Image" at bounding box center [808, 370] width 260 height 463
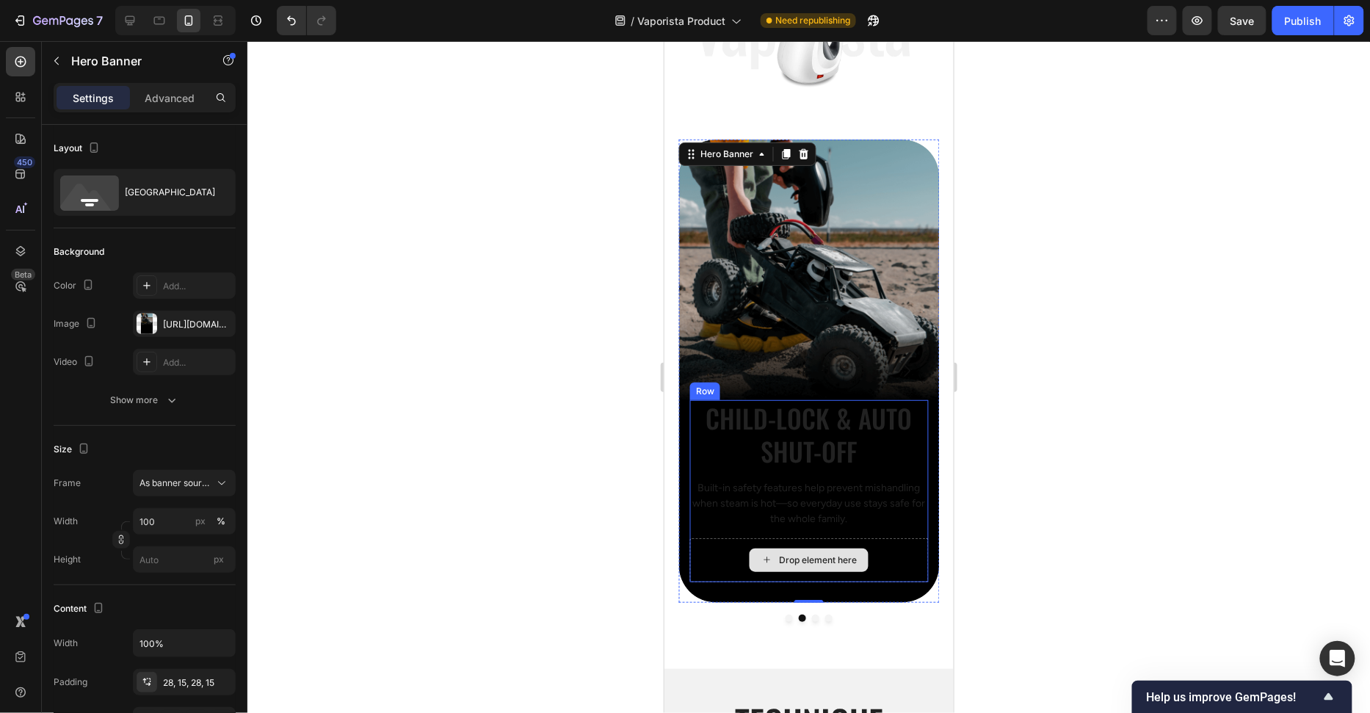
click at [836, 554] on div "Drop element here" at bounding box center [817, 560] width 78 height 12
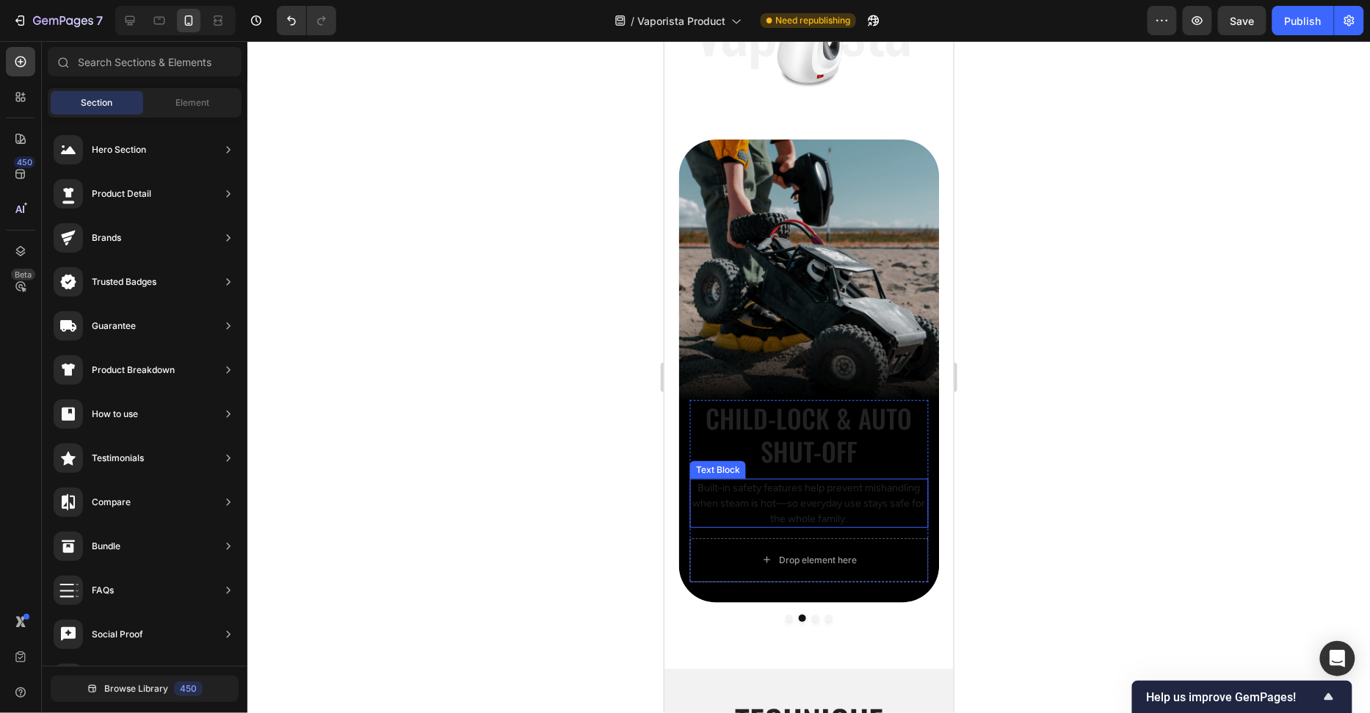
click at [932, 427] on div "Child-Lock & Auto Shut-Off Heading Built-in safety features help prevent mishan…" at bounding box center [808, 490] width 260 height 223
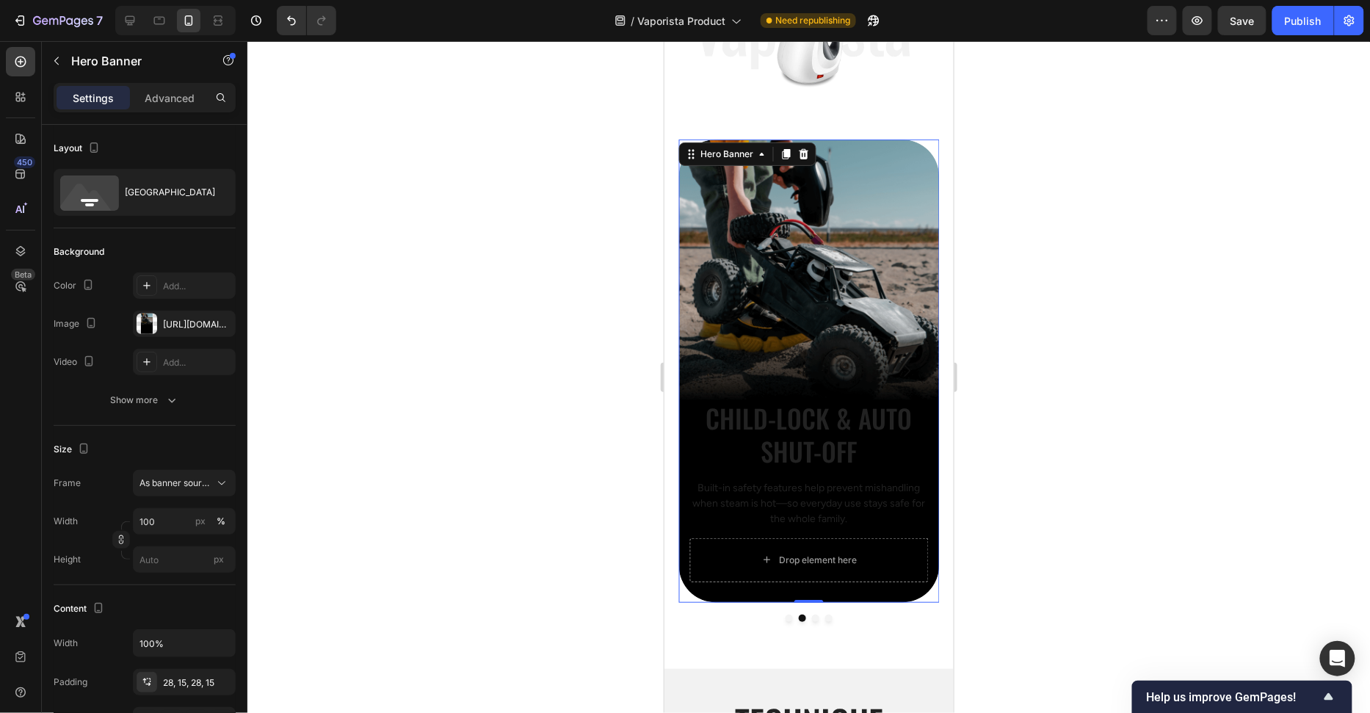
click at [929, 391] on div "Child-Lock & Auto Shut-Off Heading Built-in safety features help prevent mishan…" at bounding box center [808, 490] width 260 height 223
click at [540, 344] on div at bounding box center [808, 377] width 1123 height 672
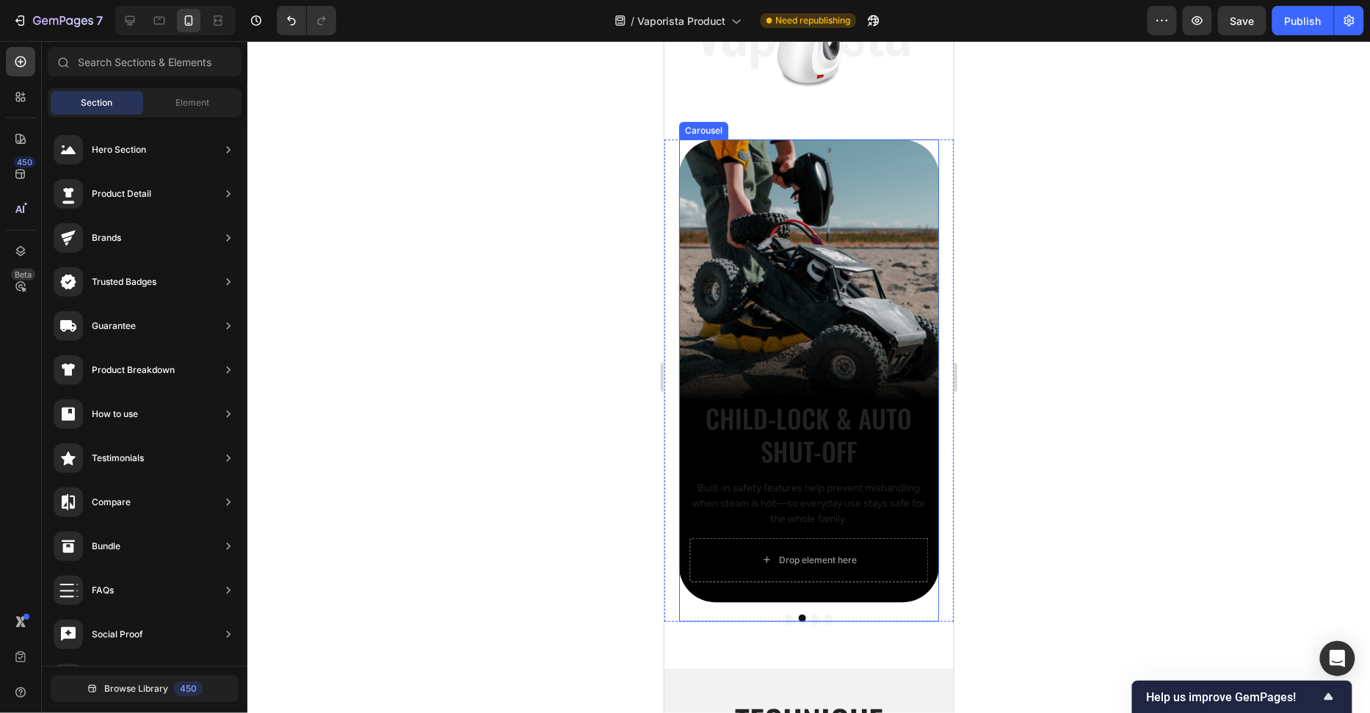
click at [787, 615] on button "Dot" at bounding box center [788, 617] width 7 height 7
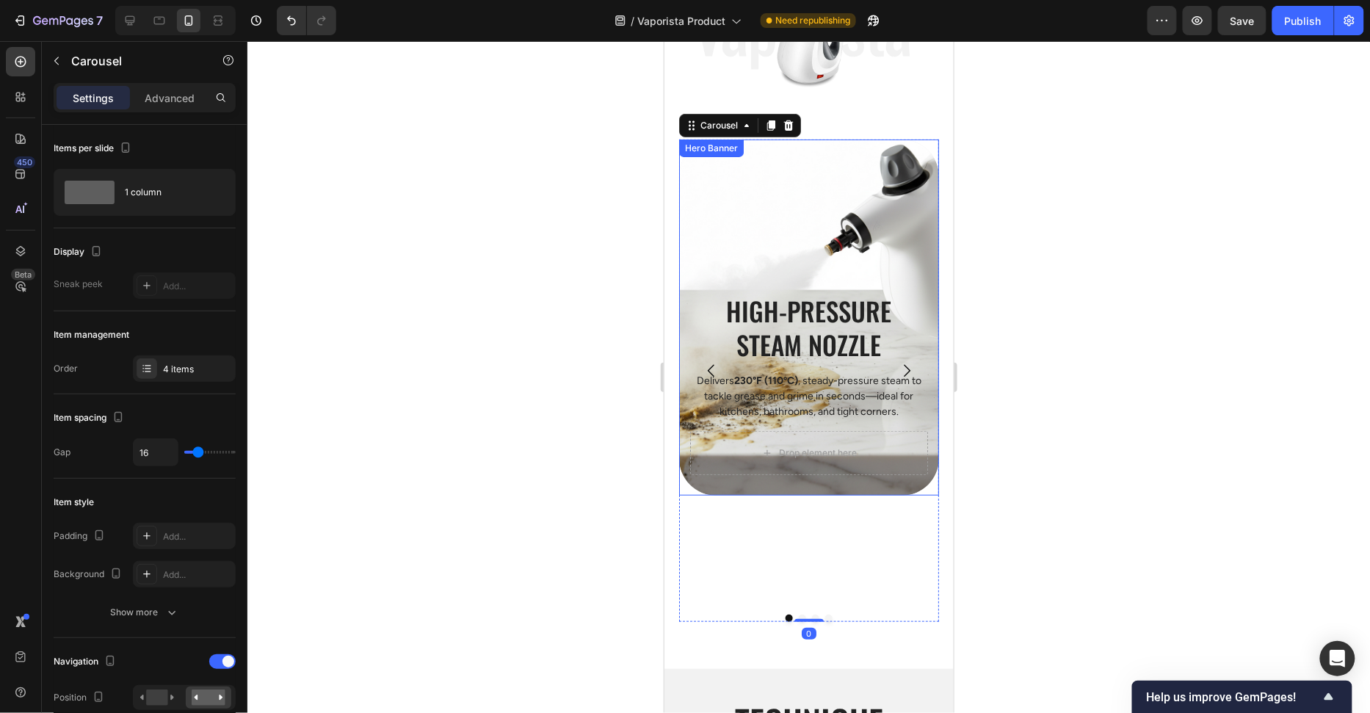
click at [777, 232] on div "Background Image" at bounding box center [808, 317] width 260 height 356
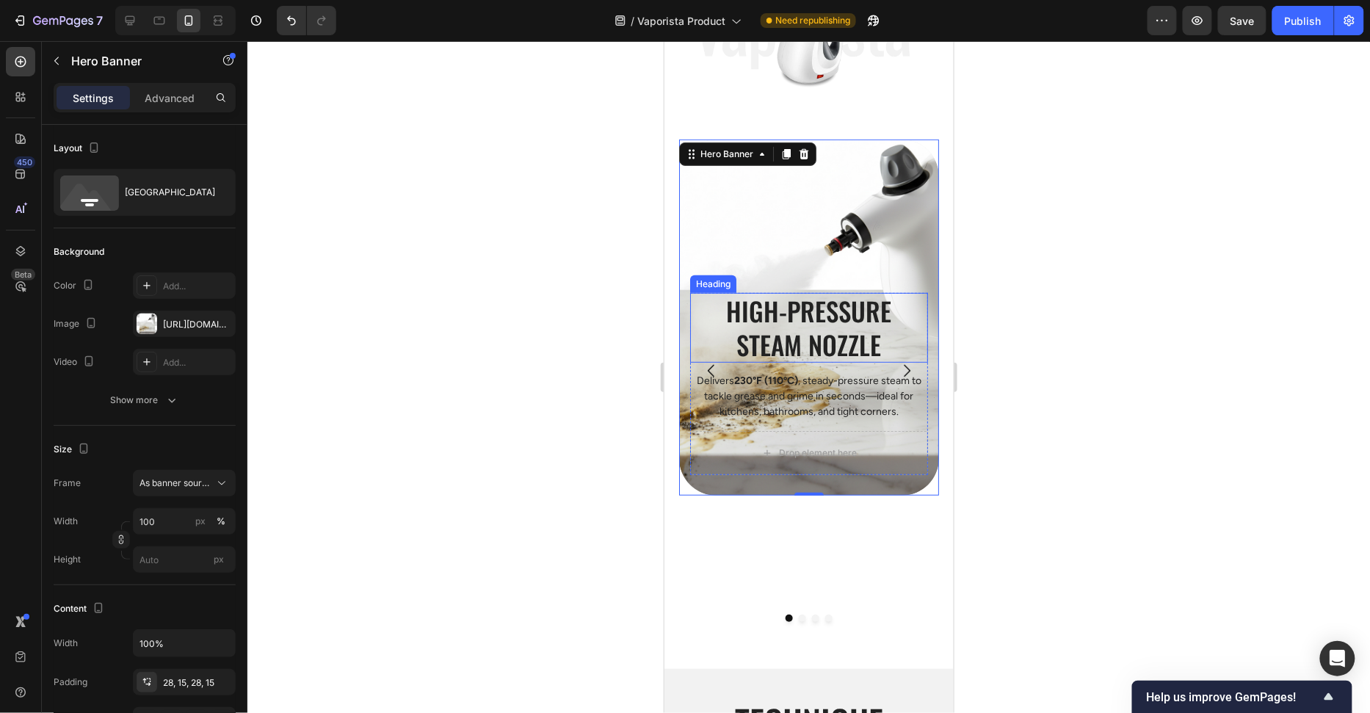
click at [910, 296] on h2 "High-Pressure Steam Nozzle" at bounding box center [808, 327] width 238 height 70
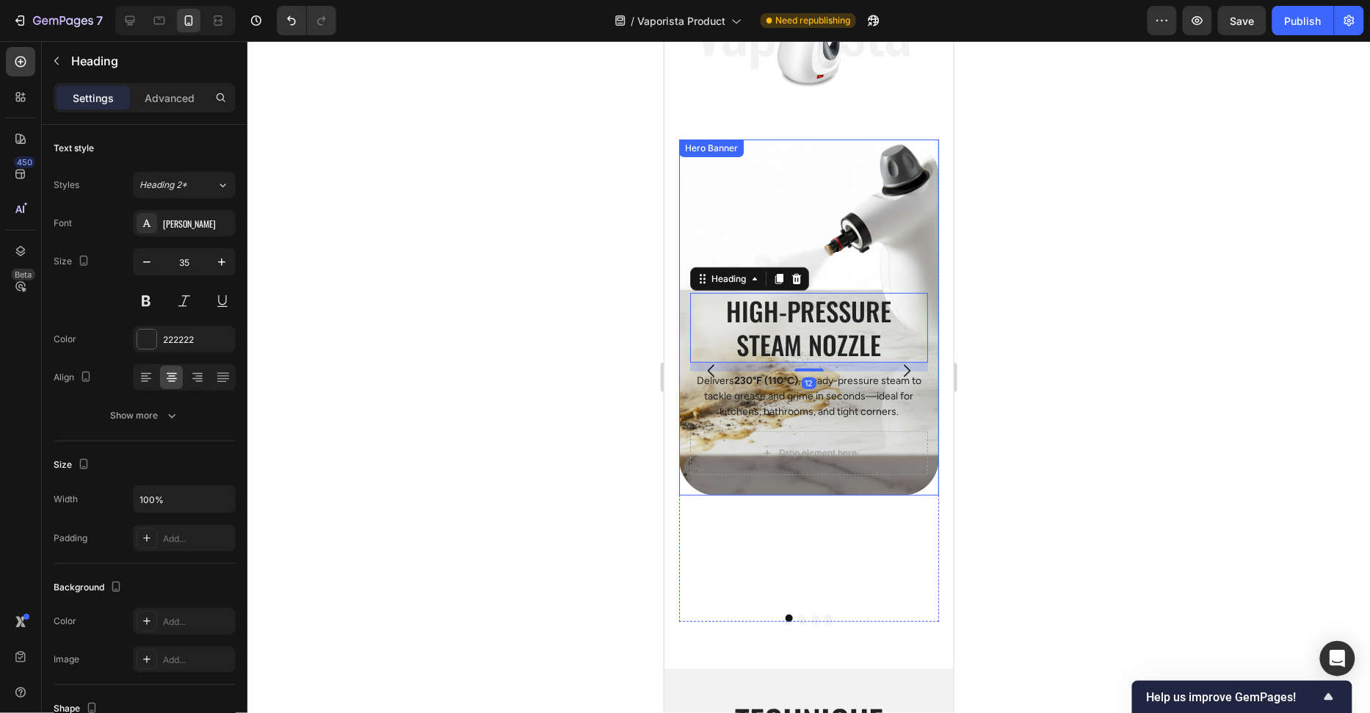
click at [923, 391] on p "Delivers 230°F (110ºC) , steady-pressure steam to tackle grease and grime in se…" at bounding box center [808, 395] width 235 height 46
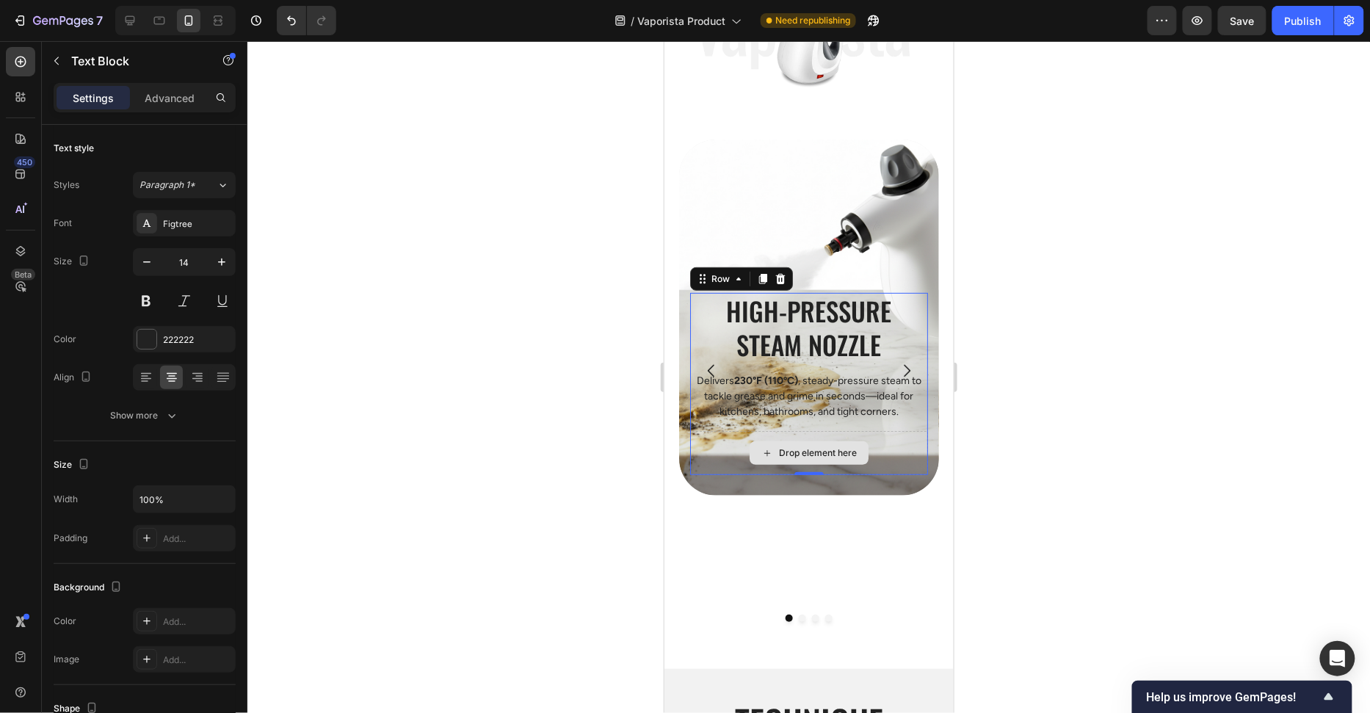
click at [924, 454] on div "Drop element here" at bounding box center [808, 452] width 238 height 44
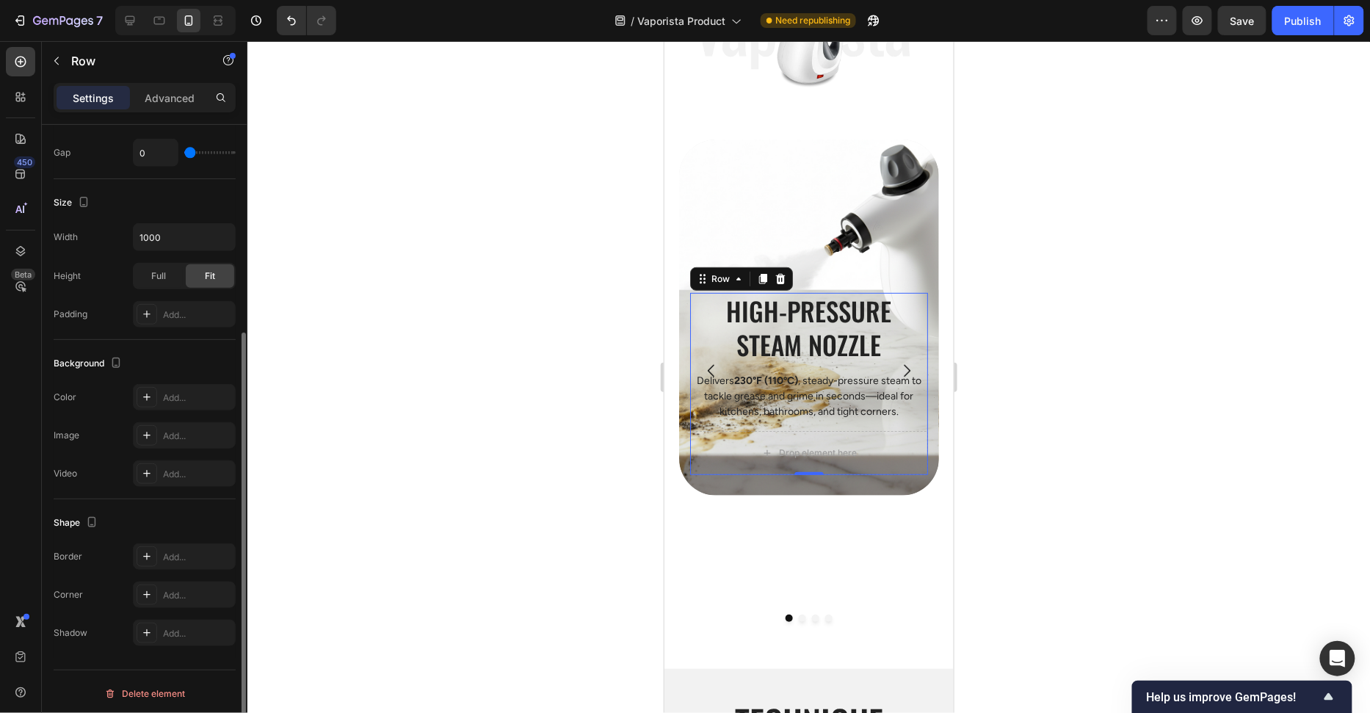
scroll to position [0, 0]
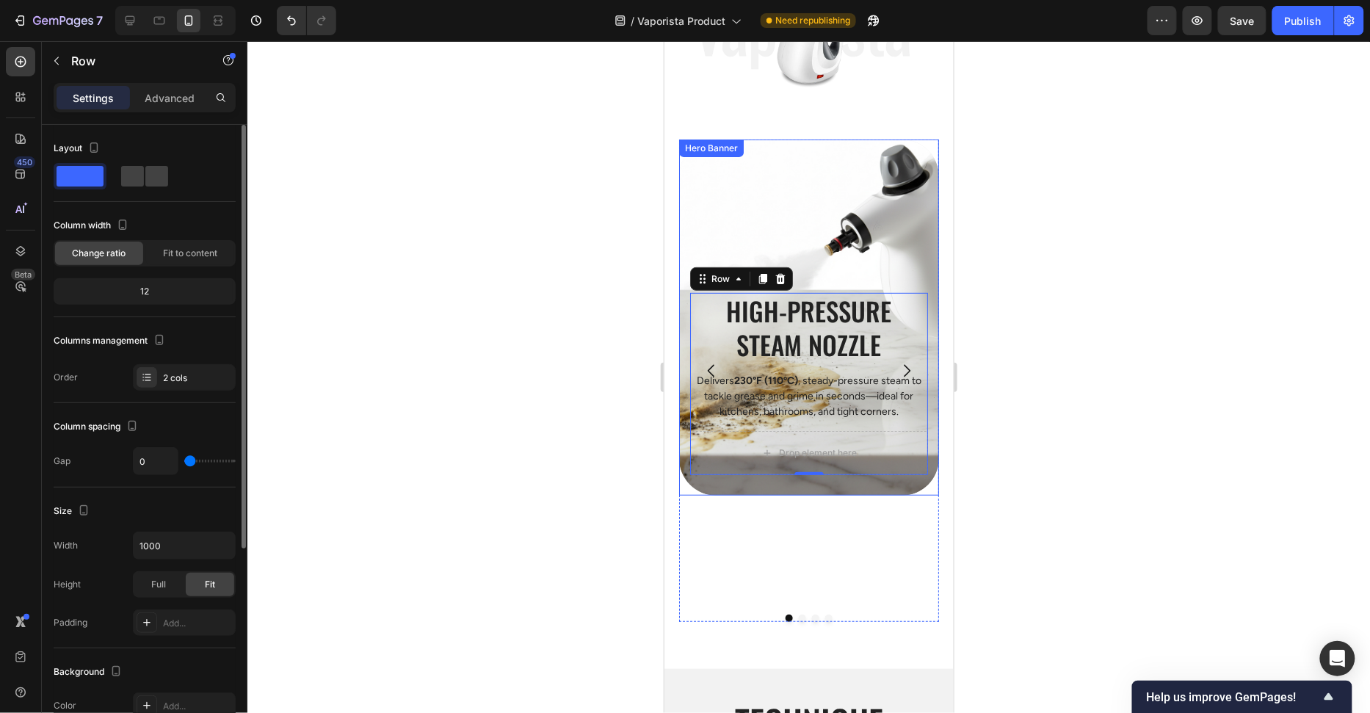
click at [824, 200] on div "Background Image" at bounding box center [808, 317] width 260 height 356
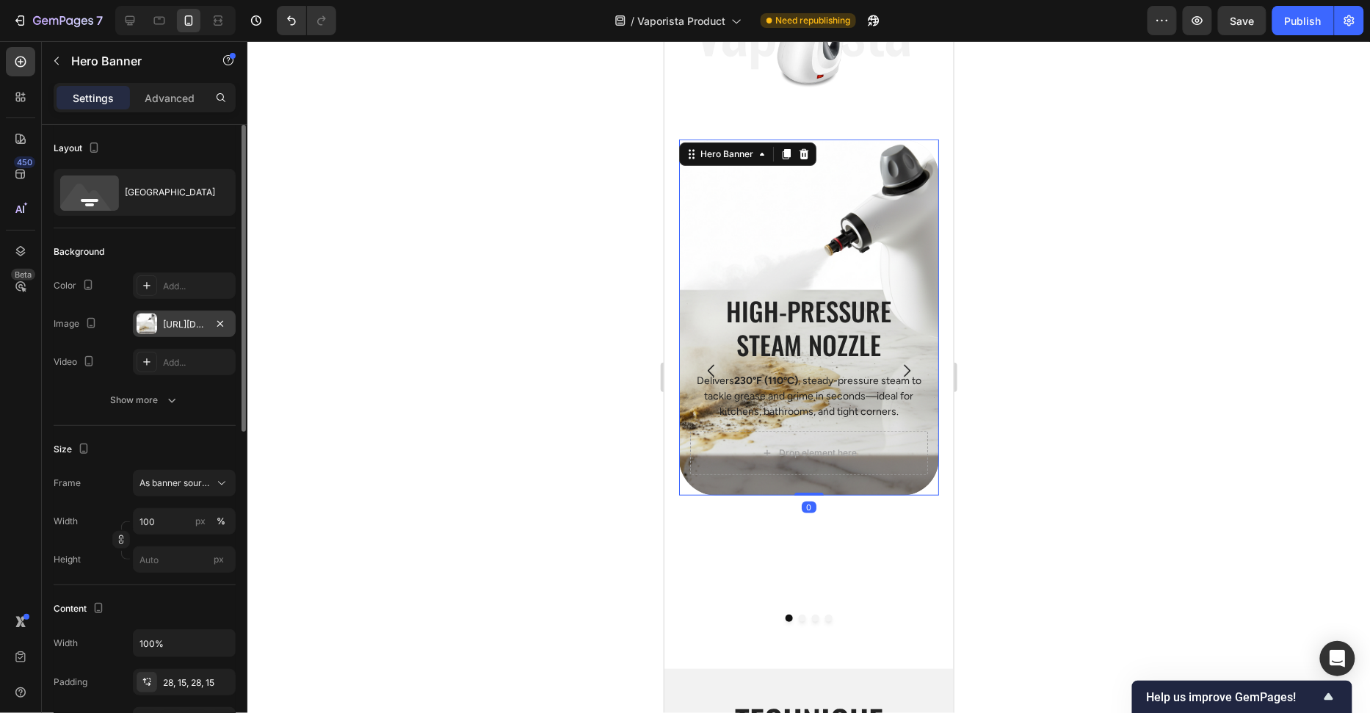
click at [170, 321] on div "https://cdn.shopify.com/s/files/1/0658/8314/4303/files/gempages_582876836208313…" at bounding box center [184, 324] width 43 height 13
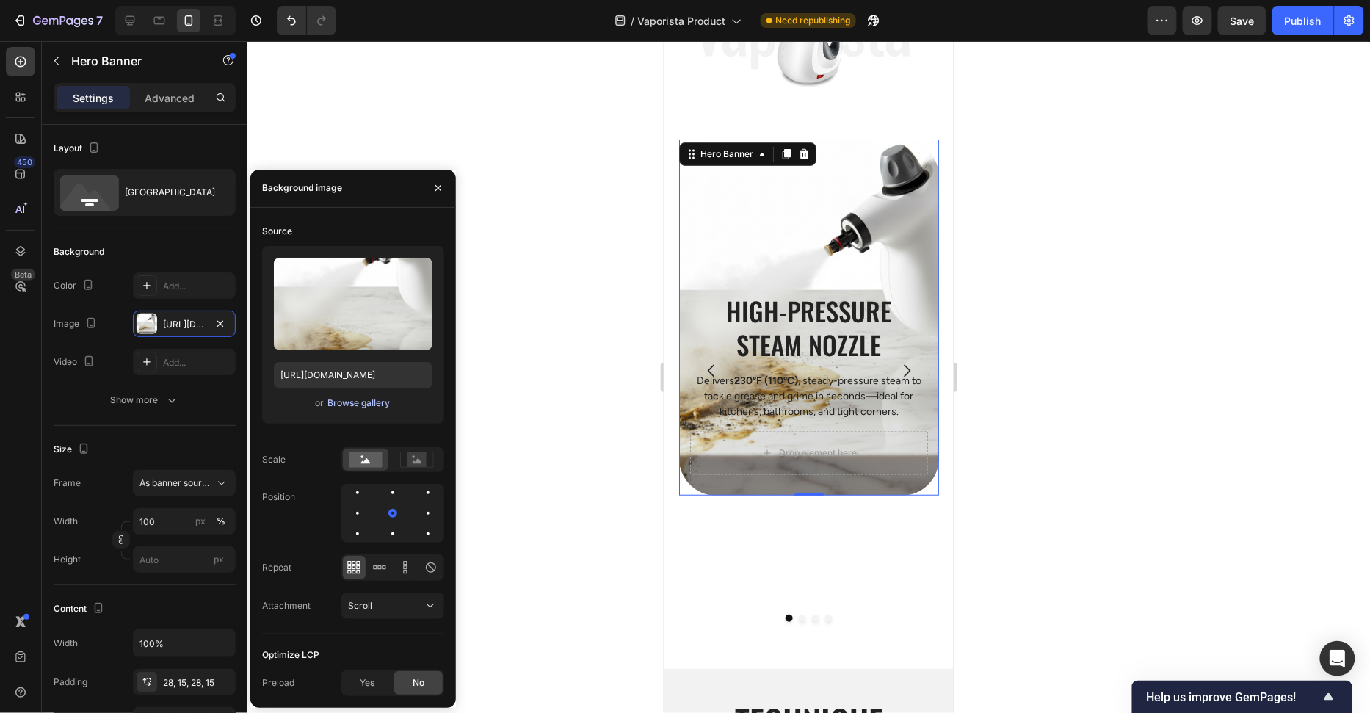
click at [358, 406] on div "Browse gallery" at bounding box center [358, 402] width 62 height 13
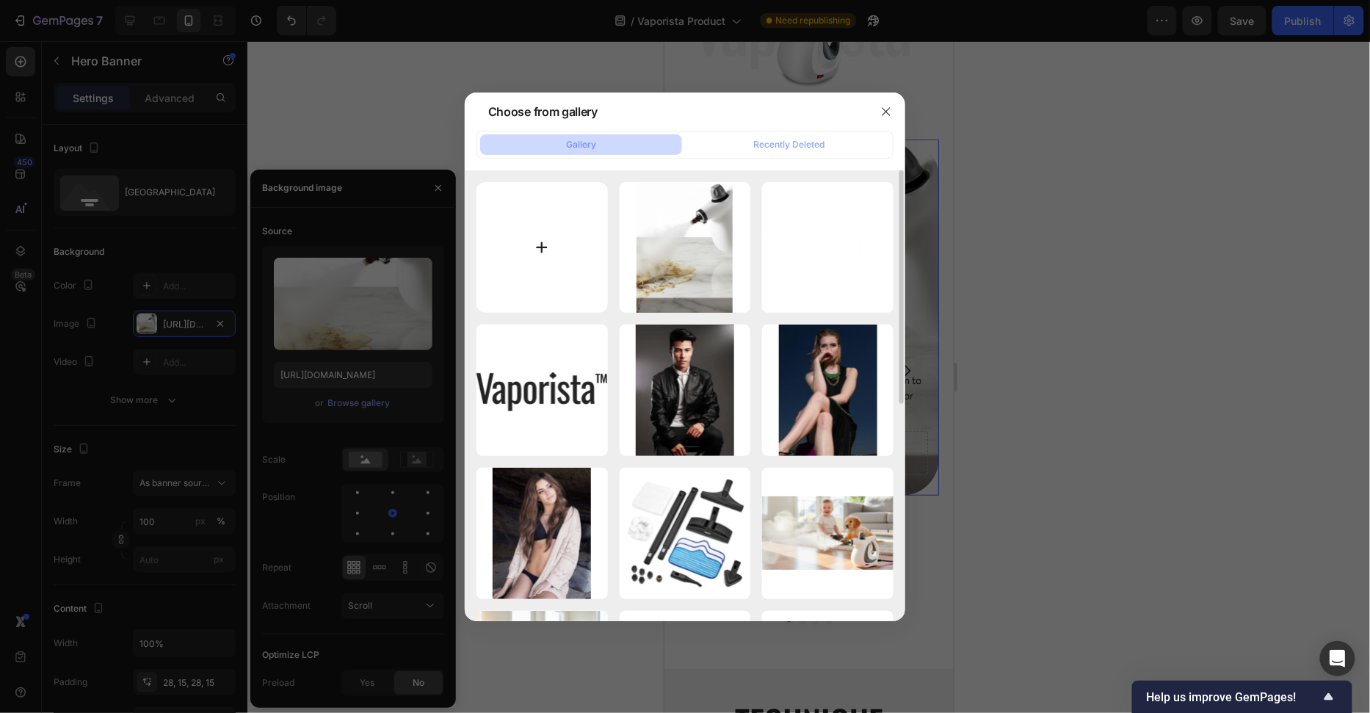
click at [565, 250] on input "file" at bounding box center [541, 247] width 131 height 131
type input "C:\fakepath\Group 46.png"
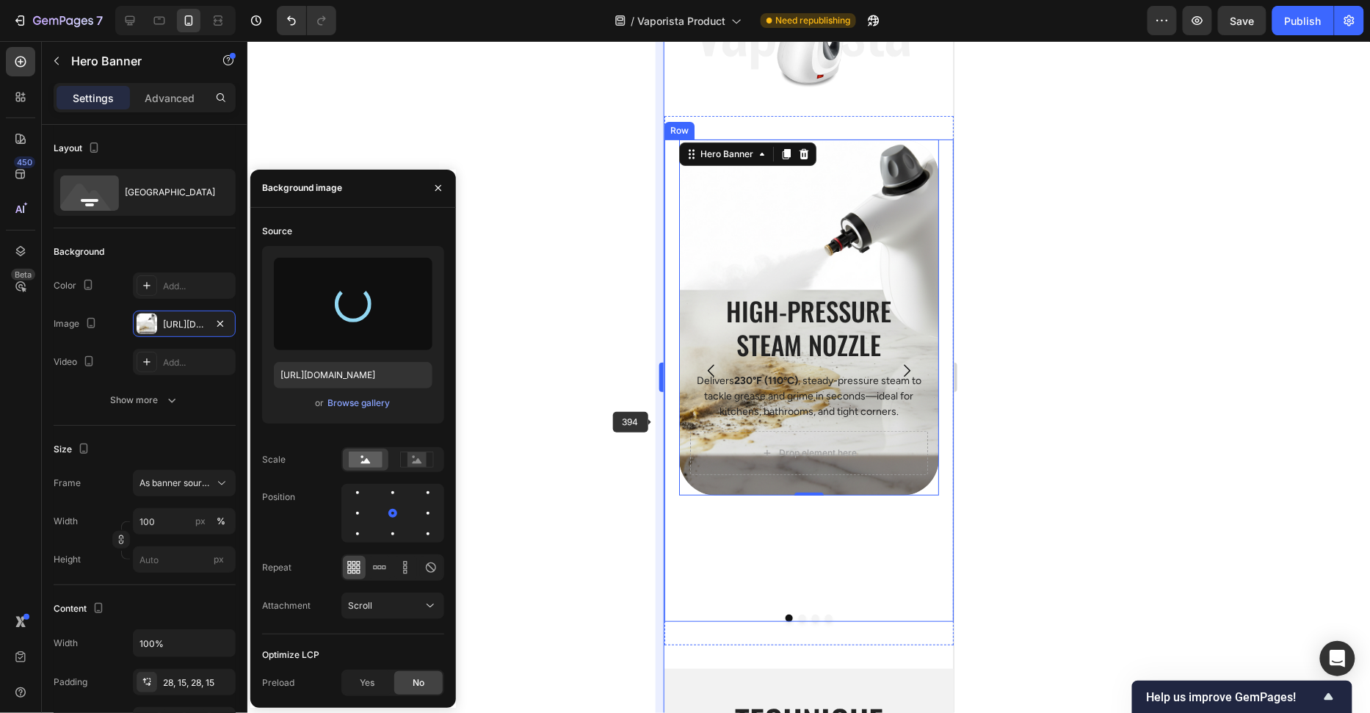
type input "https://cdn.shopify.com/s/files/1/0658/8314/4303/files/gempages_582876836208313…"
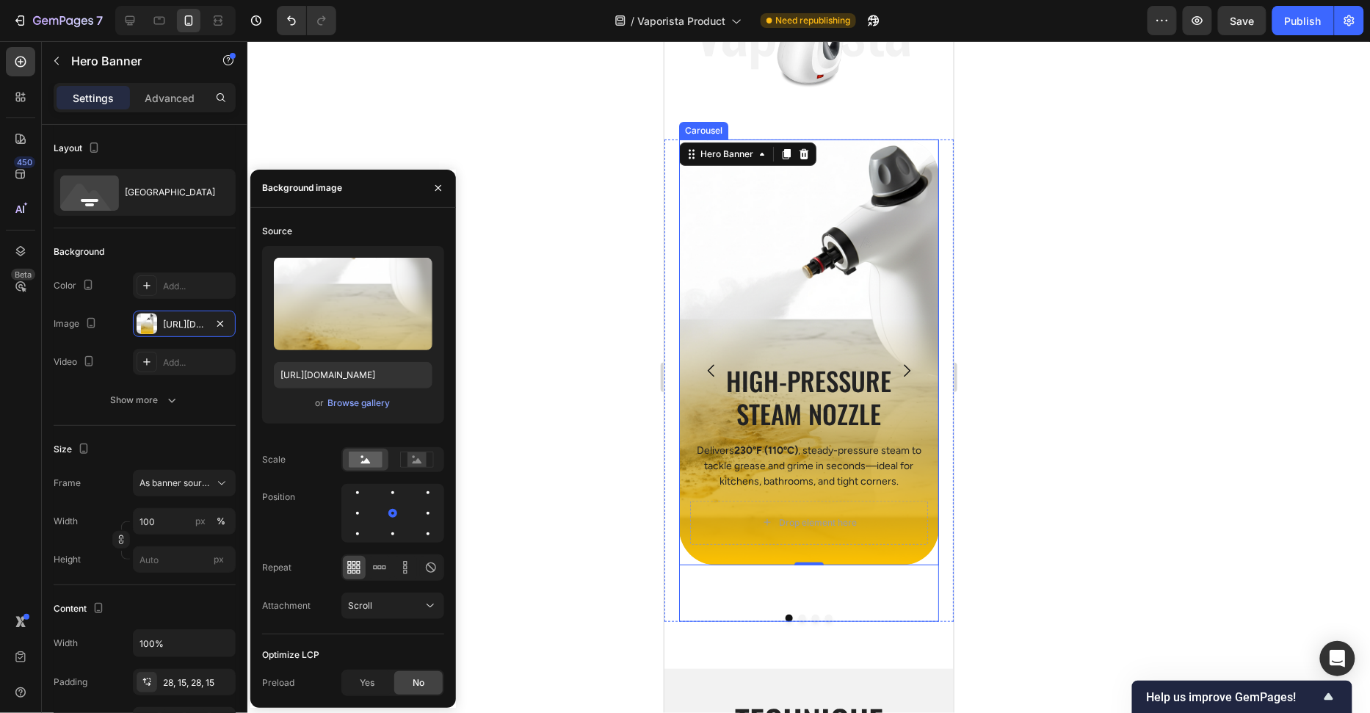
click at [904, 361] on icon "Carousel Next Arrow" at bounding box center [906, 370] width 18 height 18
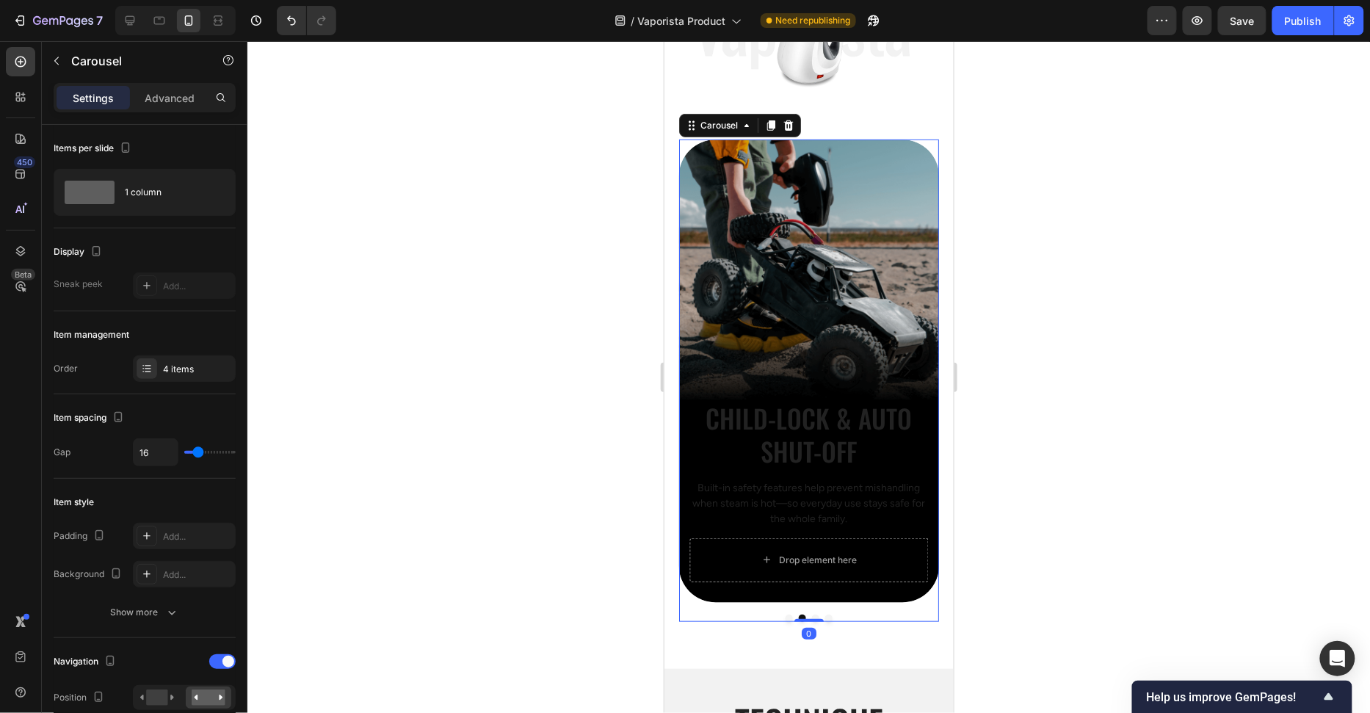
click at [690, 374] on button "Carousel Back Arrow" at bounding box center [710, 369] width 41 height 41
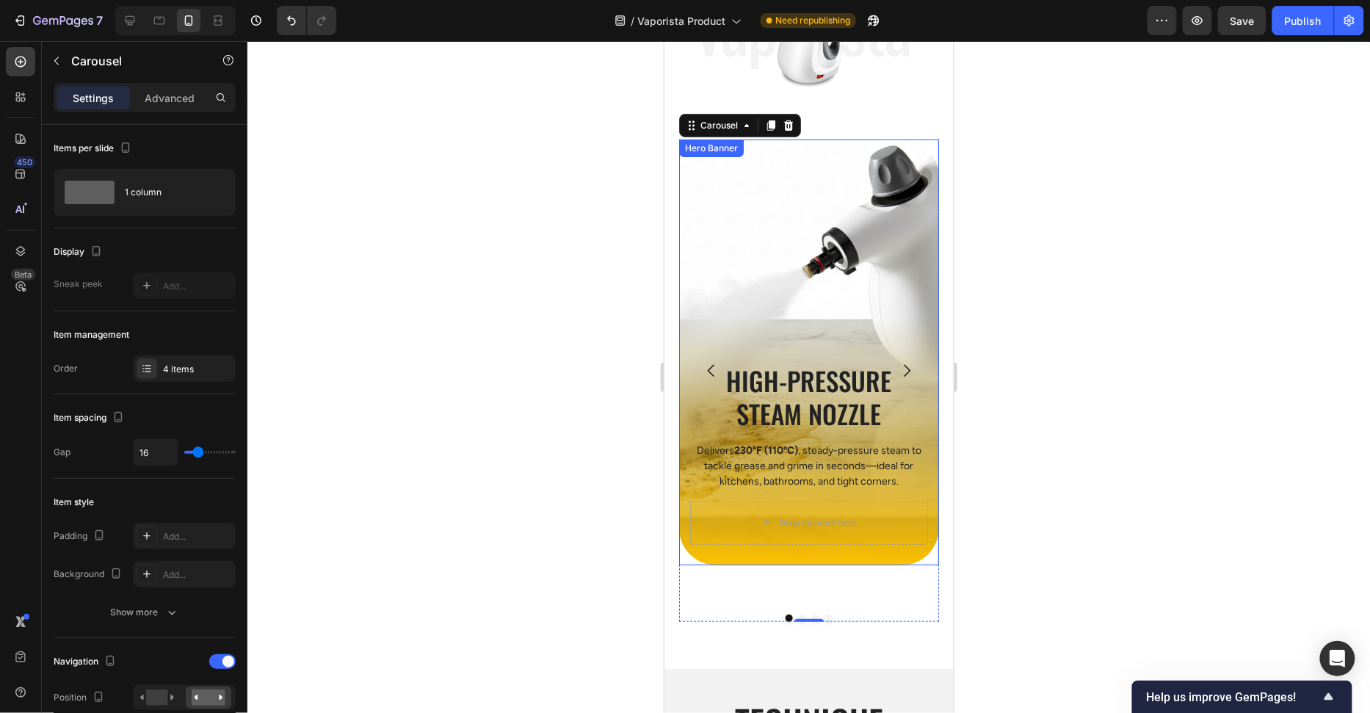
click at [759, 290] on div "Background Image" at bounding box center [808, 352] width 260 height 426
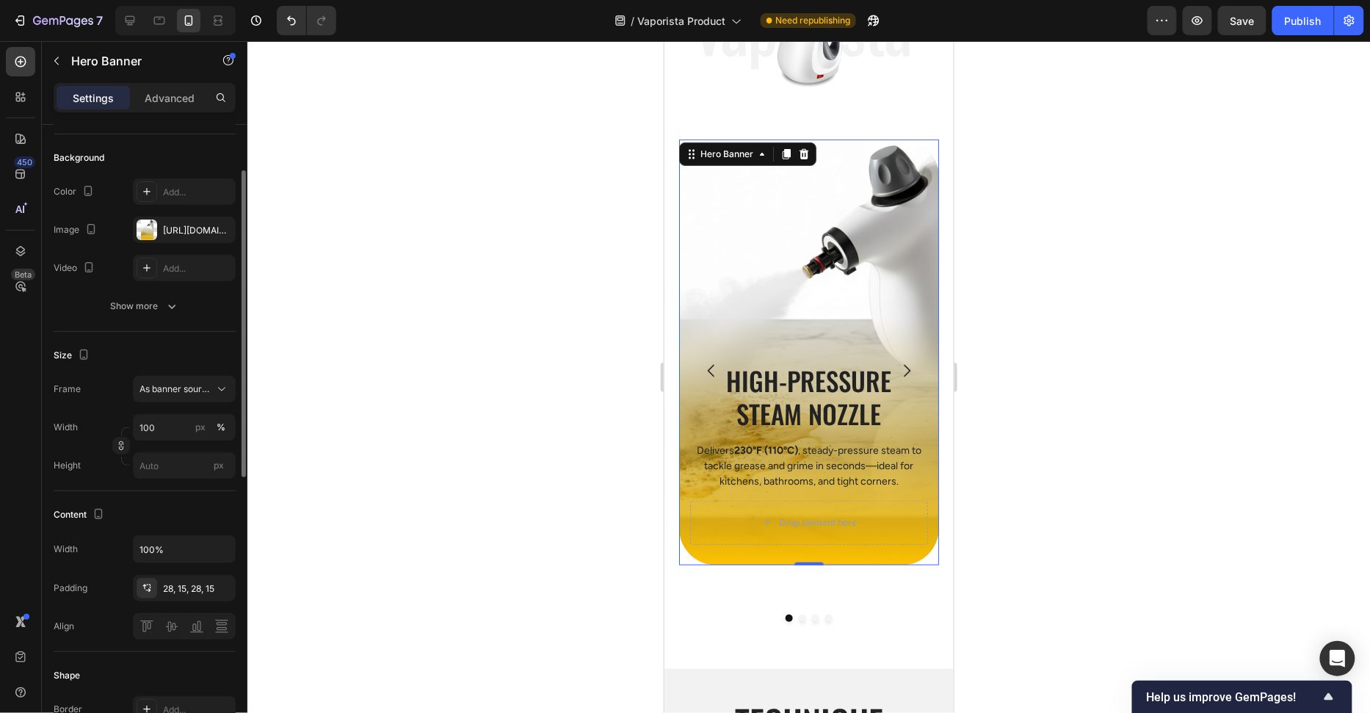
scroll to position [56, 0]
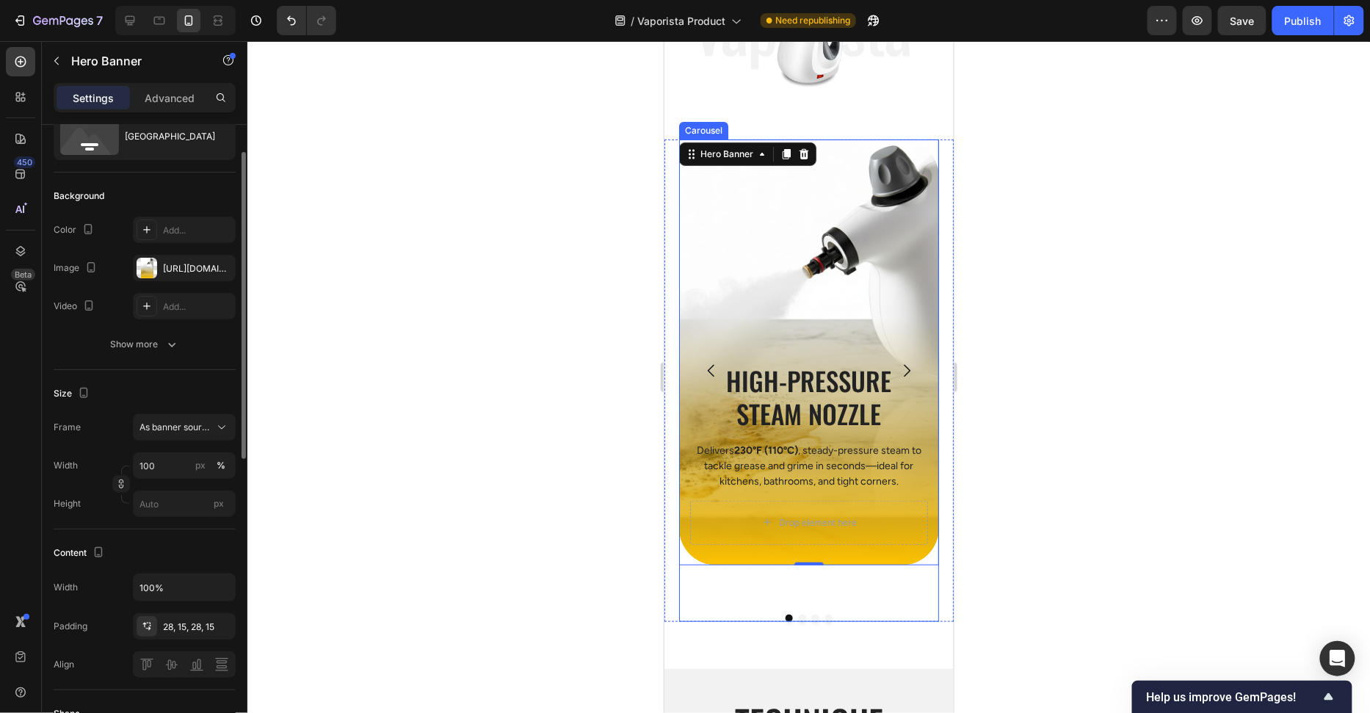
click at [813, 606] on div "High-Pressure Steam Nozzle Heading Delivers 230°F (110ºC) , steady-pressure ste…" at bounding box center [808, 380] width 261 height 482
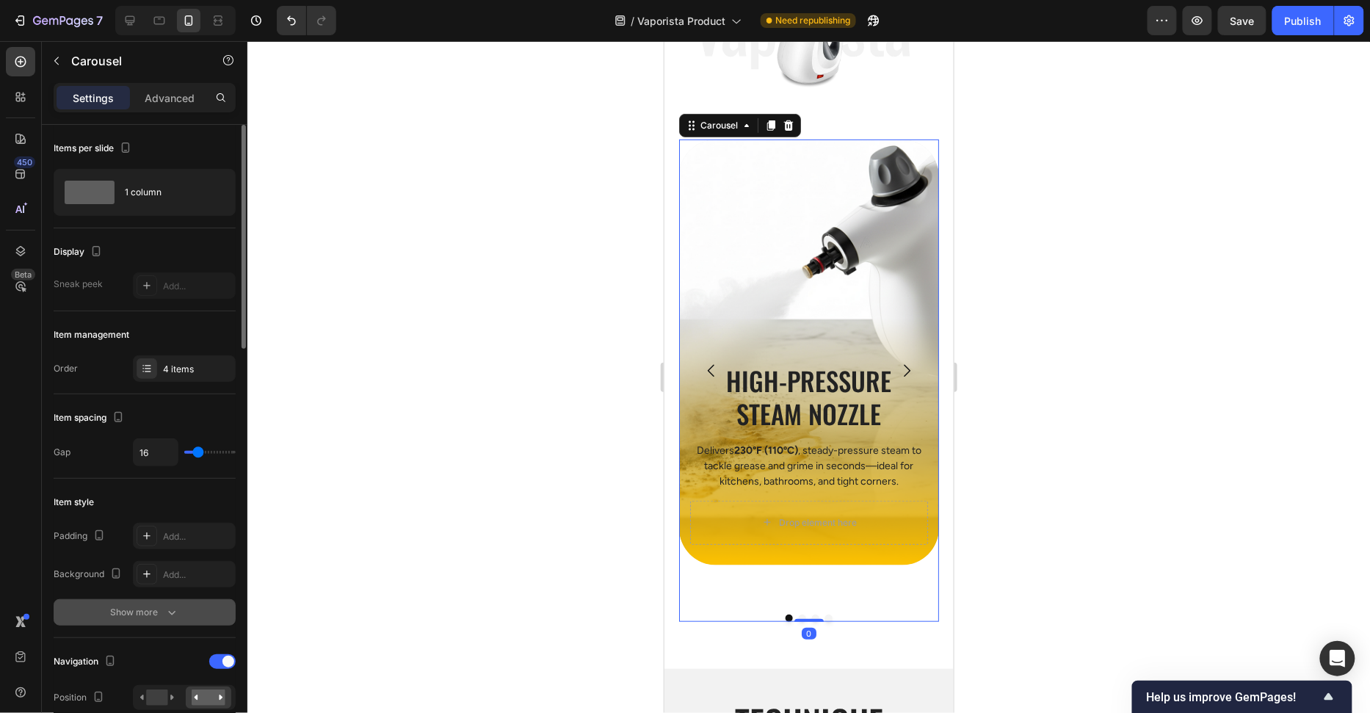
scroll to position [139, 0]
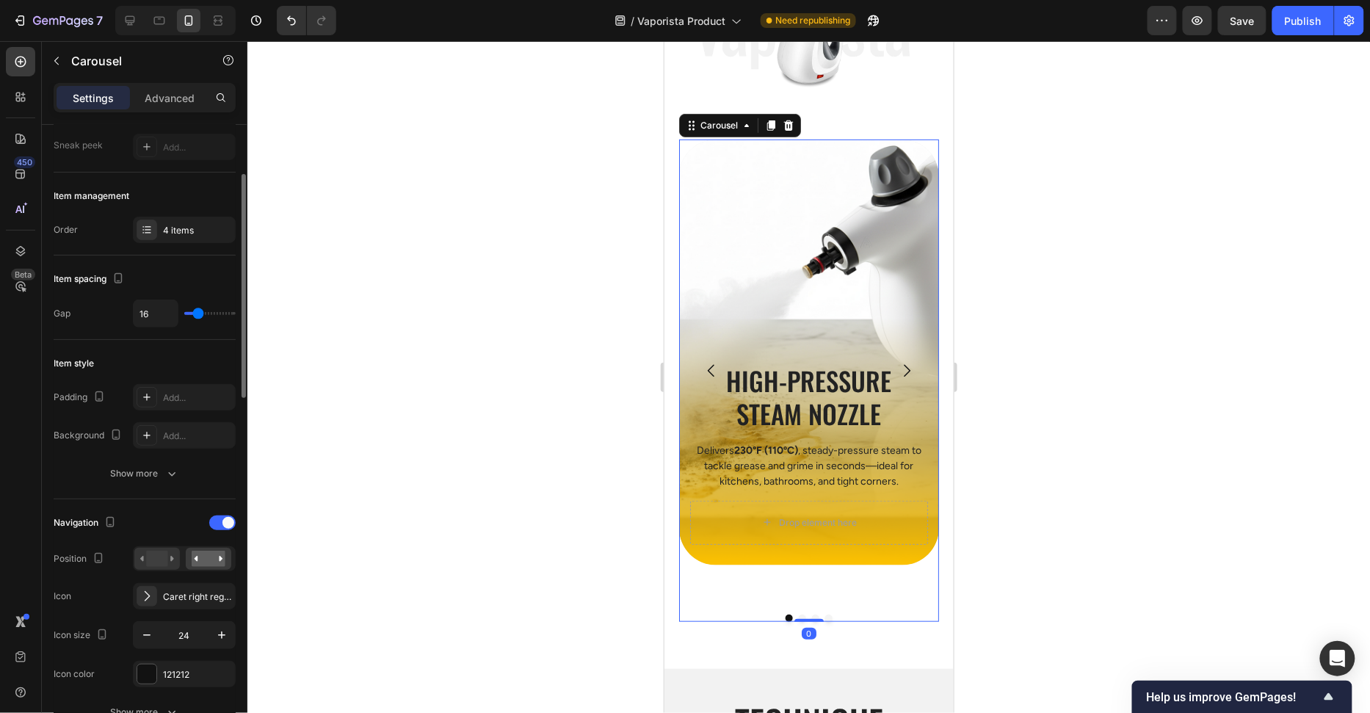
click at [160, 551] on rect at bounding box center [156, 559] width 21 height 16
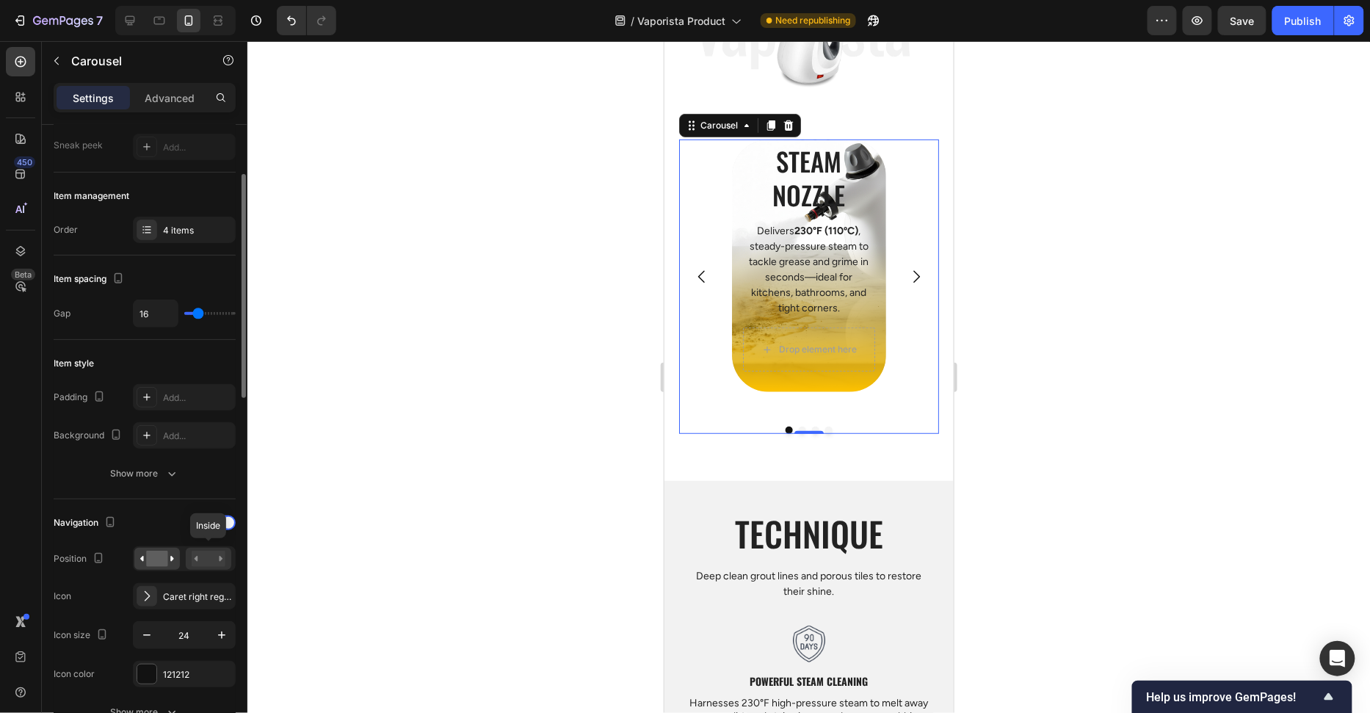
click at [205, 551] on rect at bounding box center [209, 559] width 34 height 16
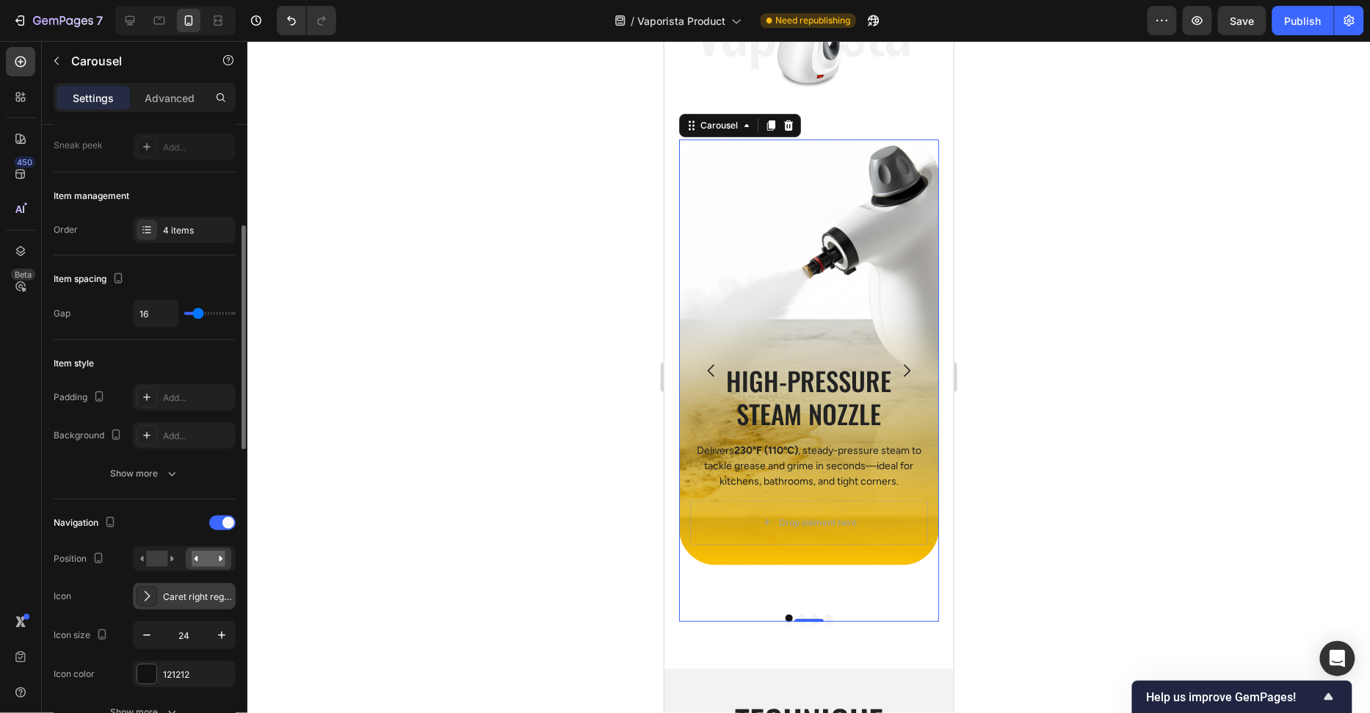
scroll to position [272, 0]
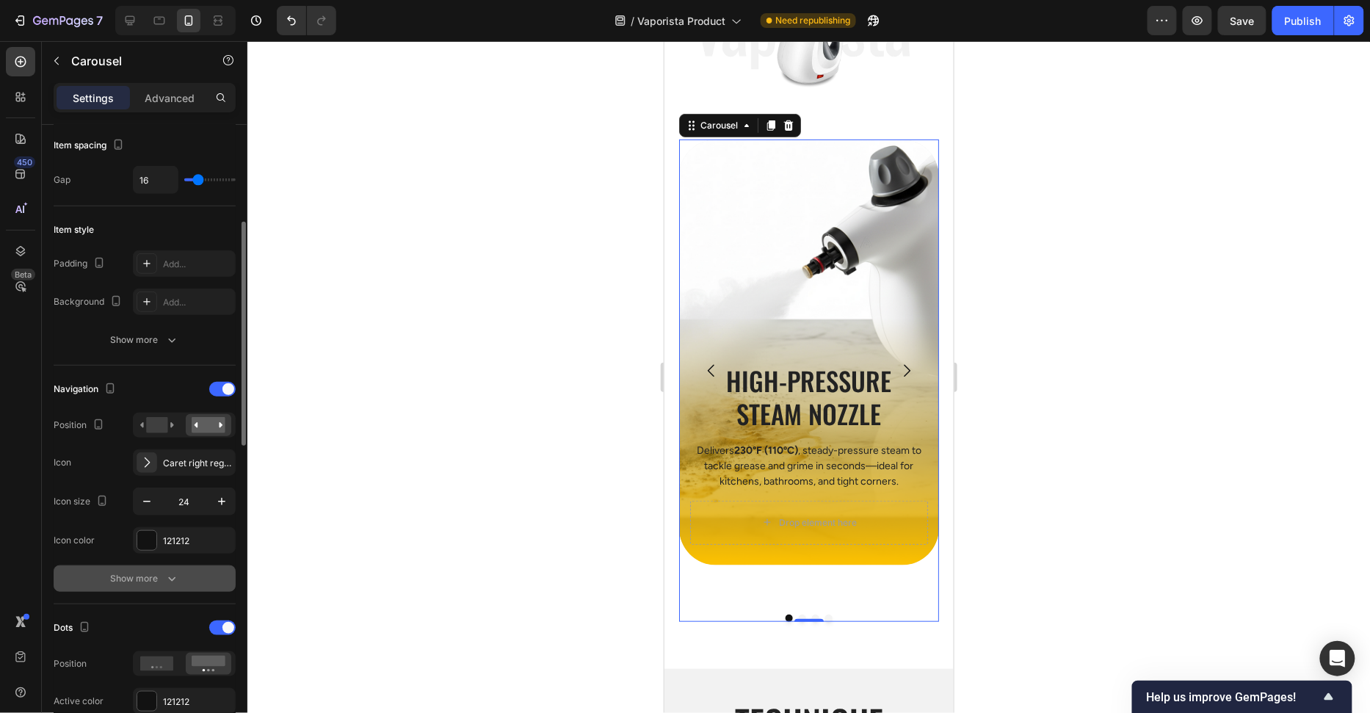
click at [151, 571] on div "Show more" at bounding box center [145, 578] width 68 height 15
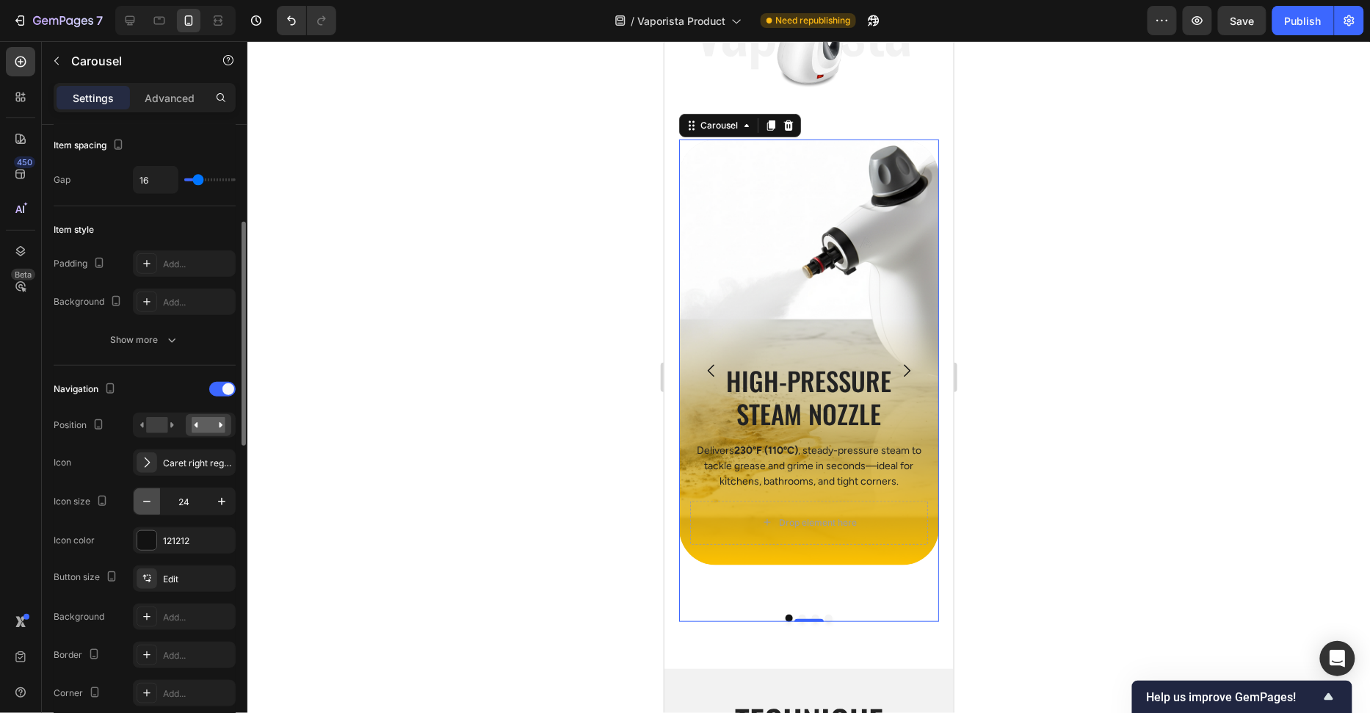
click at [154, 496] on button "button" at bounding box center [147, 501] width 26 height 26
type input "20"
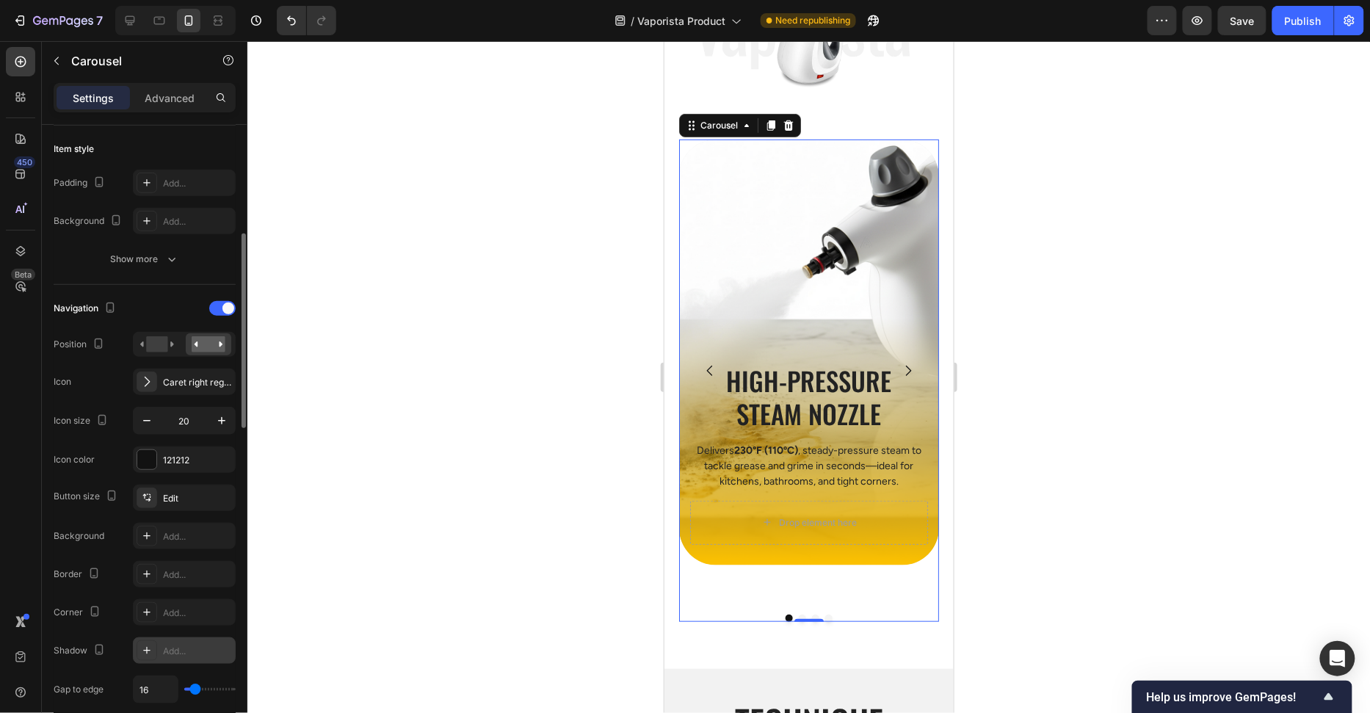
scroll to position [462, 0]
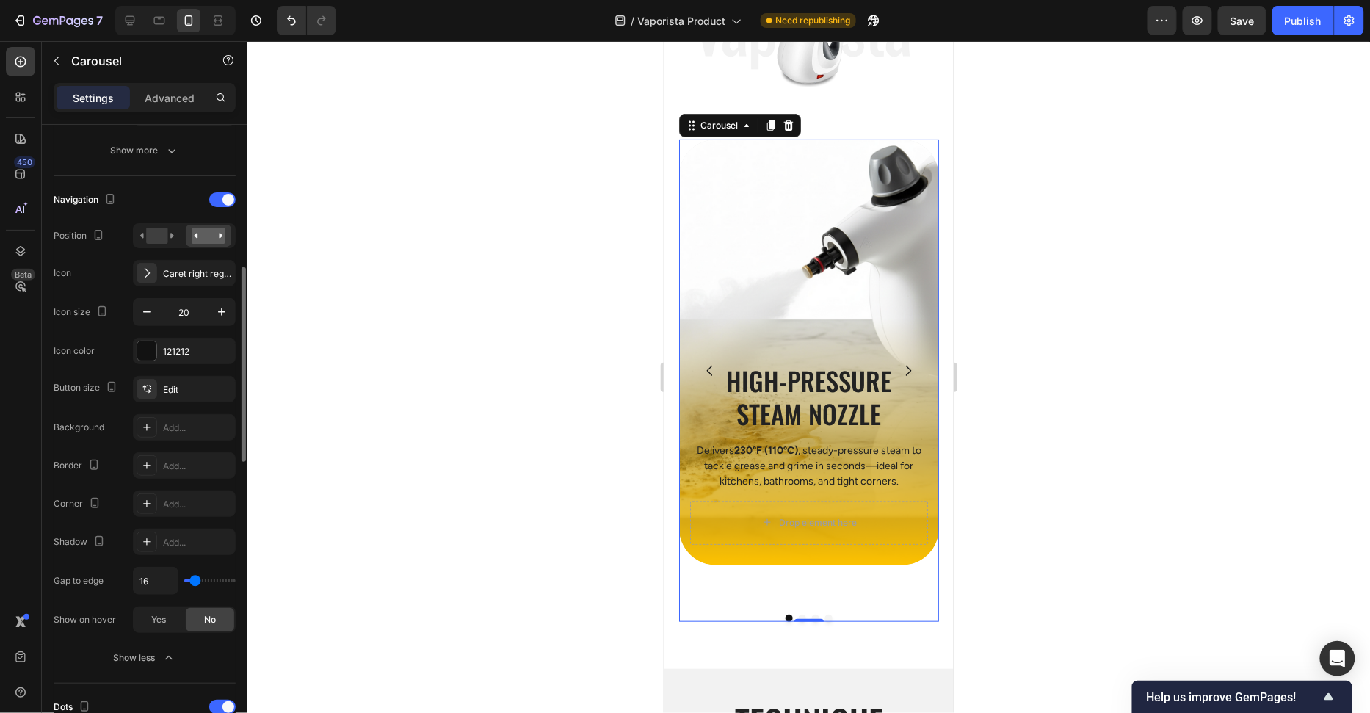
type input "0"
drag, startPoint x: 197, startPoint y: 580, endPoint x: 130, endPoint y: 587, distance: 67.1
type input "0"
click at [184, 582] on input "range" at bounding box center [209, 580] width 51 height 3
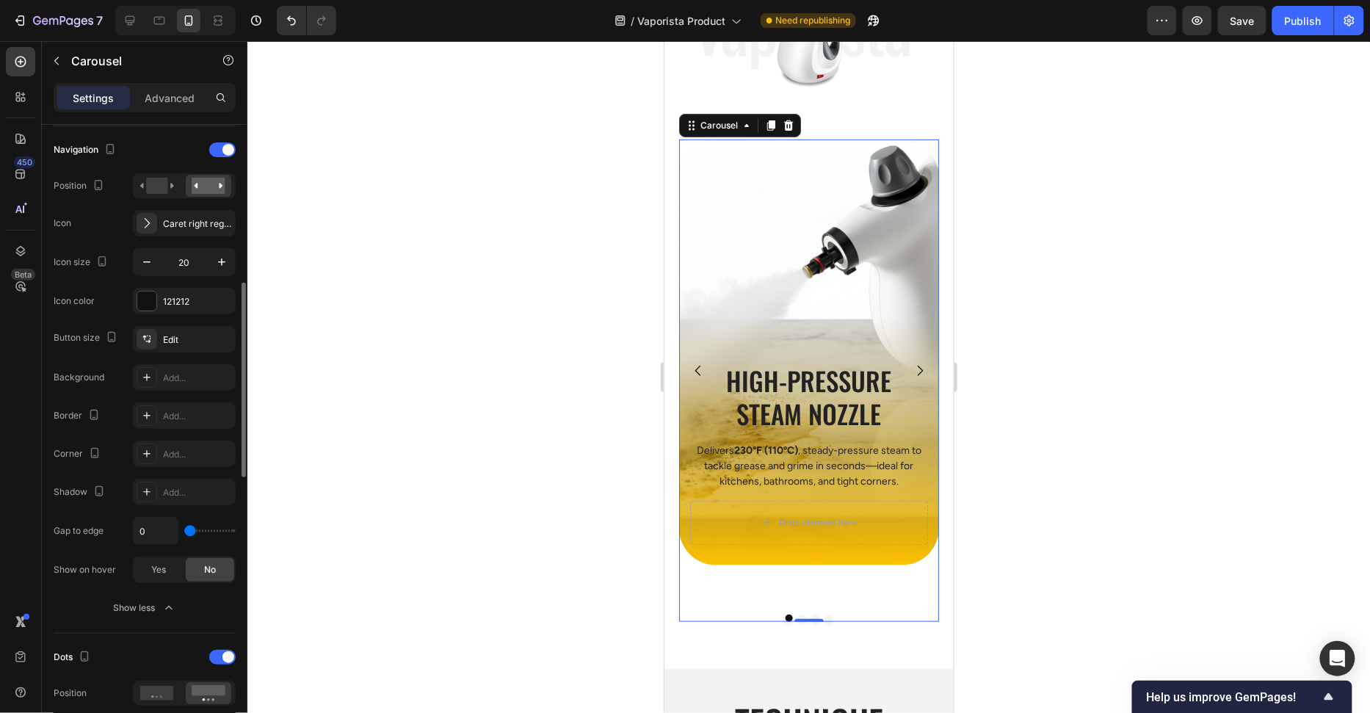
scroll to position [645, 0]
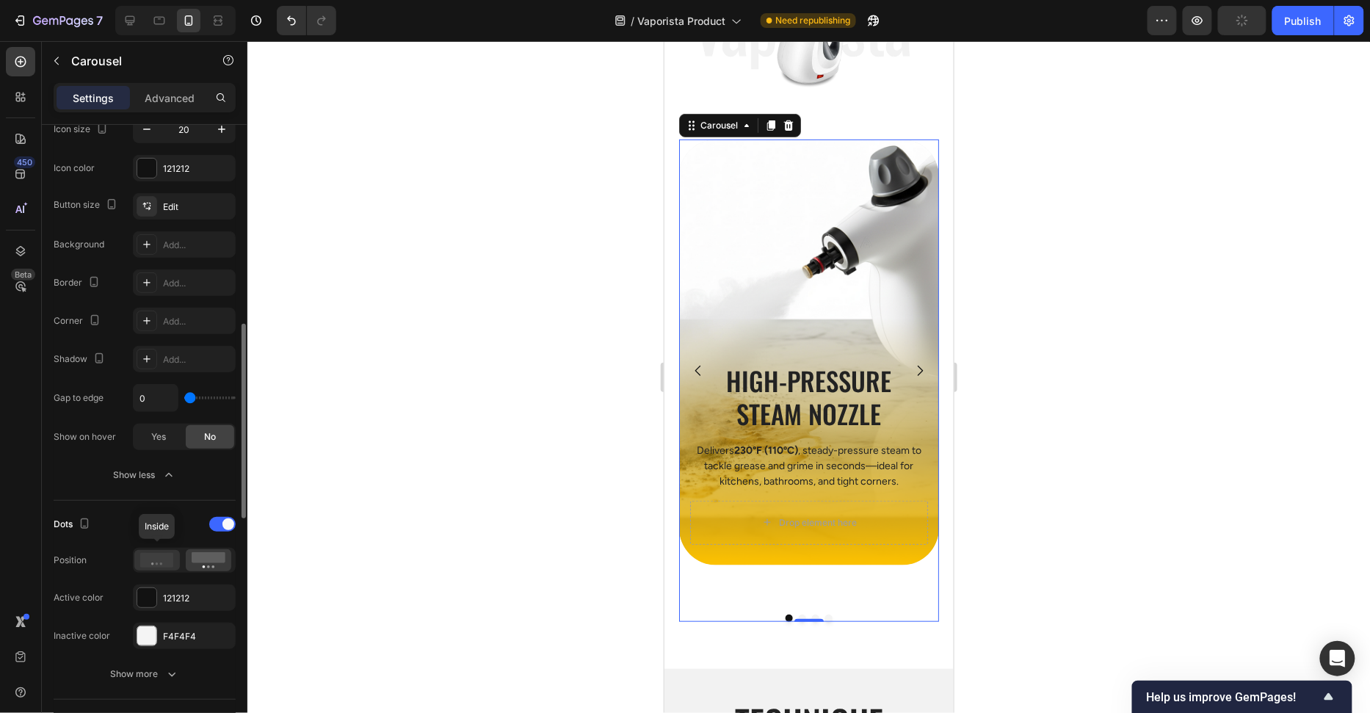
click at [170, 553] on icon at bounding box center [157, 560] width 34 height 15
click at [187, 551] on div at bounding box center [209, 560] width 46 height 22
click at [151, 667] on div "Show more" at bounding box center [145, 674] width 68 height 15
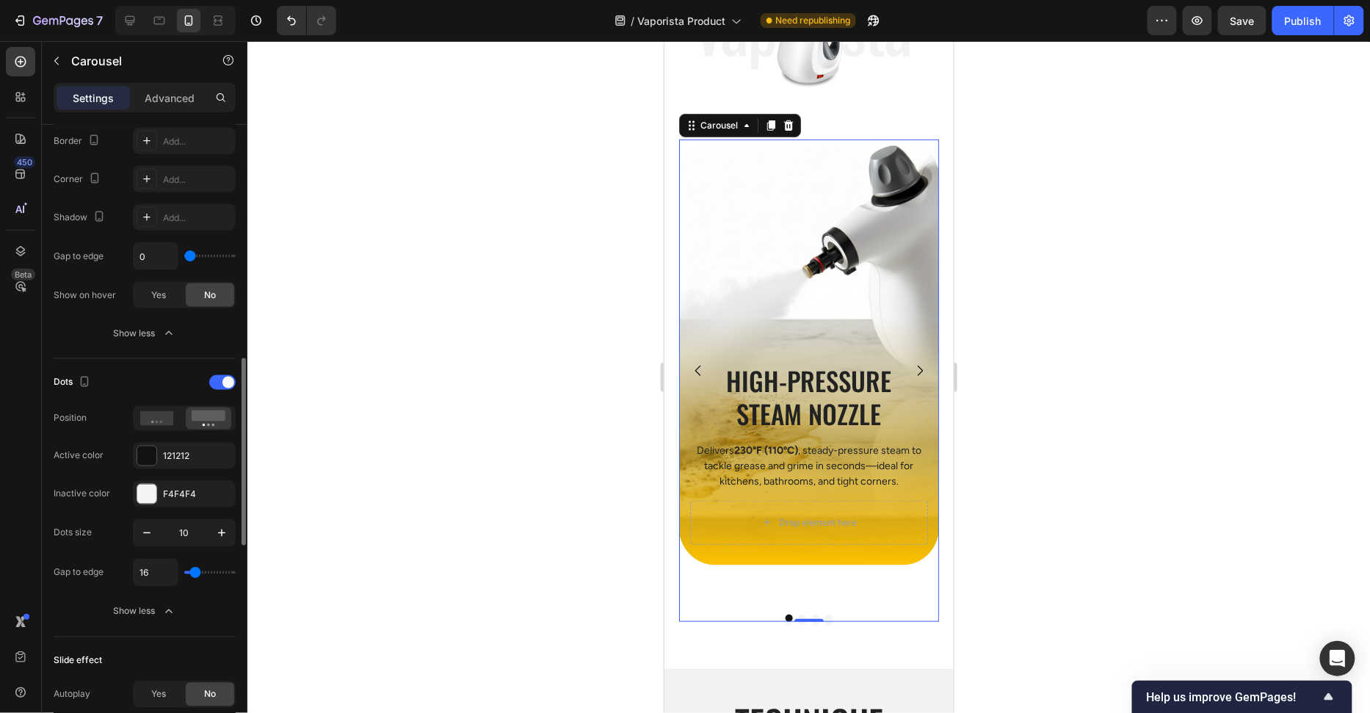
type input "0"
drag, startPoint x: 187, startPoint y: 568, endPoint x: 148, endPoint y: 570, distance: 39.0
type input "0"
click at [184, 571] on input "range" at bounding box center [209, 572] width 51 height 3
click at [163, 571] on input "0" at bounding box center [156, 572] width 44 height 26
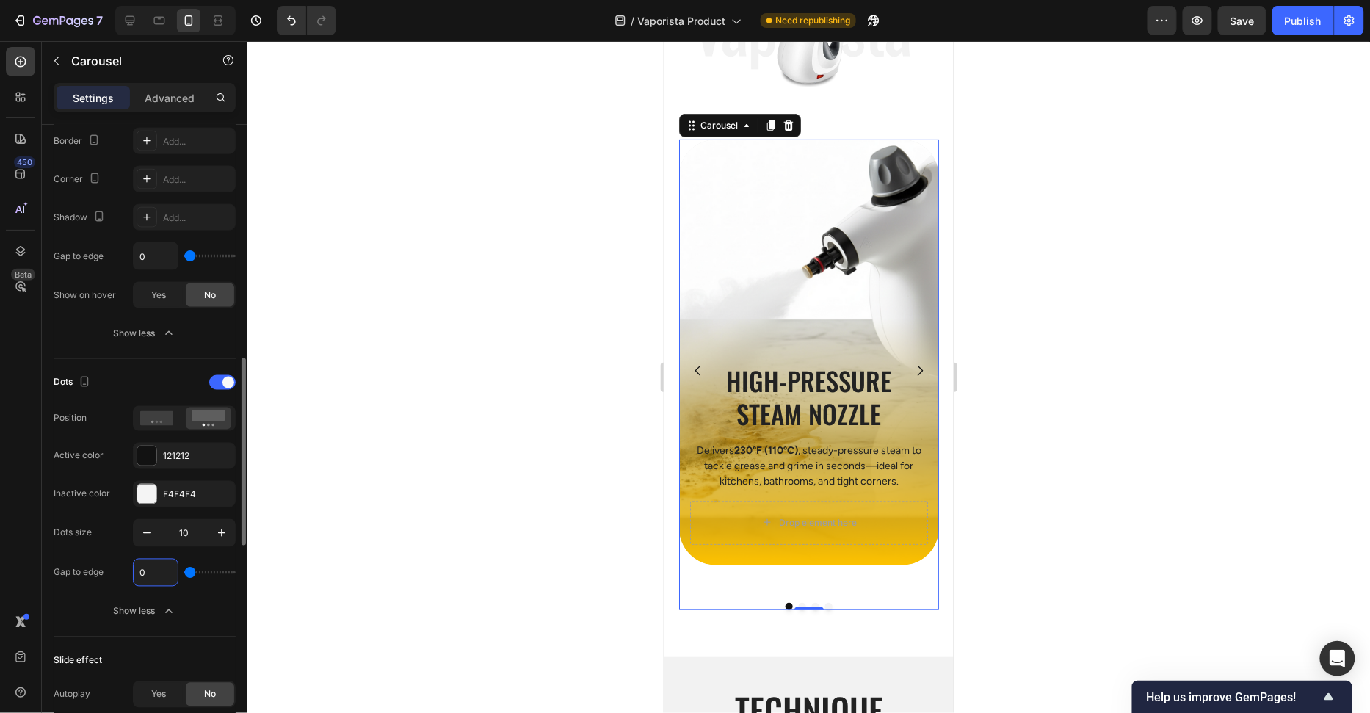
type input "1"
type input "16"
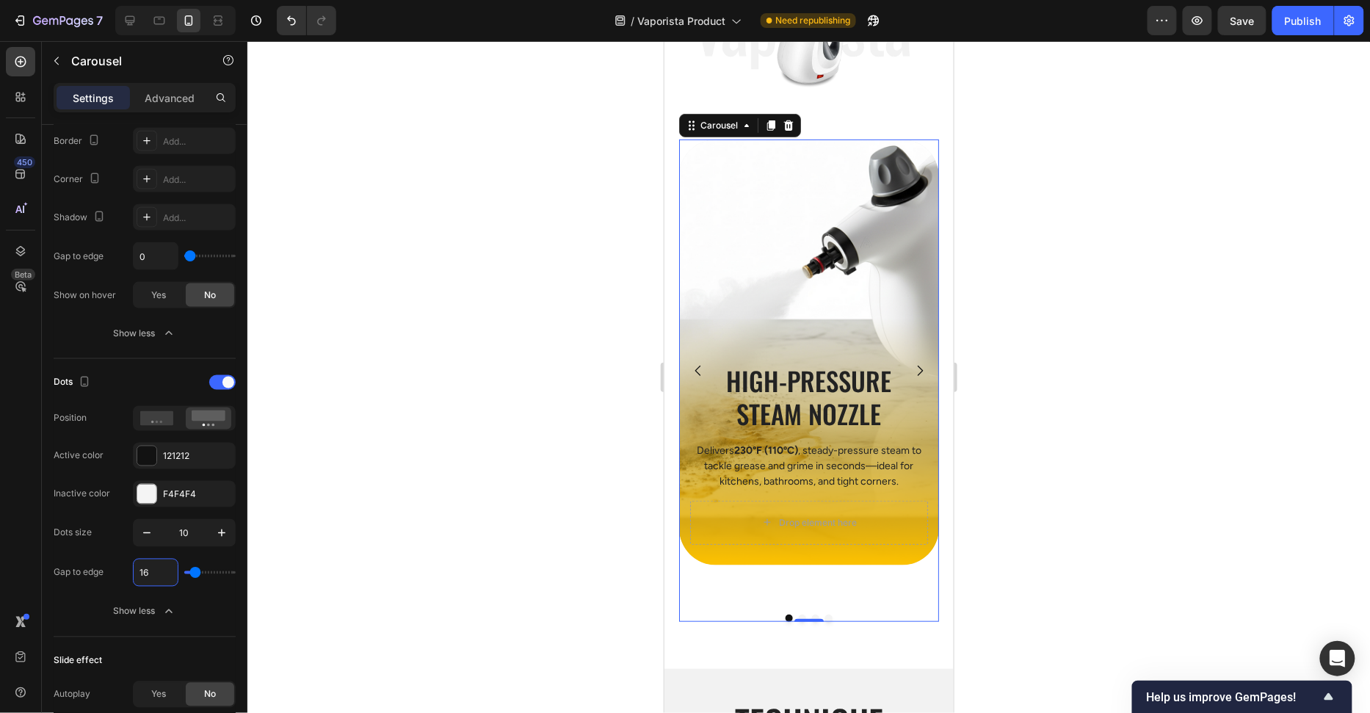
drag, startPoint x: 427, startPoint y: 481, endPoint x: 446, endPoint y: 486, distance: 20.5
click at [427, 481] on div at bounding box center [808, 377] width 1123 height 672
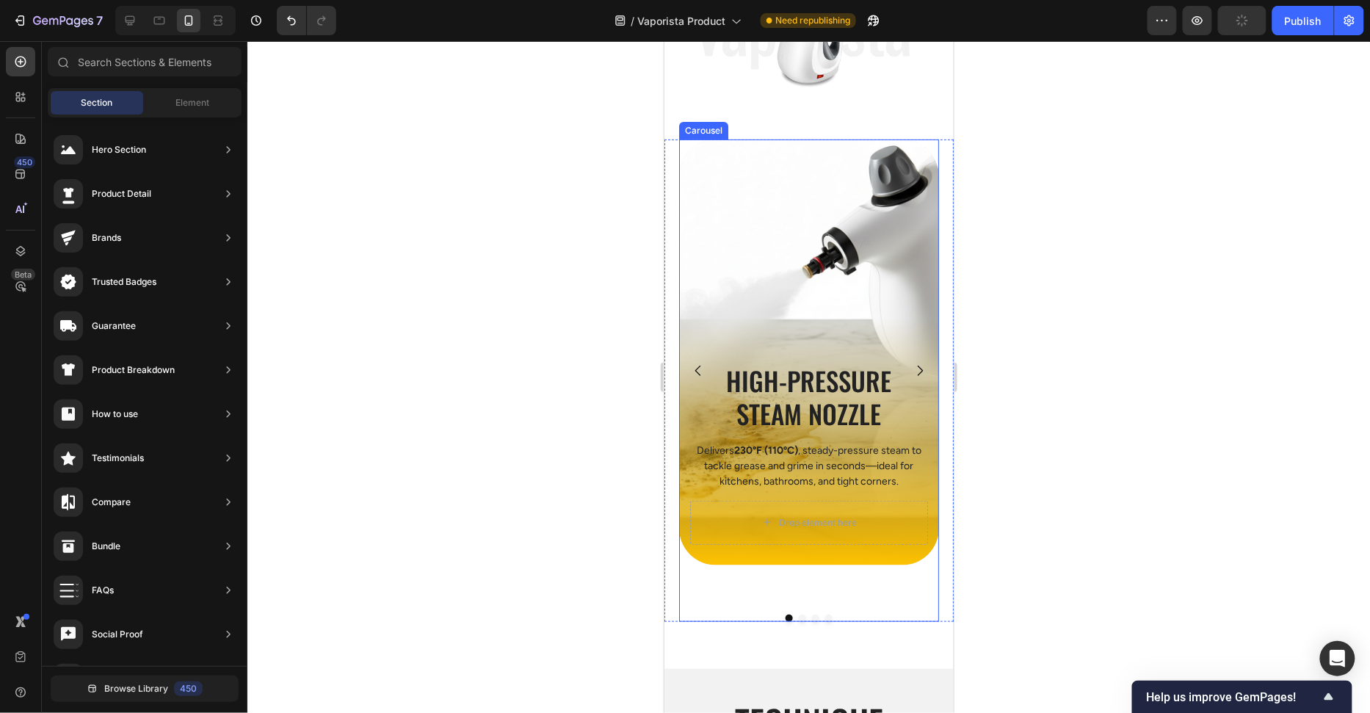
click at [917, 366] on icon "Carousel Next Arrow" at bounding box center [919, 370] width 15 height 15
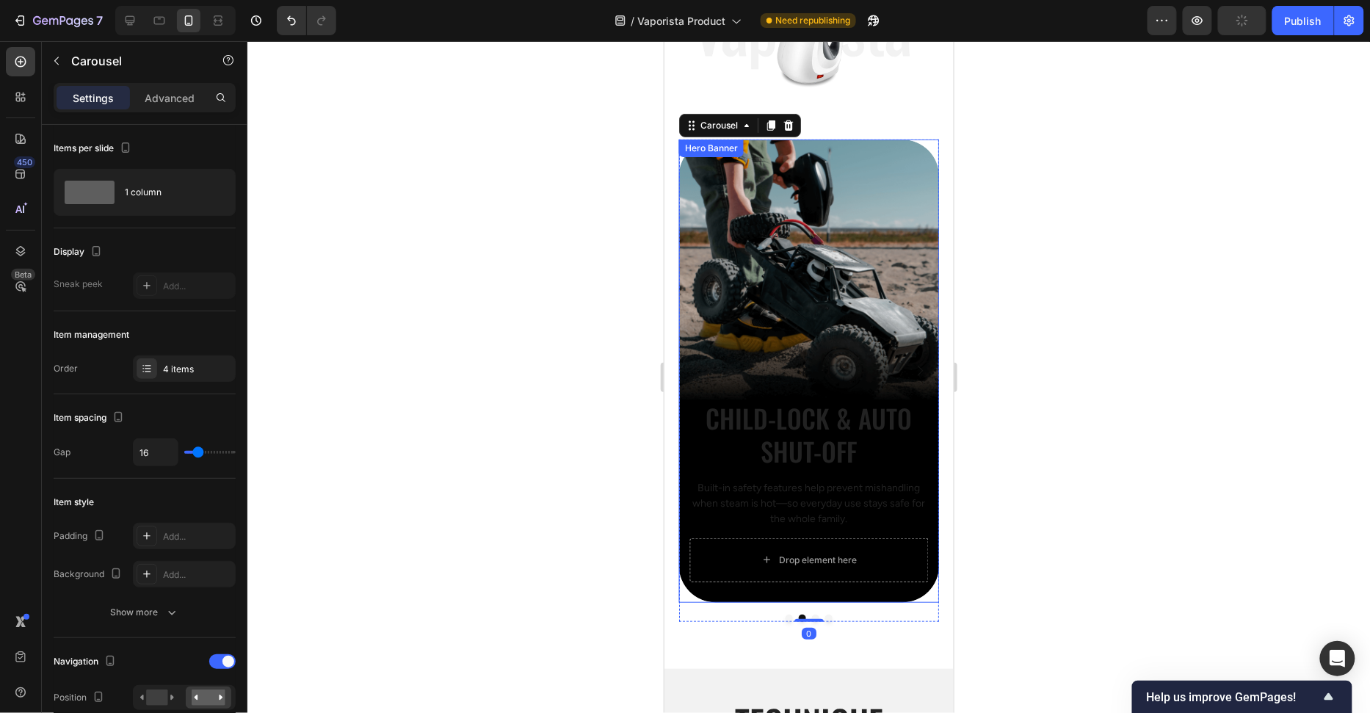
click at [817, 280] on div "Background Image" at bounding box center [808, 370] width 260 height 463
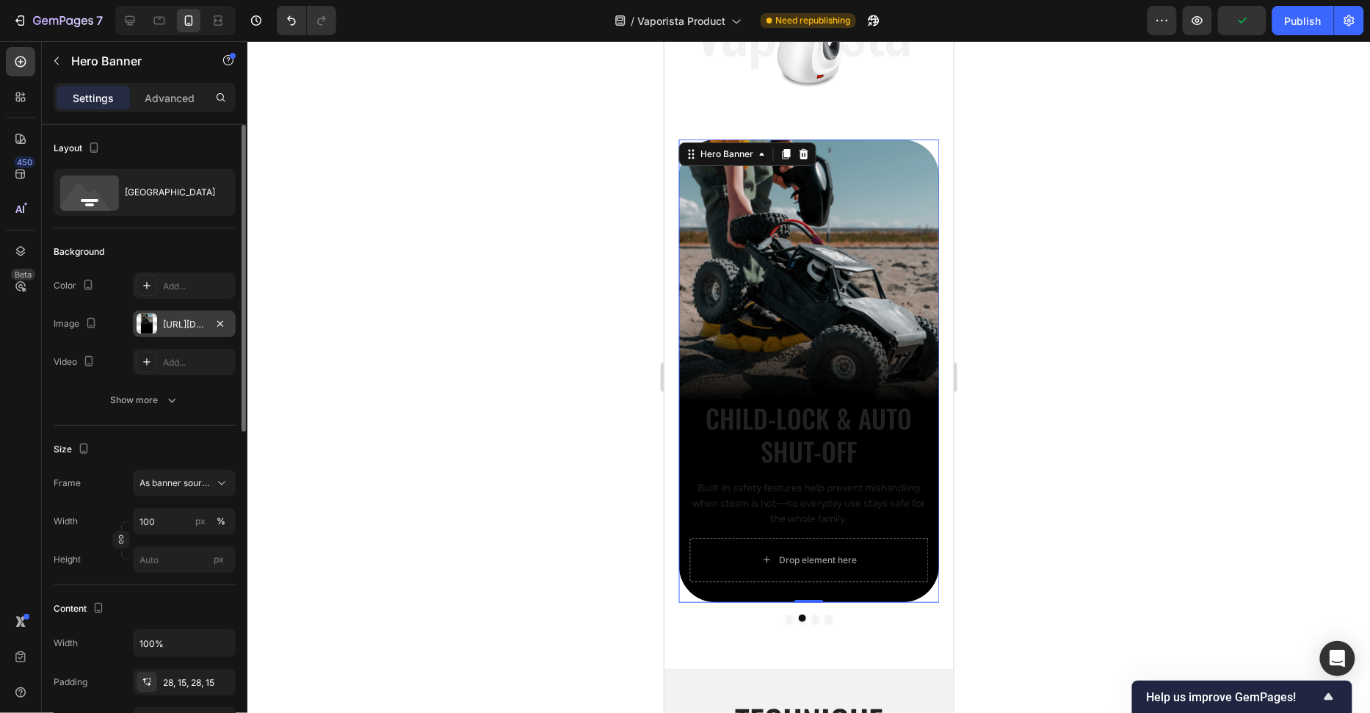
click at [169, 328] on div "https://cdn.shopify.com/s/files/1/2005/9307/files/gempages_432750572815254551-8…" at bounding box center [184, 324] width 43 height 13
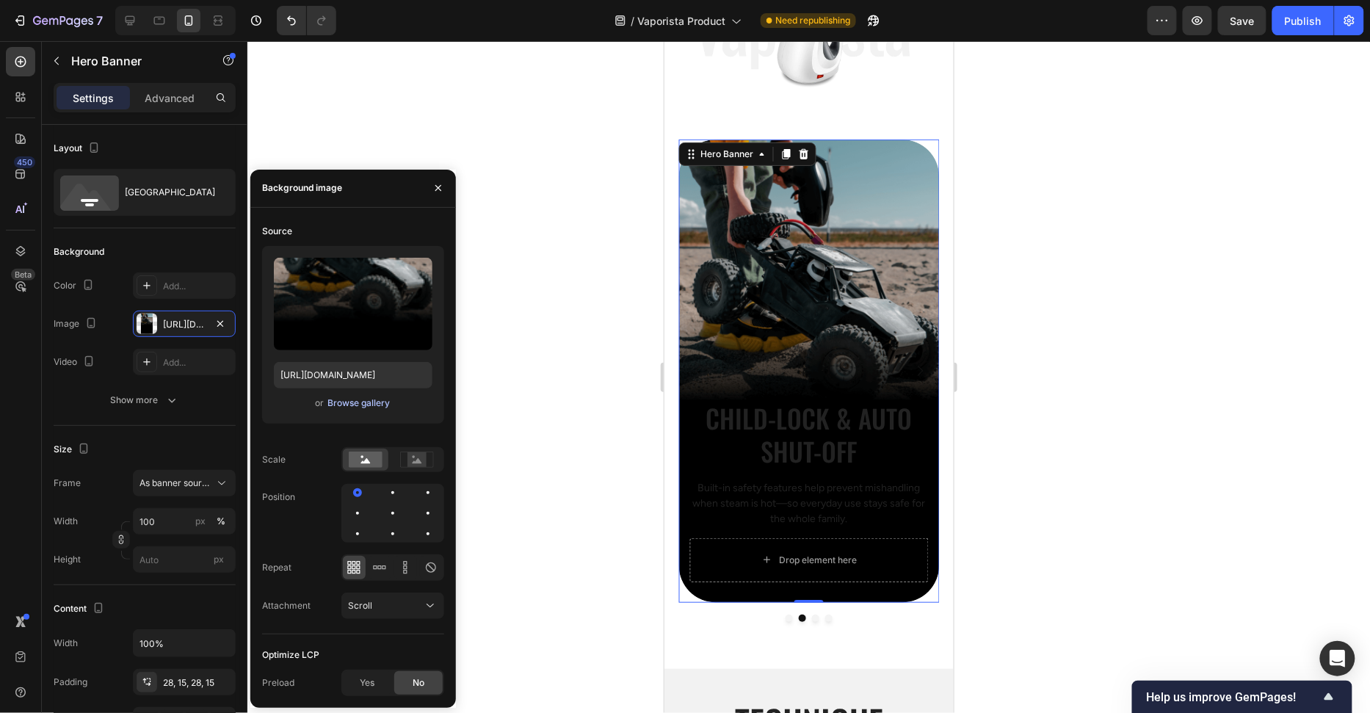
click at [340, 399] on div "Browse gallery" at bounding box center [358, 402] width 62 height 13
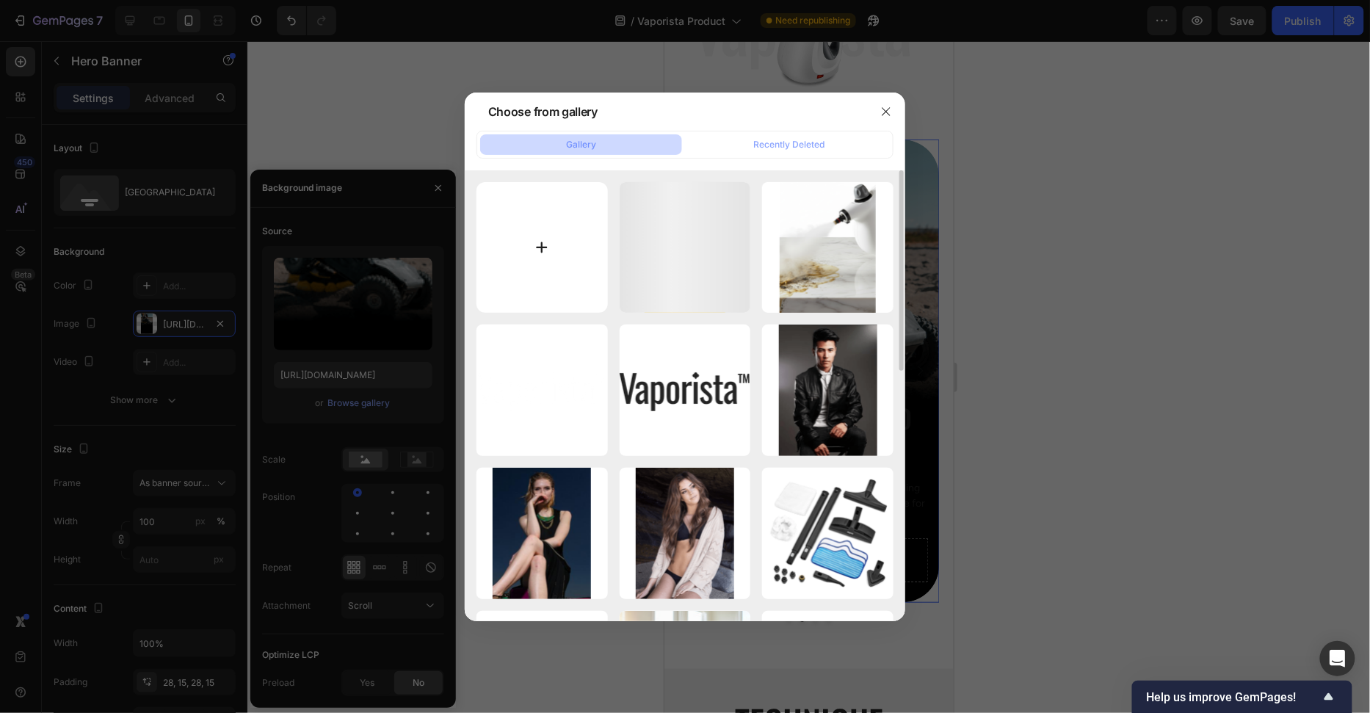
click at [523, 228] on input "file" at bounding box center [541, 247] width 131 height 131
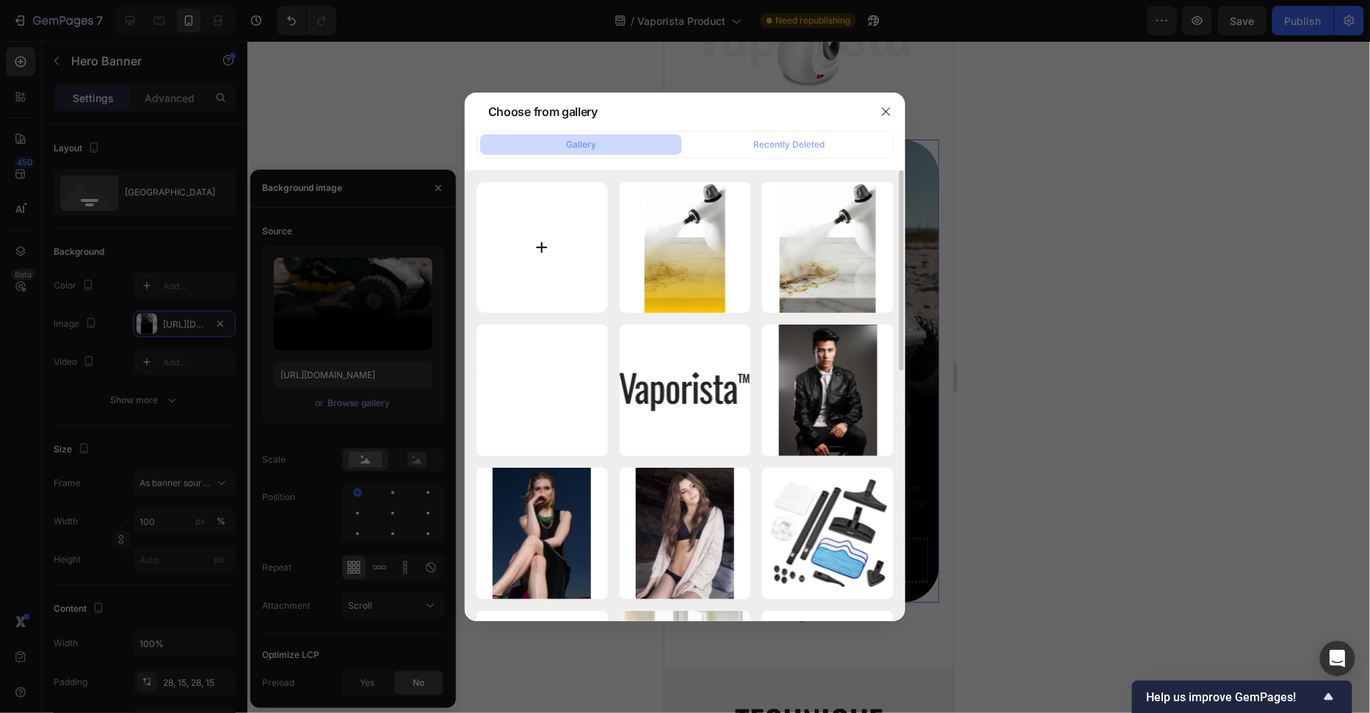
type input "C:\fakepath\Group 48.png"
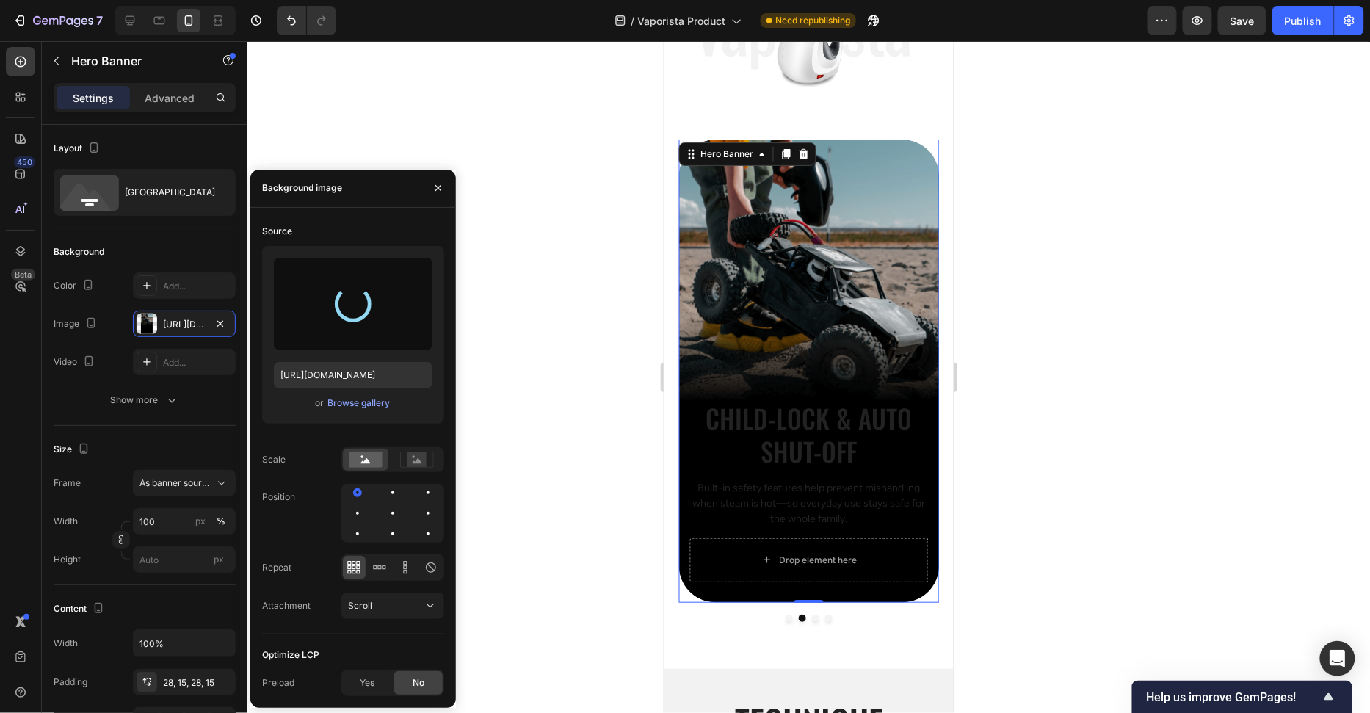
type input "https://cdn.shopify.com/s/files/1/0658/8314/4303/files/gempages_582876836208313…"
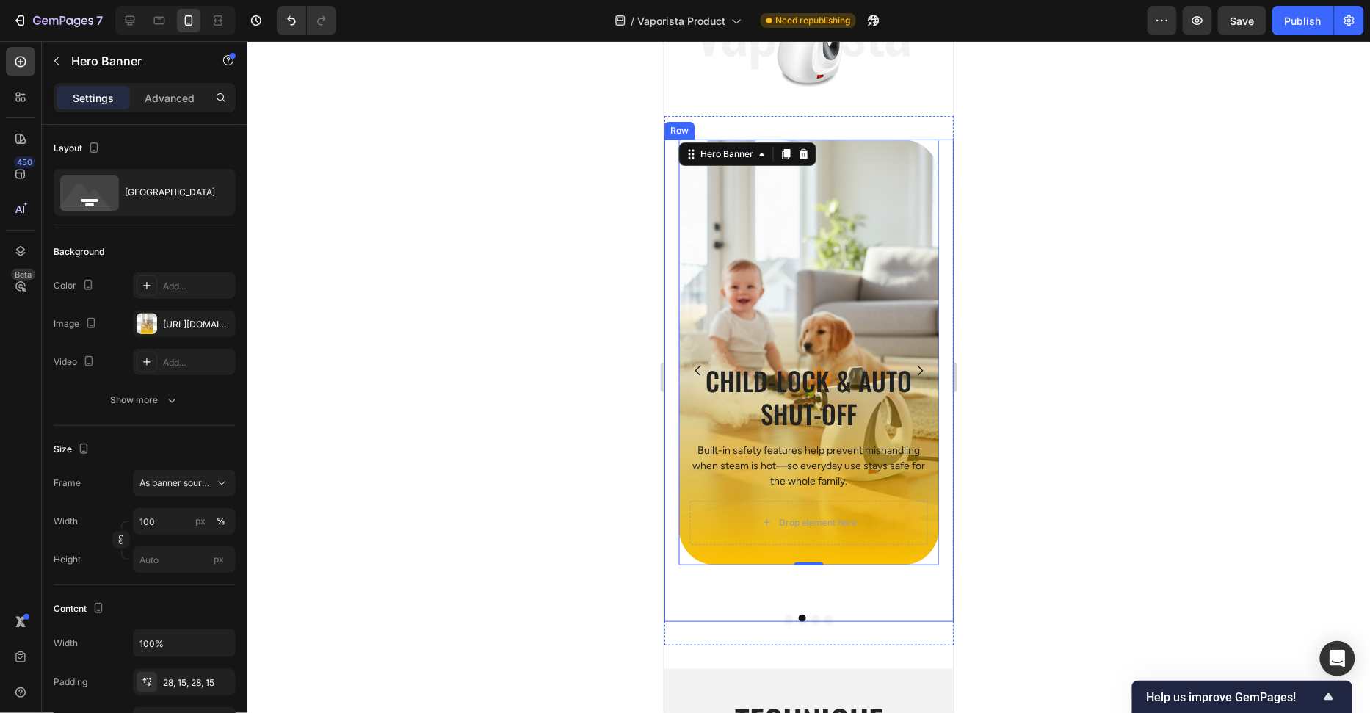
click at [1029, 333] on div at bounding box center [808, 377] width 1123 height 672
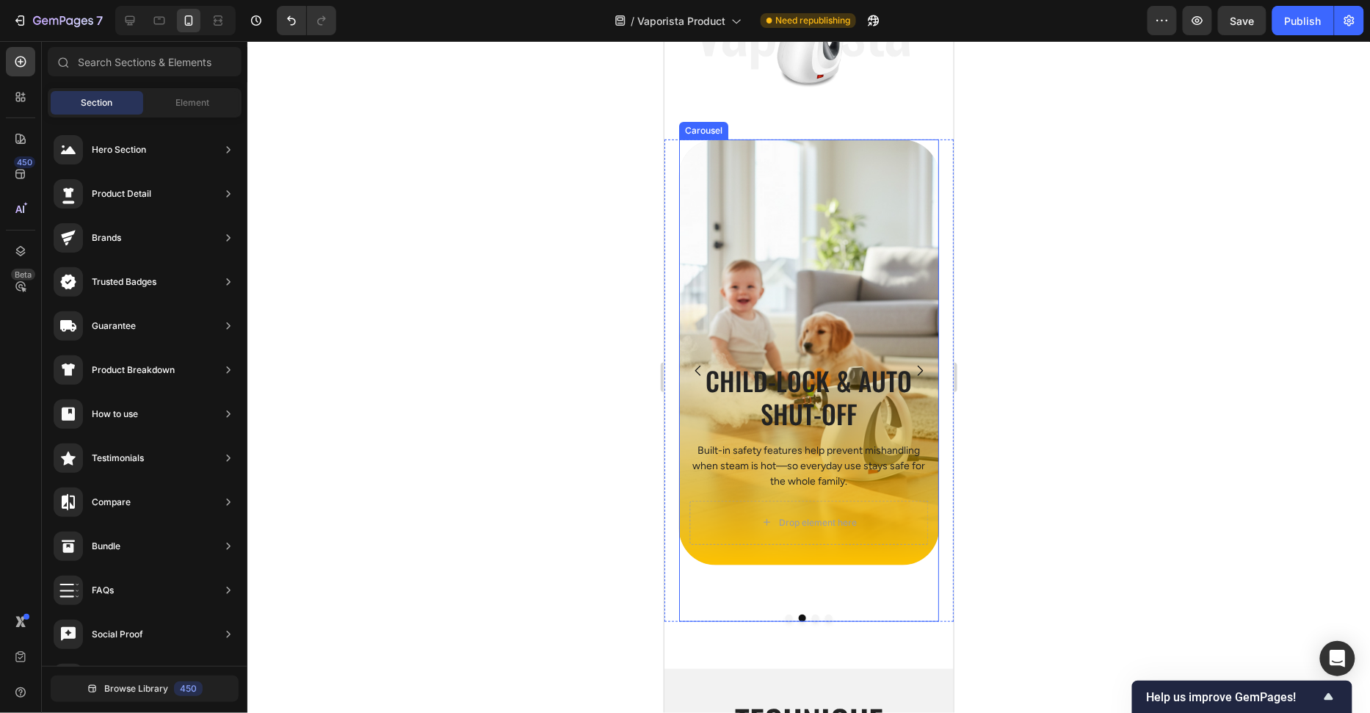
click at [921, 370] on icon "Carousel Next Arrow" at bounding box center [920, 371] width 6 height 10
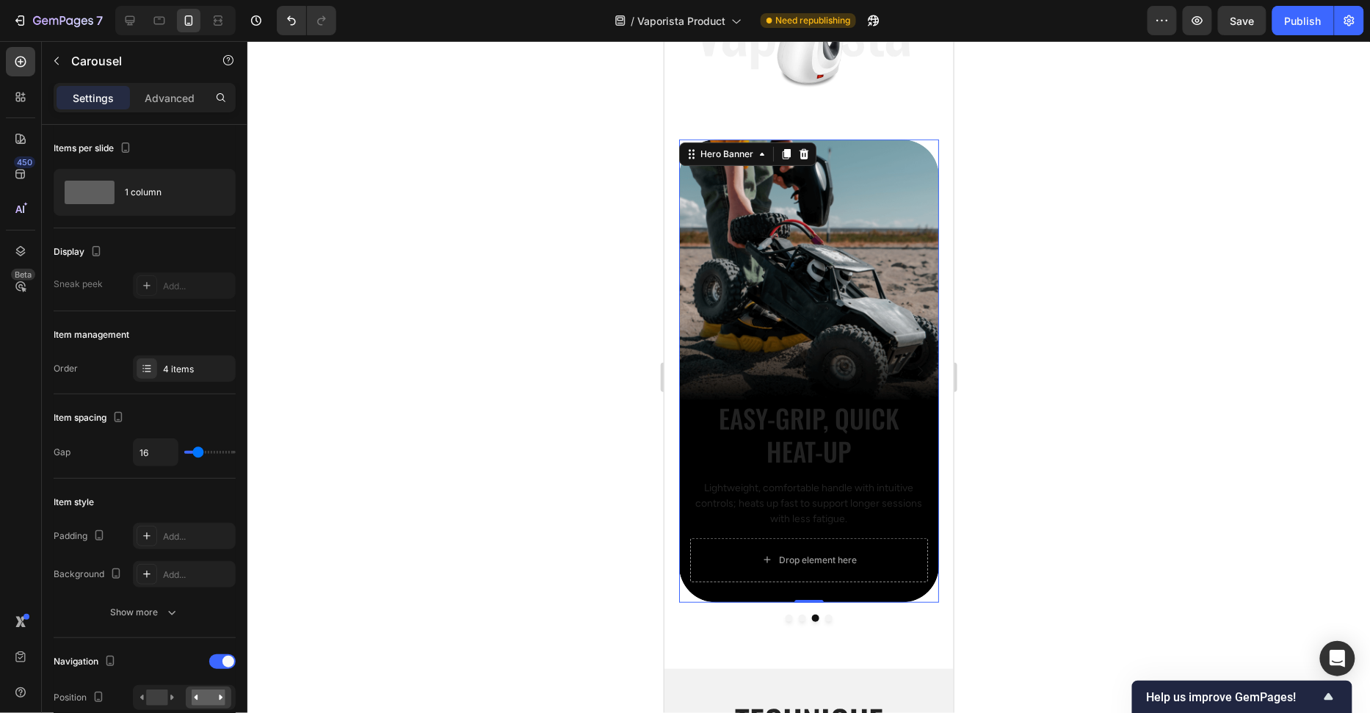
drag, startPoint x: 846, startPoint y: 333, endPoint x: 1148, endPoint y: 417, distance: 314.0
click at [846, 333] on div "Background Image" at bounding box center [808, 370] width 260 height 463
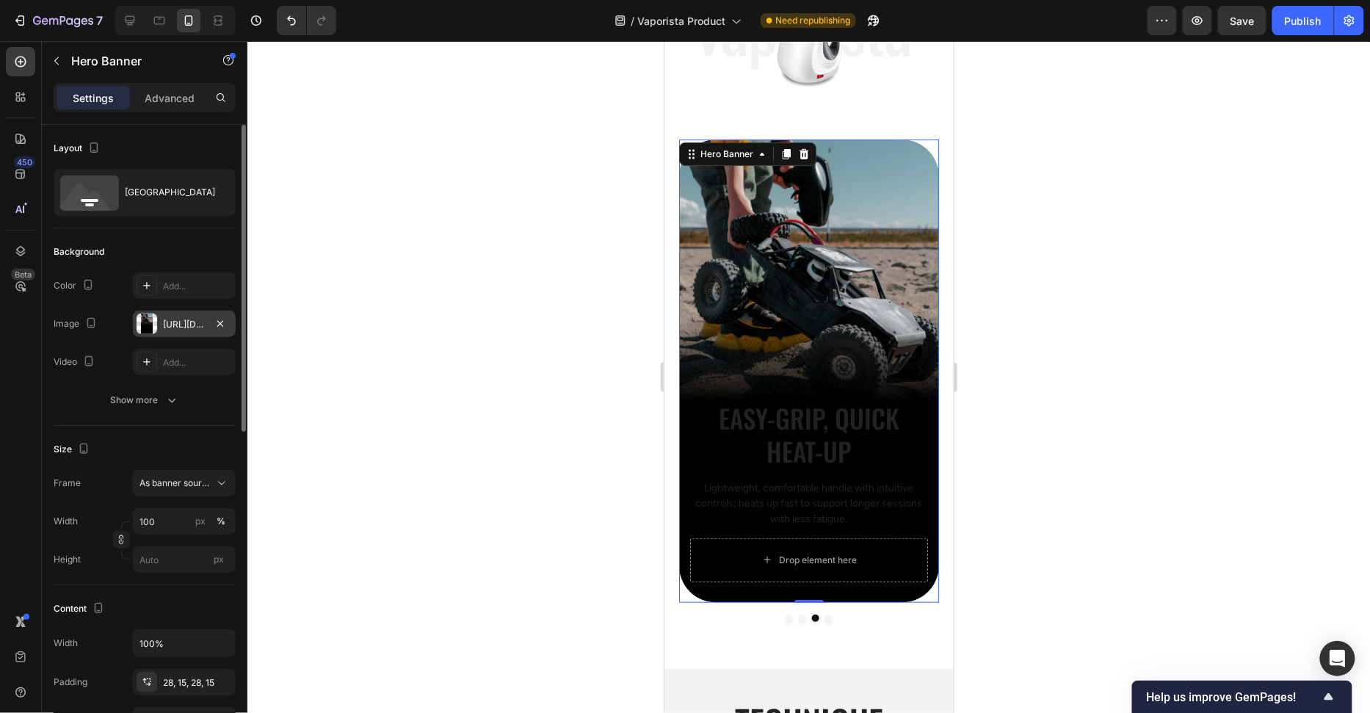
click at [162, 332] on div "https://cdn.shopify.com/s/files/1/2005/9307/files/gempages_432750572815254551-8…" at bounding box center [184, 324] width 103 height 26
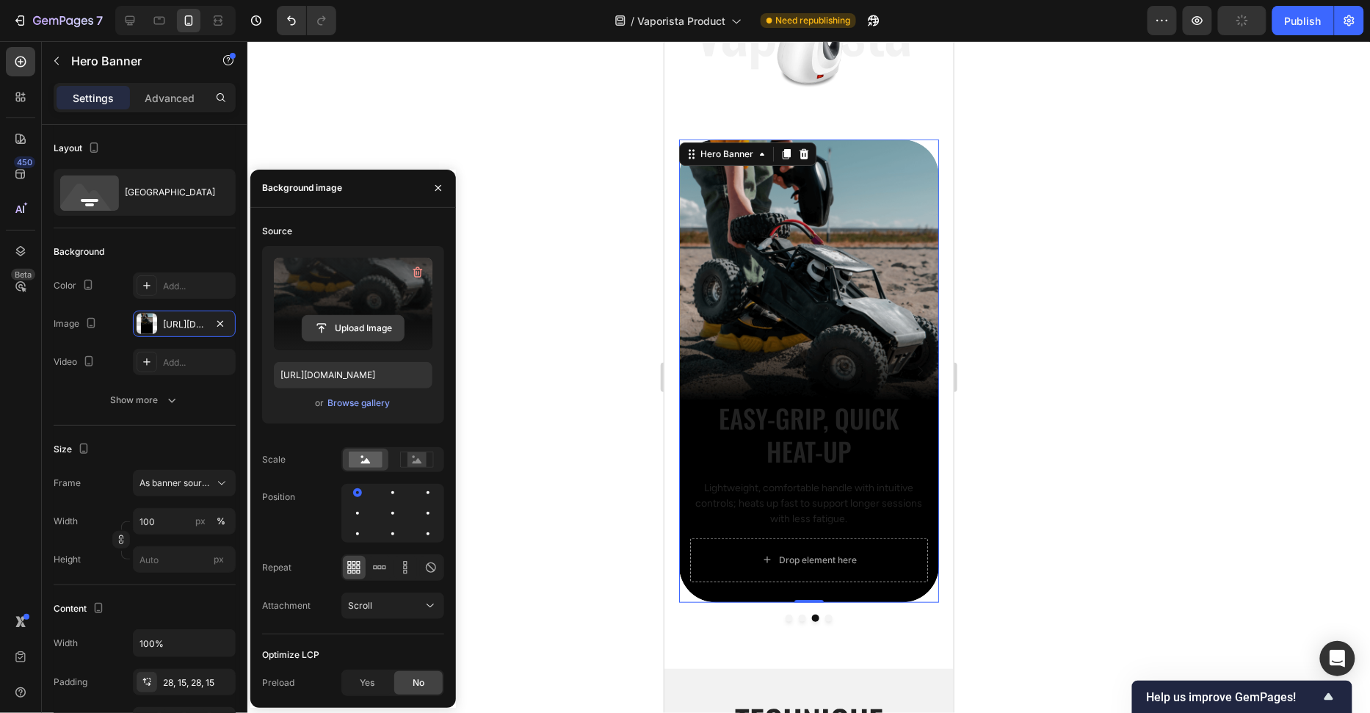
click at [355, 331] on input "file" at bounding box center [352, 328] width 101 height 25
type input "https://cdn.shopify.com/s/files/1/0658/8314/4303/files/gempages_582876836208313…"
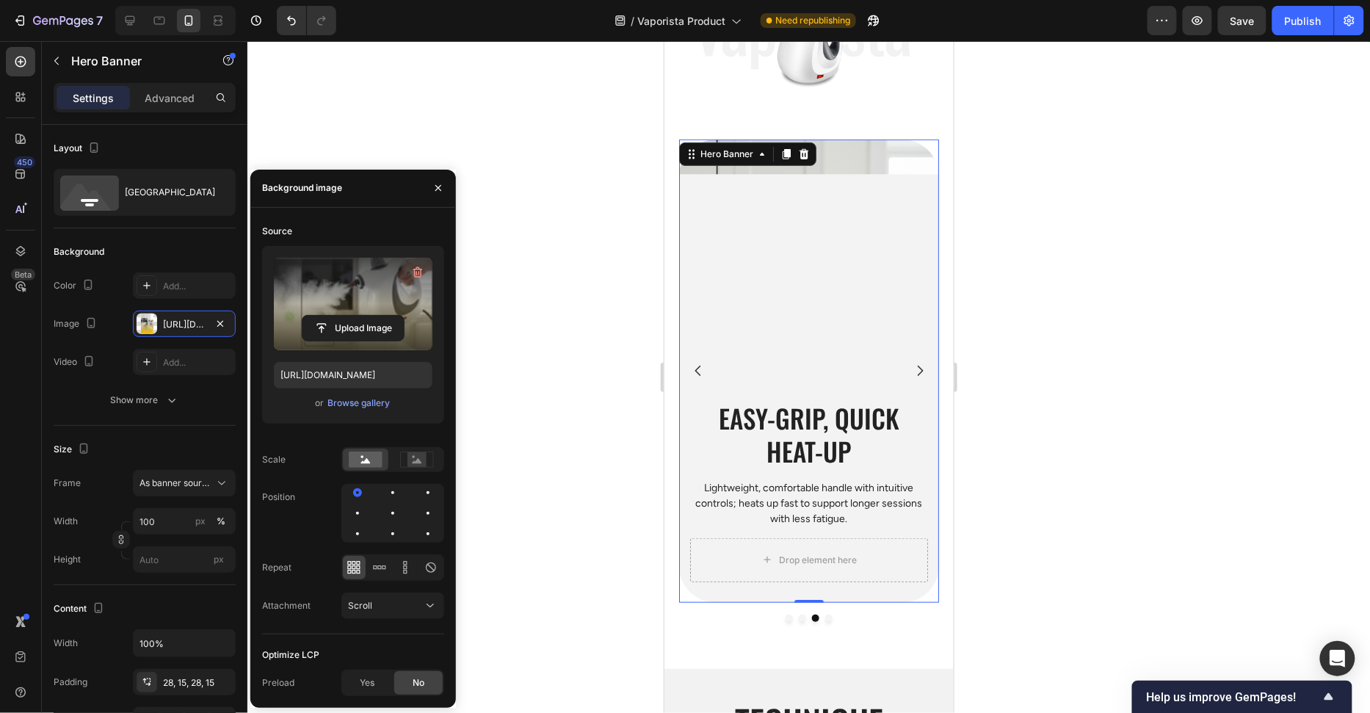
drag, startPoint x: 1127, startPoint y: 425, endPoint x: 1118, endPoint y: 428, distance: 9.3
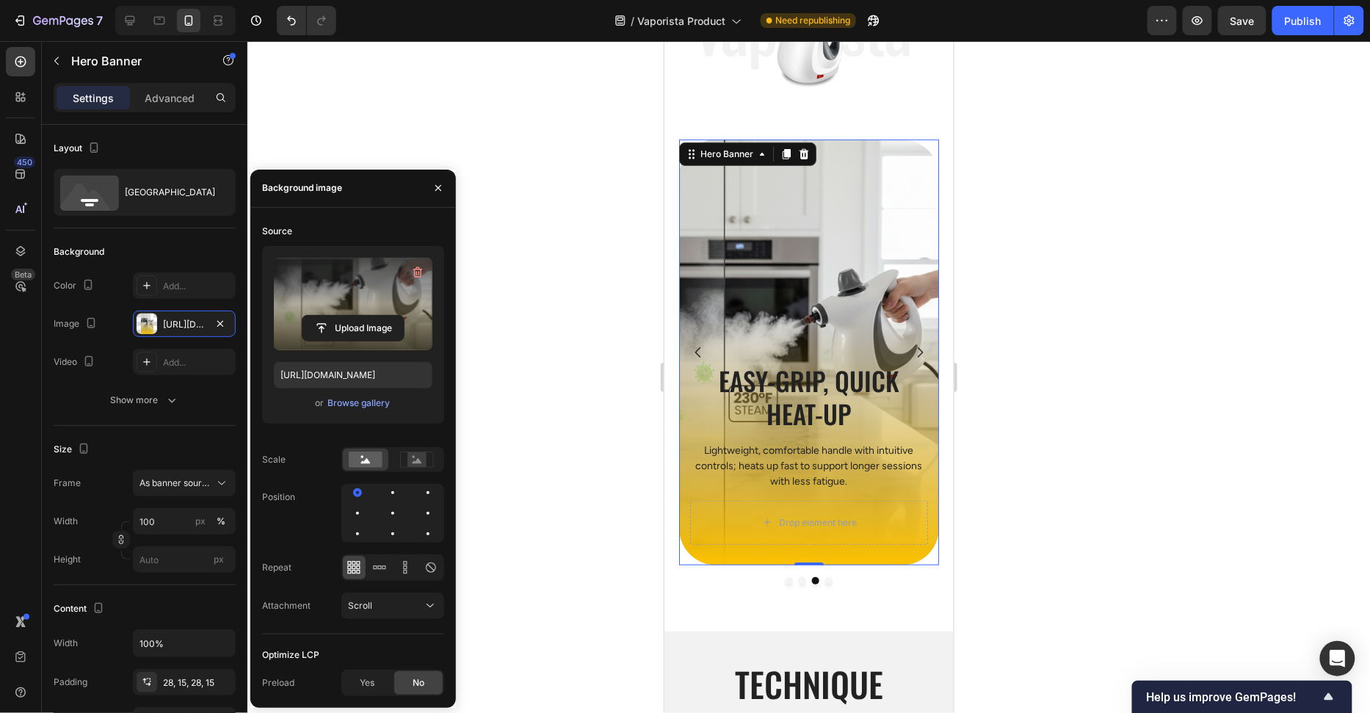
click at [1126, 426] on div at bounding box center [808, 377] width 1123 height 672
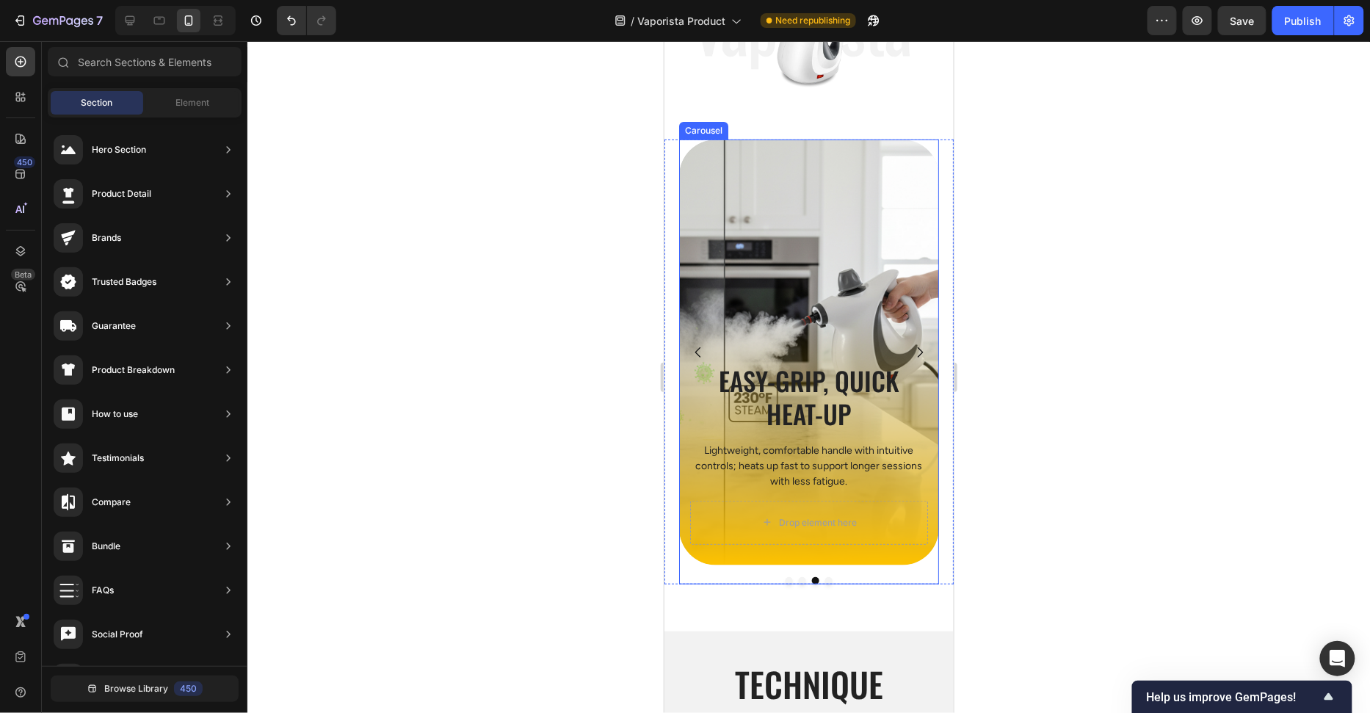
click at [914, 350] on icon "Carousel Next Arrow" at bounding box center [919, 351] width 15 height 15
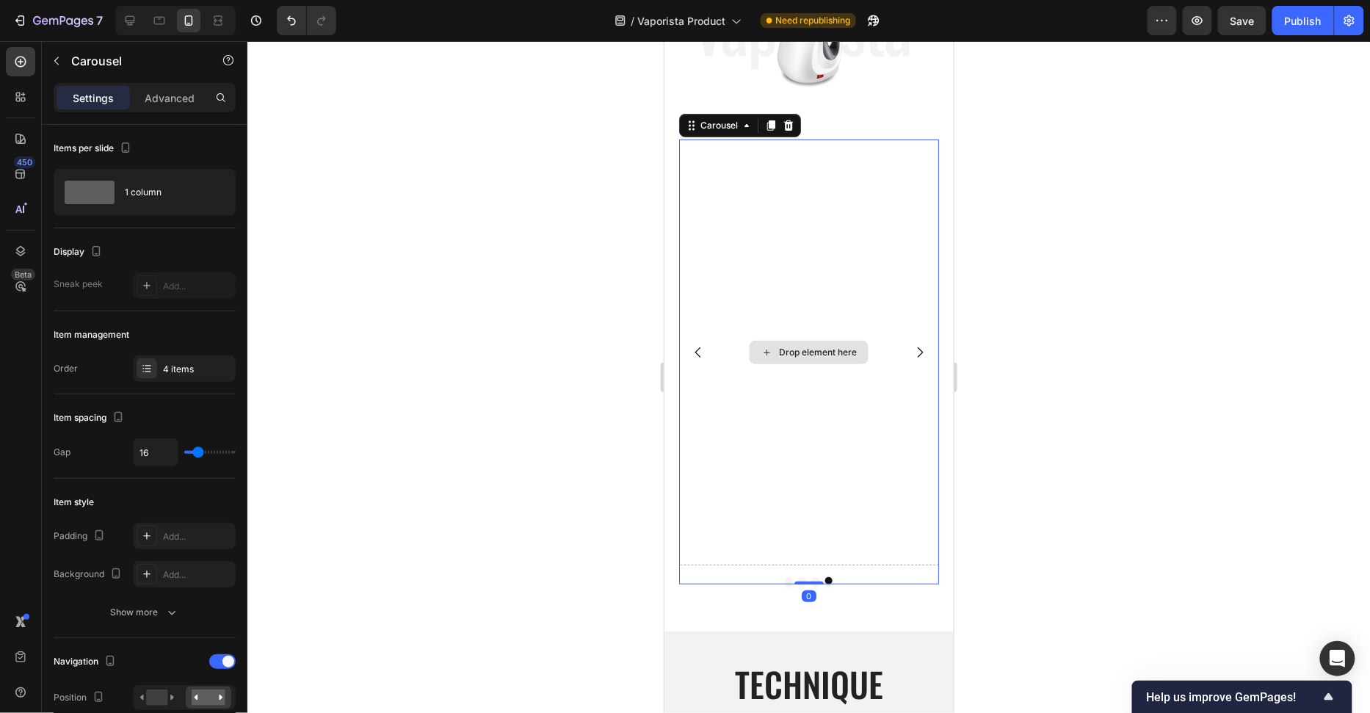
click at [833, 245] on div "Drop element here" at bounding box center [808, 352] width 260 height 426
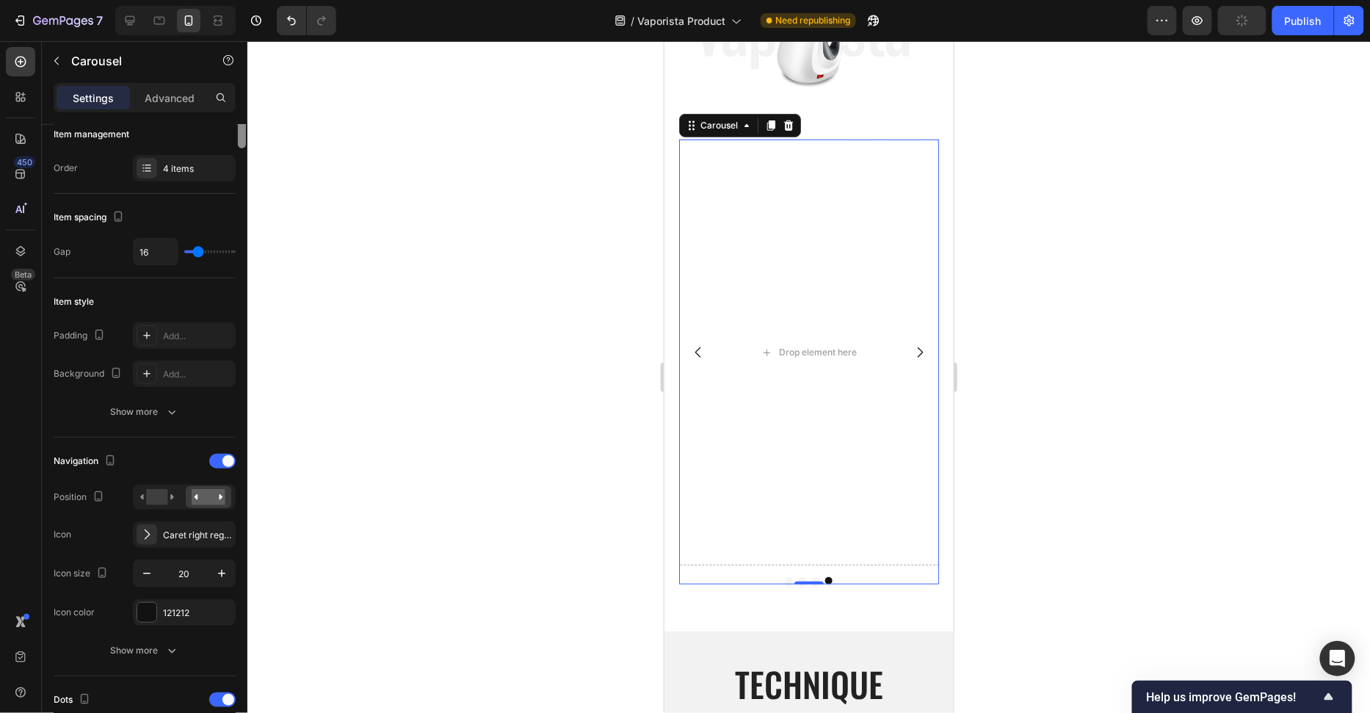
scroll to position [0, 0]
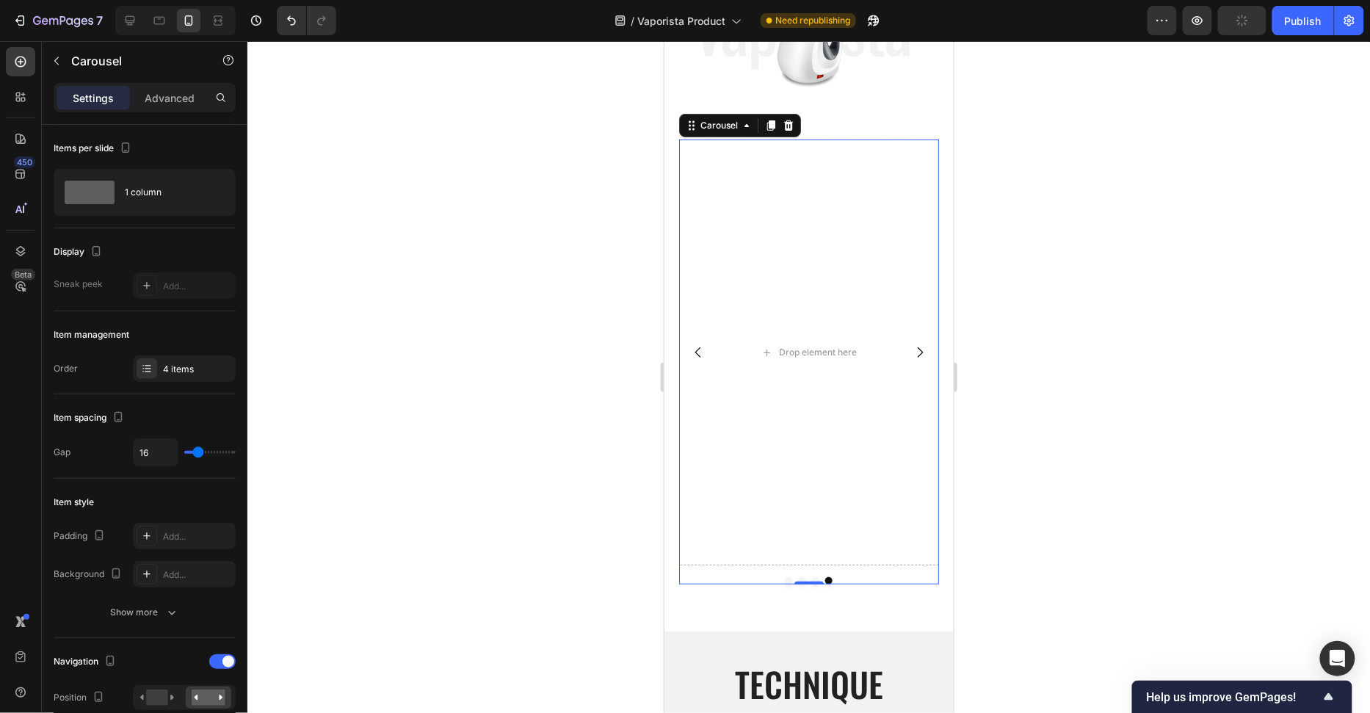
click at [694, 350] on icon "Carousel Back Arrow" at bounding box center [697, 352] width 6 height 10
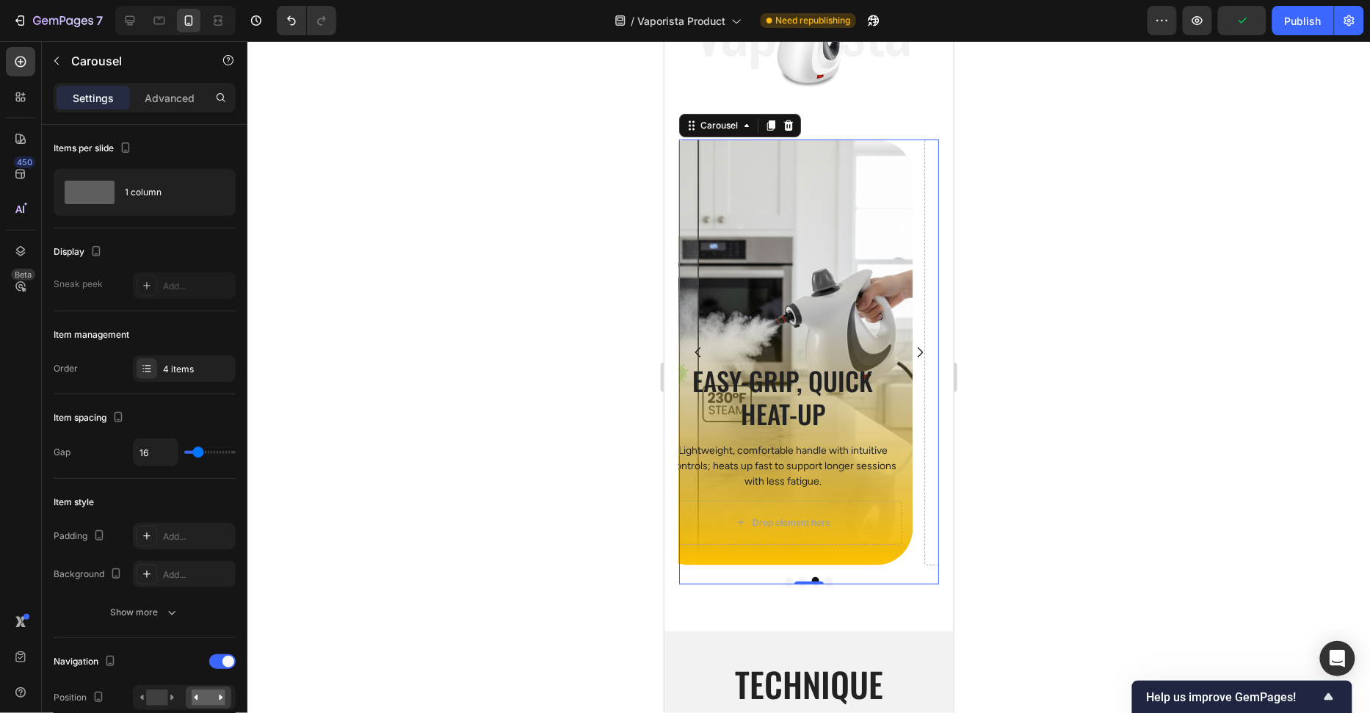
click at [694, 350] on icon "Carousel Back Arrow" at bounding box center [697, 352] width 6 height 10
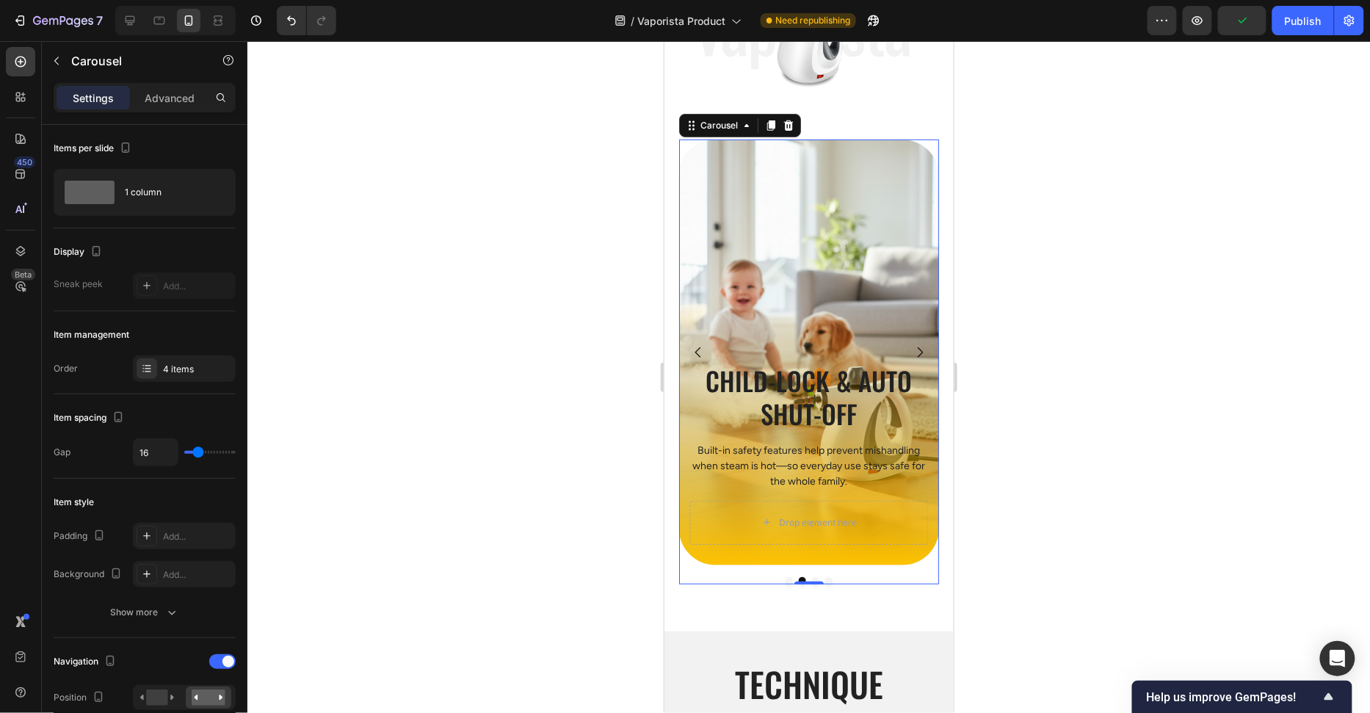
click at [914, 350] on icon "Carousel Next Arrow" at bounding box center [919, 351] width 15 height 15
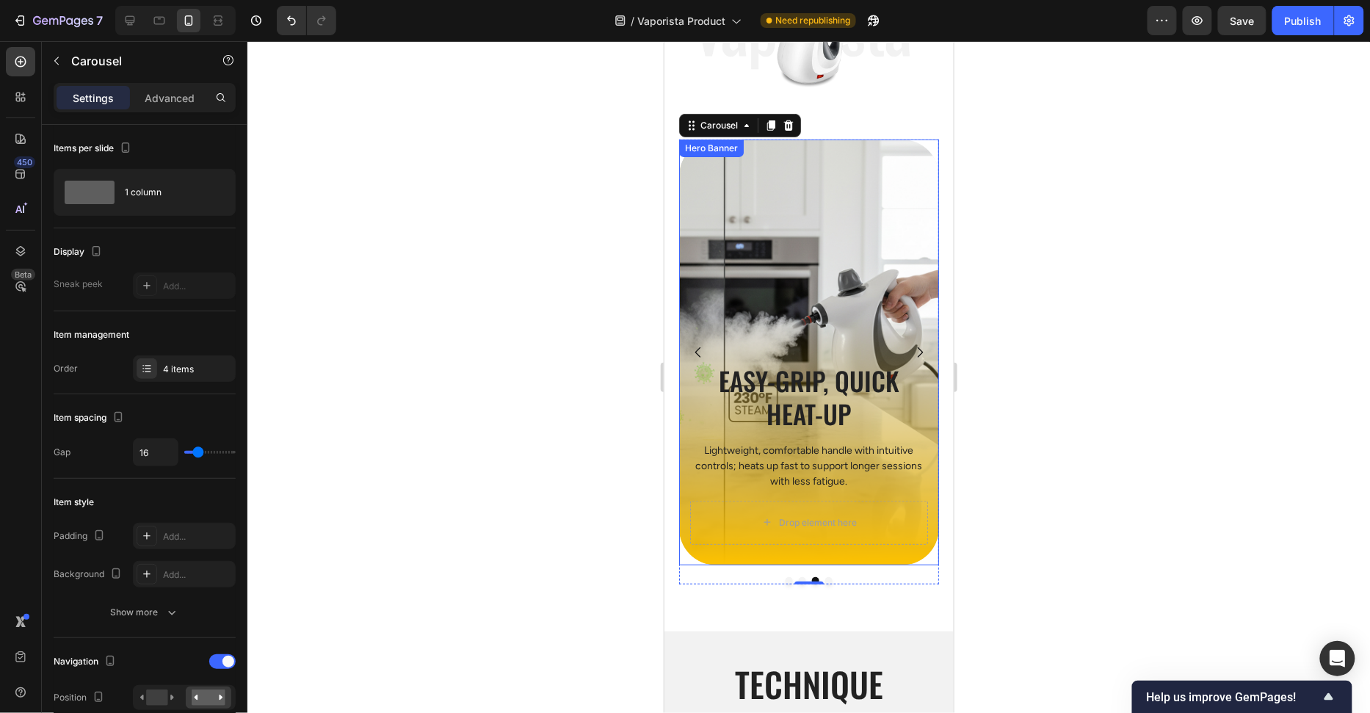
click at [771, 319] on div "Background Image" at bounding box center [808, 352] width 260 height 426
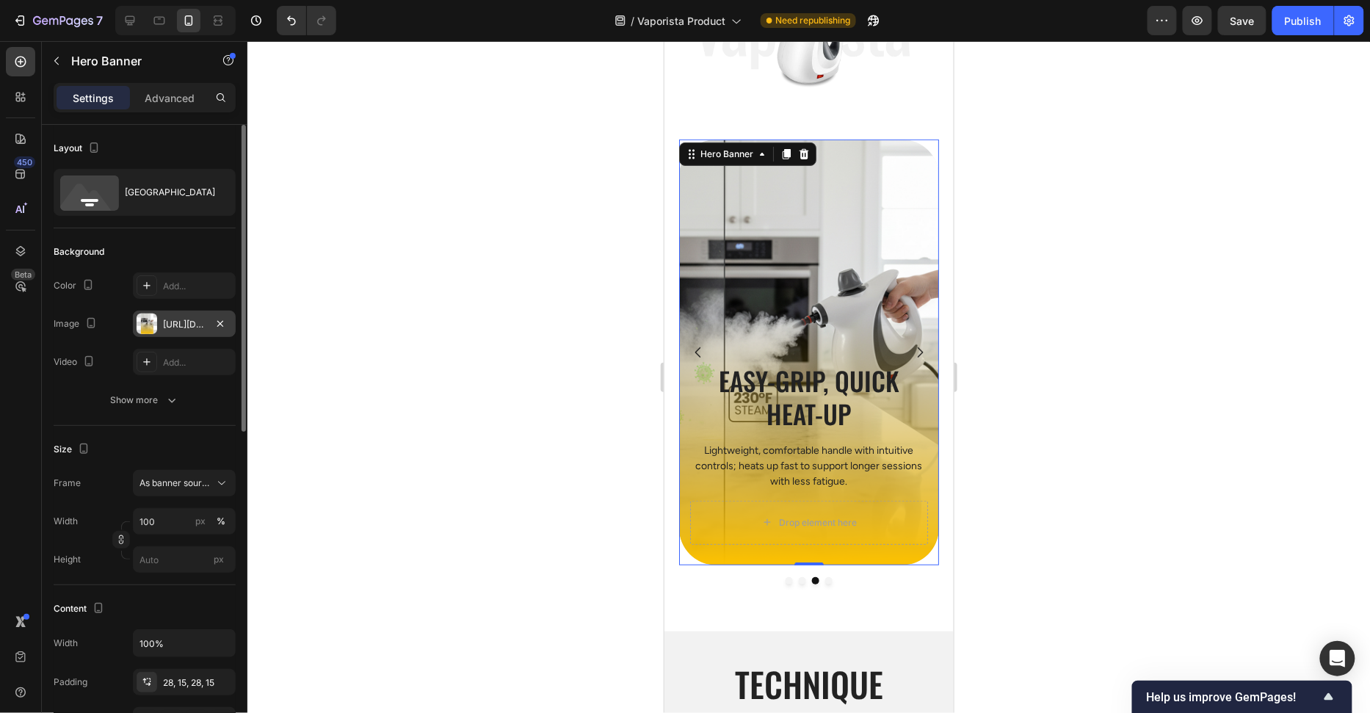
click at [158, 328] on div "https://cdn.shopify.com/s/files/1/0658/8314/4303/files/gempages_582876836208313…" at bounding box center [184, 324] width 103 height 26
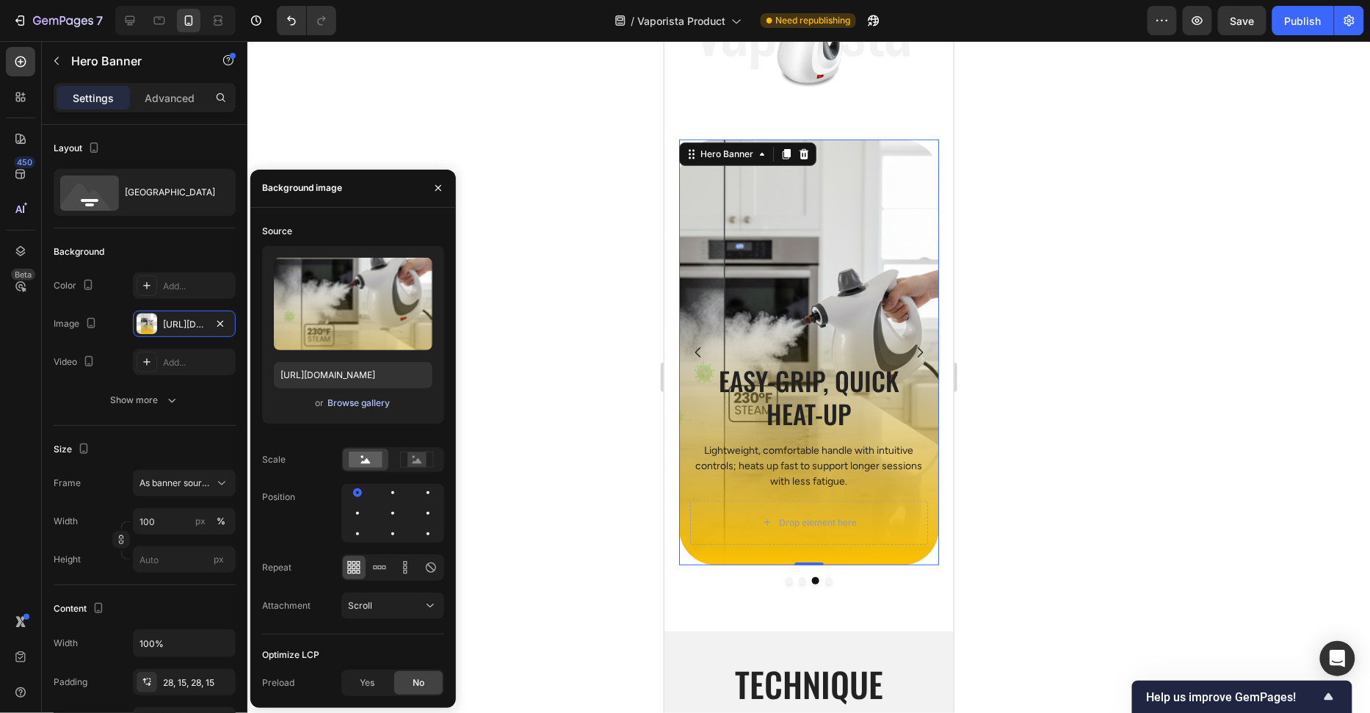
click at [342, 405] on div "Browse gallery" at bounding box center [358, 402] width 62 height 13
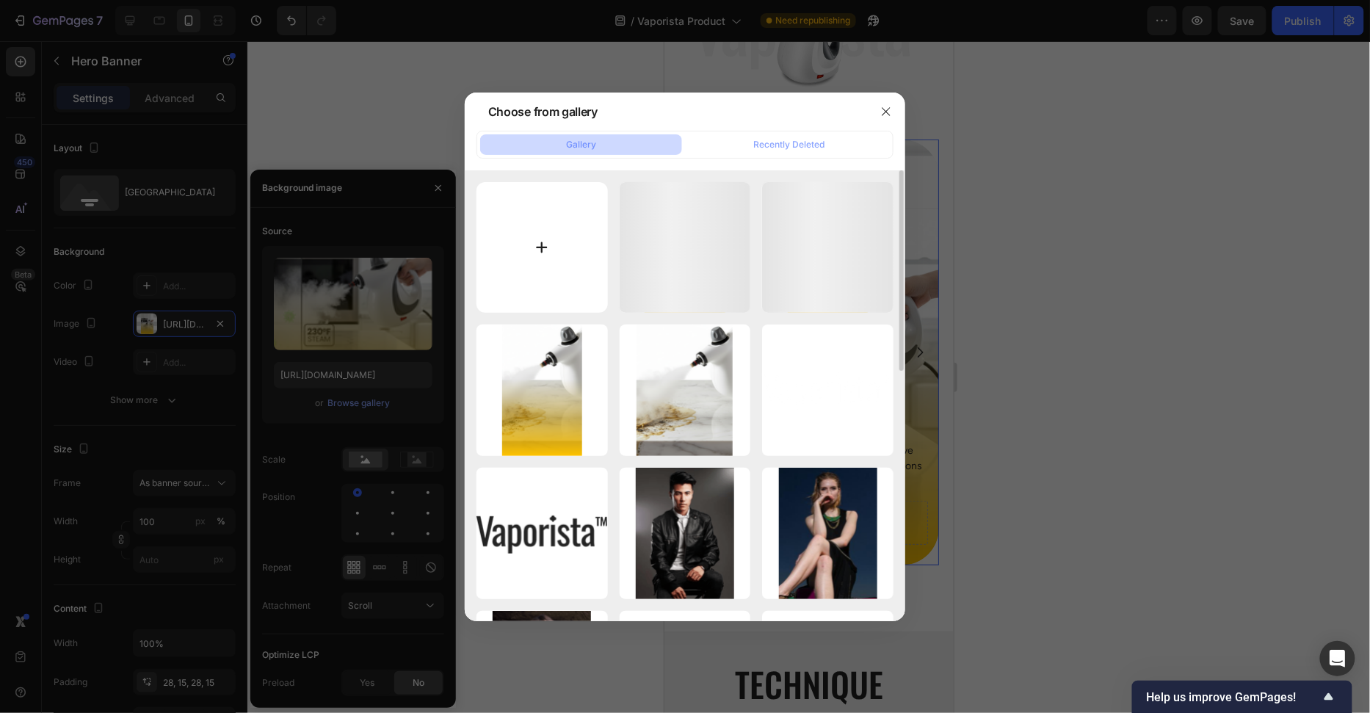
click at [537, 280] on input "file" at bounding box center [541, 247] width 131 height 131
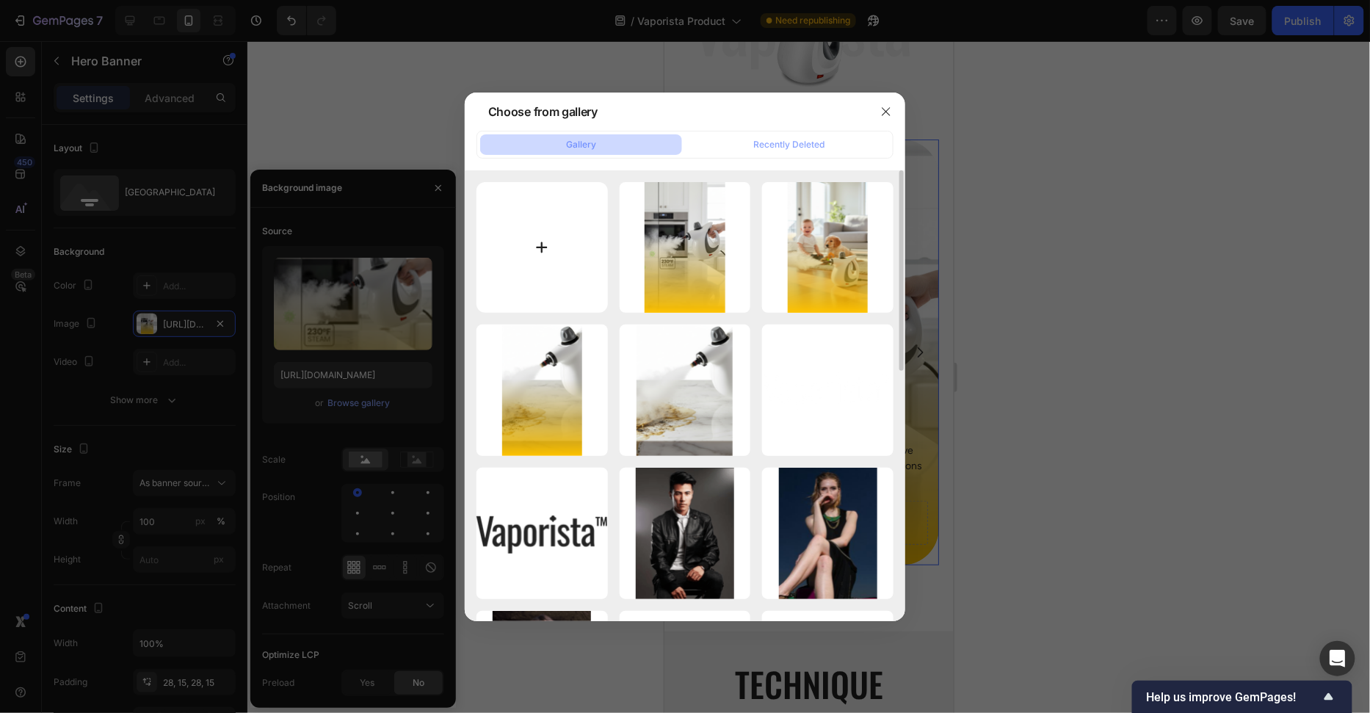
type input "C:\fakepath\Group 46.png"
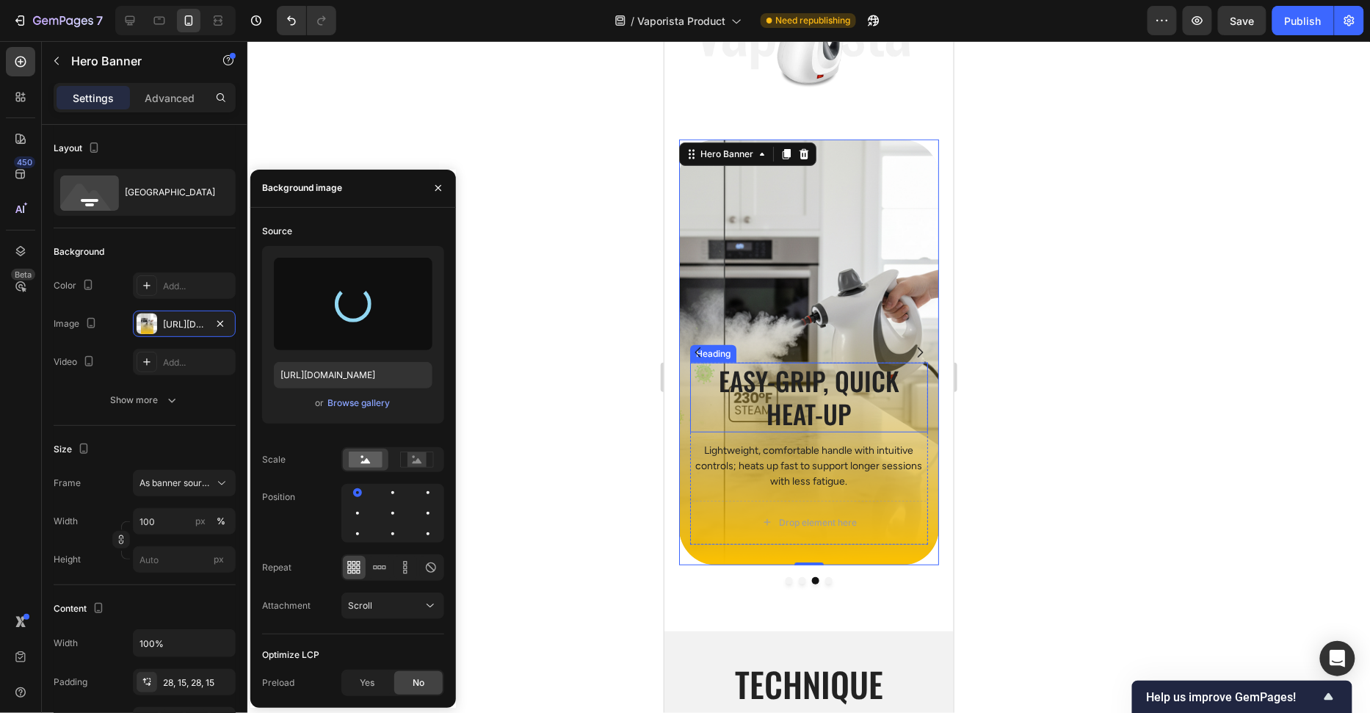
type input "https://cdn.shopify.com/s/files/1/0658/8314/4303/files/gempages_582876836208313…"
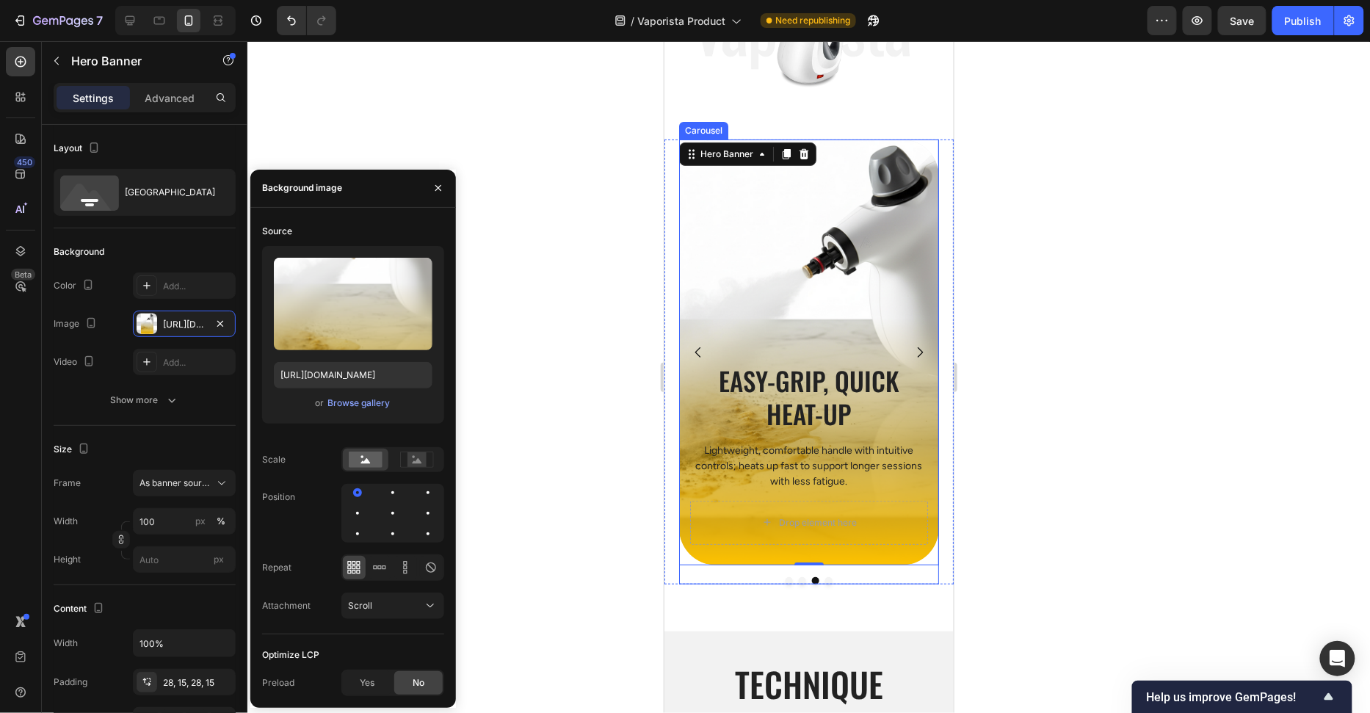
click at [919, 352] on icon "Carousel Next Arrow" at bounding box center [919, 351] width 15 height 15
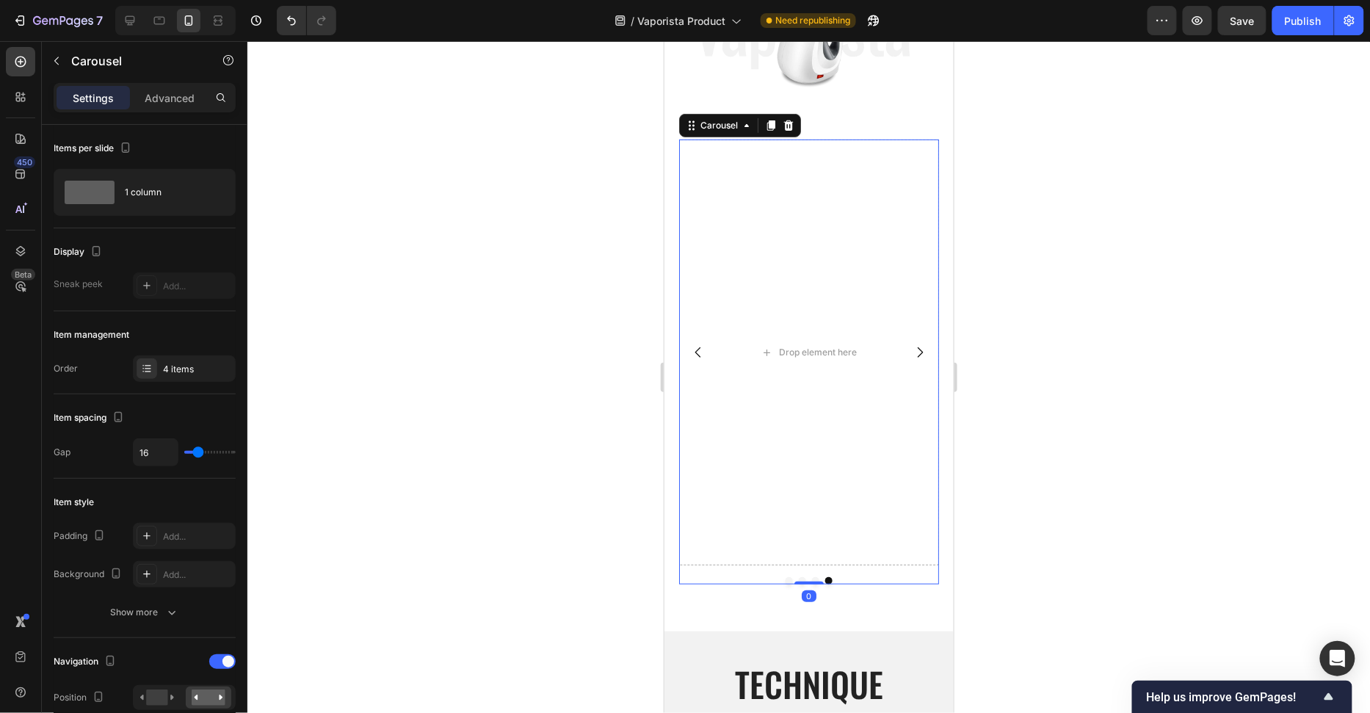
click at [919, 352] on icon "Carousel Next Arrow" at bounding box center [919, 351] width 15 height 15
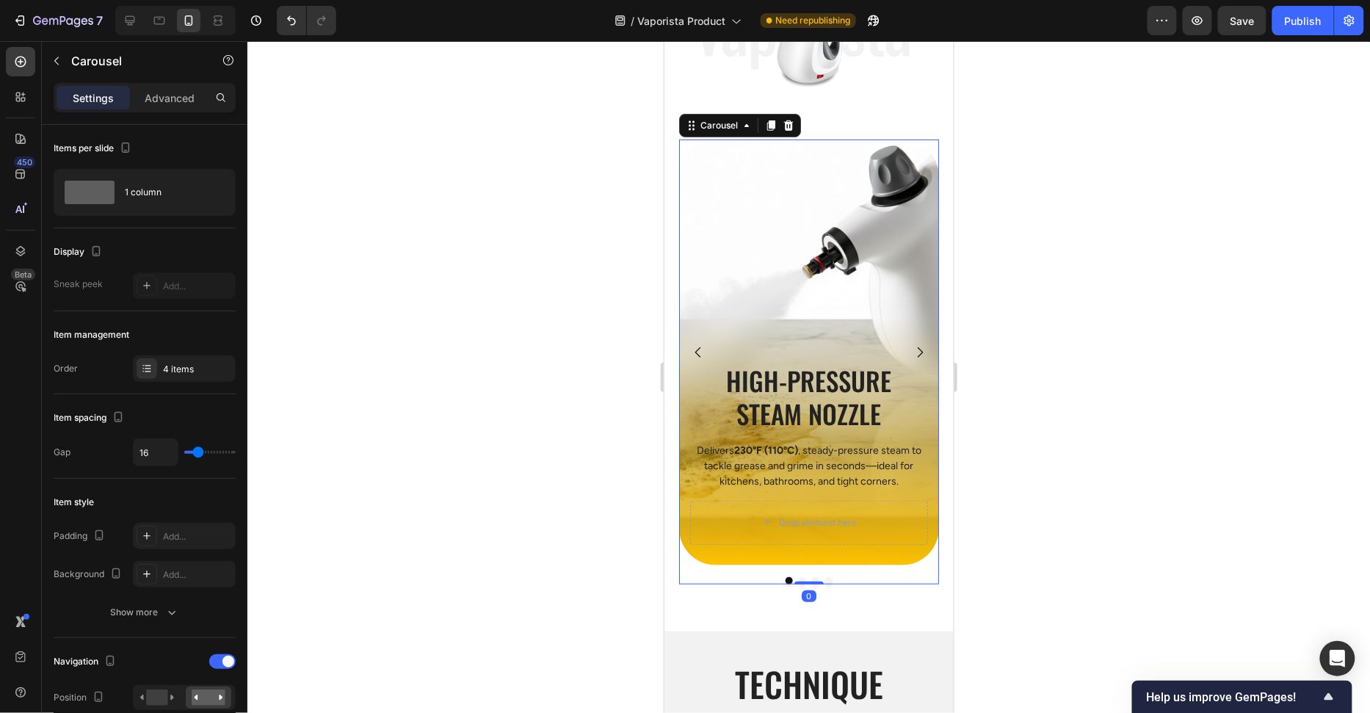
click at [919, 352] on icon "Carousel Next Arrow" at bounding box center [919, 351] width 15 height 15
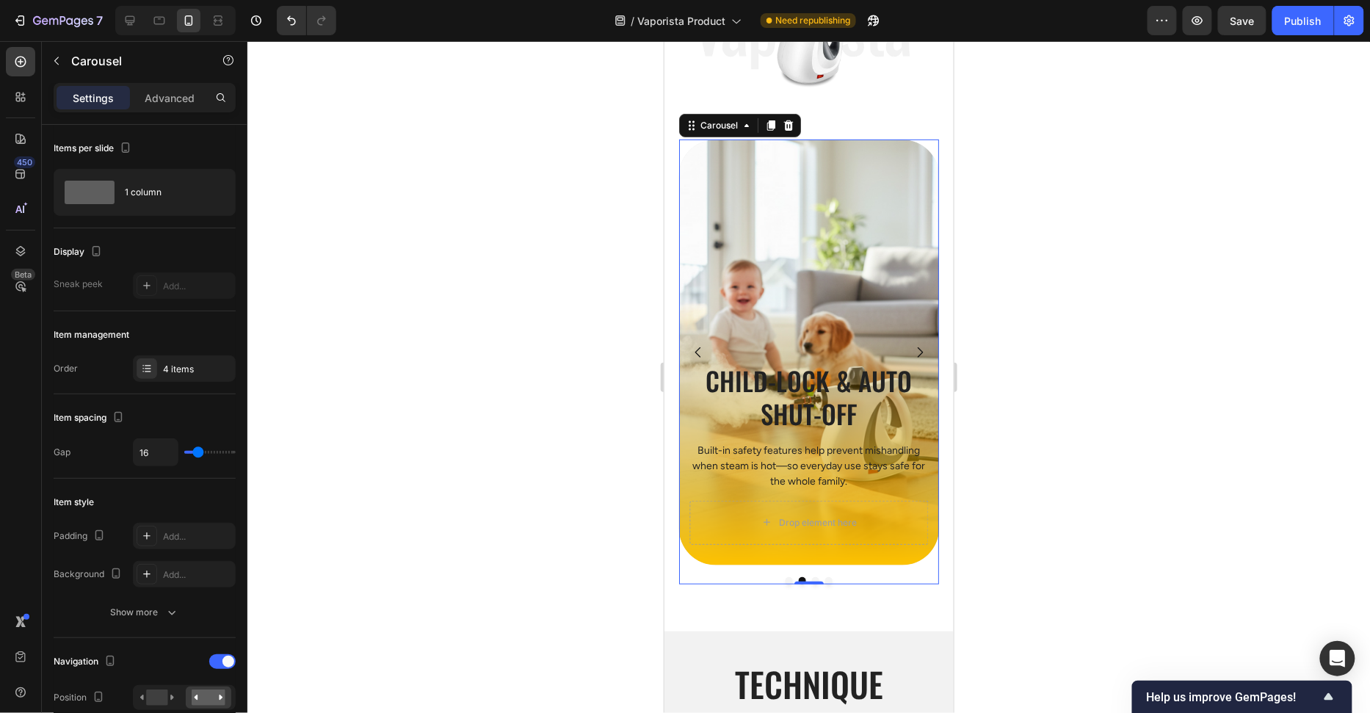
click at [919, 352] on icon "Carousel Next Arrow" at bounding box center [919, 351] width 15 height 15
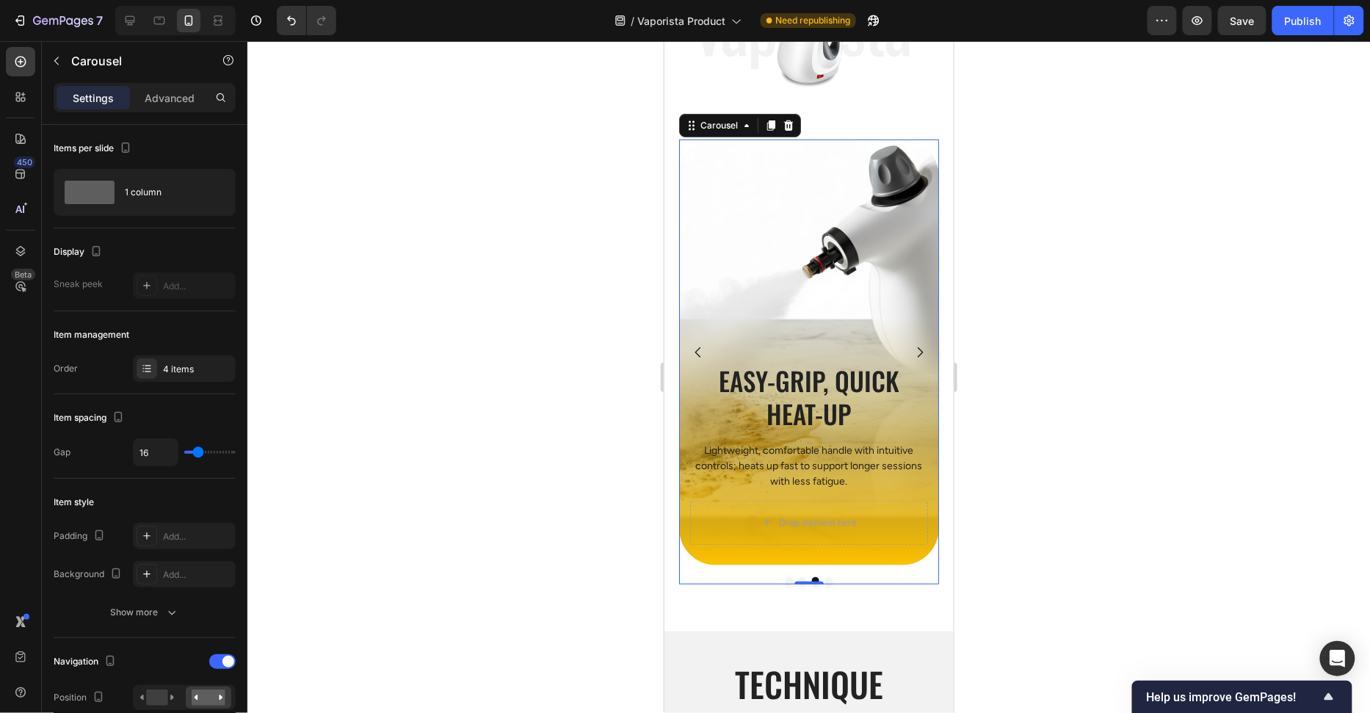
click at [919, 352] on icon "Carousel Next Arrow" at bounding box center [919, 351] width 15 height 15
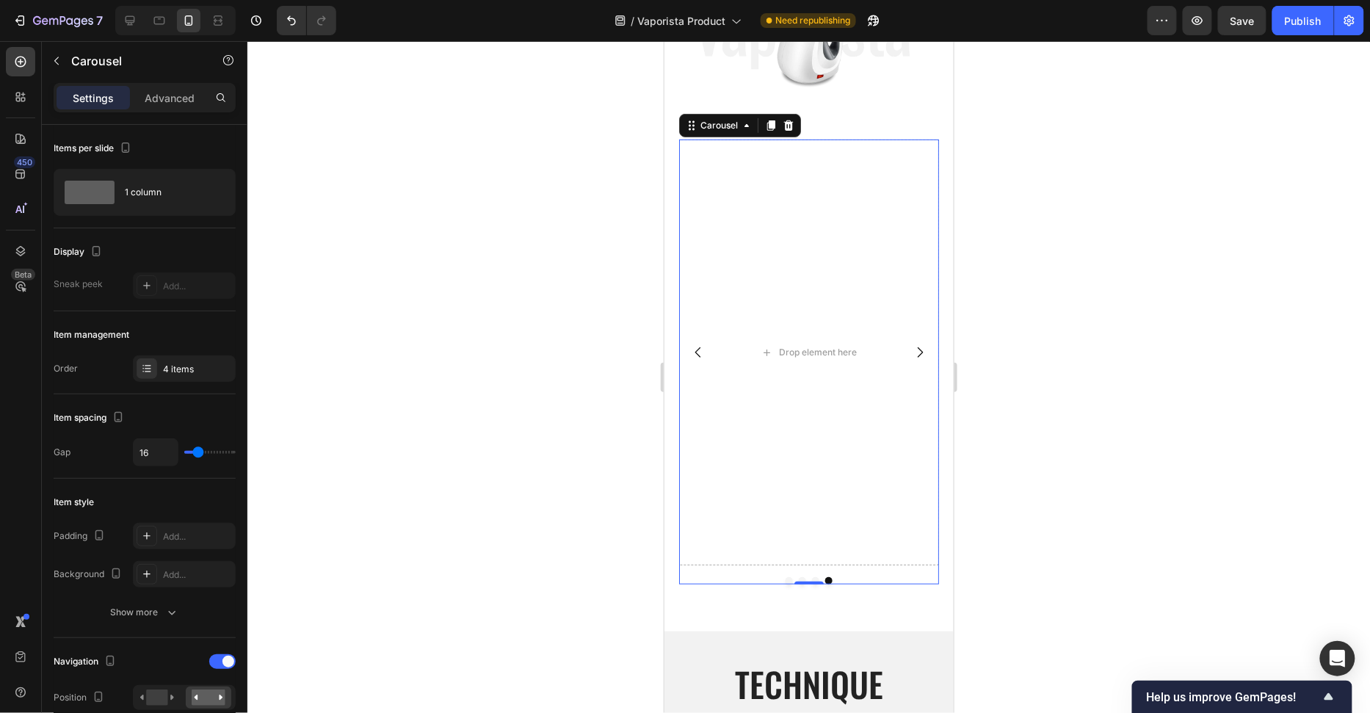
click at [919, 352] on icon "Carousel Next Arrow" at bounding box center [919, 351] width 15 height 15
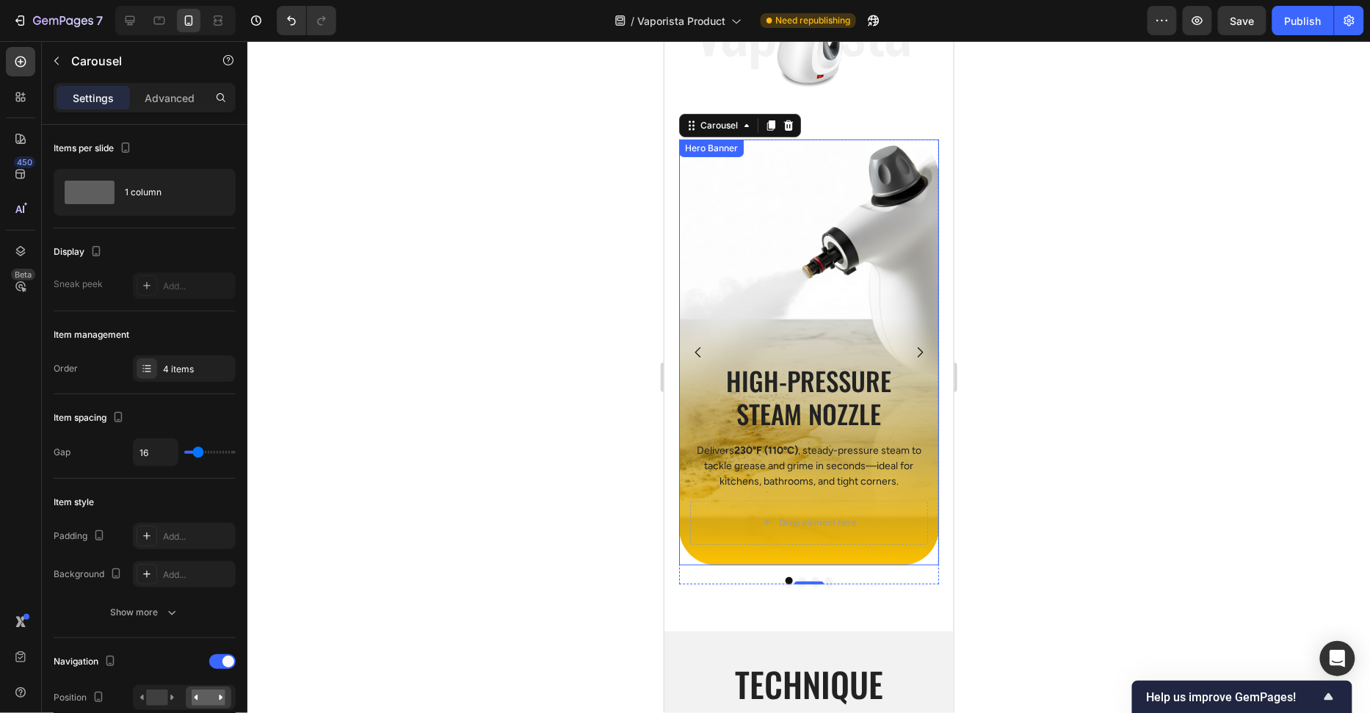
click at [856, 300] on div "Background Image" at bounding box center [808, 352] width 260 height 426
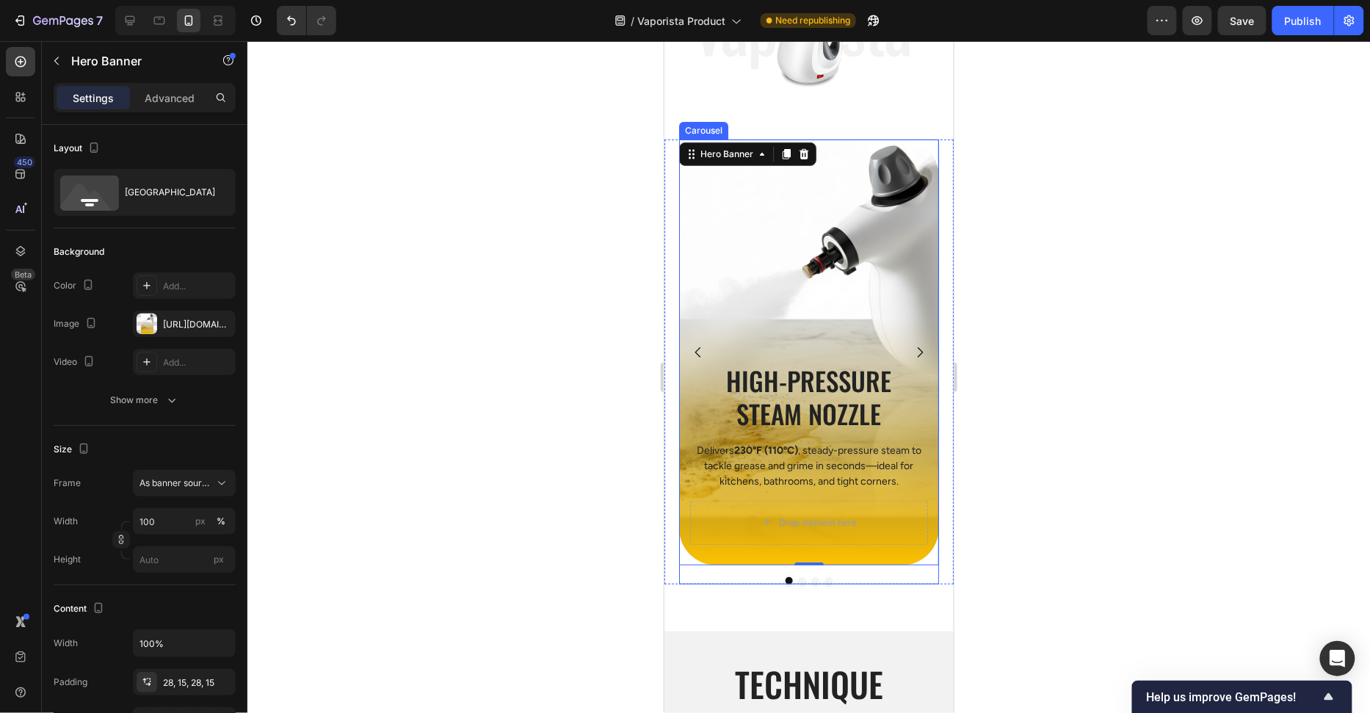
click at [924, 350] on icon "Carousel Next Arrow" at bounding box center [919, 351] width 15 height 15
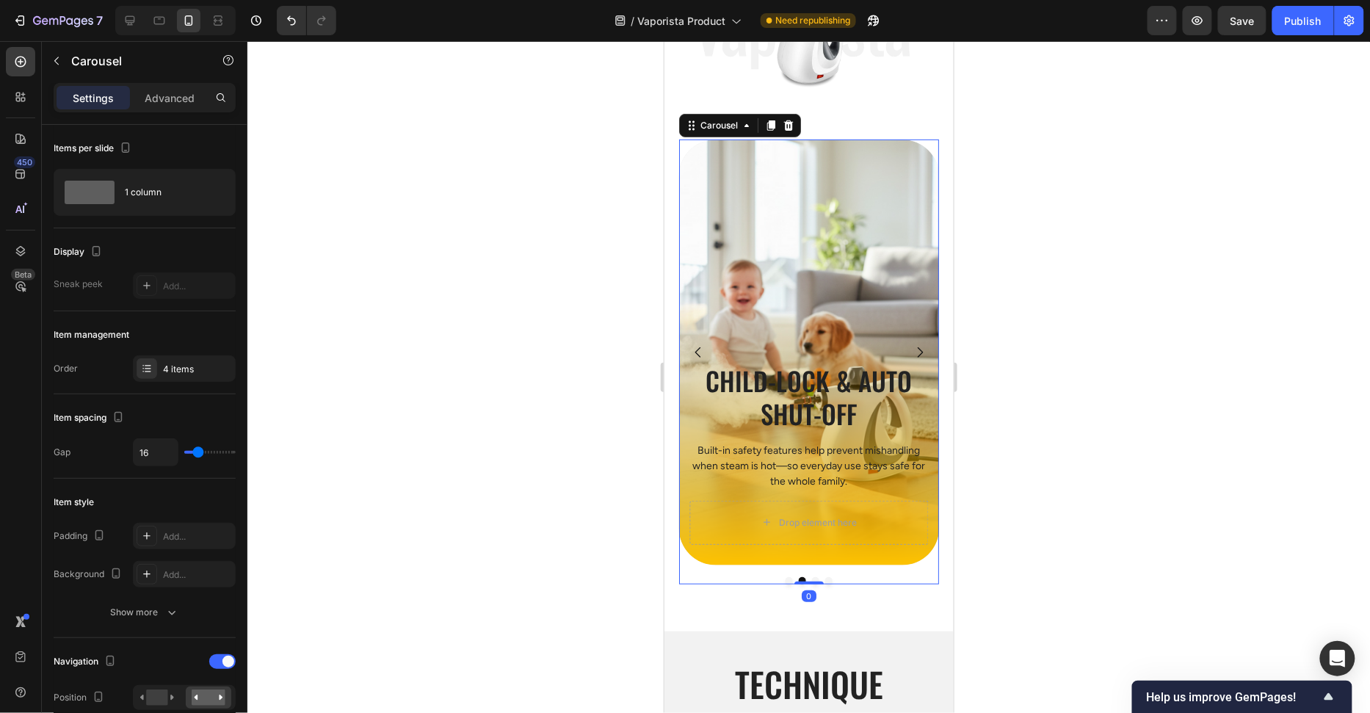
click at [924, 350] on icon "Carousel Next Arrow" at bounding box center [919, 351] width 15 height 15
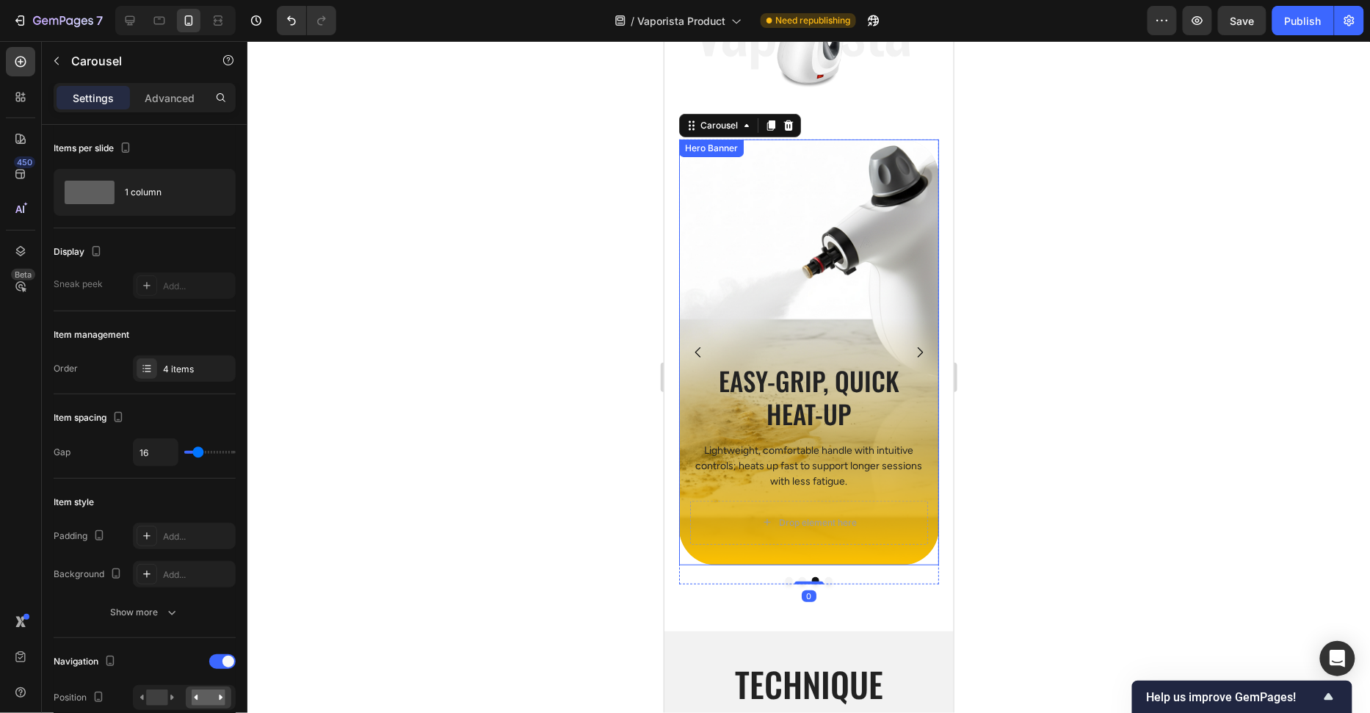
click at [824, 256] on div "Background Image" at bounding box center [808, 352] width 260 height 426
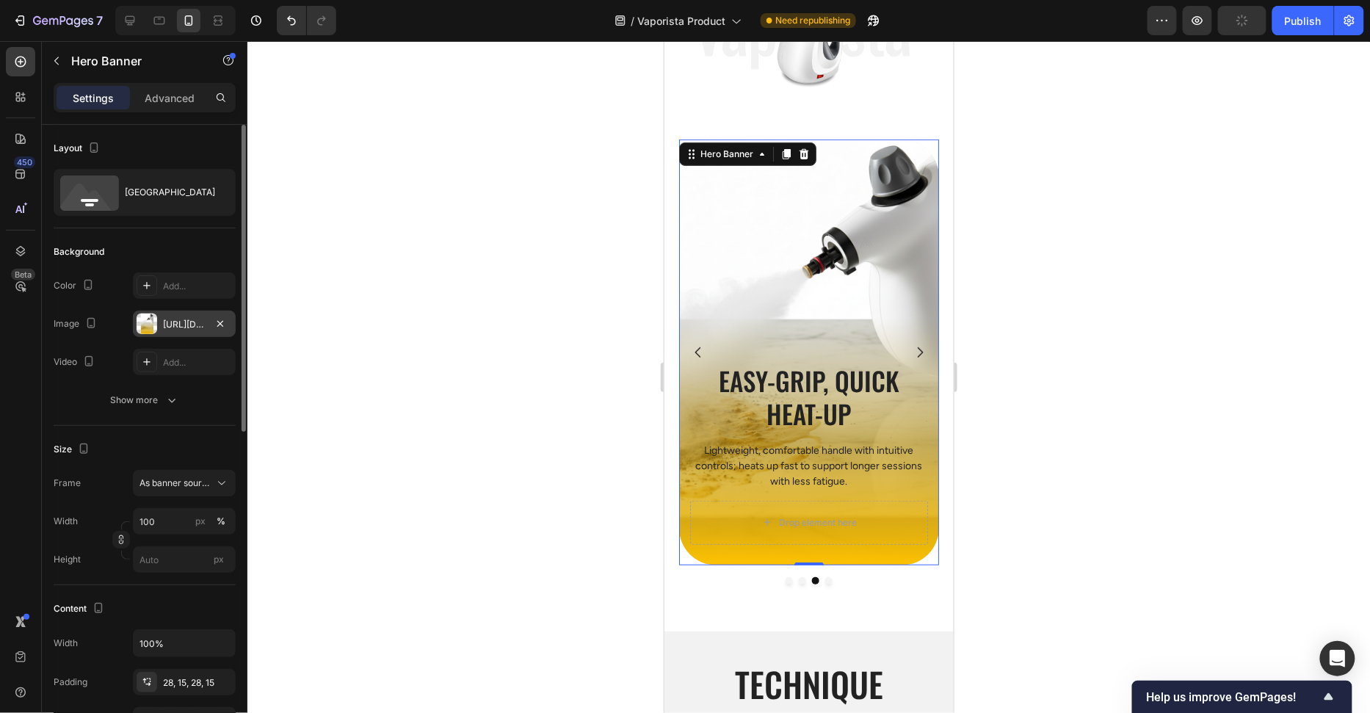
click at [157, 321] on div "https://cdn.shopify.com/s/files/1/0658/8314/4303/files/gempages_582876836208313…" at bounding box center [184, 324] width 103 height 26
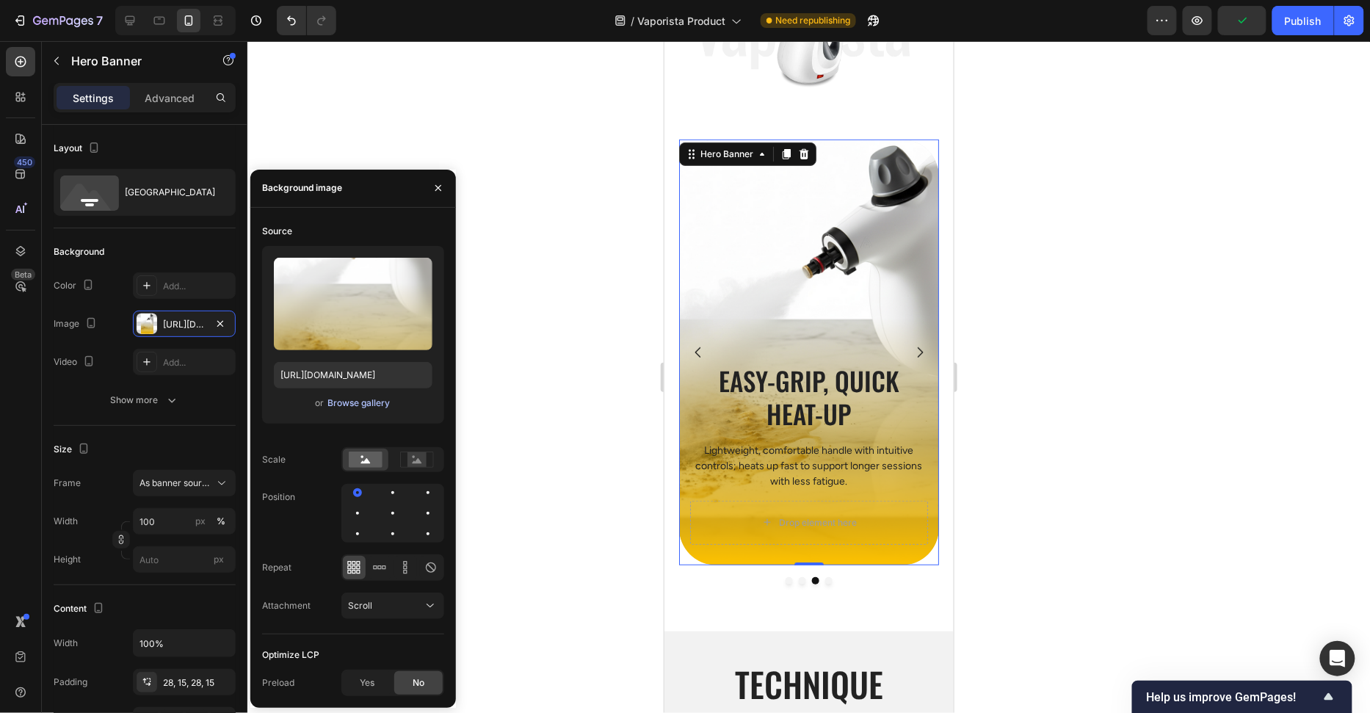
click at [354, 408] on div "Browse gallery" at bounding box center [358, 402] width 62 height 13
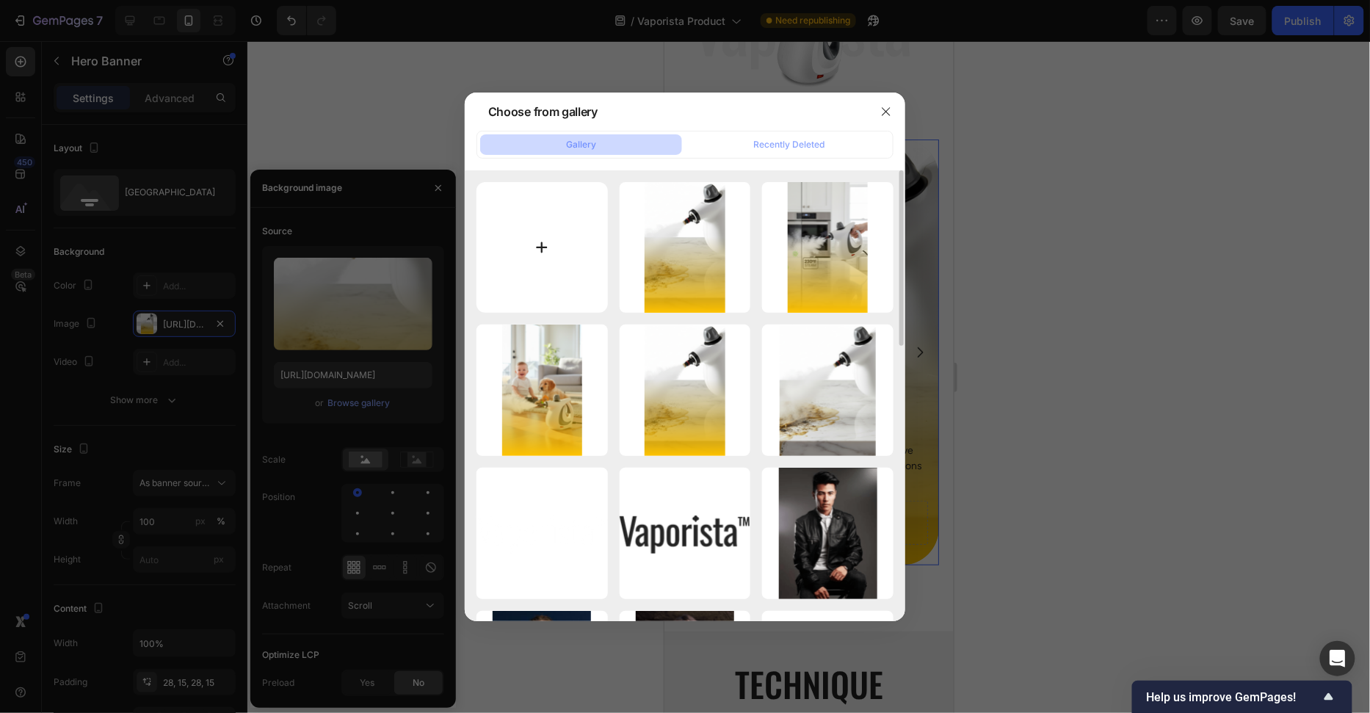
click at [560, 250] on input "file" at bounding box center [541, 247] width 131 height 131
type input "C:\fakepath\Group 49.png"
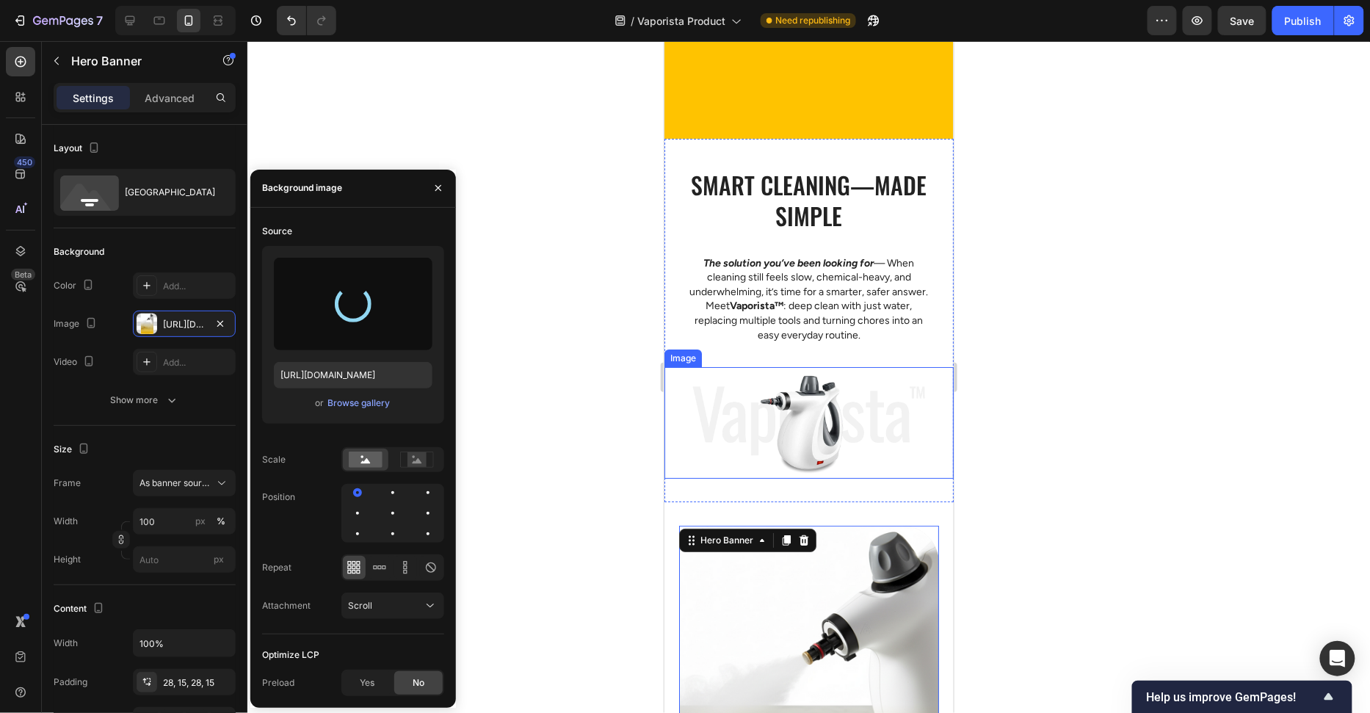
scroll to position [1768, 0]
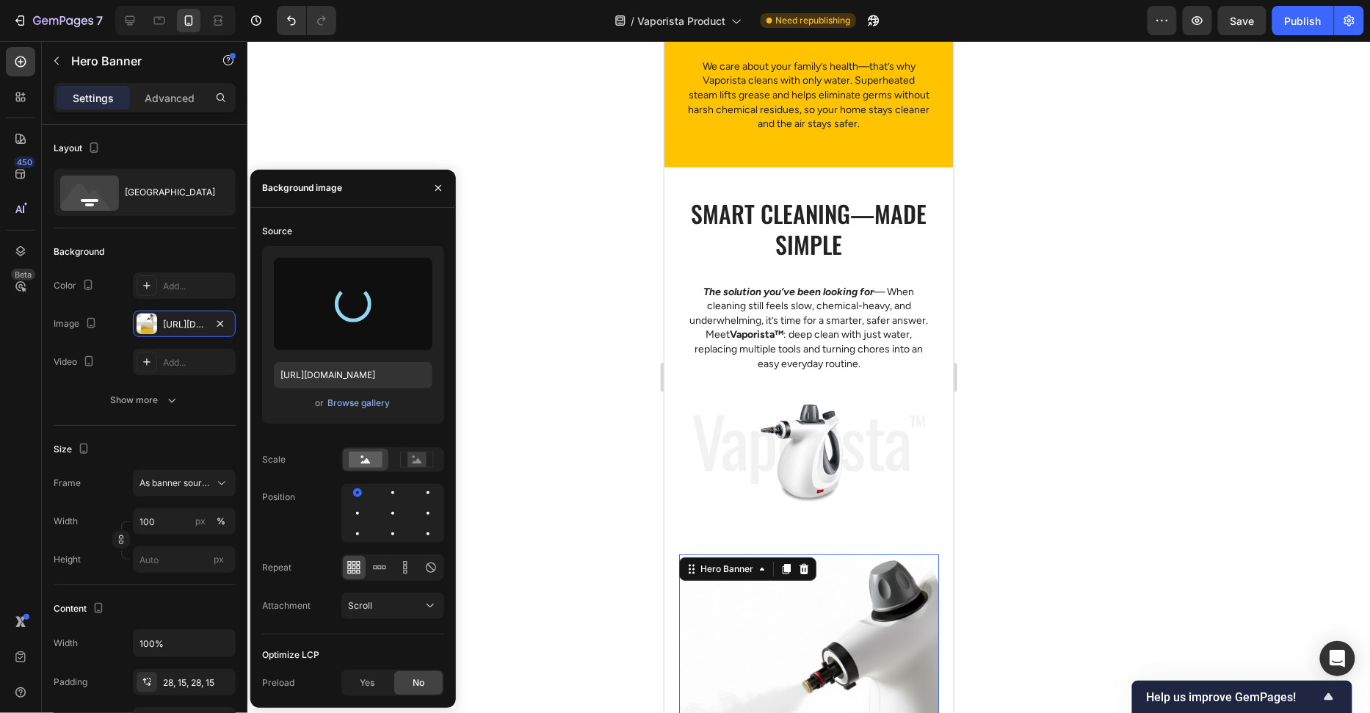
type input "https://cdn.shopify.com/s/files/1/0658/8314/4303/files/gempages_582876836208313…"
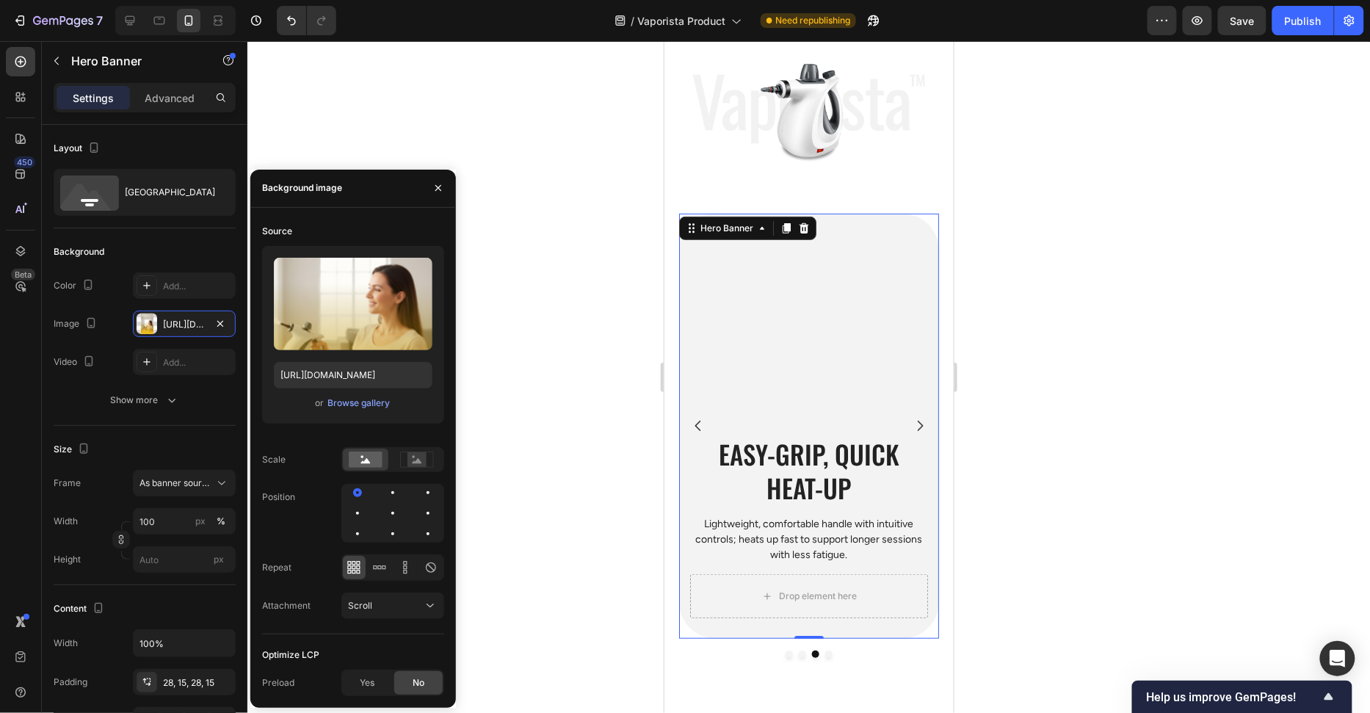
scroll to position [2204, 0]
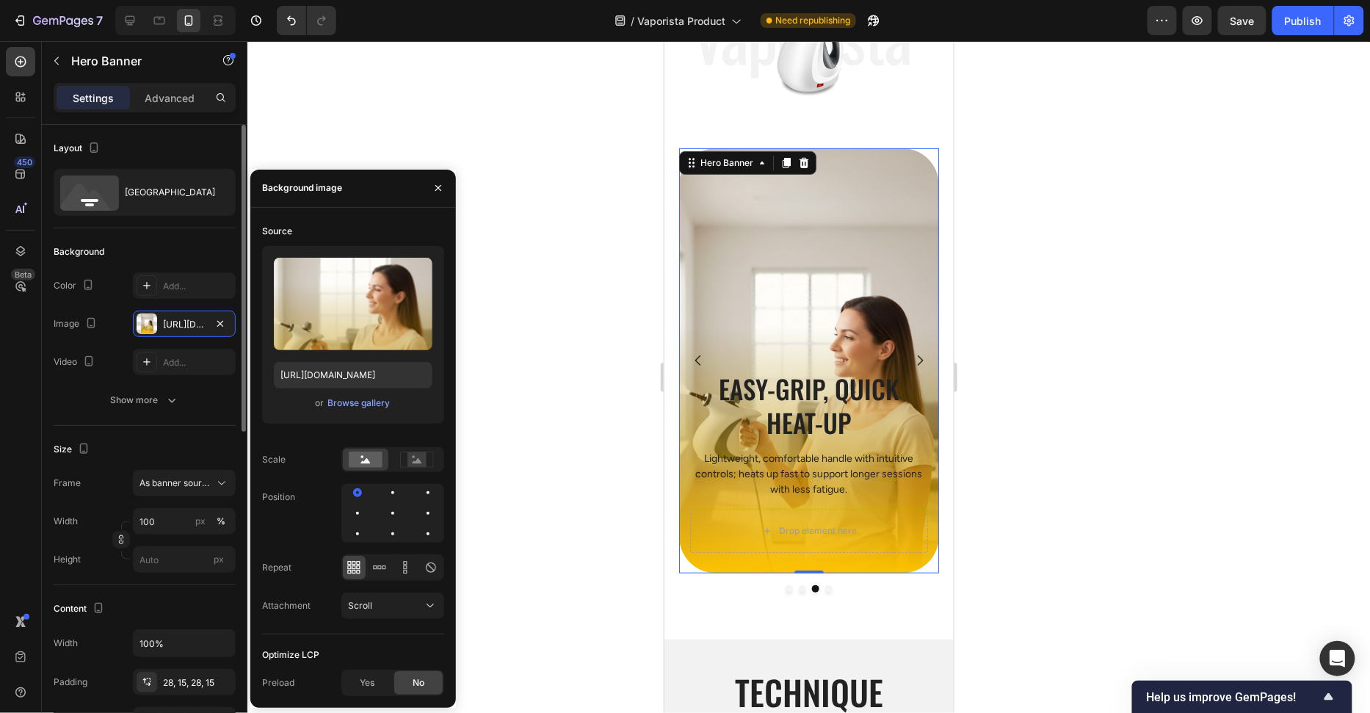
click at [162, 244] on div "Background" at bounding box center [145, 251] width 182 height 23
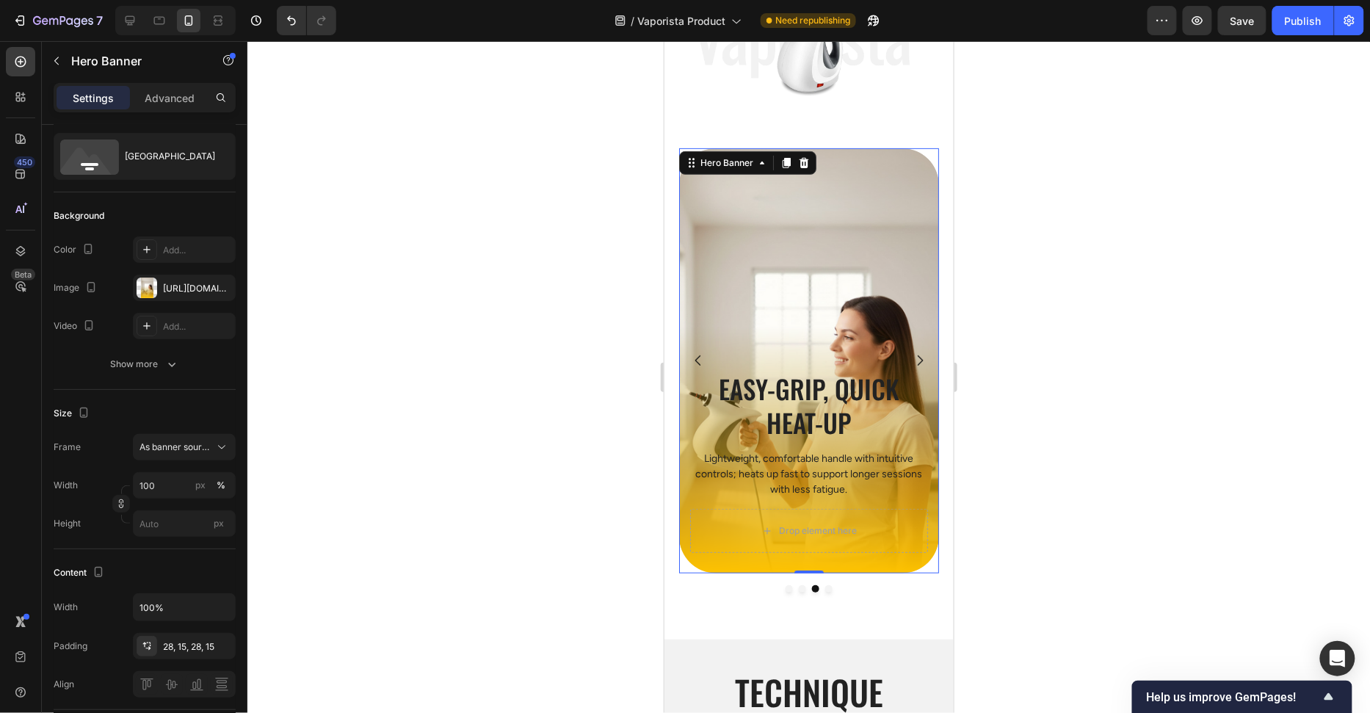
scroll to position [0, 0]
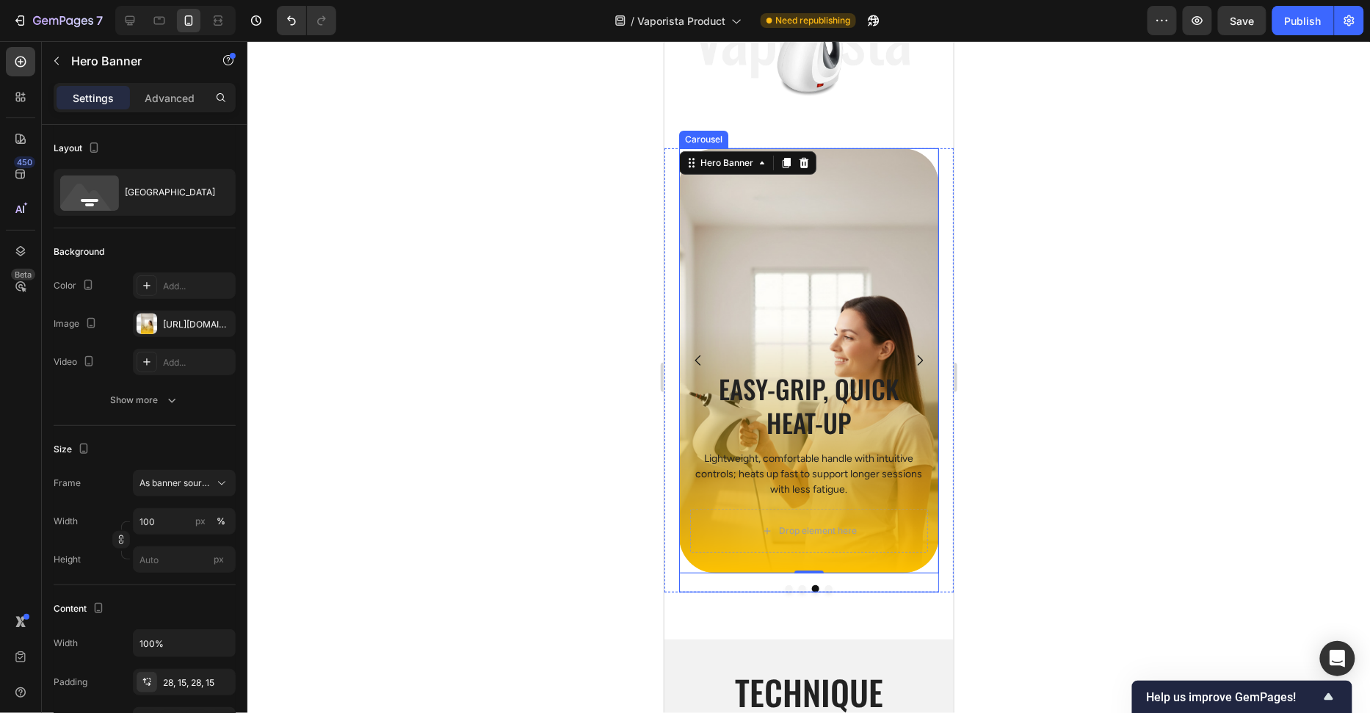
click at [846, 590] on div at bounding box center [808, 587] width 261 height 7
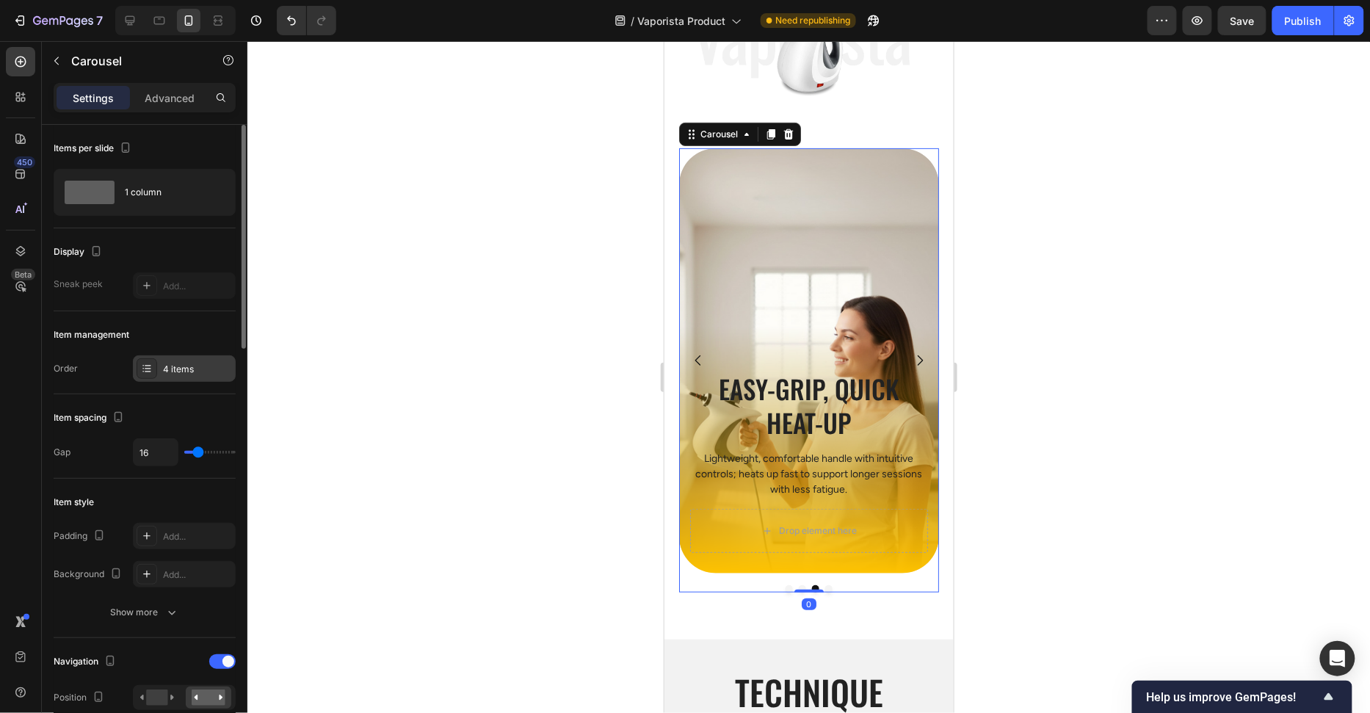
click at [186, 371] on div "4 items" at bounding box center [197, 369] width 69 height 13
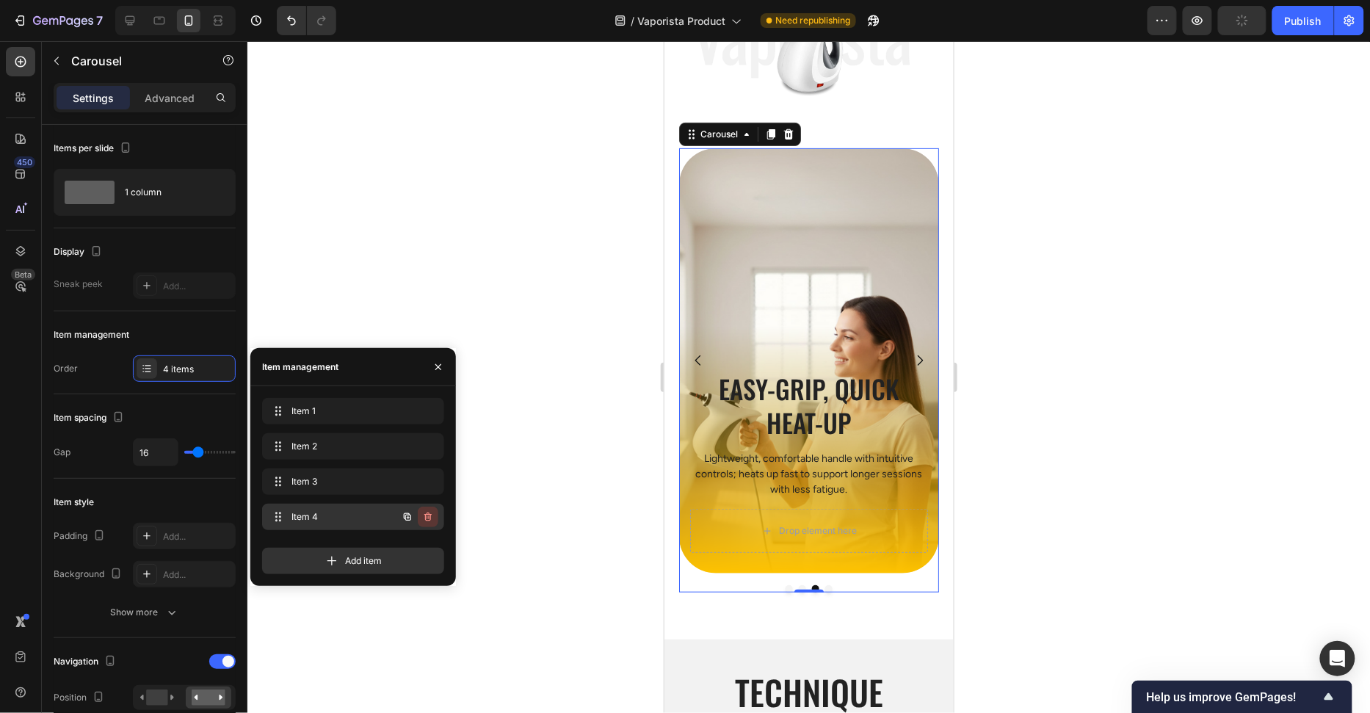
click at [427, 517] on icon "button" at bounding box center [428, 517] width 12 height 12
click at [427, 517] on div "Delete" at bounding box center [418, 516] width 27 height 13
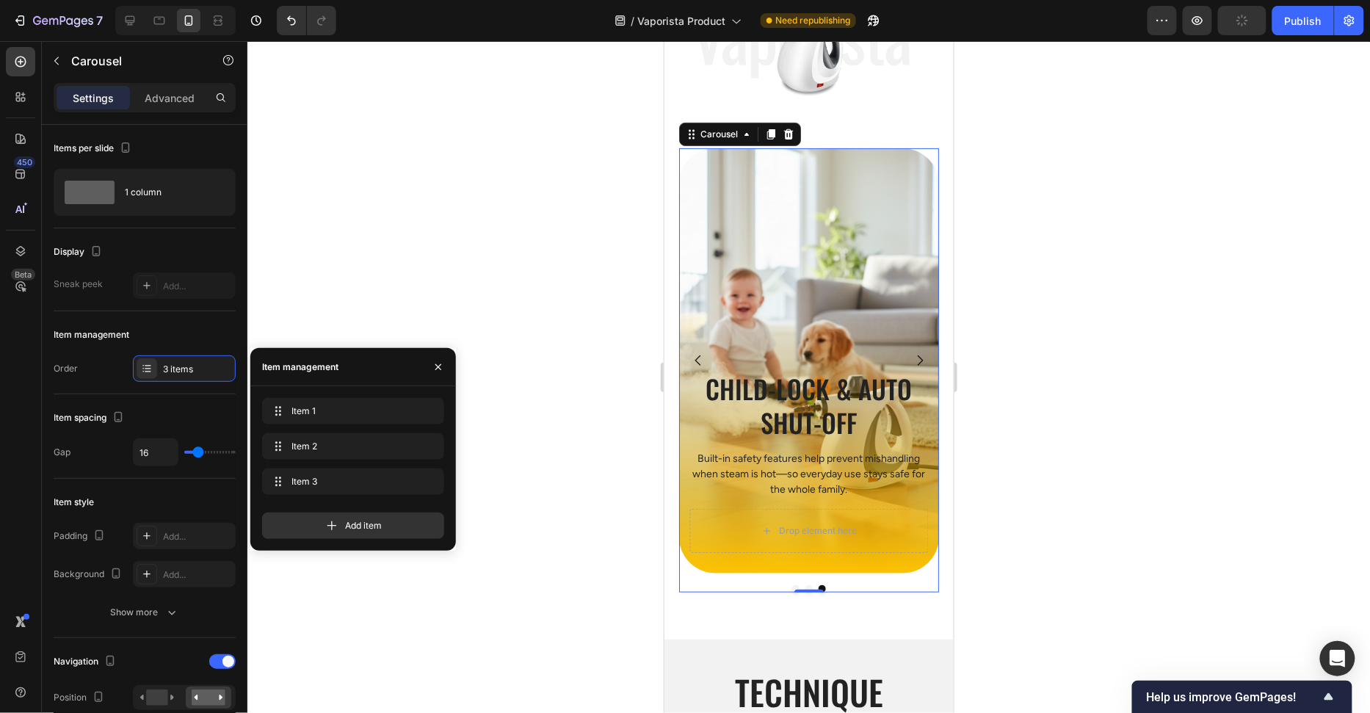
click at [573, 449] on div at bounding box center [808, 377] width 1123 height 672
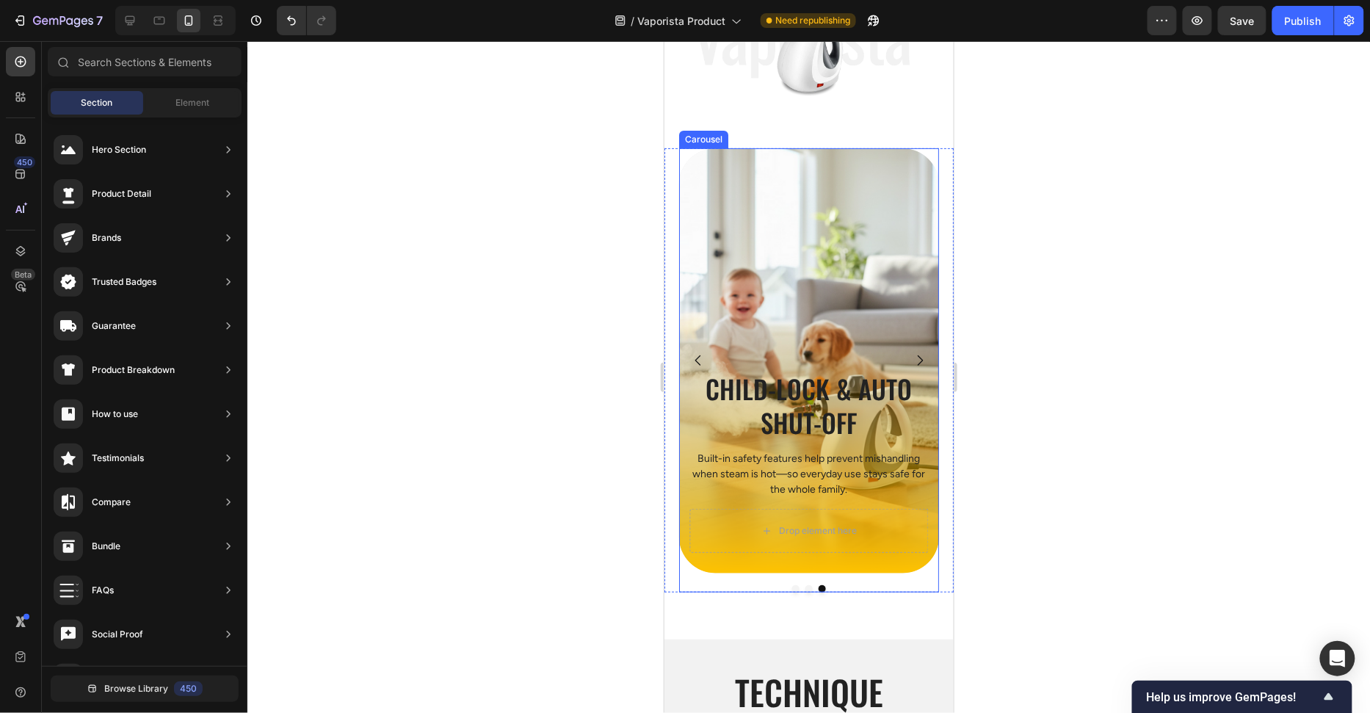
click at [798, 588] on div at bounding box center [808, 587] width 261 height 7
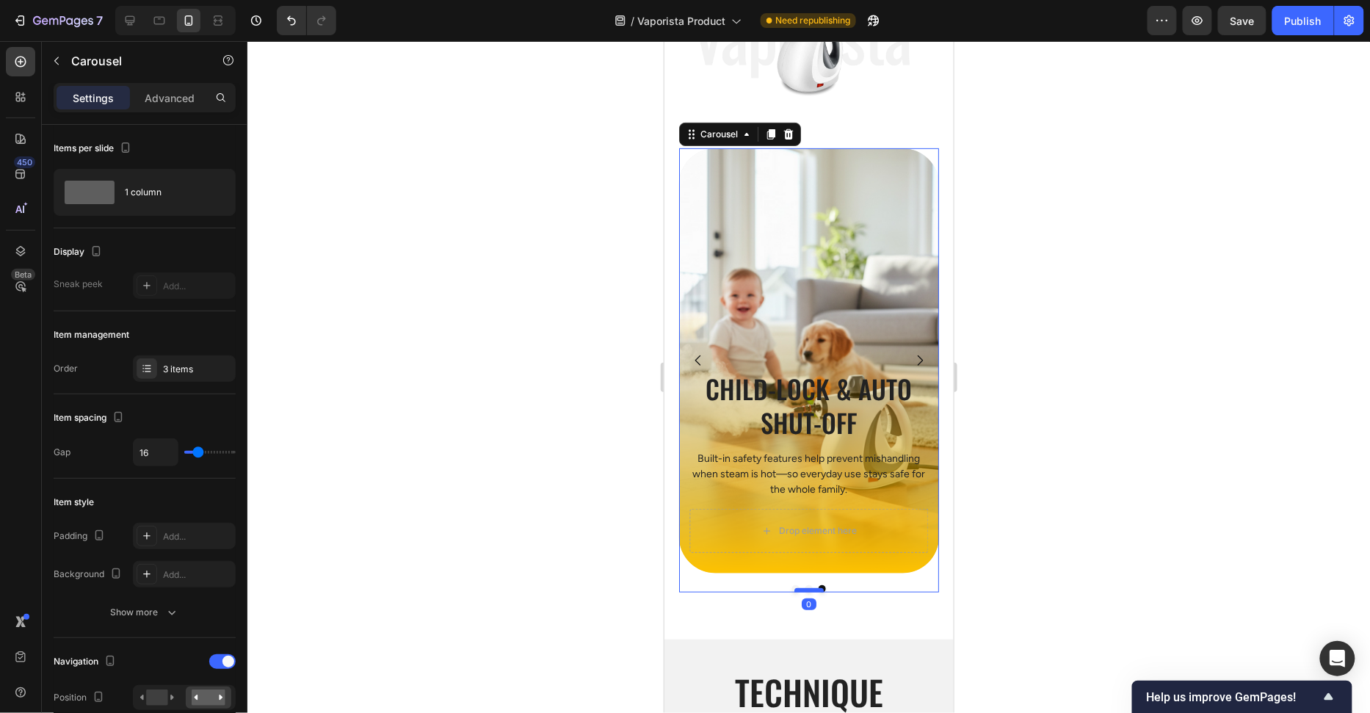
click at [797, 588] on div at bounding box center [808, 589] width 29 height 4
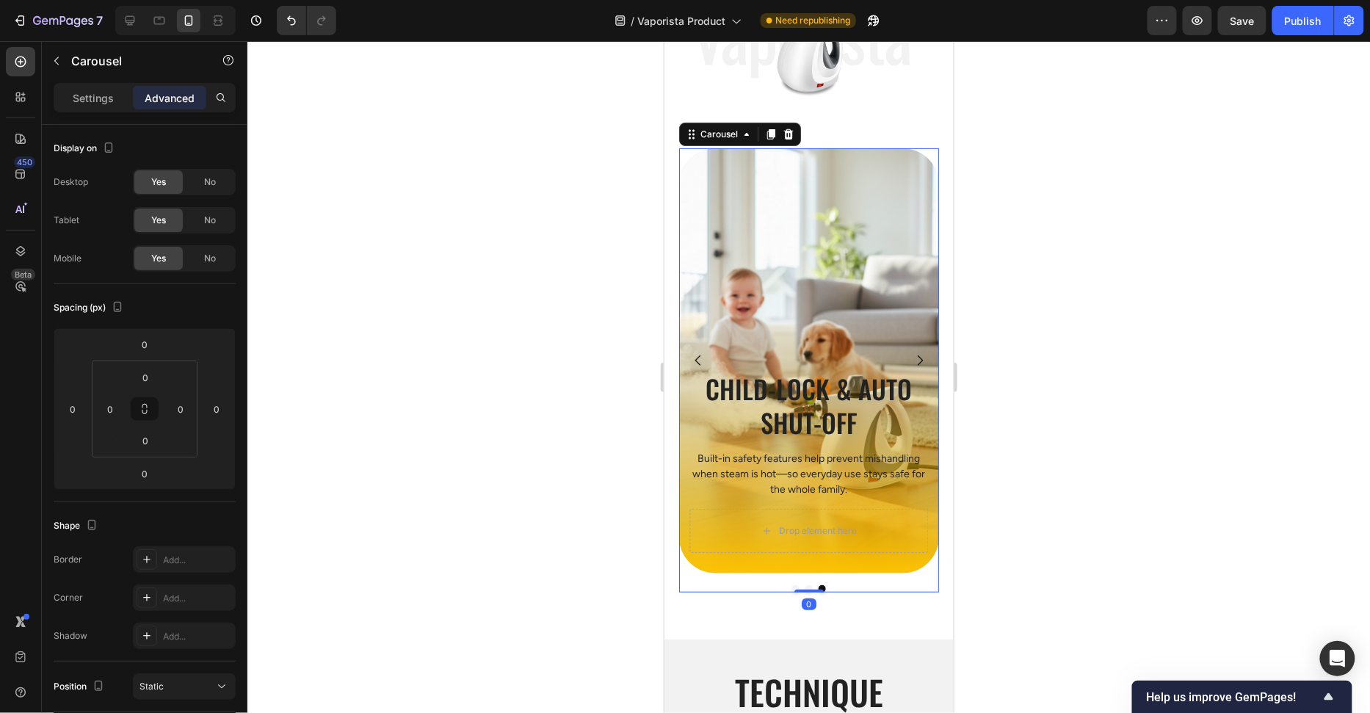
click at [794, 584] on button "Dot" at bounding box center [794, 587] width 7 height 7
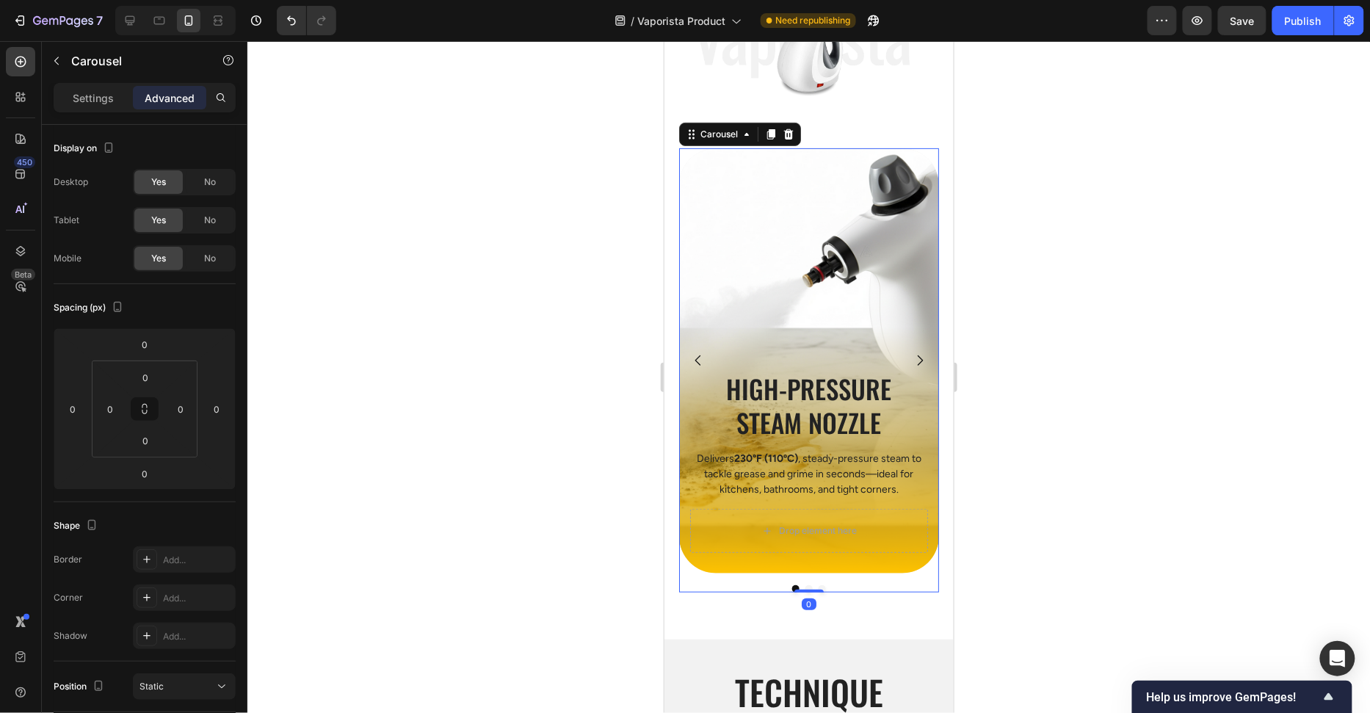
click at [809, 587] on button "Dot" at bounding box center [808, 587] width 7 height 7
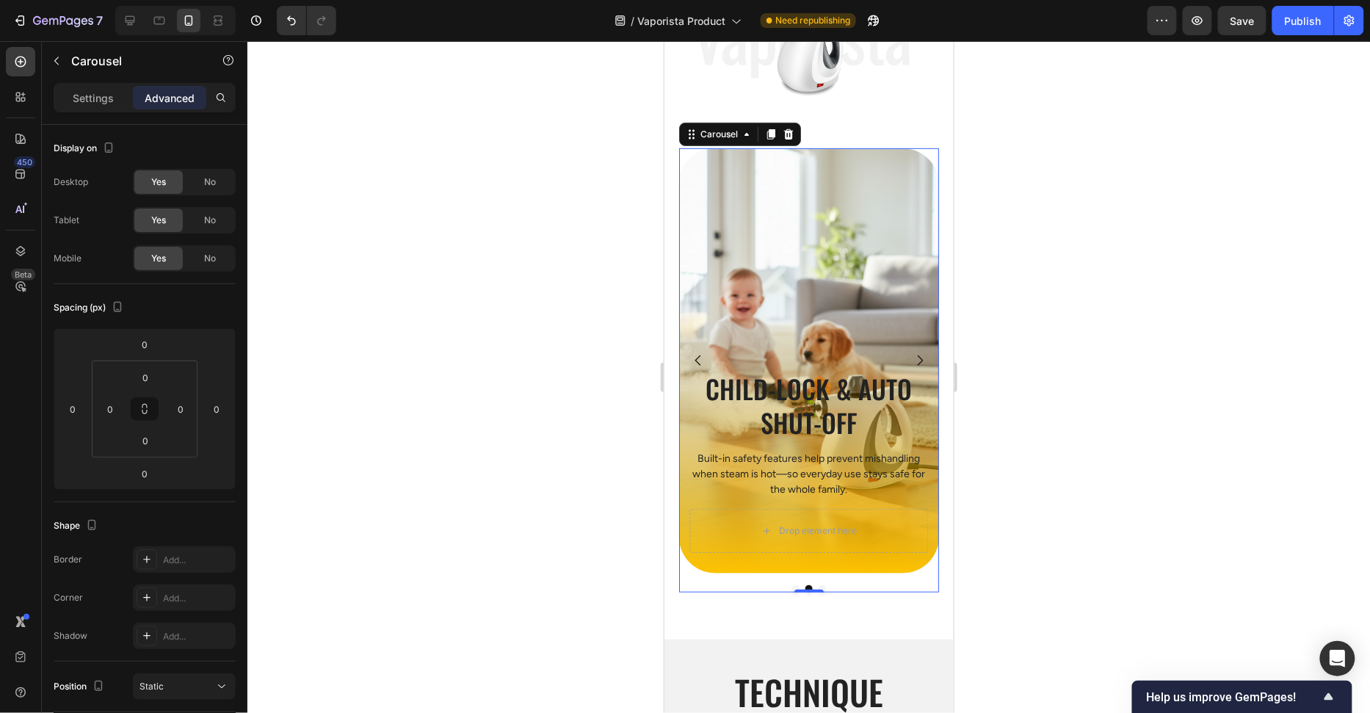
click at [1056, 493] on div at bounding box center [808, 377] width 1123 height 672
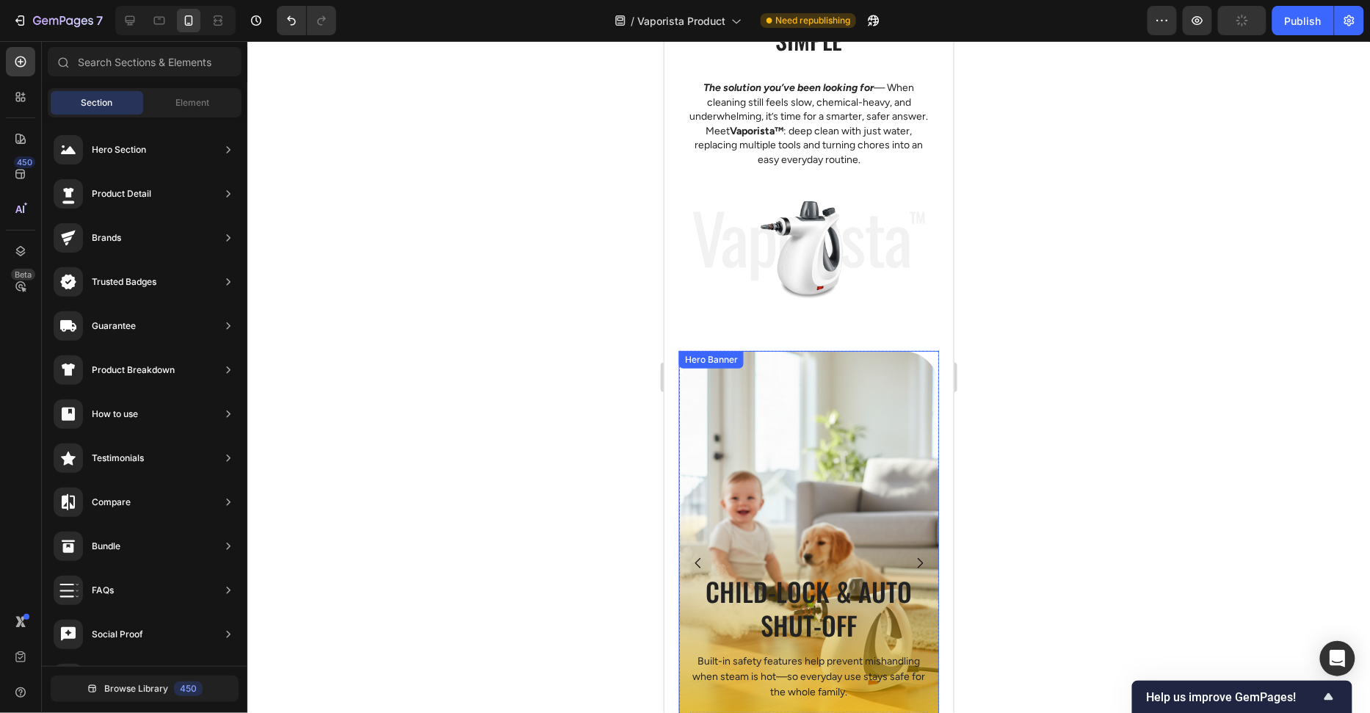
scroll to position [1698, 0]
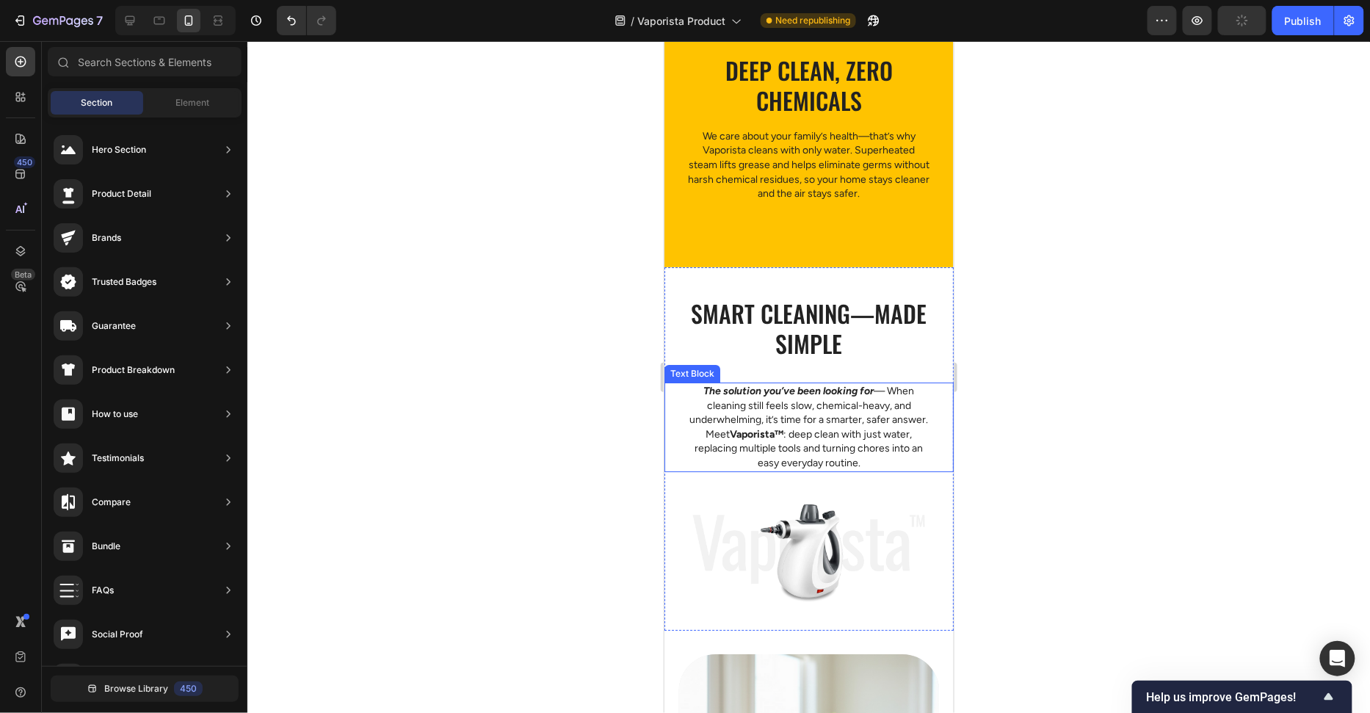
click at [843, 314] on h2 "Smart cleaning—made simple" at bounding box center [809, 328] width 246 height 64
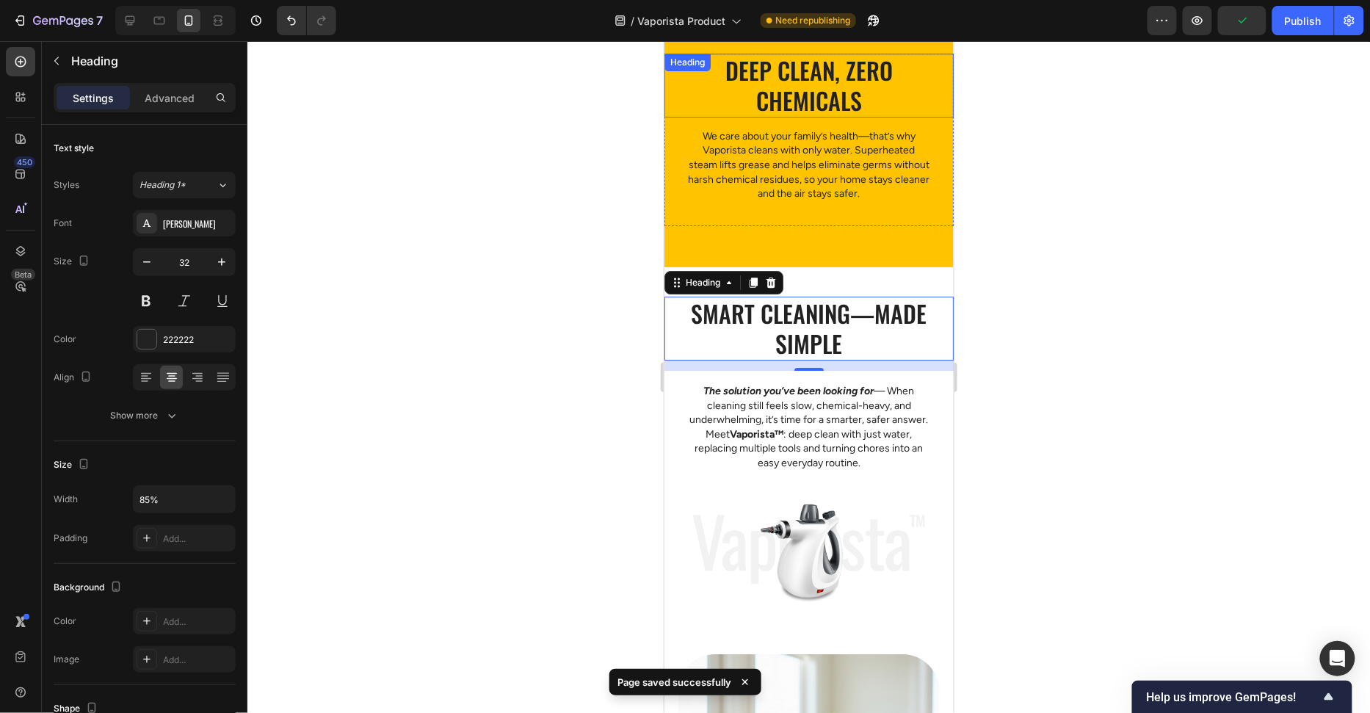
click at [835, 94] on h2 "Deep clean, zero chemicals" at bounding box center [809, 85] width 246 height 64
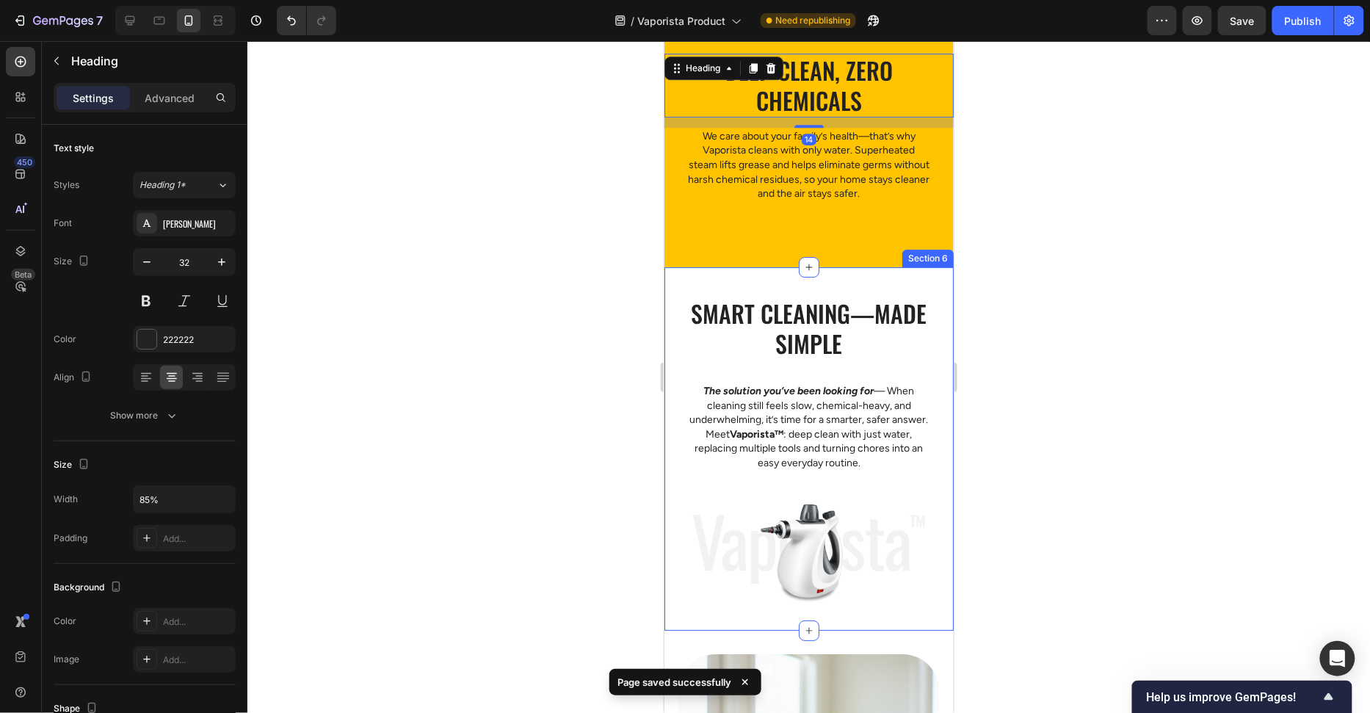
click at [837, 327] on h2 "Smart cleaning—made simple" at bounding box center [809, 328] width 246 height 64
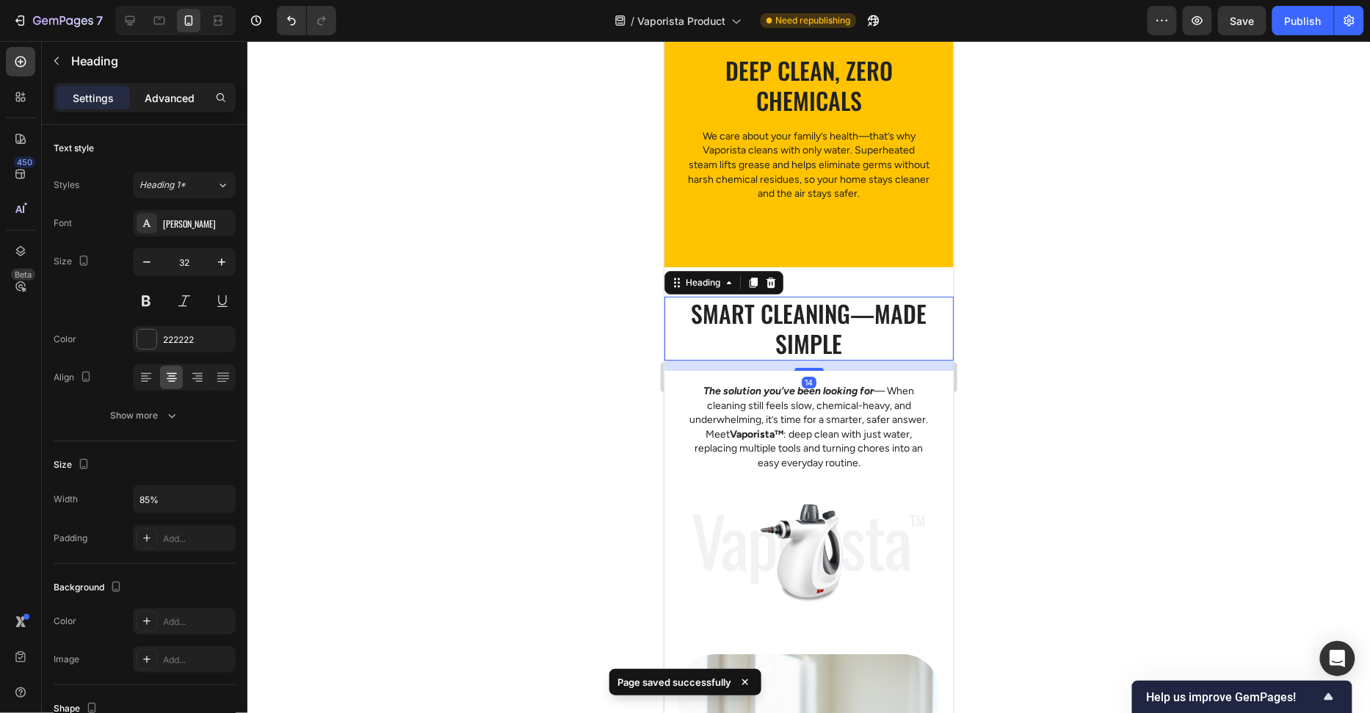
click at [180, 98] on p "Advanced" at bounding box center [170, 97] width 50 height 15
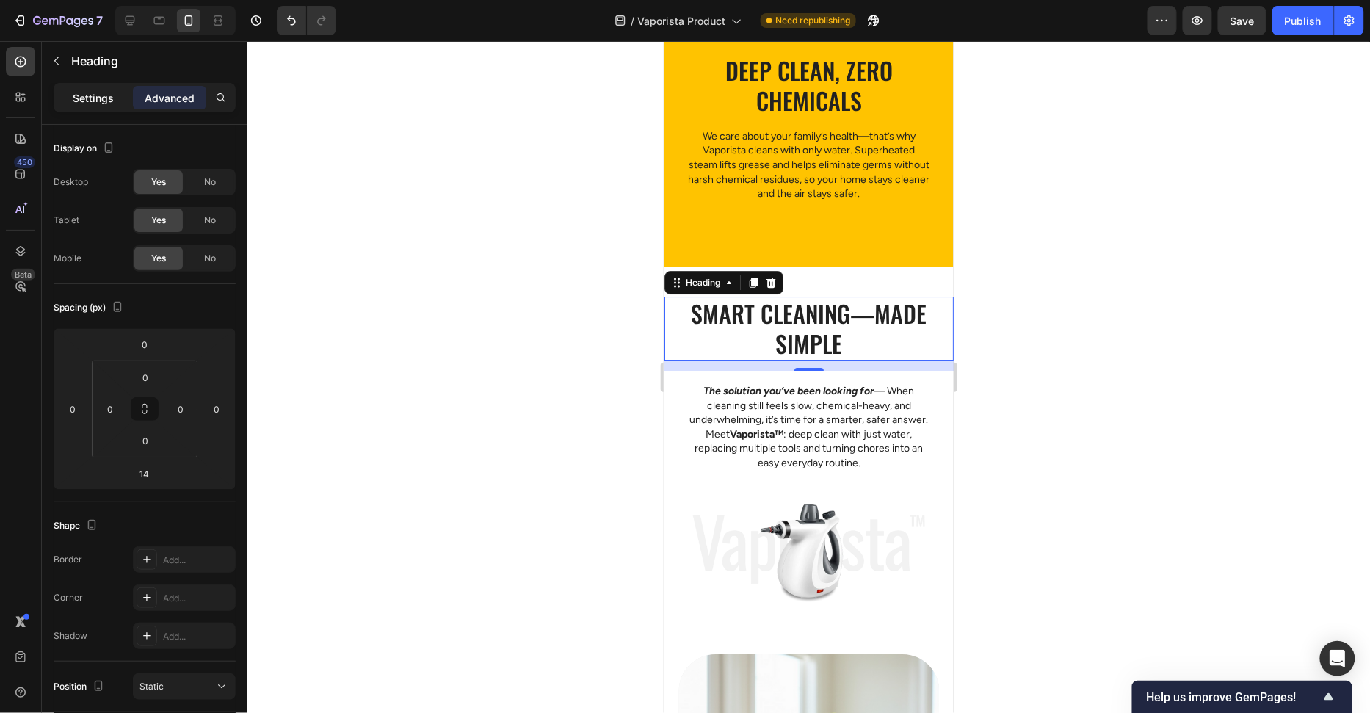
click at [118, 98] on div "Settings" at bounding box center [93, 97] width 73 height 23
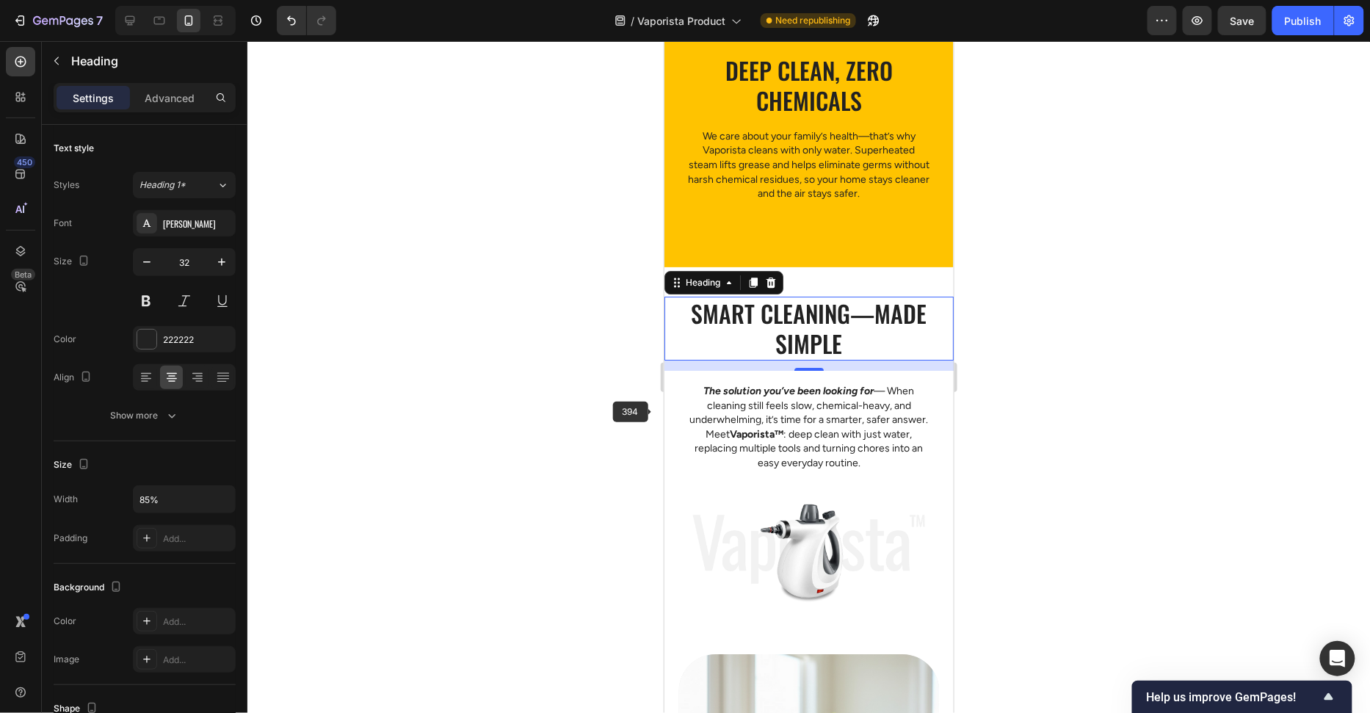
click at [590, 421] on div at bounding box center [808, 377] width 1123 height 672
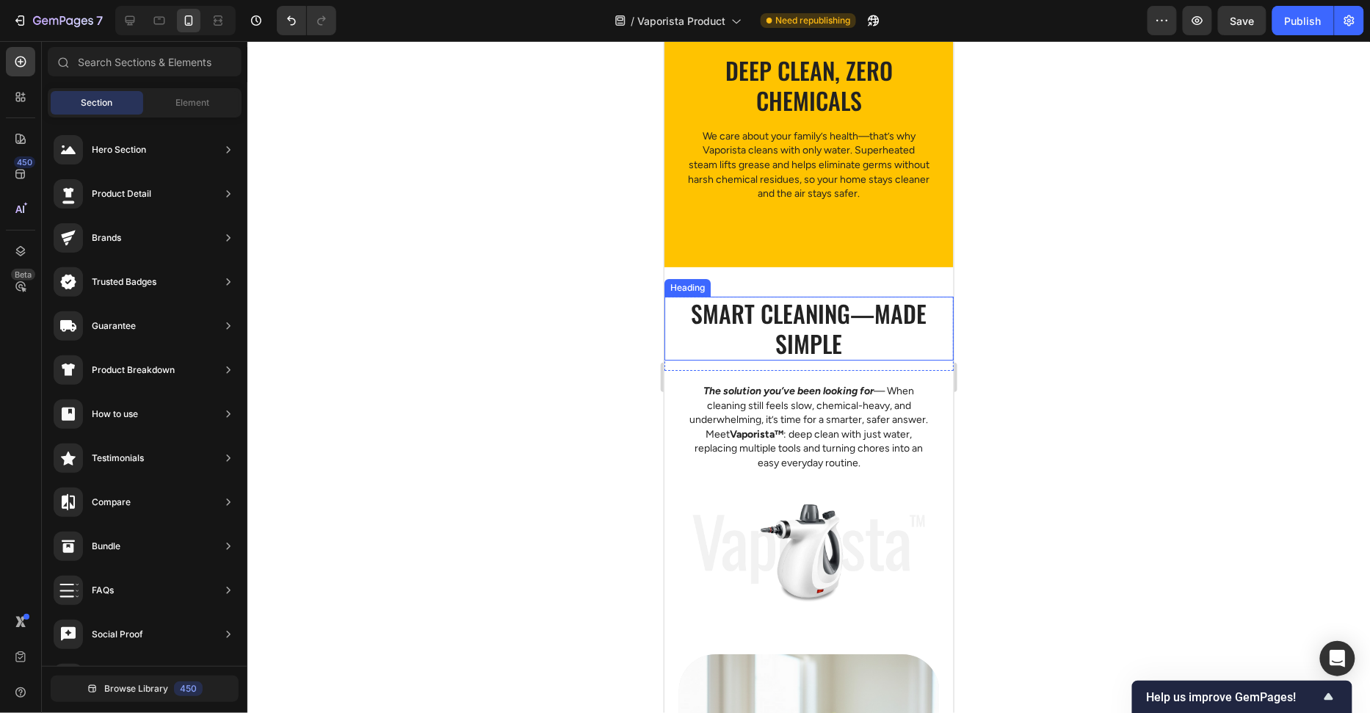
click at [794, 329] on h2 "Smart cleaning—made simple" at bounding box center [809, 328] width 246 height 64
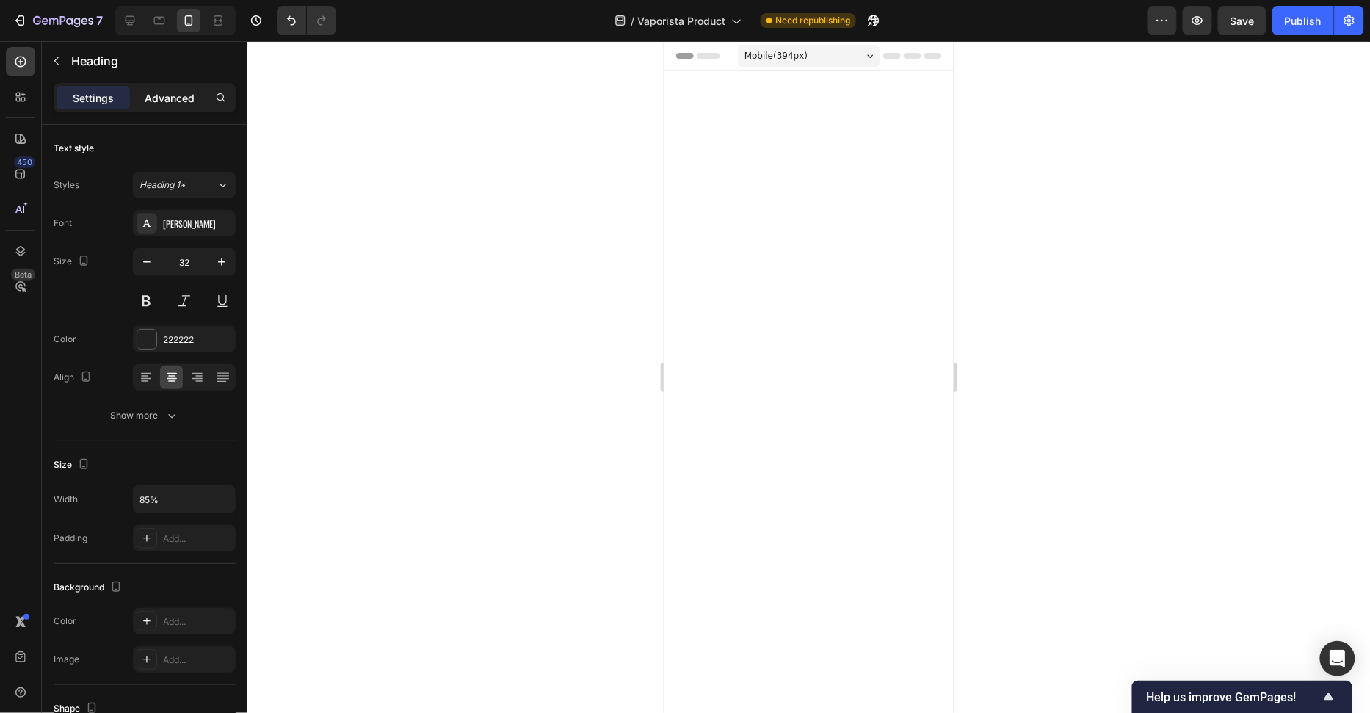
click at [159, 102] on p "Advanced" at bounding box center [170, 97] width 50 height 15
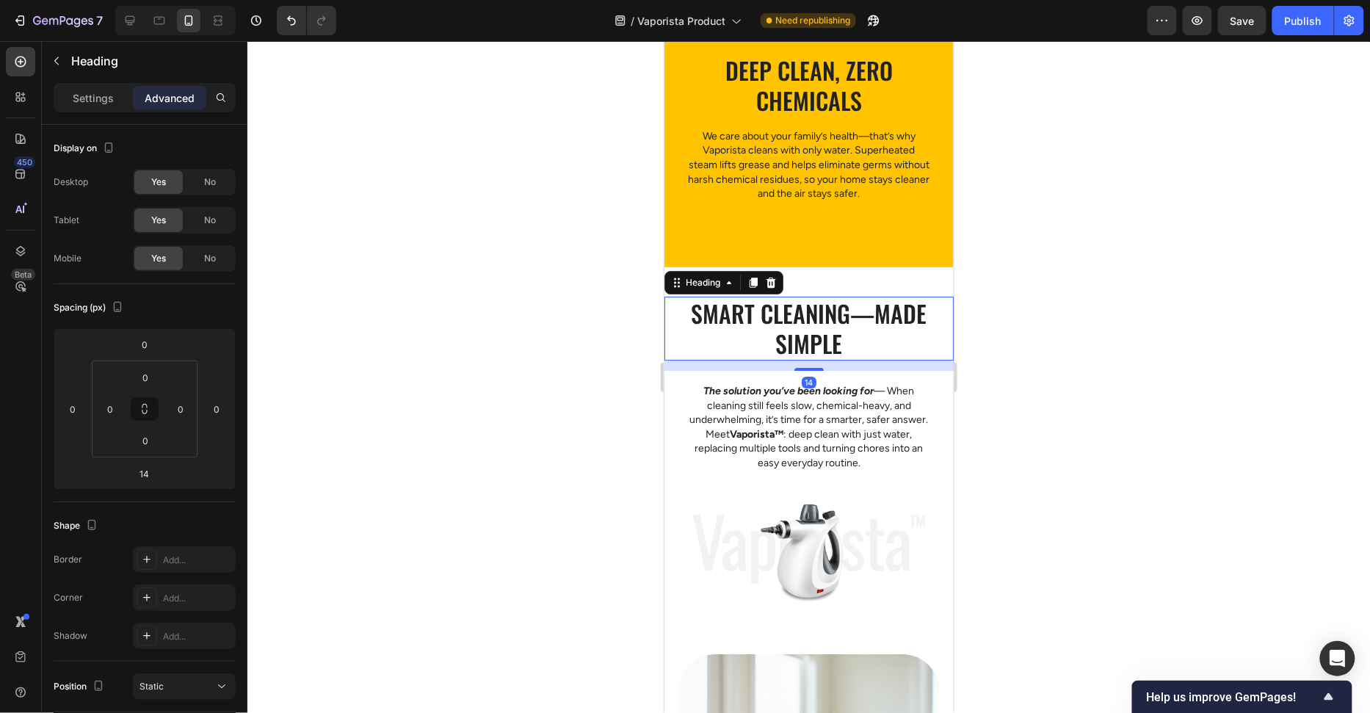
scroll to position [1698, 0]
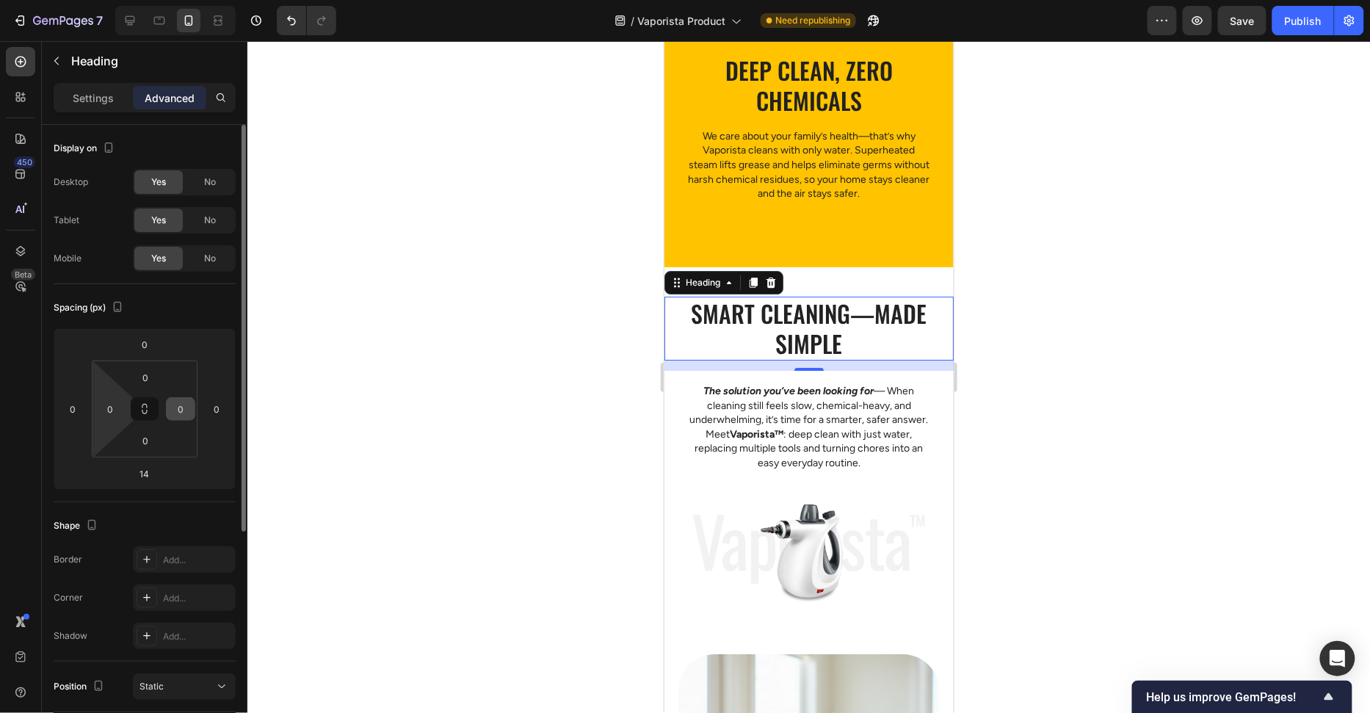
drag, startPoint x: 123, startPoint y: 407, endPoint x: 183, endPoint y: 408, distance: 60.2
click at [123, 407] on div "0" at bounding box center [109, 408] width 29 height 23
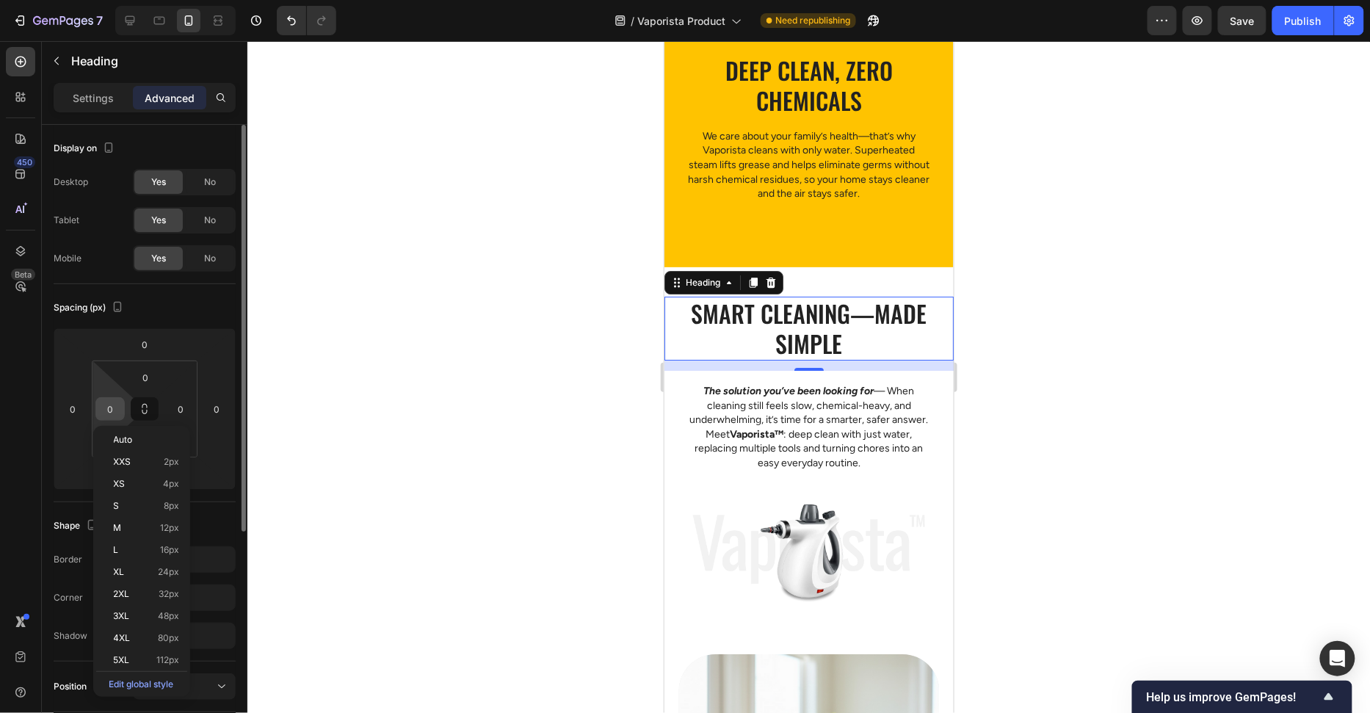
click at [115, 400] on input "0" at bounding box center [110, 409] width 22 height 22
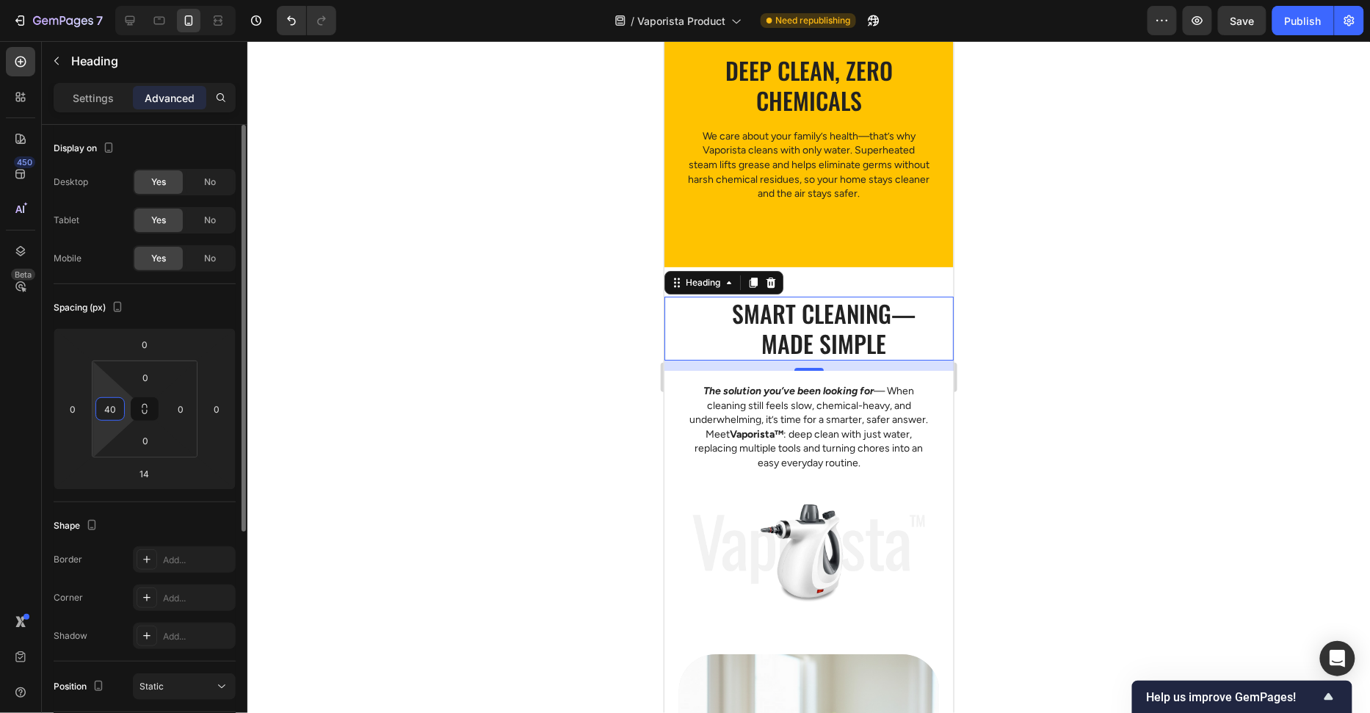
type input "40"
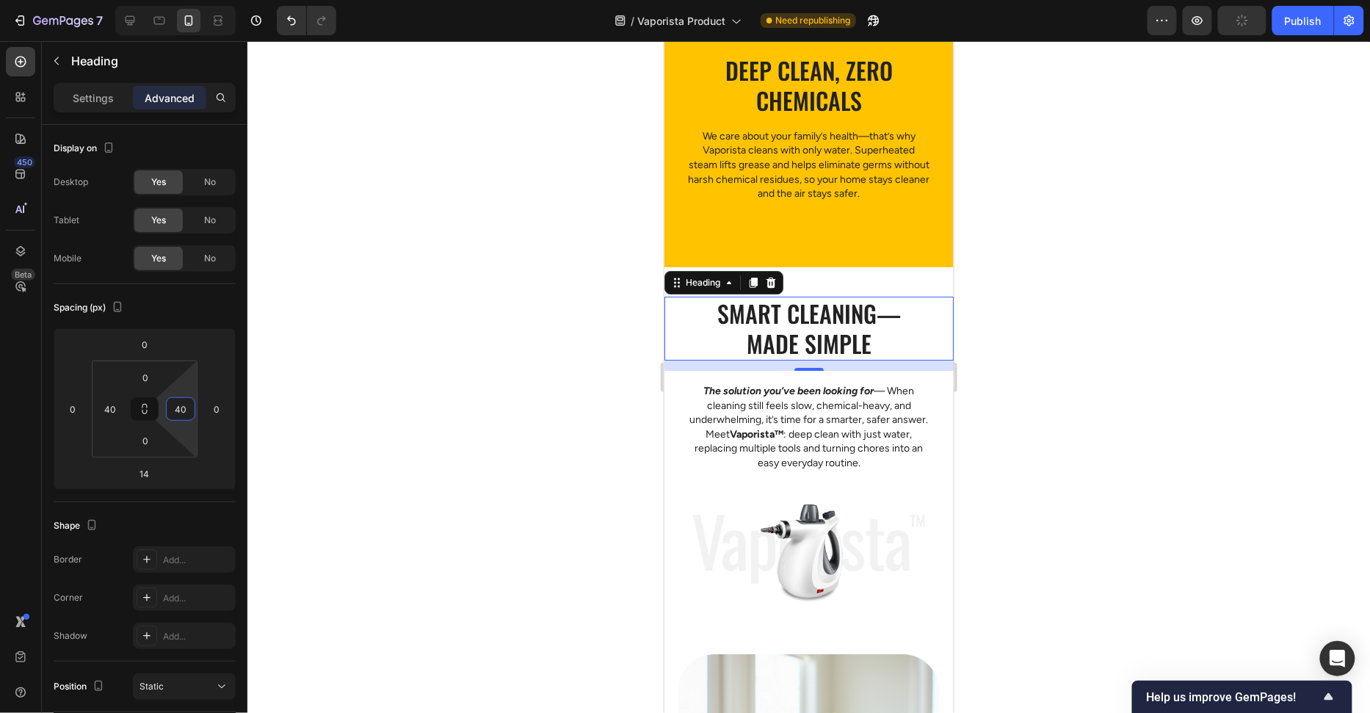
type input "40"
click at [876, 312] on h2 "Smart cleaning—made simple" at bounding box center [809, 328] width 196 height 64
drag, startPoint x: 876, startPoint y: 313, endPoint x: 924, endPoint y: 313, distance: 47.7
click at [924, 313] on div "Smart cleaning—made simple Heading 14" at bounding box center [808, 328] width 289 height 64
click at [1119, 297] on div at bounding box center [808, 377] width 1123 height 672
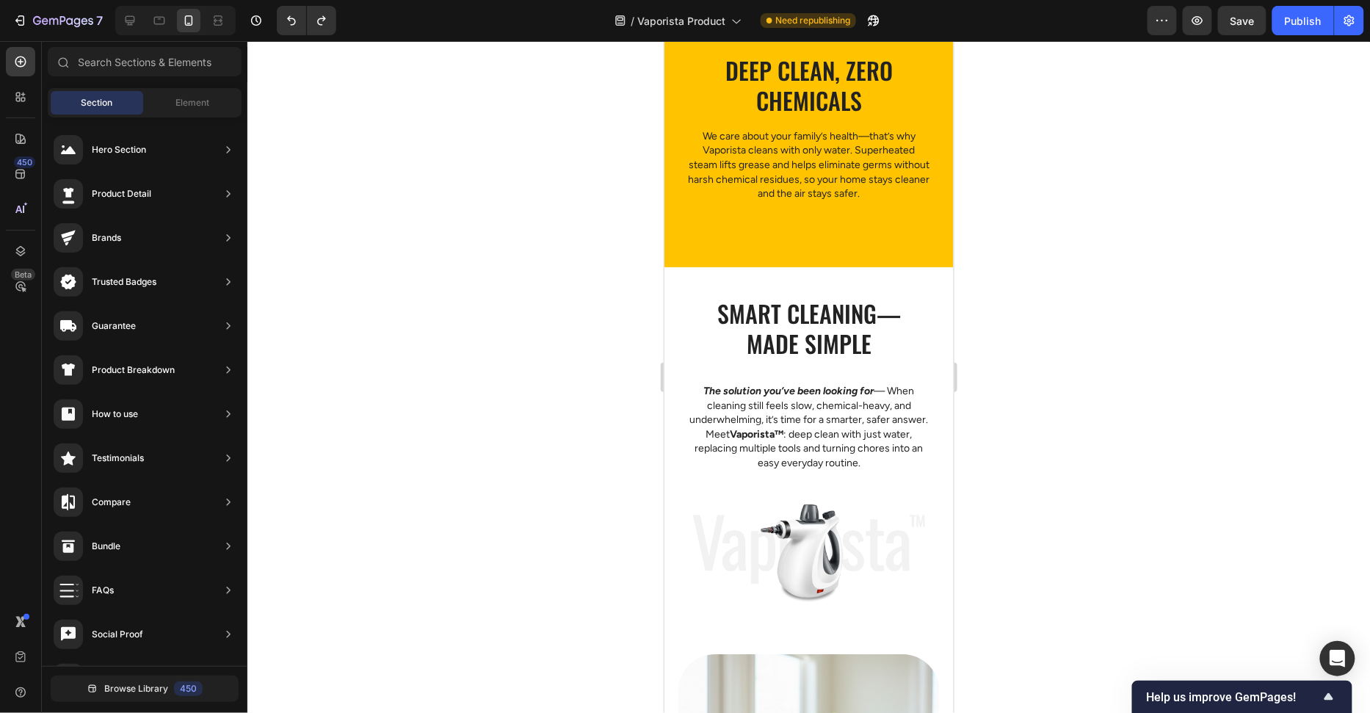
click at [1106, 305] on div at bounding box center [808, 377] width 1123 height 672
click at [859, 416] on p "The solution you’ve been looking for — When cleaning still feels slow, chemical…" at bounding box center [808, 426] width 243 height 87
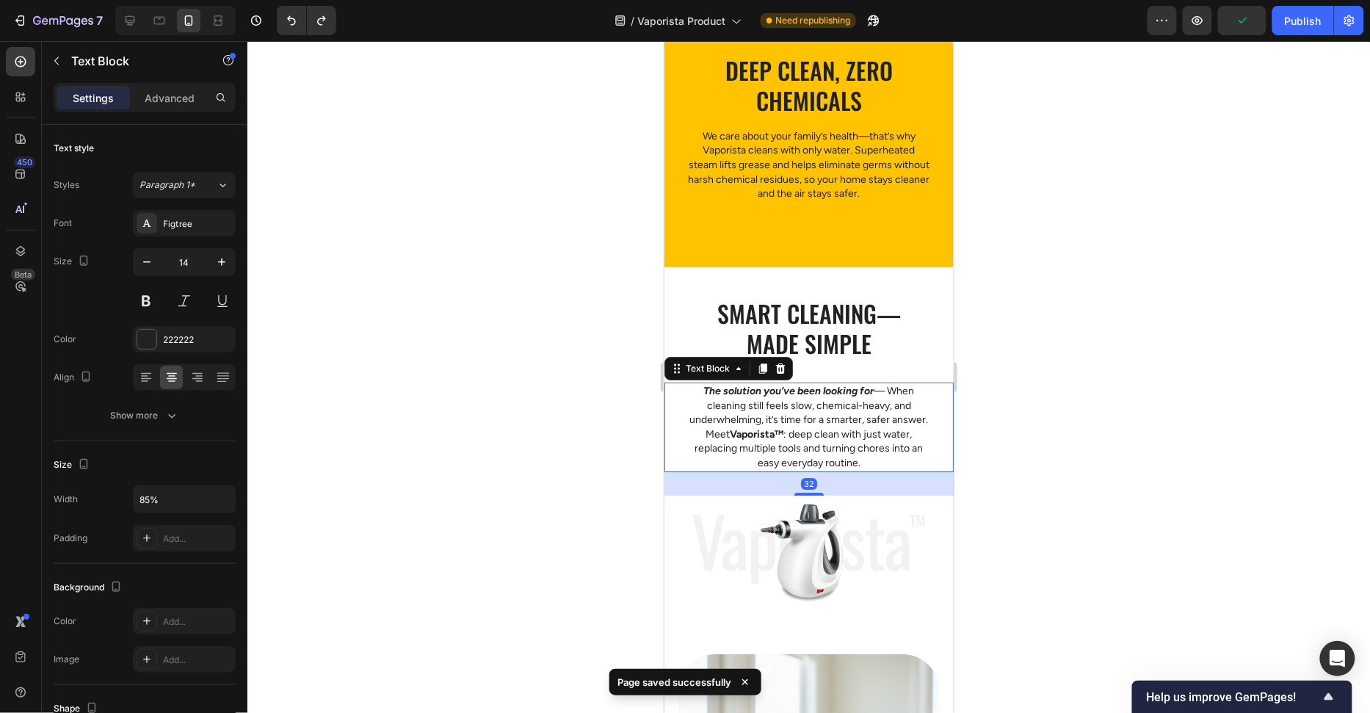
click at [838, 540] on img at bounding box center [807, 551] width 231 height 112
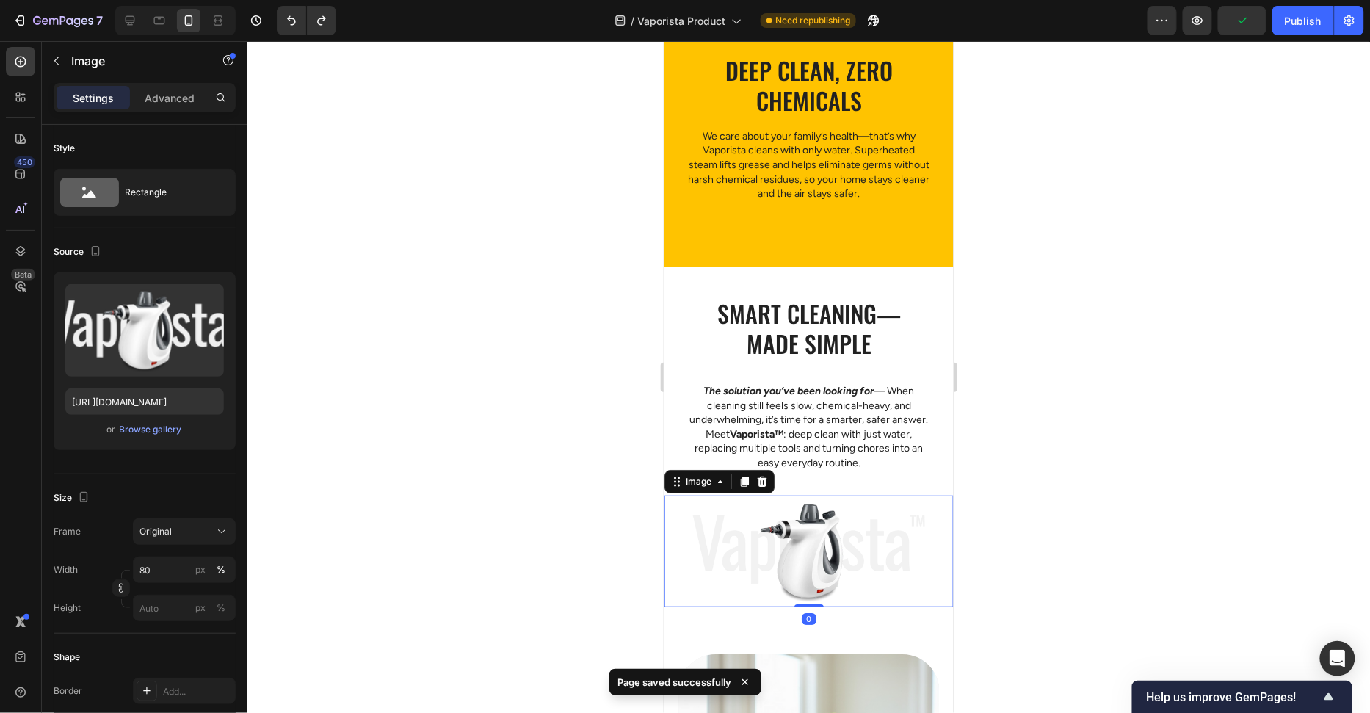
click at [1078, 407] on div at bounding box center [808, 377] width 1123 height 672
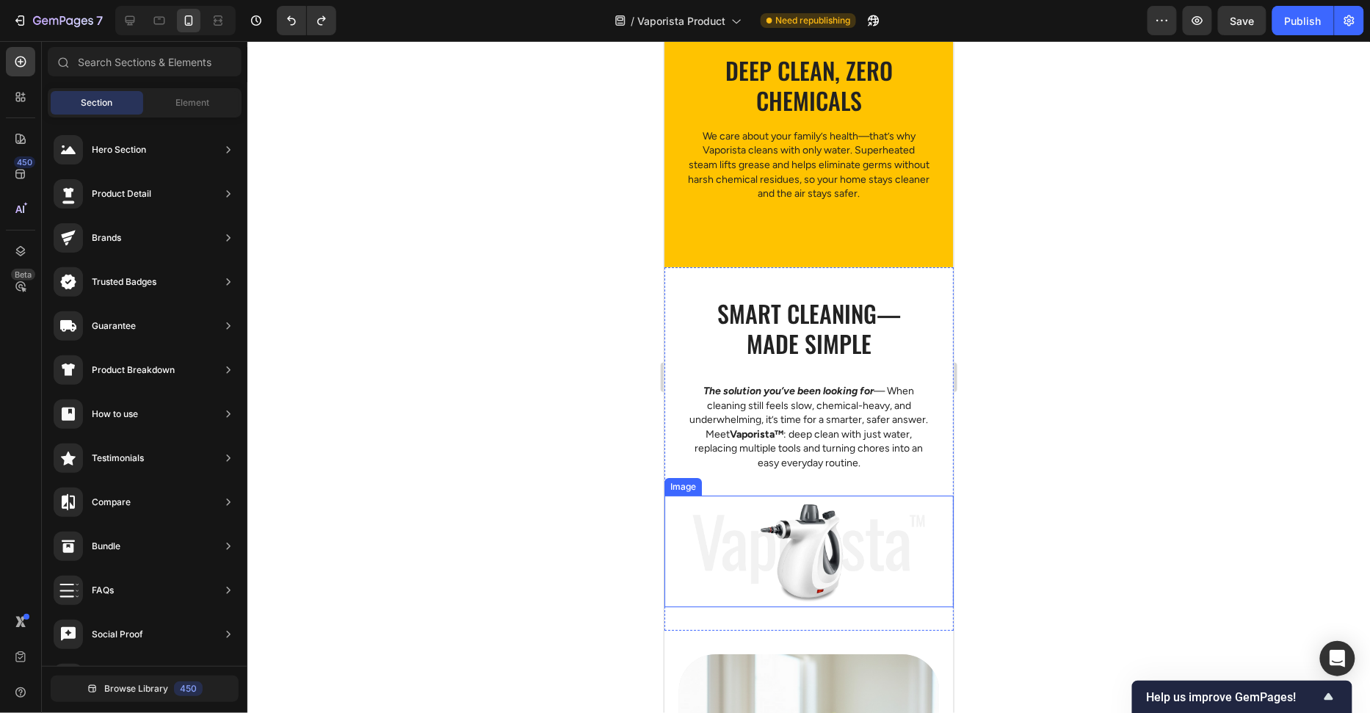
click at [774, 516] on img at bounding box center [807, 551] width 231 height 112
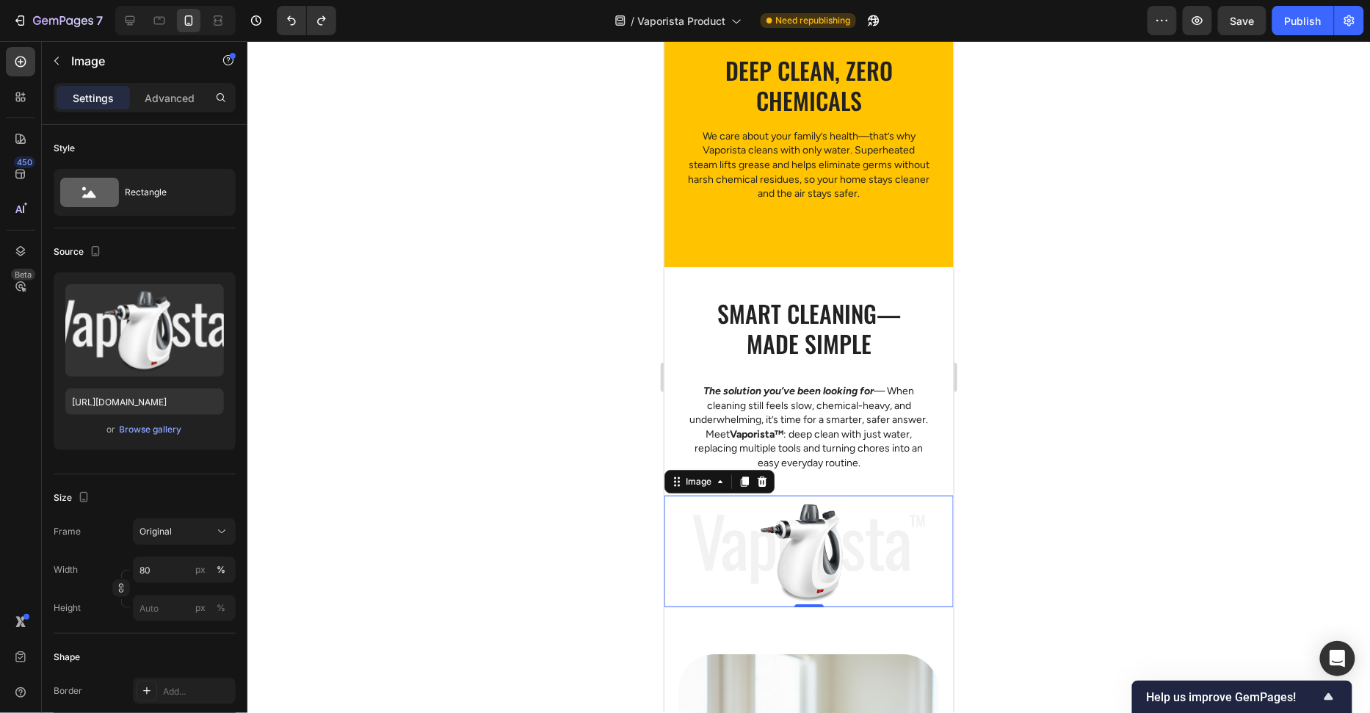
click at [478, 468] on div at bounding box center [808, 377] width 1123 height 672
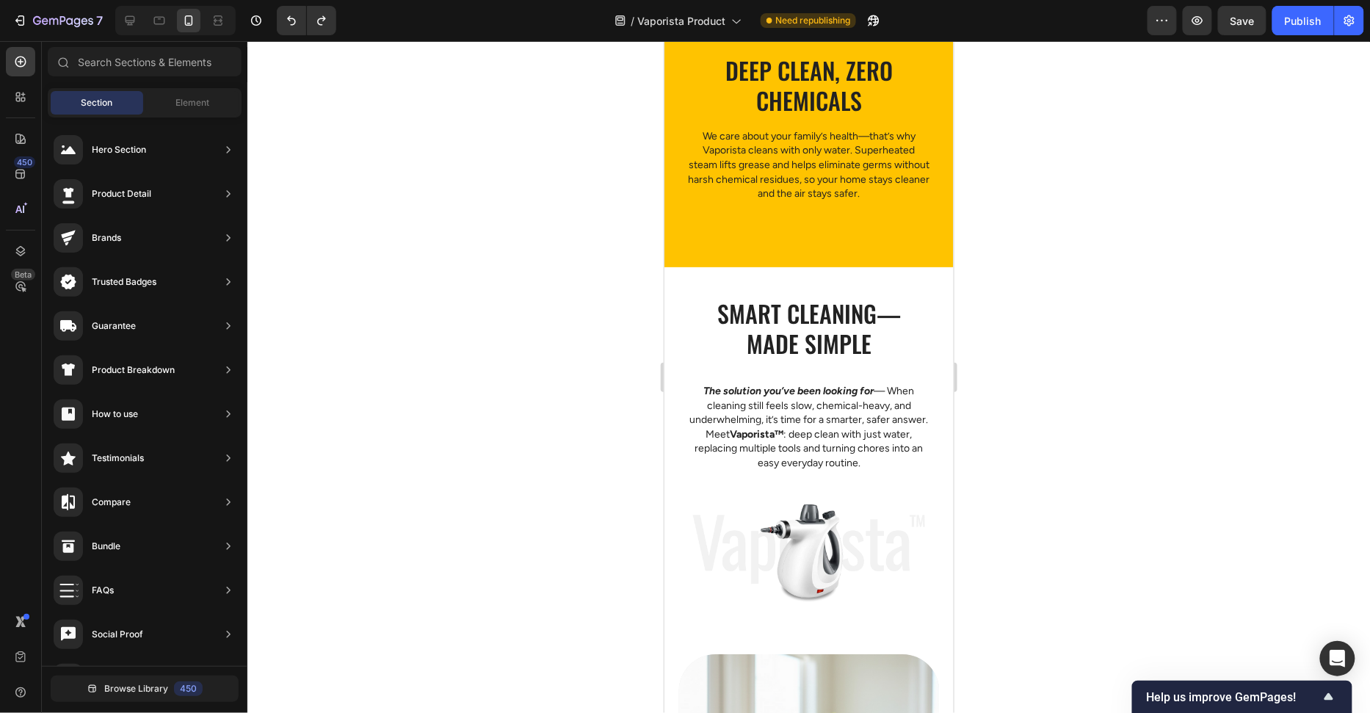
click at [787, 550] on img at bounding box center [807, 551] width 231 height 112
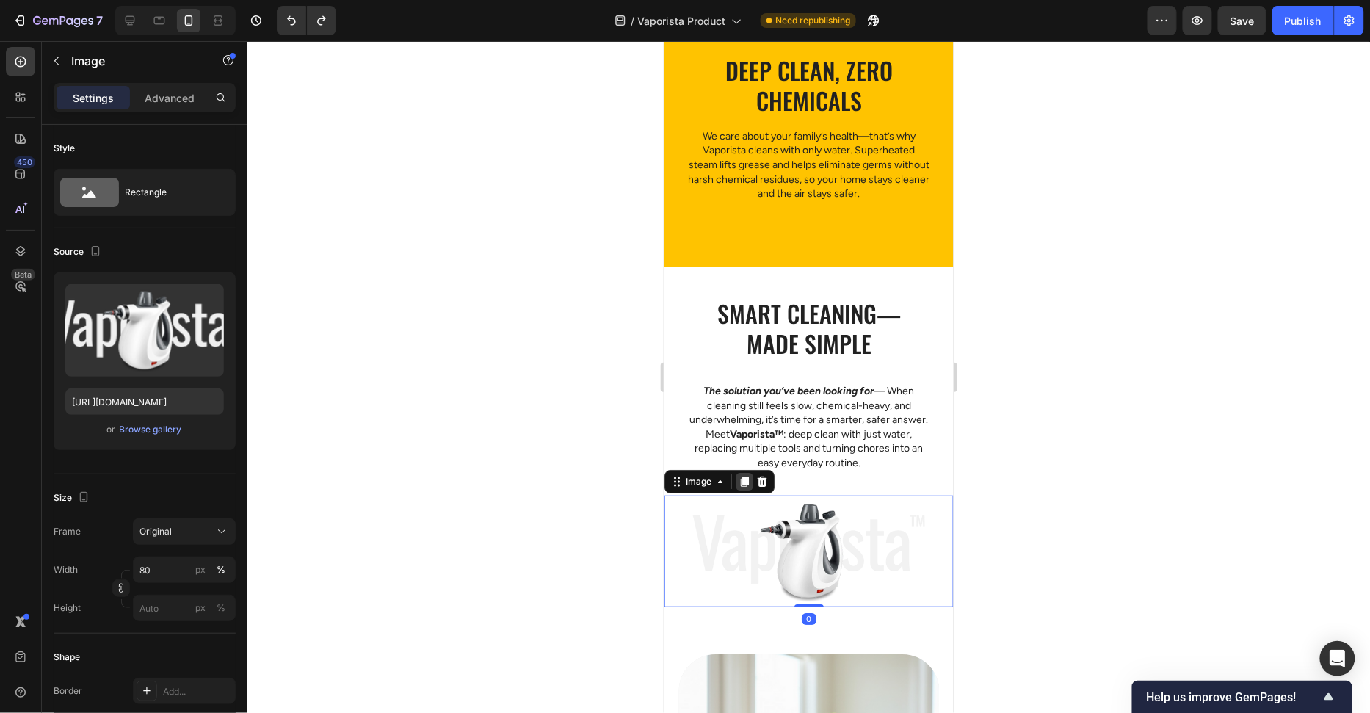
click at [742, 479] on icon at bounding box center [744, 481] width 8 height 10
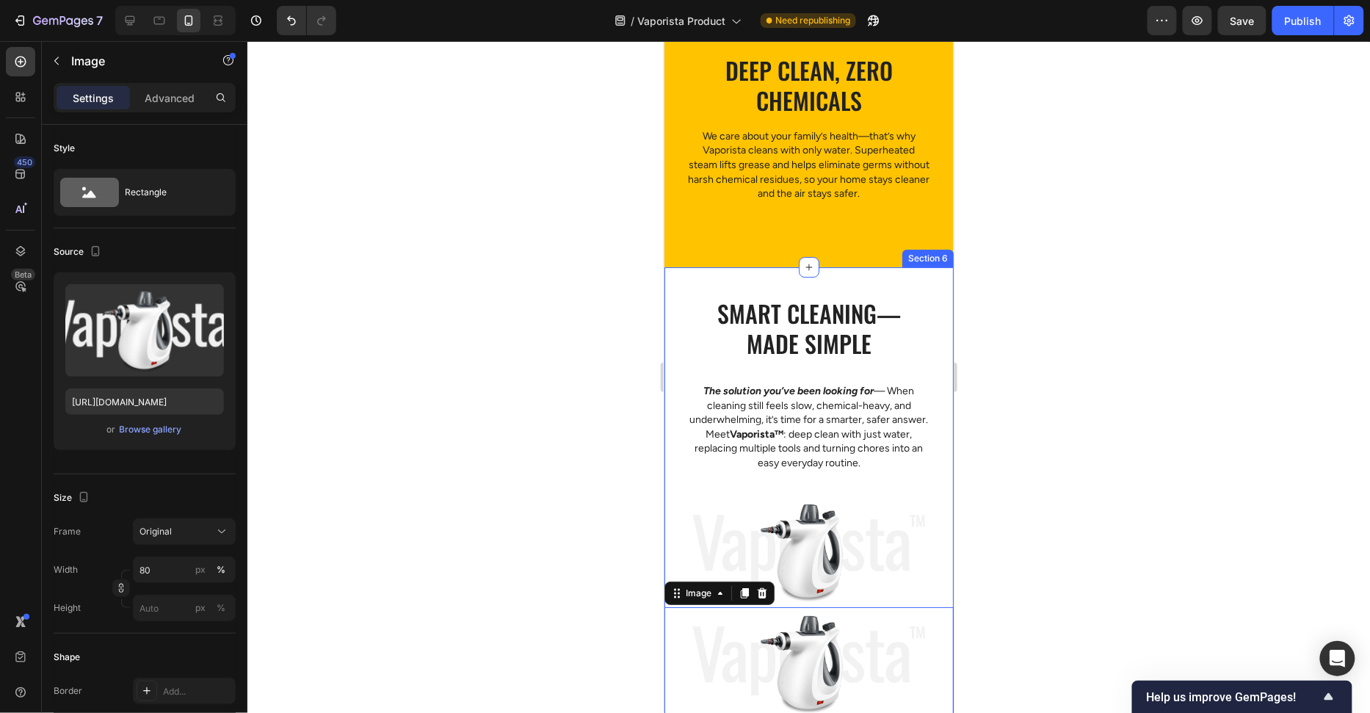
click at [860, 526] on img at bounding box center [807, 551] width 231 height 112
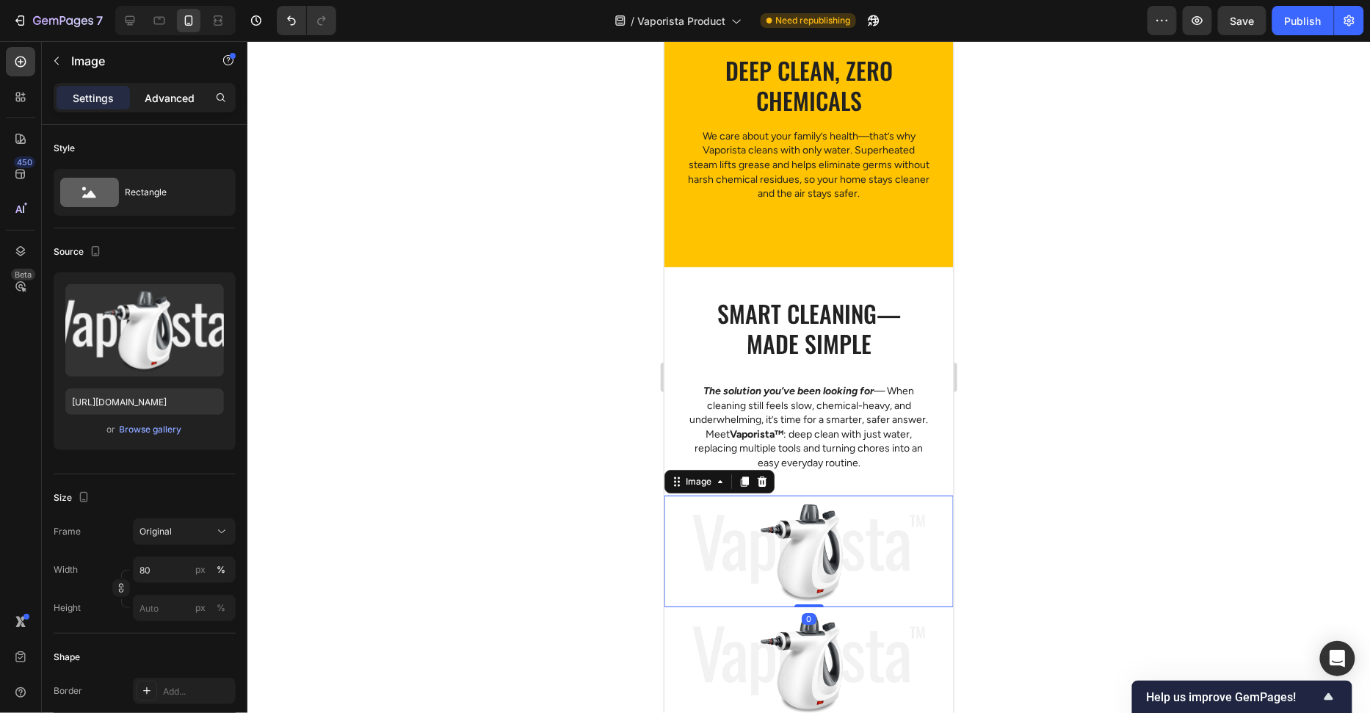
click at [167, 105] on div "Advanced" at bounding box center [169, 97] width 73 height 23
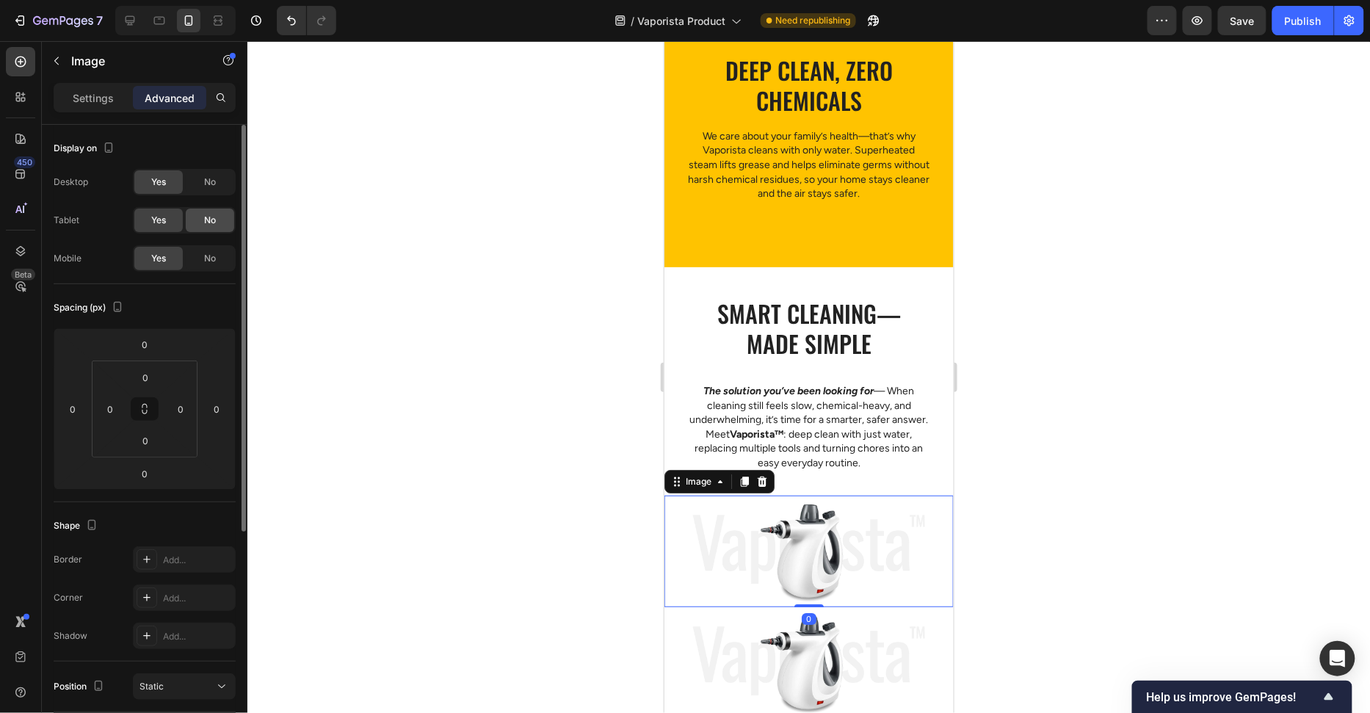
click at [211, 216] on span "No" at bounding box center [210, 220] width 12 height 13
click at [217, 178] on div "No" at bounding box center [210, 181] width 48 height 23
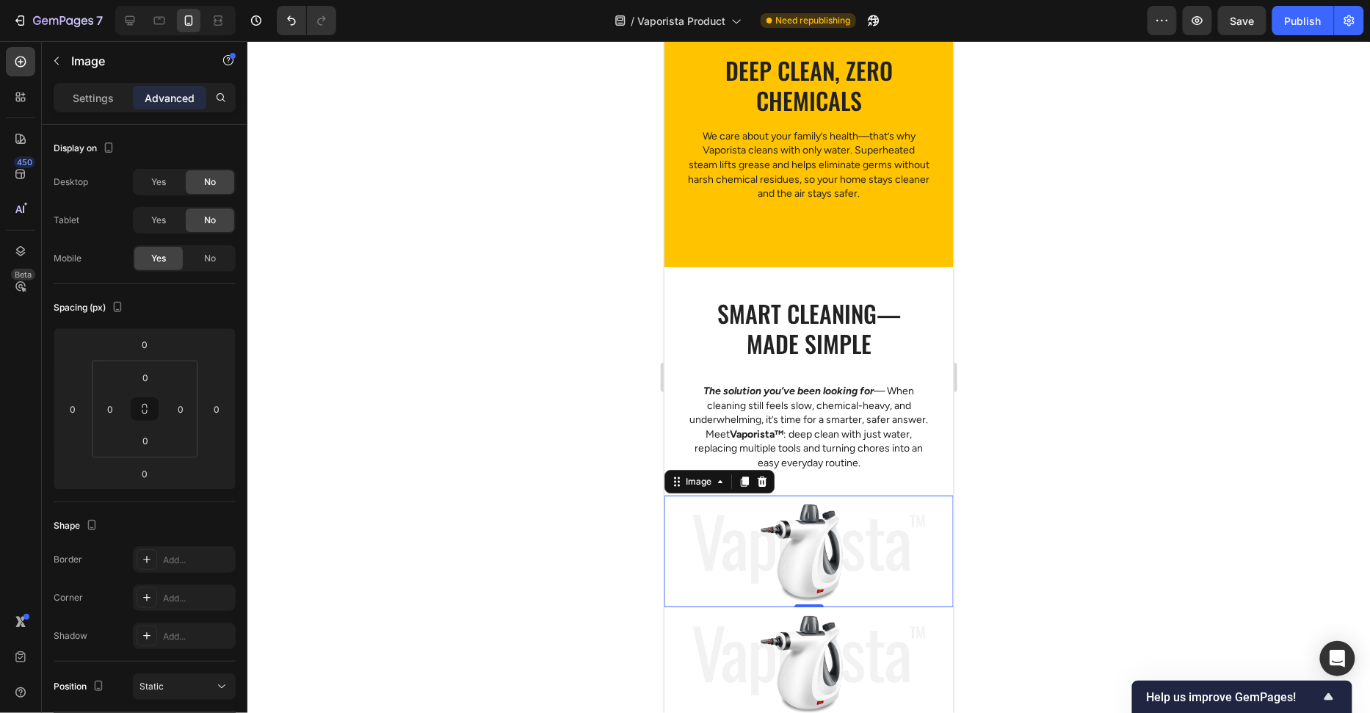
click at [806, 562] on img at bounding box center [807, 551] width 231 height 112
click at [855, 631] on img at bounding box center [807, 662] width 231 height 112
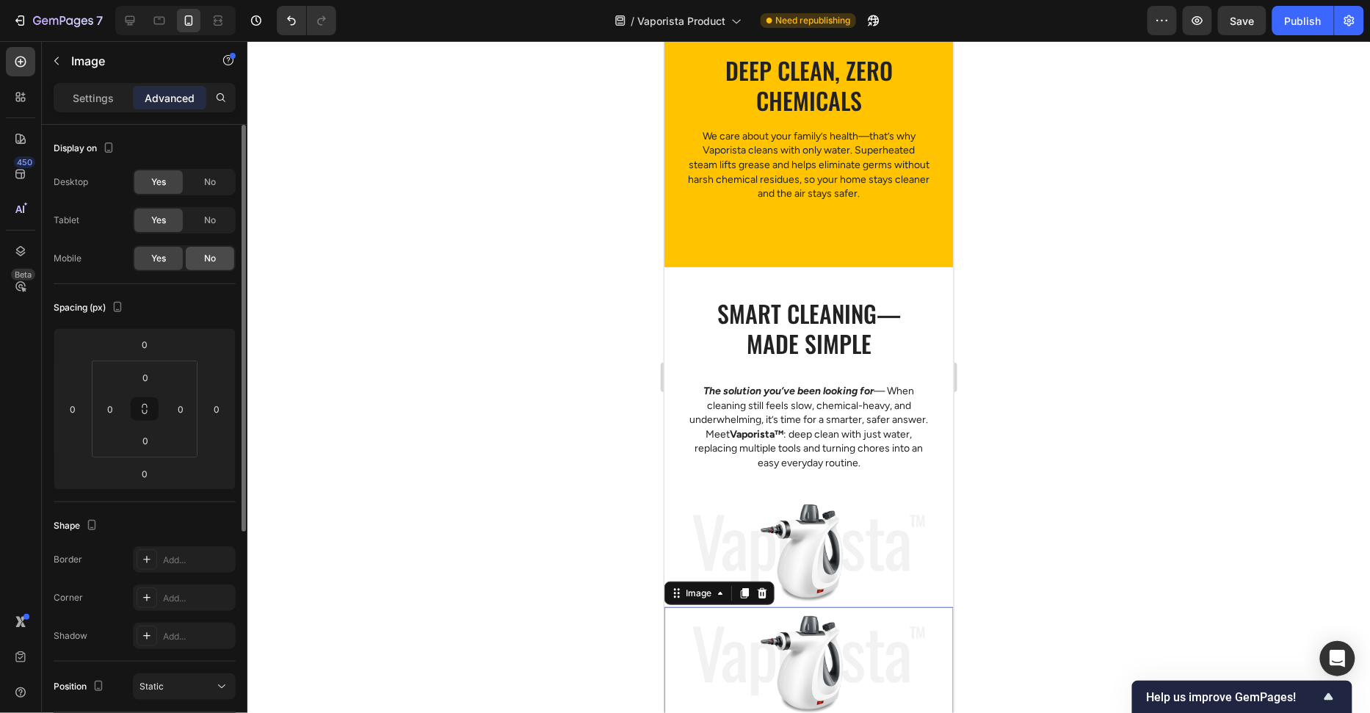
click at [195, 261] on div "No" at bounding box center [210, 258] width 48 height 23
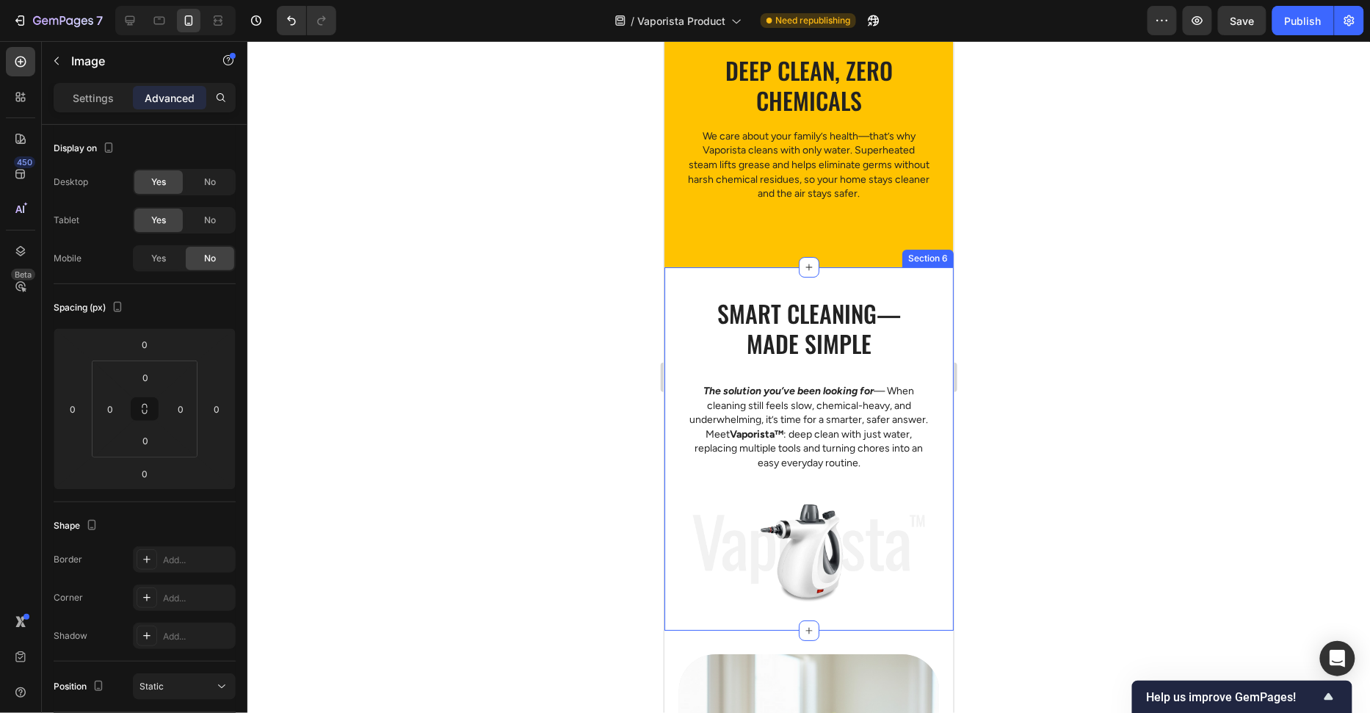
click at [881, 555] on img at bounding box center [807, 551] width 231 height 112
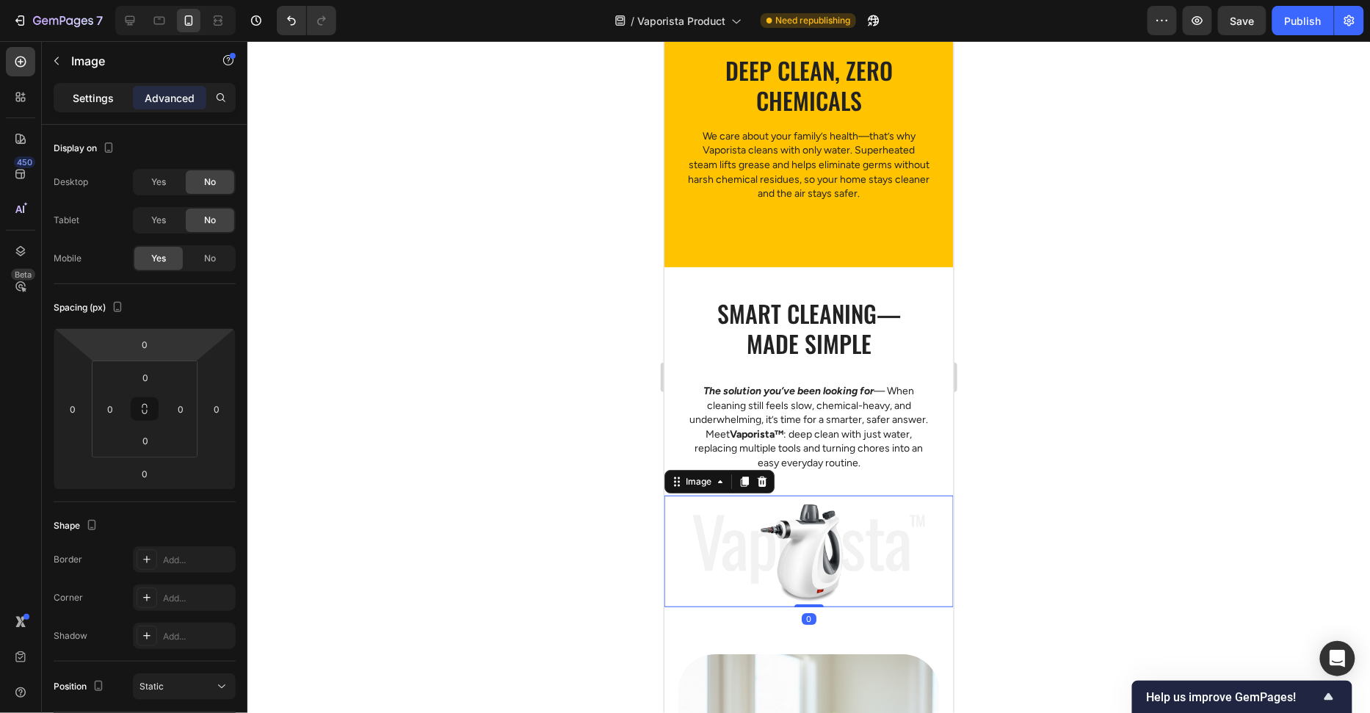
click at [90, 94] on p "Settings" at bounding box center [93, 97] width 41 height 15
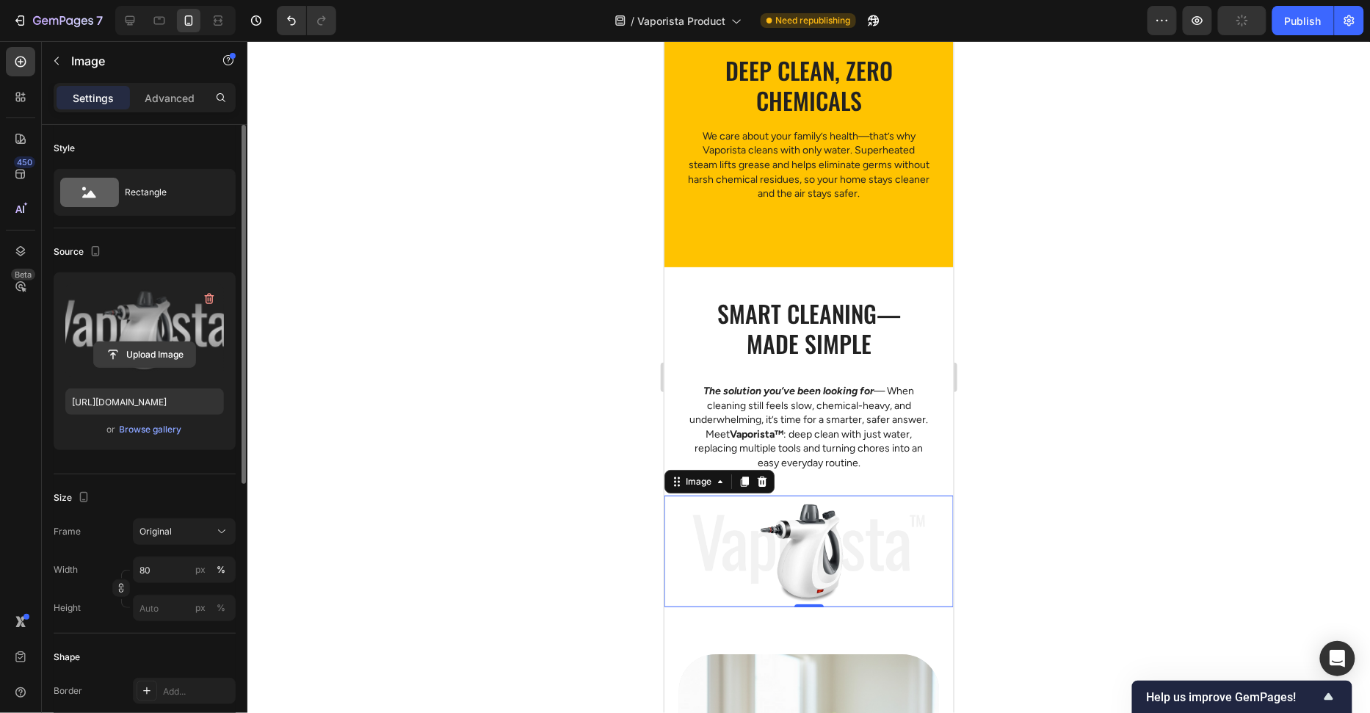
click at [158, 358] on input "file" at bounding box center [144, 354] width 101 height 25
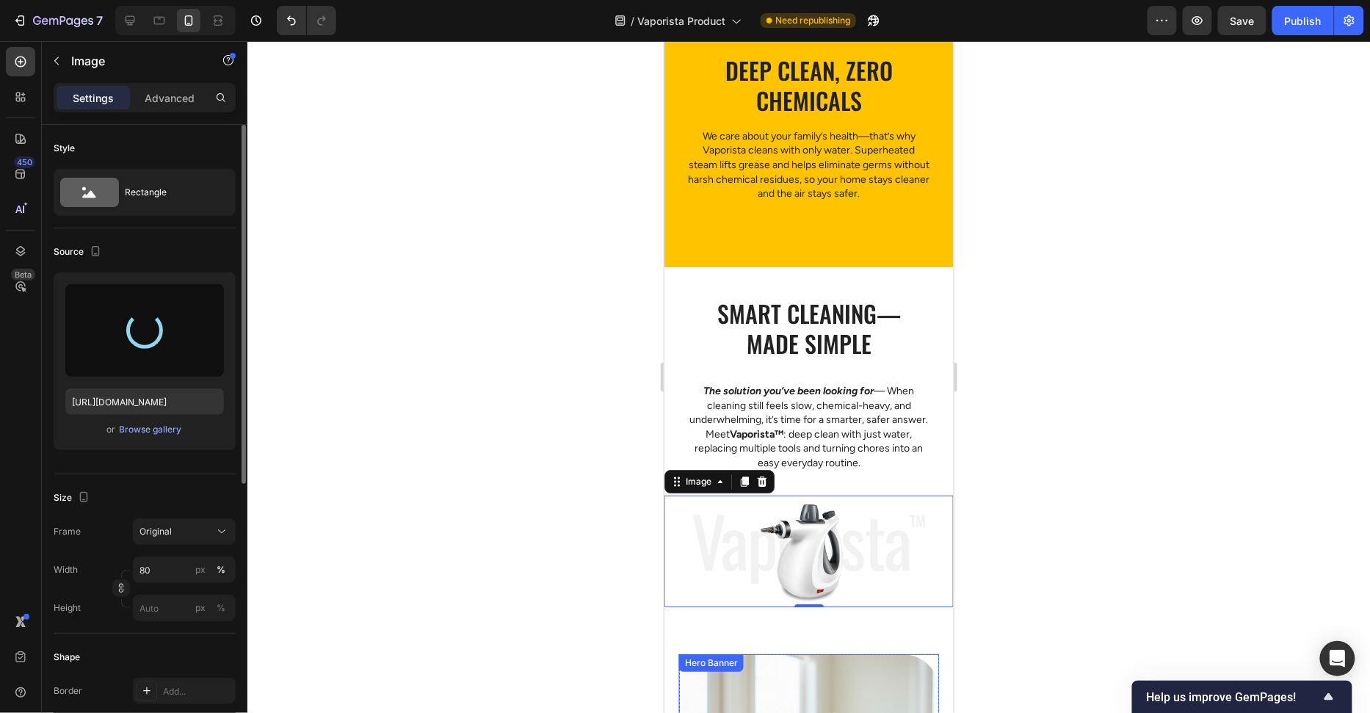
type input "https://cdn.shopify.com/s/files/1/0658/8314/4303/files/gempages_582876836208313…"
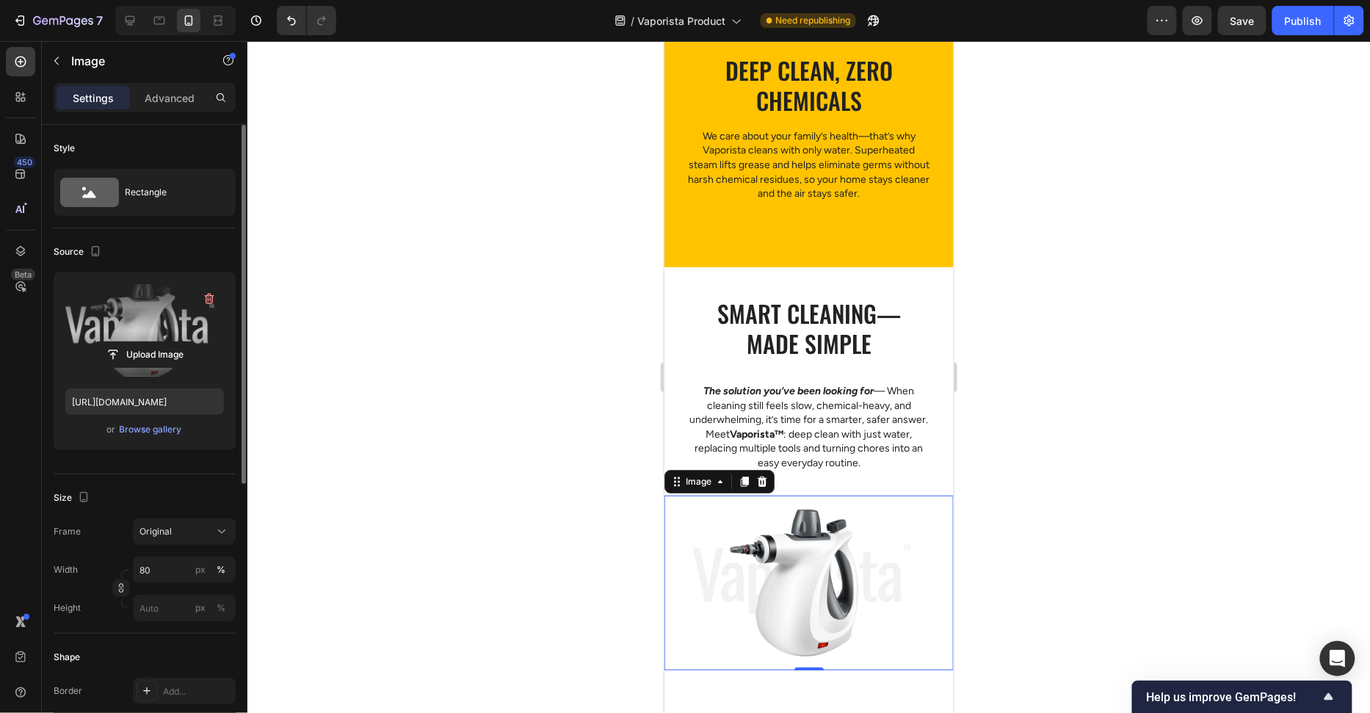
click at [1134, 327] on div at bounding box center [808, 377] width 1123 height 672
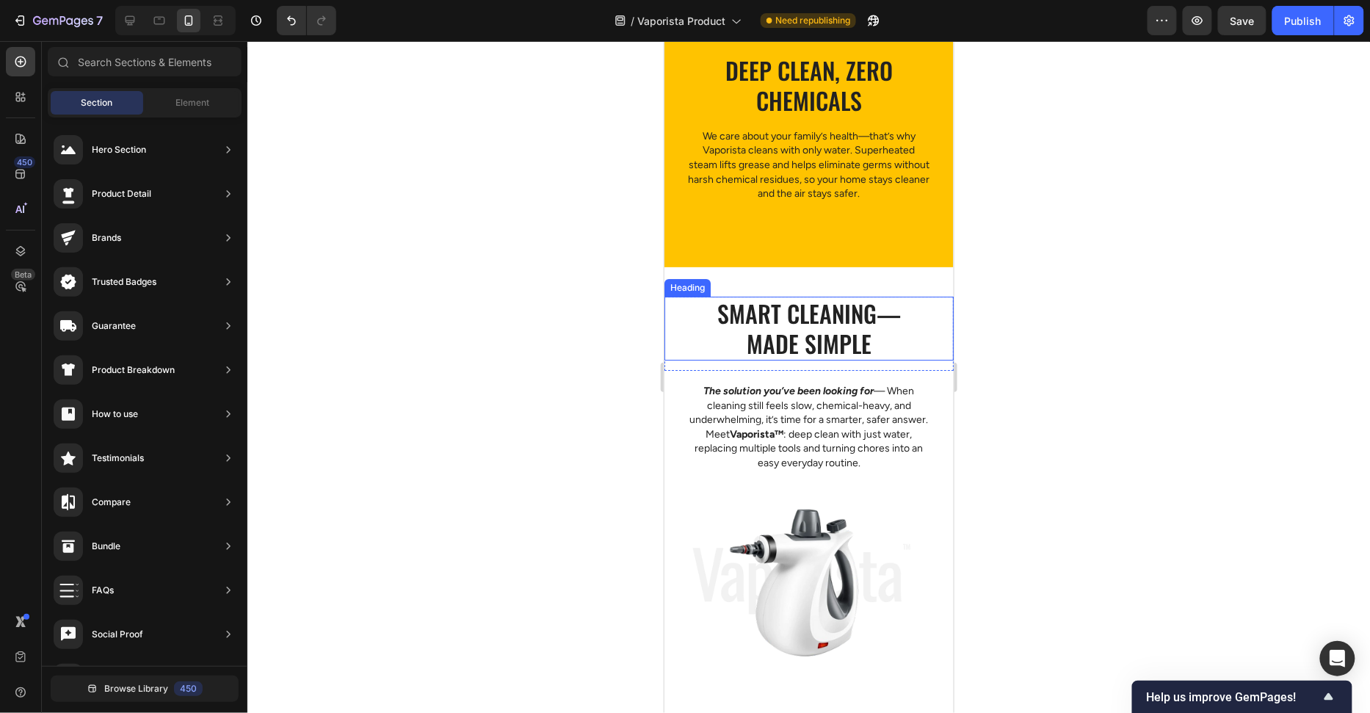
click at [850, 320] on h2 "Smart cleaning—made simple" at bounding box center [809, 328] width 196 height 64
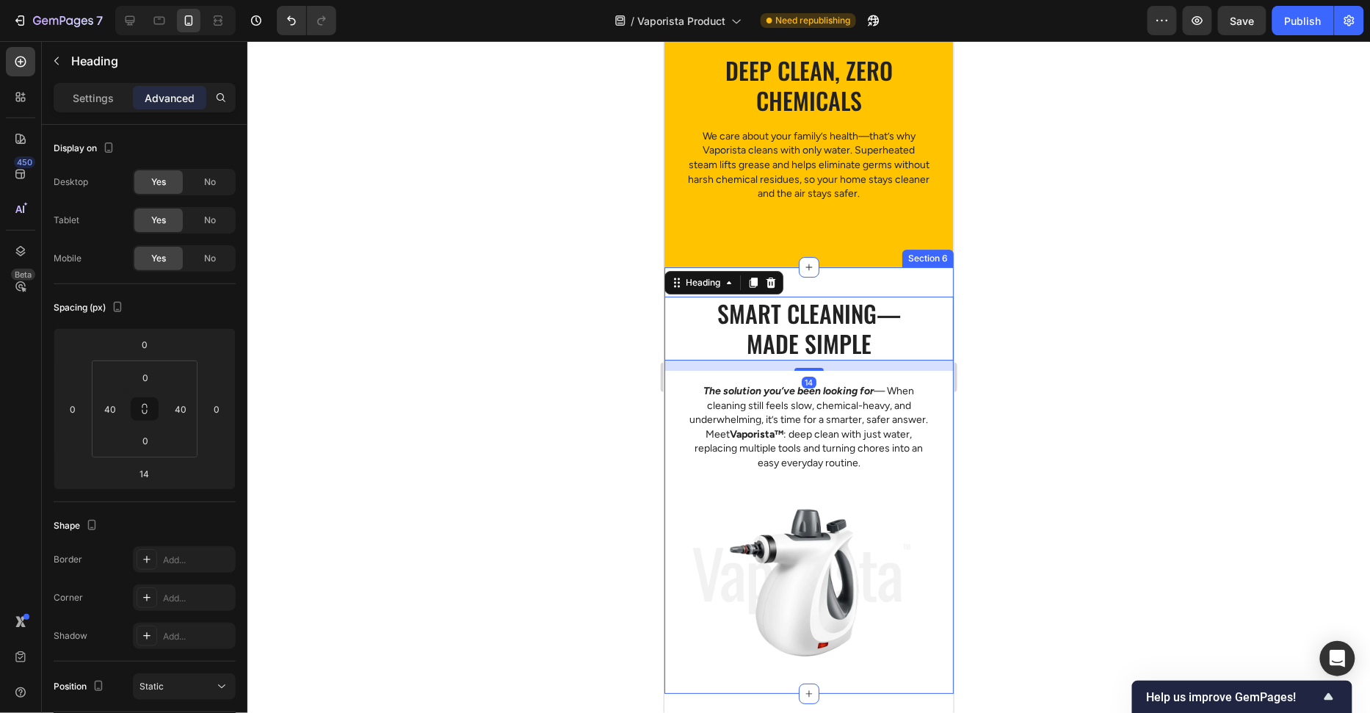
click at [822, 391] on strong "The solution you’ve been looking for" at bounding box center [788, 390] width 170 height 12
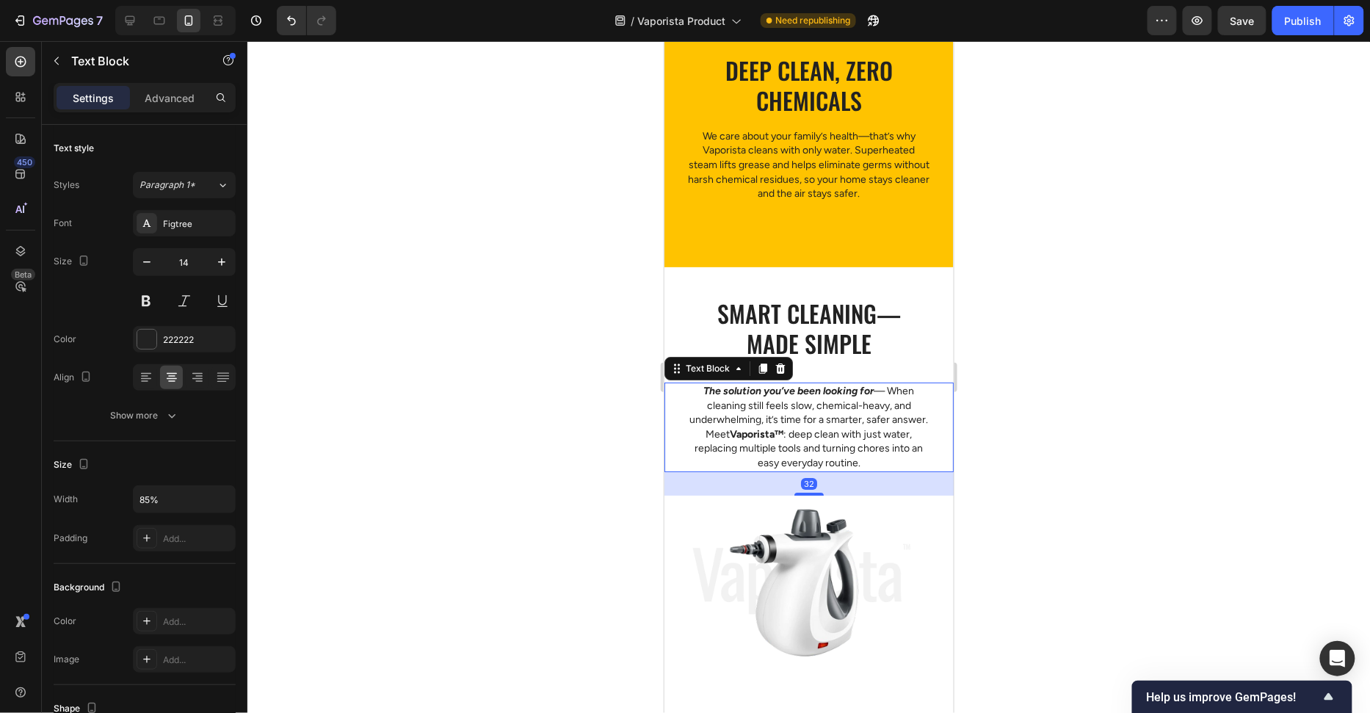
click at [860, 374] on div "Smart cleaning—made simple Heading Row The solution you’ve been looking for — W…" at bounding box center [808, 483] width 289 height 374
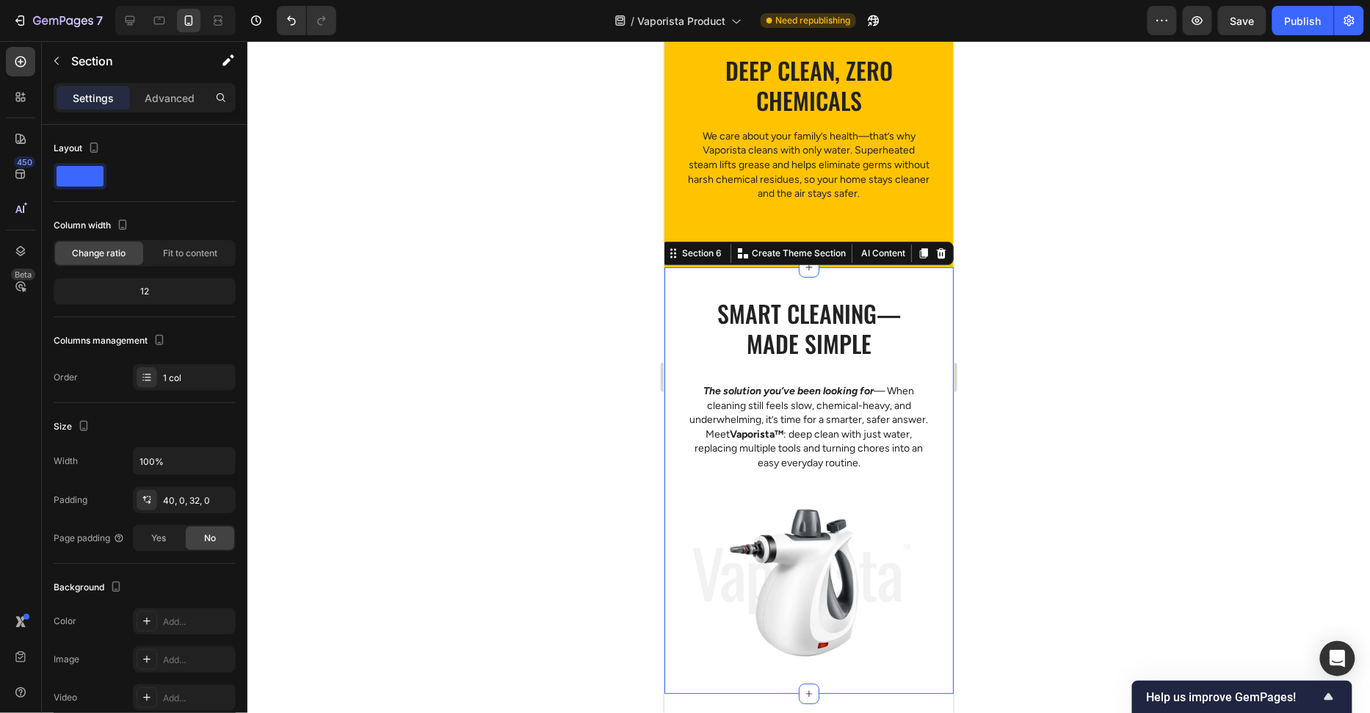
click at [864, 349] on h2 "Smart cleaning—made simple" at bounding box center [809, 328] width 196 height 64
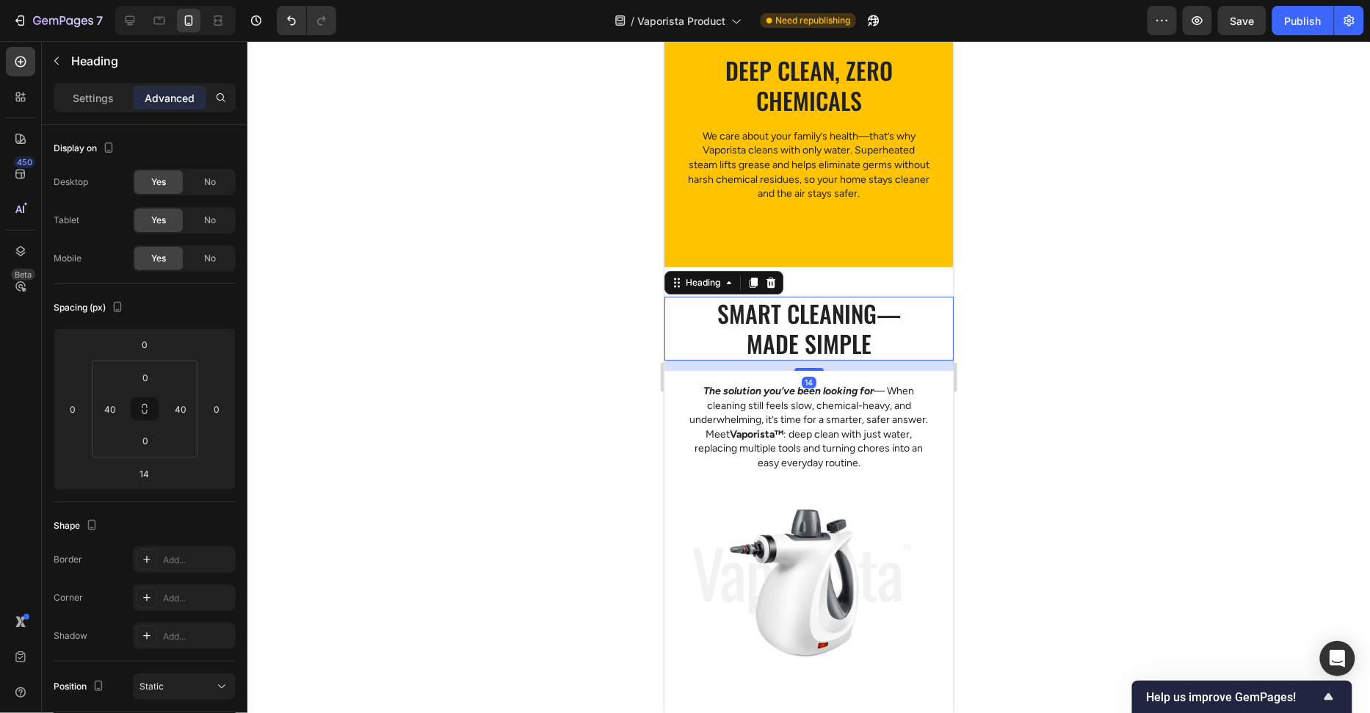
click at [924, 372] on div "Smart cleaning—made simple Heading 14 Row The solution you’ve been looking for …" at bounding box center [808, 483] width 289 height 374
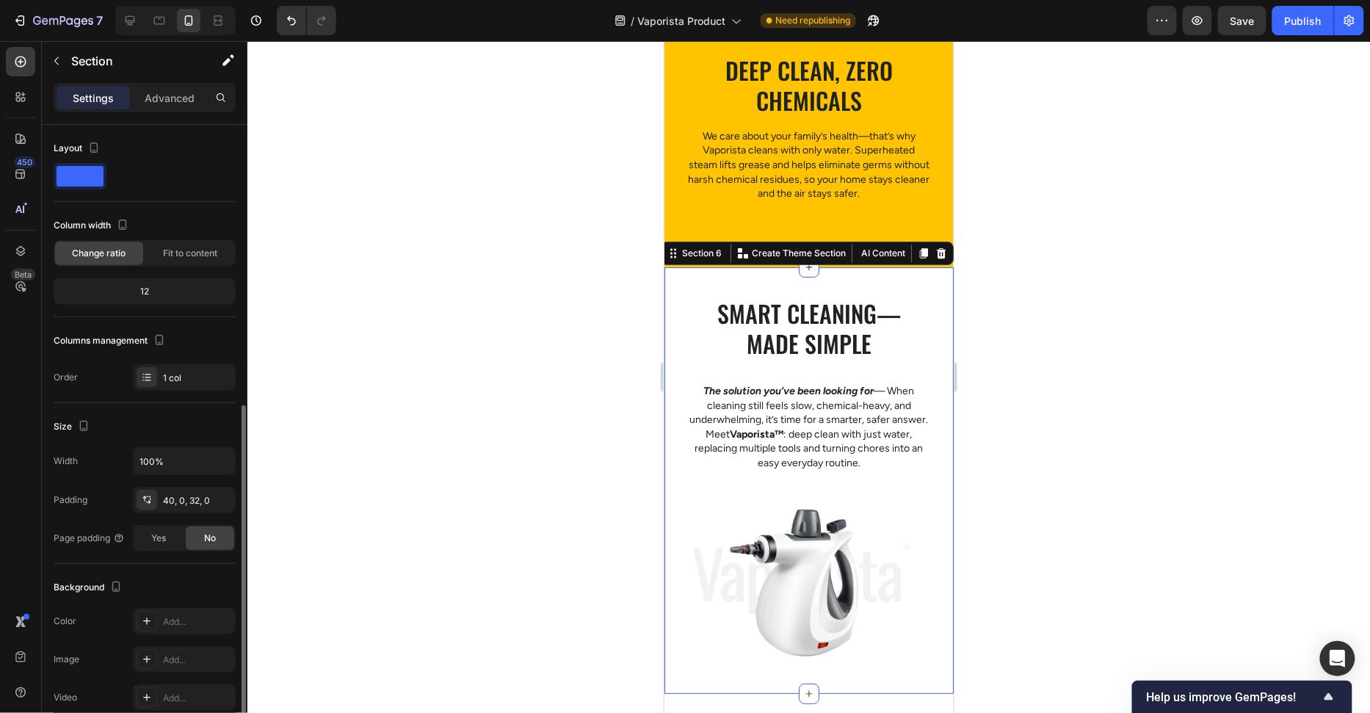
scroll to position [162, 0]
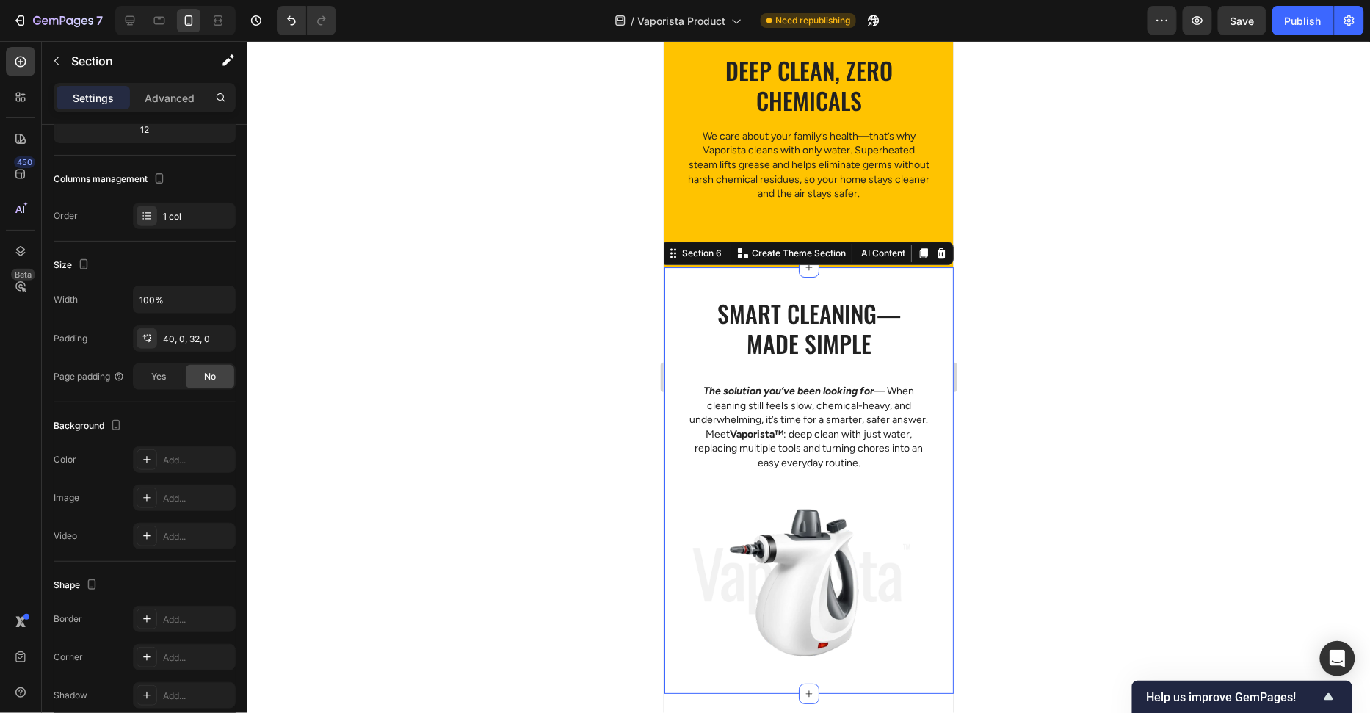
click at [598, 434] on div at bounding box center [808, 377] width 1123 height 672
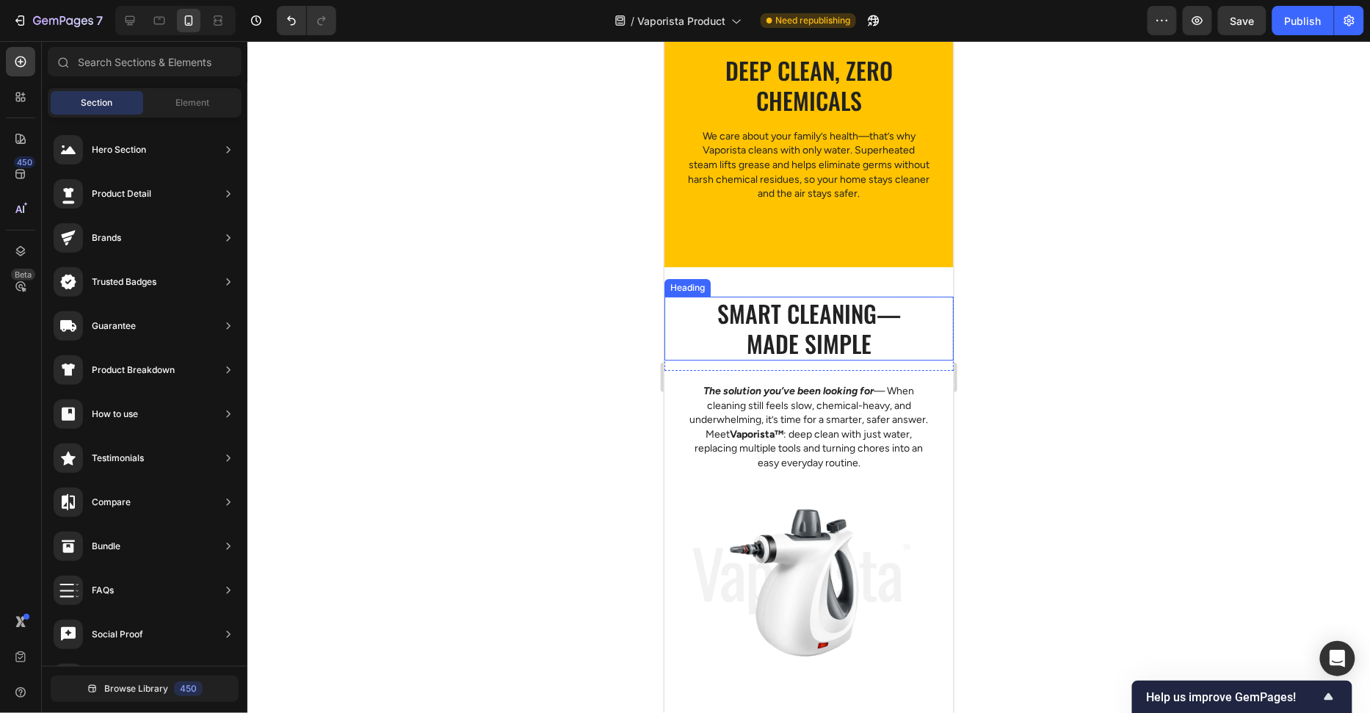
drag, startPoint x: 882, startPoint y: 322, endPoint x: 877, endPoint y: 328, distance: 7.9
click at [882, 322] on h2 "Smart cleaning—made simple" at bounding box center [809, 328] width 196 height 64
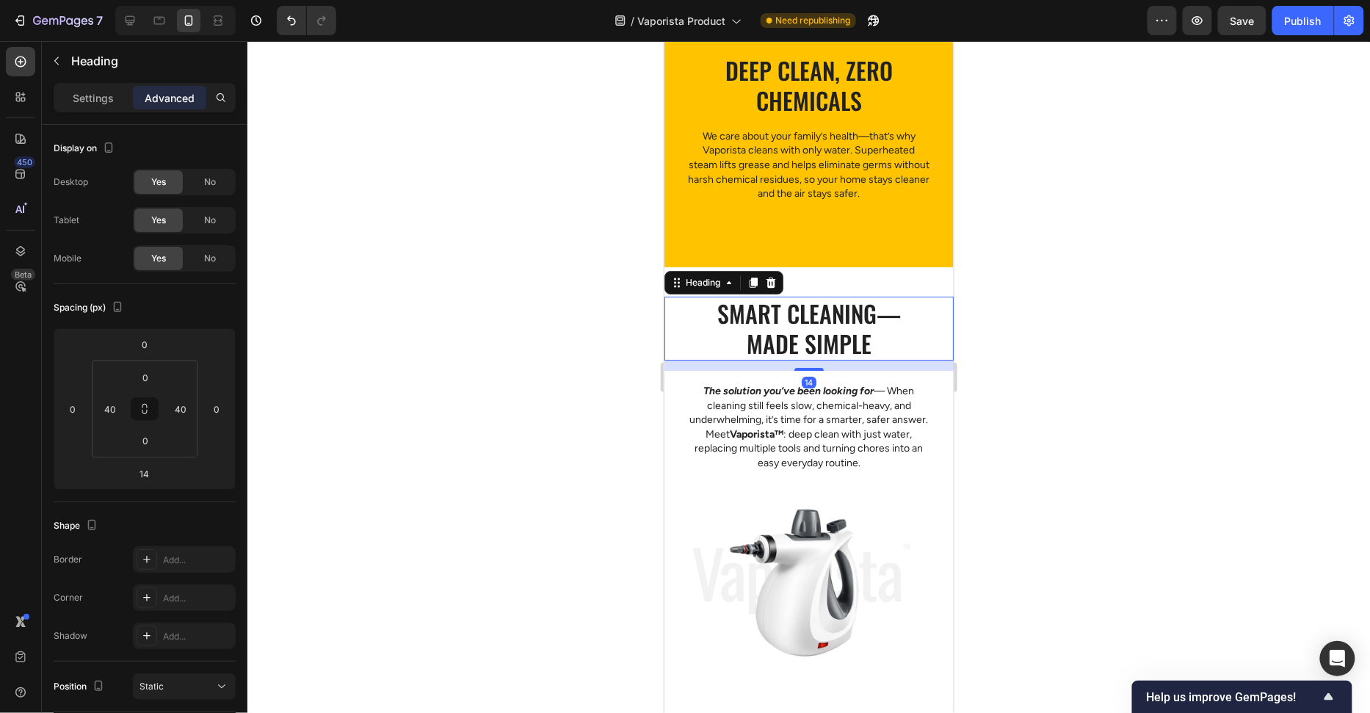
drag, startPoint x: 815, startPoint y: 367, endPoint x: 842, endPoint y: 266, distance: 104.2
click at [841, 267] on div "Smart cleaning—made simple Heading 14 Row The solution you’ve been looking for …" at bounding box center [808, 479] width 289 height 427
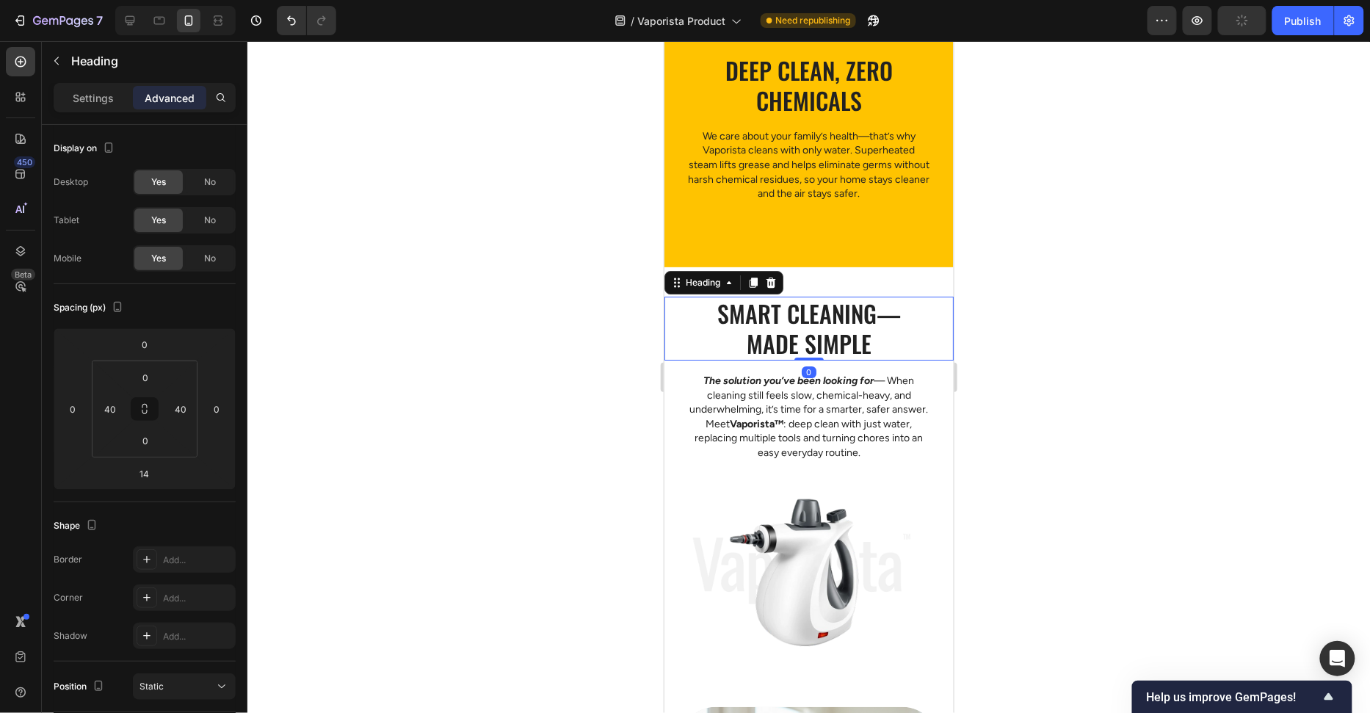
click at [1105, 294] on div at bounding box center [808, 377] width 1123 height 672
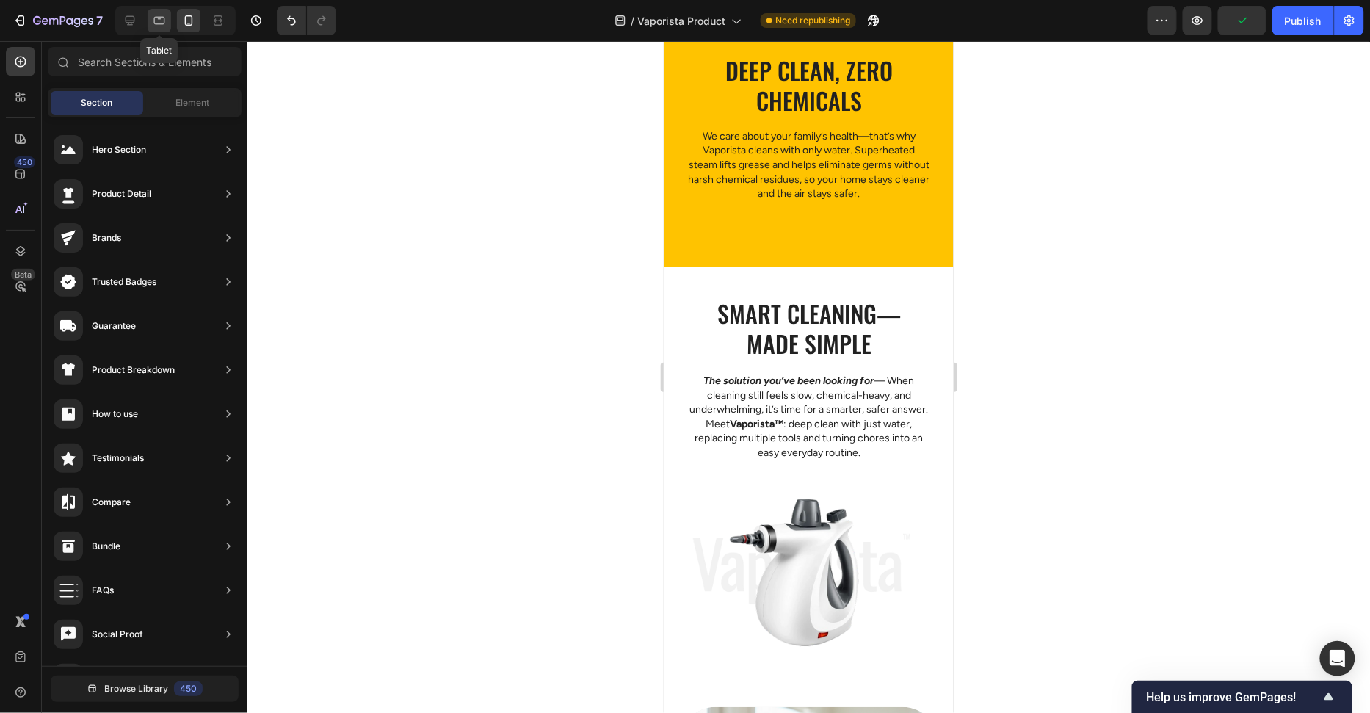
click at [159, 24] on icon at bounding box center [159, 20] width 15 height 15
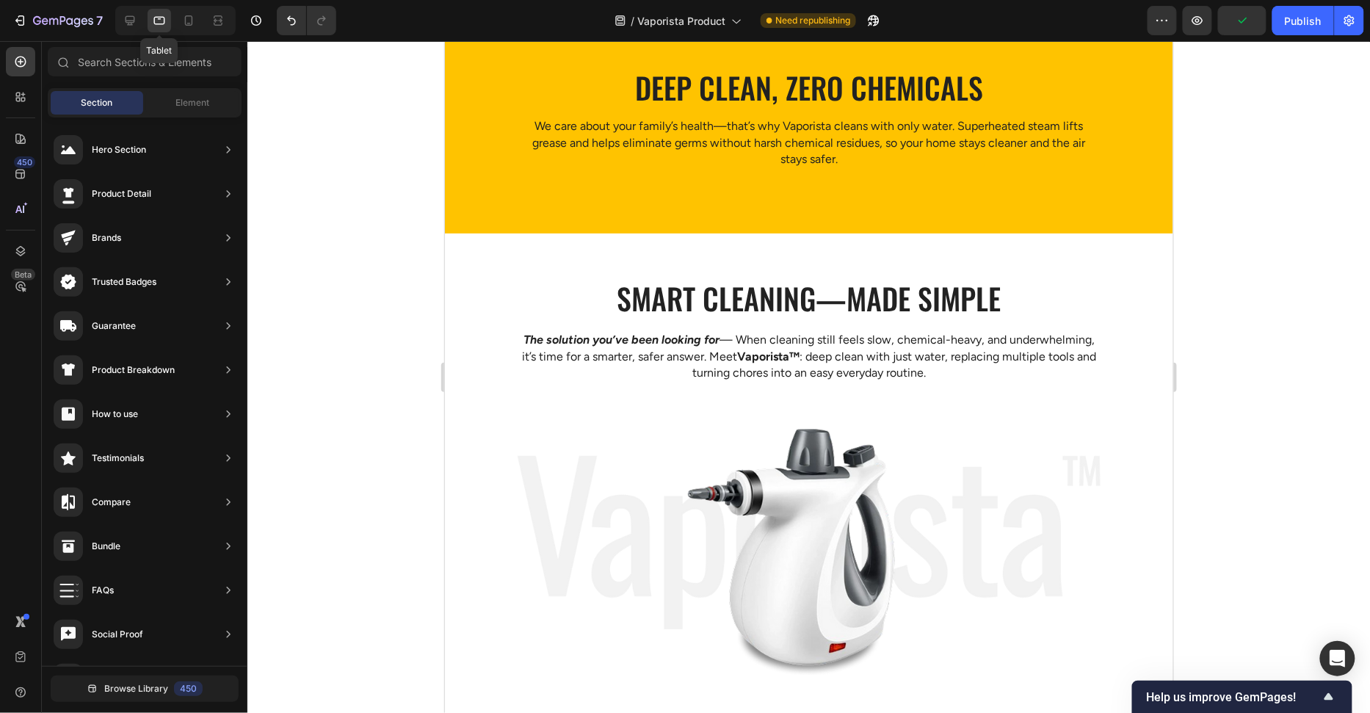
scroll to position [1685, 0]
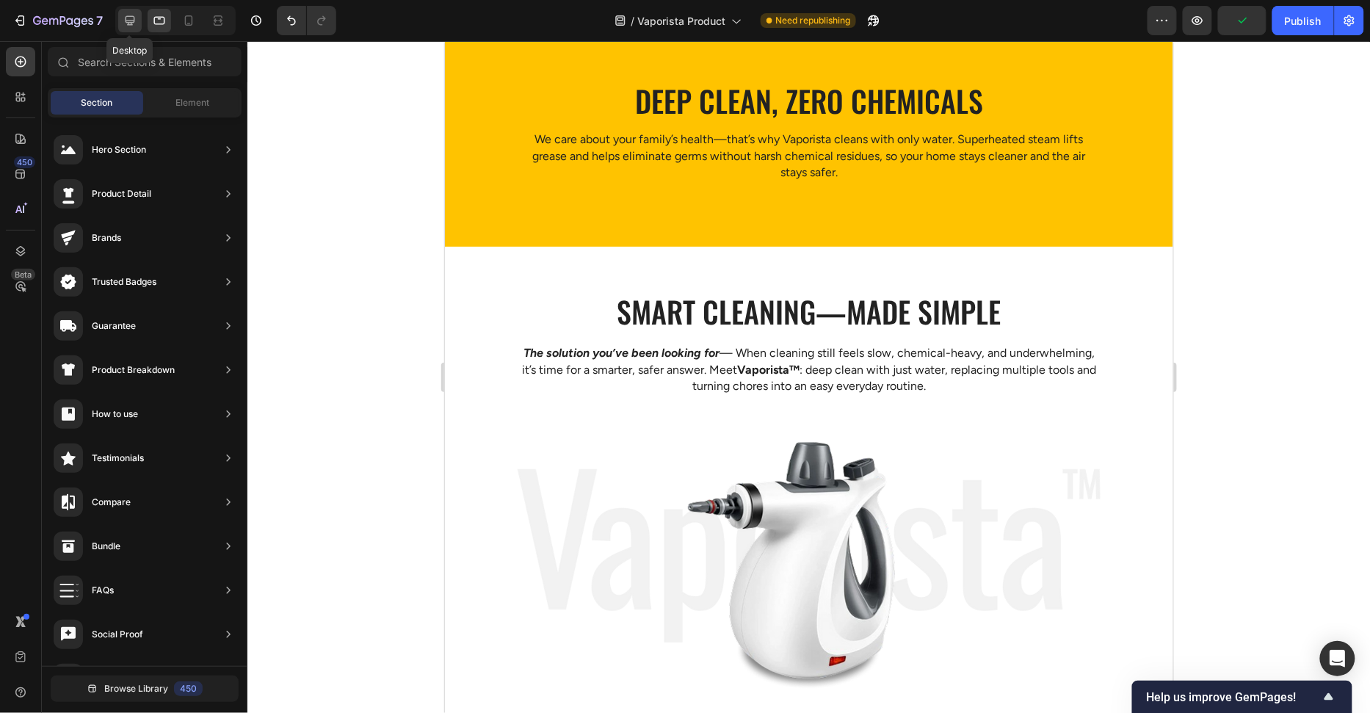
click at [138, 23] on div at bounding box center [129, 20] width 23 height 23
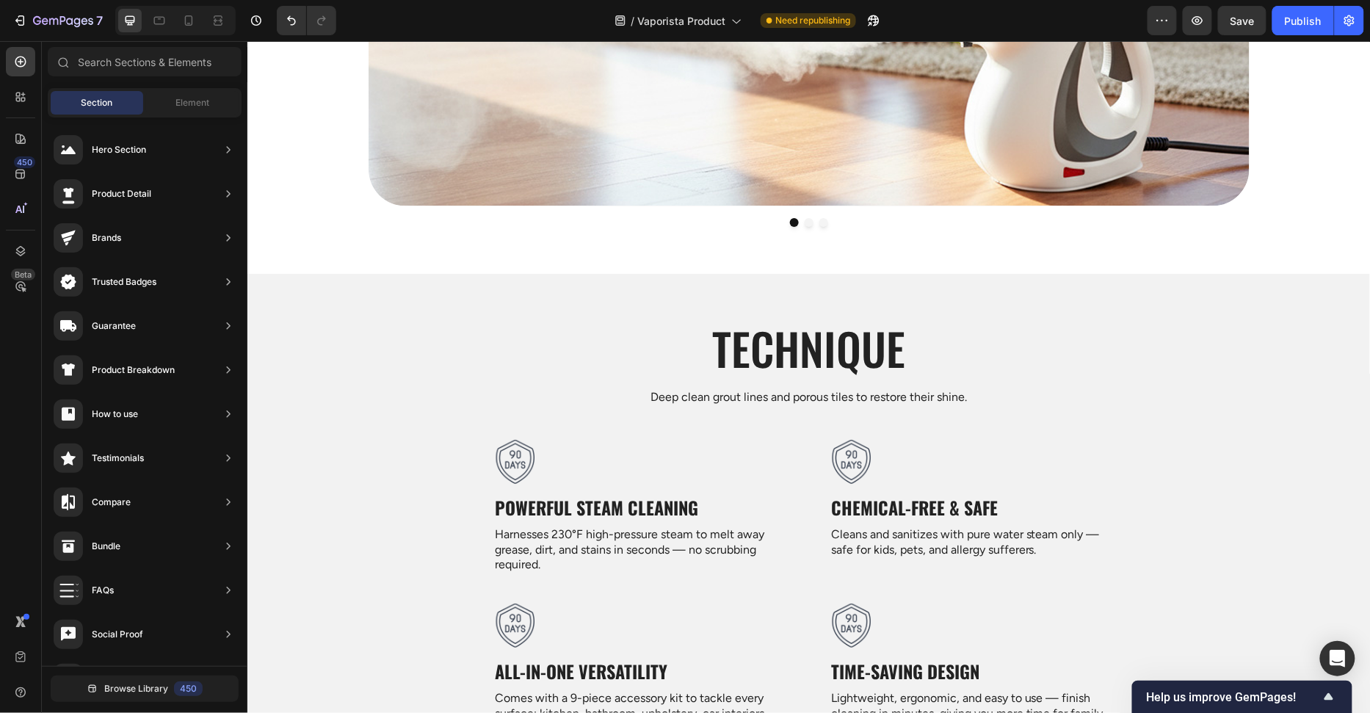
scroll to position [3223, 0]
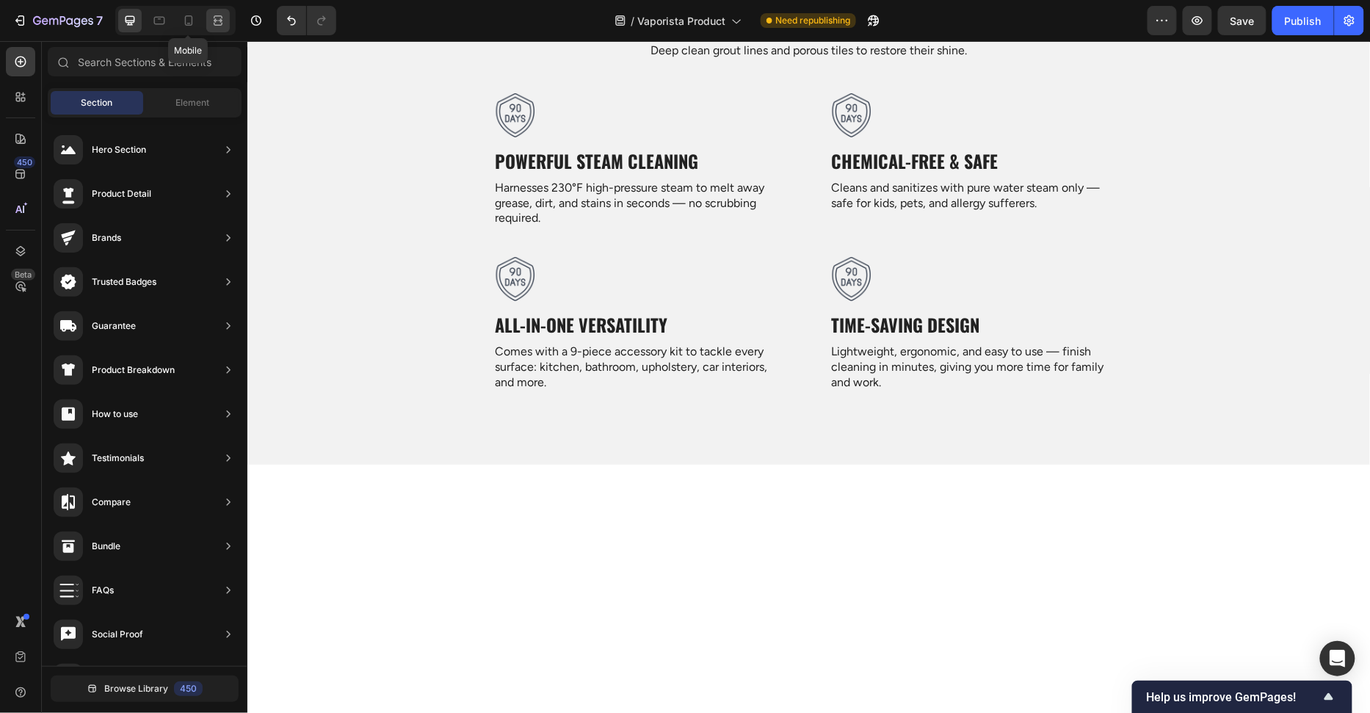
drag, startPoint x: 193, startPoint y: 15, endPoint x: 210, endPoint y: 28, distance: 21.0
click at [193, 15] on icon at bounding box center [188, 20] width 15 height 15
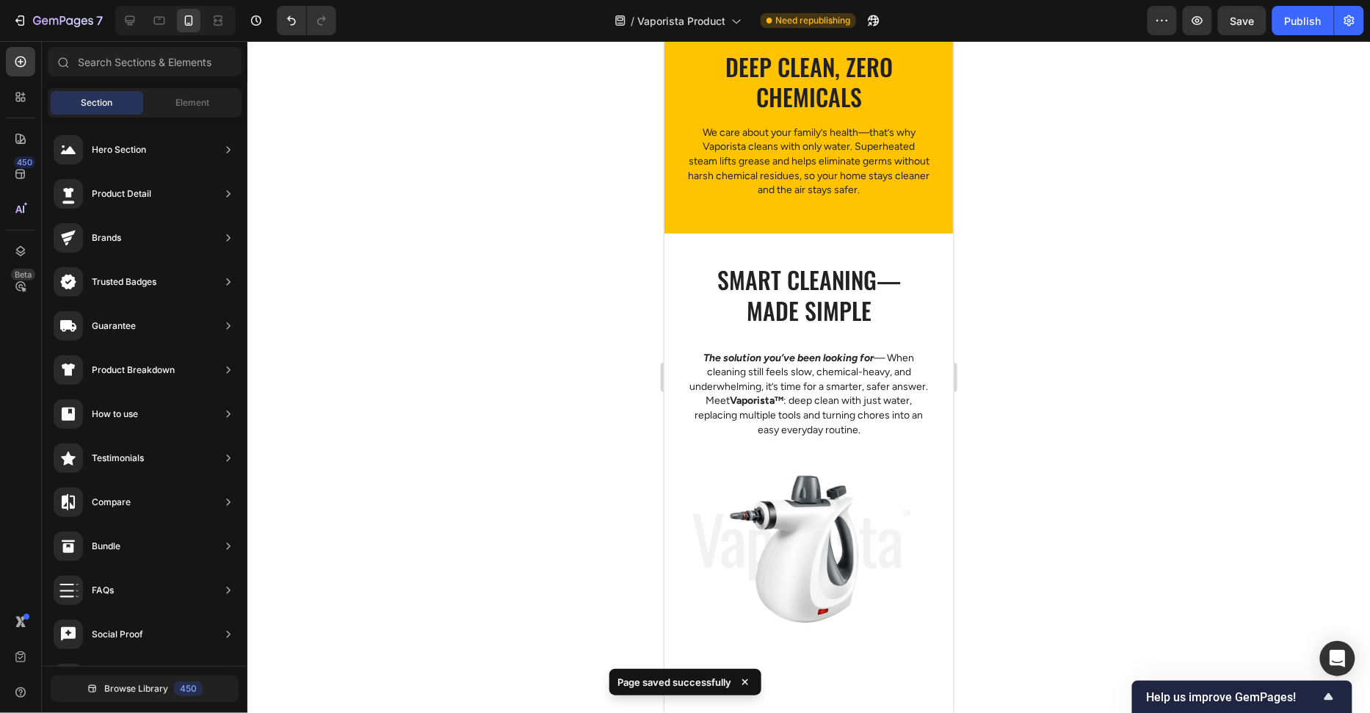
scroll to position [2041, 0]
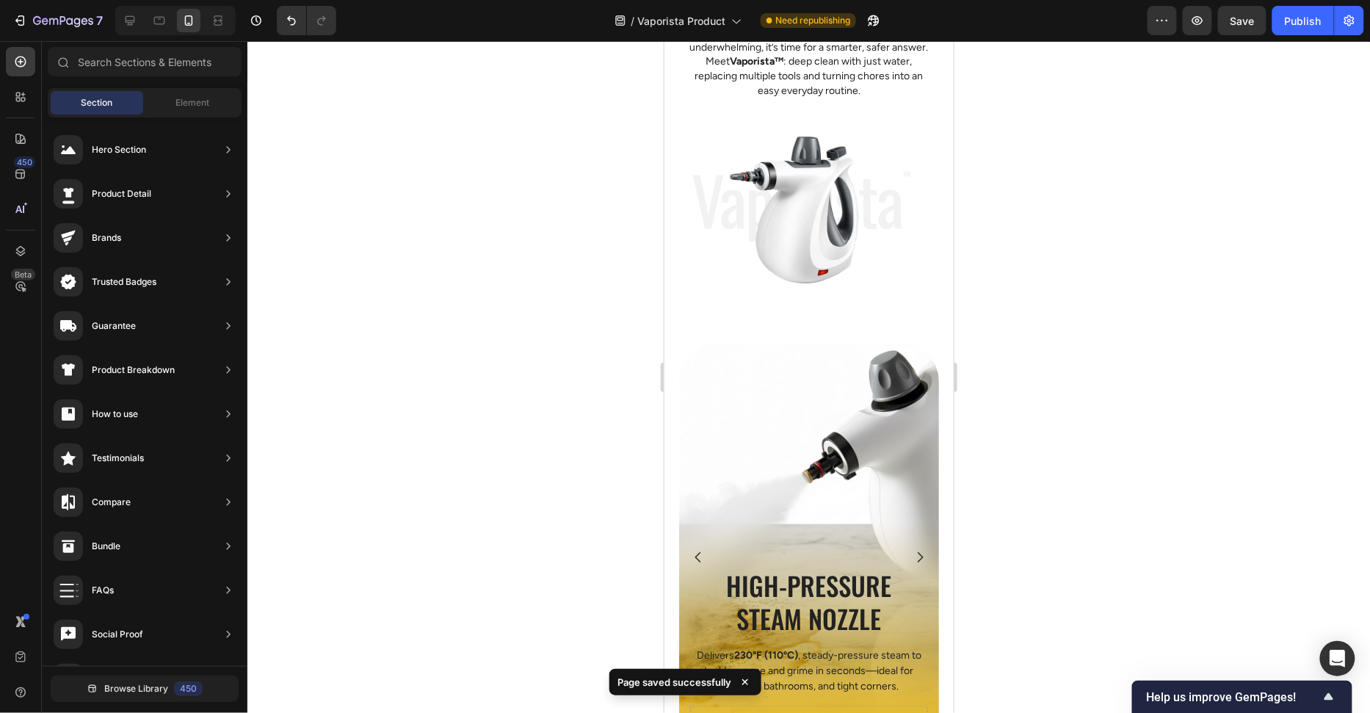
click at [824, 330] on div "High-Pressure Steam Nozzle Heading Delivers 230°F (110ºC) , steady-pressure ste…" at bounding box center [808, 566] width 289 height 492
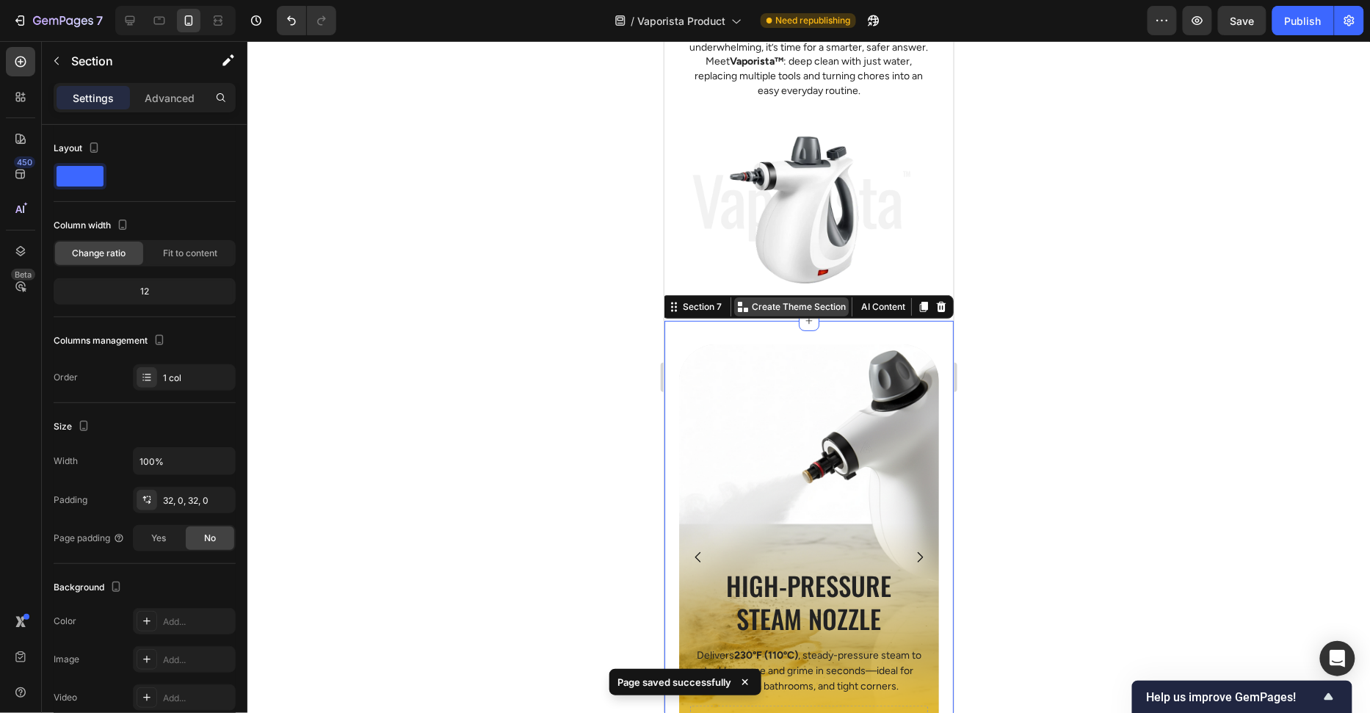
click at [841, 297] on div "Create Theme Section" at bounding box center [790, 306] width 115 height 19
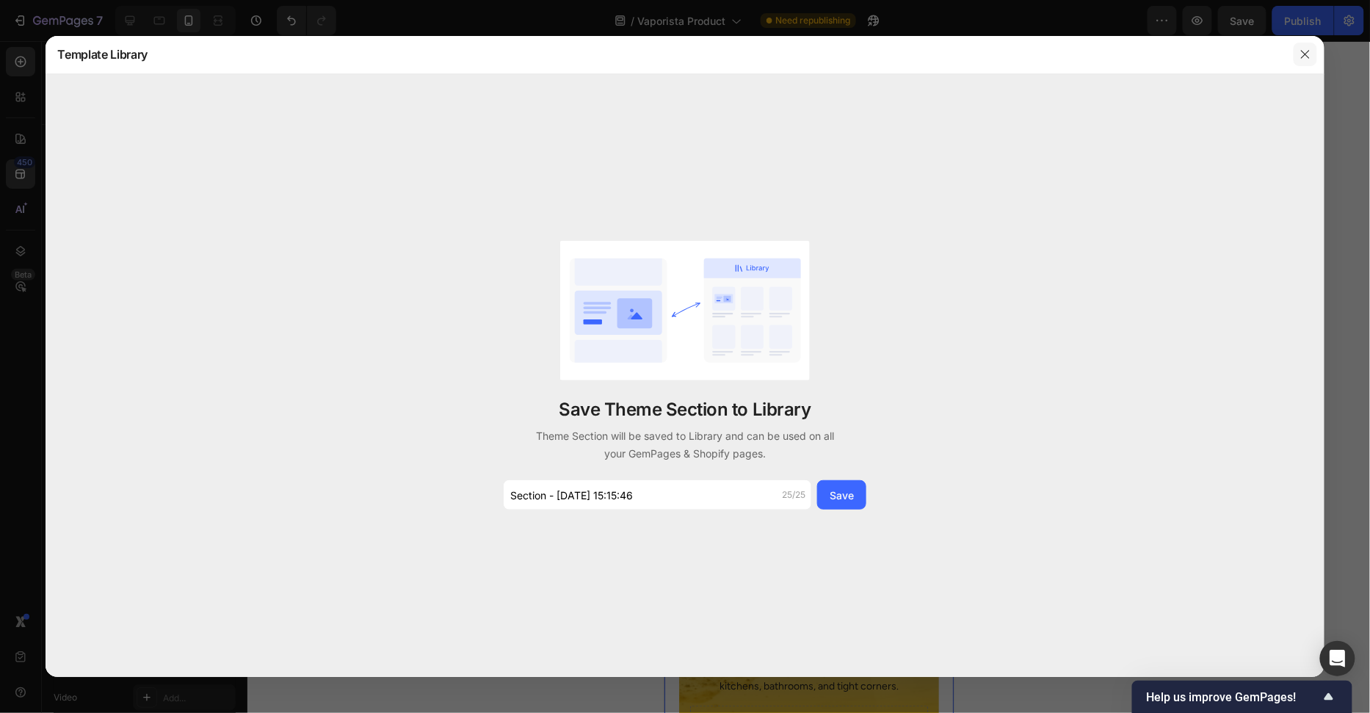
click at [1312, 50] on button "button" at bounding box center [1305, 54] width 23 height 23
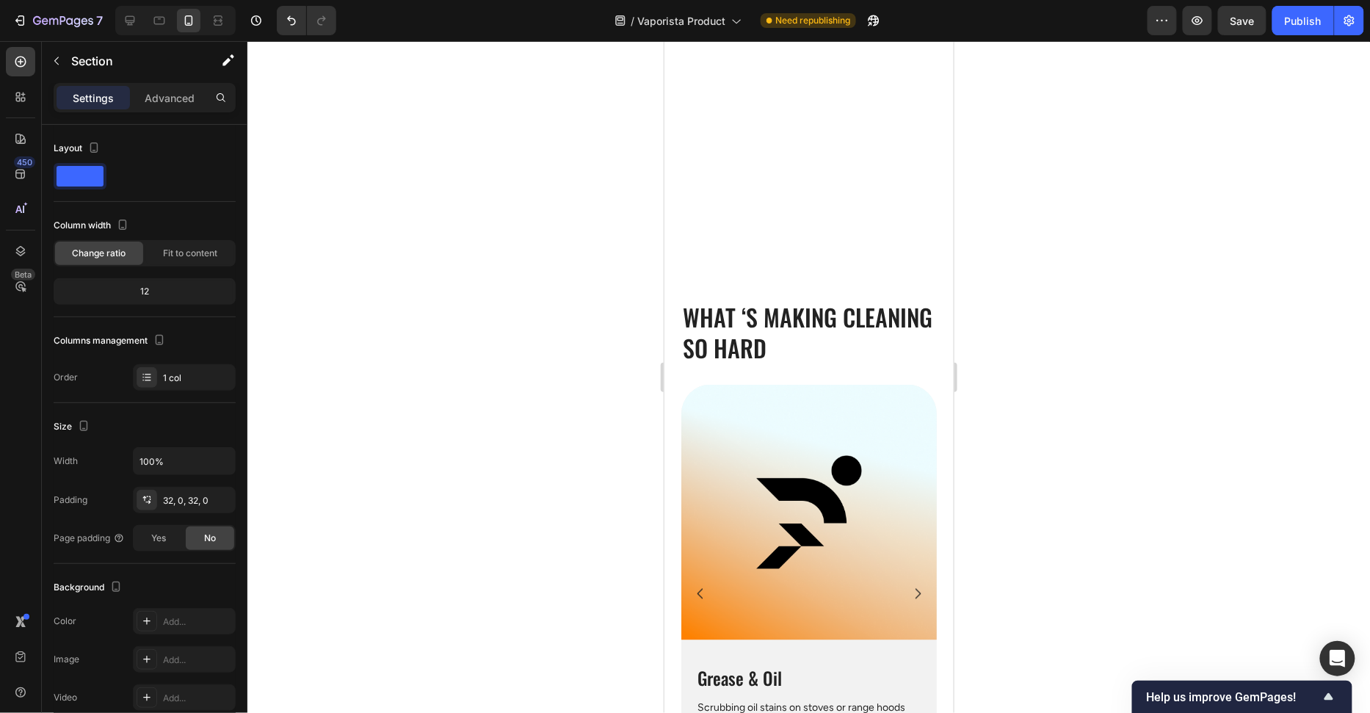
scroll to position [653, 0]
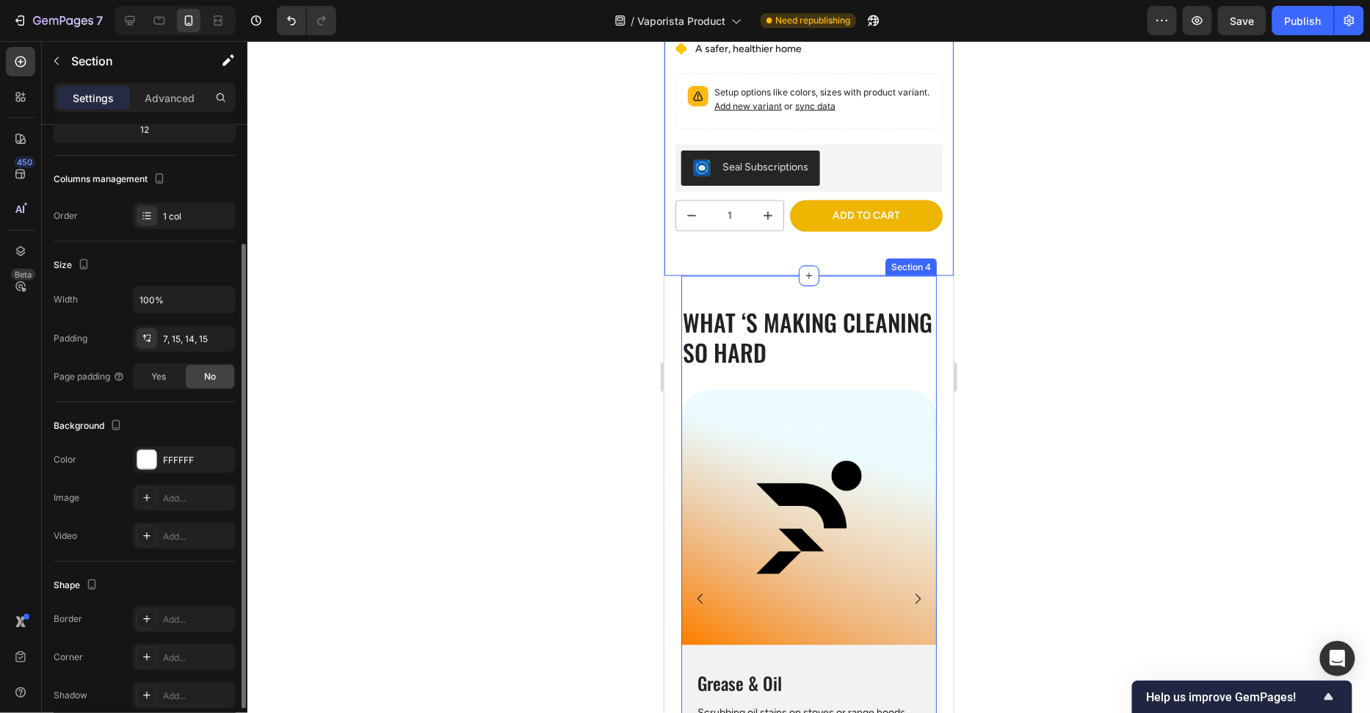
click at [1114, 293] on div at bounding box center [808, 377] width 1123 height 672
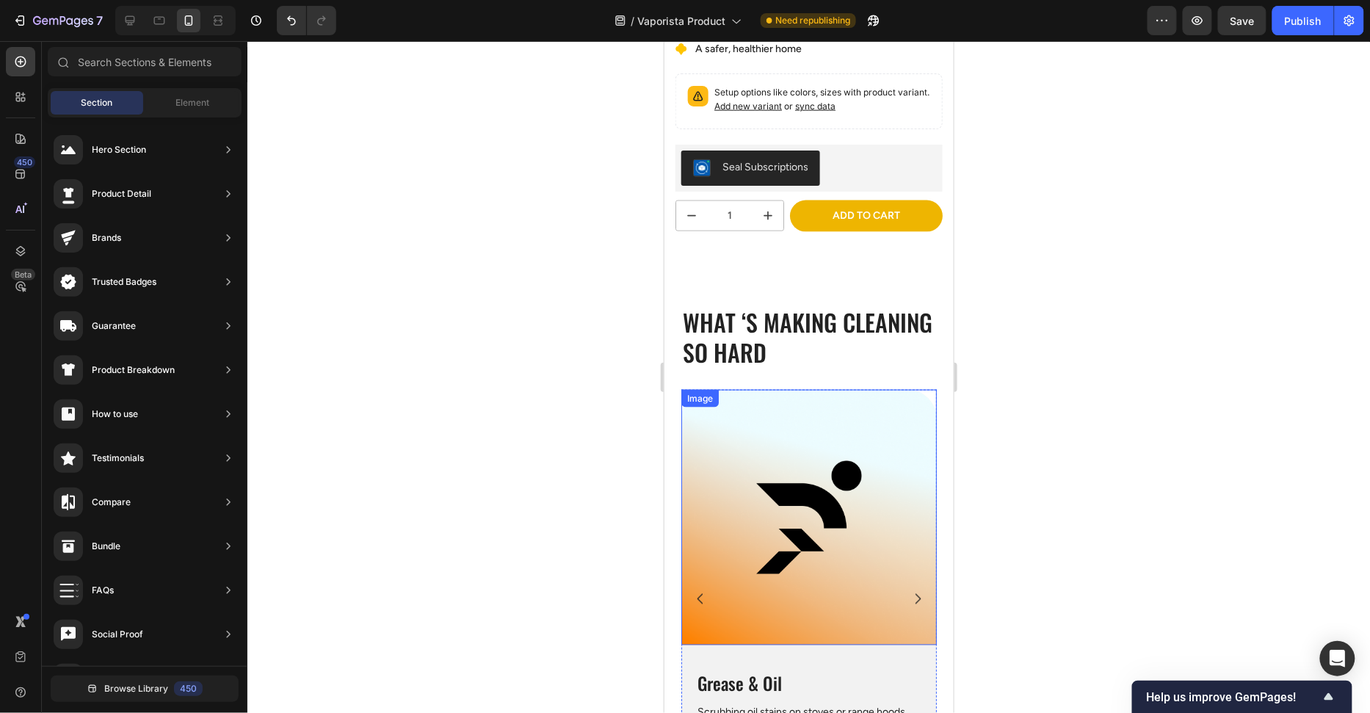
click at [885, 444] on img at bounding box center [808, 516] width 255 height 255
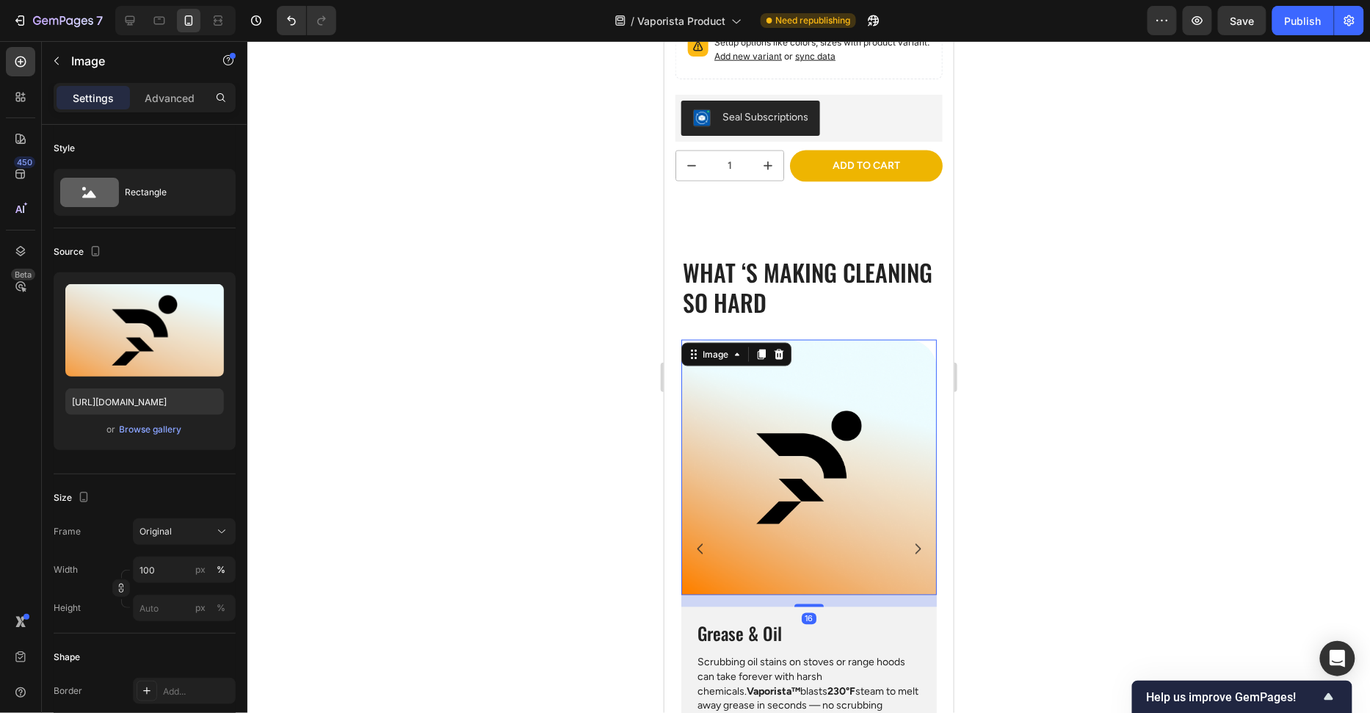
scroll to position [780, 0]
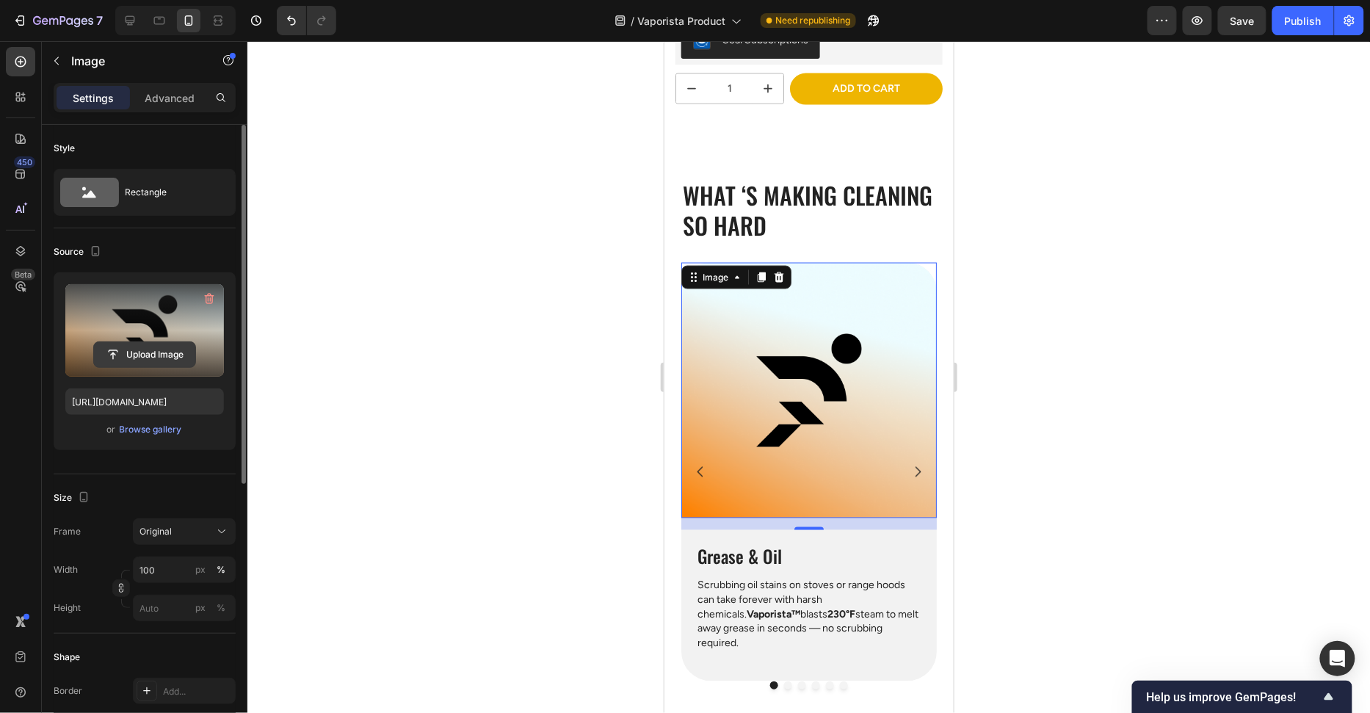
click at [152, 355] on input "file" at bounding box center [144, 354] width 101 height 25
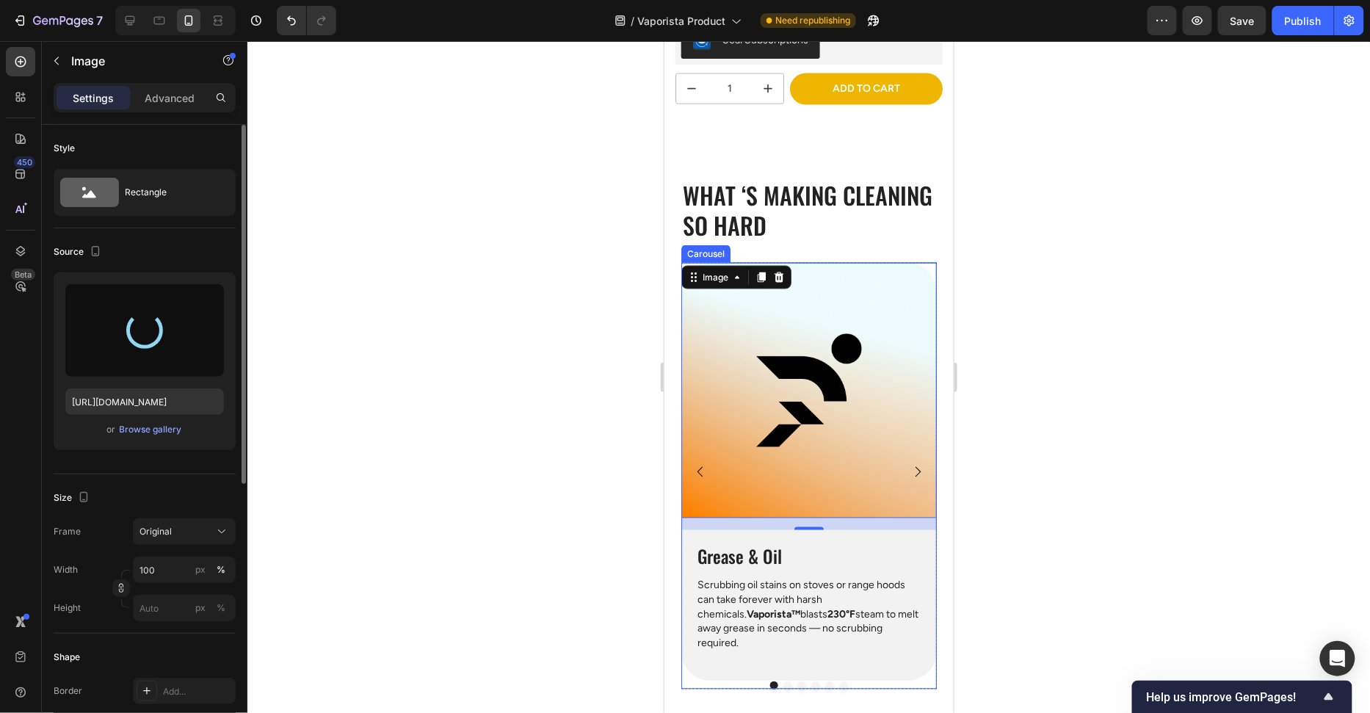
type input "https://cdn.shopify.com/s/files/1/0658/8314/4303/files/gempages_582876836208313…"
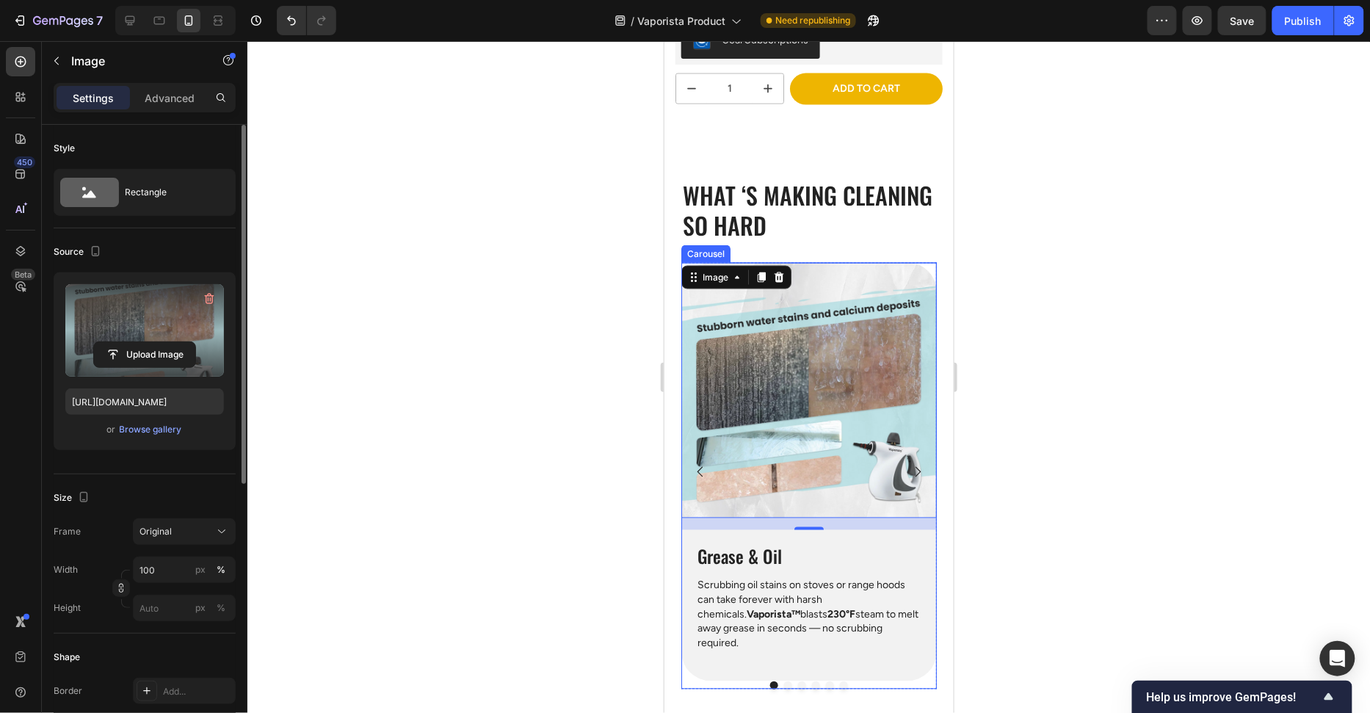
click at [1045, 425] on div at bounding box center [808, 377] width 1123 height 672
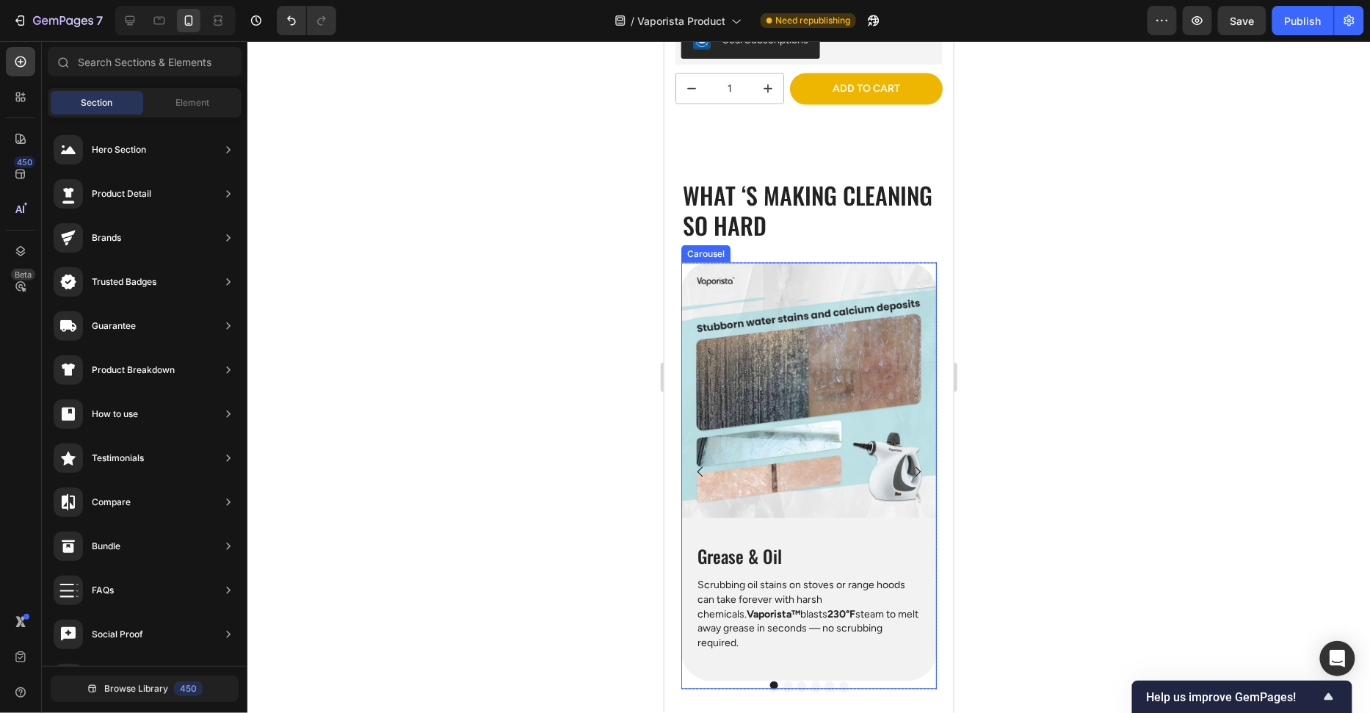
click at [914, 457] on button "Carousel Next Arrow" at bounding box center [917, 471] width 38 height 38
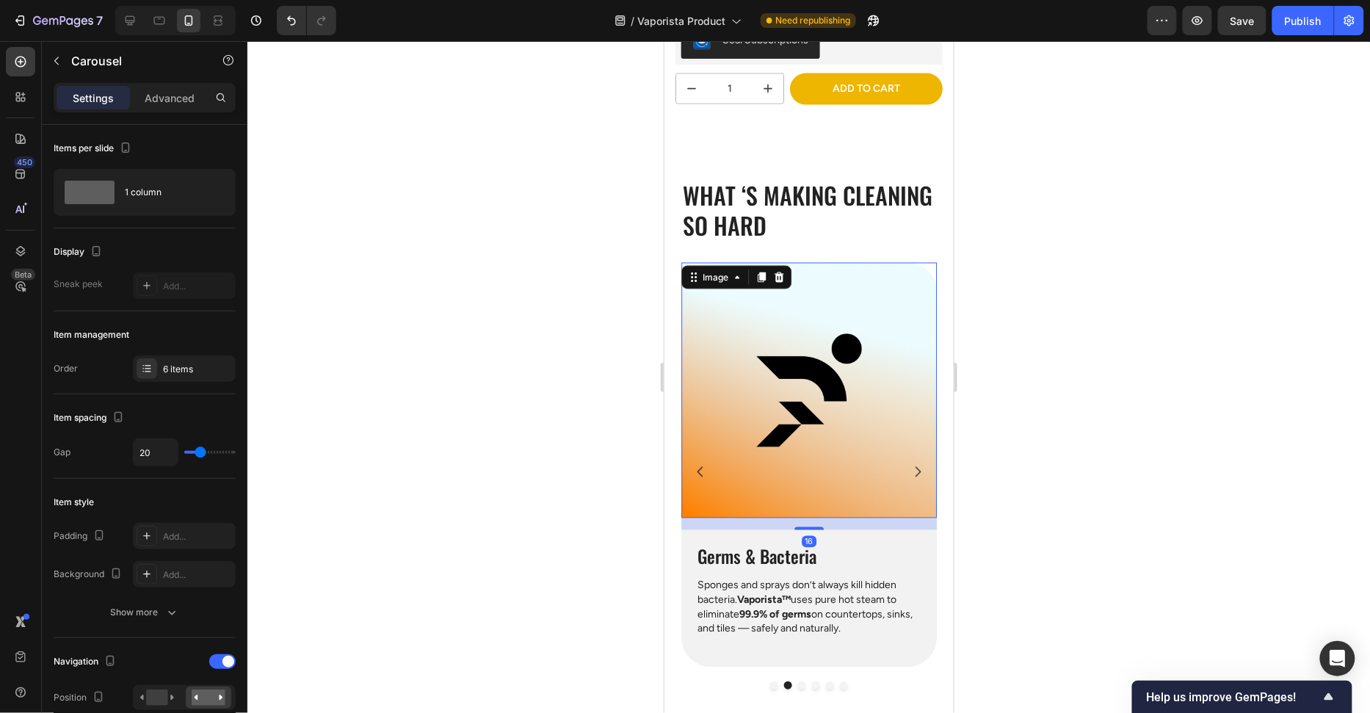
click at [833, 405] on img at bounding box center [808, 389] width 255 height 255
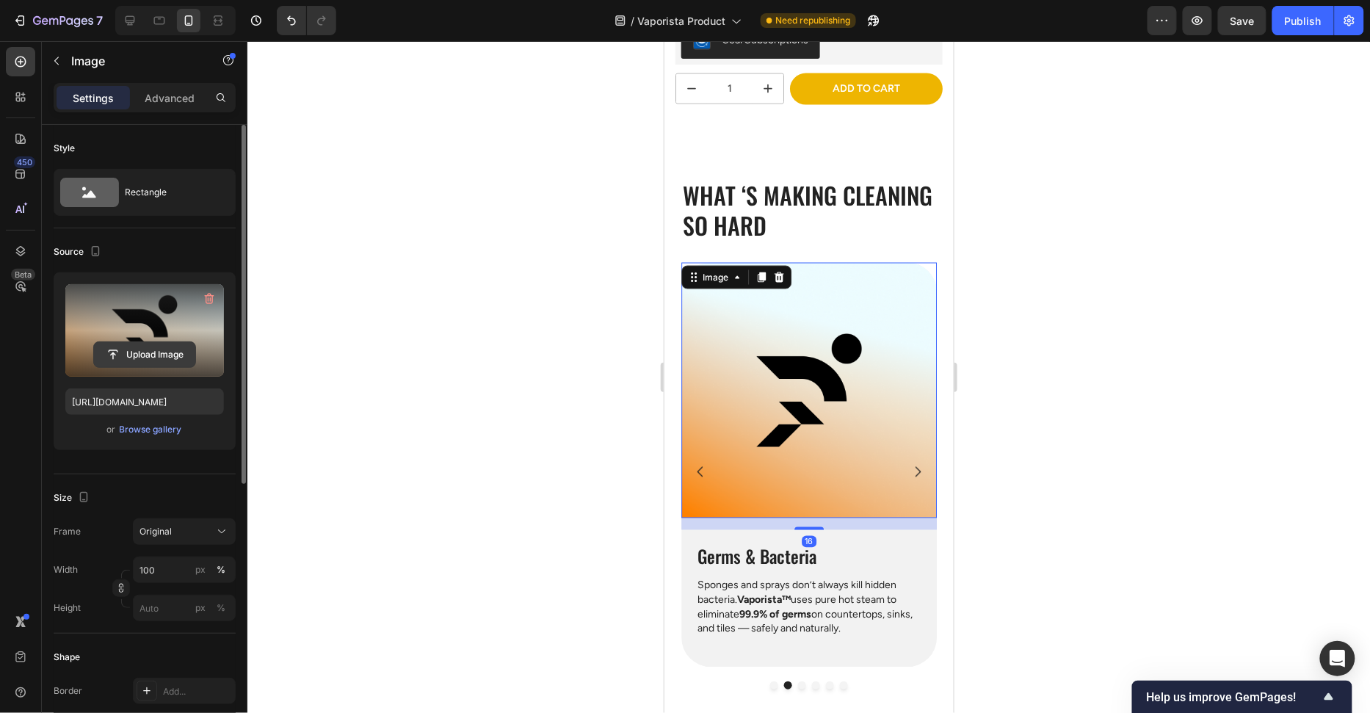
click at [145, 348] on input "file" at bounding box center [144, 354] width 101 height 25
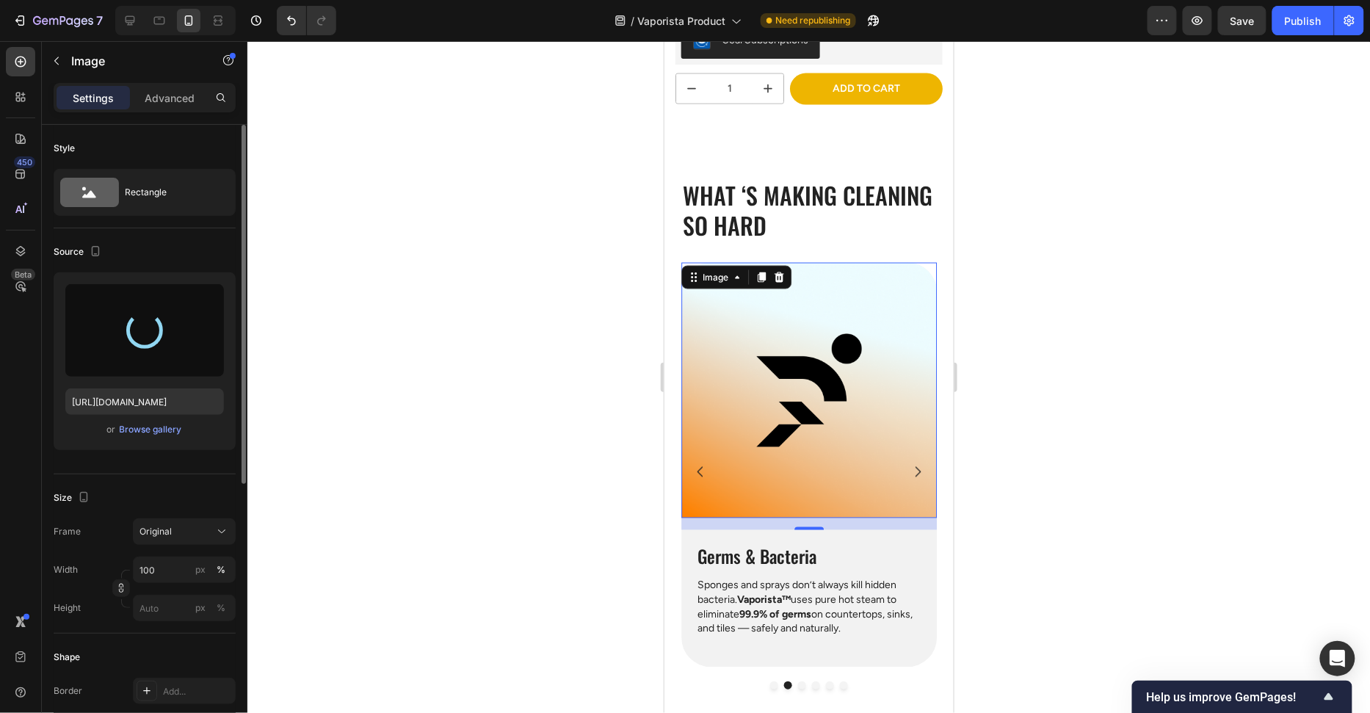
type input "https://cdn.shopify.com/s/files/1/0658/8314/4303/files/gempages_582876836208313…"
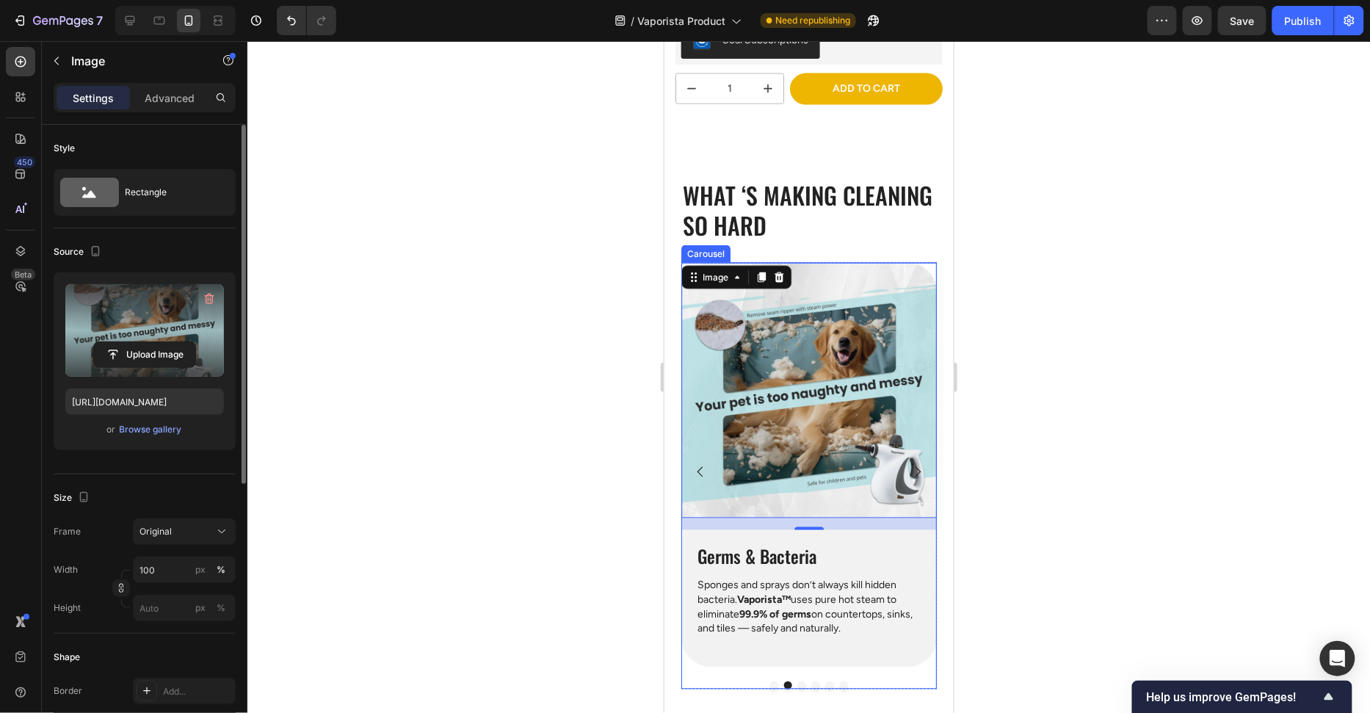
click at [915, 464] on icon "Carousel Next Arrow" at bounding box center [917, 471] width 15 height 15
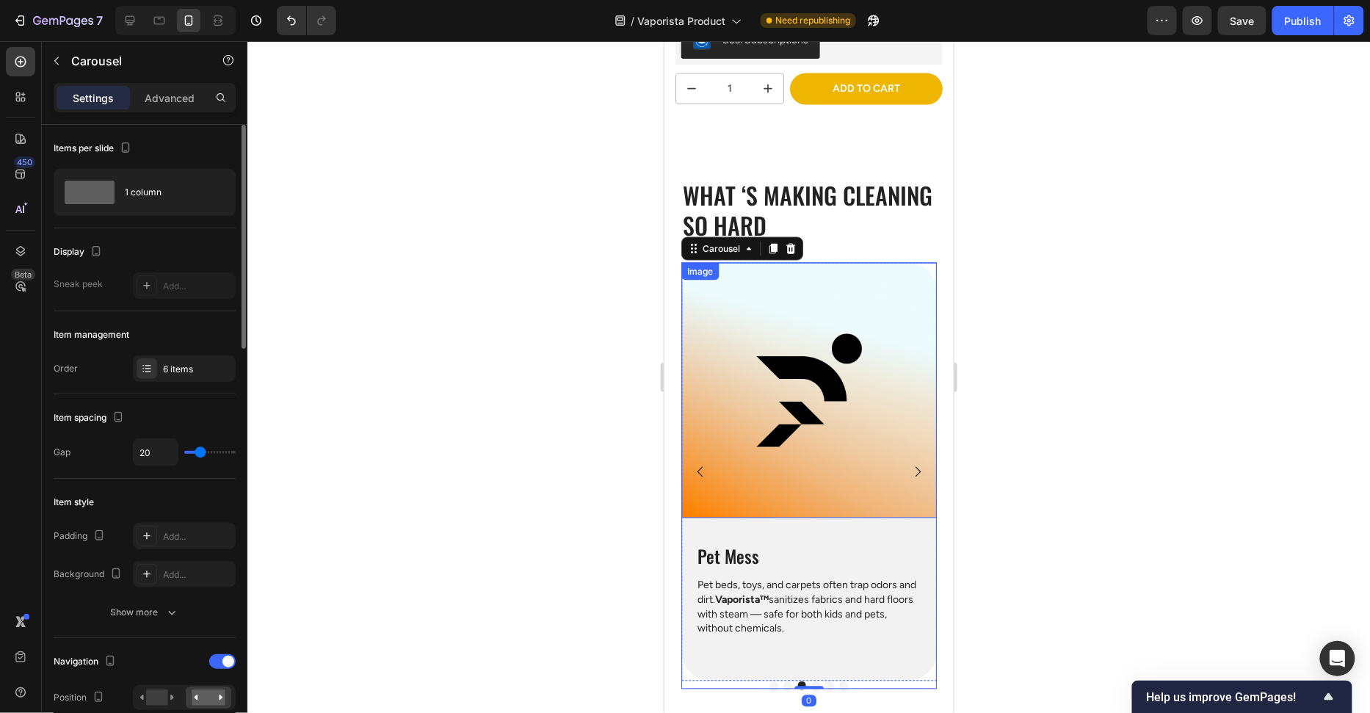
click at [802, 429] on img at bounding box center [808, 389] width 255 height 255
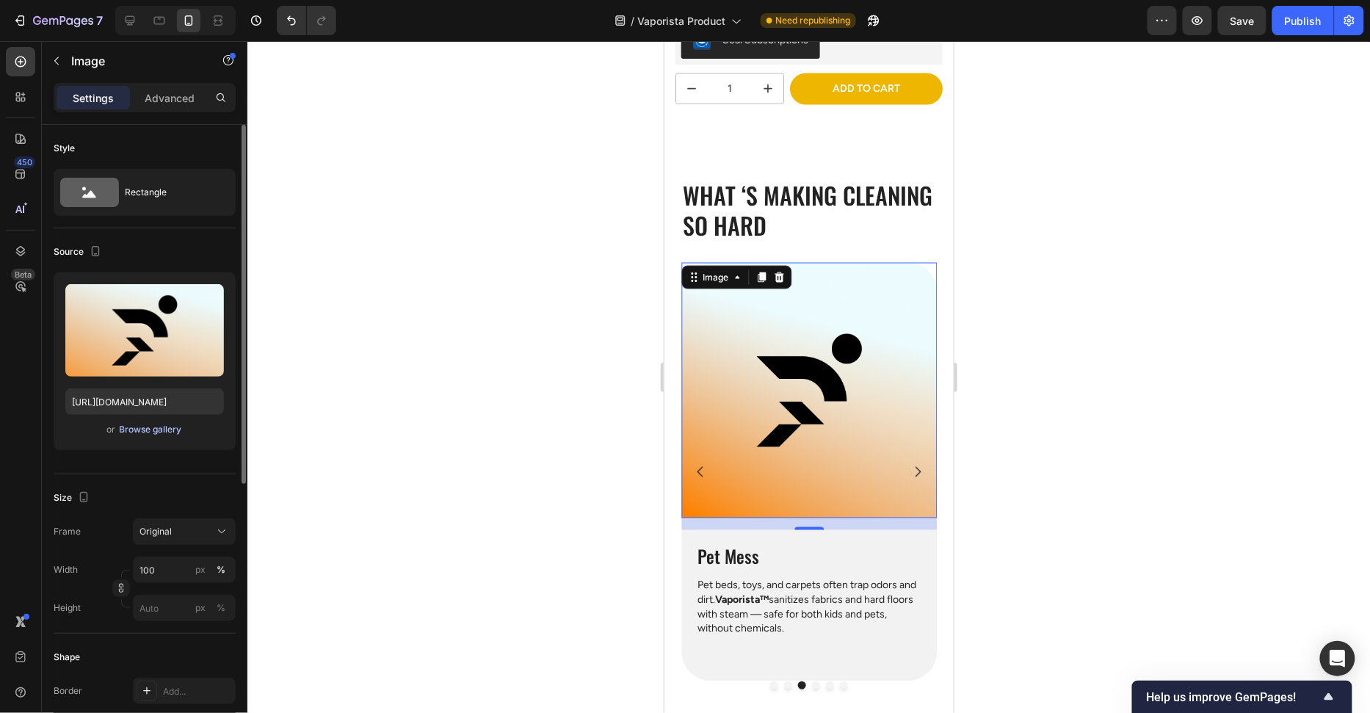
click at [162, 431] on div "Browse gallery" at bounding box center [151, 429] width 62 height 13
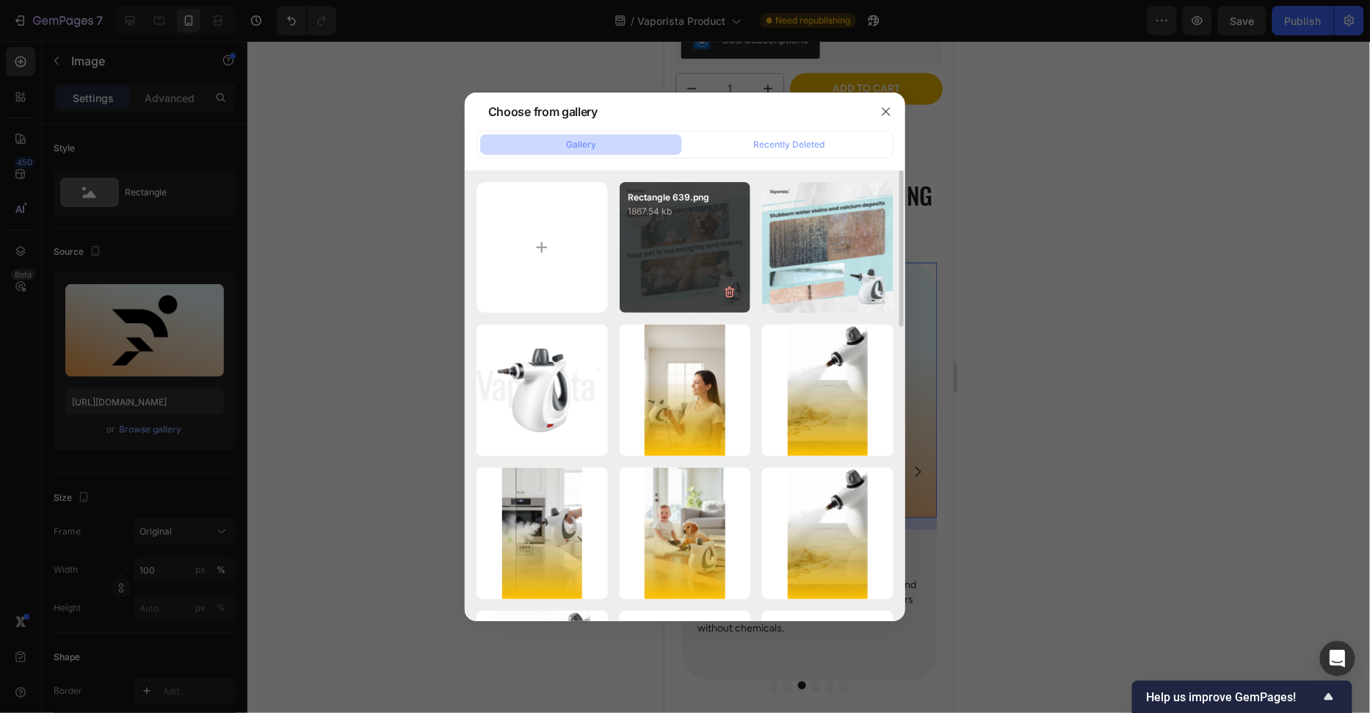
click at [706, 245] on div "Rectangle 639.png 1867.54 kb" at bounding box center [685, 247] width 131 height 131
type input "https://cdn.shopify.com/s/files/1/0658/8314/4303/files/gempages_582876836208313…"
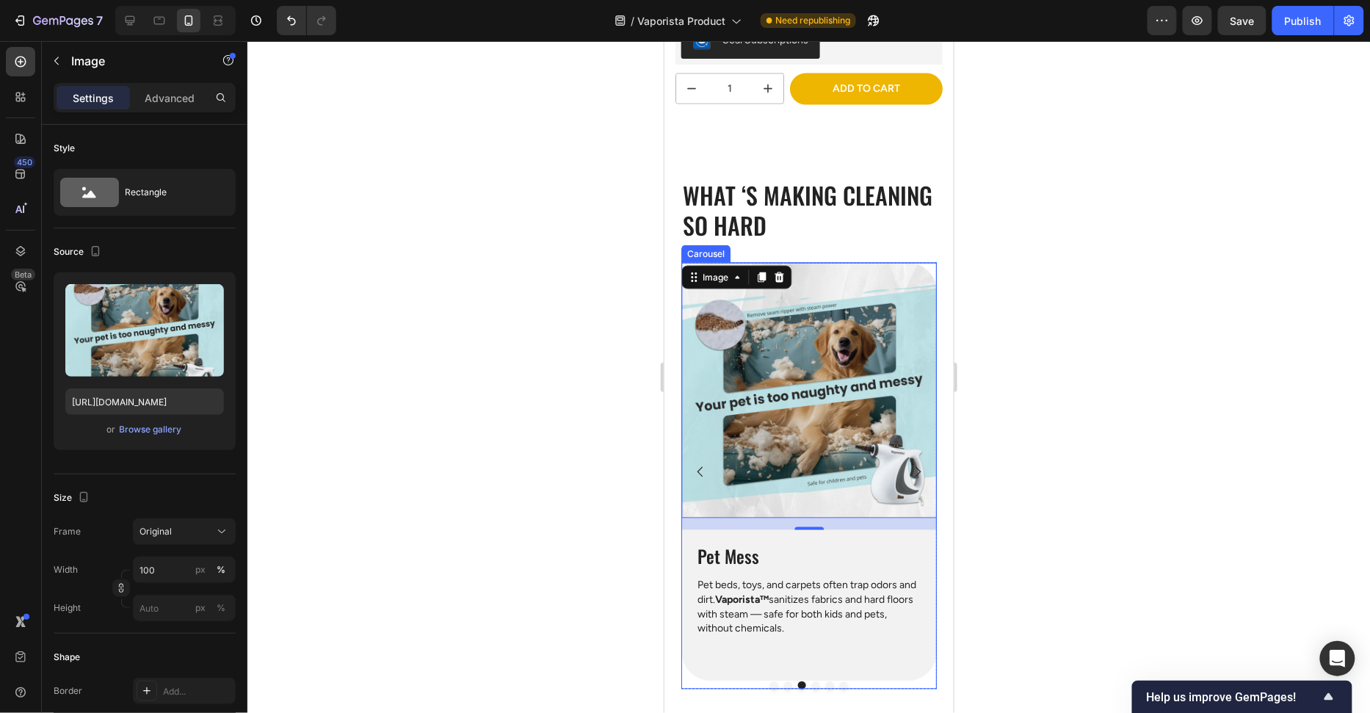
click at [696, 468] on icon "Carousel Back Arrow" at bounding box center [699, 471] width 15 height 15
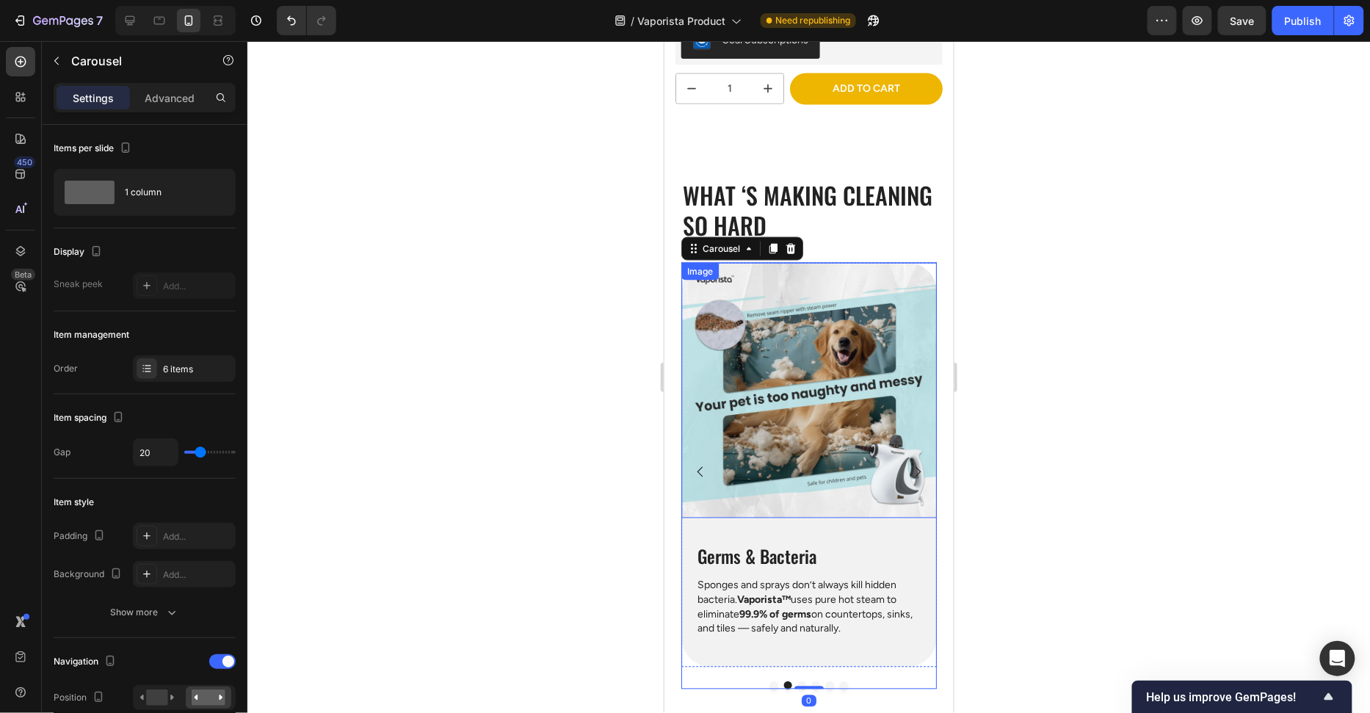
click at [730, 422] on img at bounding box center [808, 389] width 255 height 255
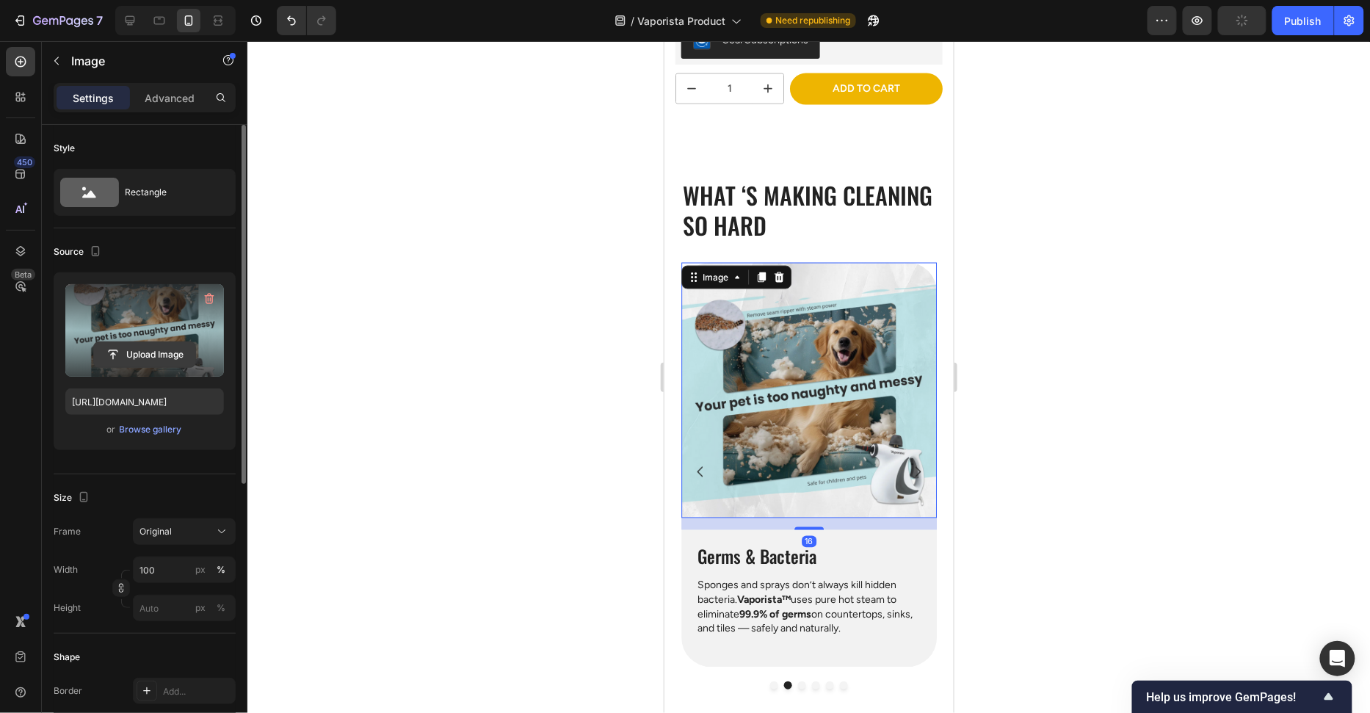
click at [123, 355] on input "file" at bounding box center [144, 354] width 101 height 25
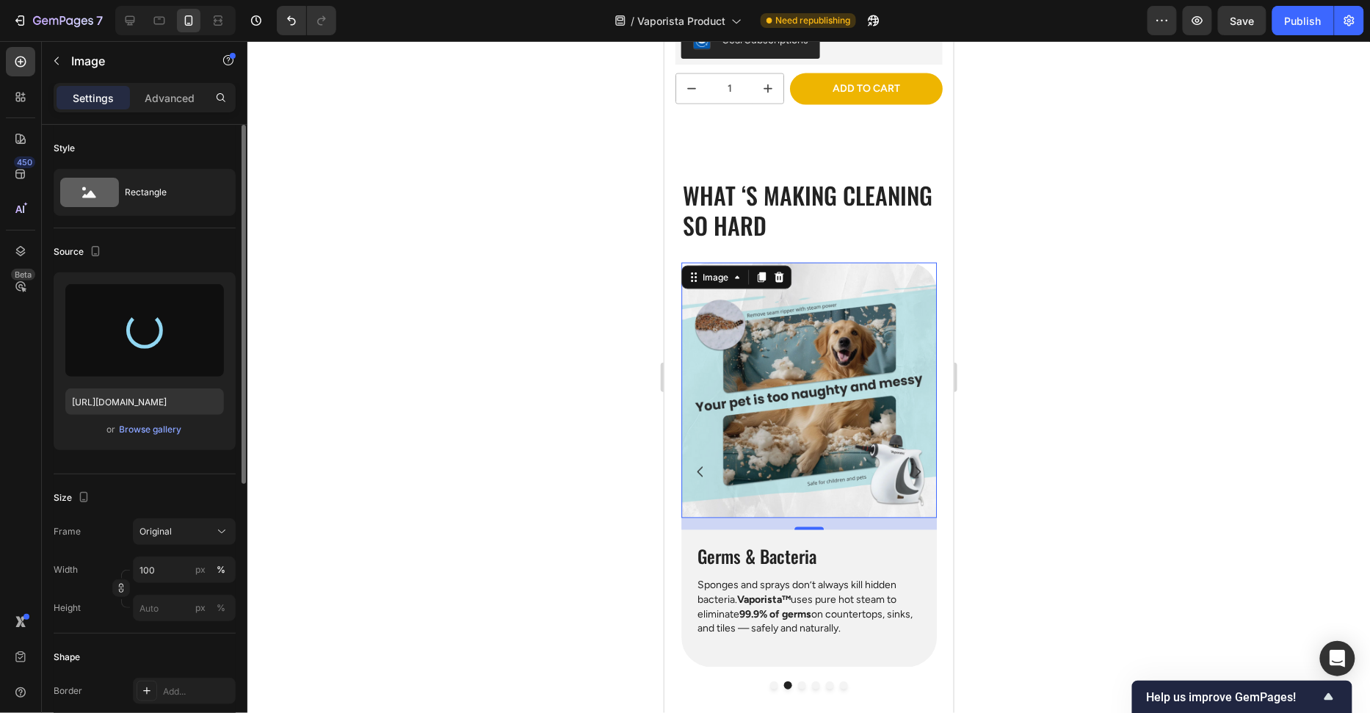
type input "https://cdn.shopify.com/s/files/1/0658/8314/4303/files/gempages_582876836208313…"
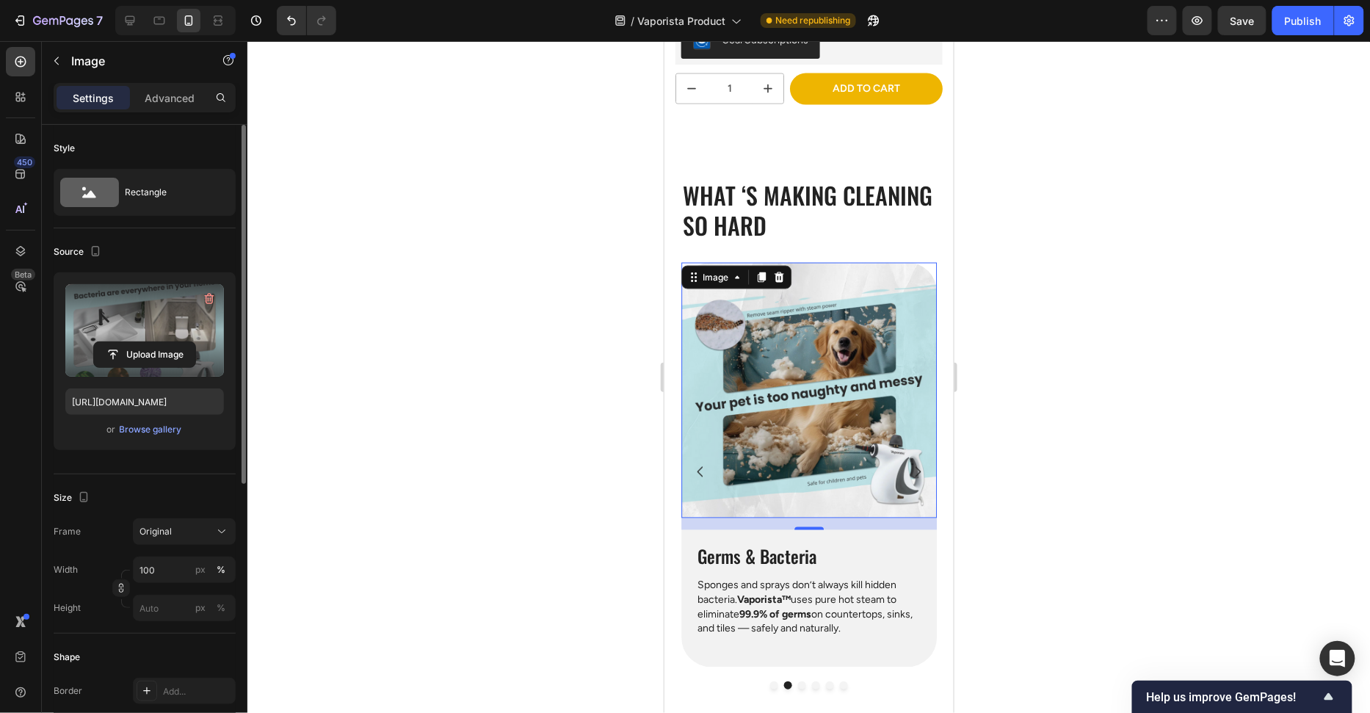
click at [1061, 474] on div at bounding box center [808, 377] width 1123 height 672
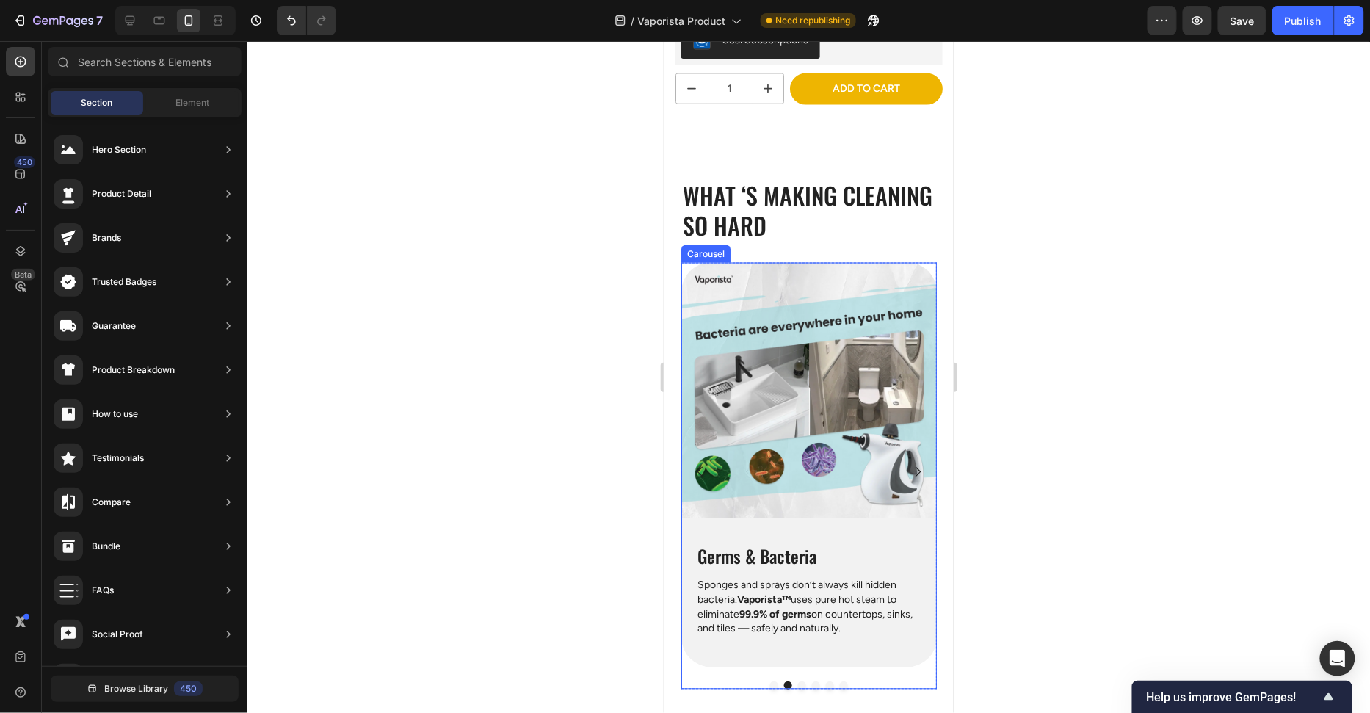
click at [919, 474] on icon "Carousel Next Arrow" at bounding box center [917, 471] width 15 height 15
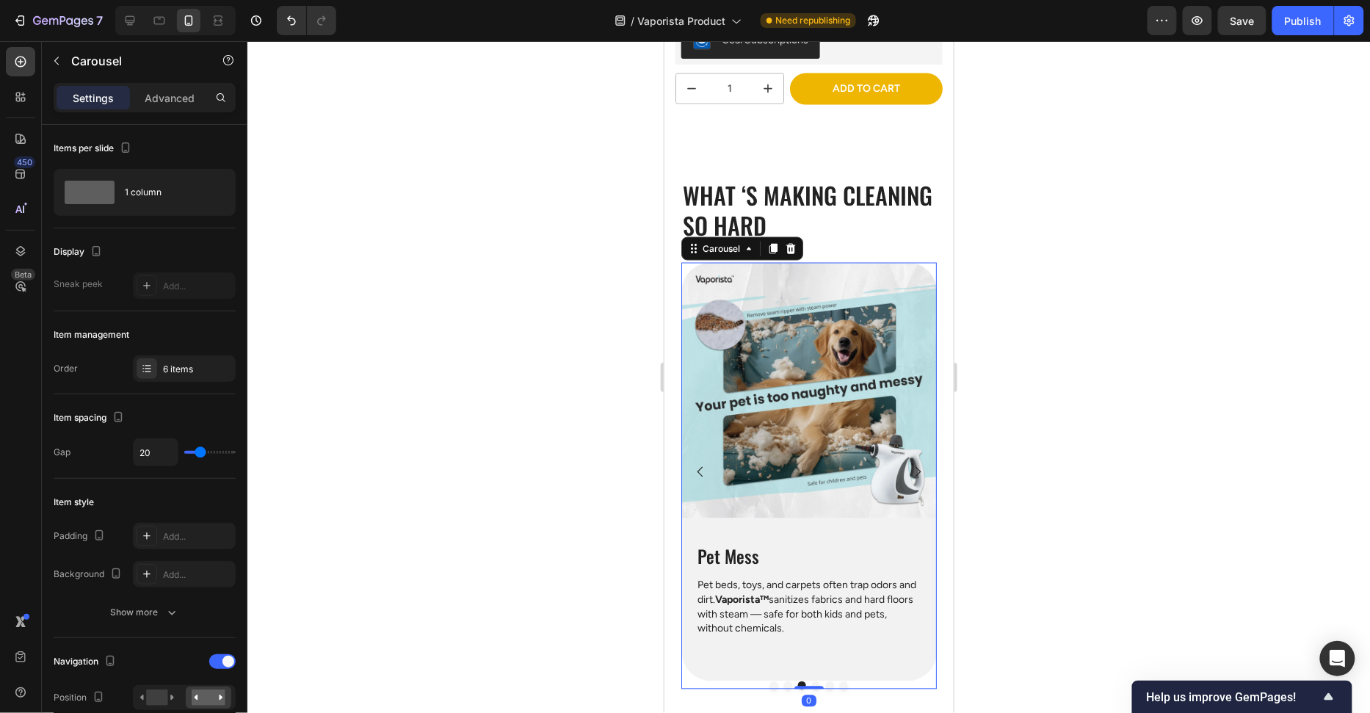
click at [919, 474] on icon "Carousel Next Arrow" at bounding box center [917, 471] width 15 height 15
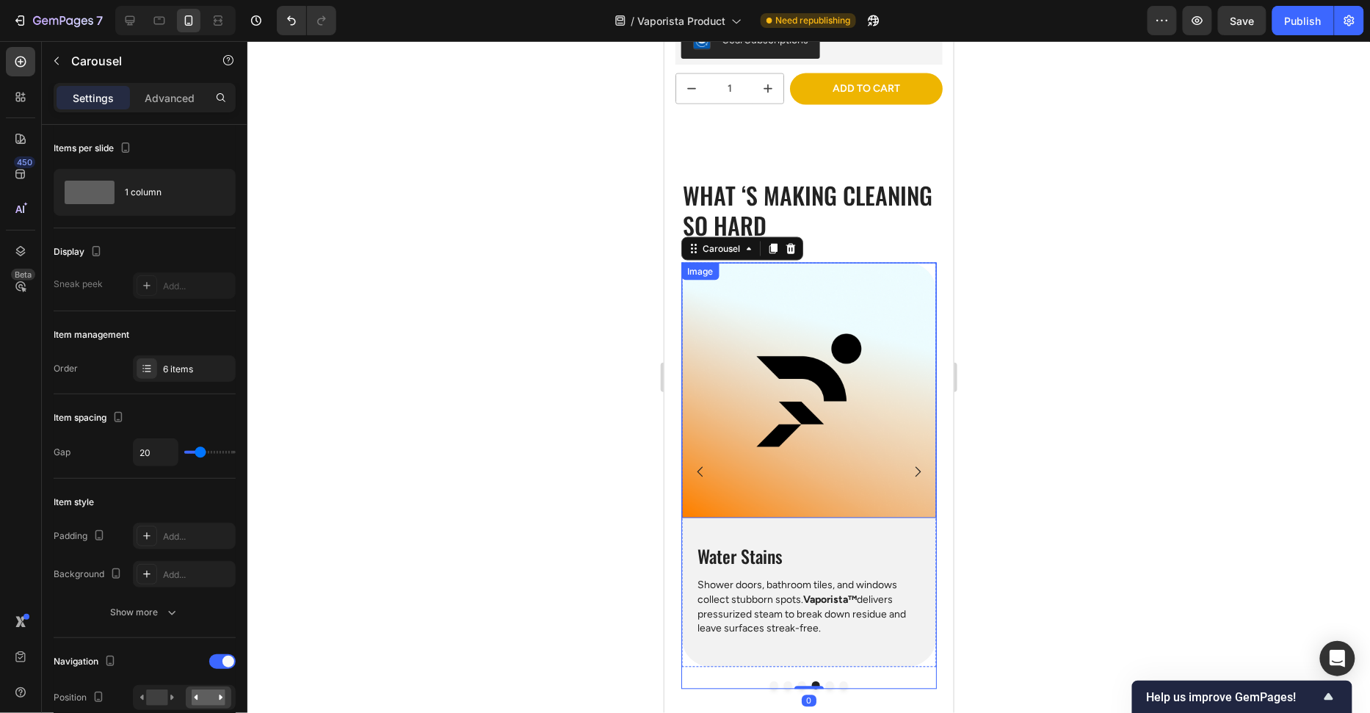
click at [845, 439] on img at bounding box center [808, 389] width 255 height 255
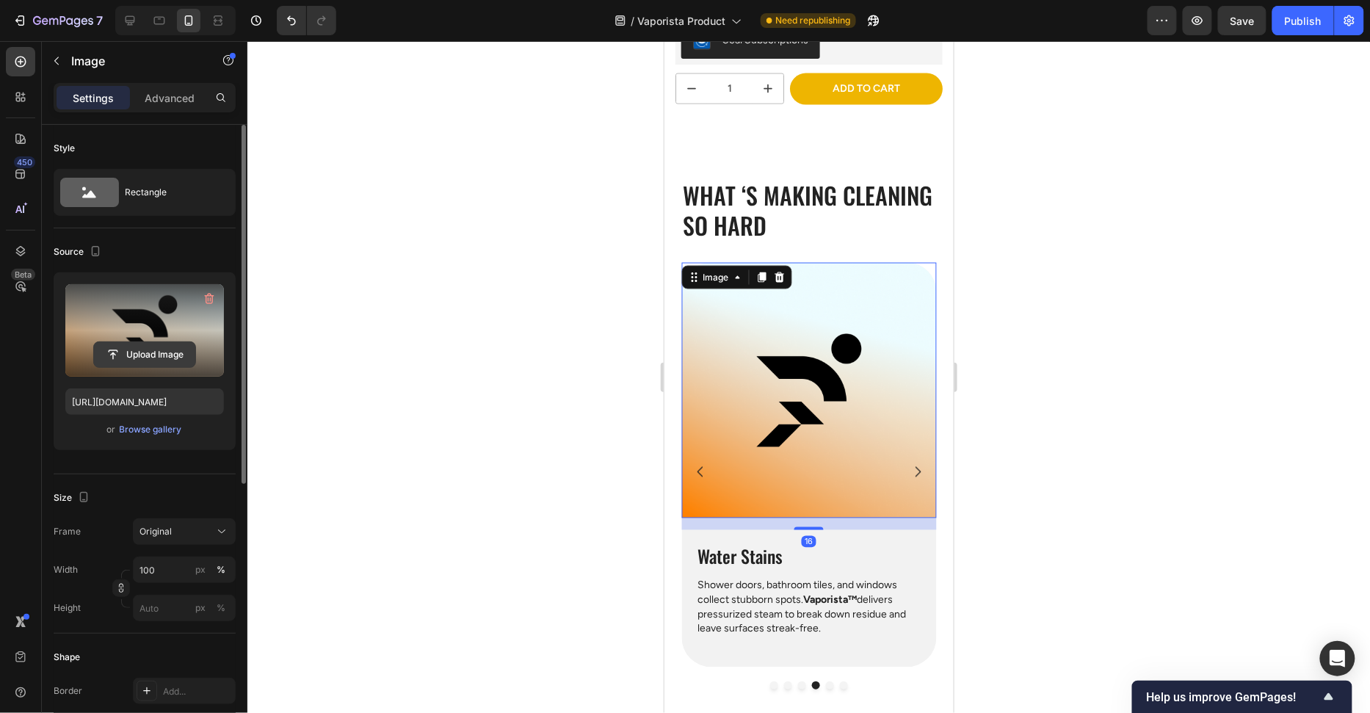
click at [115, 355] on input "file" at bounding box center [144, 354] width 101 height 25
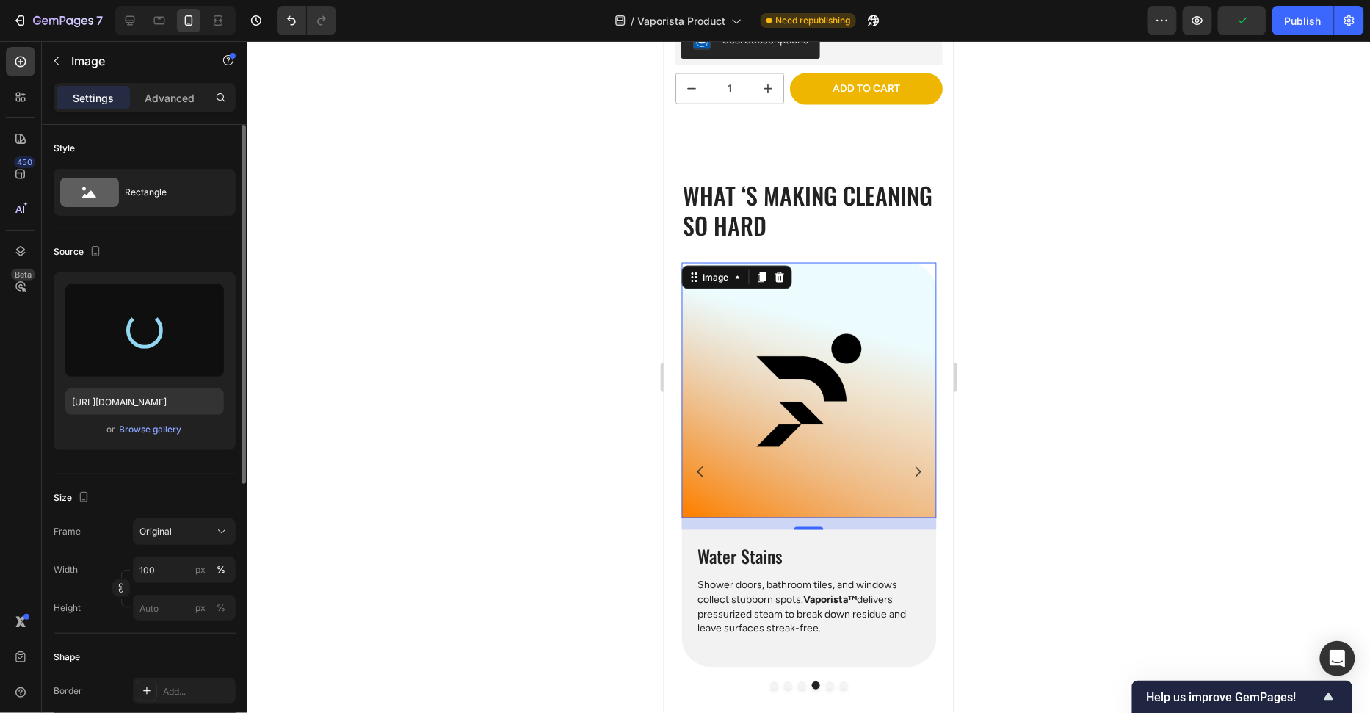
type input "https://cdn.shopify.com/s/files/1/0658/8314/4303/files/gempages_582876836208313…"
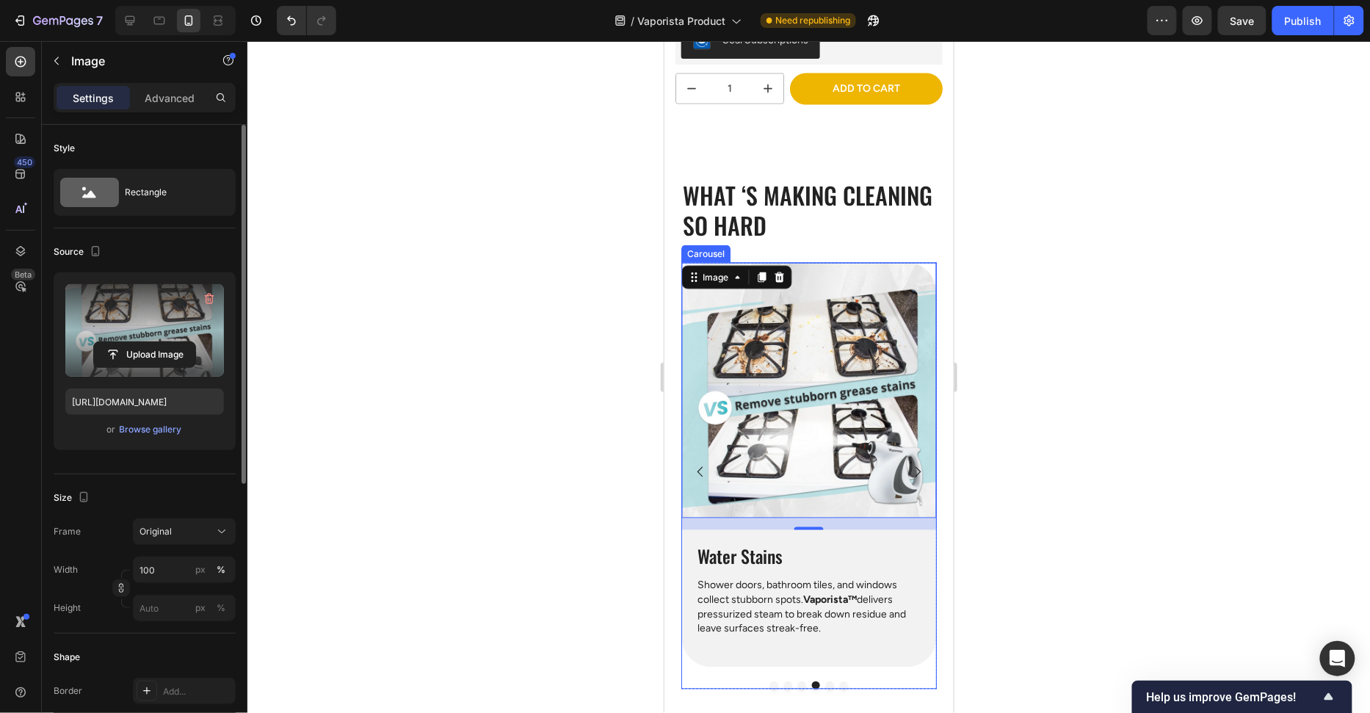
click at [917, 474] on icon "Carousel Next Arrow" at bounding box center [917, 471] width 15 height 15
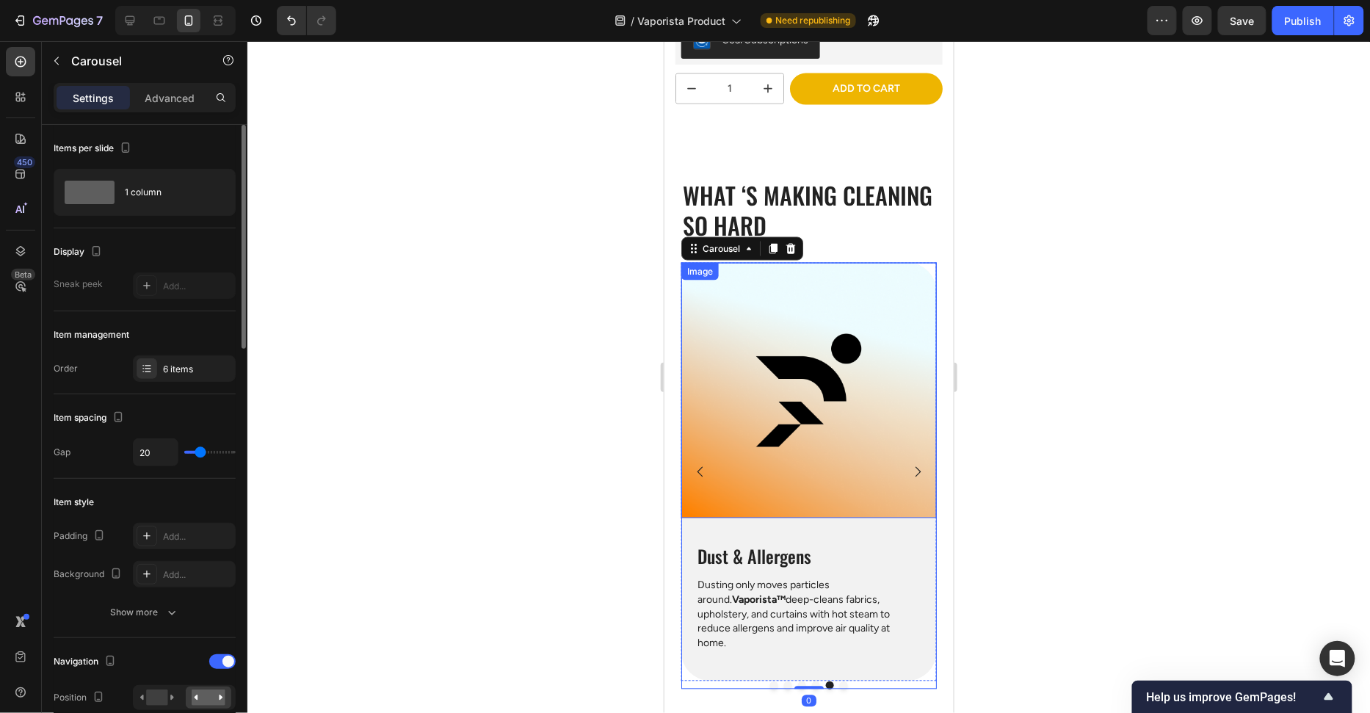
click at [876, 464] on img at bounding box center [808, 389] width 255 height 255
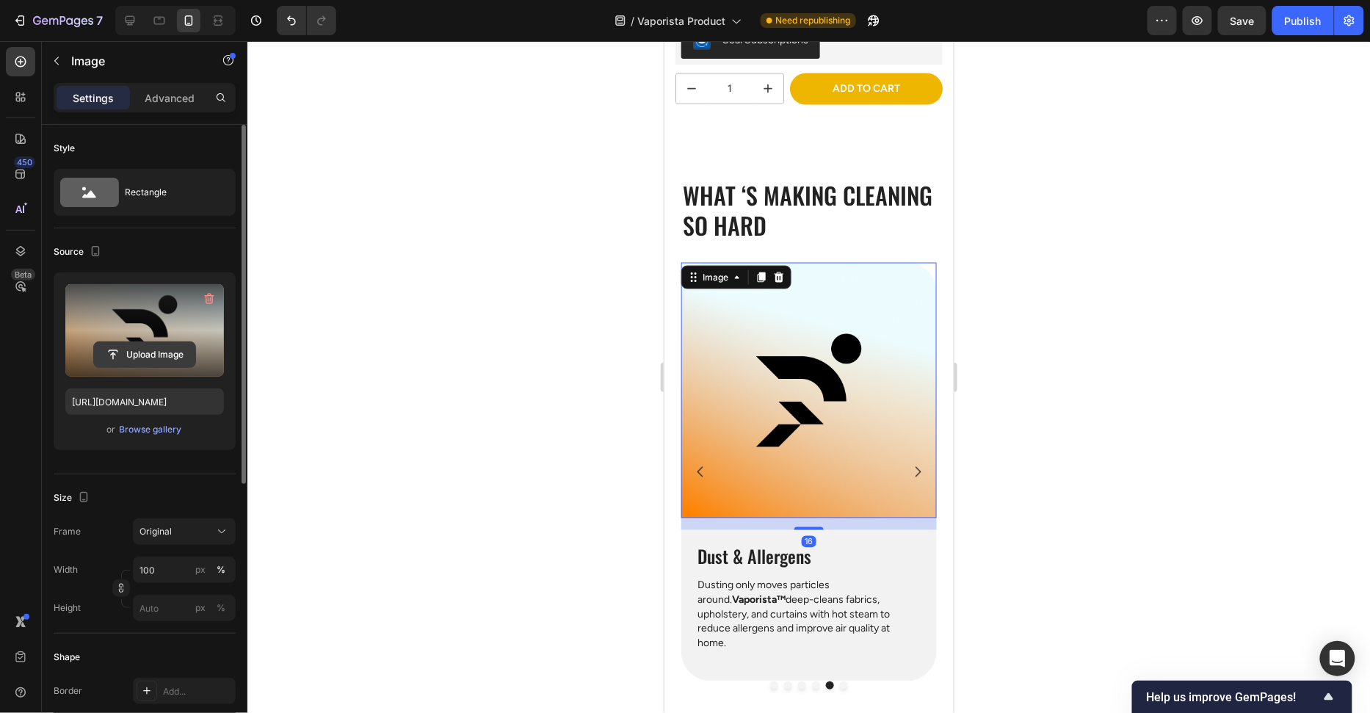
click at [148, 347] on input "file" at bounding box center [144, 354] width 101 height 25
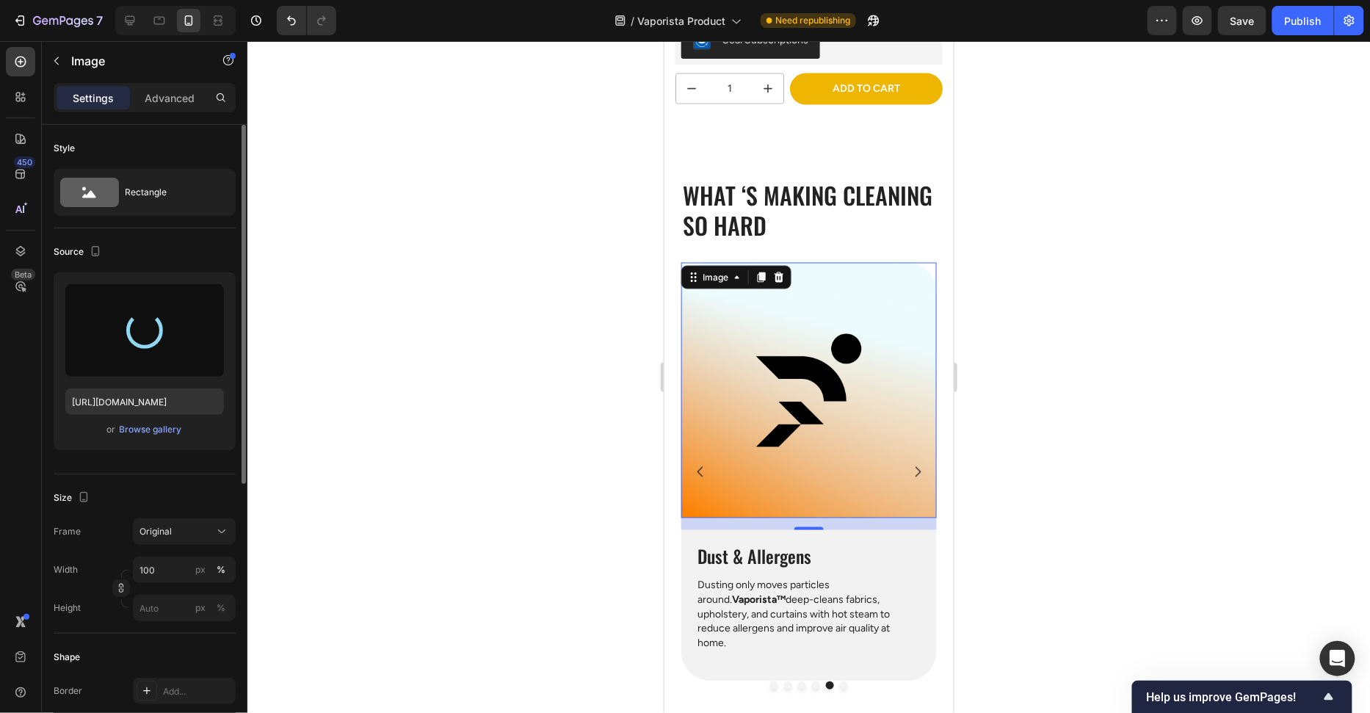
type input "https://cdn.shopify.com/s/files/1/0658/8314/4303/files/gempages_582876836208313…"
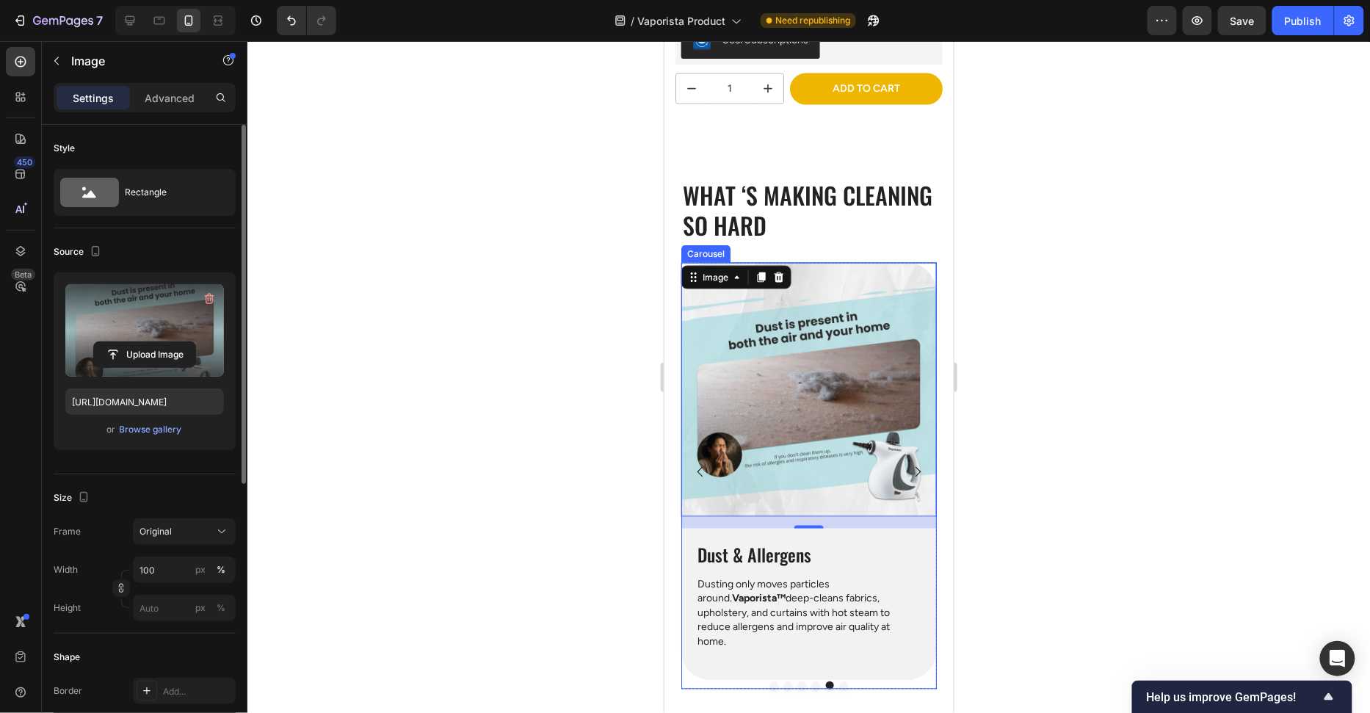
click at [914, 466] on icon "Carousel Next Arrow" at bounding box center [917, 471] width 15 height 15
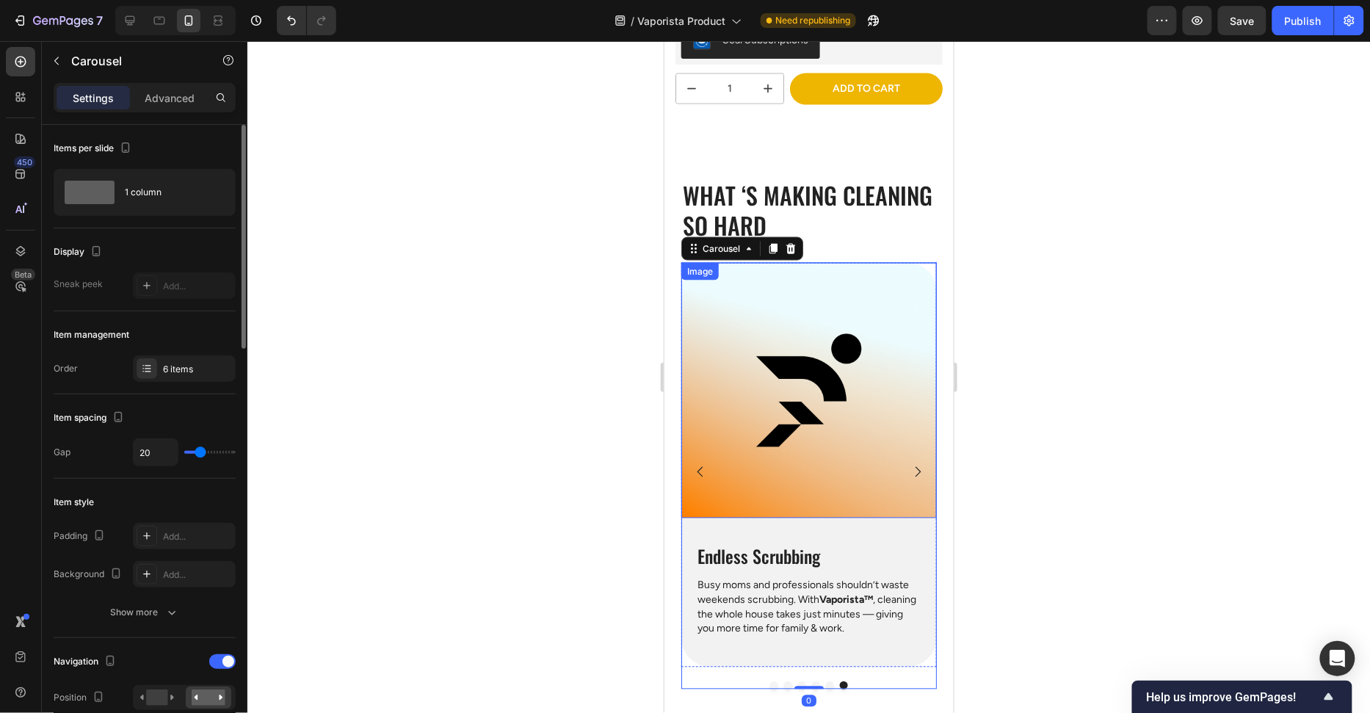
click at [872, 436] on img at bounding box center [808, 389] width 255 height 255
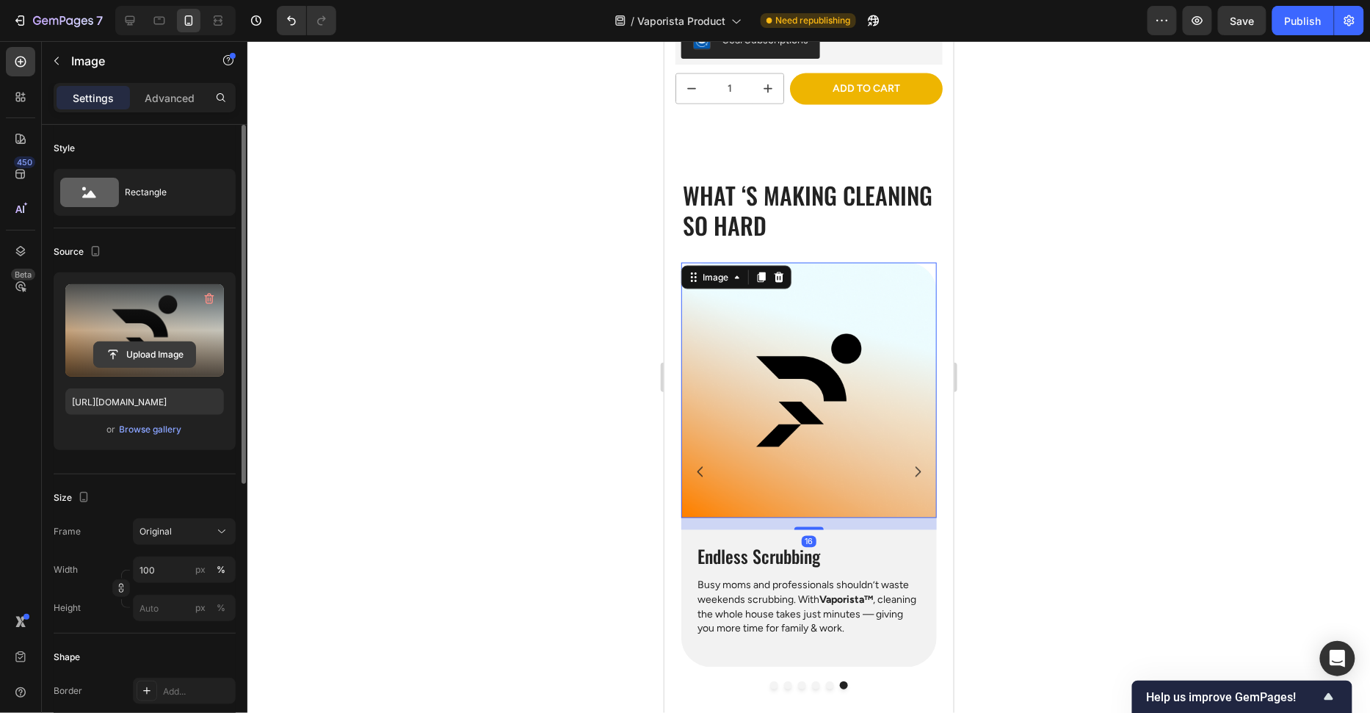
click at [115, 364] on input "file" at bounding box center [144, 354] width 101 height 25
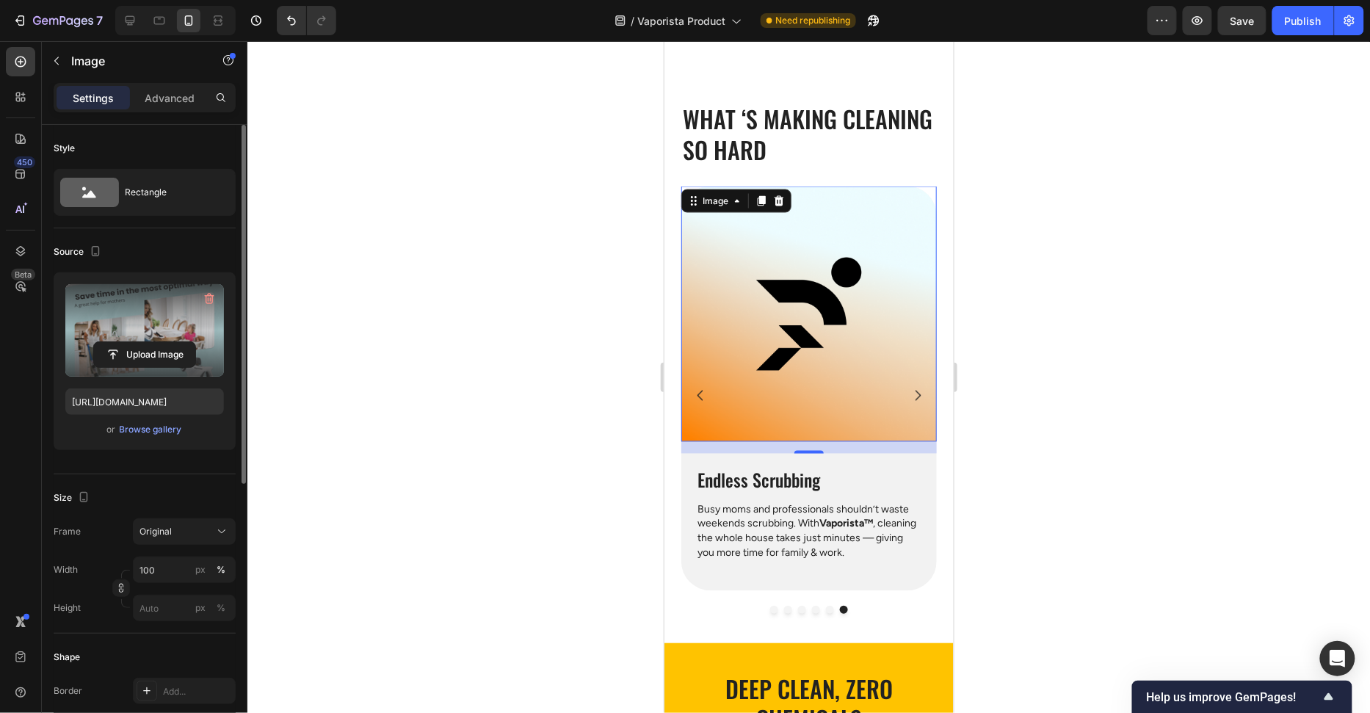
scroll to position [758, 0]
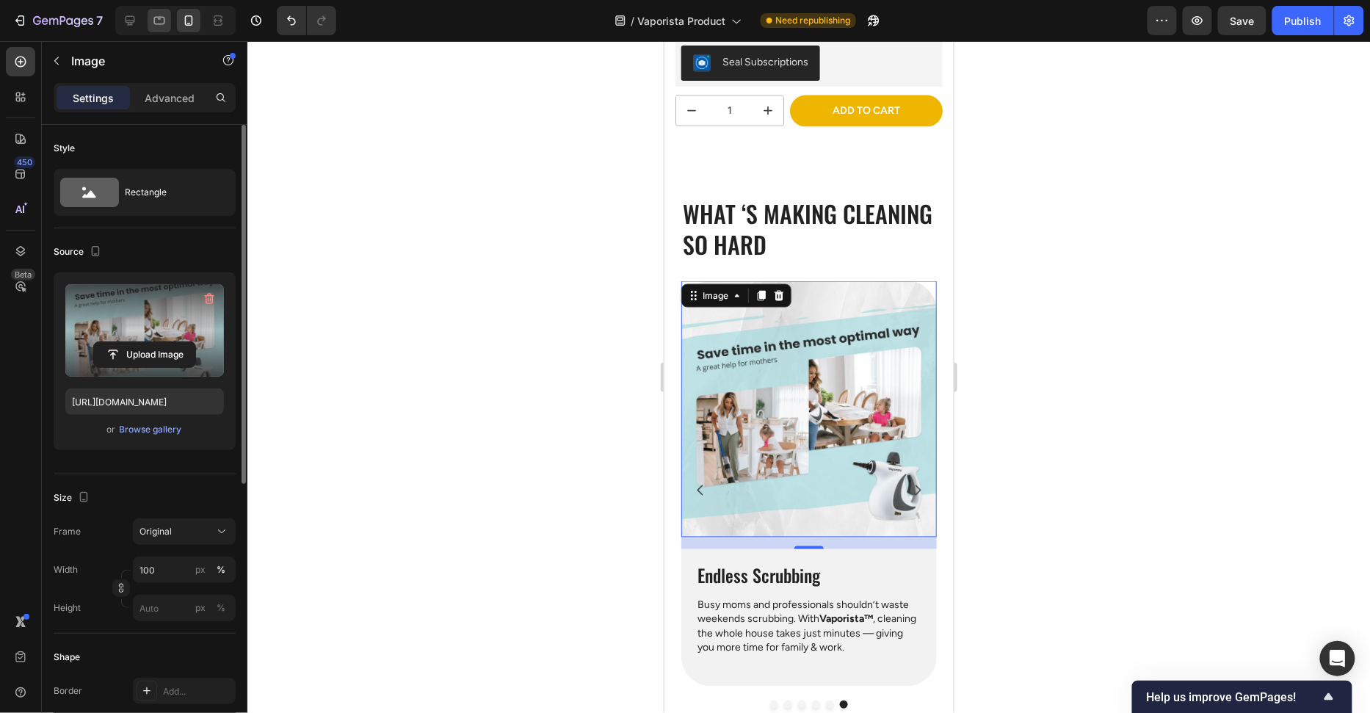
click at [165, 23] on icon at bounding box center [159, 20] width 15 height 15
type input "https://cdn.shopify.com/s/files/1/0658/8314/4303/files/gempages_582876836208313…"
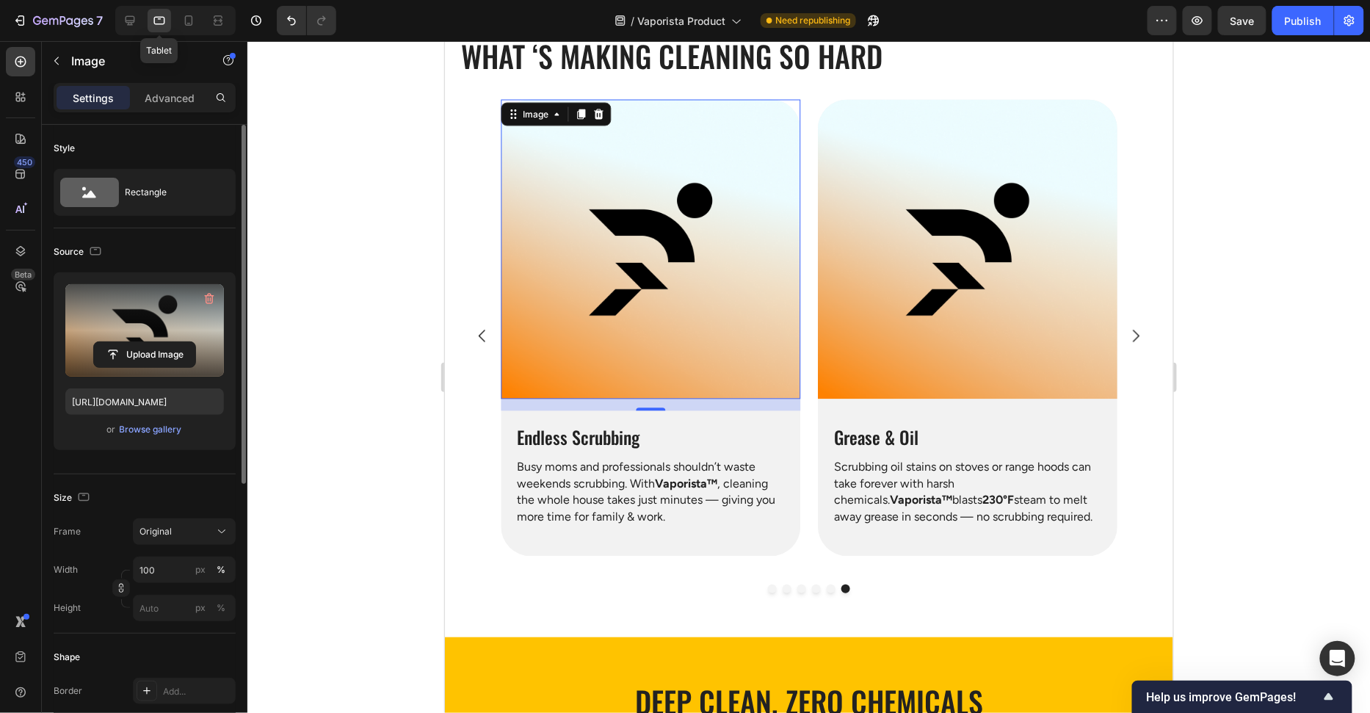
scroll to position [954, 0]
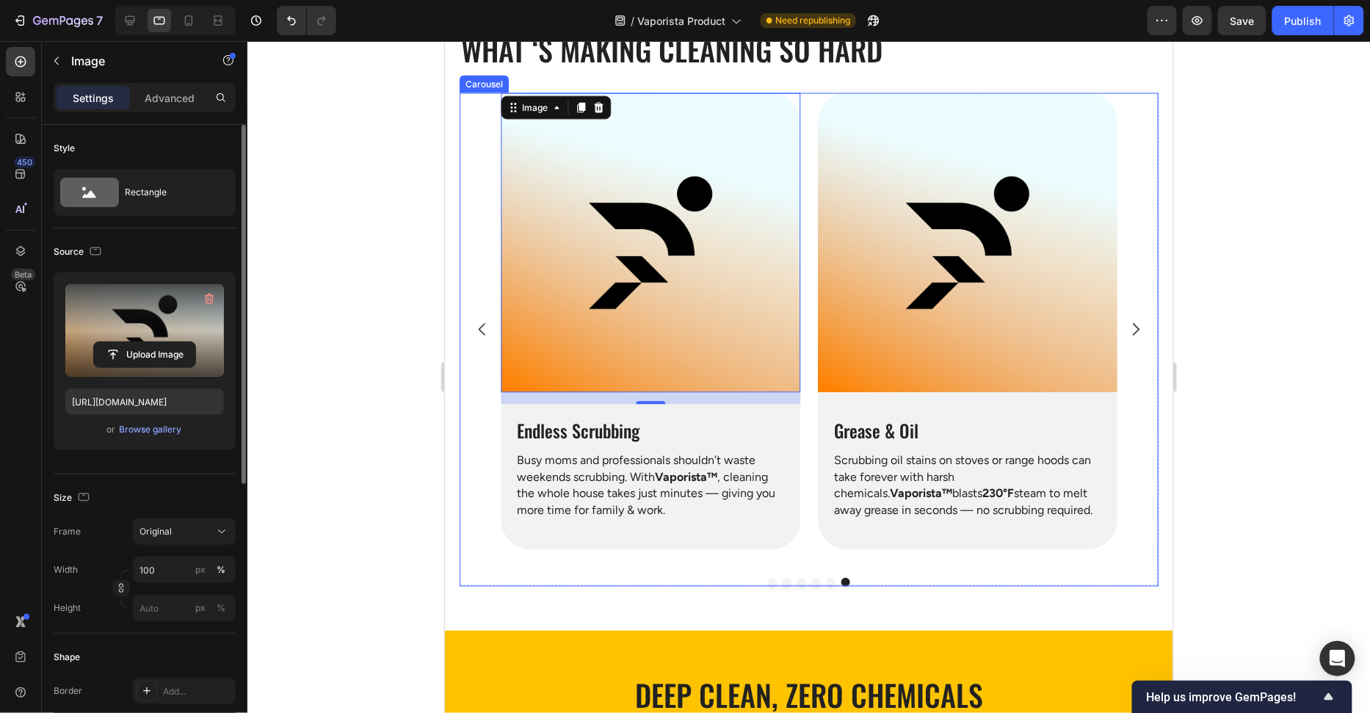
click at [470, 313] on button "Carousel Back Arrow" at bounding box center [481, 328] width 41 height 41
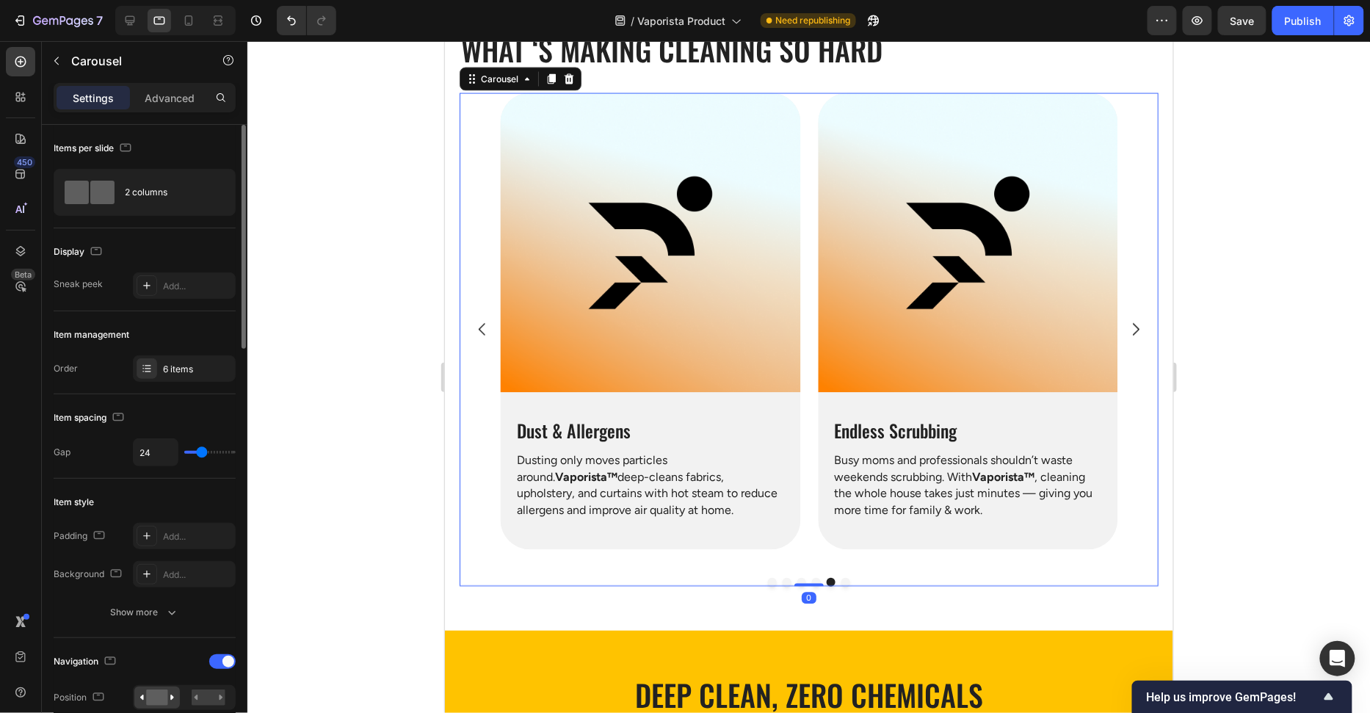
click at [472, 316] on button "Carousel Back Arrow" at bounding box center [481, 328] width 41 height 41
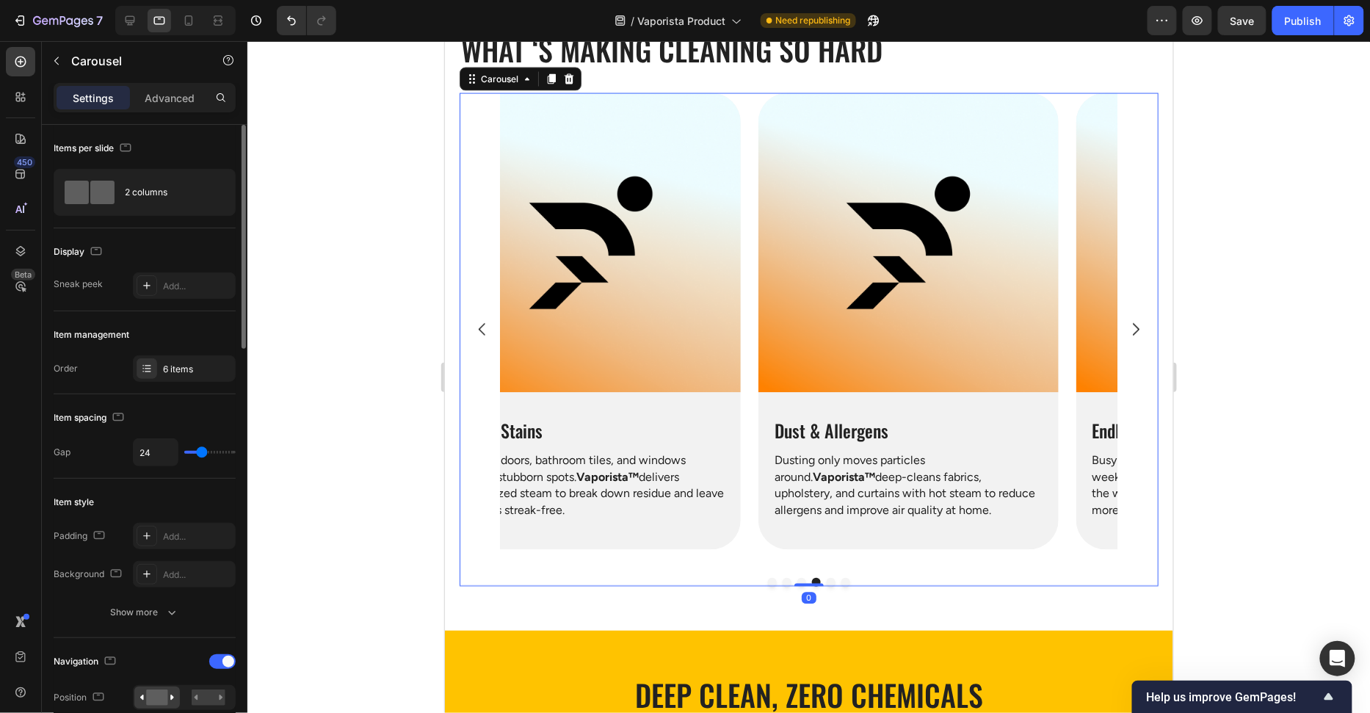
click at [472, 316] on button "Carousel Back Arrow" at bounding box center [481, 328] width 41 height 41
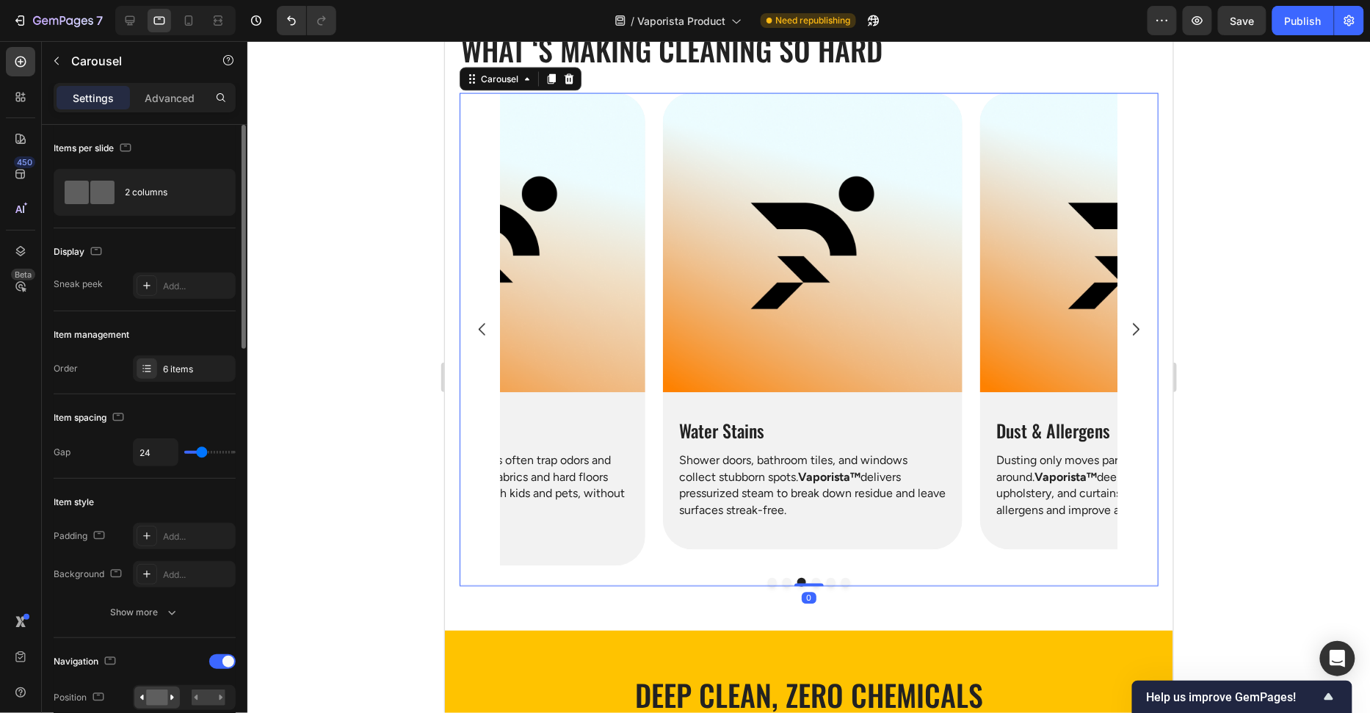
click at [472, 316] on button "Carousel Back Arrow" at bounding box center [481, 328] width 41 height 41
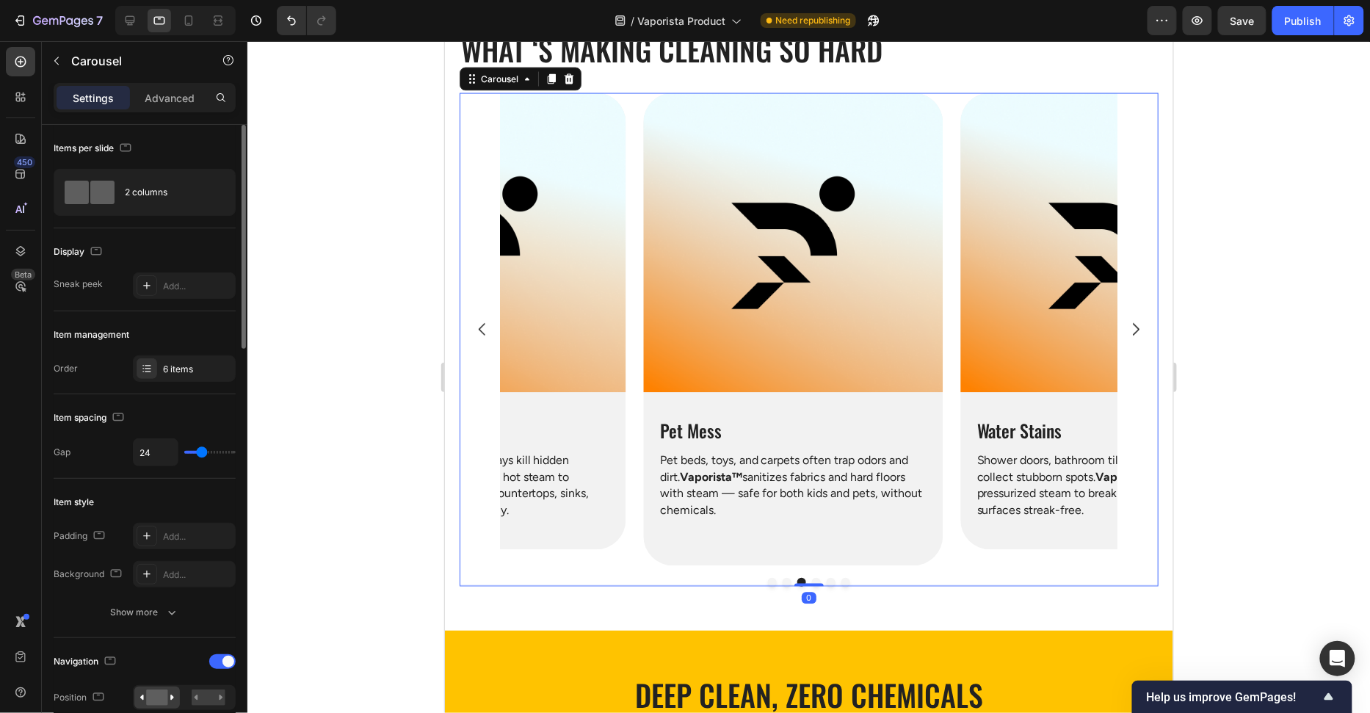
click at [472, 316] on button "Carousel Back Arrow" at bounding box center [481, 328] width 41 height 41
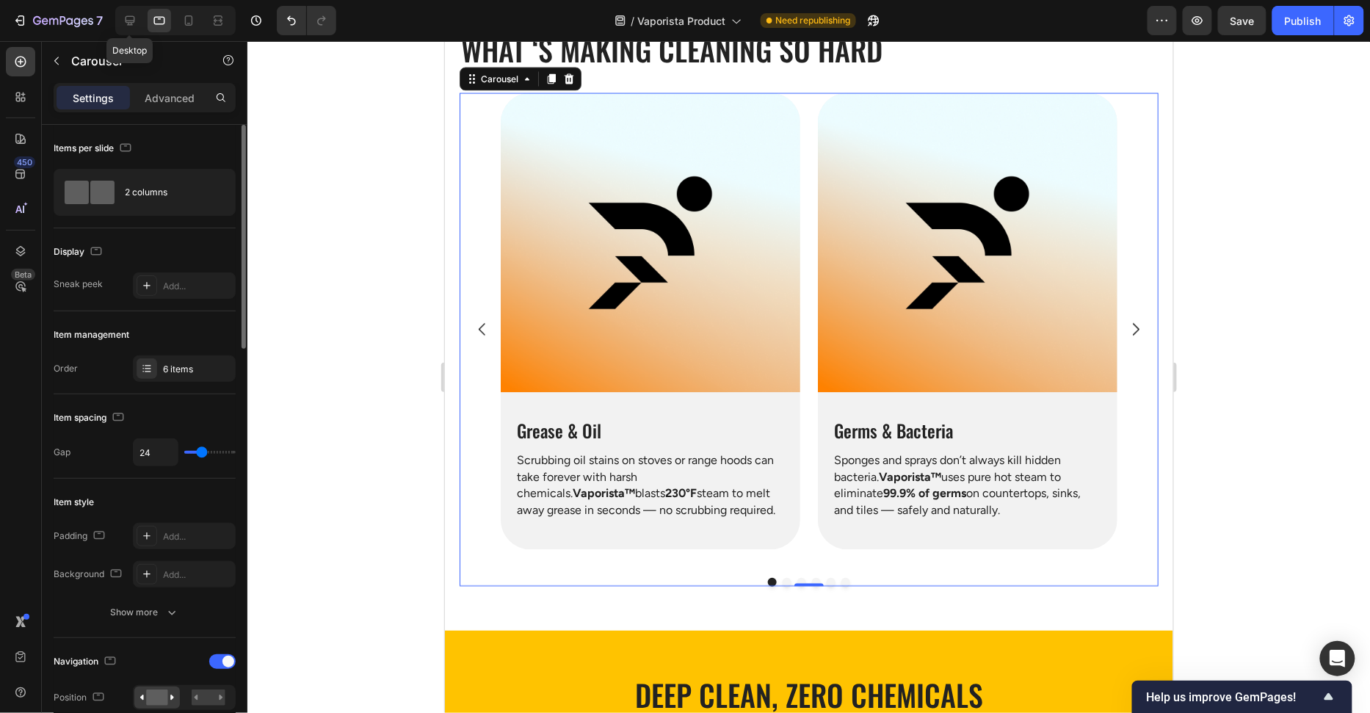
drag, startPoint x: 131, startPoint y: 18, endPoint x: 153, endPoint y: 35, distance: 27.3
click at [131, 18] on icon at bounding box center [130, 20] width 15 height 15
type input "30"
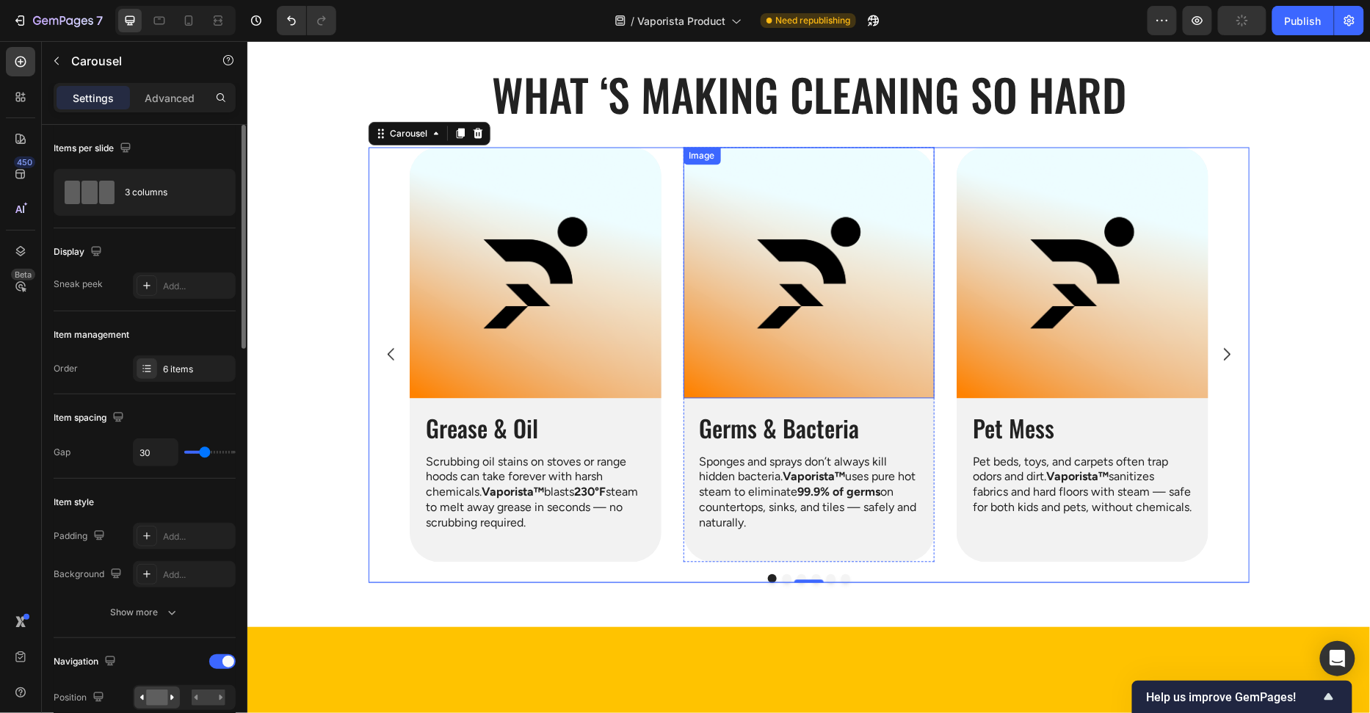
scroll to position [822, 0]
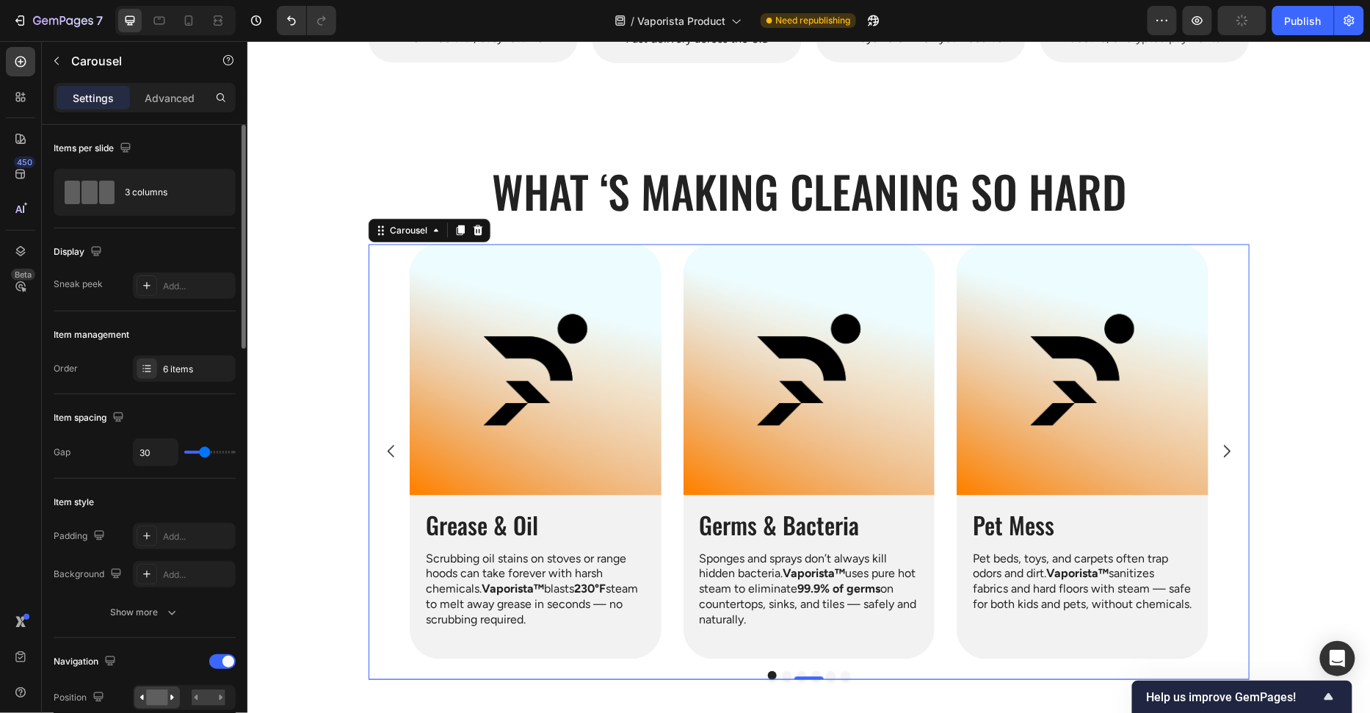
click at [1232, 446] on icon "Carousel Next Arrow" at bounding box center [1226, 451] width 18 height 18
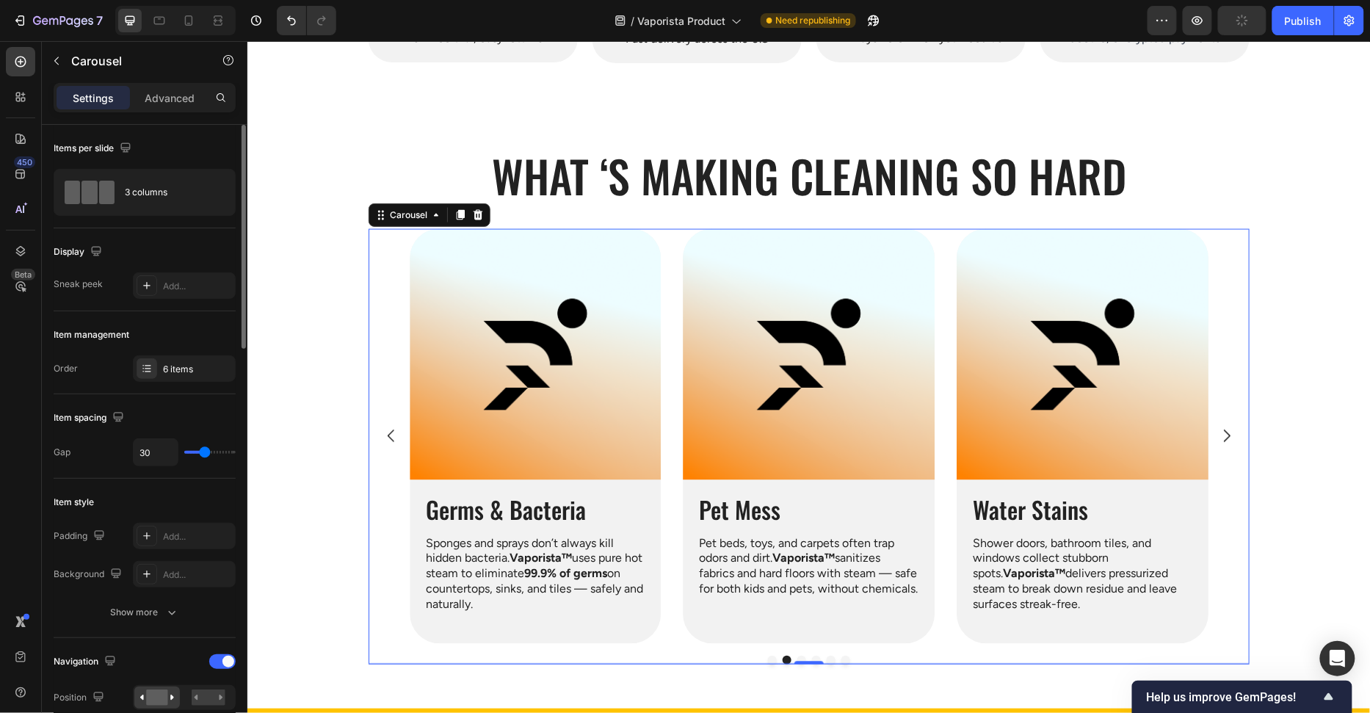
click at [1232, 446] on button "Carousel Next Arrow" at bounding box center [1225, 435] width 41 height 41
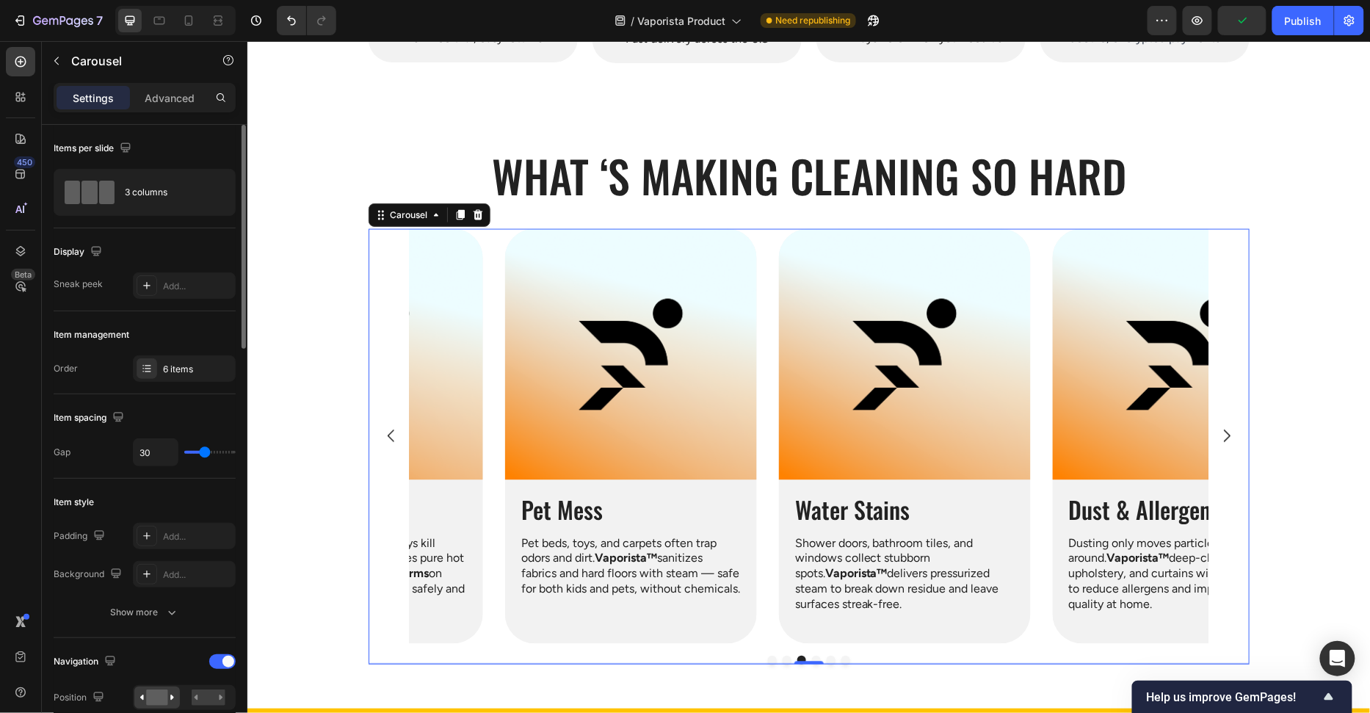
click at [1232, 446] on button "Carousel Next Arrow" at bounding box center [1225, 435] width 41 height 41
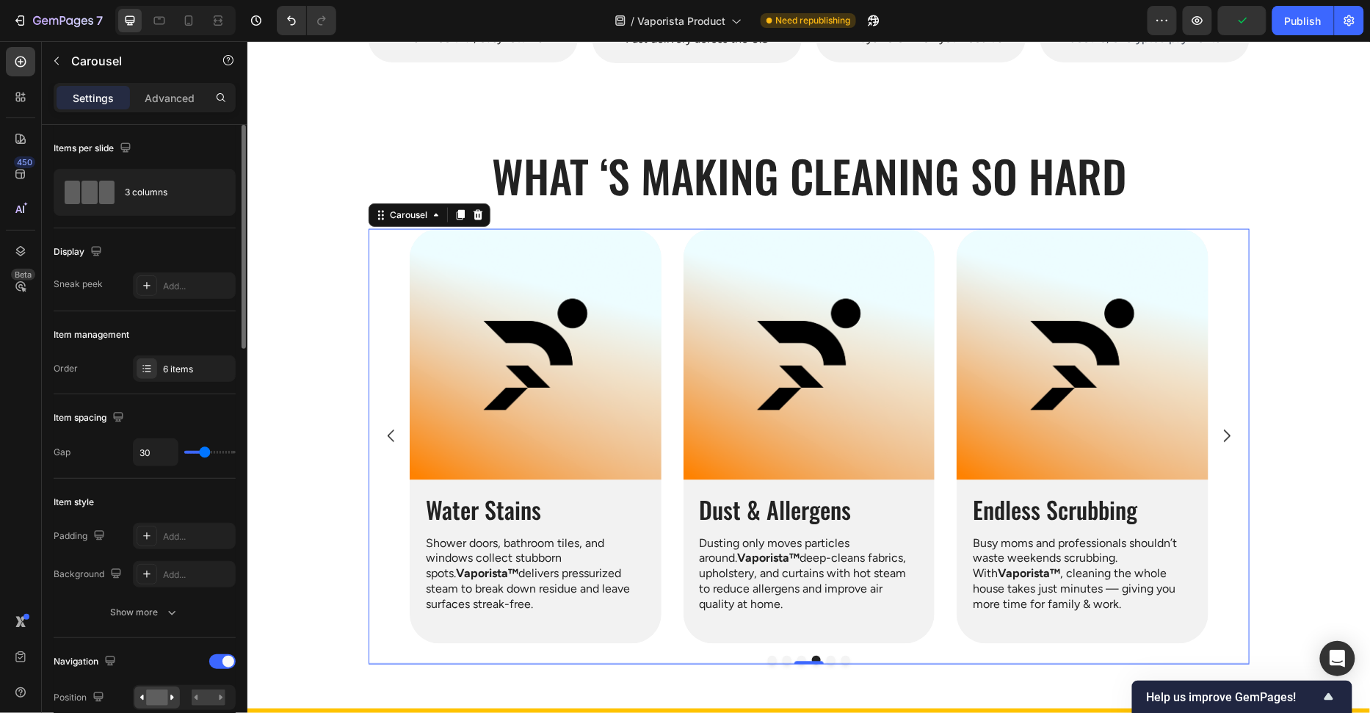
click at [1232, 446] on button "Carousel Next Arrow" at bounding box center [1225, 435] width 41 height 41
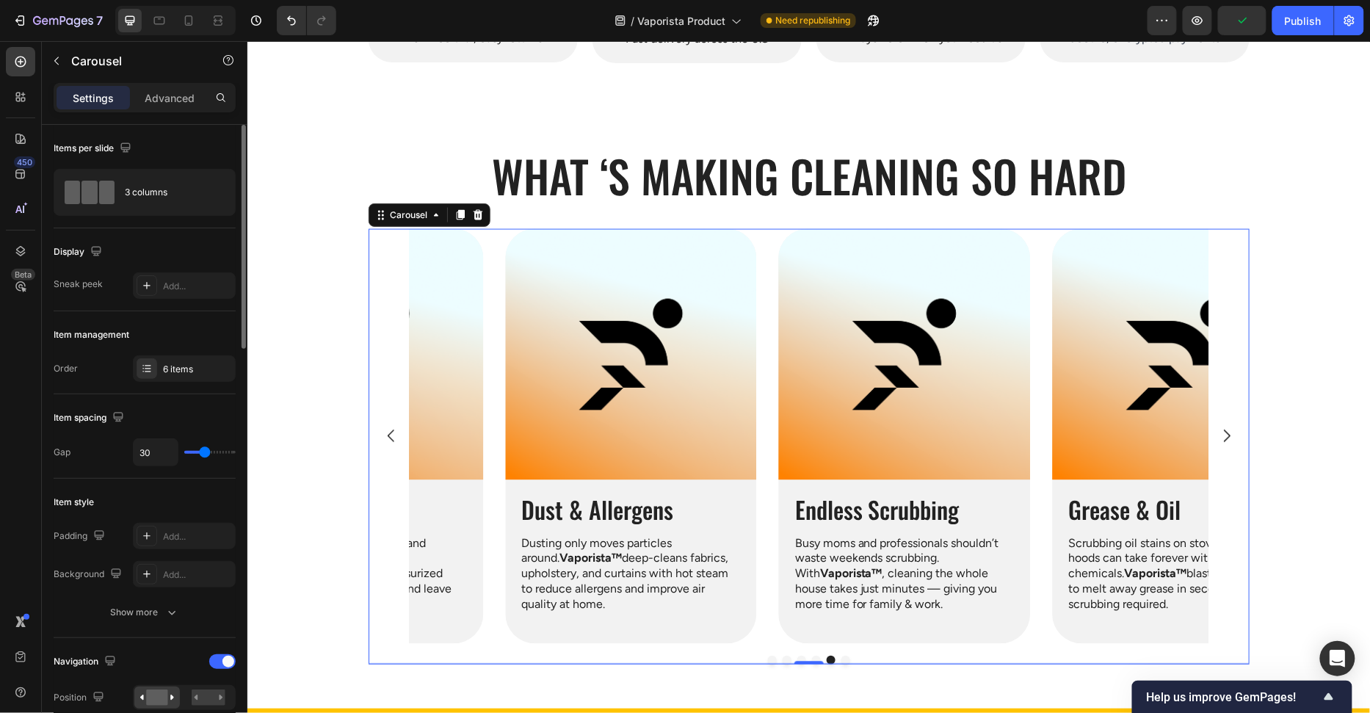
click at [1232, 446] on button "Carousel Next Arrow" at bounding box center [1225, 435] width 41 height 41
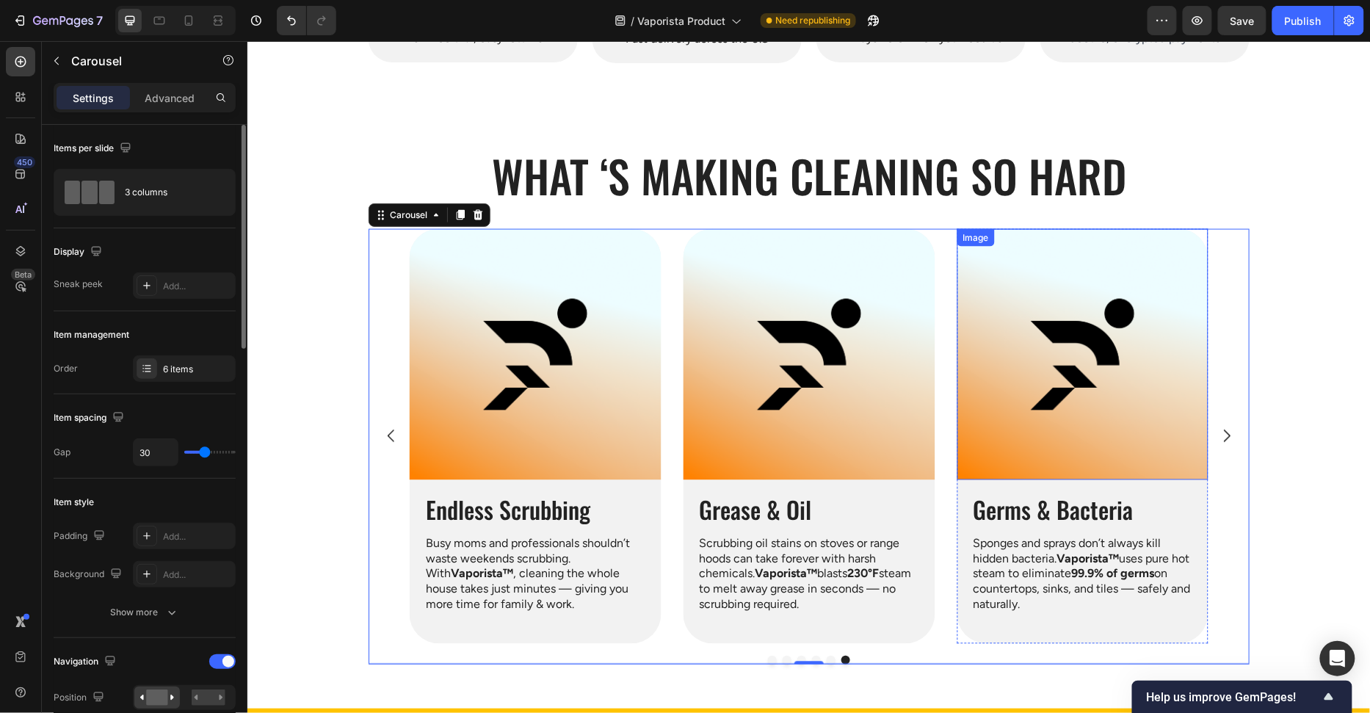
click at [1103, 425] on img at bounding box center [1082, 354] width 252 height 252
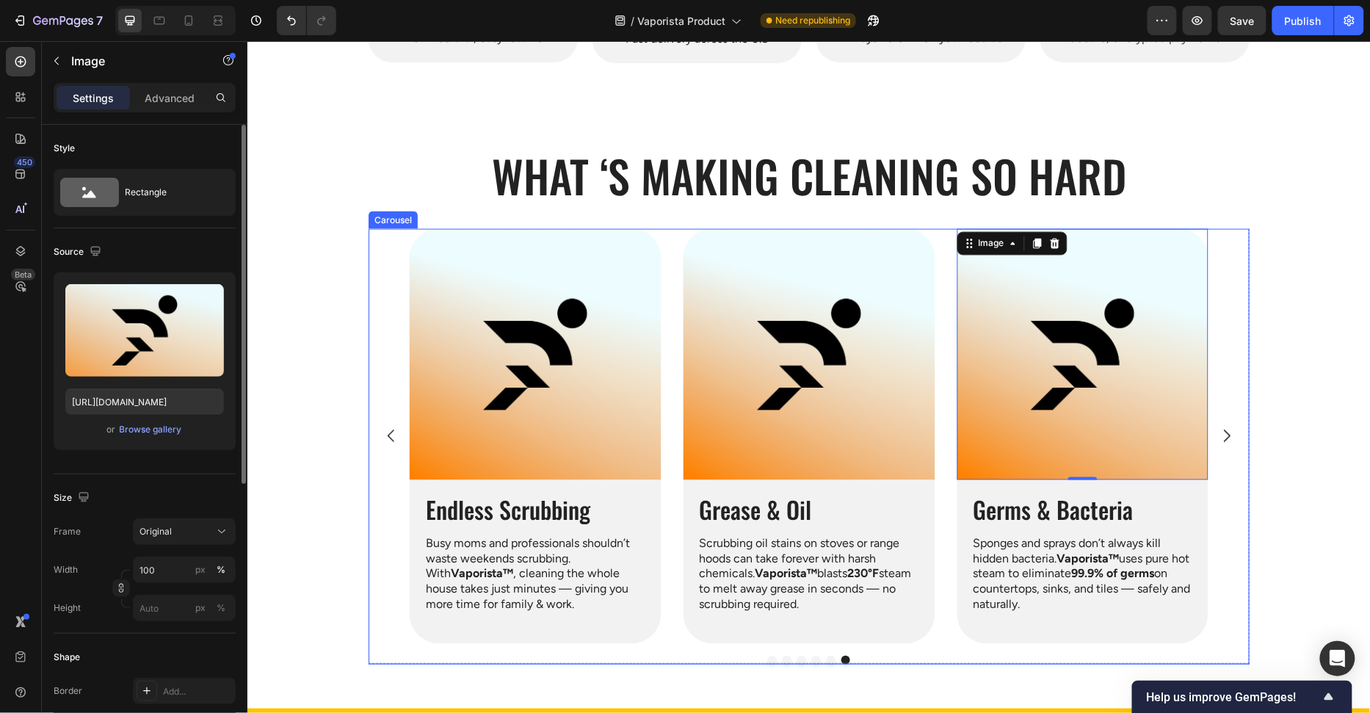
click at [384, 439] on icon "Carousel Back Arrow" at bounding box center [391, 436] width 18 height 18
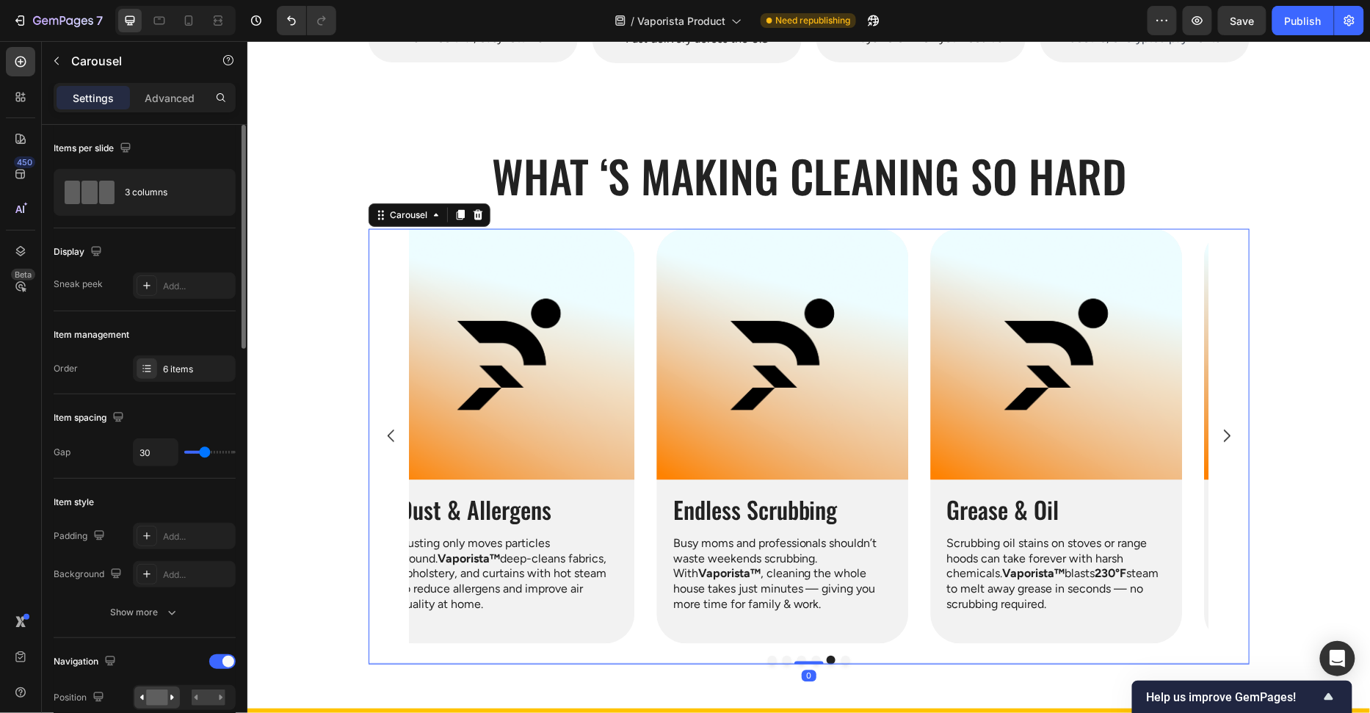
click at [385, 437] on icon "Carousel Back Arrow" at bounding box center [391, 436] width 18 height 18
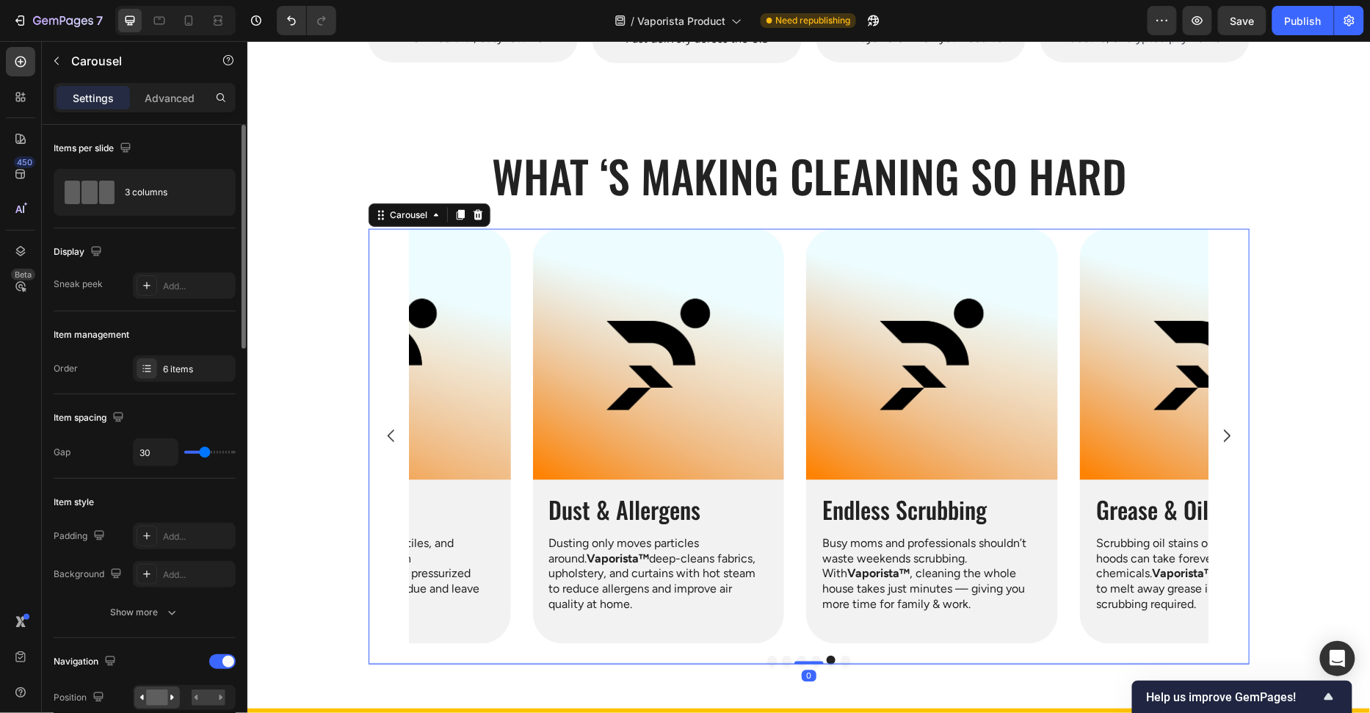
click at [385, 437] on icon "Carousel Back Arrow" at bounding box center [391, 436] width 18 height 18
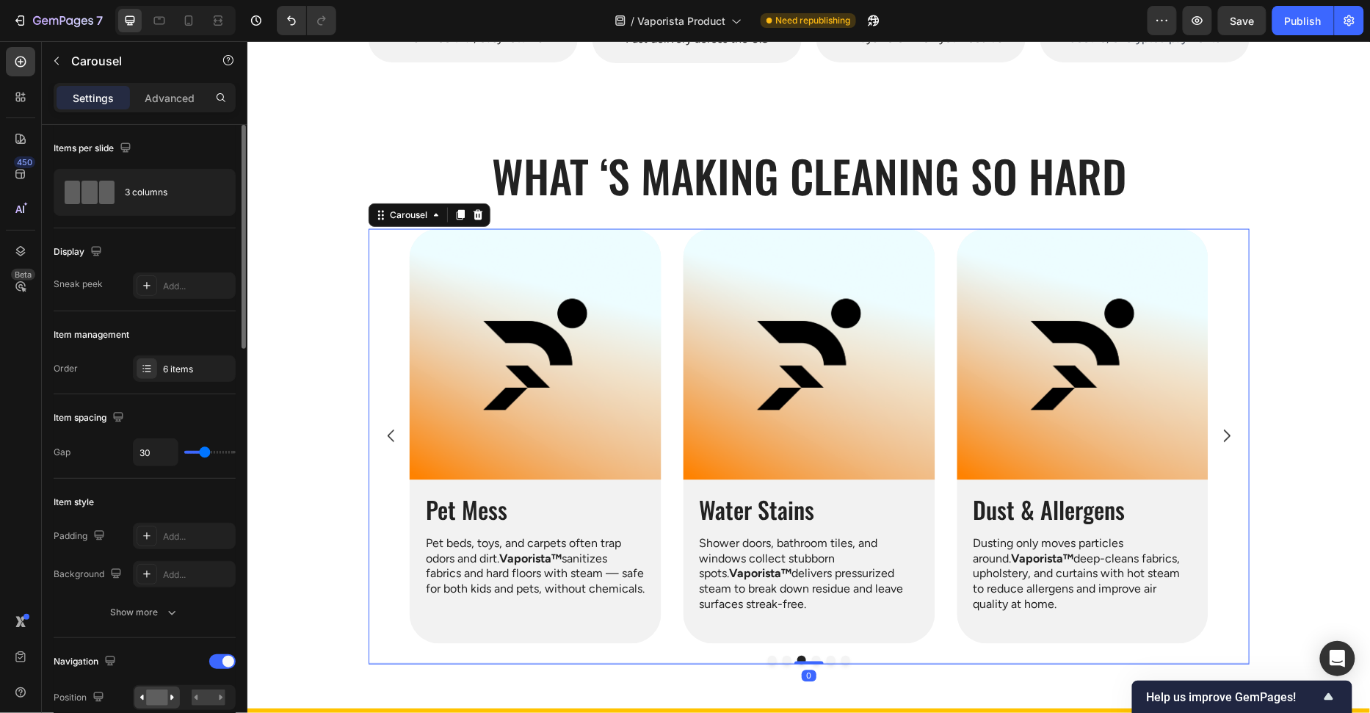
click at [385, 437] on icon "Carousel Back Arrow" at bounding box center [391, 436] width 18 height 18
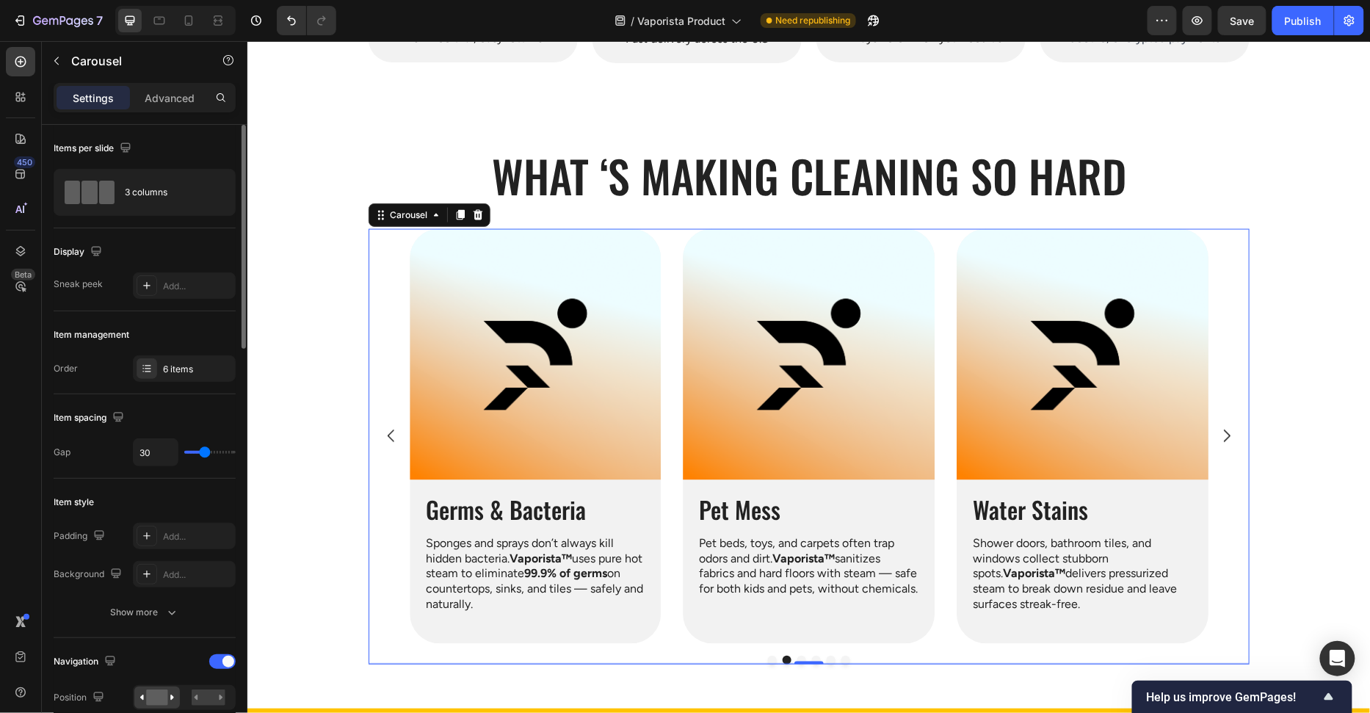
click at [398, 427] on icon "Carousel Back Arrow" at bounding box center [391, 436] width 18 height 18
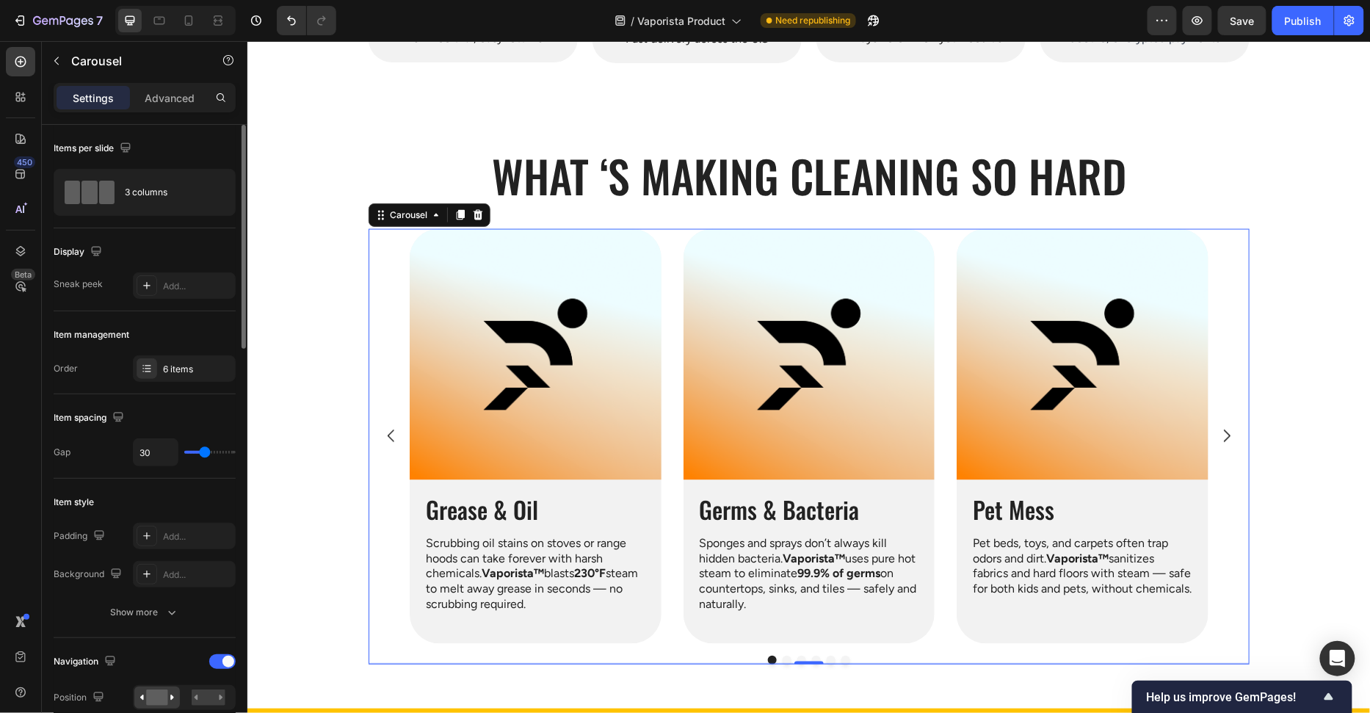
click at [524, 376] on img at bounding box center [535, 354] width 252 height 252
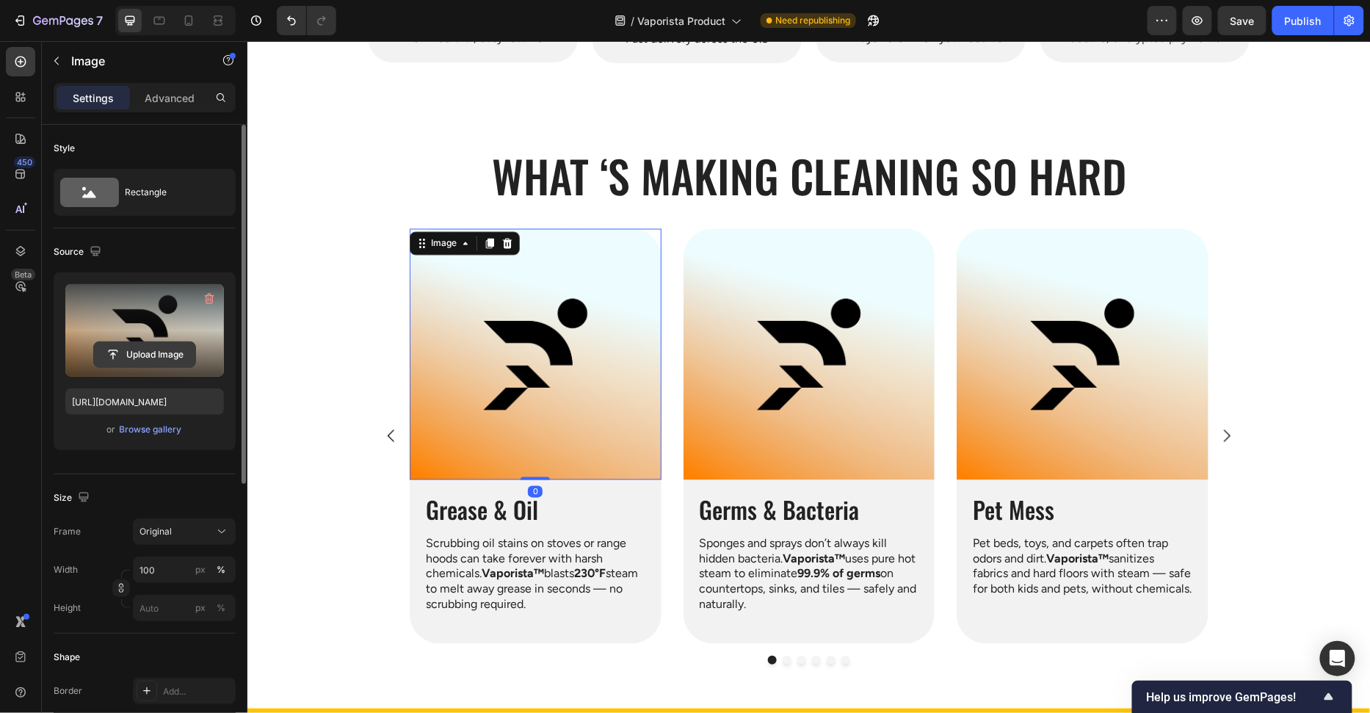
click at [138, 358] on input "file" at bounding box center [144, 354] width 101 height 25
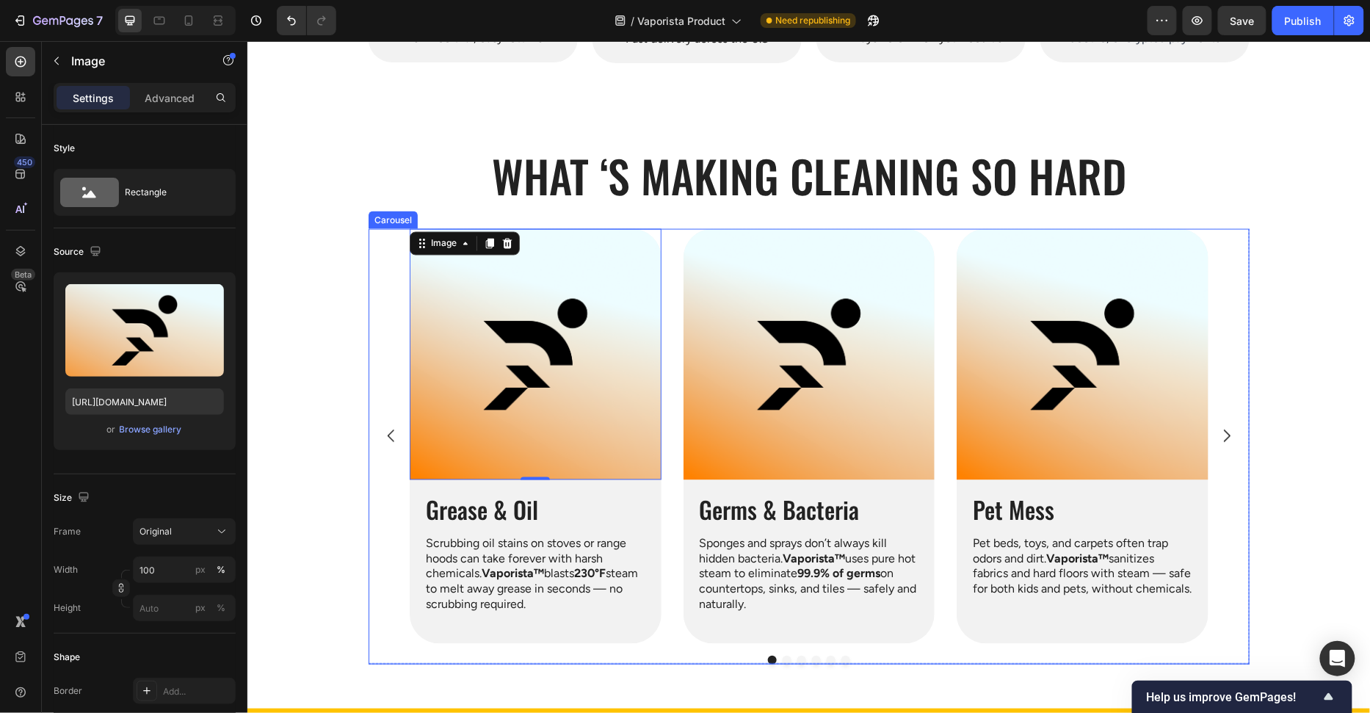
click at [846, 658] on button "Dot" at bounding box center [845, 659] width 9 height 9
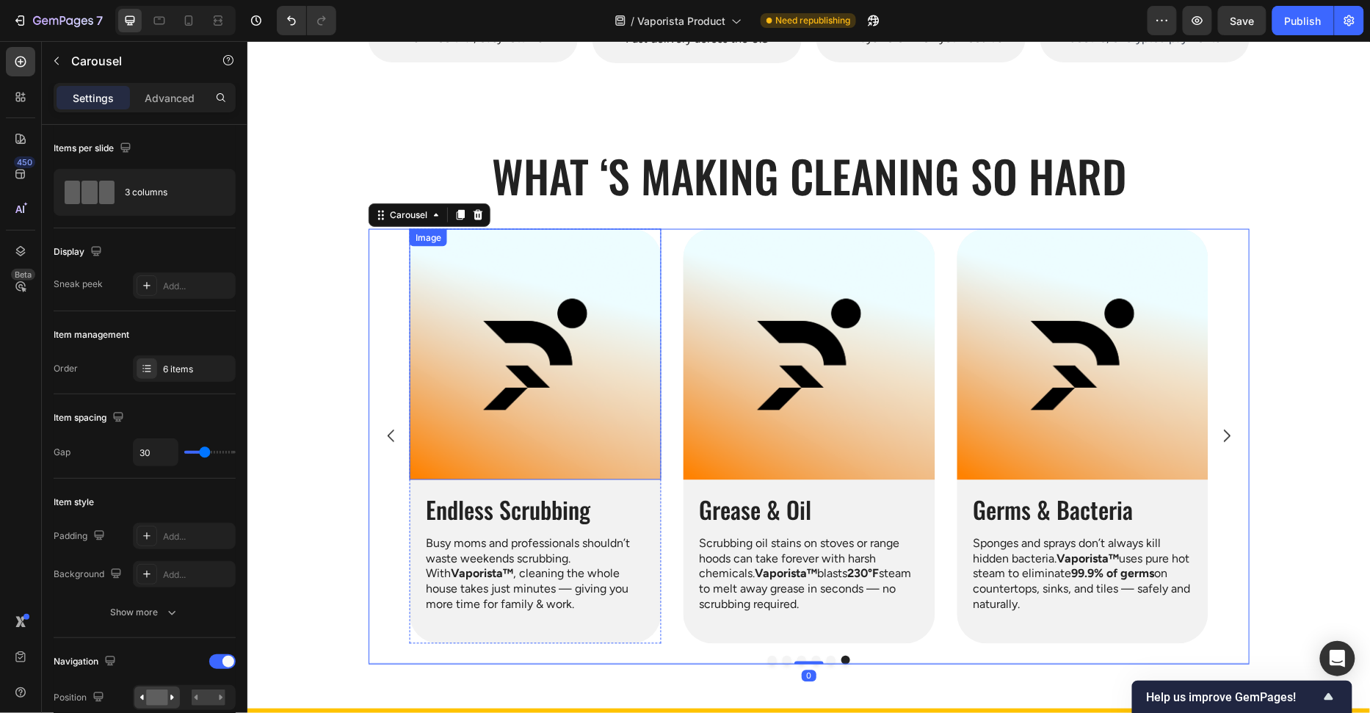
click at [573, 402] on img at bounding box center [535, 354] width 252 height 252
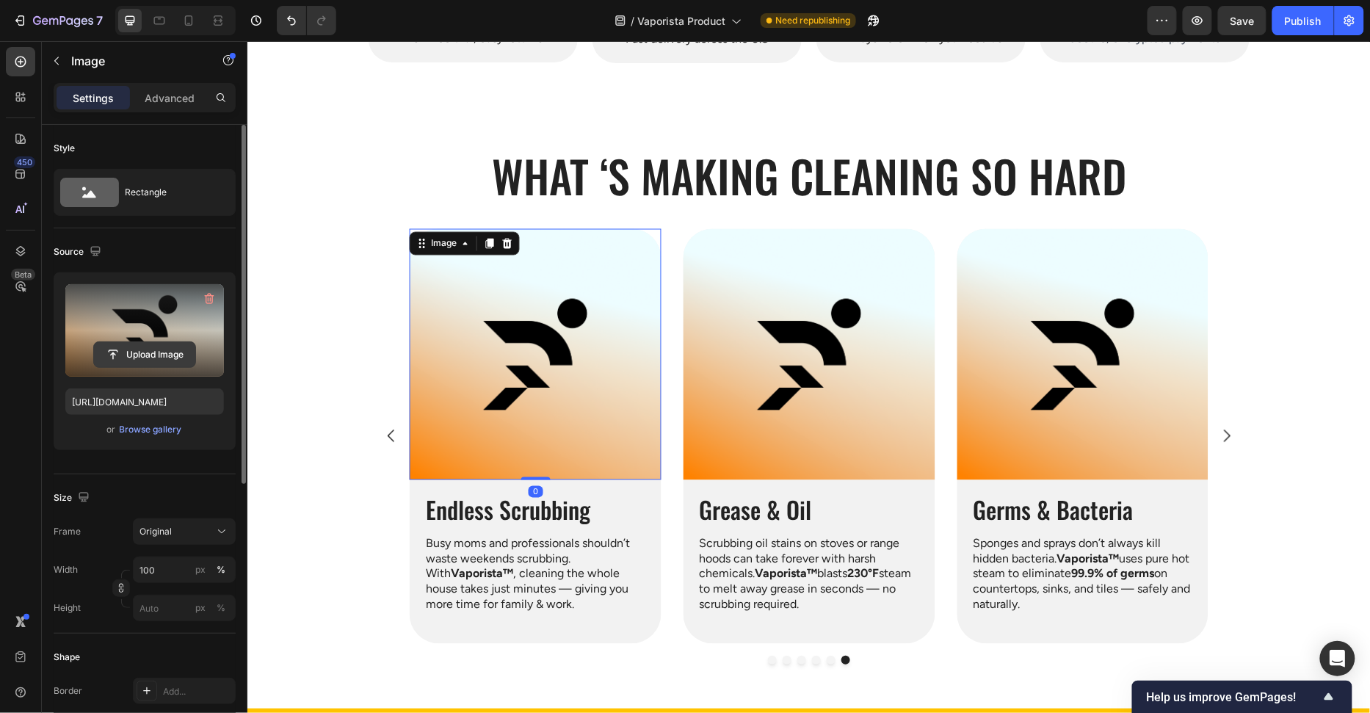
click at [120, 355] on input "file" at bounding box center [144, 354] width 101 height 25
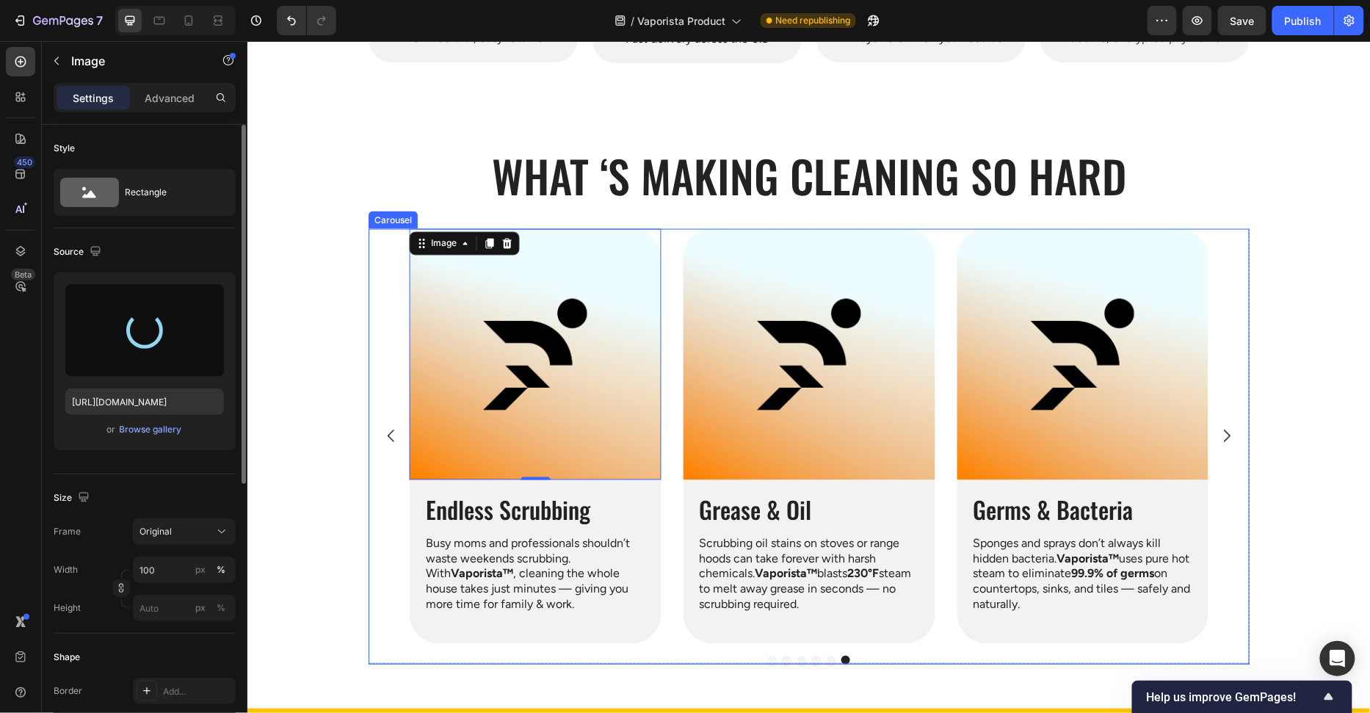
type input "https://cdn.shopify.com/s/files/1/0658/8314/4303/files/gempages_582876836208313…"
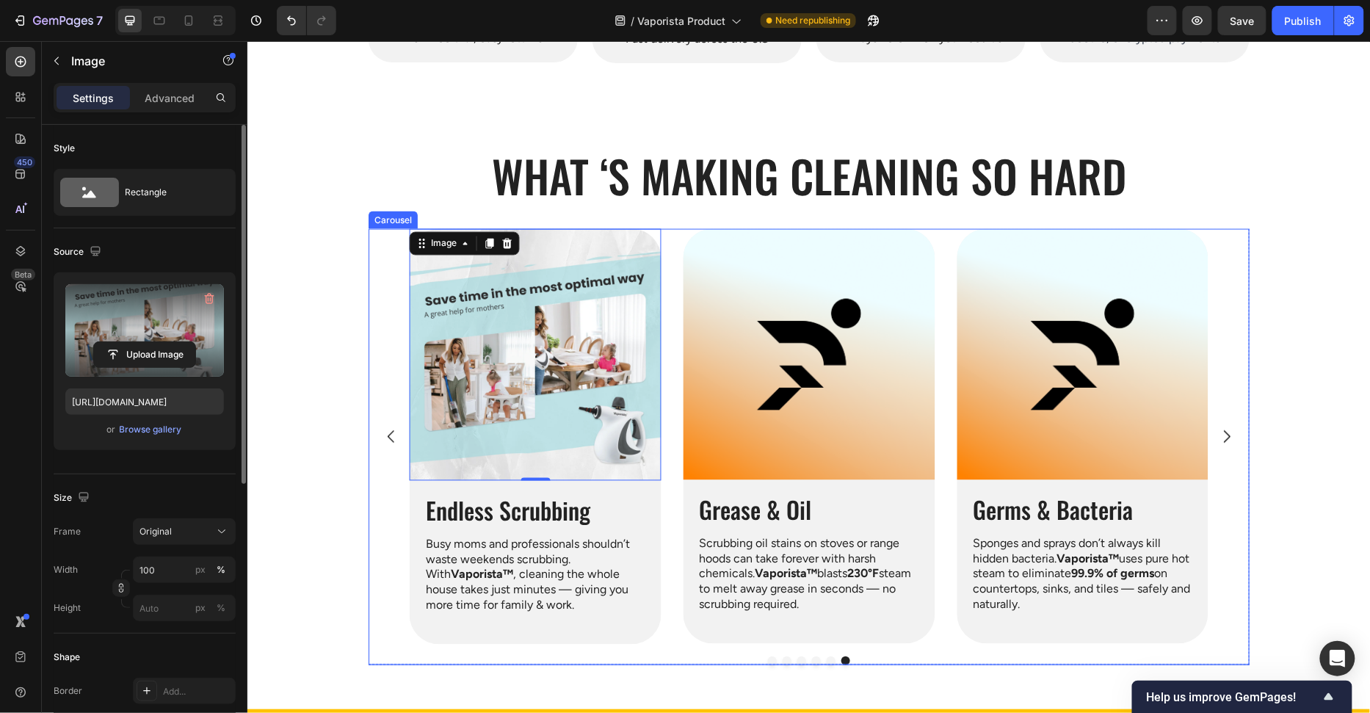
click at [386, 435] on icon "Carousel Back Arrow" at bounding box center [391, 436] width 18 height 18
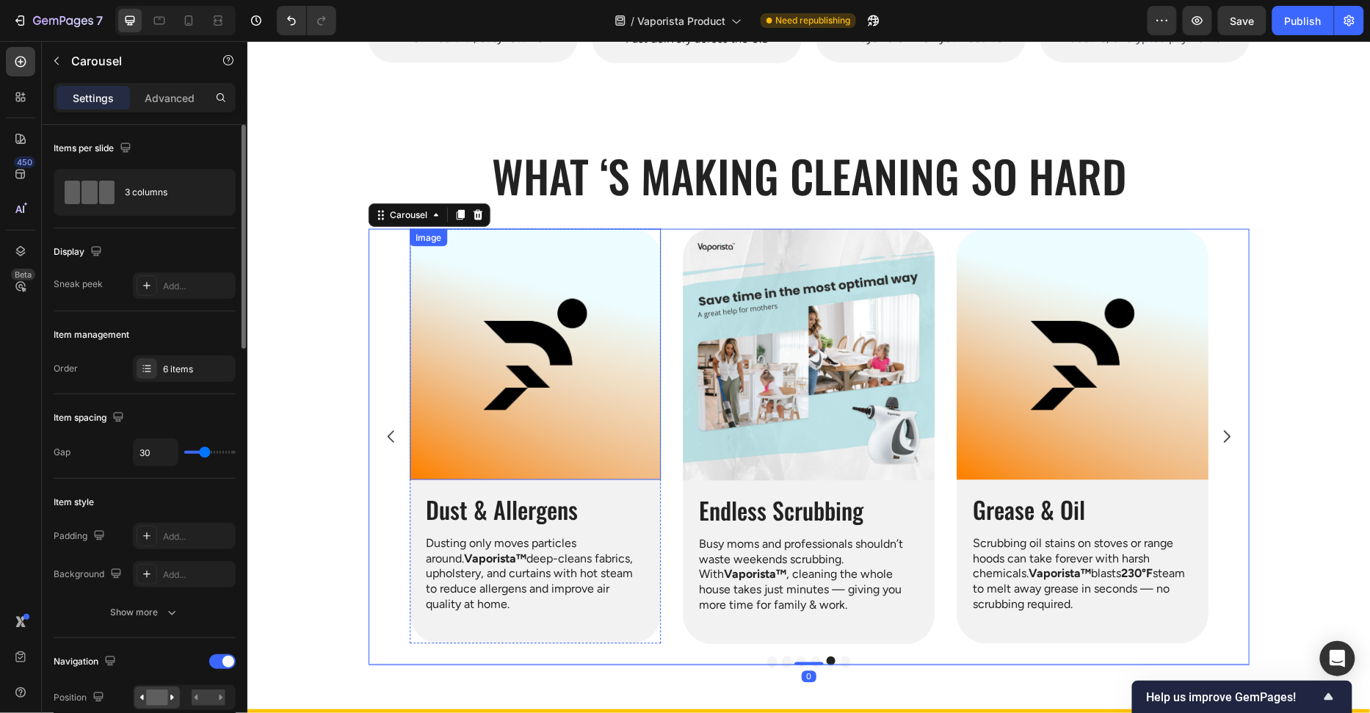
click at [596, 414] on img at bounding box center [535, 354] width 252 height 252
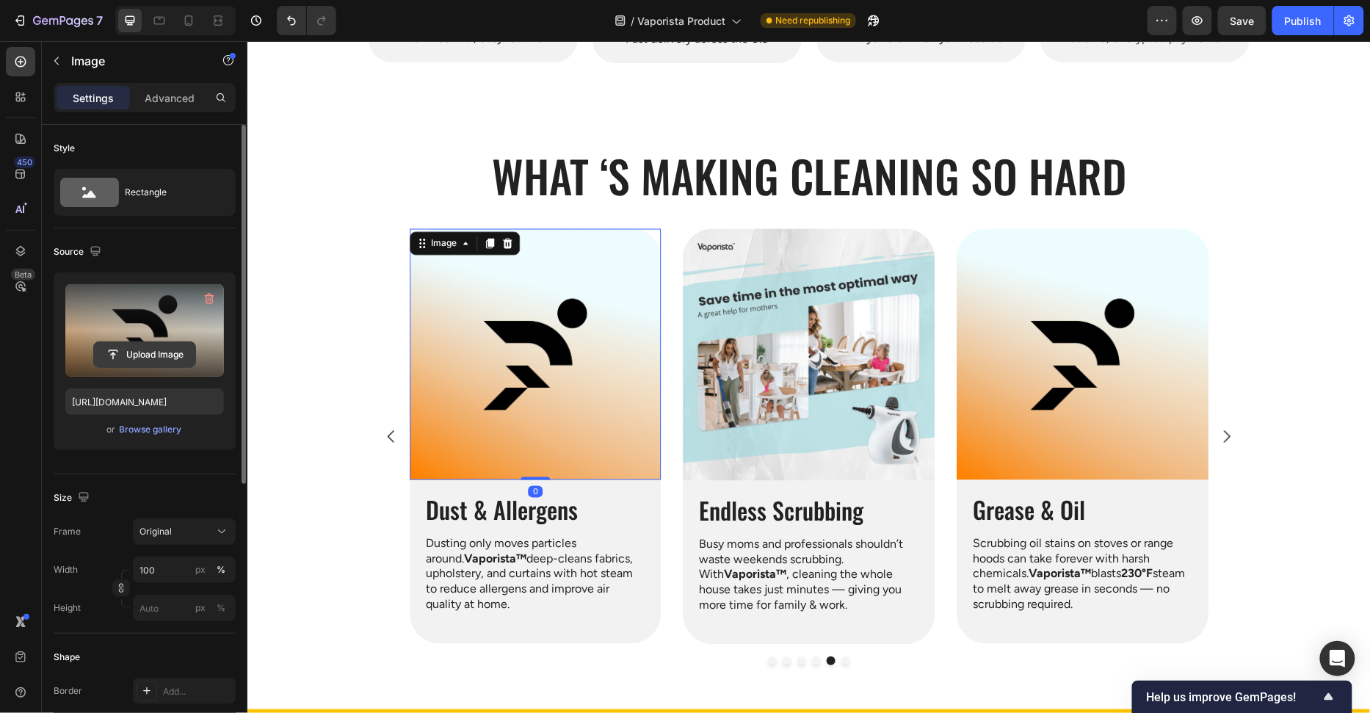
click at [148, 347] on input "file" at bounding box center [144, 354] width 101 height 25
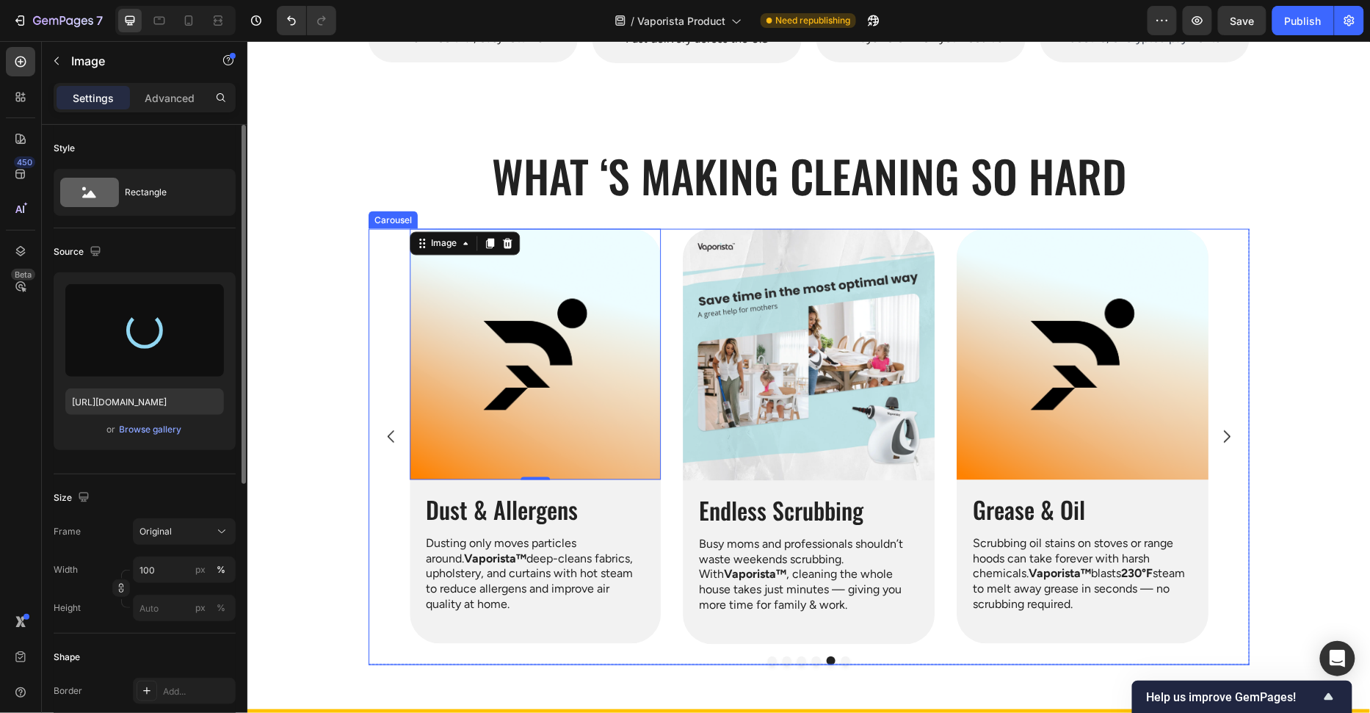
type input "https://cdn.shopify.com/s/files/1/0658/8314/4303/files/gempages_582876836208313…"
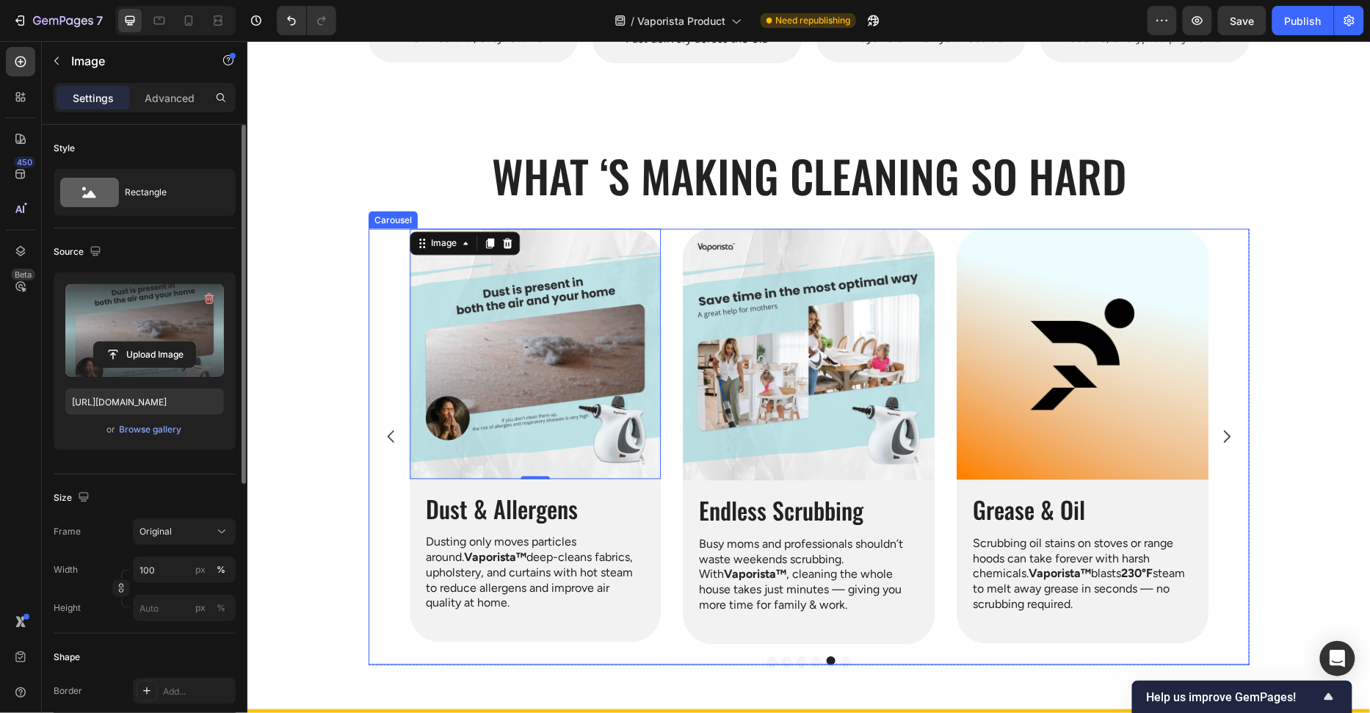
click at [397, 438] on icon "Carousel Back Arrow" at bounding box center [391, 436] width 18 height 18
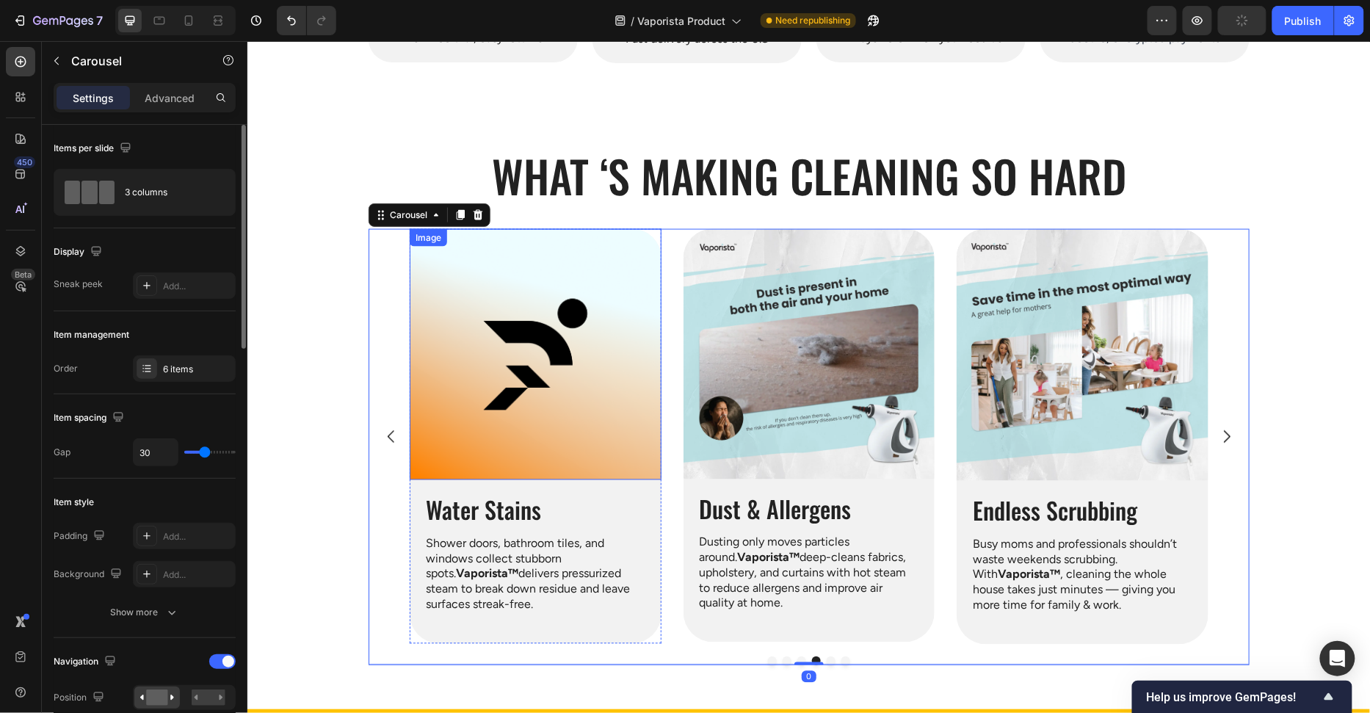
click at [515, 406] on img at bounding box center [535, 354] width 252 height 252
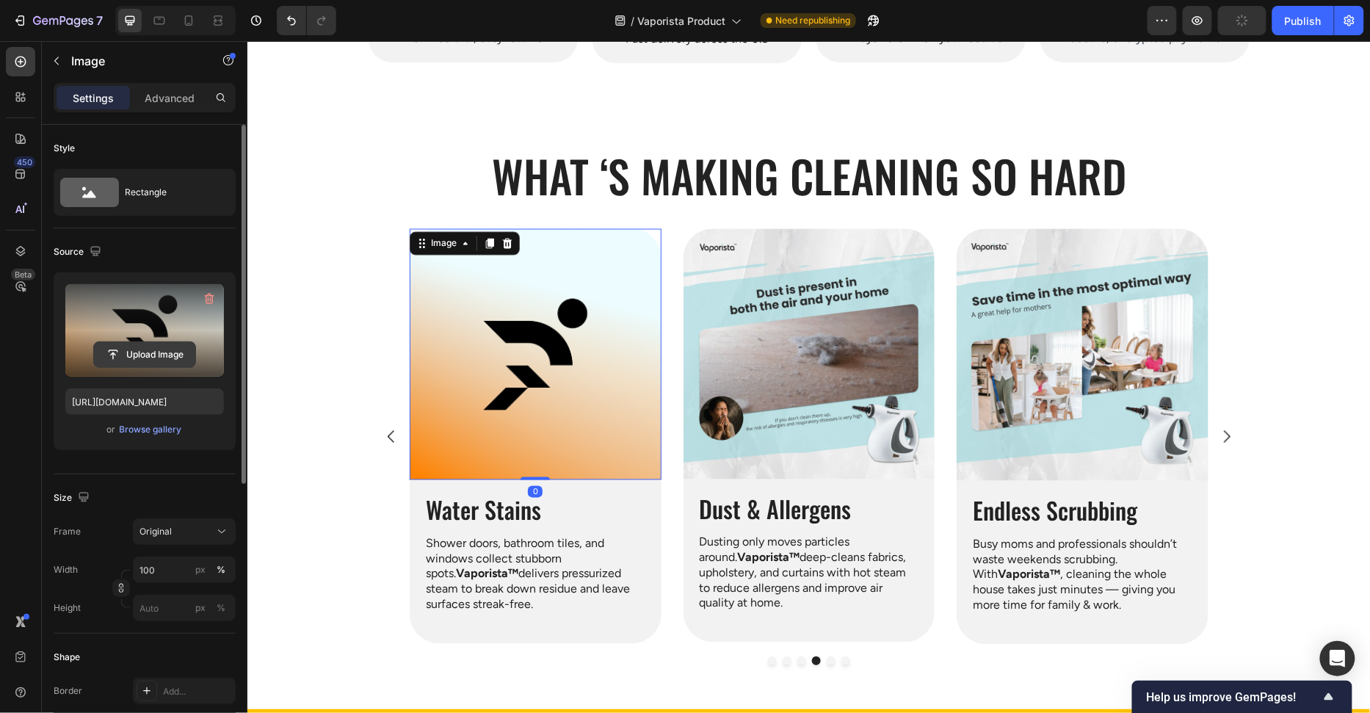
click at [152, 360] on input "file" at bounding box center [144, 354] width 101 height 25
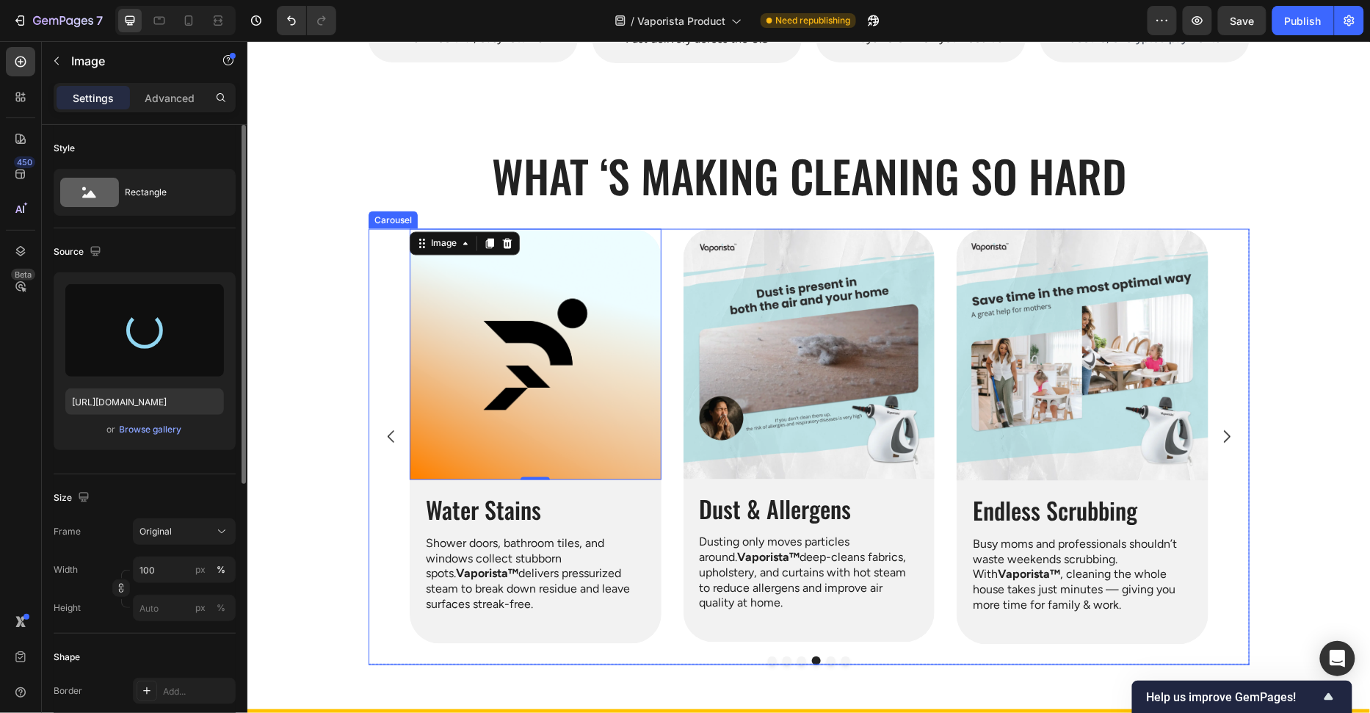
type input "https://cdn.shopify.com/s/files/1/0658/8314/4303/files/gempages_582876836208313…"
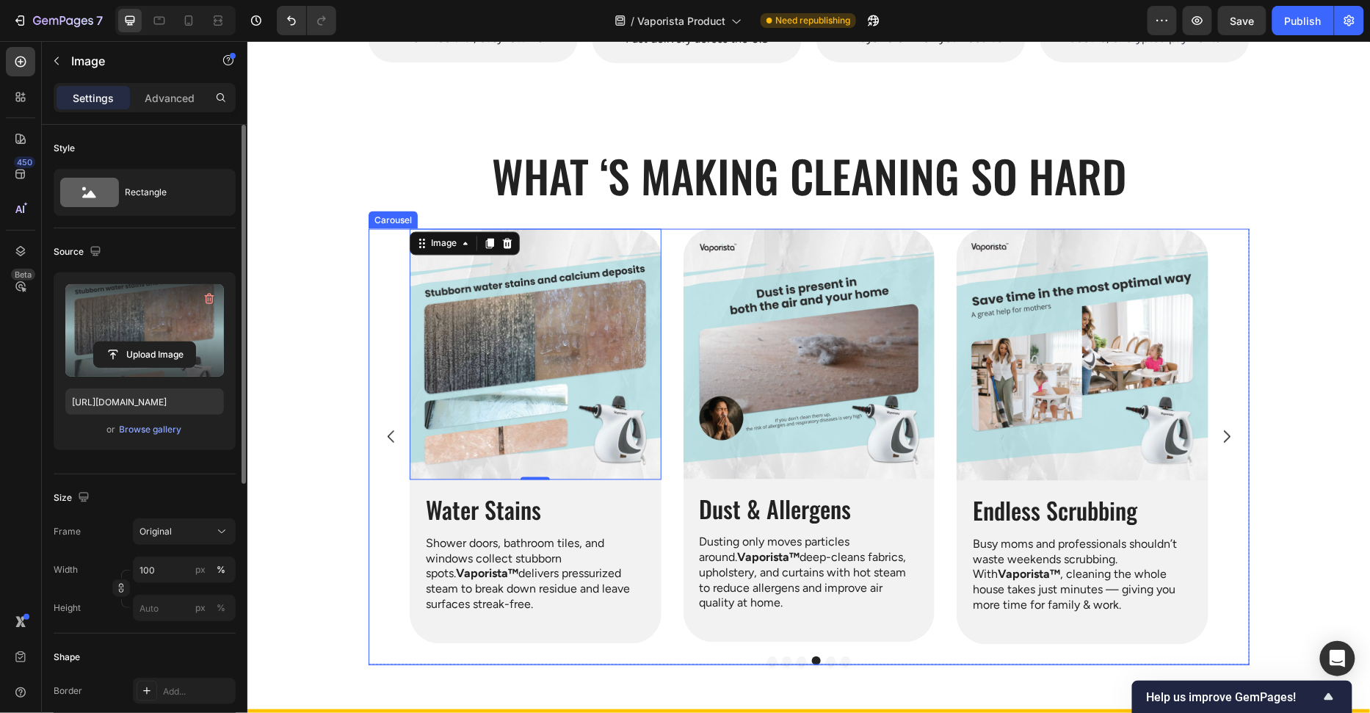
click at [386, 438] on icon "Carousel Back Arrow" at bounding box center [391, 436] width 18 height 18
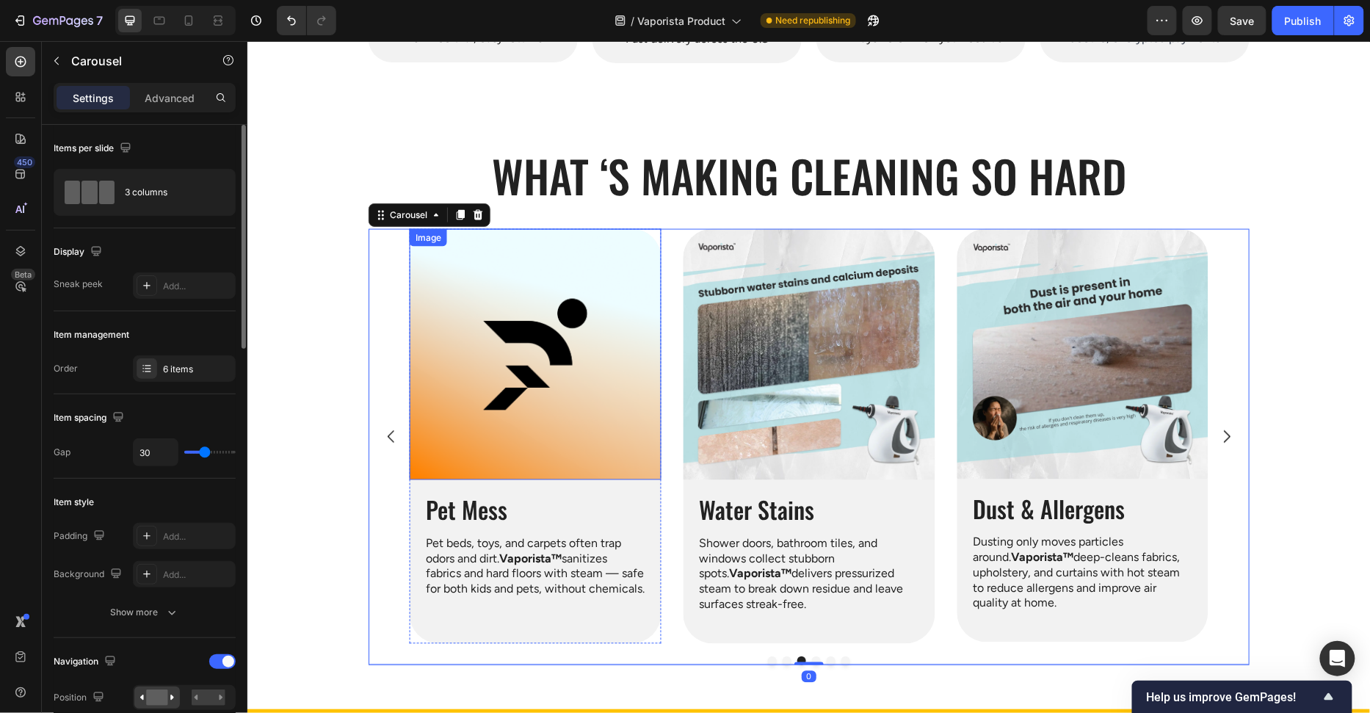
click at [565, 413] on img at bounding box center [535, 354] width 252 height 252
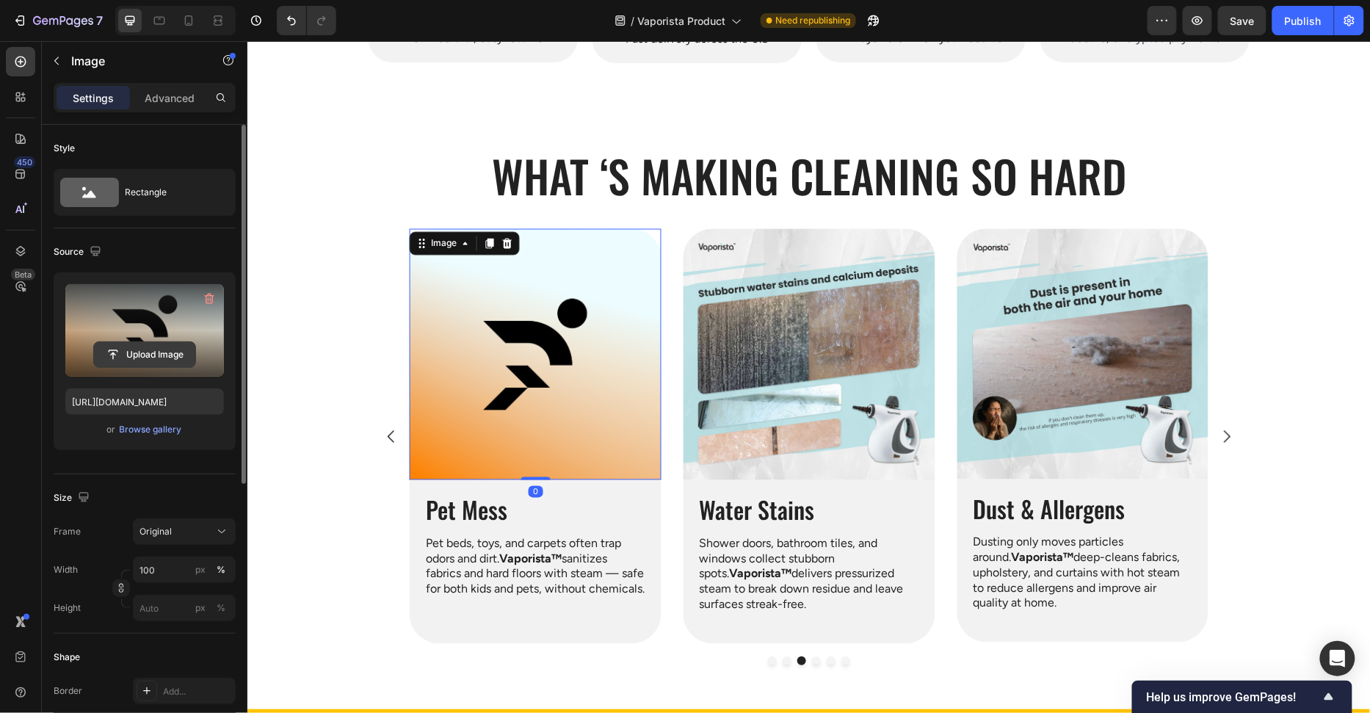
click at [142, 359] on input "file" at bounding box center [144, 354] width 101 height 25
click at [131, 357] on input "file" at bounding box center [144, 354] width 101 height 25
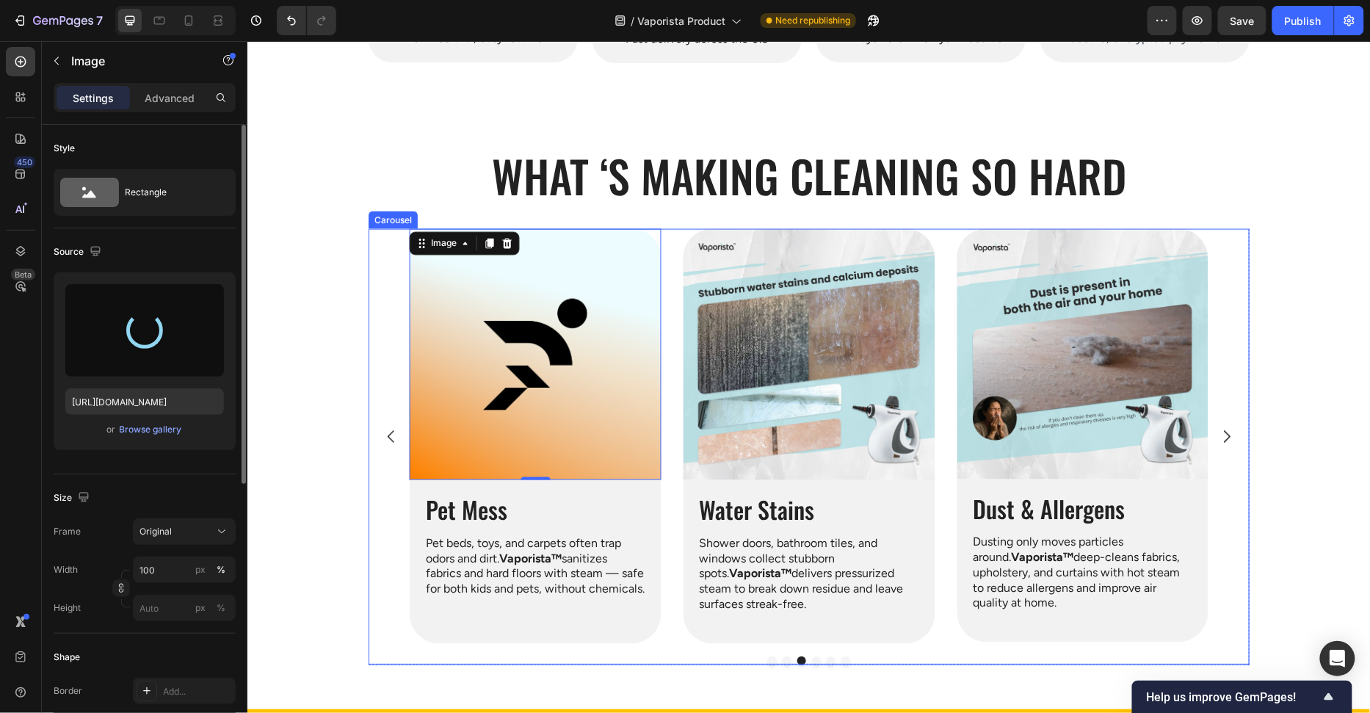
type input "https://cdn.shopify.com/s/files/1/0658/8314/4303/files/gempages_582876836208313…"
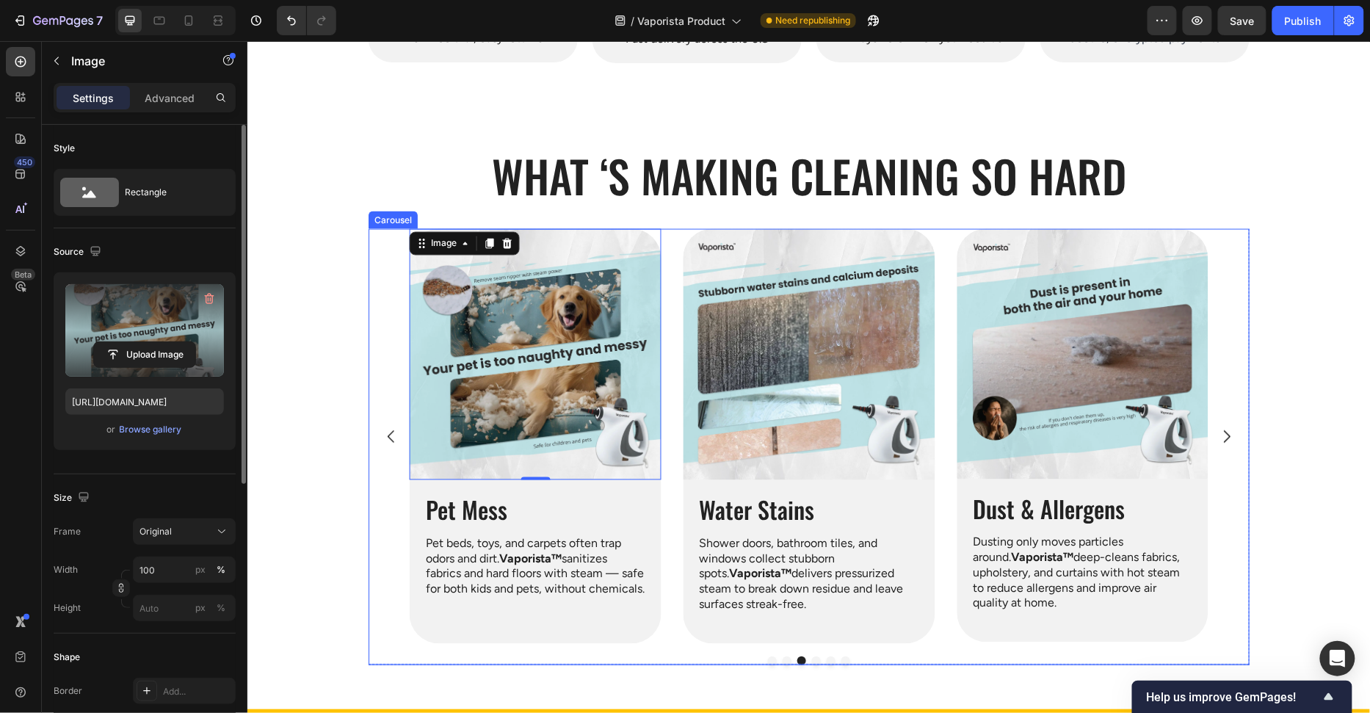
click at [387, 429] on icon "Carousel Back Arrow" at bounding box center [391, 436] width 18 height 18
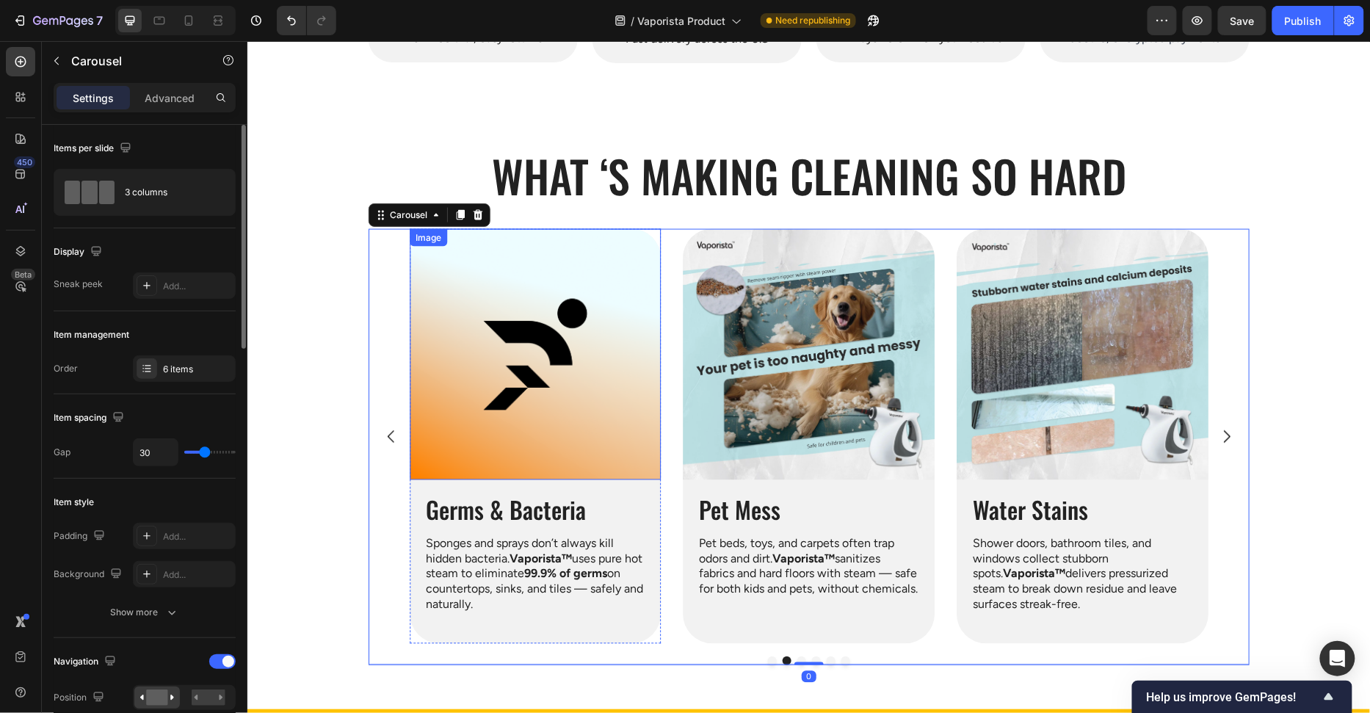
click at [516, 415] on img at bounding box center [535, 354] width 252 height 252
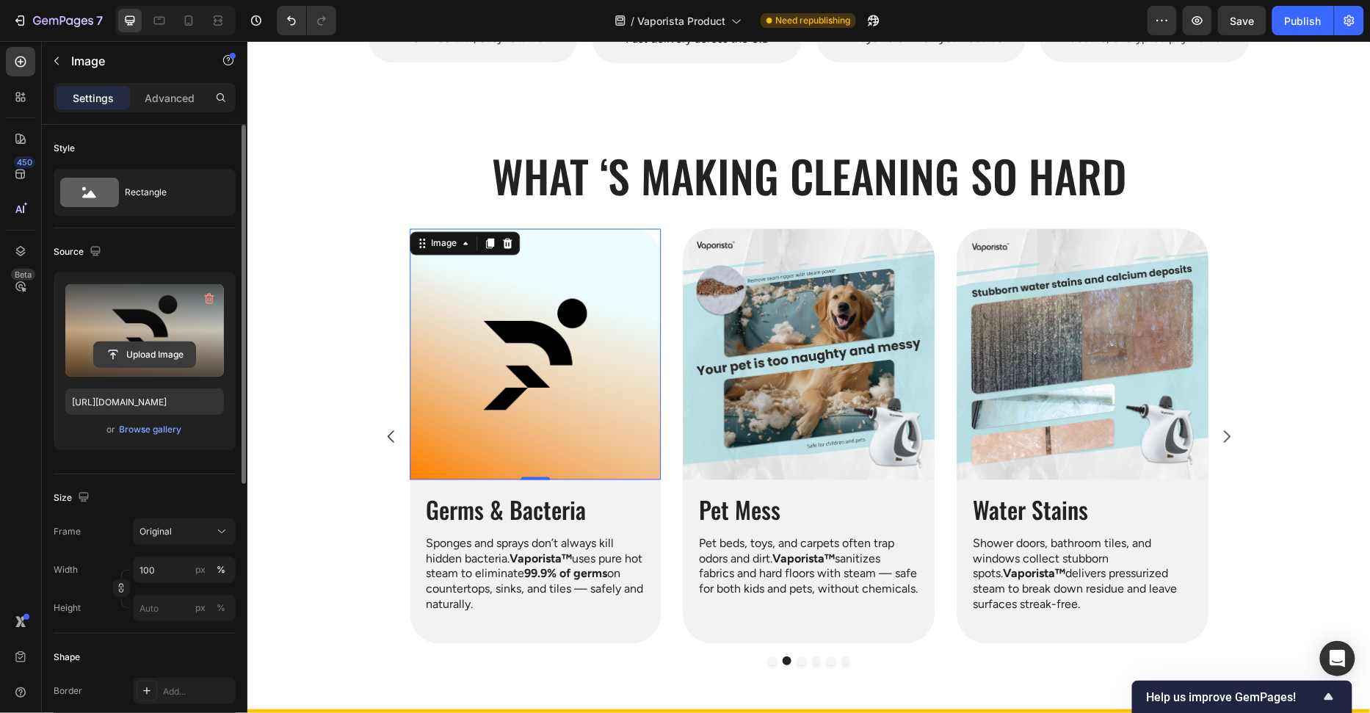
click at [119, 360] on input "file" at bounding box center [144, 354] width 101 height 25
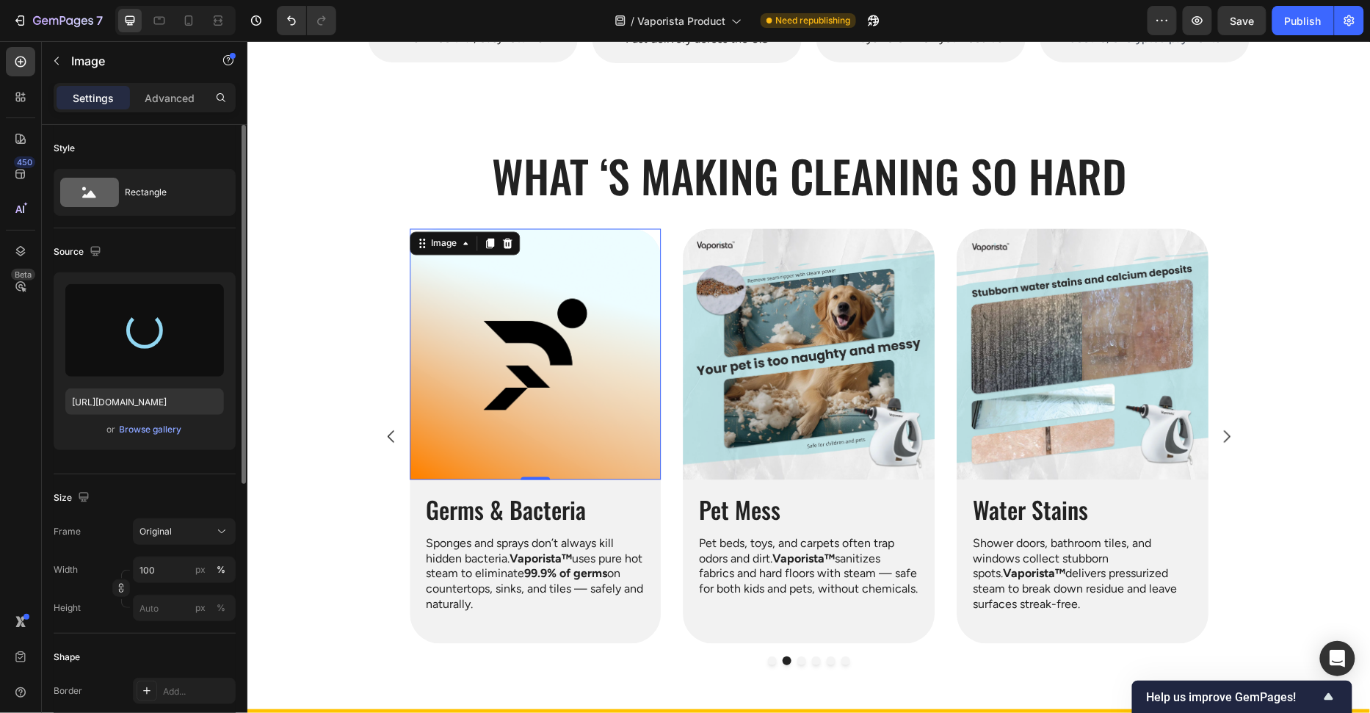
type input "https://cdn.shopify.com/s/files/1/0658/8314/4303/files/gempages_582876836208313…"
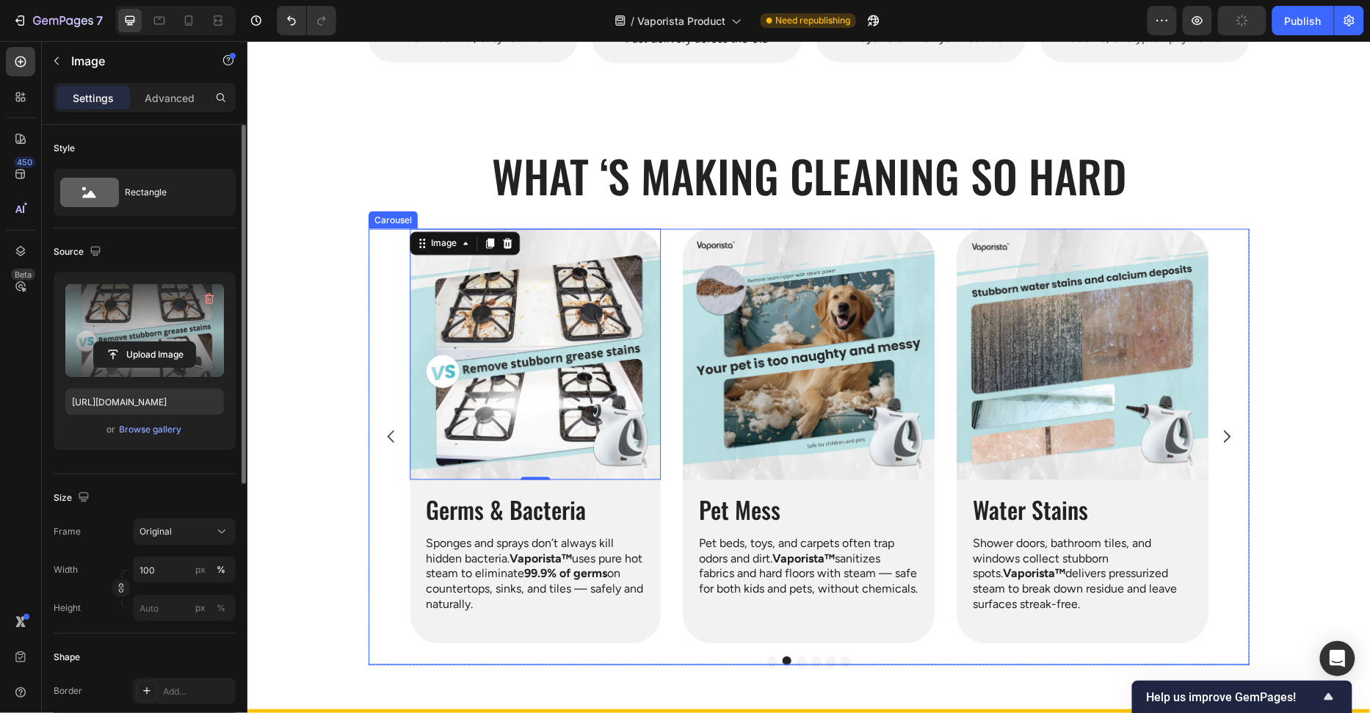
click at [378, 430] on button "Carousel Back Arrow" at bounding box center [390, 436] width 41 height 41
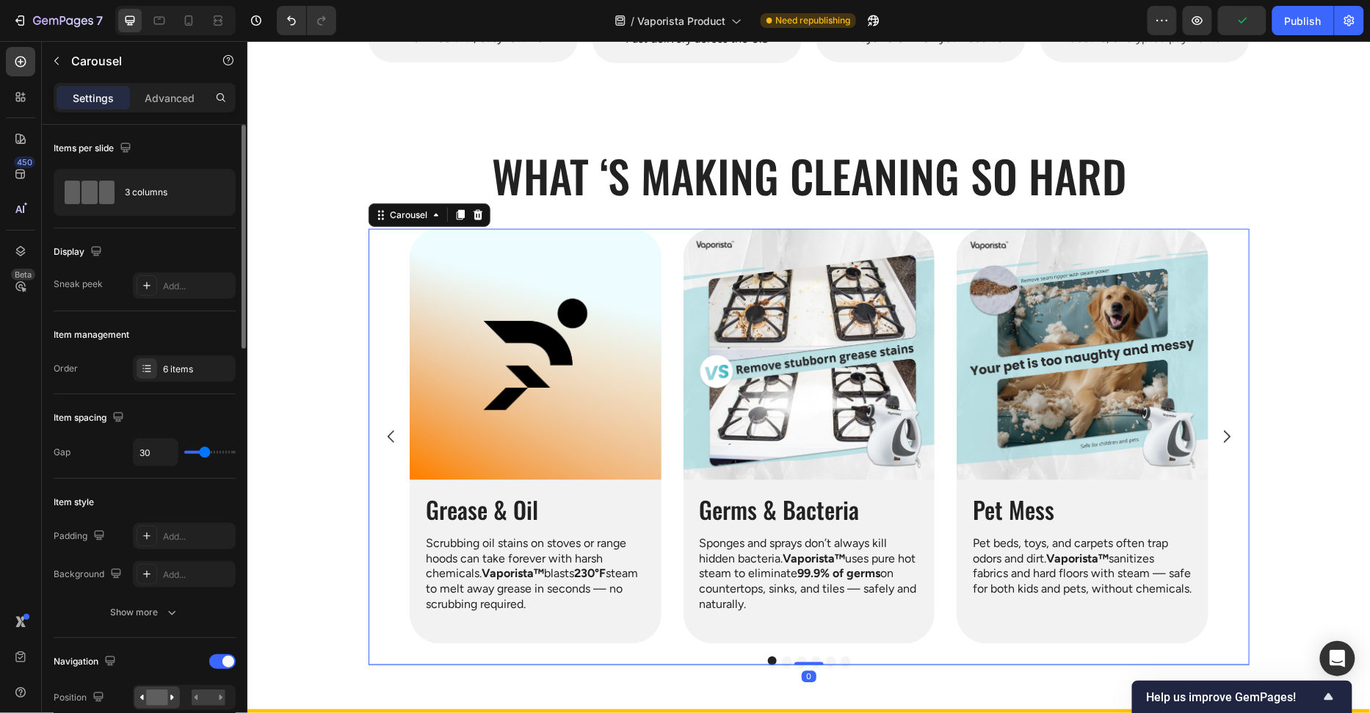
click at [538, 424] on img at bounding box center [535, 354] width 252 height 252
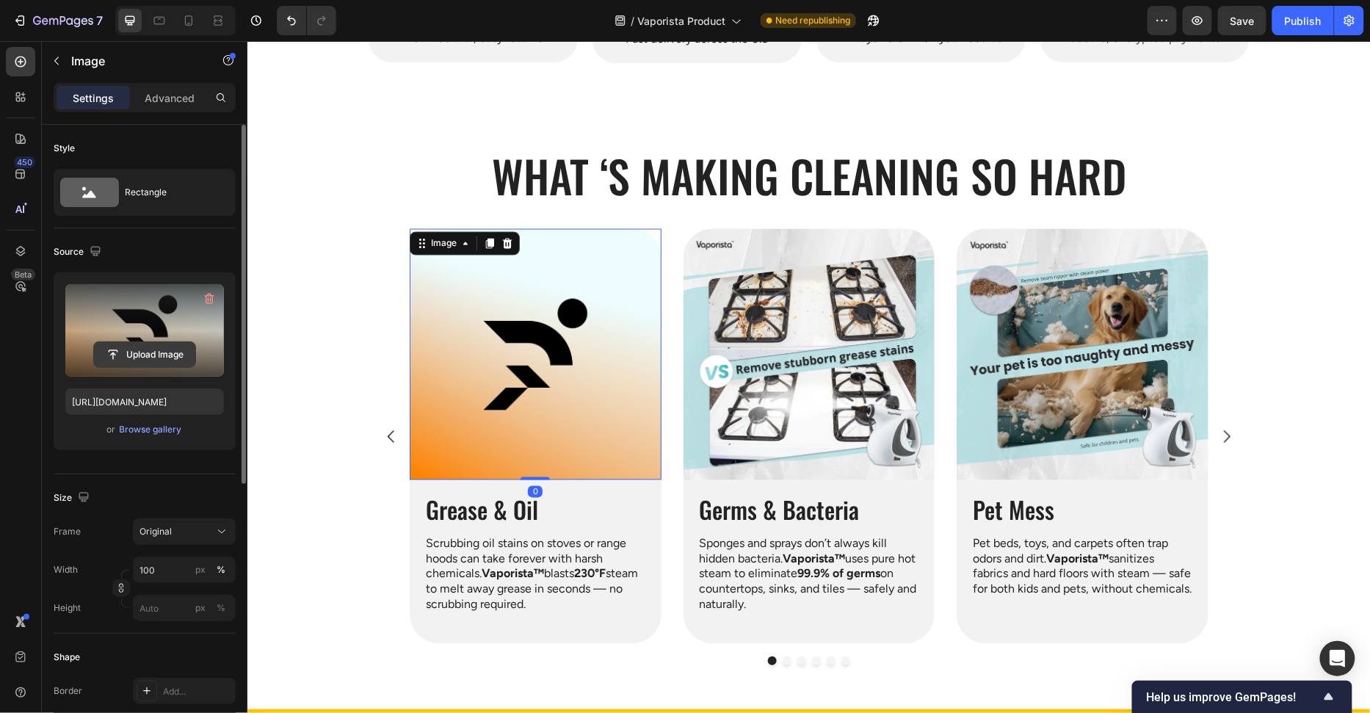
click at [169, 345] on input "file" at bounding box center [144, 354] width 101 height 25
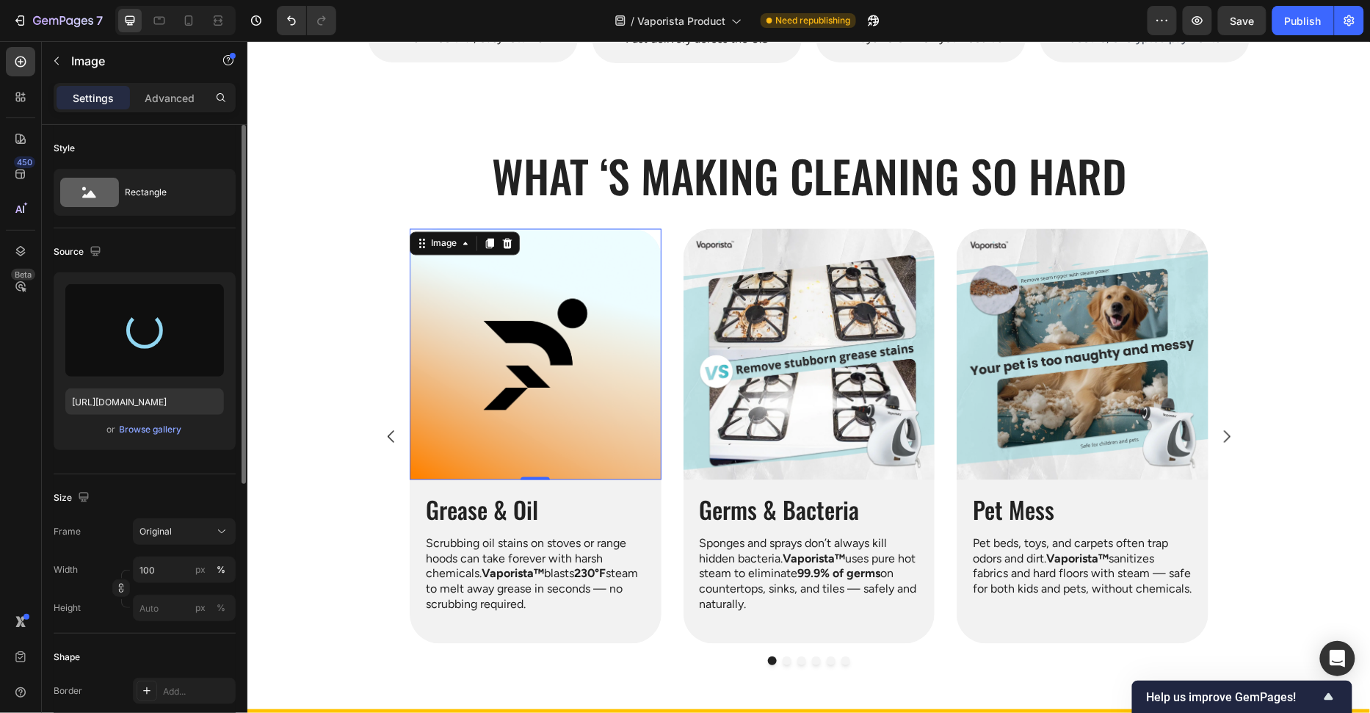
type input "https://cdn.shopify.com/s/files/1/0658/8314/4303/files/gempages_582876836208313…"
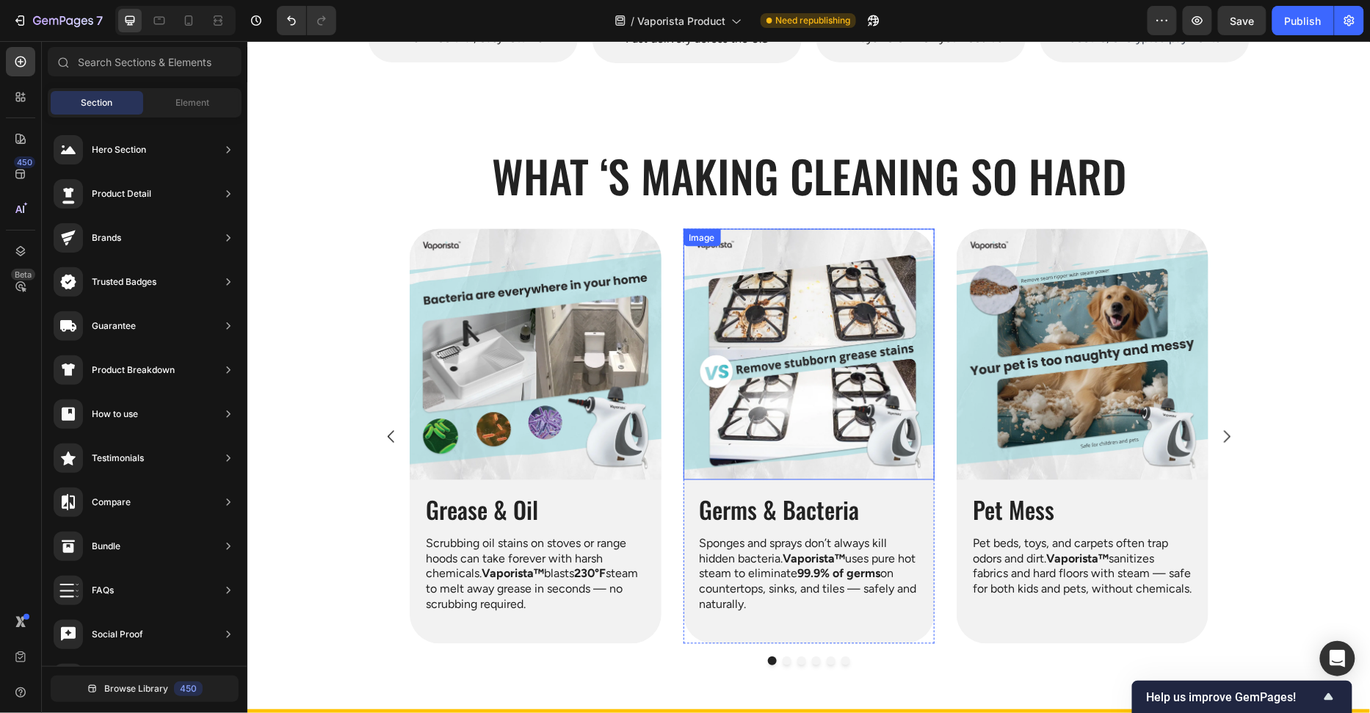
click at [728, 383] on img at bounding box center [809, 354] width 252 height 252
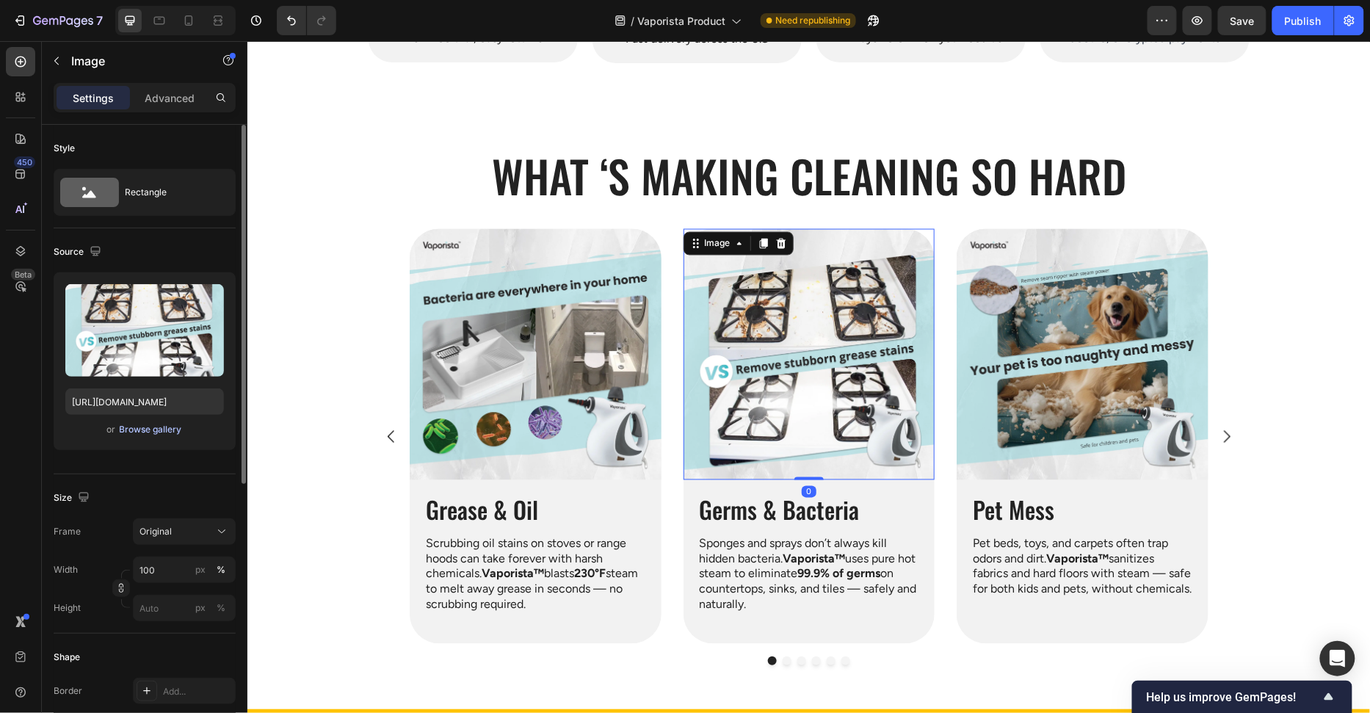
click at [157, 427] on div "Browse gallery" at bounding box center [151, 429] width 62 height 13
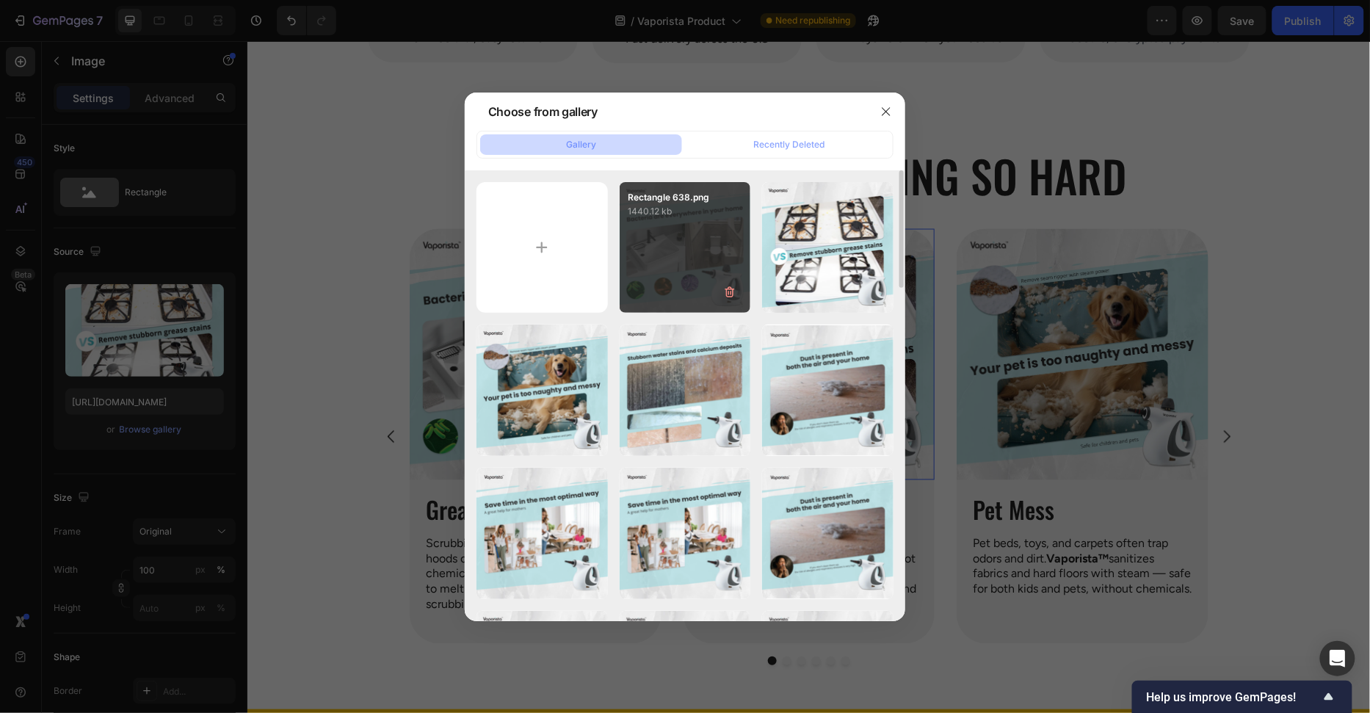
click at [725, 265] on div "Rectangle 638.png 1440.12 kb" at bounding box center [685, 247] width 131 height 131
type input "https://cdn.shopify.com/s/files/1/0658/8314/4303/files/gempages_582876836208313…"
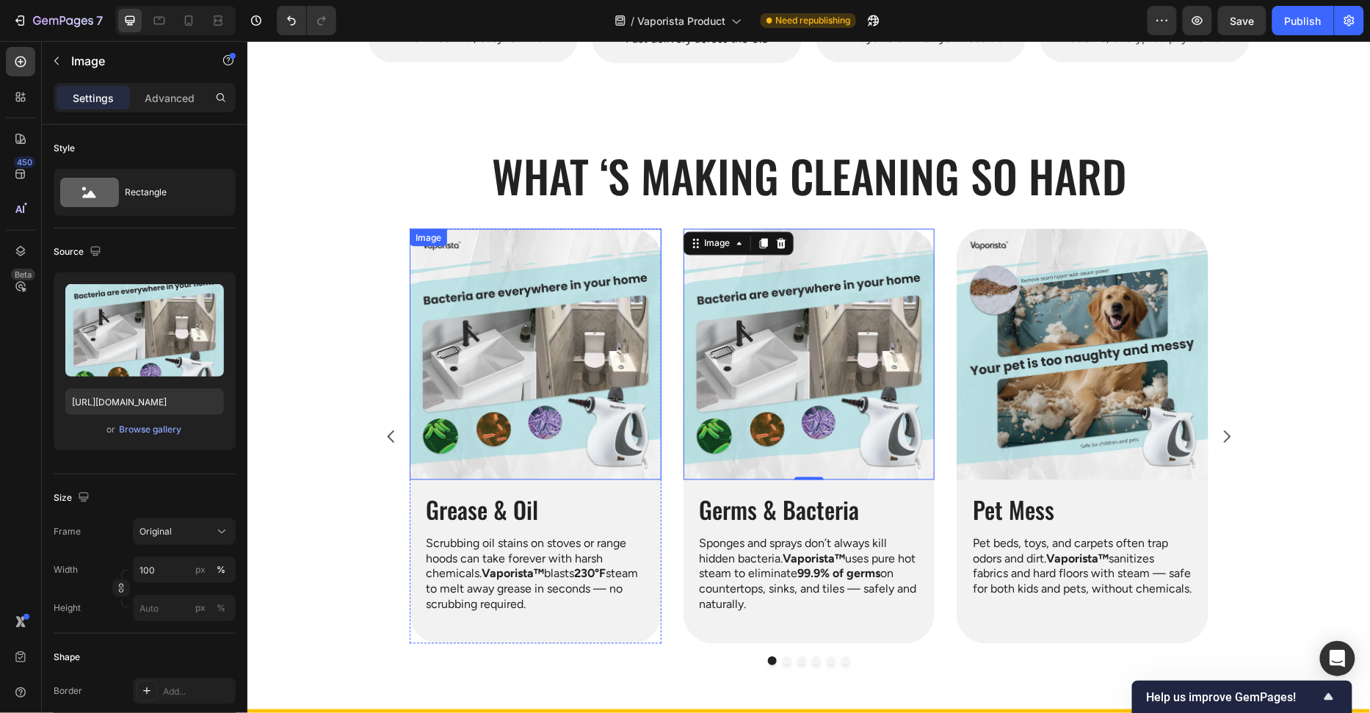
click at [493, 460] on img at bounding box center [535, 354] width 252 height 252
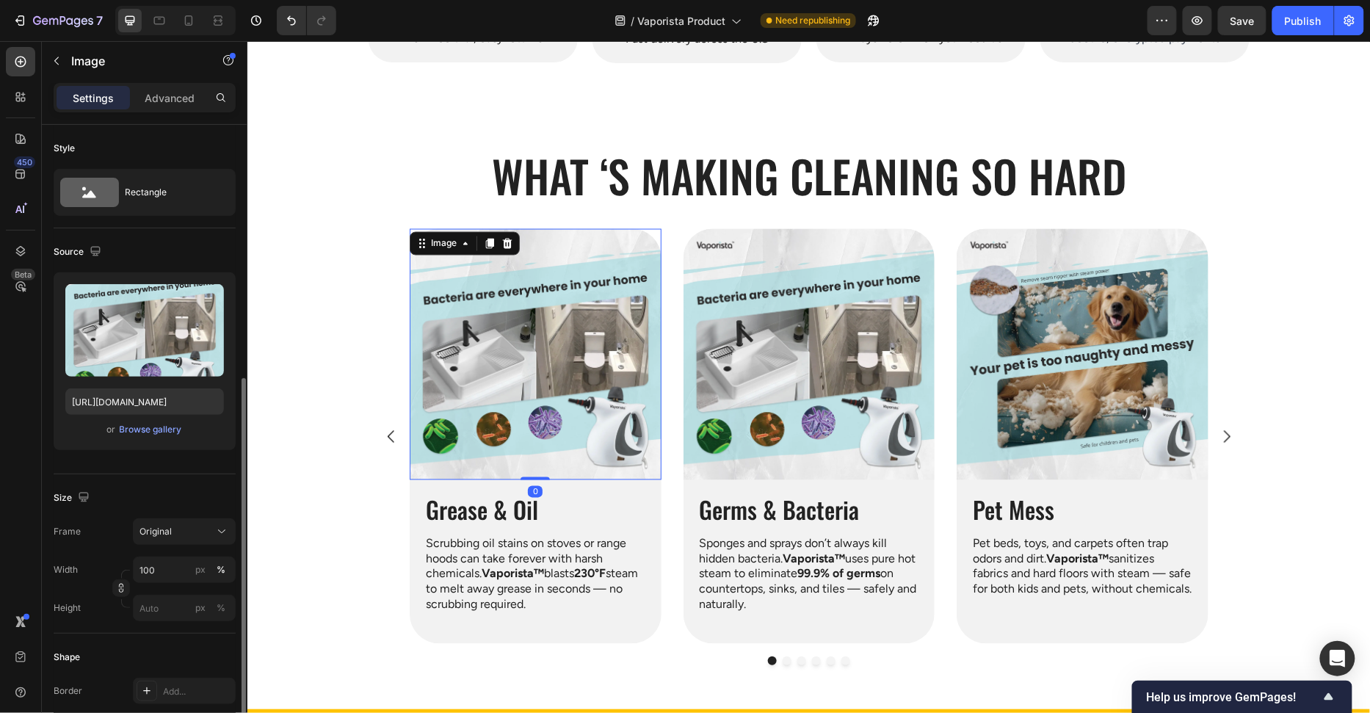
scroll to position [162, 0]
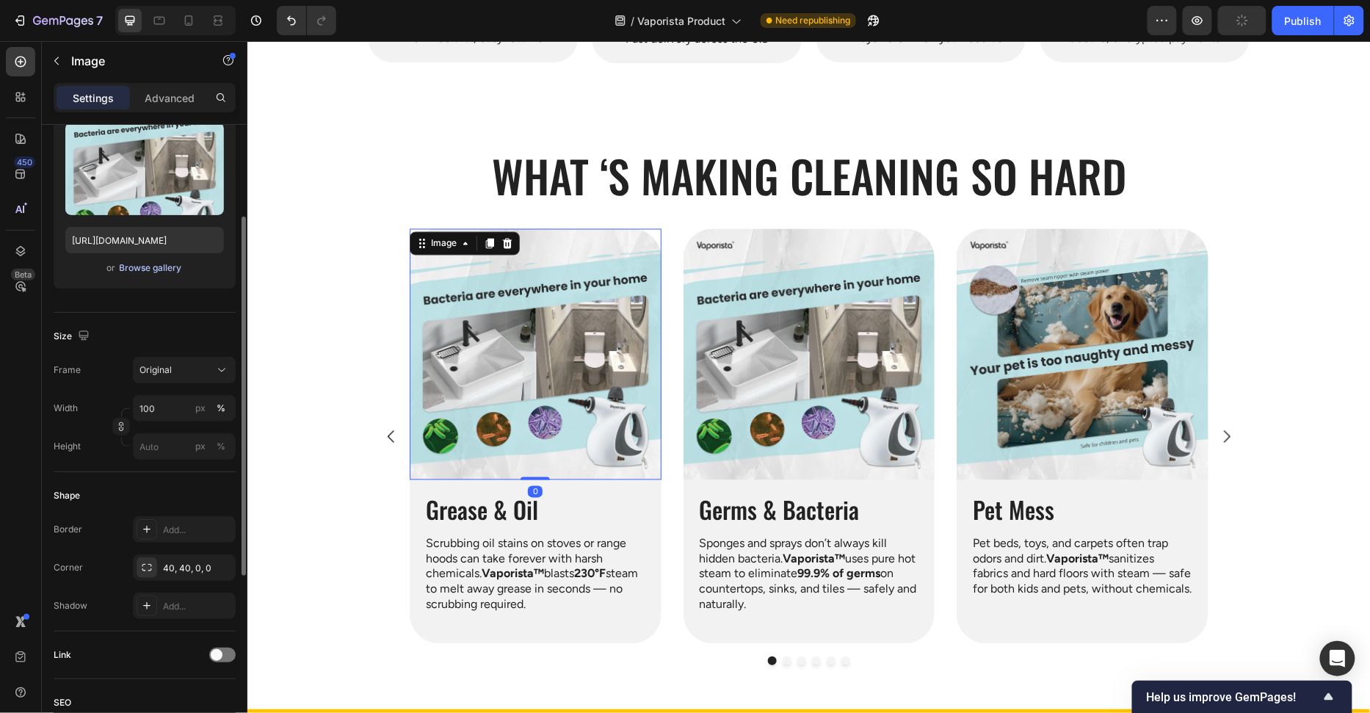
click at [165, 266] on div "Browse gallery" at bounding box center [151, 267] width 62 height 13
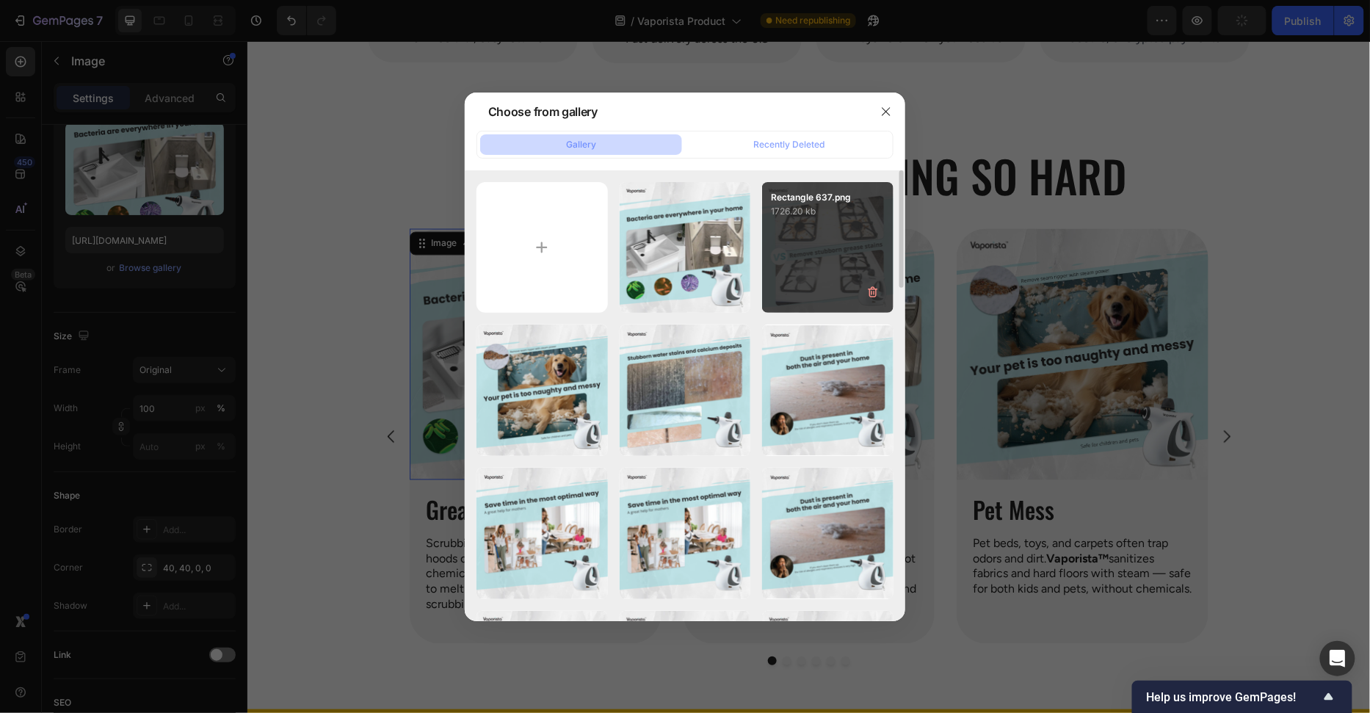
drag, startPoint x: 870, startPoint y: 261, endPoint x: 887, endPoint y: 267, distance: 17.9
click at [870, 261] on div "Rectangle 637.png 1726.20 kb" at bounding box center [827, 247] width 131 height 131
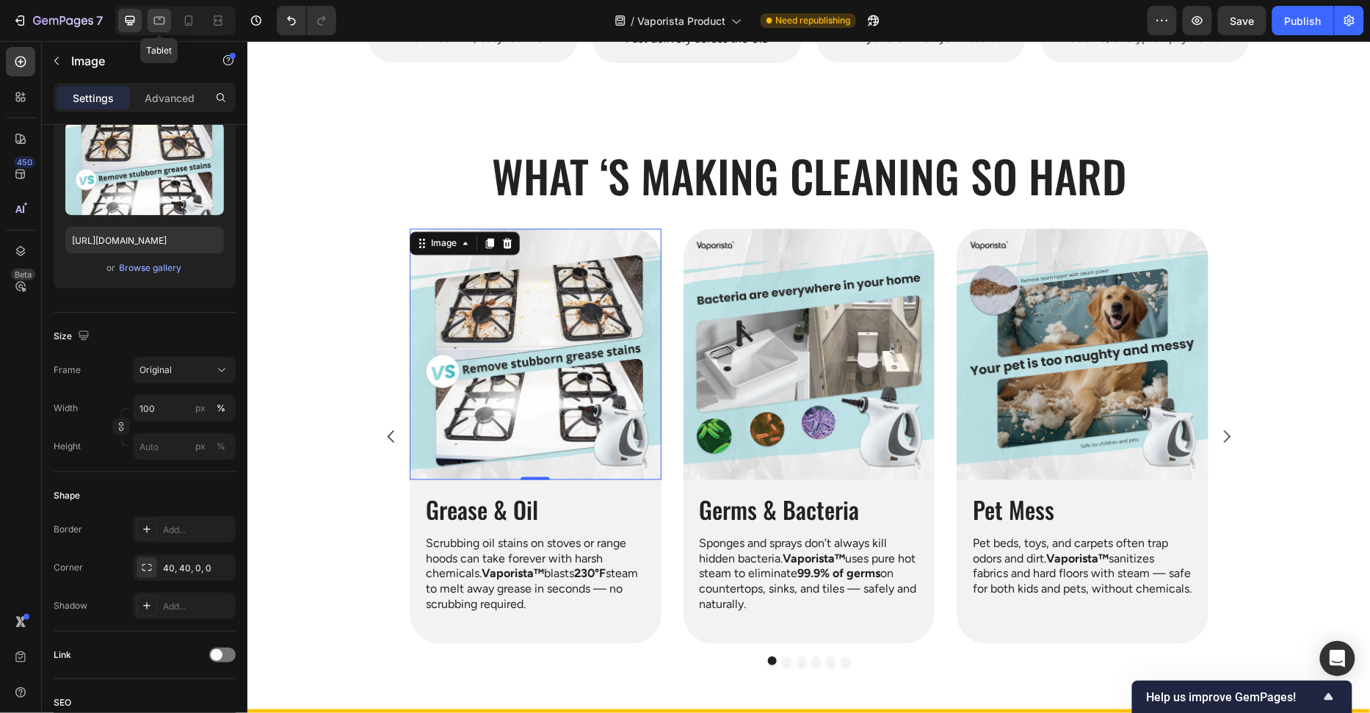
click at [165, 17] on icon at bounding box center [159, 20] width 15 height 15
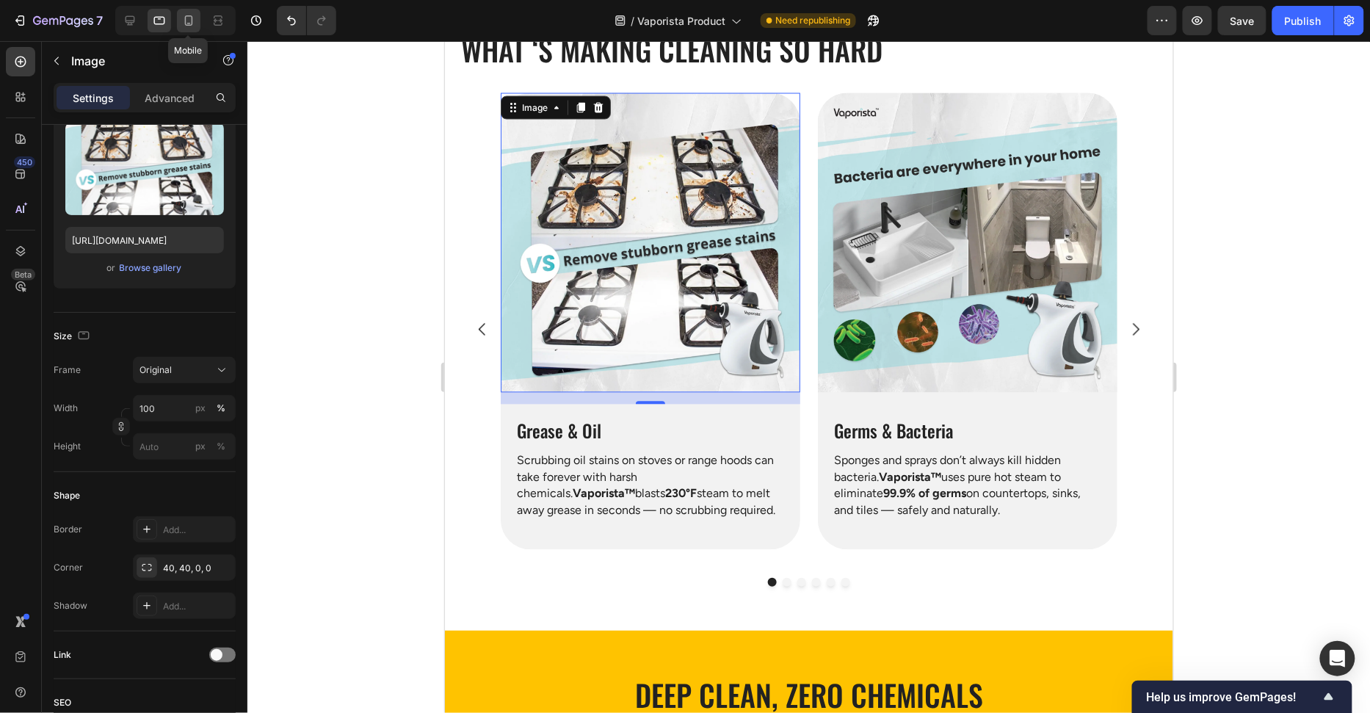
click at [185, 18] on icon at bounding box center [189, 20] width 8 height 10
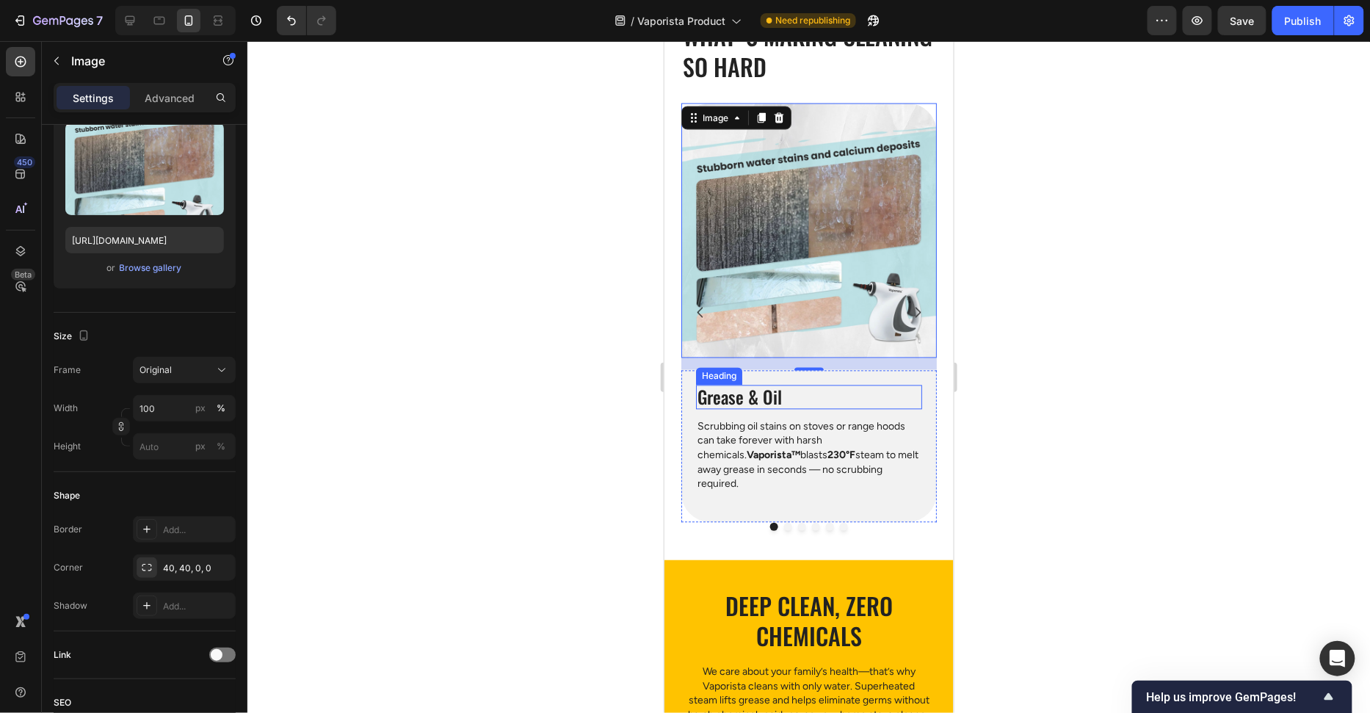
scroll to position [946, 0]
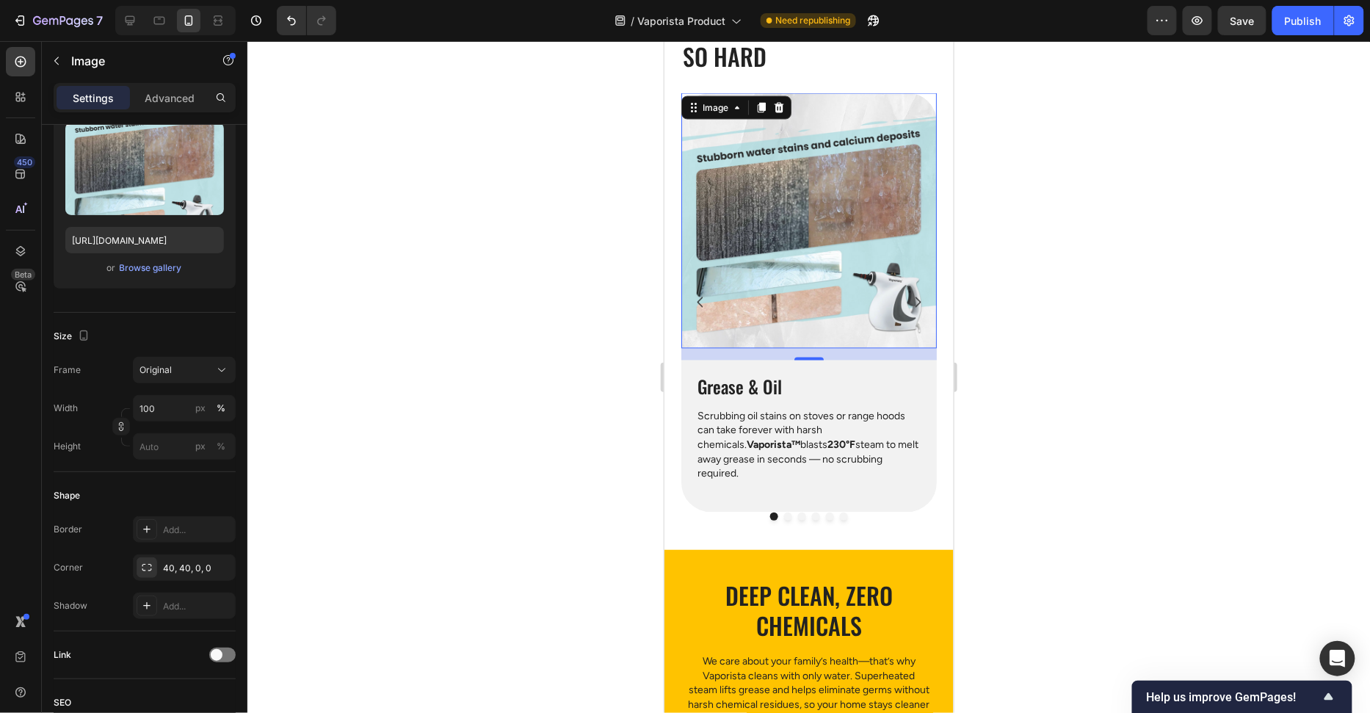
click at [802, 247] on img at bounding box center [808, 220] width 255 height 255
click at [143, 270] on div "Browse gallery" at bounding box center [151, 267] width 62 height 13
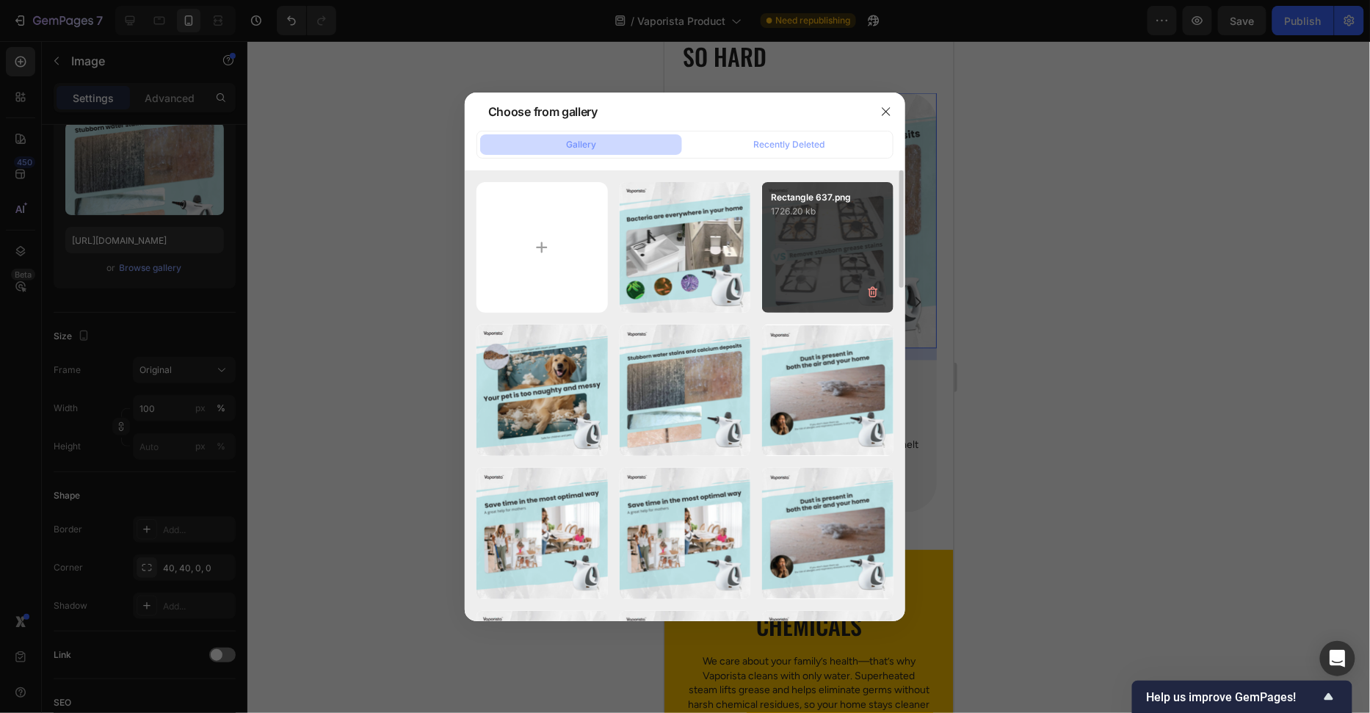
click at [824, 249] on div "Rectangle 637.png 1726.20 kb" at bounding box center [827, 247] width 131 height 131
type input "https://cdn.shopify.com/s/files/1/0658/8314/4303/files/gempages_582876836208313…"
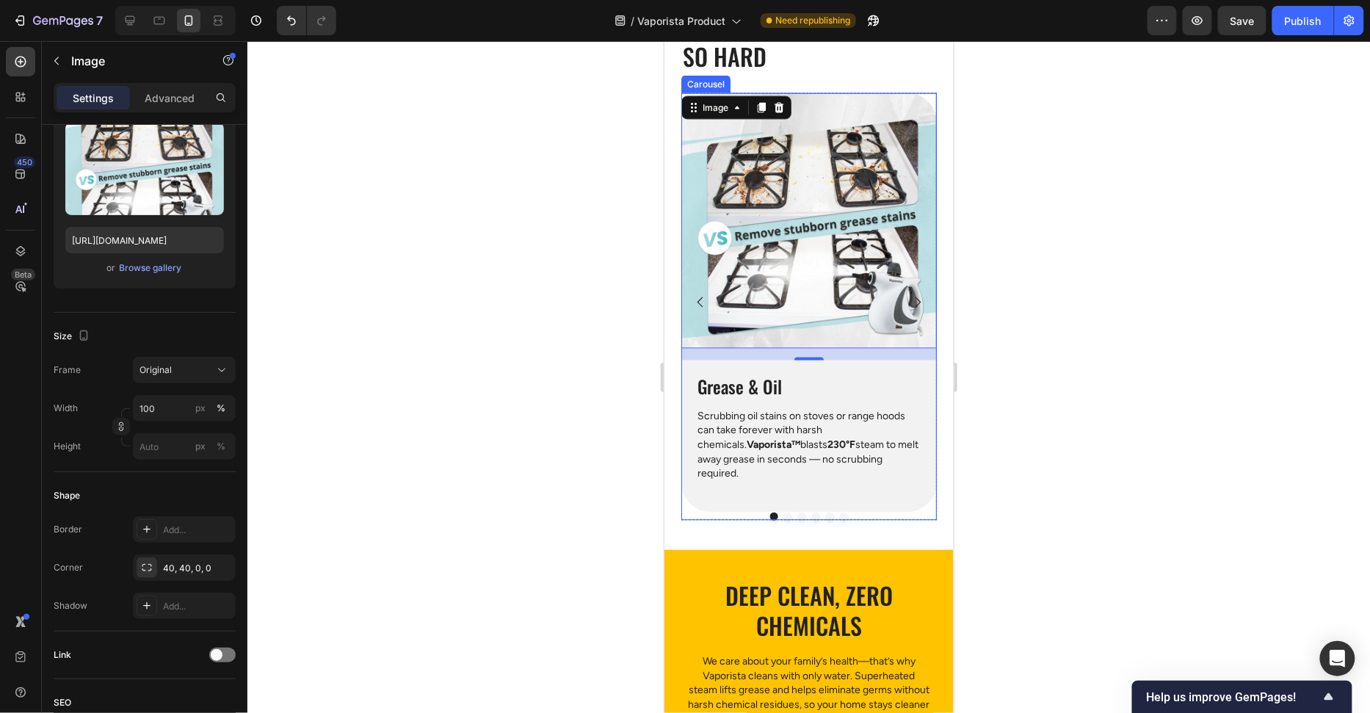
click at [914, 303] on icon "Carousel Next Arrow" at bounding box center [917, 301] width 15 height 15
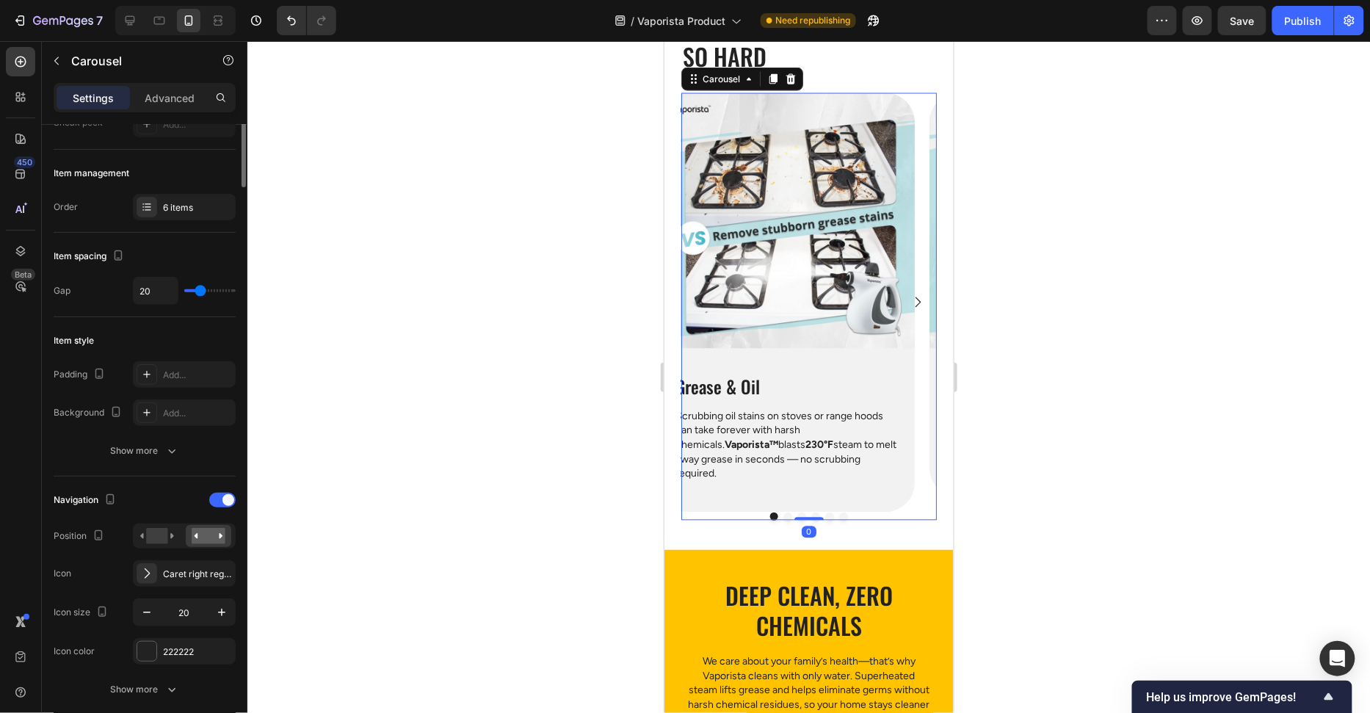
scroll to position [0, 0]
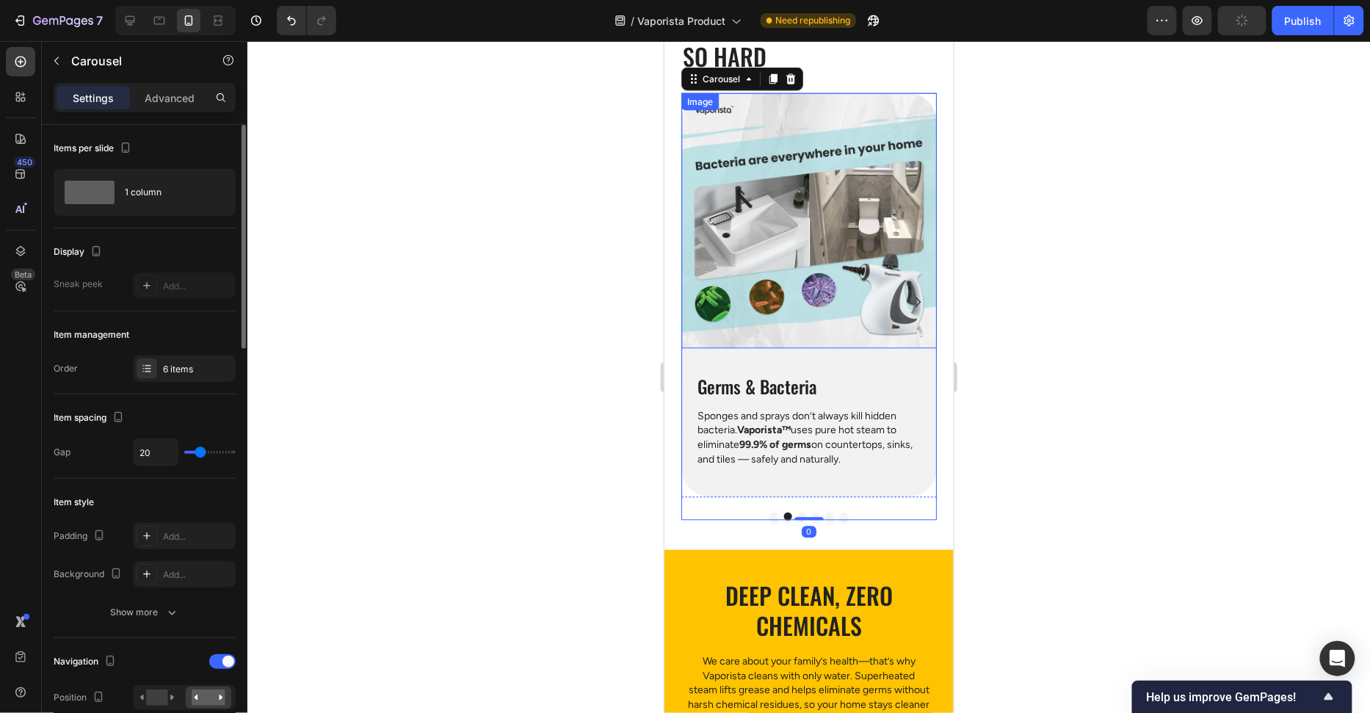
click at [864, 267] on img at bounding box center [808, 220] width 255 height 255
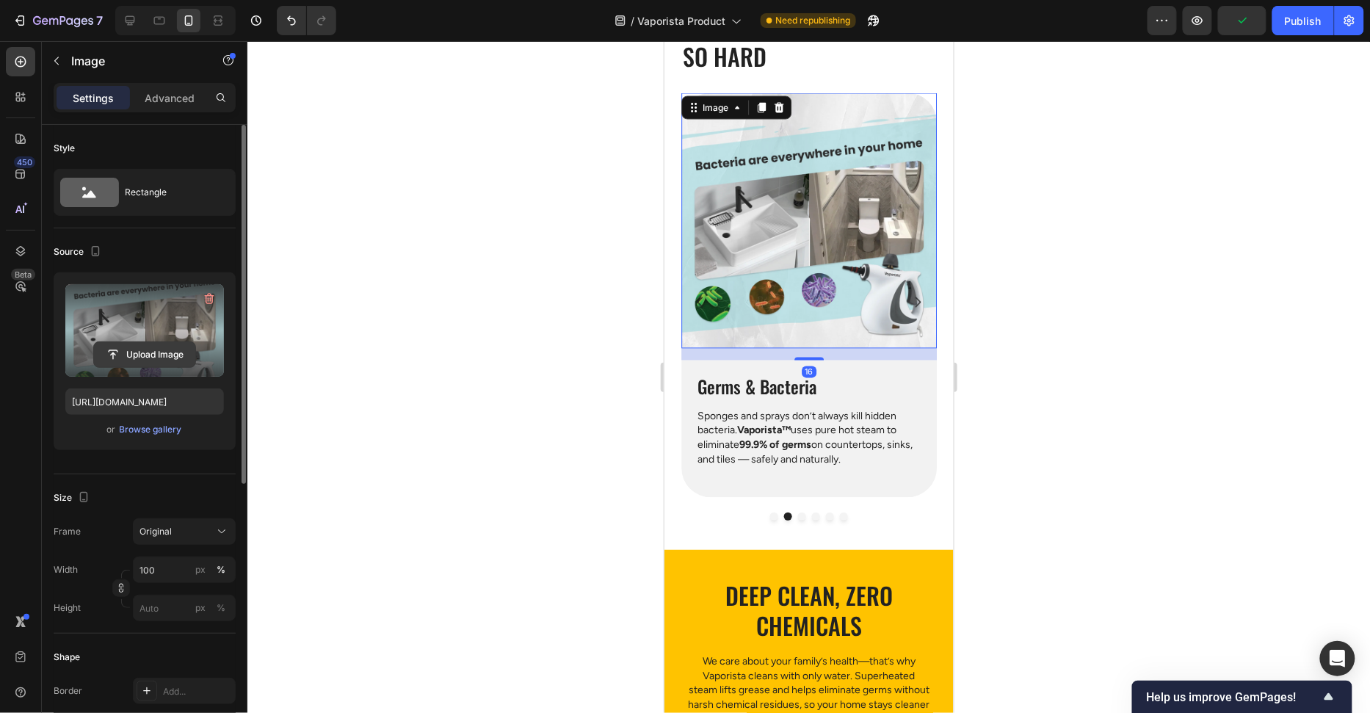
click at [151, 349] on input "file" at bounding box center [144, 354] width 101 height 25
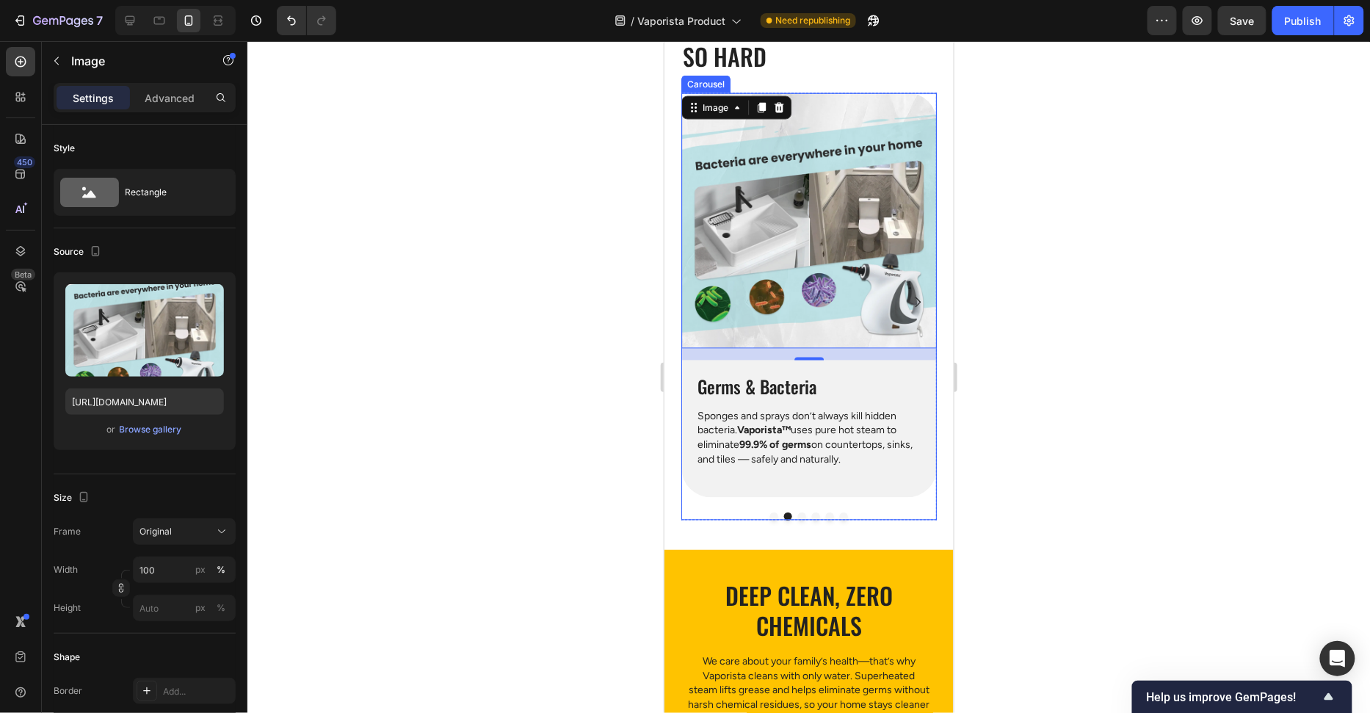
click at [910, 297] on icon "Carousel Next Arrow" at bounding box center [917, 301] width 15 height 15
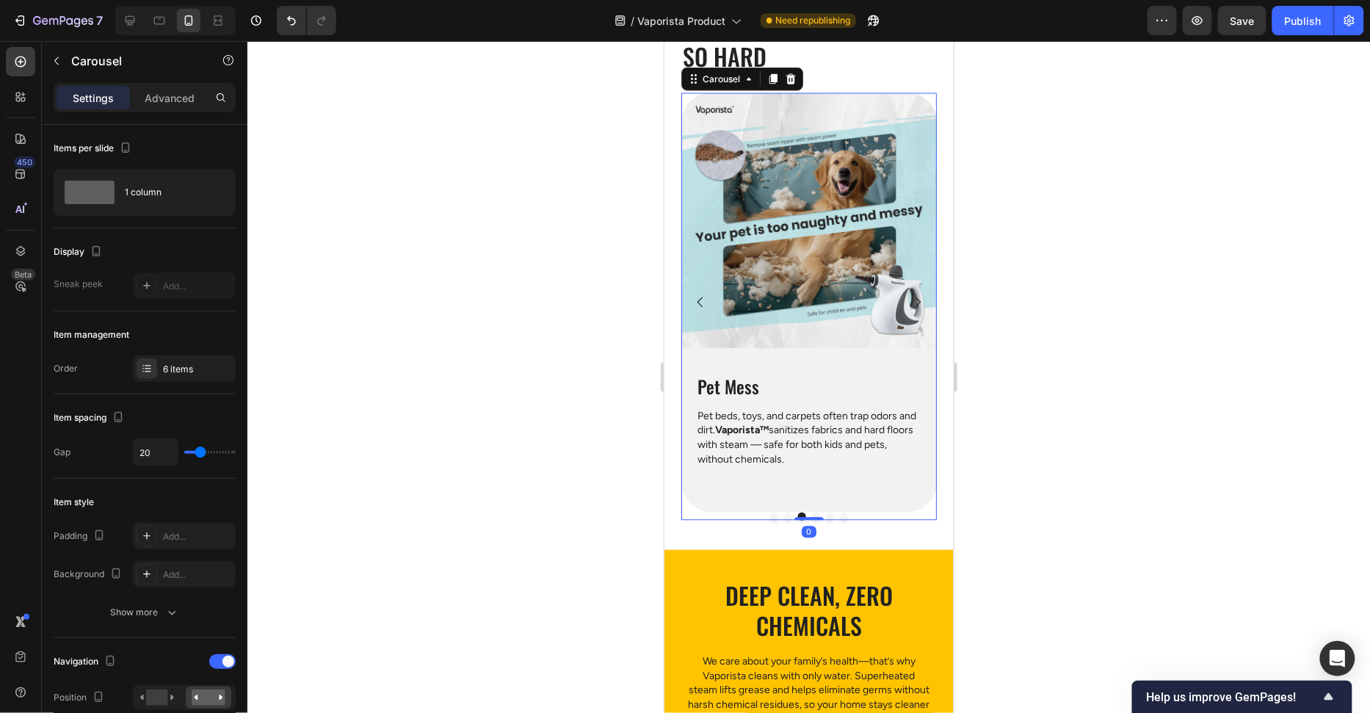
click at [910, 300] on icon "Carousel Next Arrow" at bounding box center [917, 301] width 15 height 15
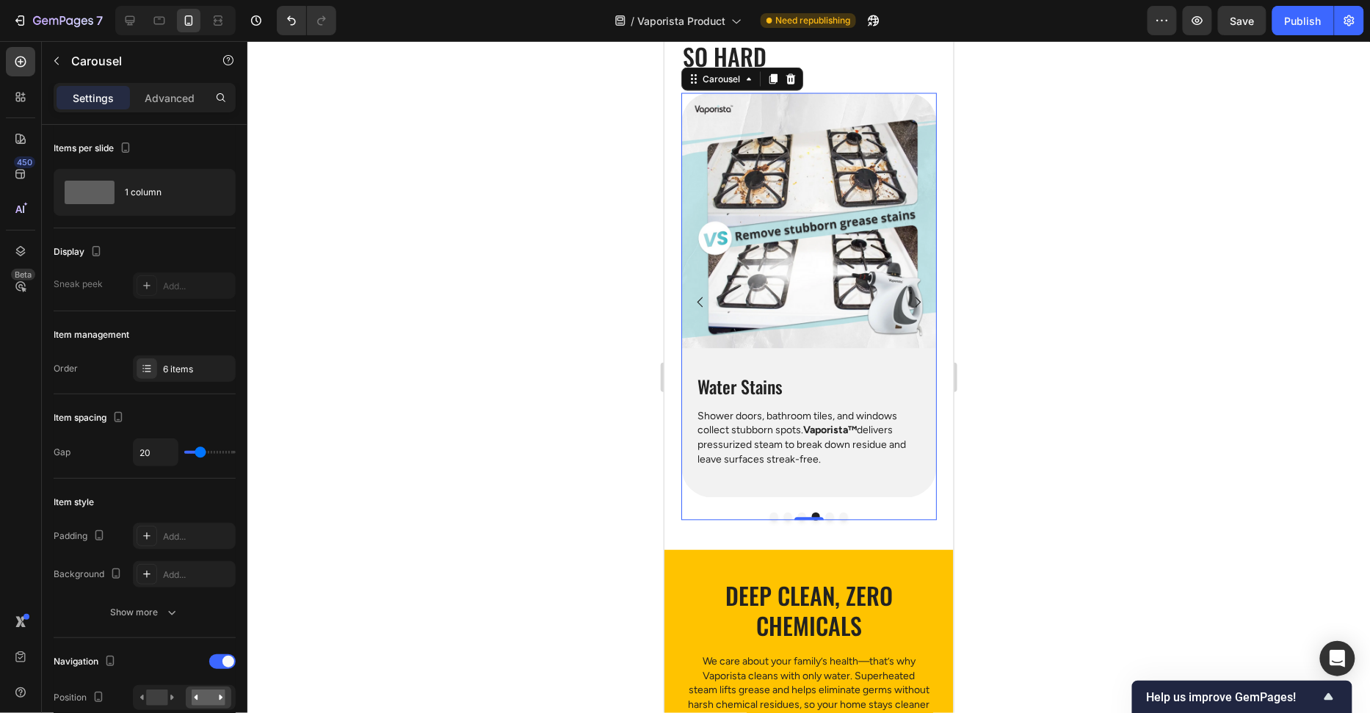
click at [838, 292] on img at bounding box center [808, 220] width 255 height 255
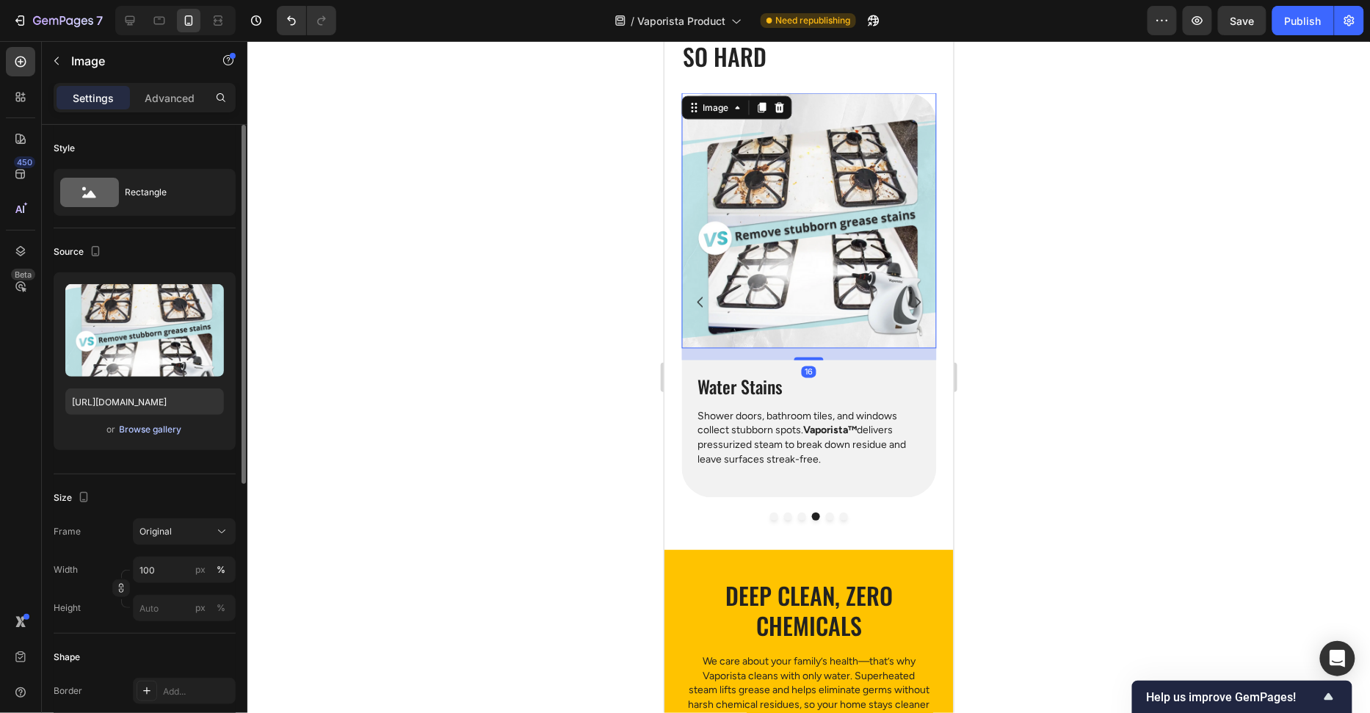
click at [142, 425] on div "Browse gallery" at bounding box center [151, 429] width 62 height 13
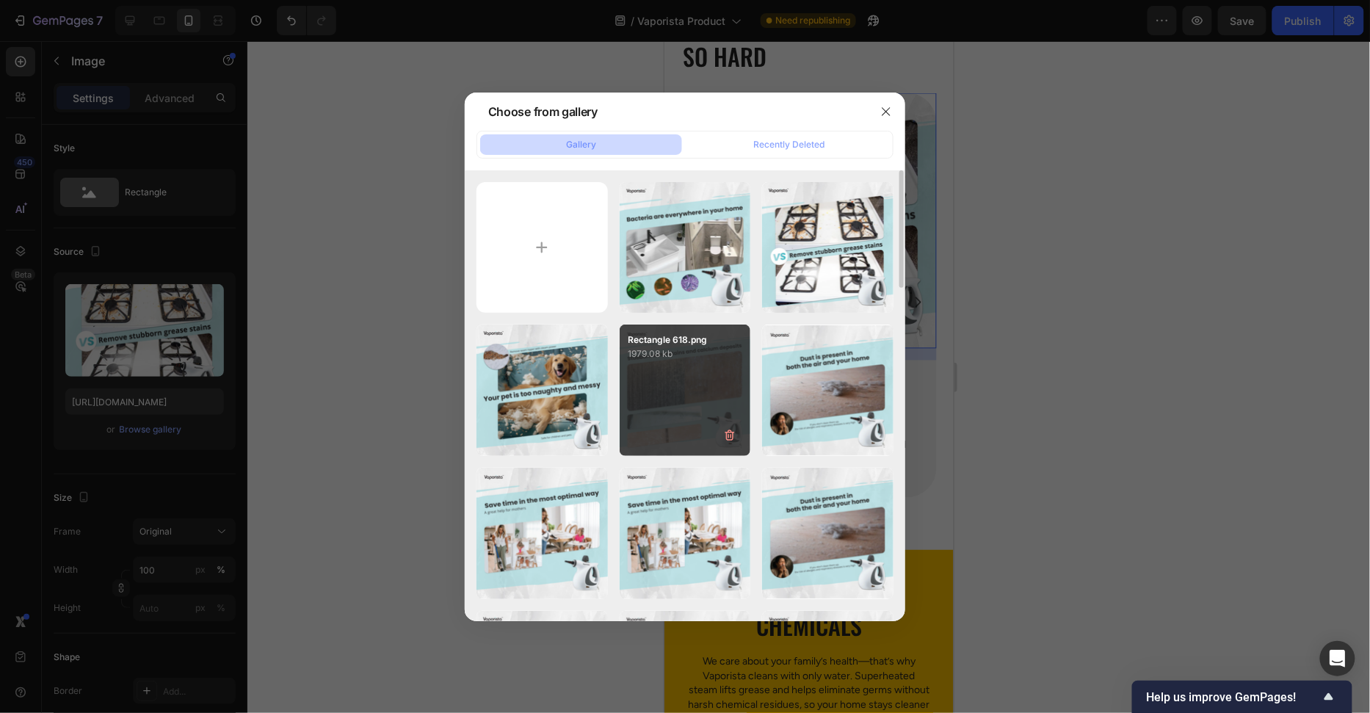
click at [654, 387] on div "Rectangle 618.png 1979.08 kb" at bounding box center [685, 389] width 131 height 131
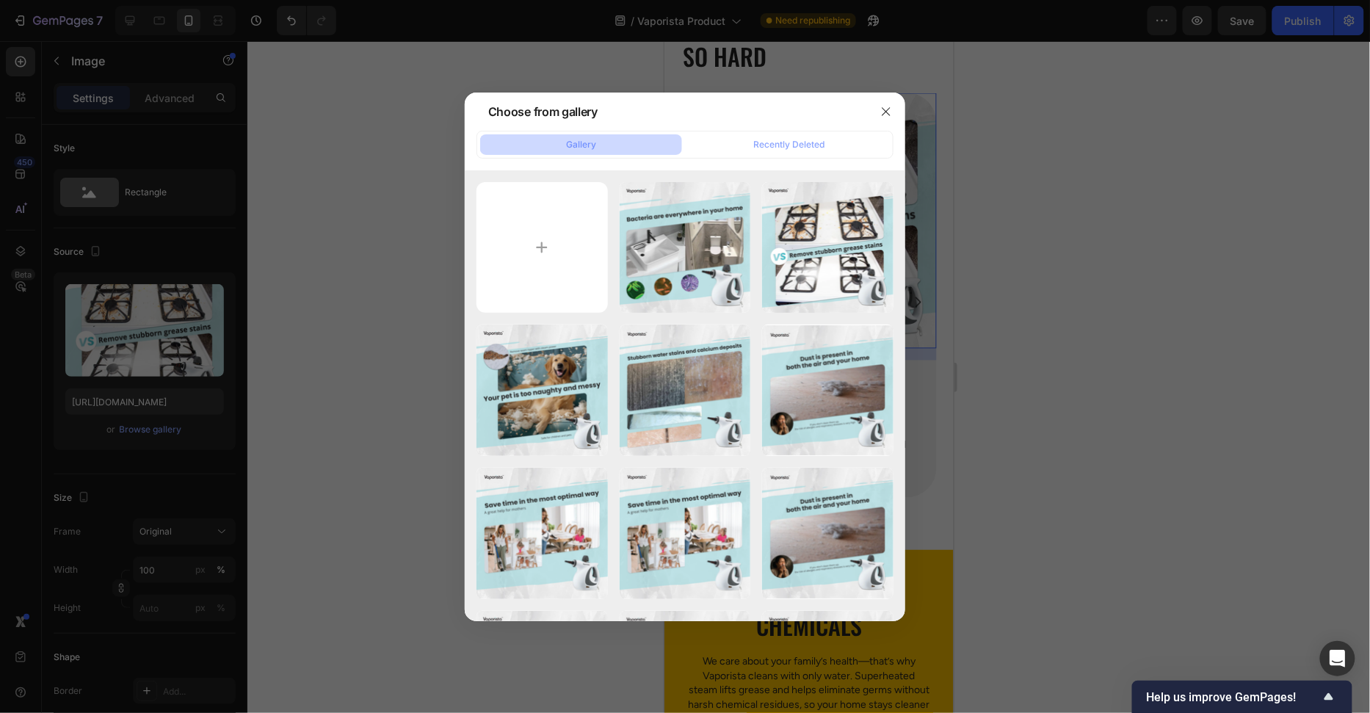
type input "https://cdn.shopify.com/s/files/1/0658/8314/4303/files/gempages_582876836208313…"
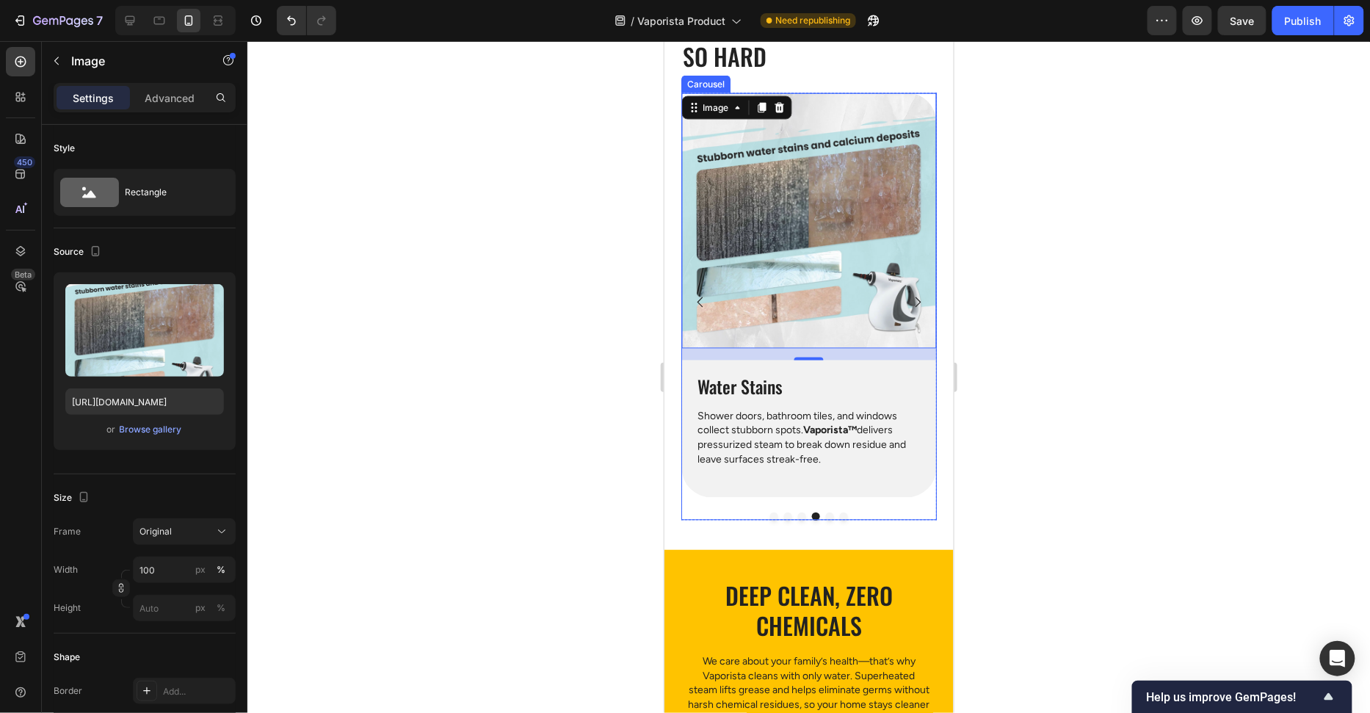
click at [921, 302] on icon "Carousel Next Arrow" at bounding box center [917, 301] width 15 height 15
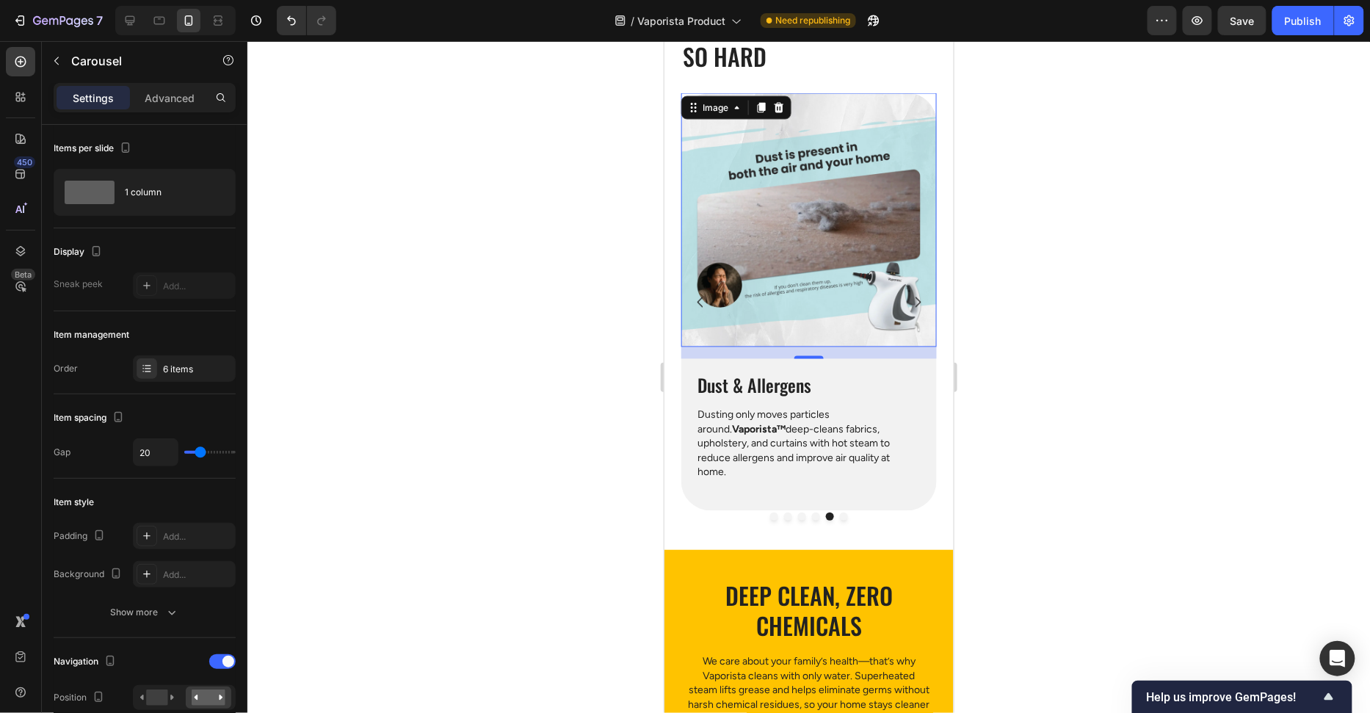
click at [874, 275] on img at bounding box center [808, 220] width 255 height 254
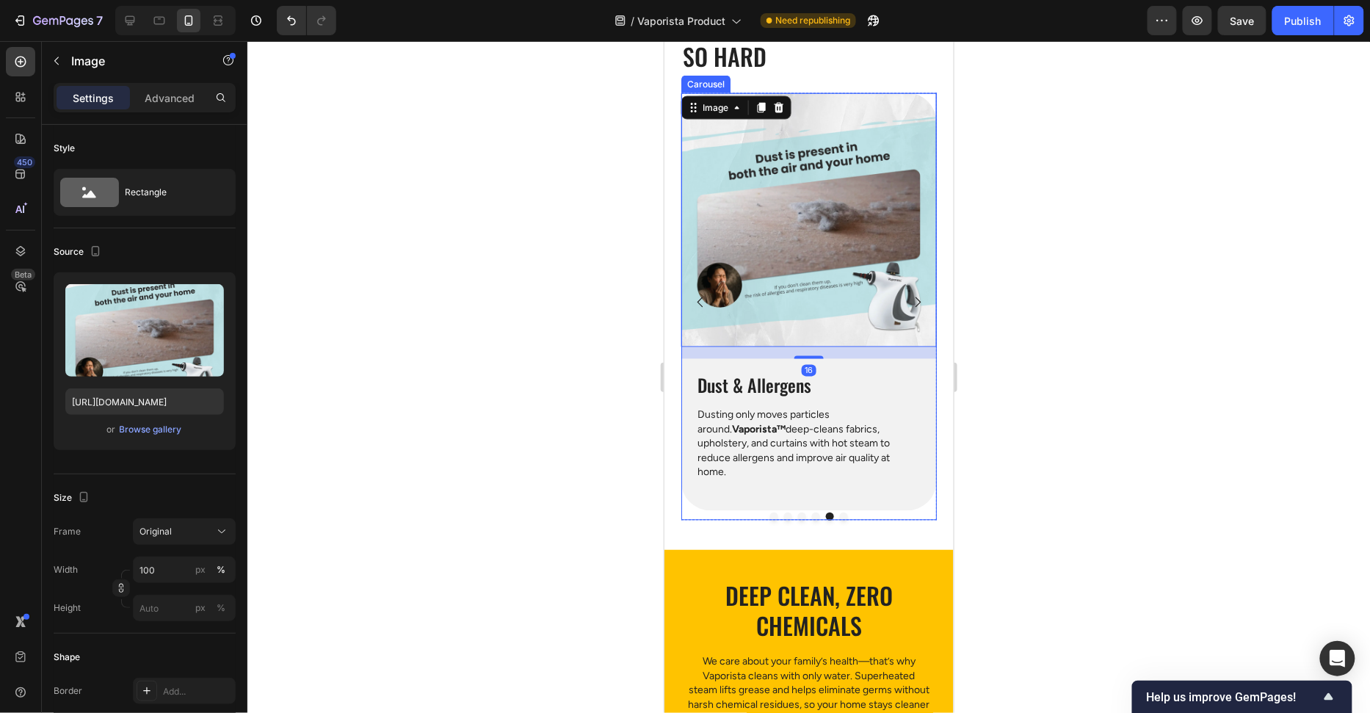
click at [921, 305] on icon "Carousel Next Arrow" at bounding box center [917, 301] width 15 height 15
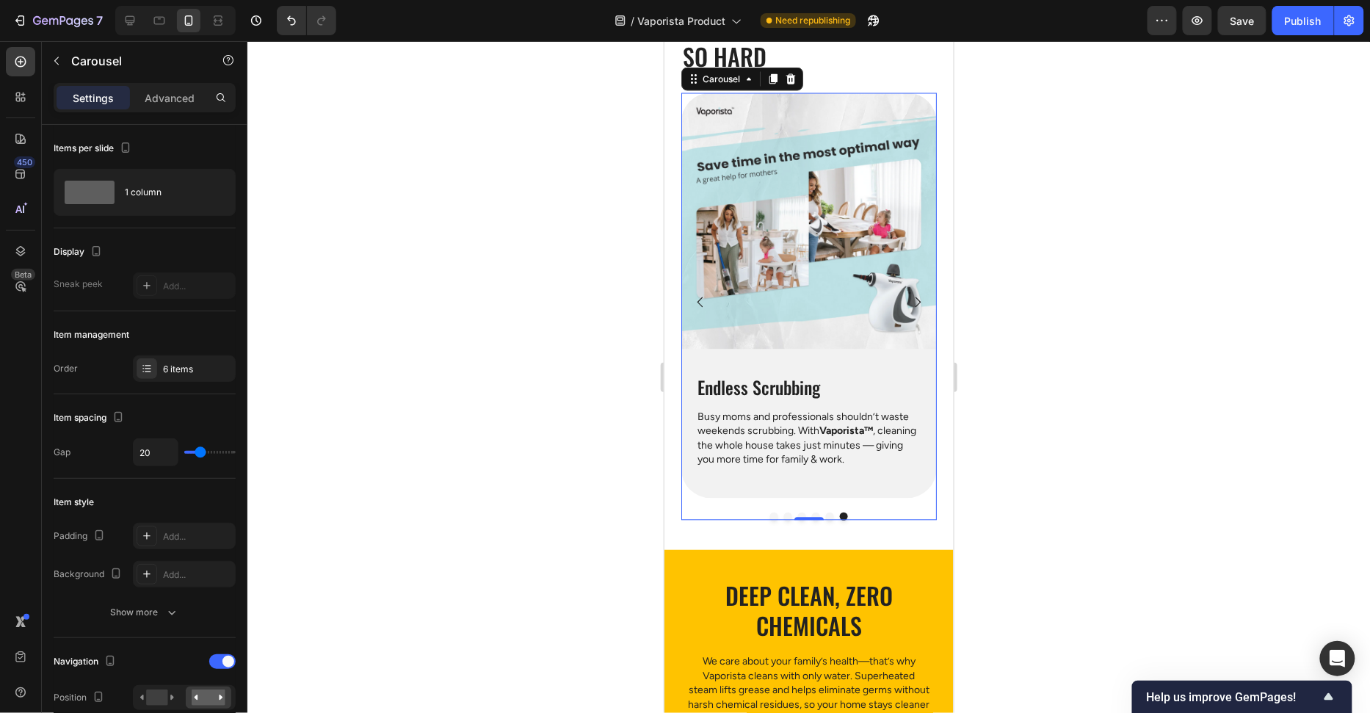
click at [921, 305] on icon "Carousel Next Arrow" at bounding box center [917, 301] width 15 height 15
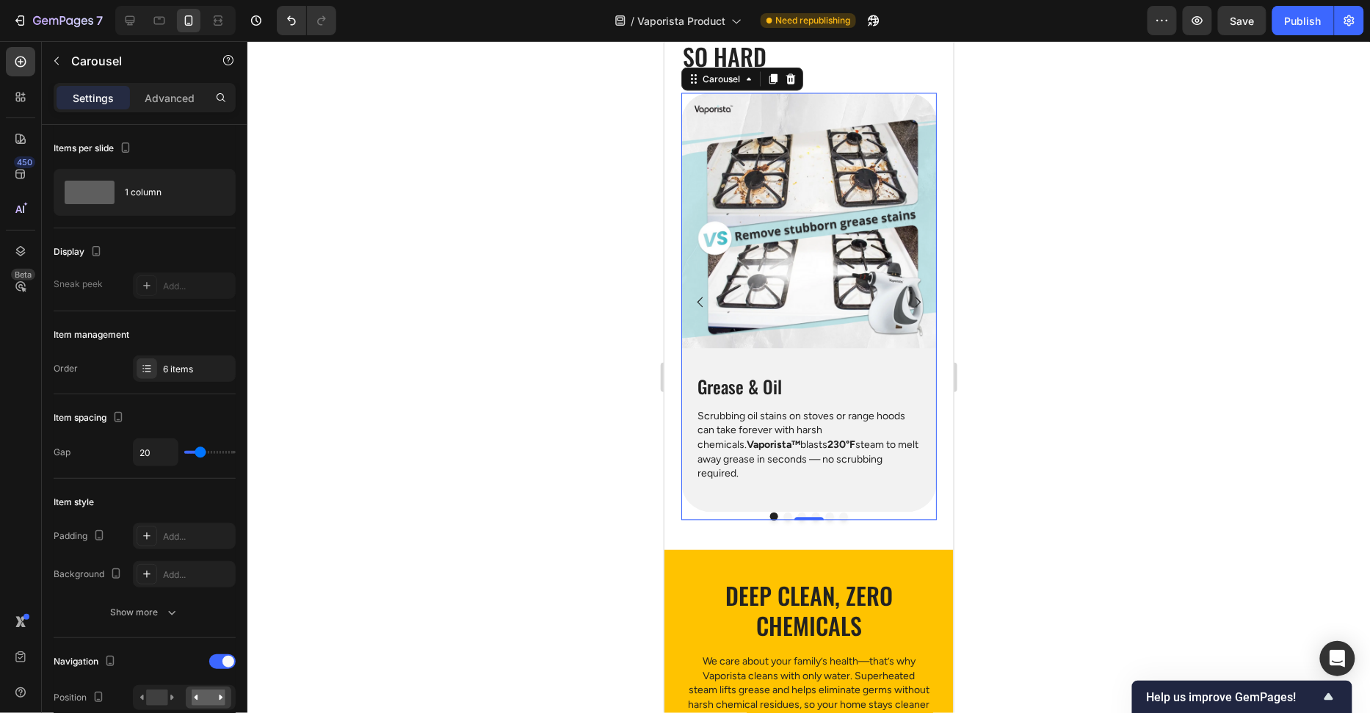
click at [921, 305] on icon "Carousel Next Arrow" at bounding box center [917, 301] width 15 height 15
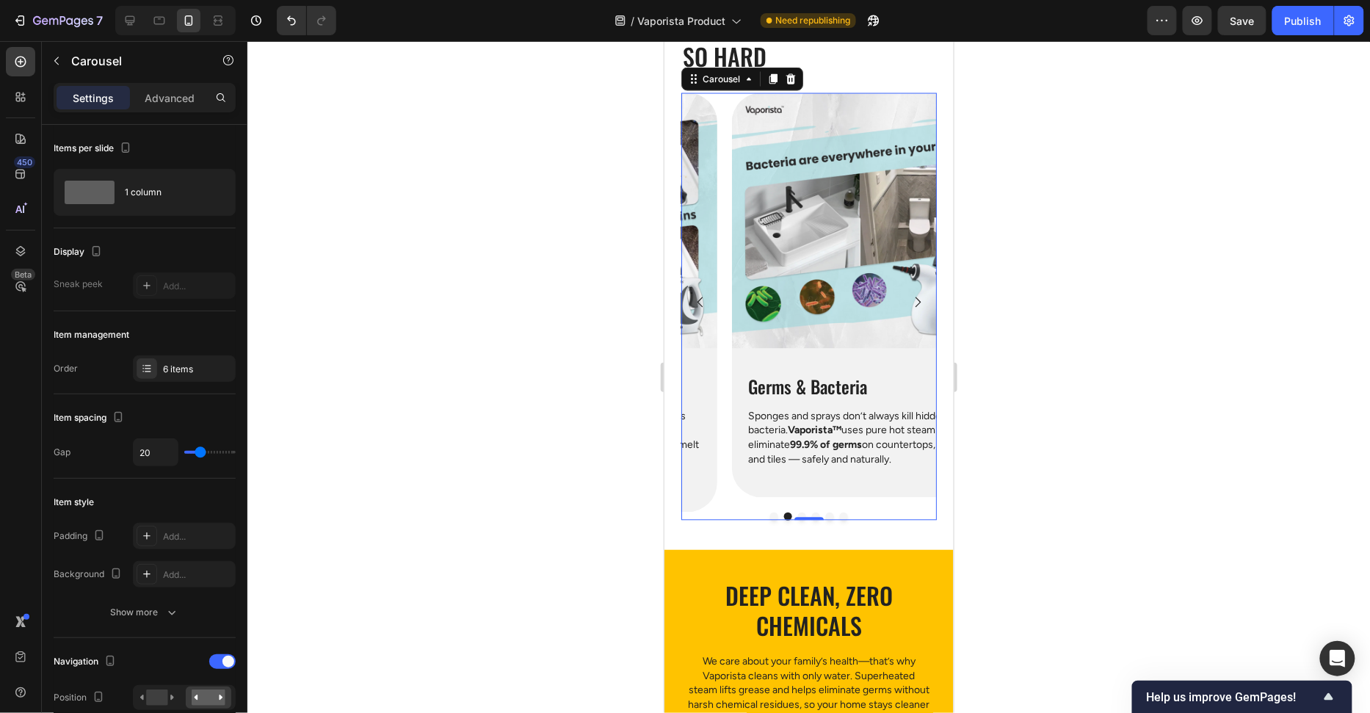
click at [921, 305] on icon "Carousel Next Arrow" at bounding box center [917, 301] width 15 height 15
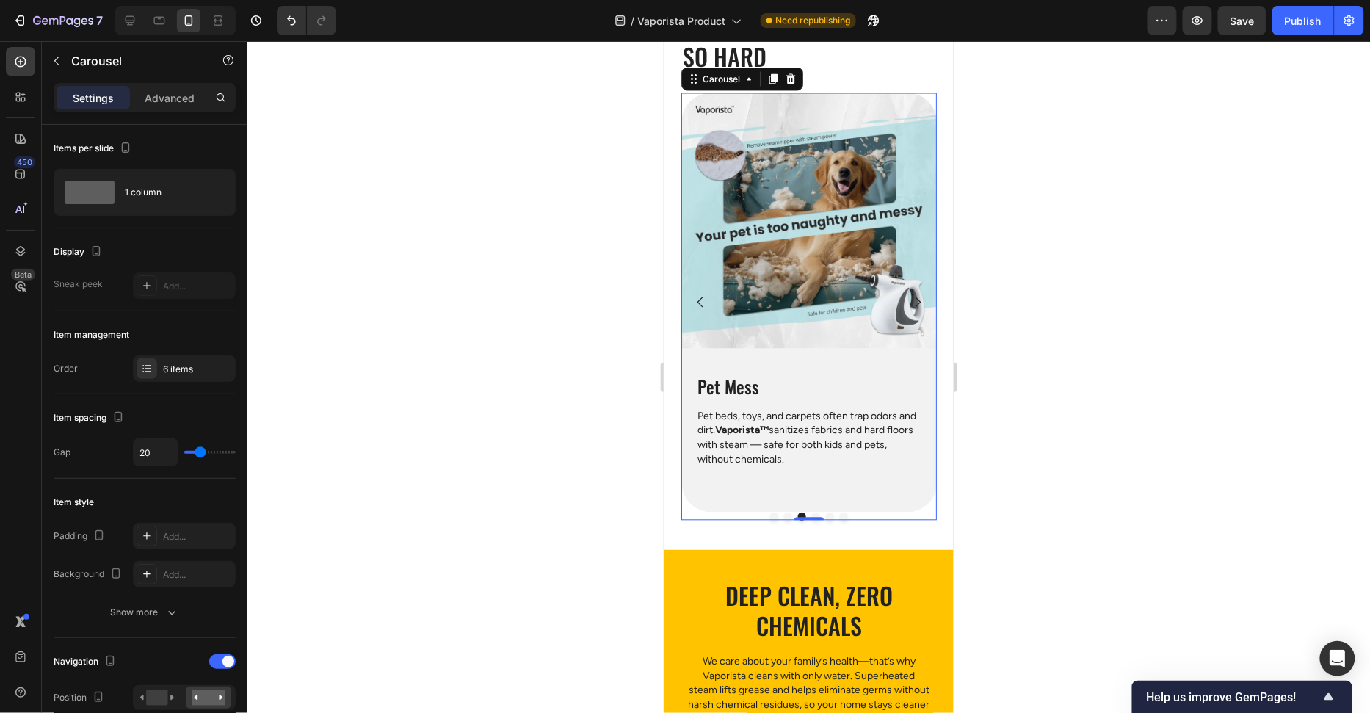
click at [921, 305] on icon "Carousel Next Arrow" at bounding box center [917, 301] width 15 height 15
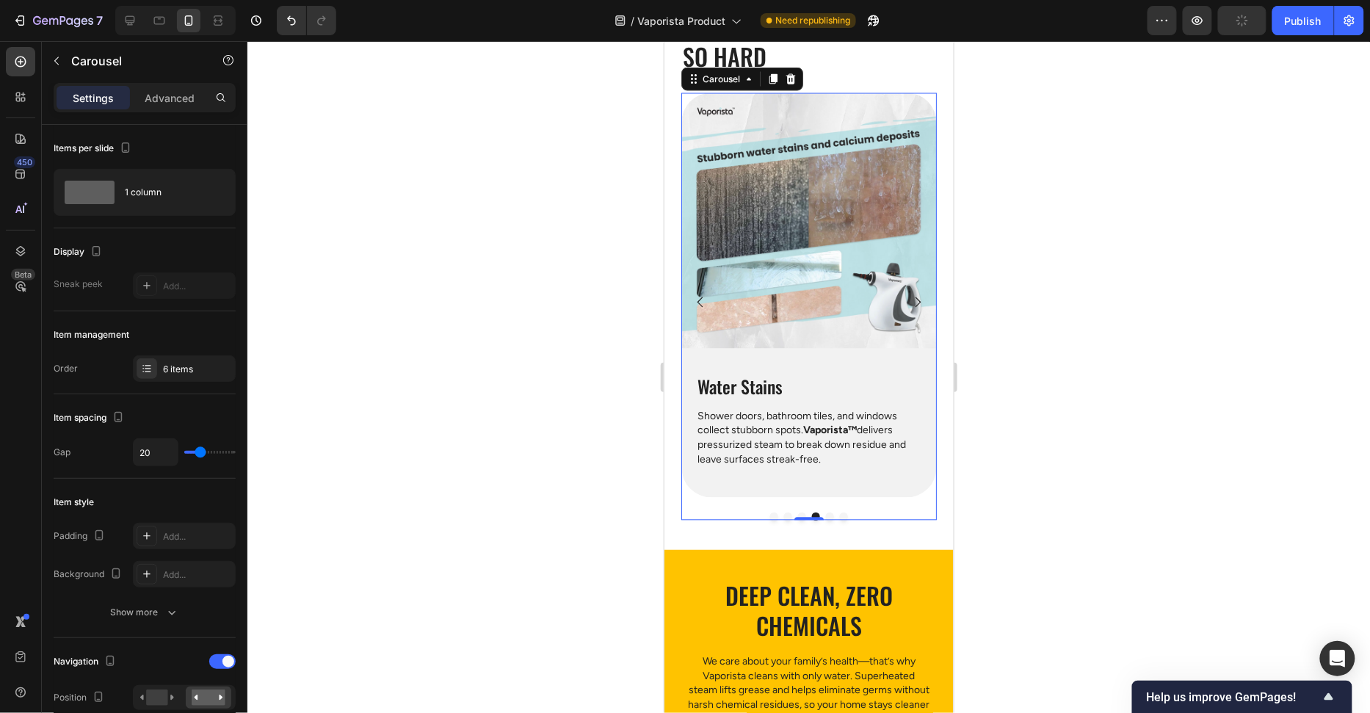
click at [921, 305] on icon "Carousel Next Arrow" at bounding box center [917, 301] width 15 height 15
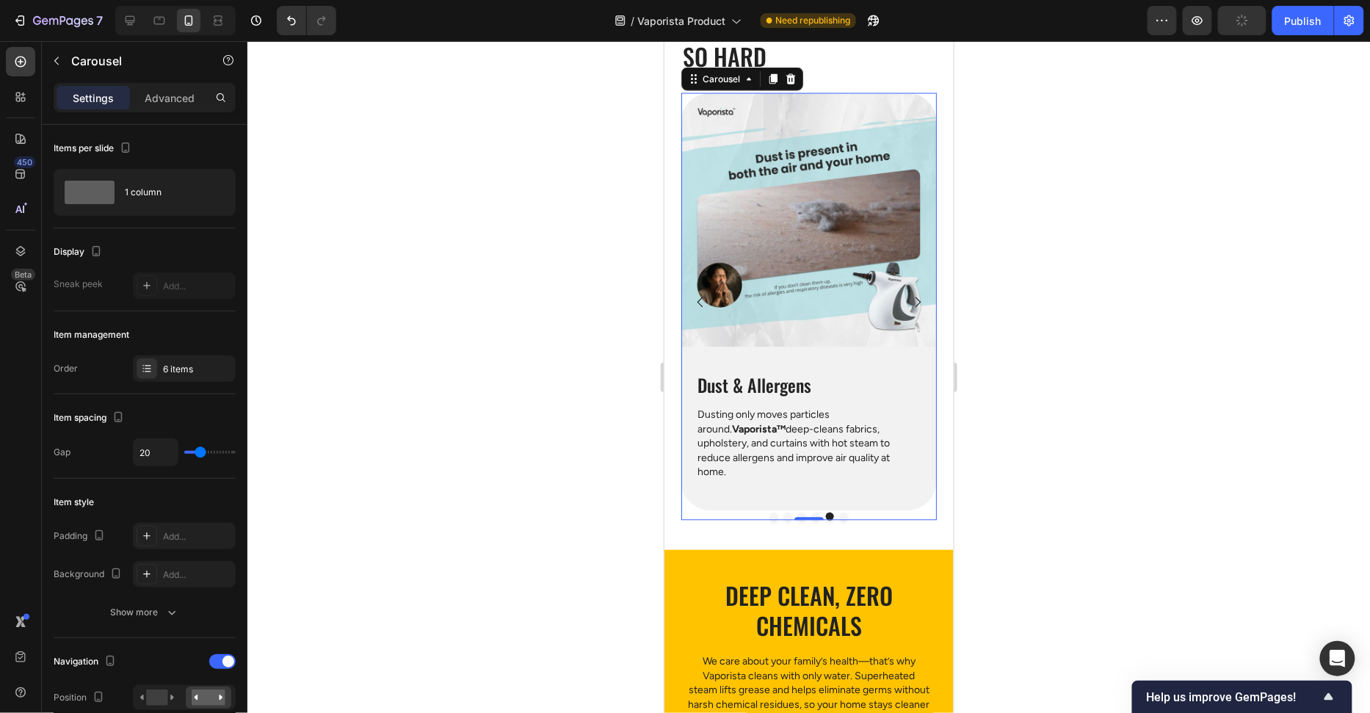
click at [921, 305] on icon "Carousel Next Arrow" at bounding box center [917, 301] width 15 height 15
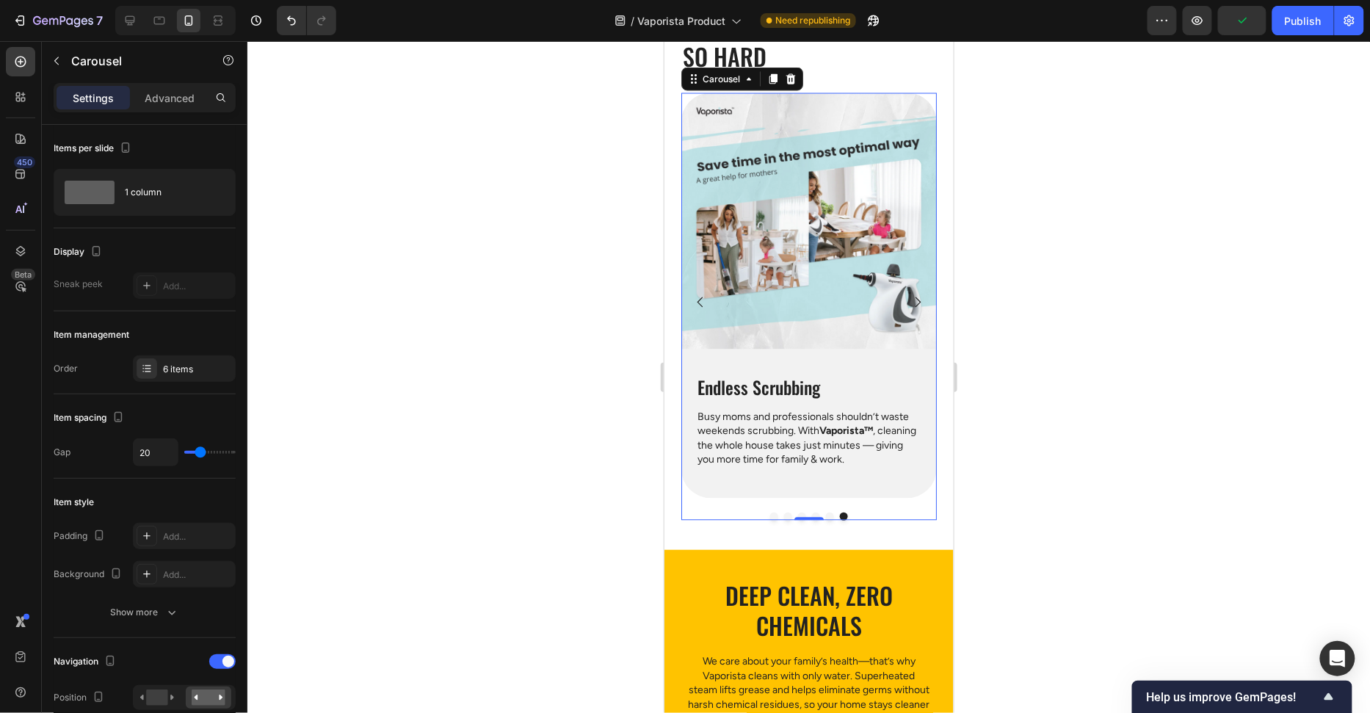
click at [1026, 279] on div at bounding box center [808, 377] width 1123 height 672
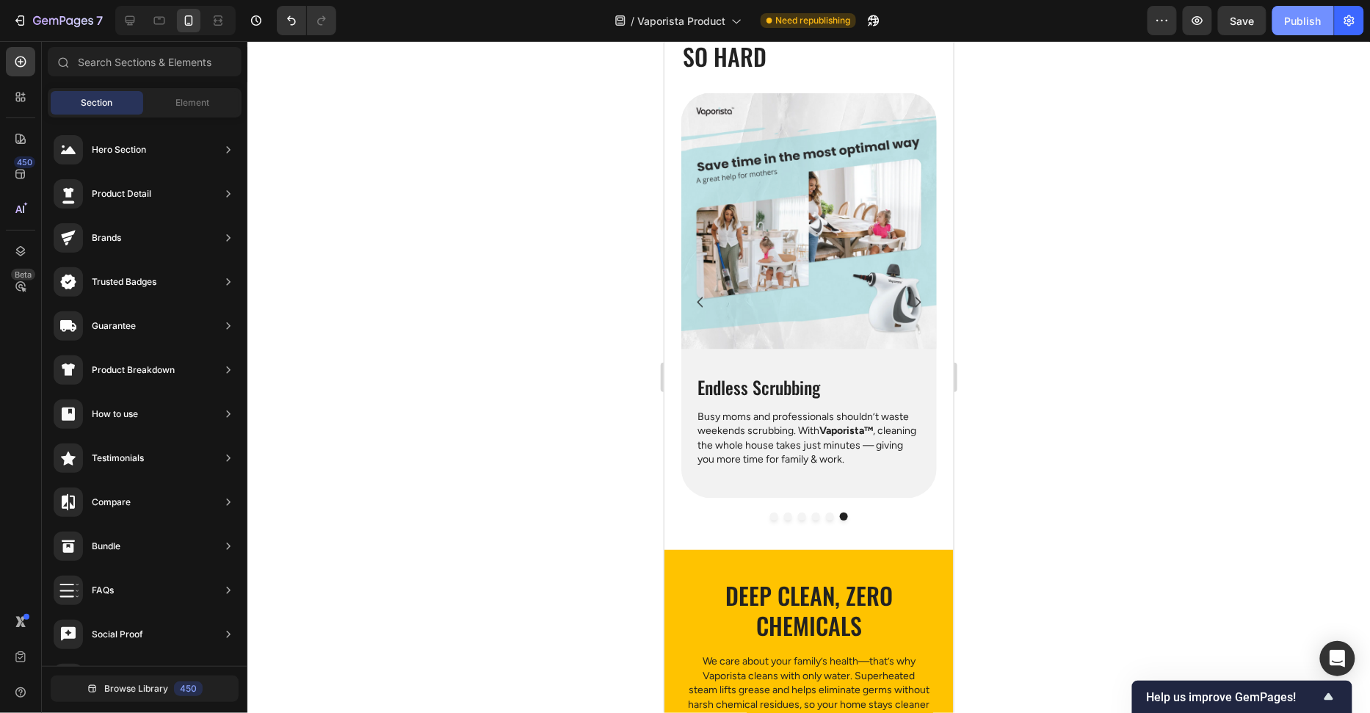
click at [1297, 24] on div "Publish" at bounding box center [1303, 20] width 37 height 15
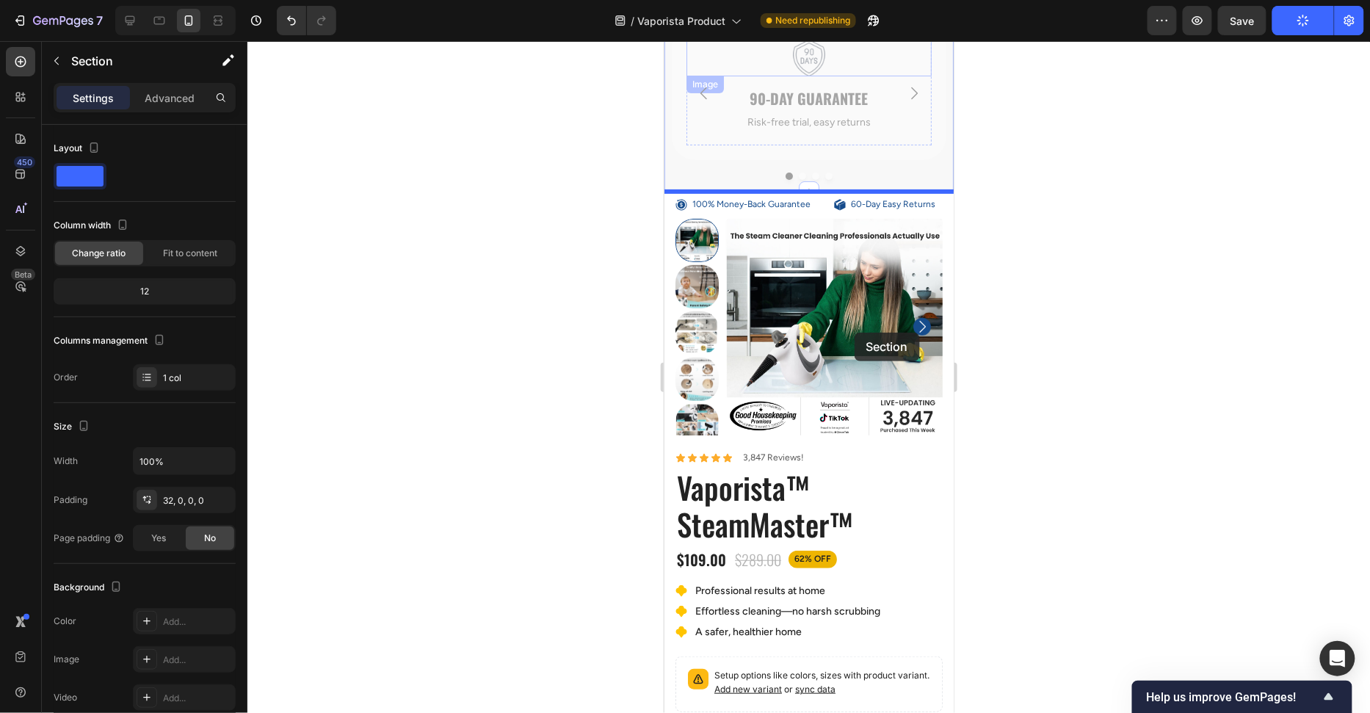
scroll to position [523, 0]
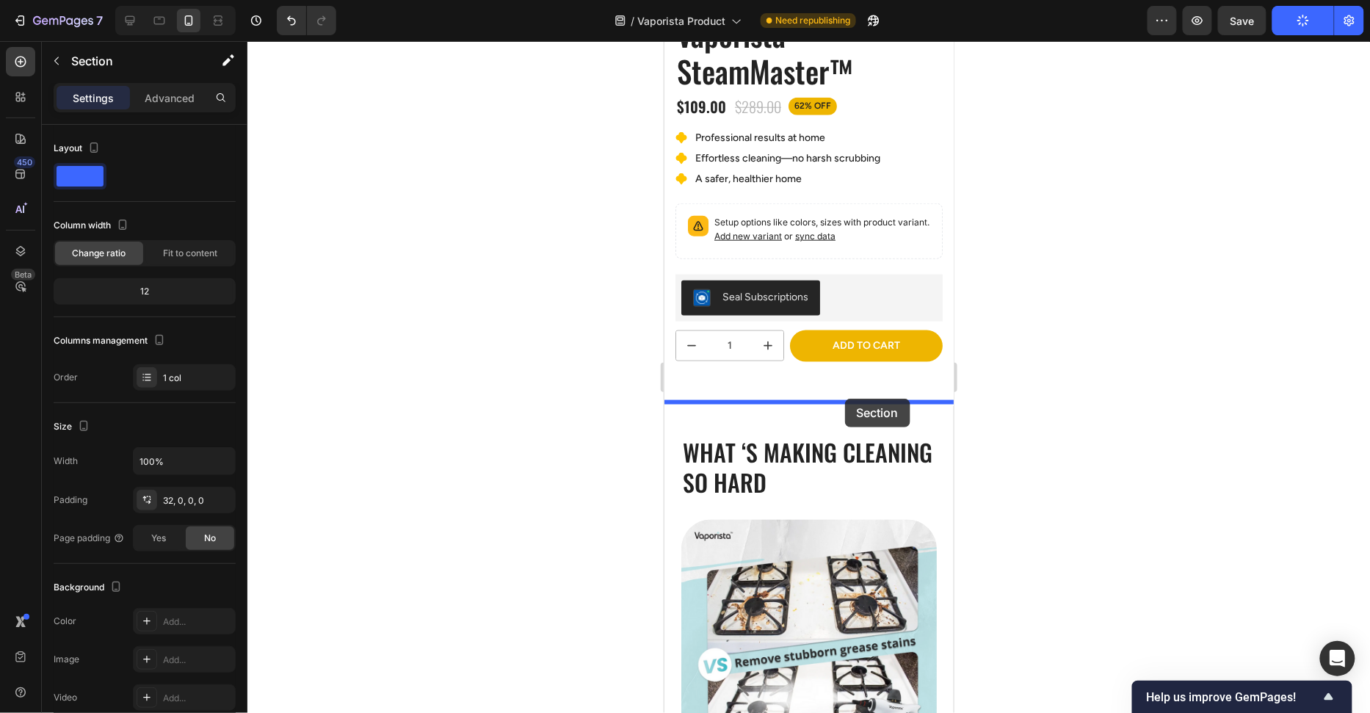
drag, startPoint x: 857, startPoint y: 84, endPoint x: 844, endPoint y: 398, distance: 313.7
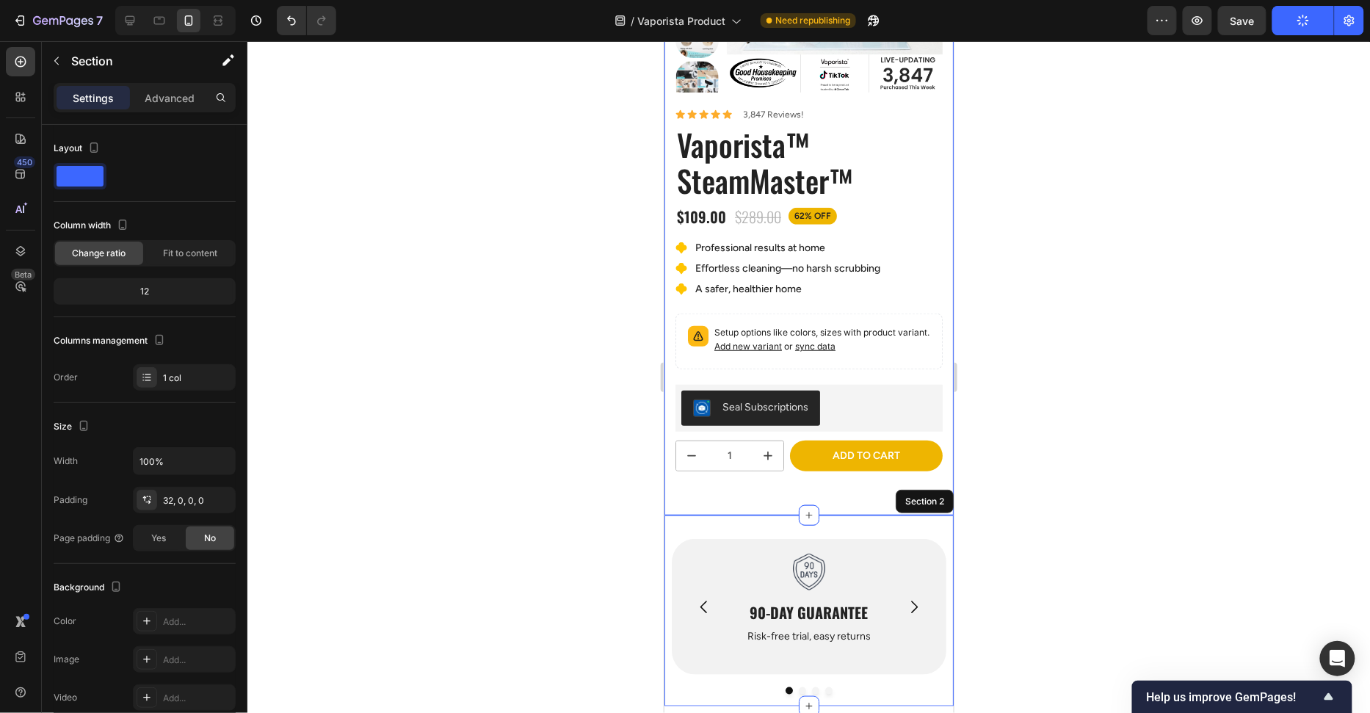
scroll to position [168, 0]
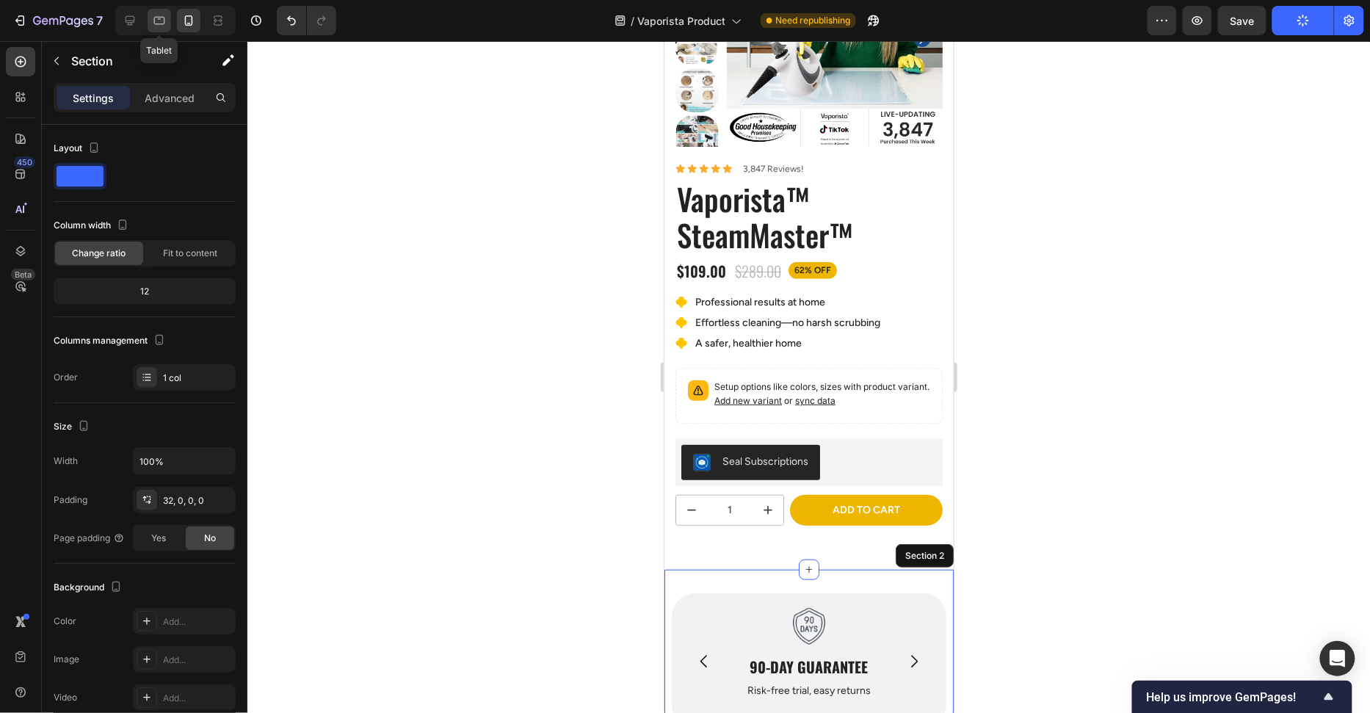
click at [152, 19] on icon at bounding box center [159, 20] width 15 height 15
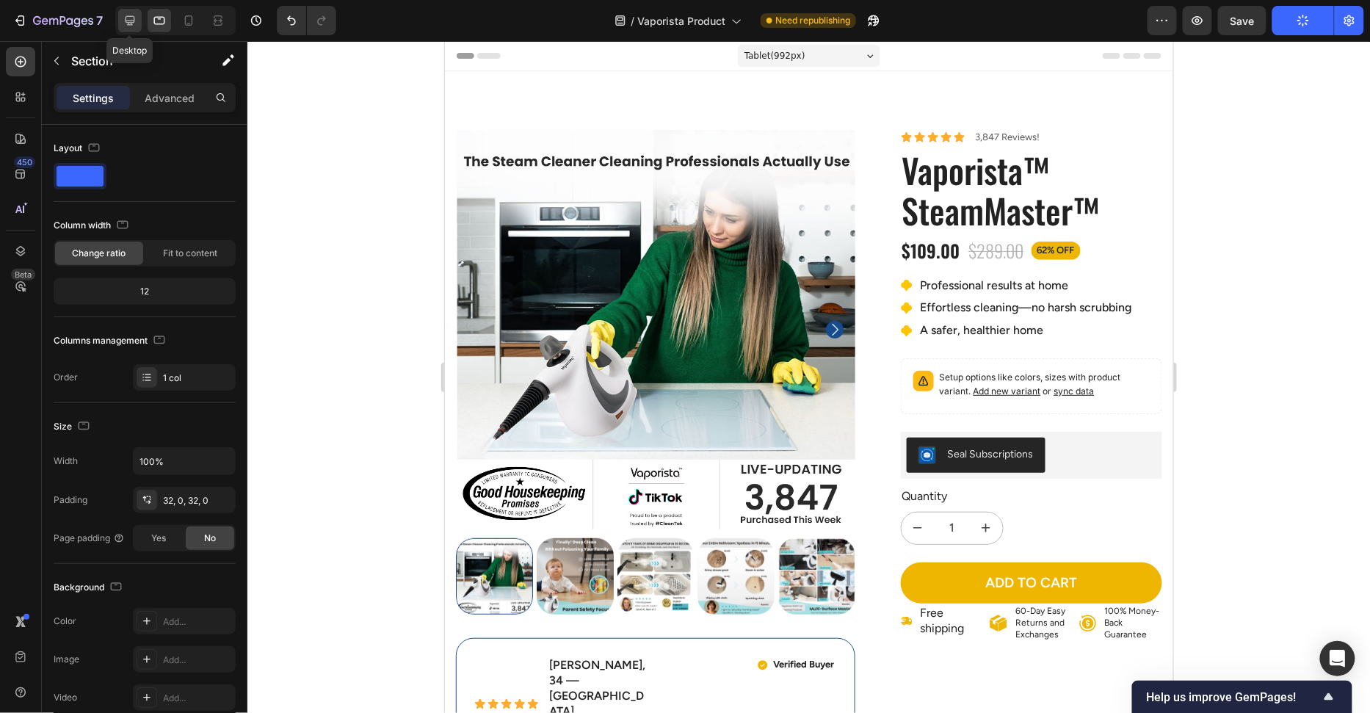
click at [130, 18] on icon at bounding box center [130, 20] width 15 height 15
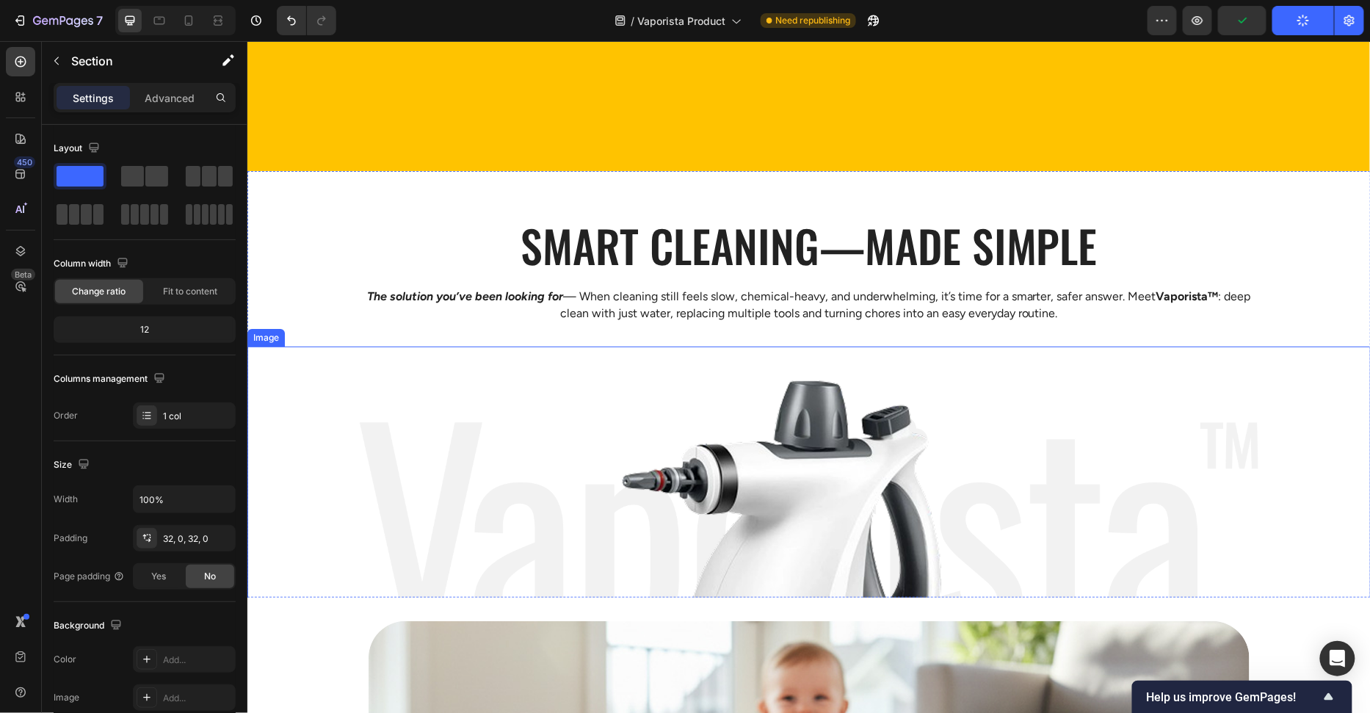
scroll to position [2050, 0]
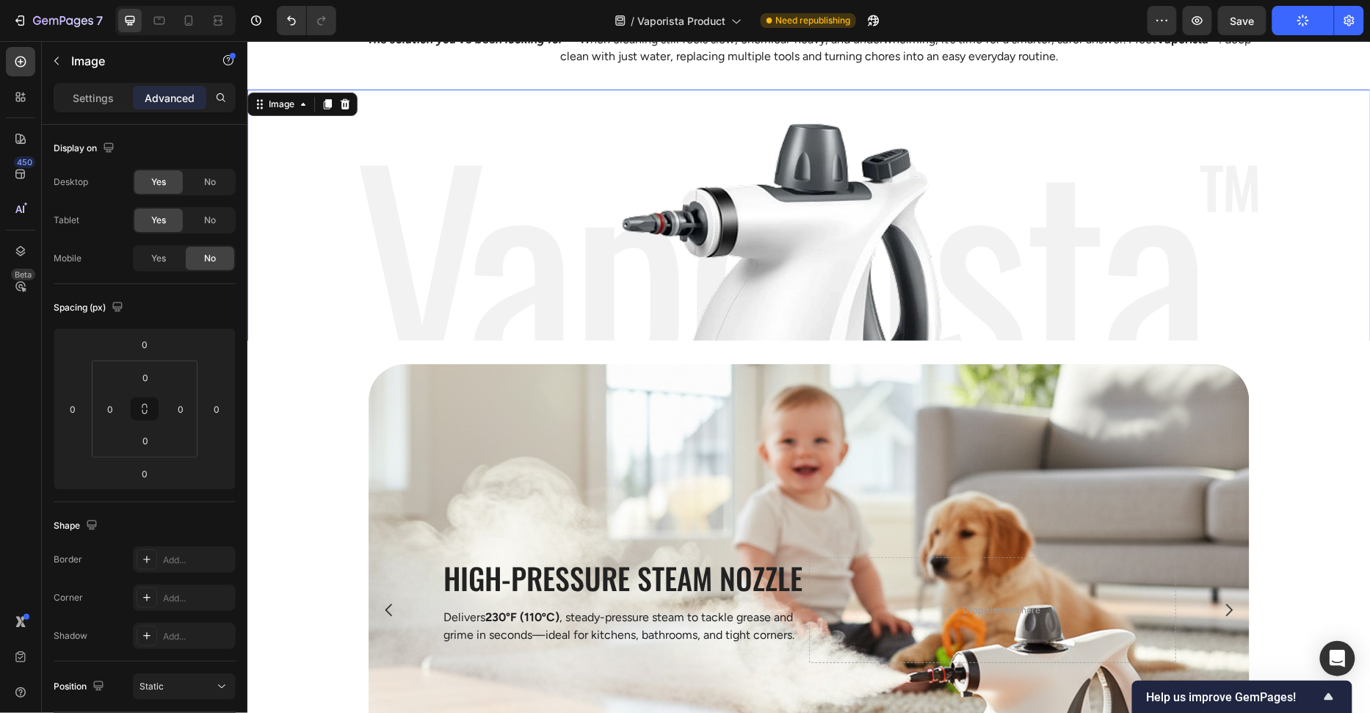
click at [683, 302] on img at bounding box center [808, 306] width 899 height 434
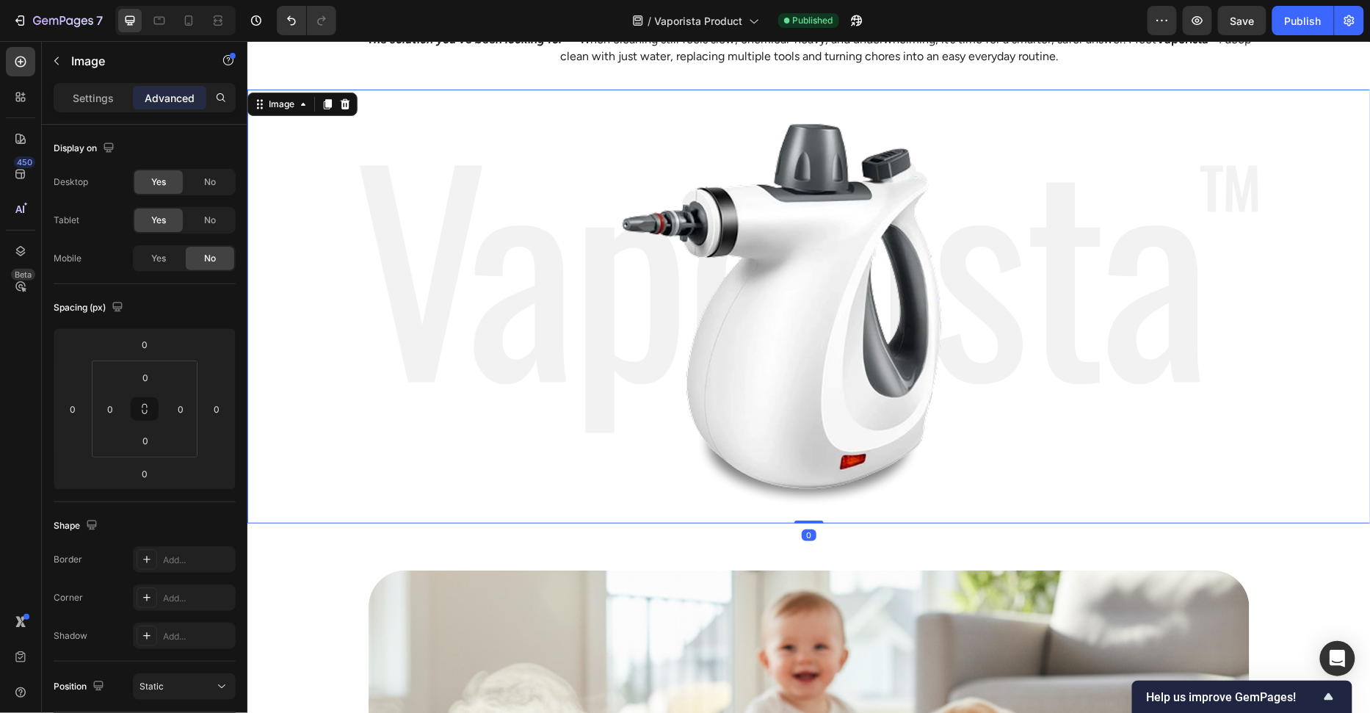
click at [352, 326] on div at bounding box center [808, 306] width 1123 height 434
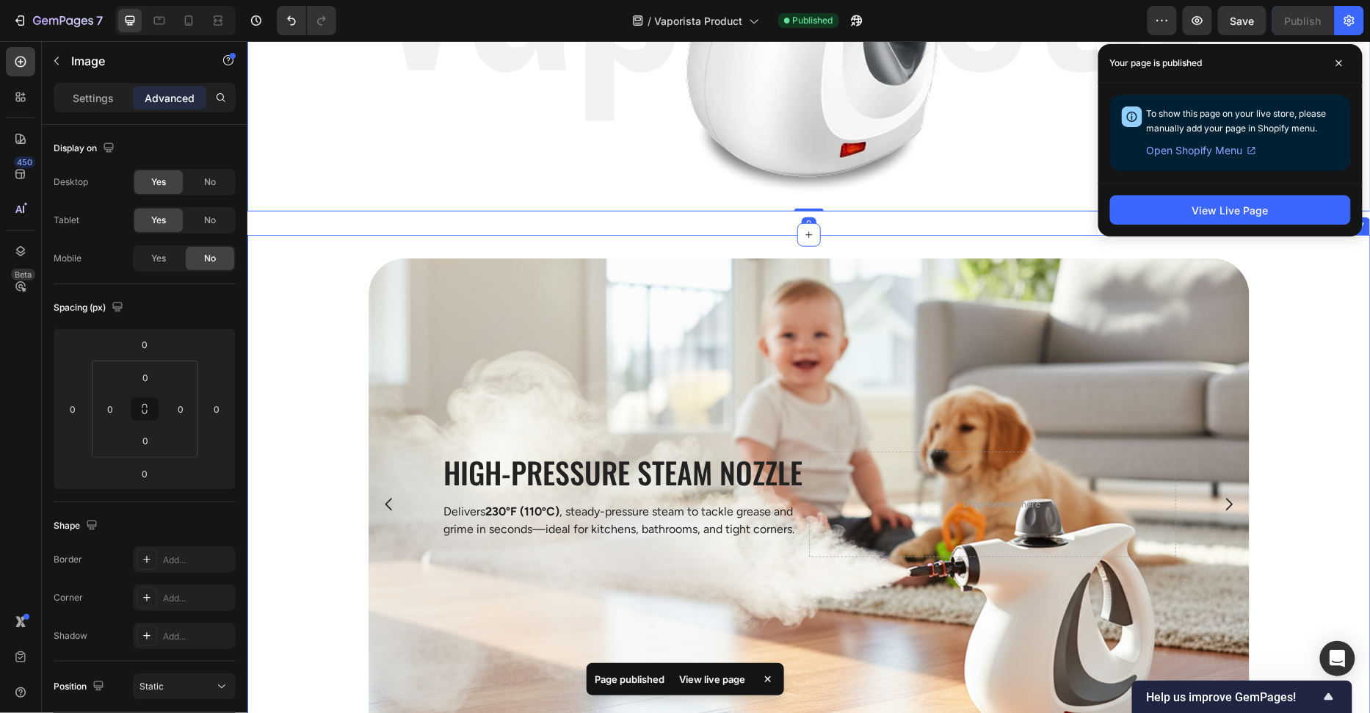
scroll to position [2364, 0]
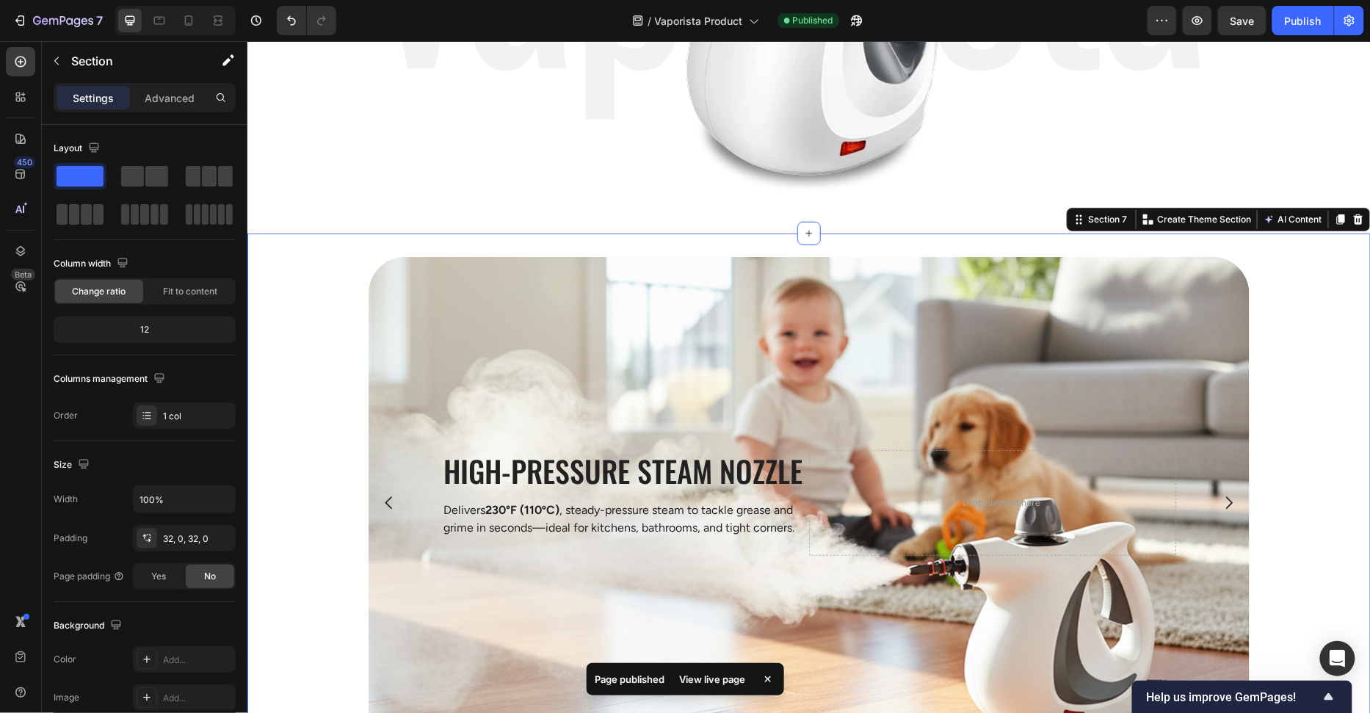
click at [1300, 294] on div "High-Pressure Steam Nozzle Heading Delivers 230°F (110ºC) , steady-pressure ste…" at bounding box center [808, 512] width 1123 height 512
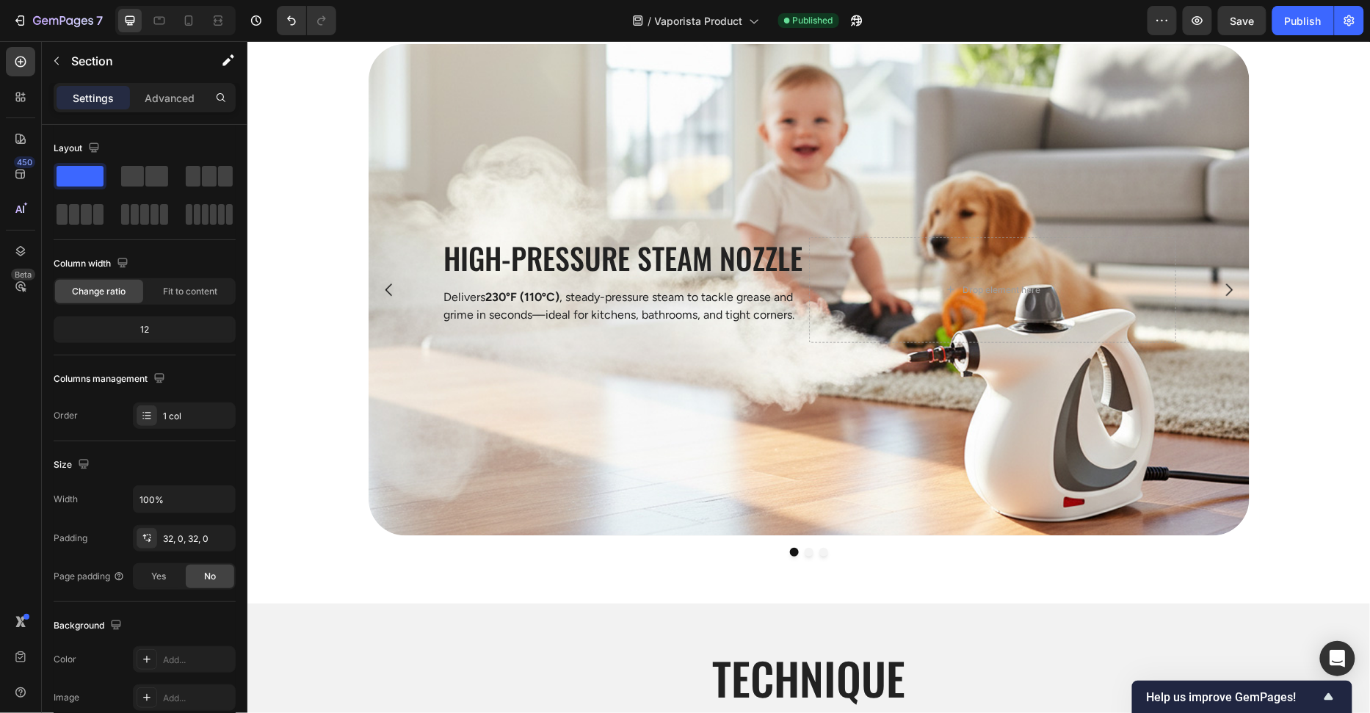
scroll to position [2895, 0]
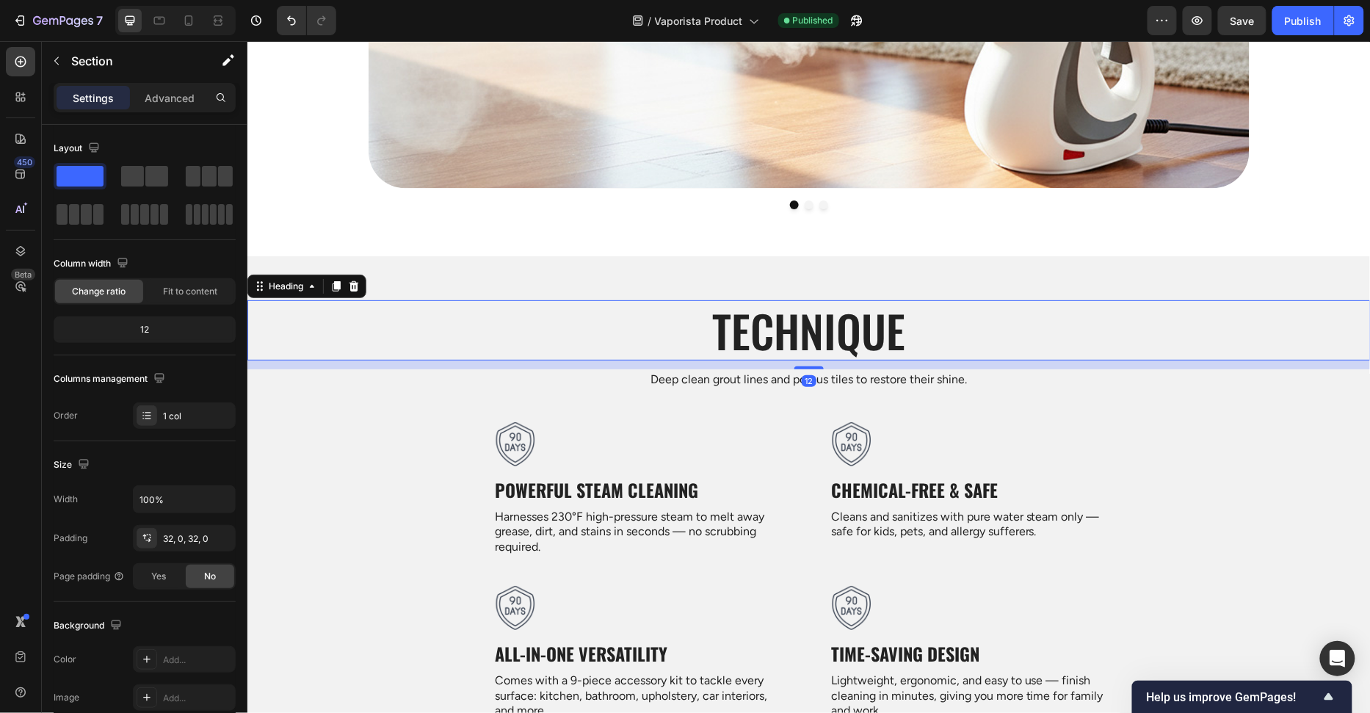
click at [747, 316] on h2 "Technique" at bounding box center [808, 330] width 1123 height 60
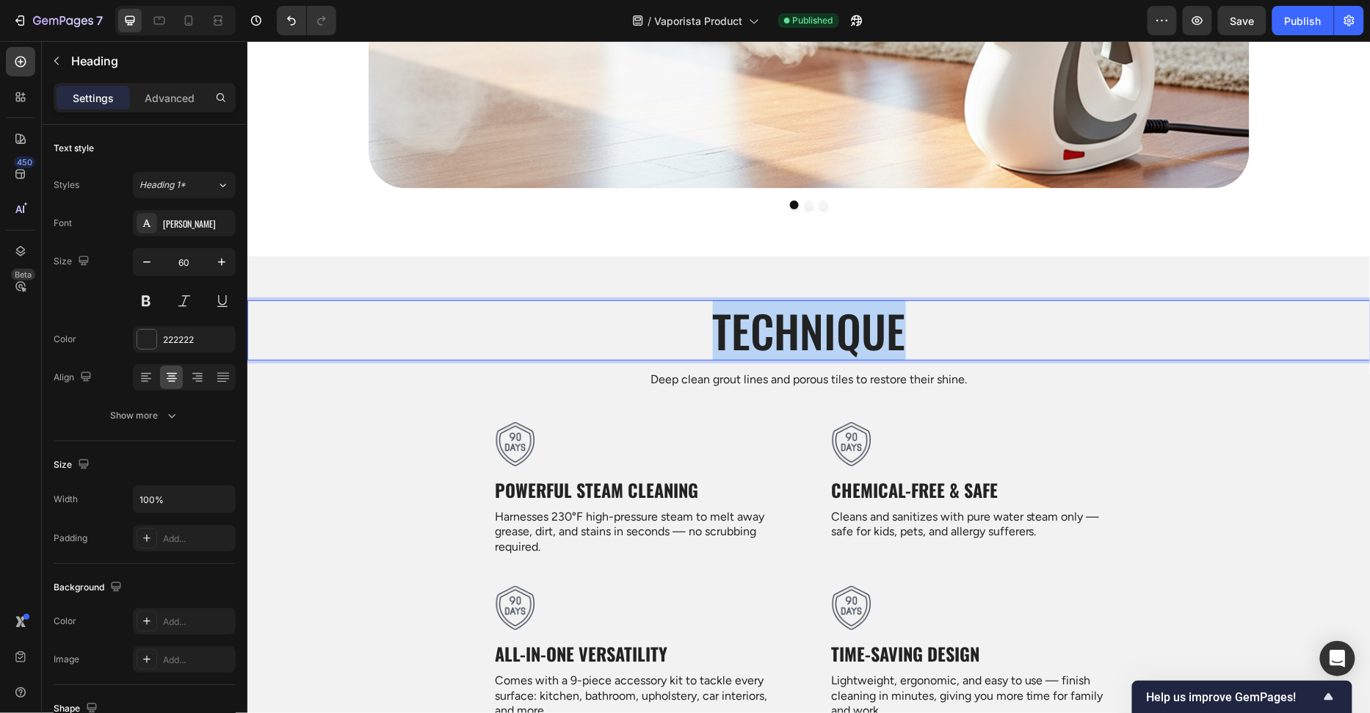
click at [747, 316] on p "Technique" at bounding box center [808, 329] width 1120 height 57
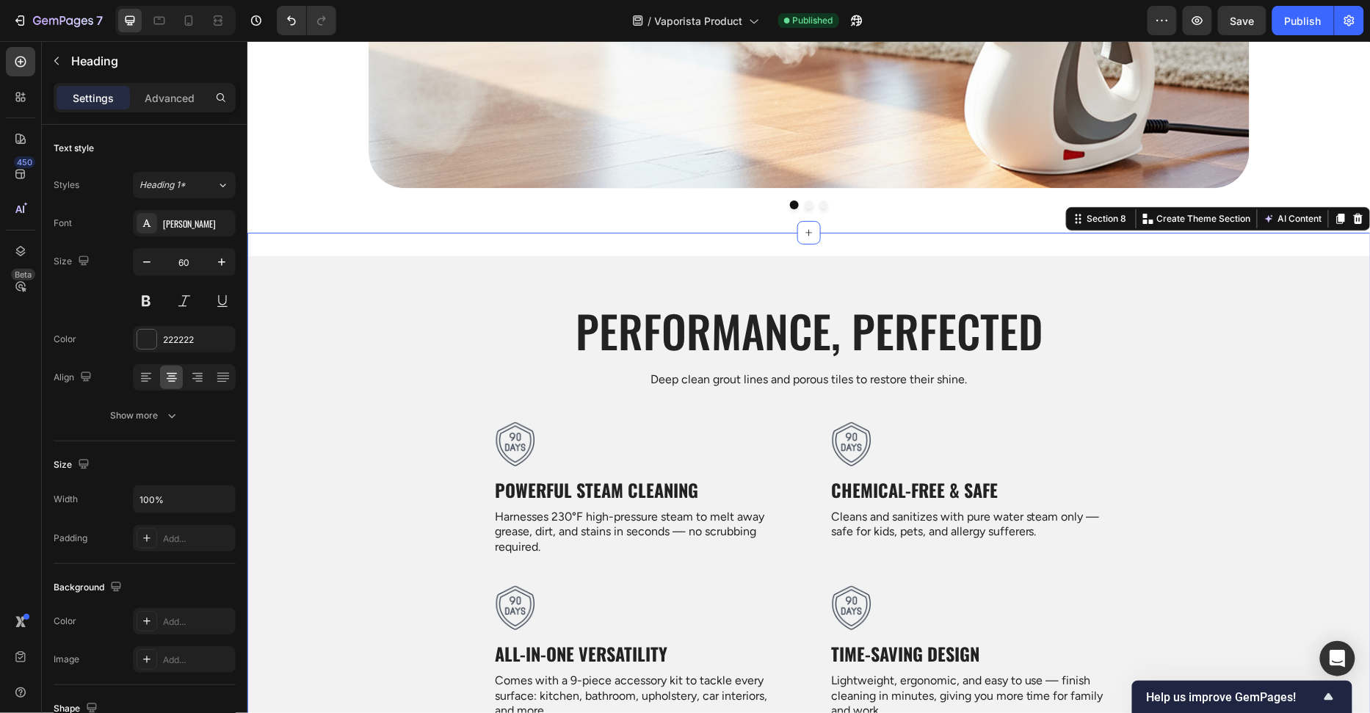
click at [616, 244] on div "Performance, Perfected Heading Deep clean grout lines and porous tiles to resto…" at bounding box center [808, 530] width 1123 height 596
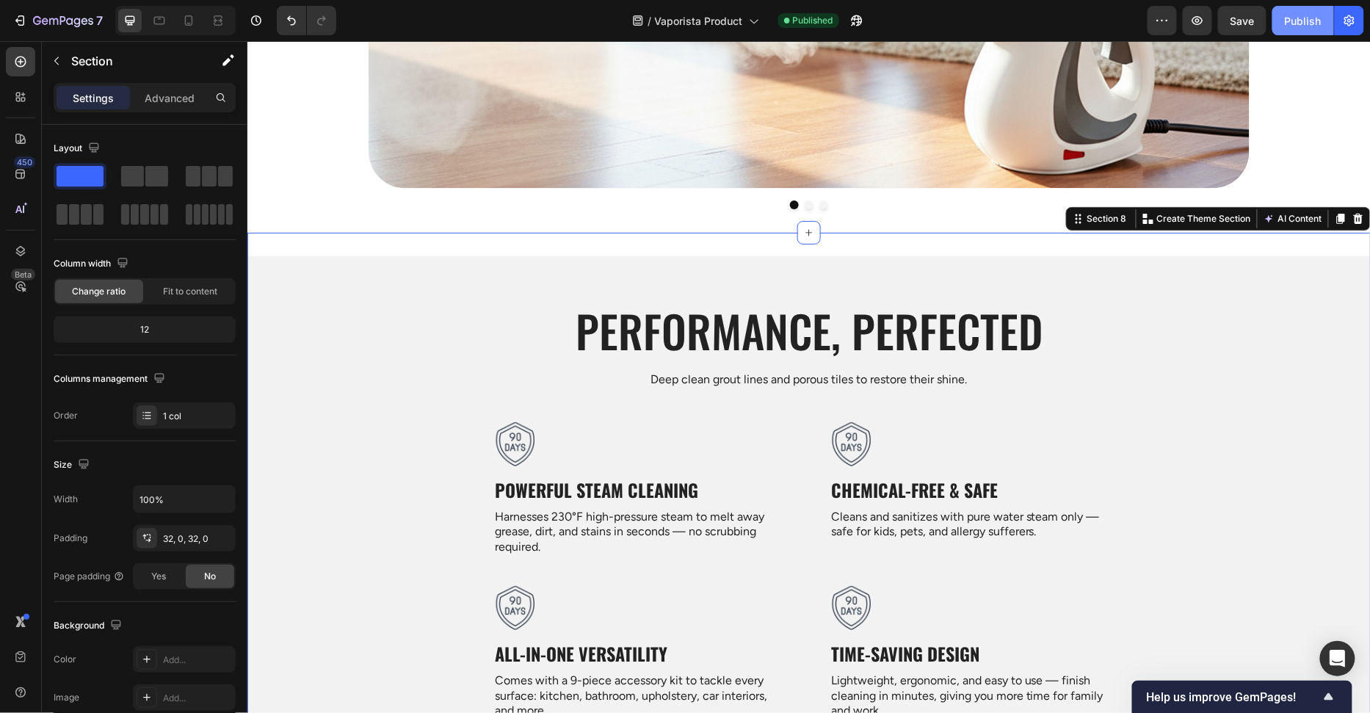
click at [1316, 15] on div "Publish" at bounding box center [1303, 20] width 37 height 15
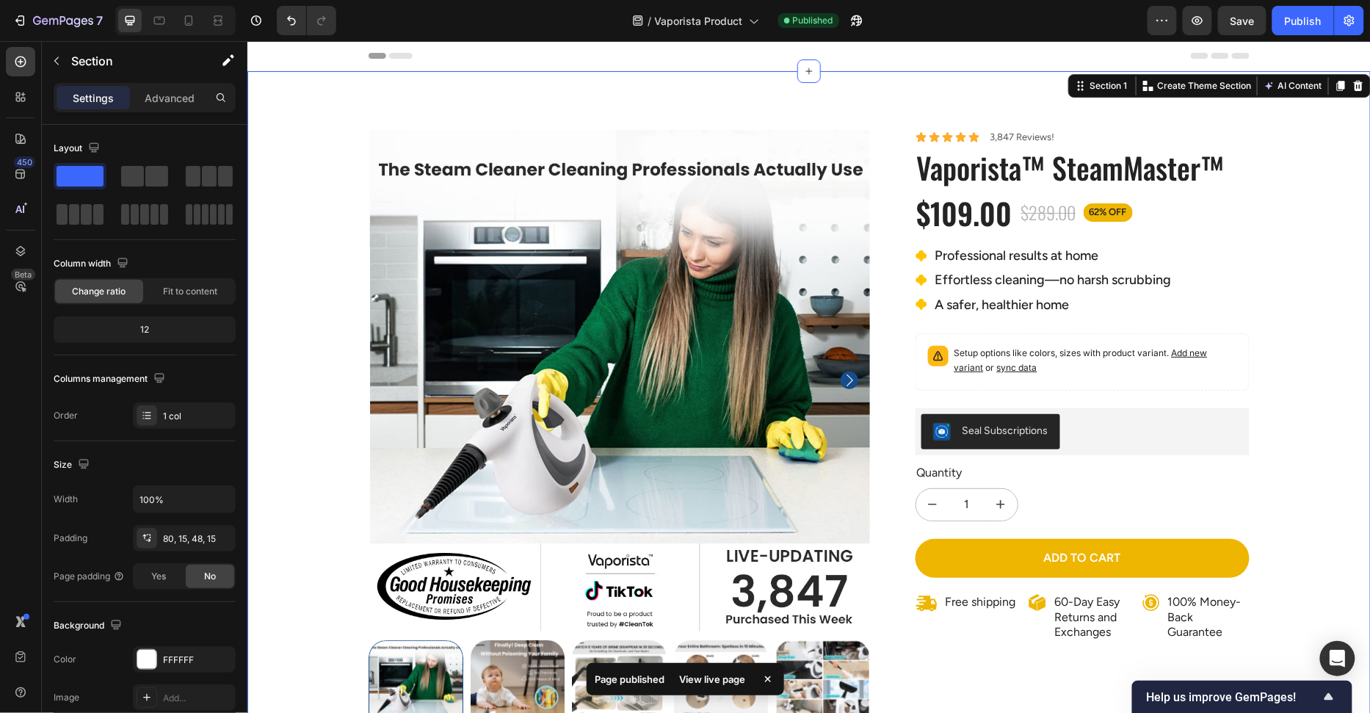
click at [888, 98] on div "100% Money-Back Guarantee Item List 60-Day Easy Returns Item List Row Product I…" at bounding box center [808, 505] width 1123 height 870
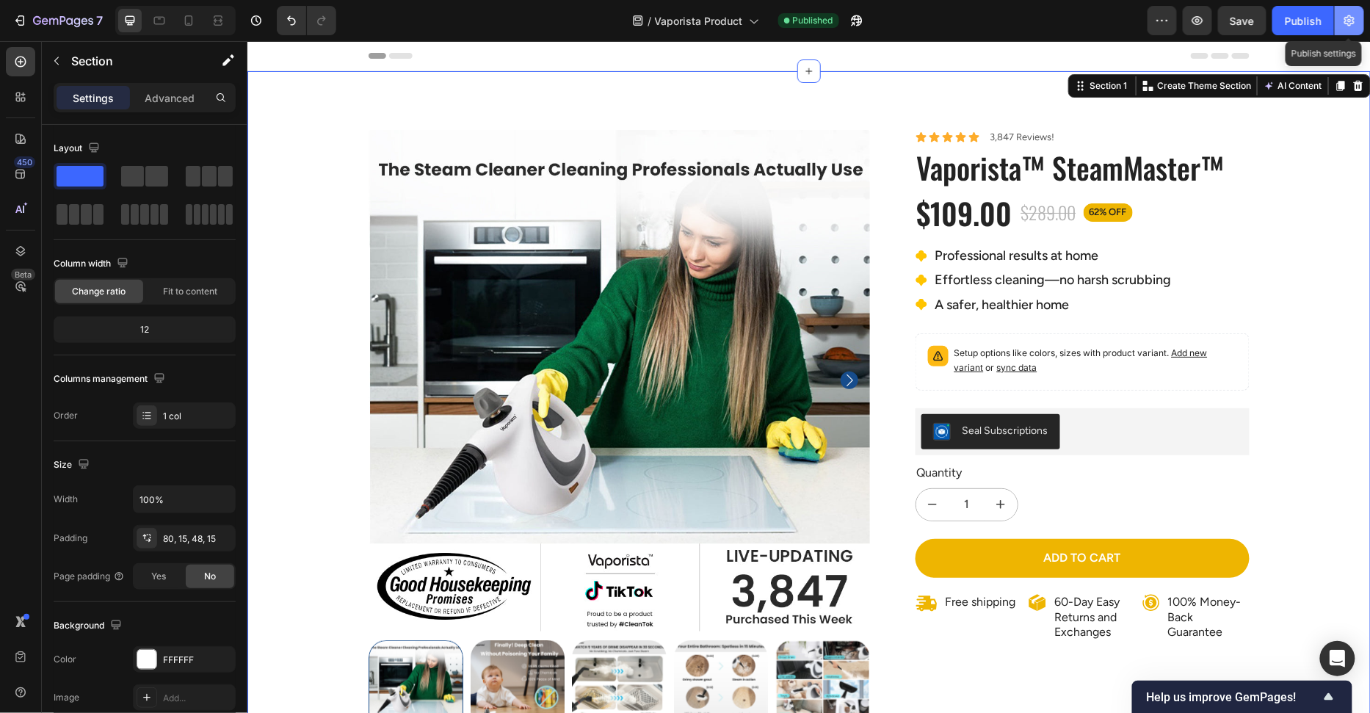
click at [1347, 23] on icon "button" at bounding box center [1349, 20] width 10 height 11
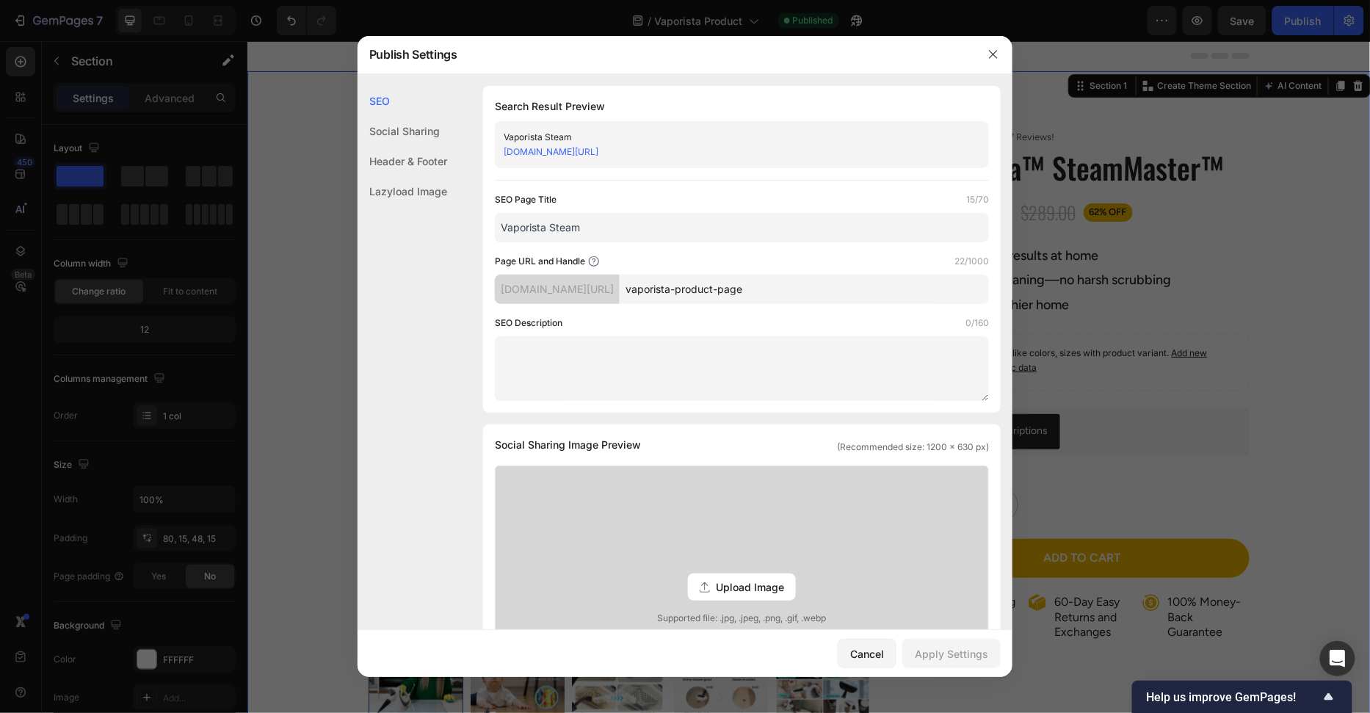
click at [569, 151] on link "[DOMAIN_NAME][URL]" at bounding box center [551, 151] width 95 height 11
drag, startPoint x: 242, startPoint y: 116, endPoint x: 249, endPoint y: 119, distance: 7.9
click at [249, 119] on div at bounding box center [685, 356] width 1370 height 713
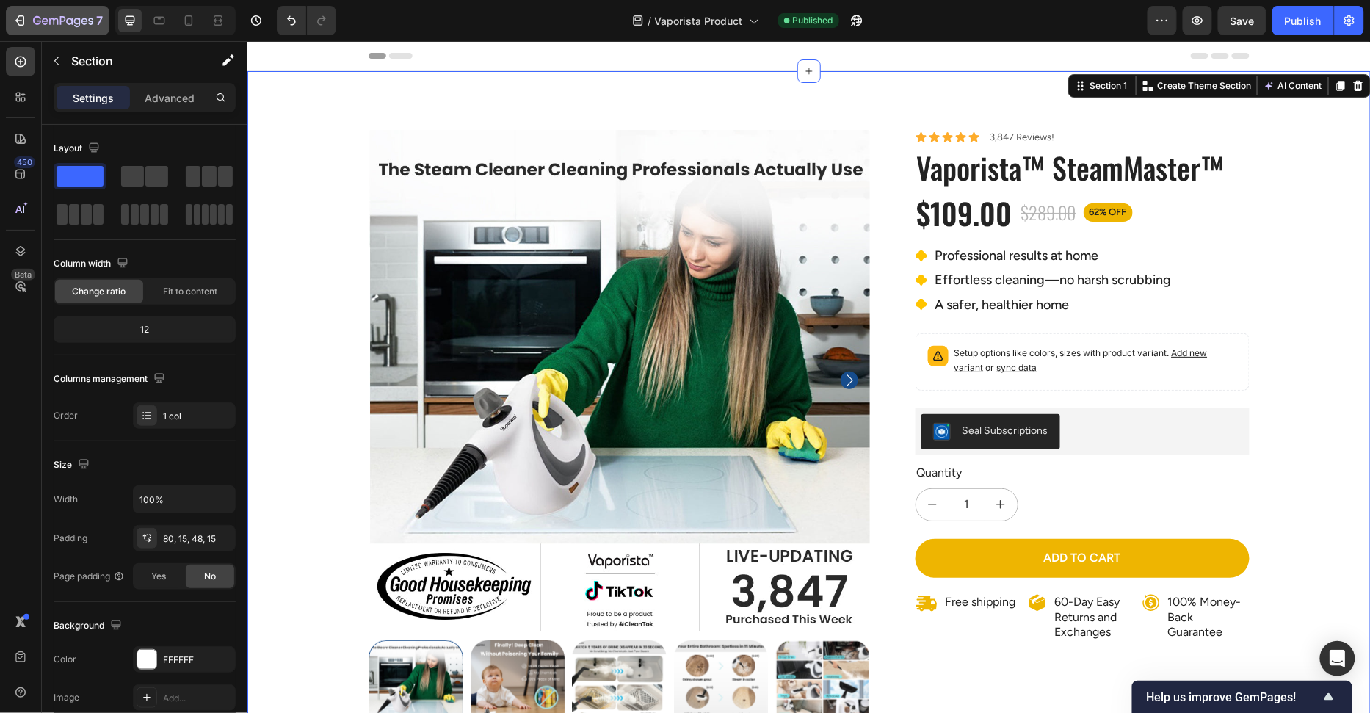
click at [33, 12] on div "7" at bounding box center [68, 21] width 70 height 18
